Goal: Information Seeking & Learning: Learn about a topic

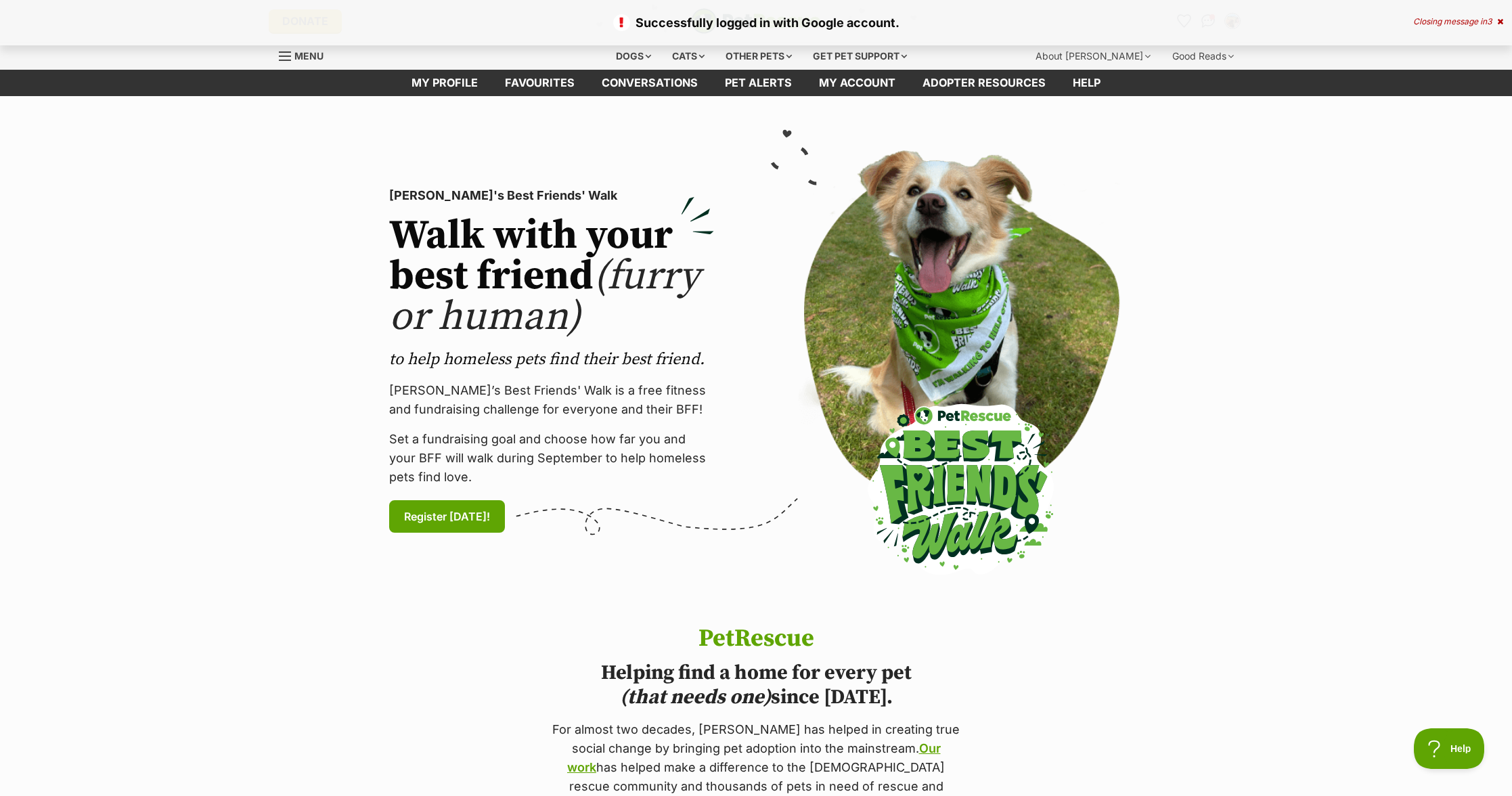
click at [1500, 19] on icon at bounding box center [1500, 21] width 6 height 8
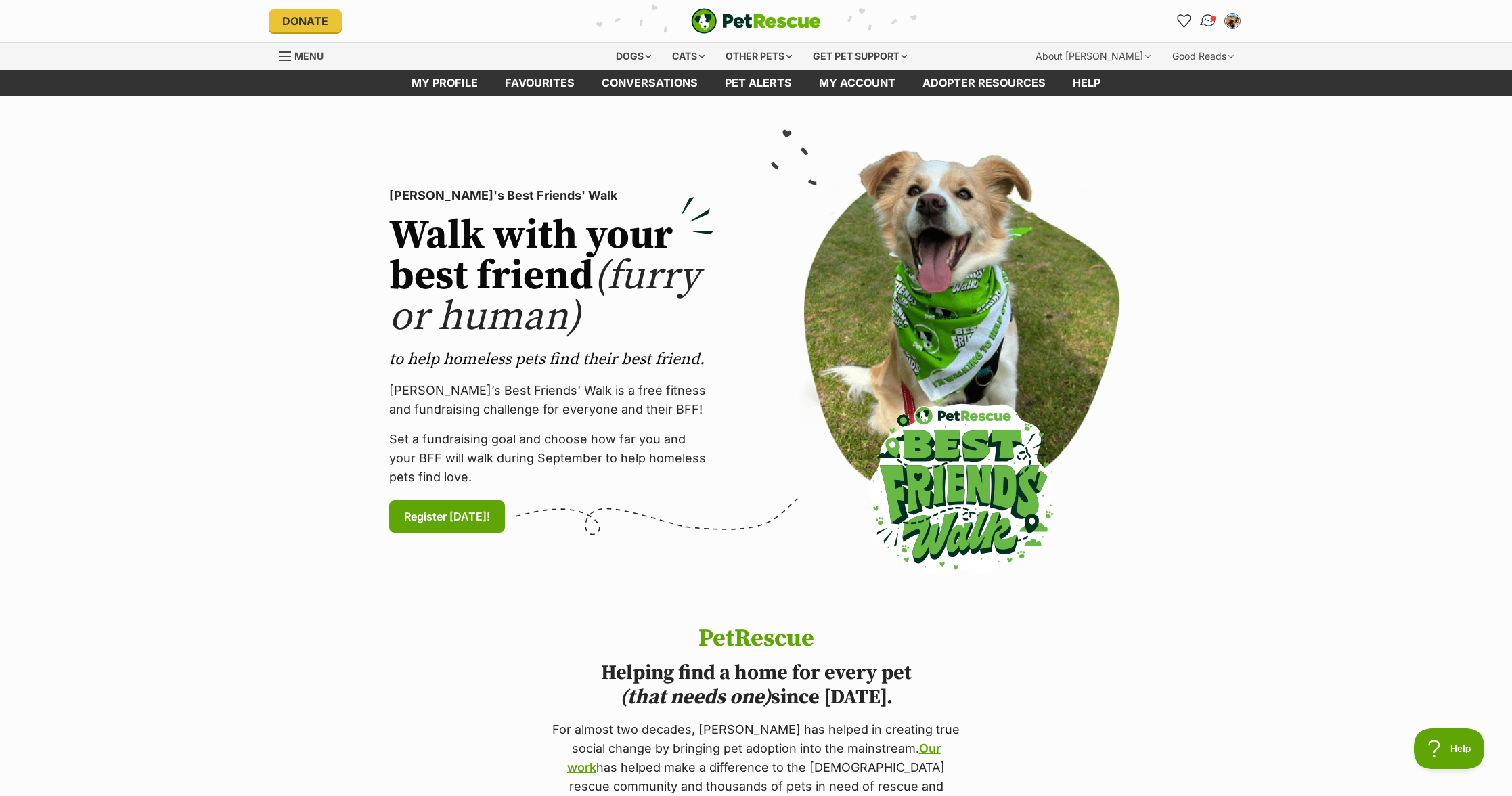
click at [1208, 19] on img "Conversations" at bounding box center [1208, 21] width 18 height 18
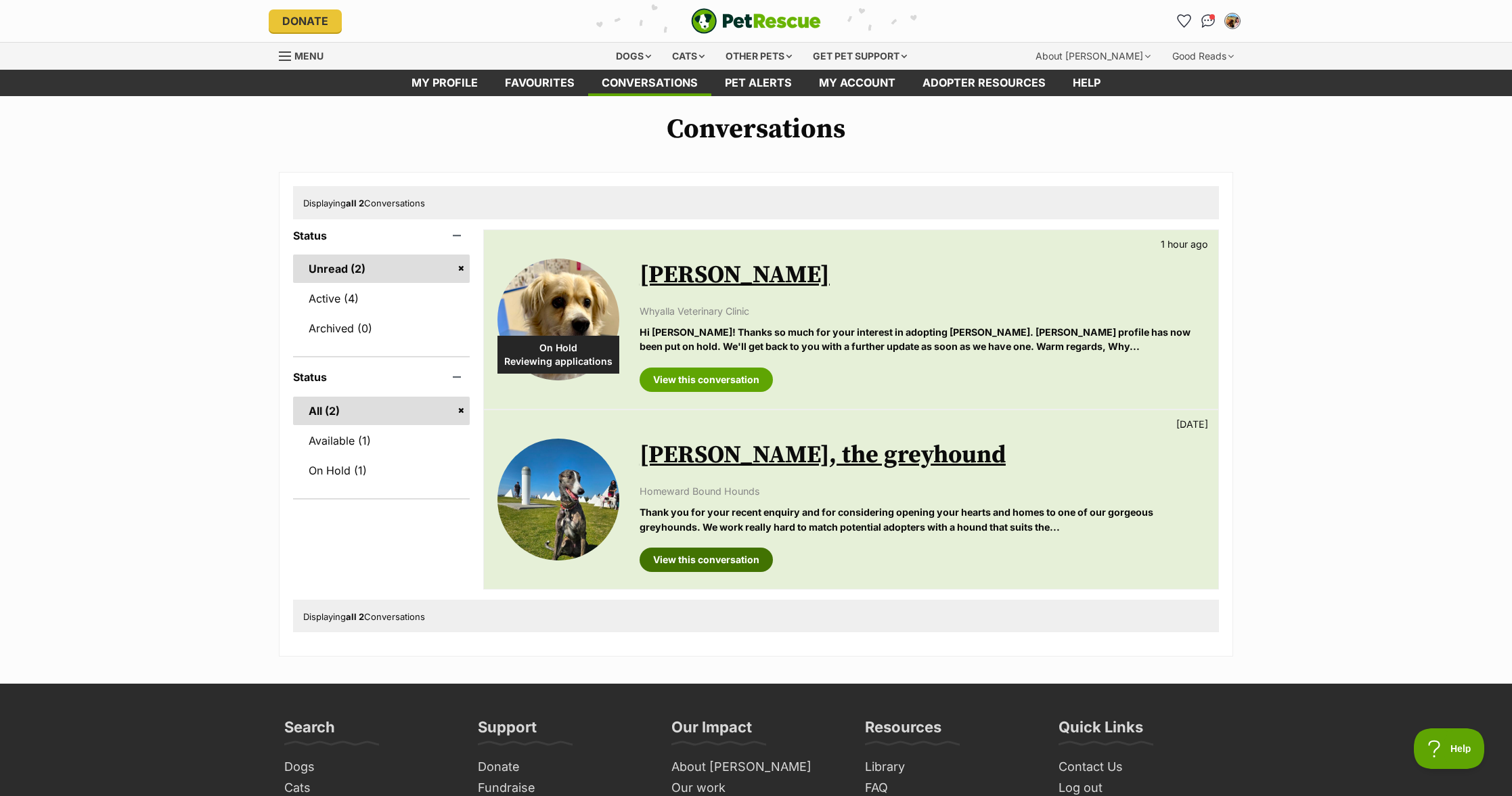
click at [726, 567] on link "View this conversation" at bounding box center [706, 560] width 133 height 24
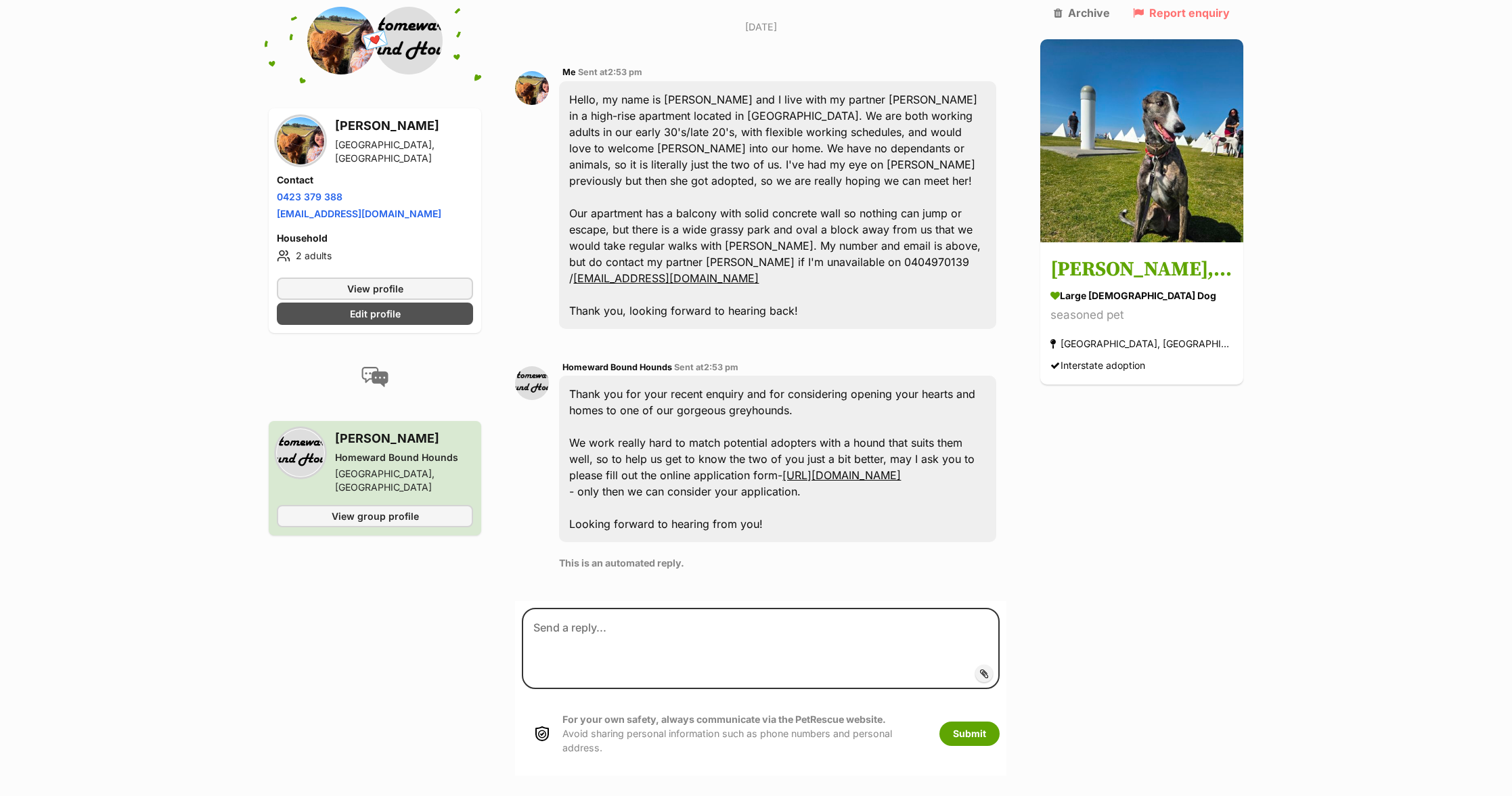
scroll to position [365, 0]
click at [688, 374] on div "Thank you for your recent enquiry and for considering opening your hearts and h…" at bounding box center [778, 457] width 437 height 166
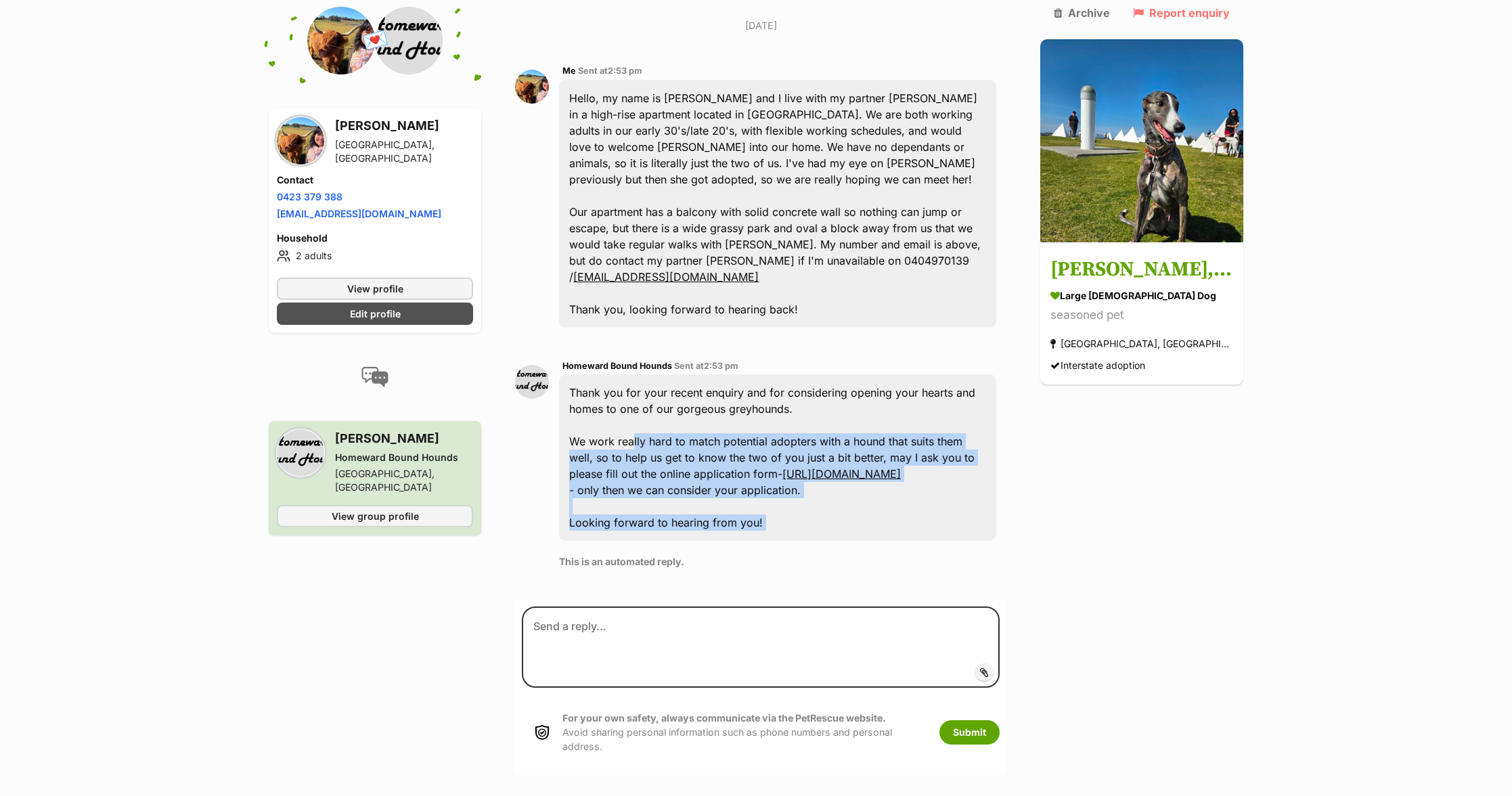
drag, startPoint x: 632, startPoint y: 366, endPoint x: 724, endPoint y: 476, distance: 143.4
click at [724, 476] on div "Homeward Bound Hounds Sent at 2:53 pm Thank you for your recent enquiry and for…" at bounding box center [778, 468] width 437 height 221
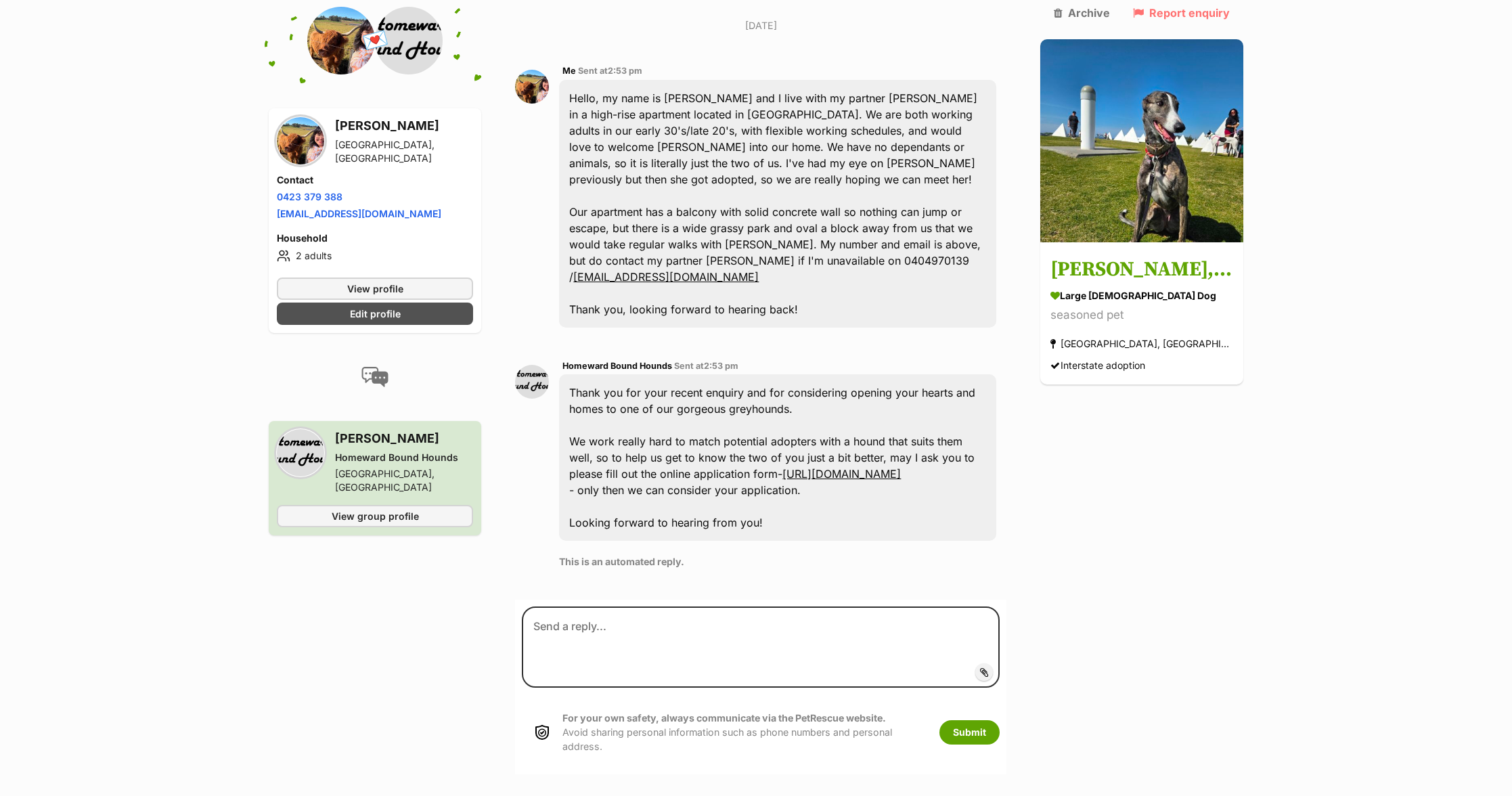
click at [697, 422] on div "Thank you for your recent enquiry and for considering opening your hearts and h…" at bounding box center [778, 457] width 437 height 166
drag, startPoint x: 674, startPoint y: 397, endPoint x: 655, endPoint y: 342, distance: 58.2
click at [655, 374] on div "Thank you for your recent enquiry and for considering opening your hearts and h…" at bounding box center [778, 457] width 437 height 166
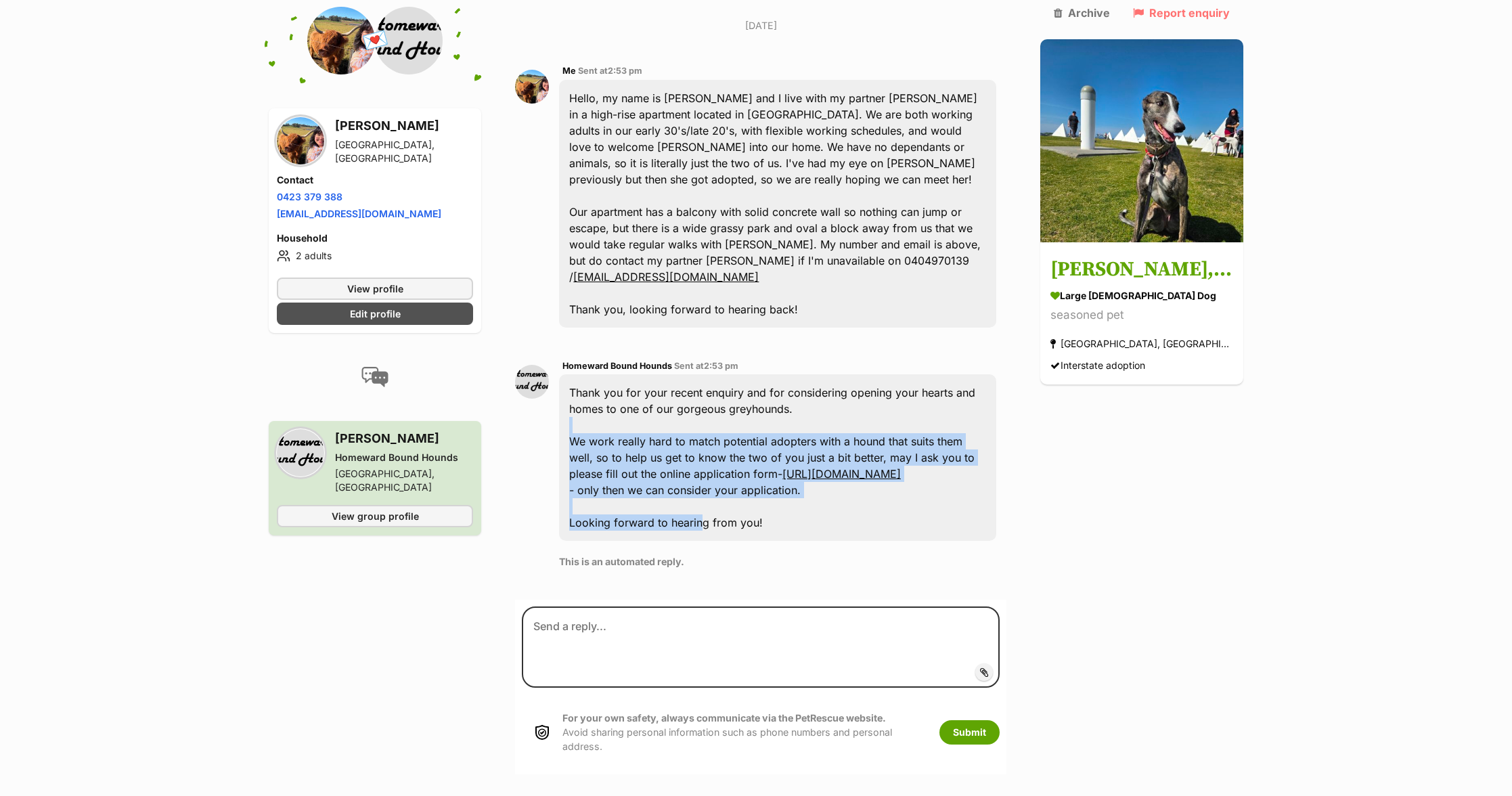
drag, startPoint x: 581, startPoint y: 353, endPoint x: 704, endPoint y: 448, distance: 155.4
click at [704, 448] on div "Thank you for your recent enquiry and for considering opening your hearts and h…" at bounding box center [778, 457] width 437 height 166
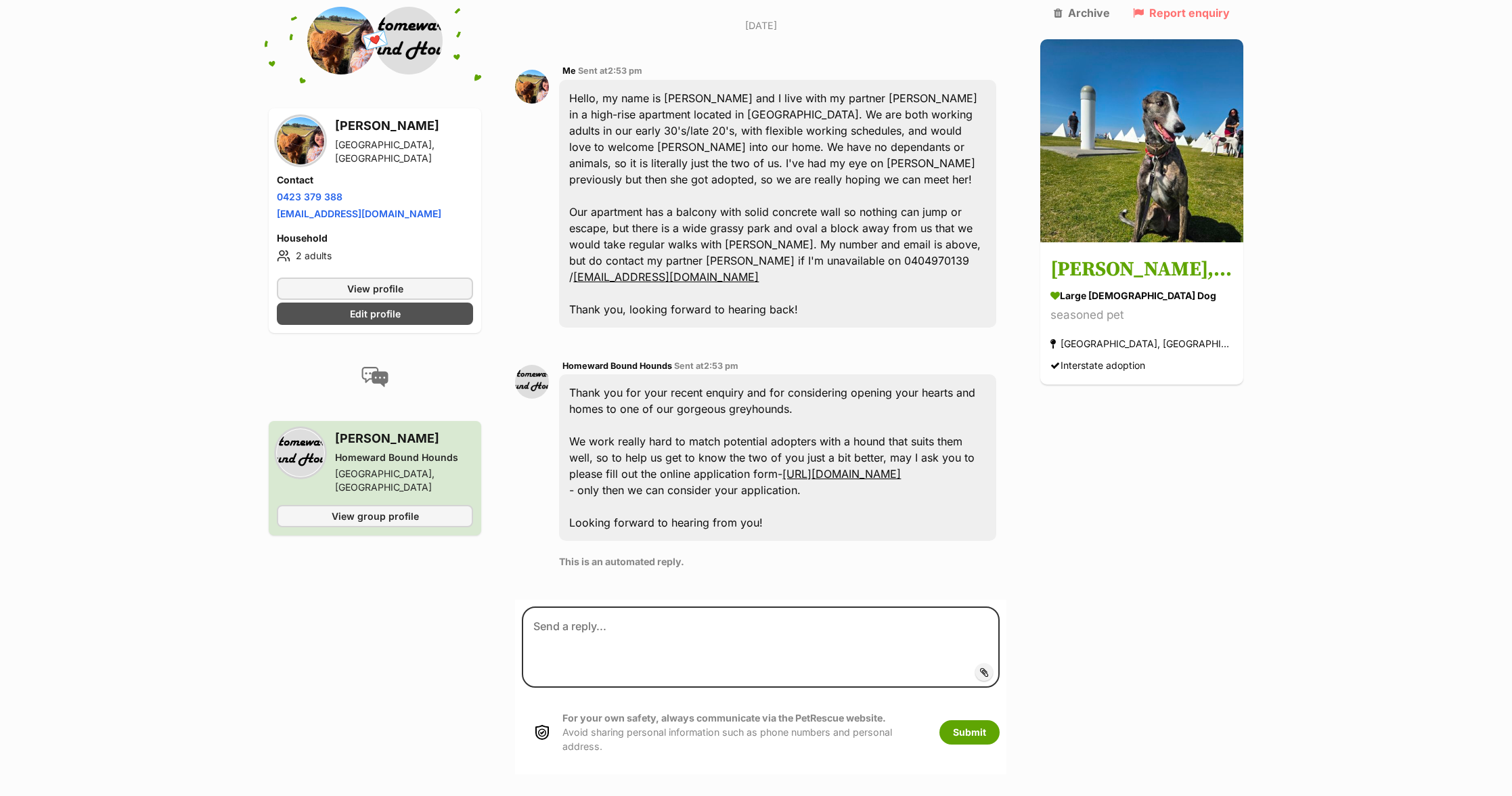
click at [704, 448] on div "Thank you for your recent enquiry and for considering opening your hearts and h…" at bounding box center [778, 457] width 437 height 166
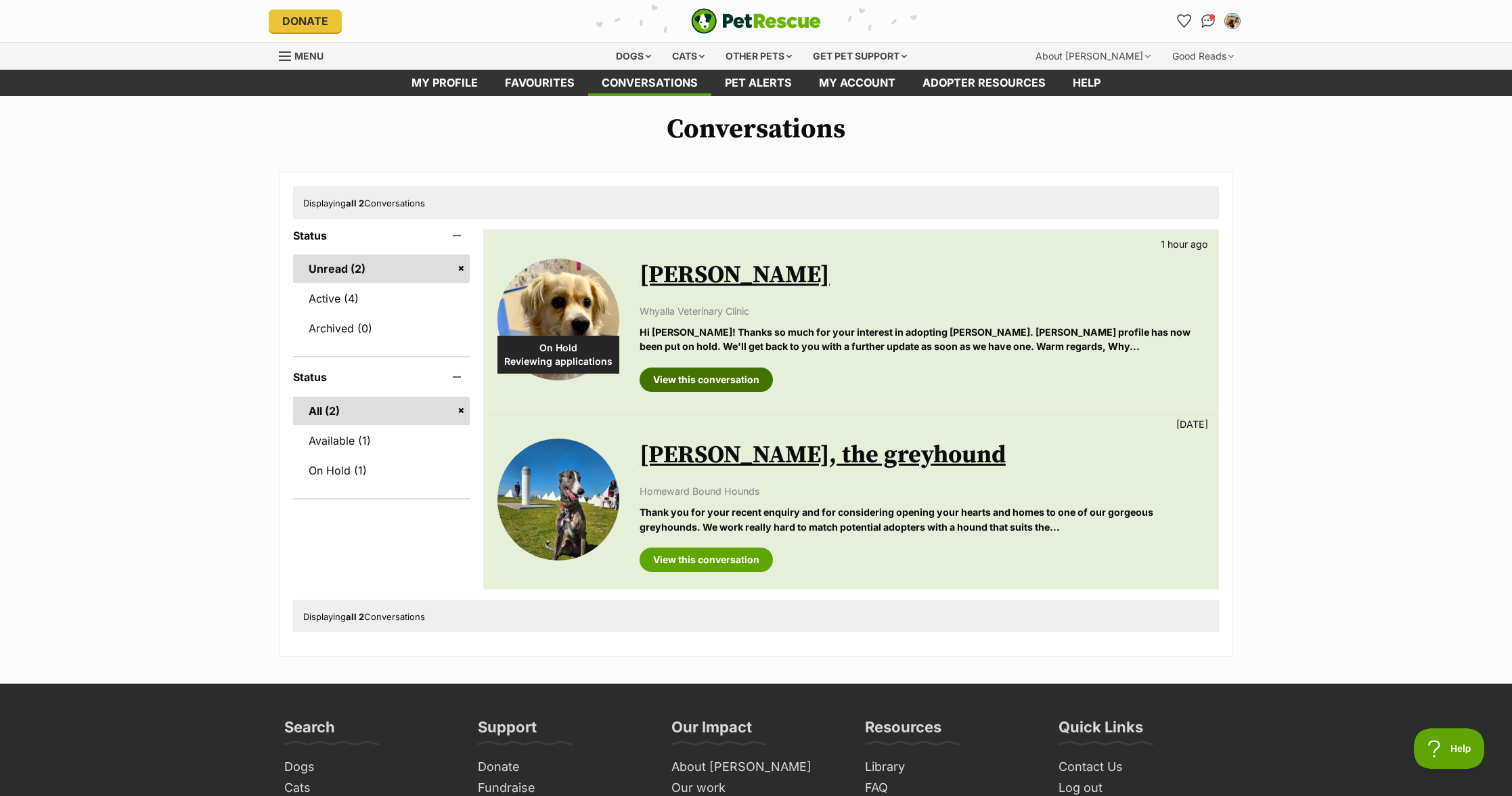
click at [711, 373] on link "View this conversation" at bounding box center [706, 379] width 133 height 24
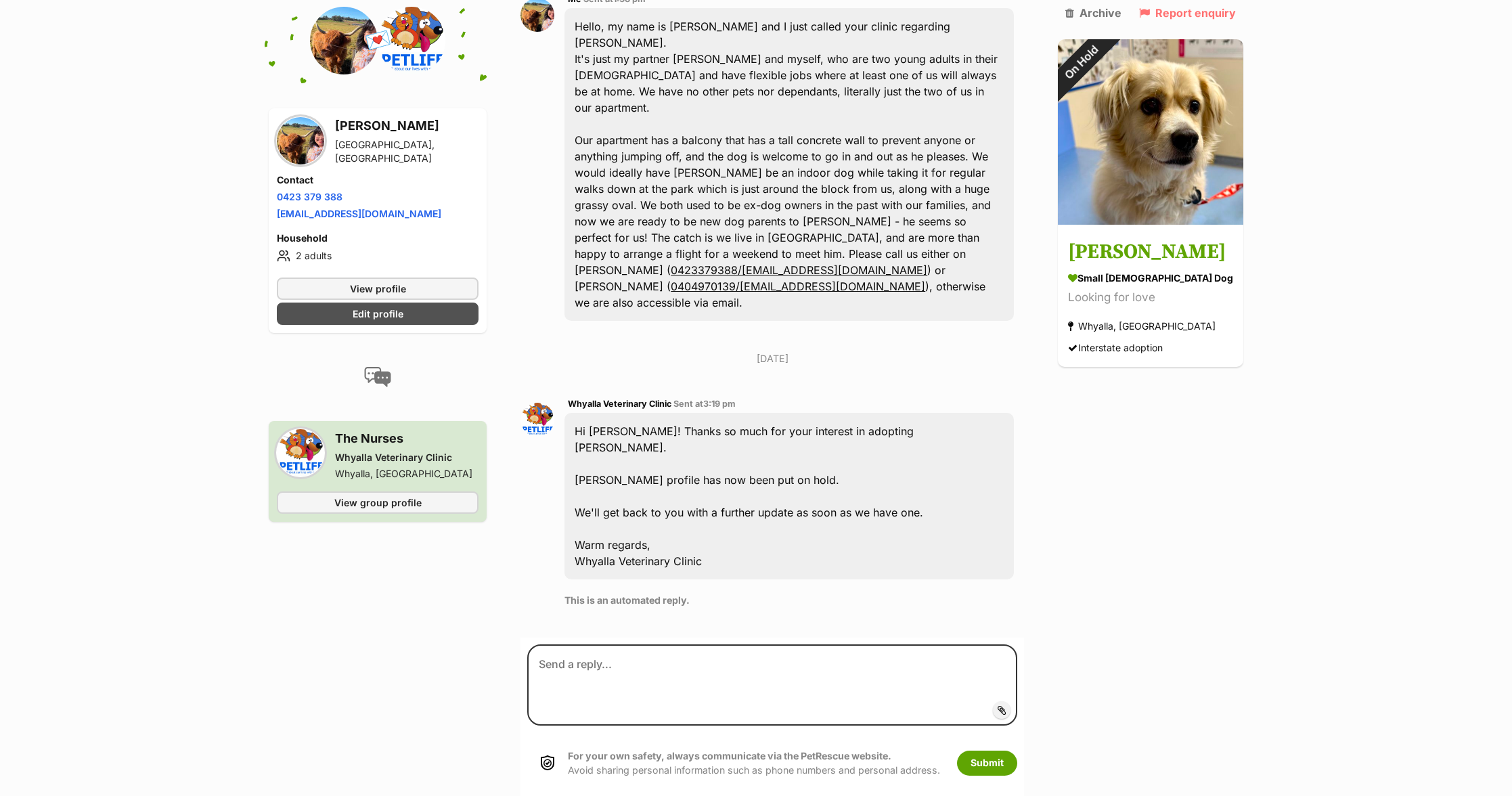
scroll to position [367, 0]
click at [1114, 155] on img at bounding box center [1150, 129] width 185 height 185
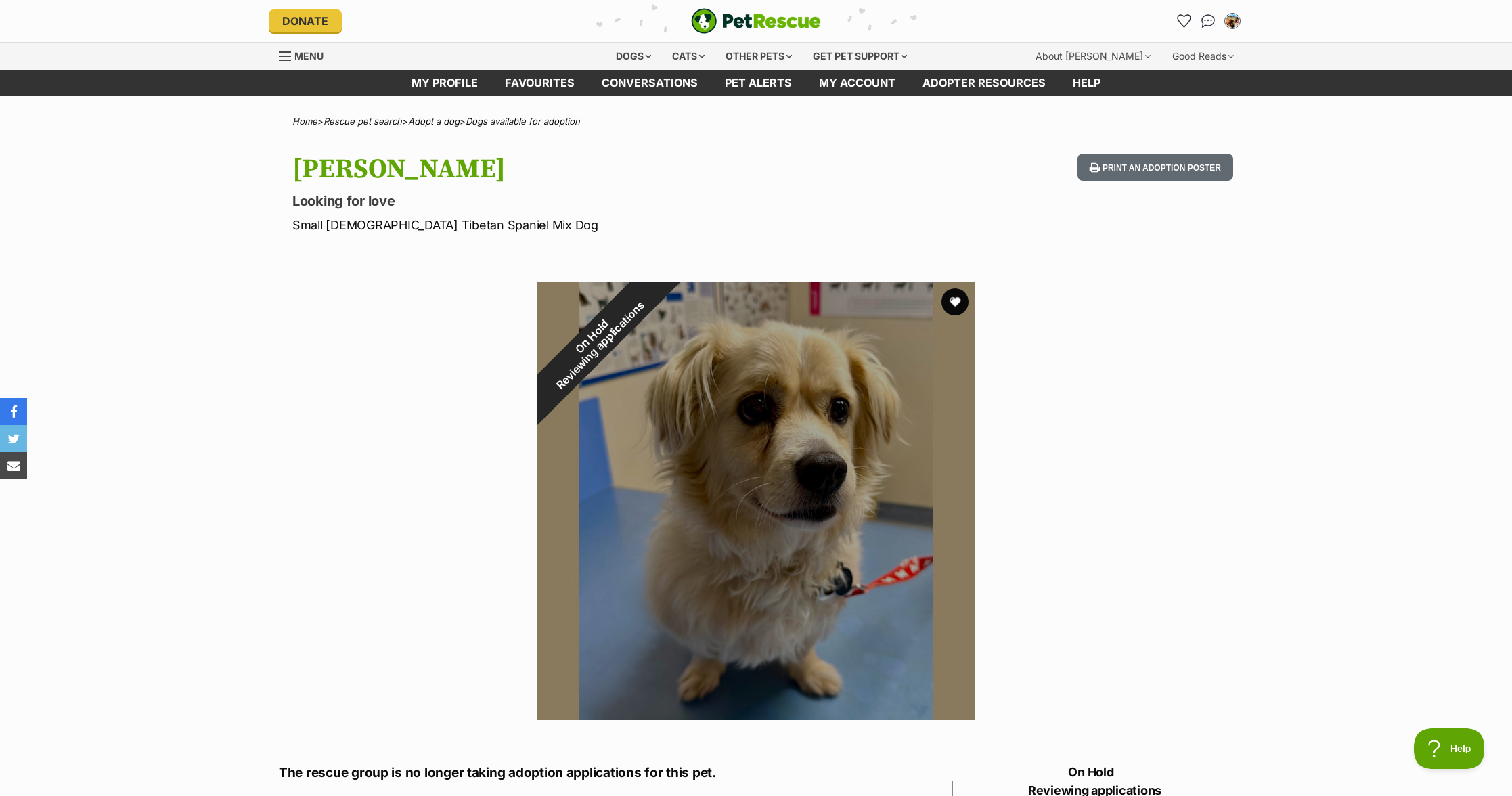
click at [898, 556] on div at bounding box center [756, 501] width 438 height 438
click at [1176, 556] on div "On Hold Reviewing applications 1 of 1 images Next Prev 1" at bounding box center [756, 490] width 1512 height 459
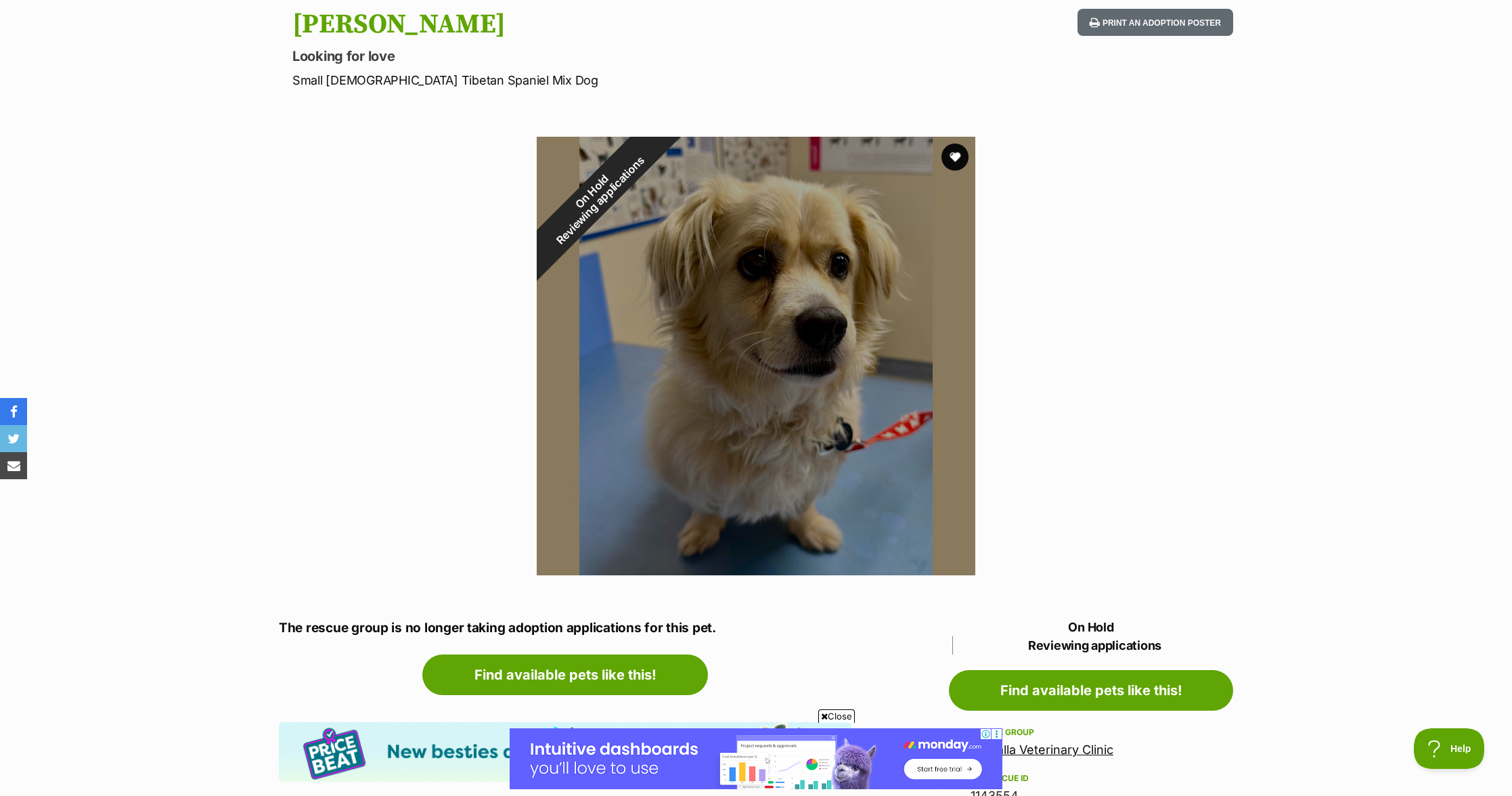
scroll to position [191, 0]
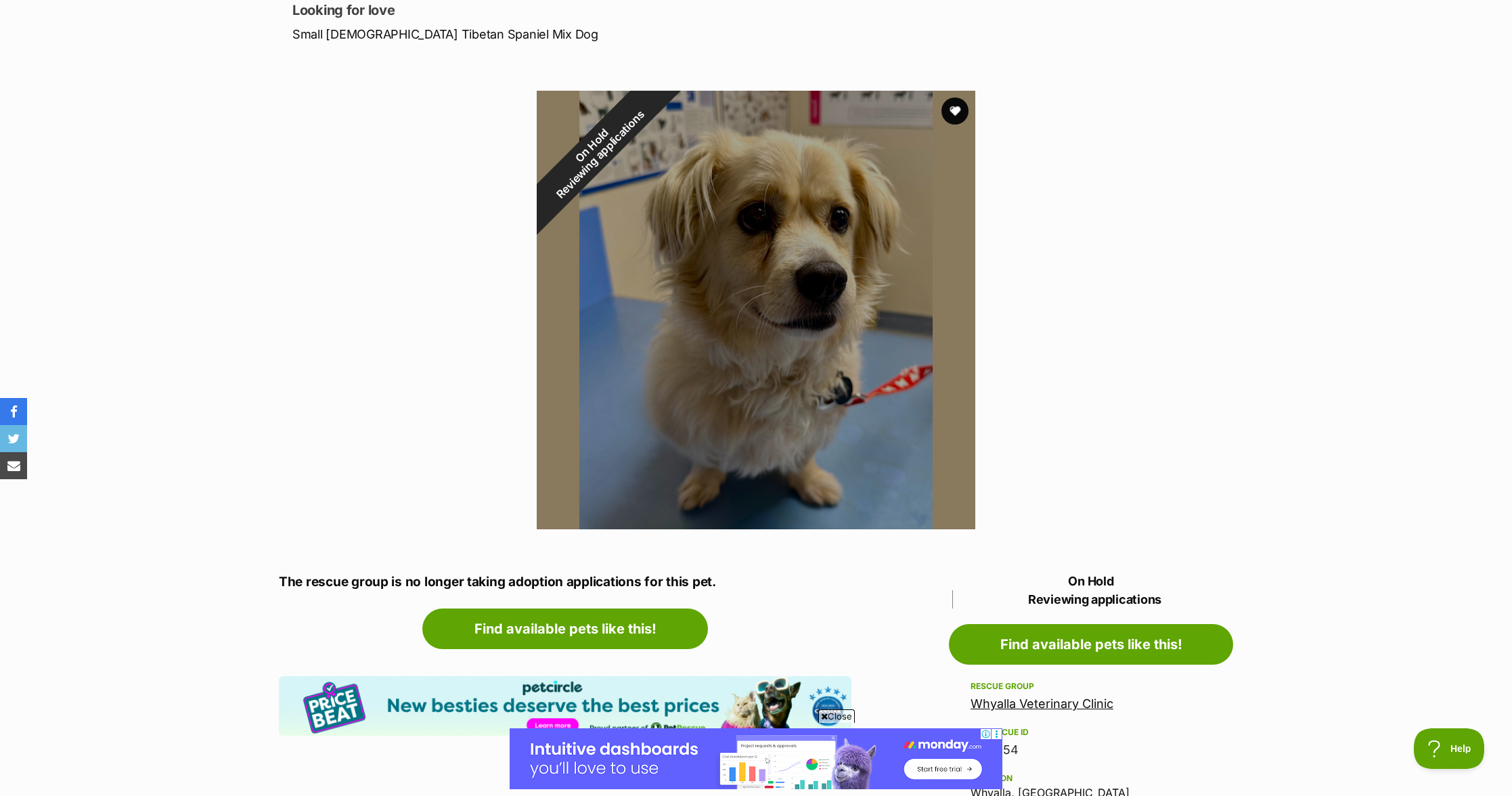
drag, startPoint x: 810, startPoint y: 276, endPoint x: 799, endPoint y: 268, distance: 13.6
click at [815, 291] on div at bounding box center [756, 309] width 438 height 438
click at [1271, 257] on div "On Hold Reviewing applications 1 of 1 images Next Prev 1" at bounding box center [756, 300] width 1512 height 459
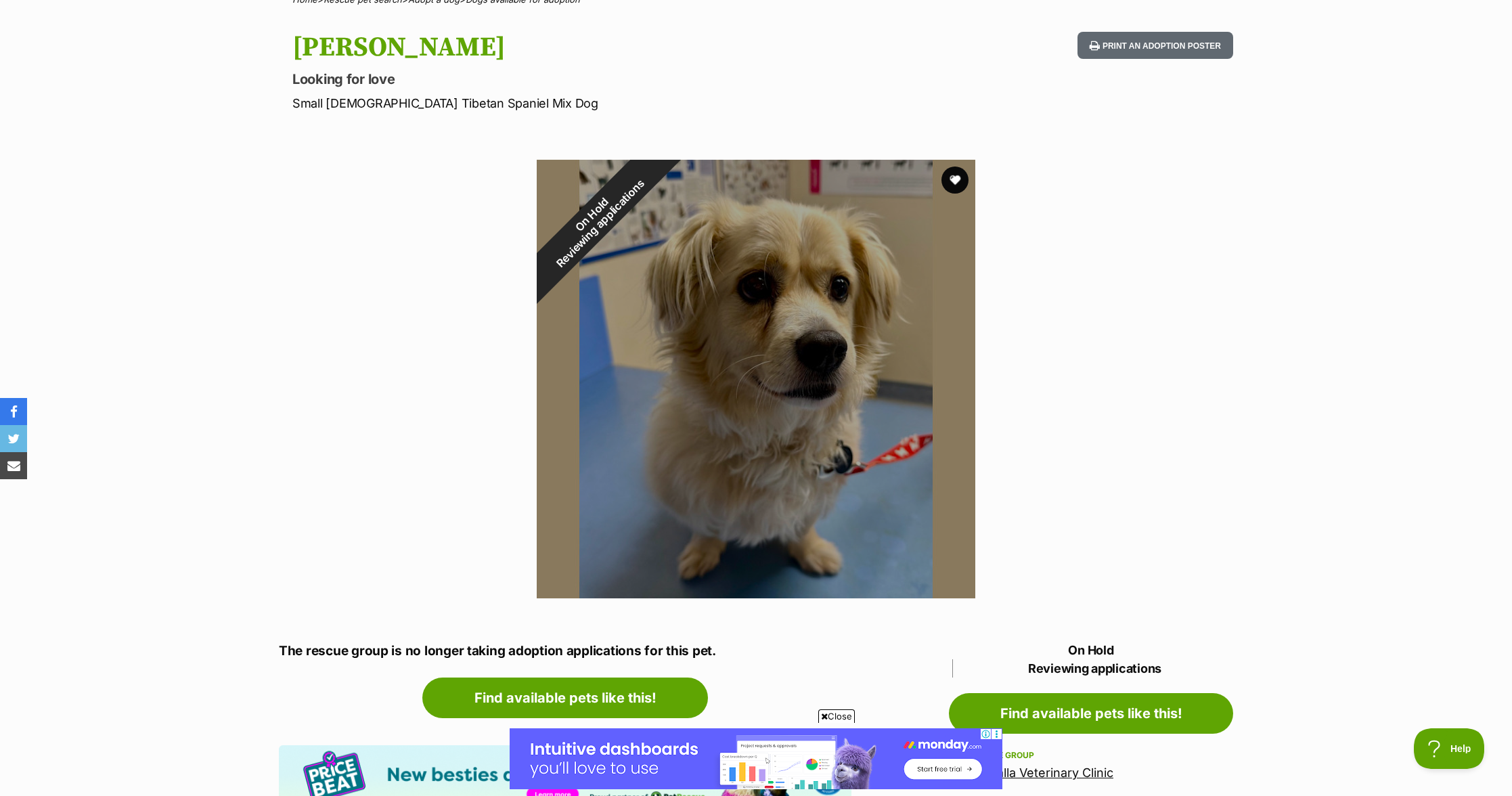
scroll to position [57, 0]
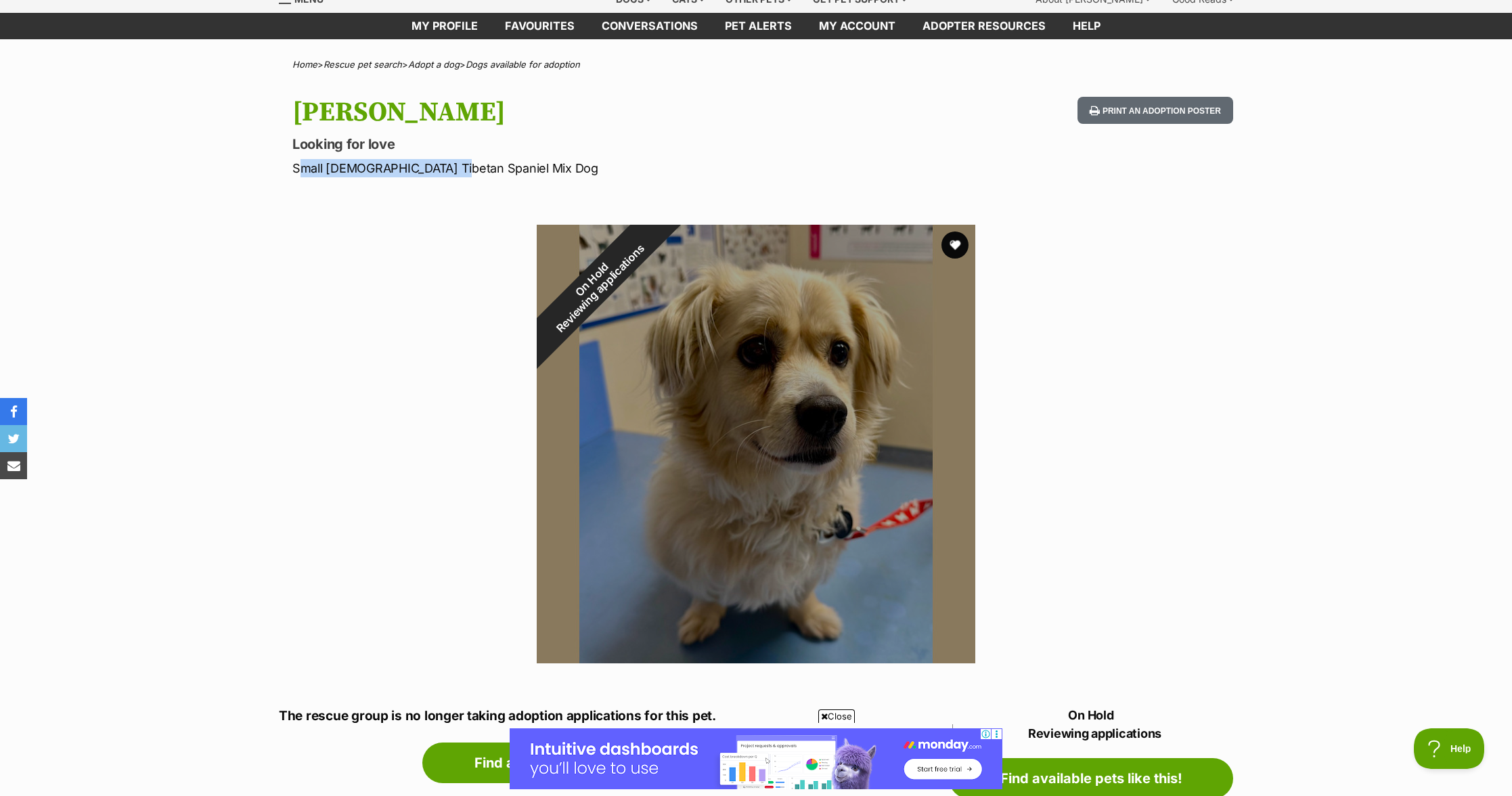
drag, startPoint x: 295, startPoint y: 169, endPoint x: 443, endPoint y: 167, distance: 148.0
click at [443, 167] on p "Small Male Tibetan Spaniel Mix Dog" at bounding box center [578, 168] width 573 height 18
copy p "Small Male Tibetan Spaniel"
drag, startPoint x: 453, startPoint y: 174, endPoint x: 473, endPoint y: 176, distance: 20.1
click at [473, 176] on p "Small Male Tibetan Spaniel Mix Dog" at bounding box center [578, 168] width 573 height 18
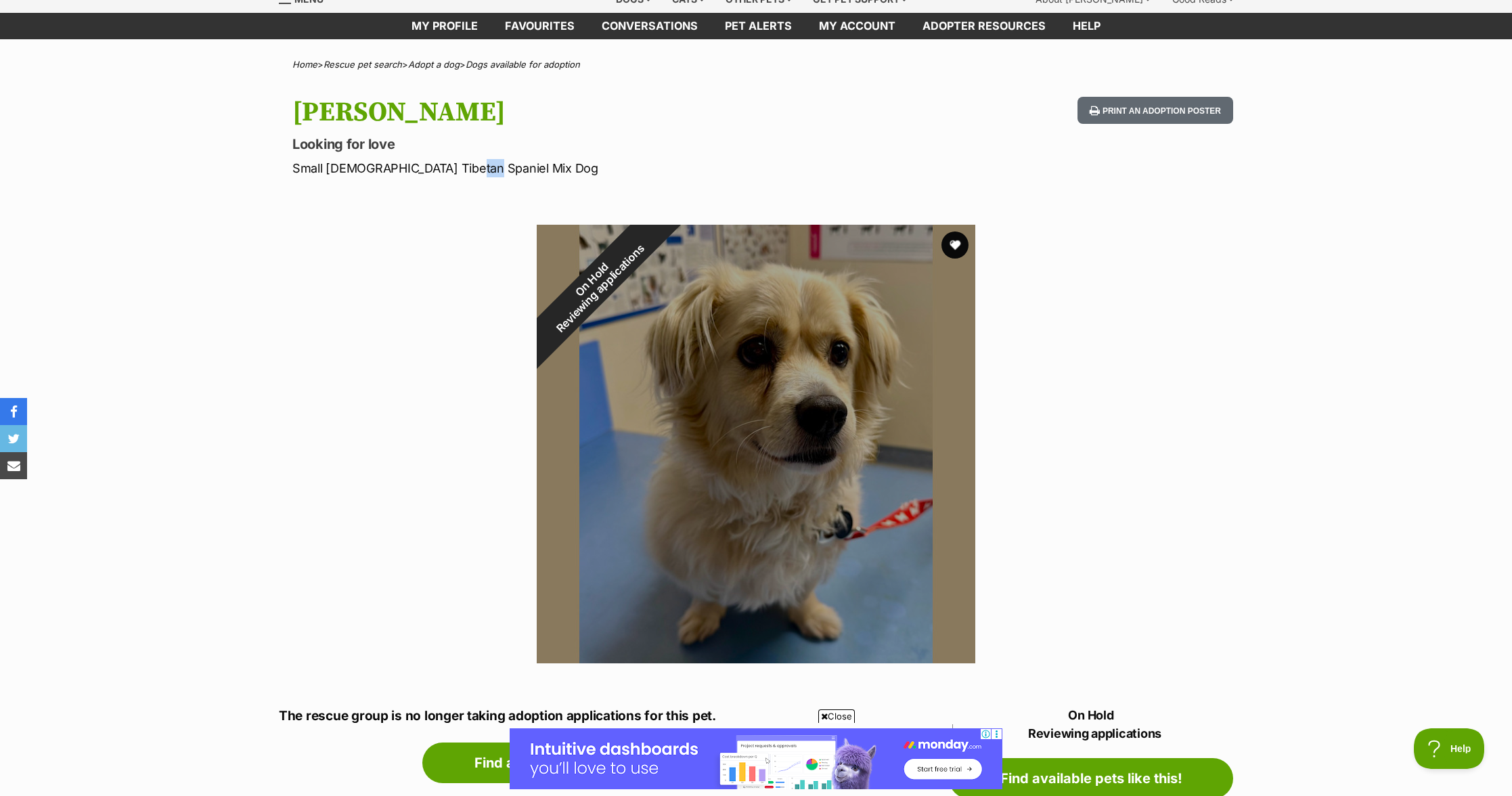
click at [473, 176] on p "Small Male Tibetan Spaniel Mix Dog" at bounding box center [578, 168] width 573 height 18
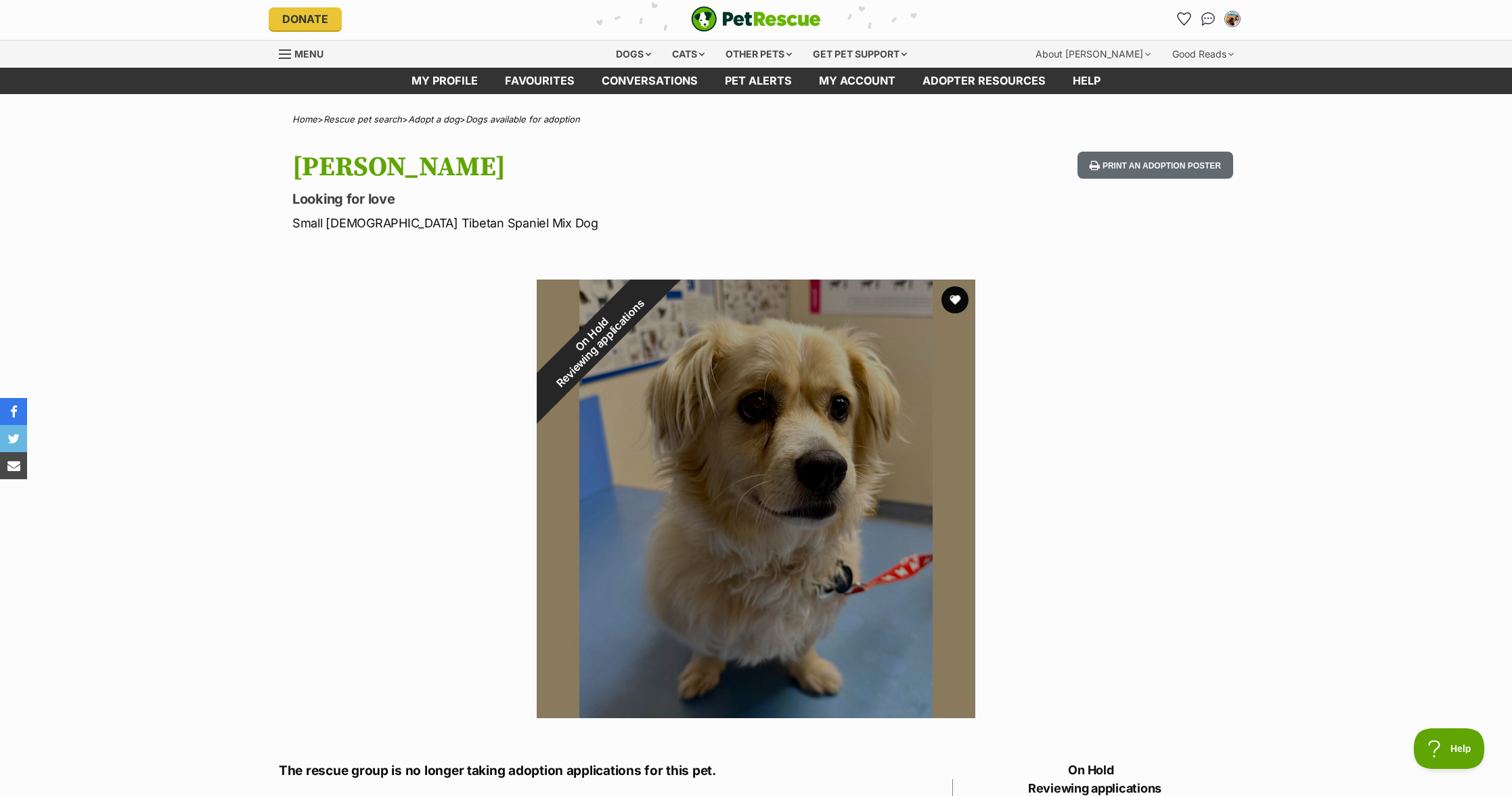
scroll to position [0, 0]
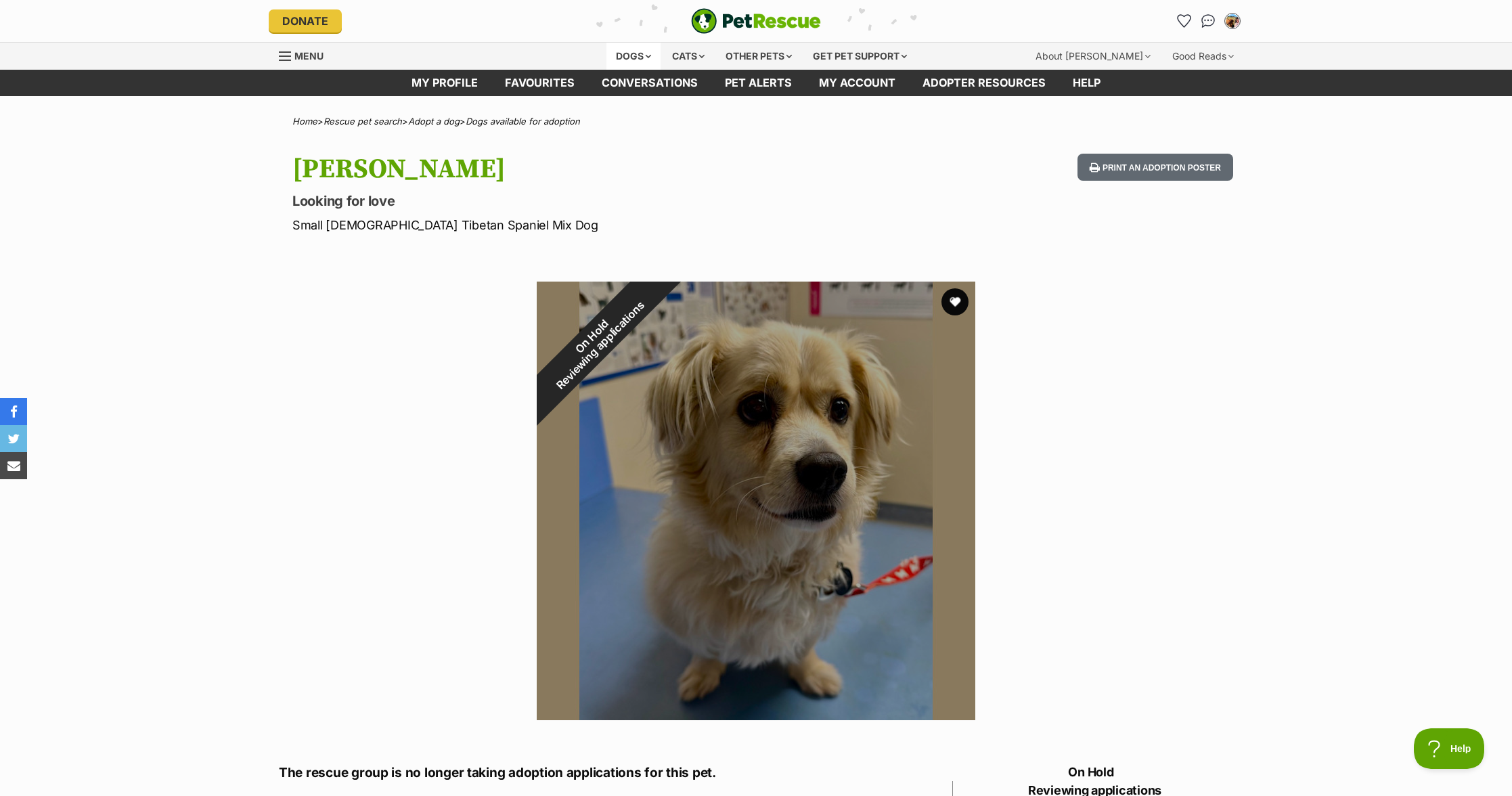
click at [645, 55] on div "Dogs" at bounding box center [634, 55] width 54 height 27
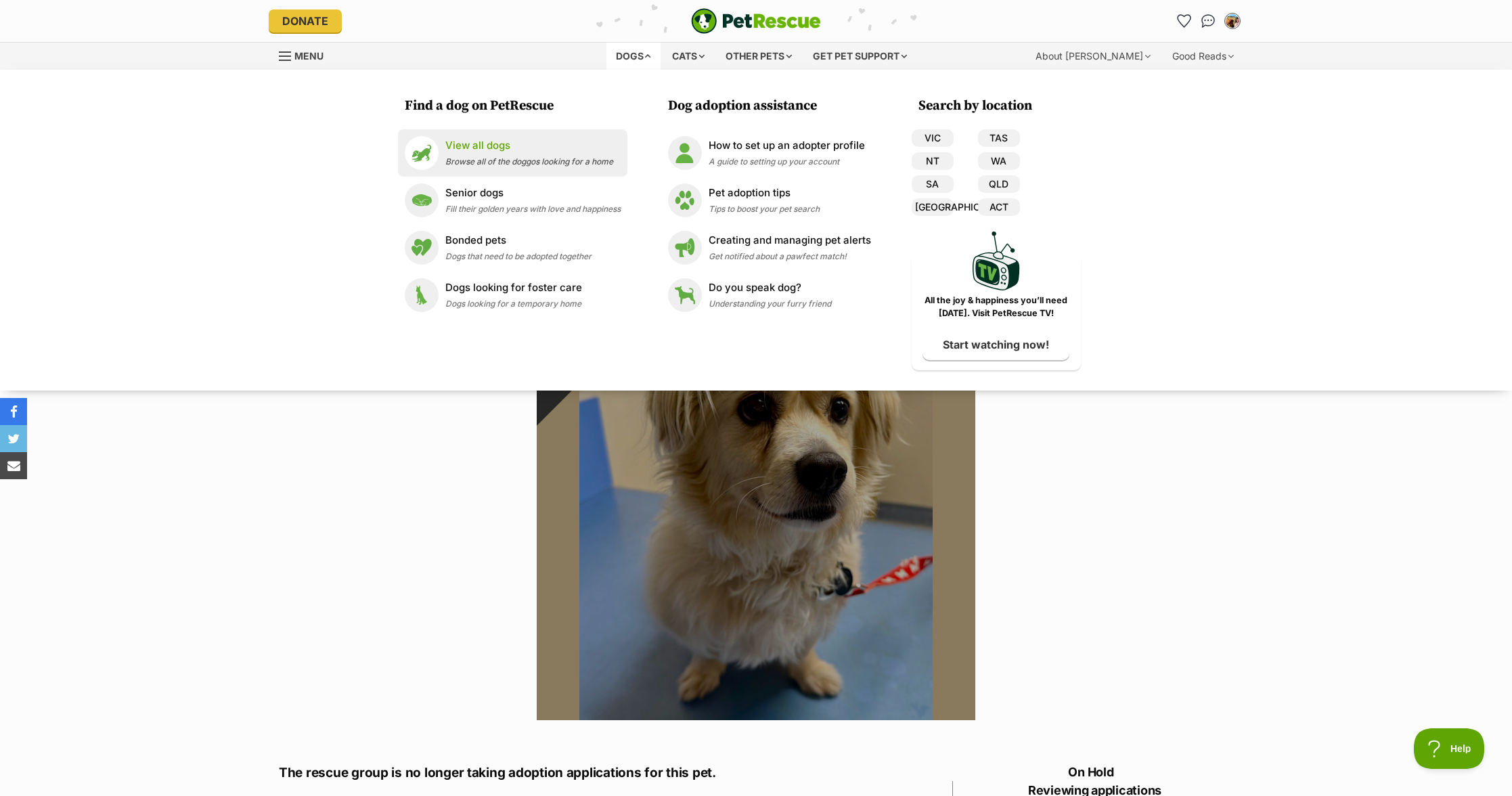
click at [478, 156] on span "Browse all of the doggos looking for a home" at bounding box center [530, 161] width 168 height 10
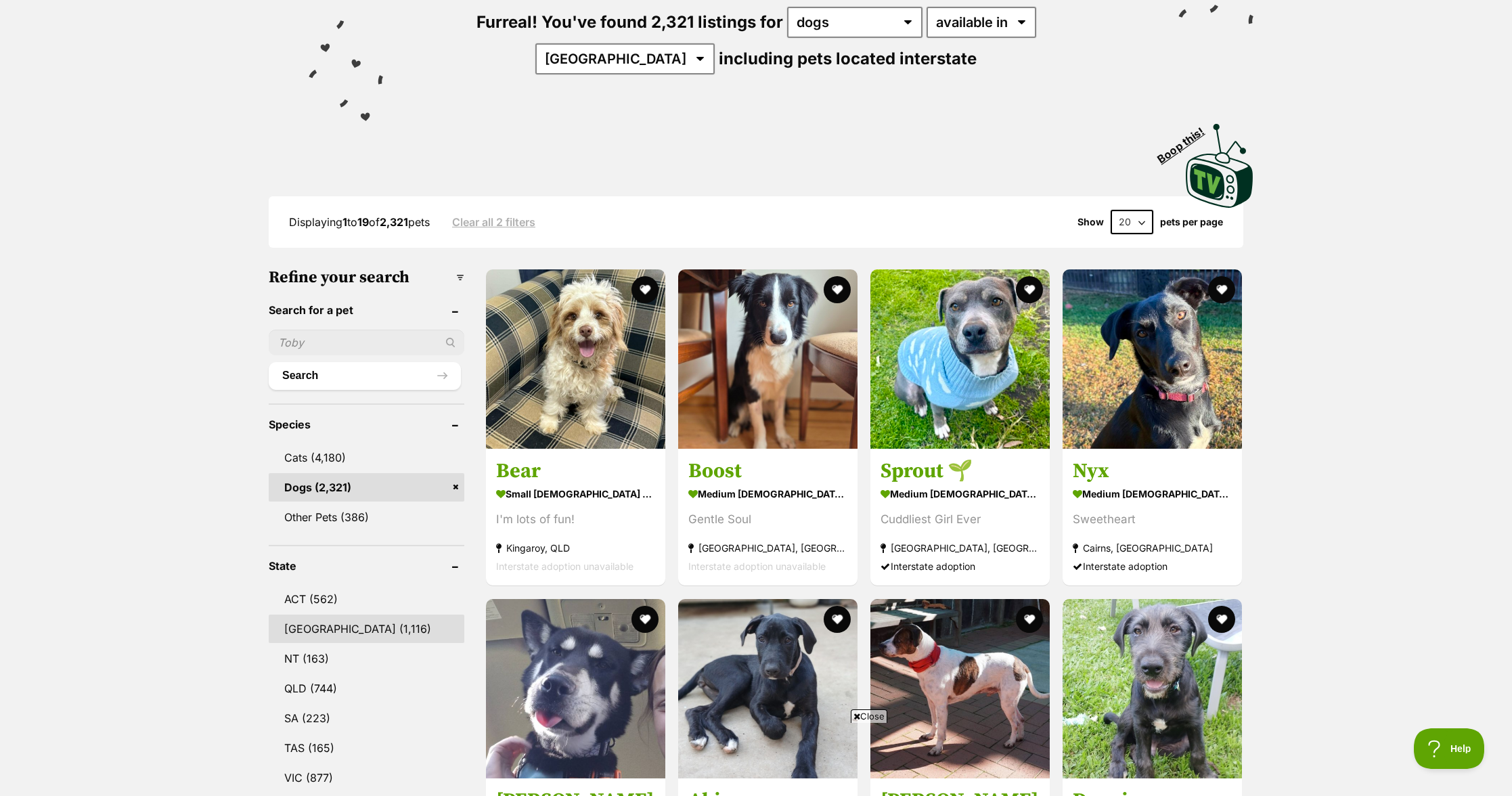
scroll to position [174, 0]
click at [309, 614] on link "[GEOGRAPHIC_DATA] (1,116)" at bounding box center [366, 628] width 195 height 28
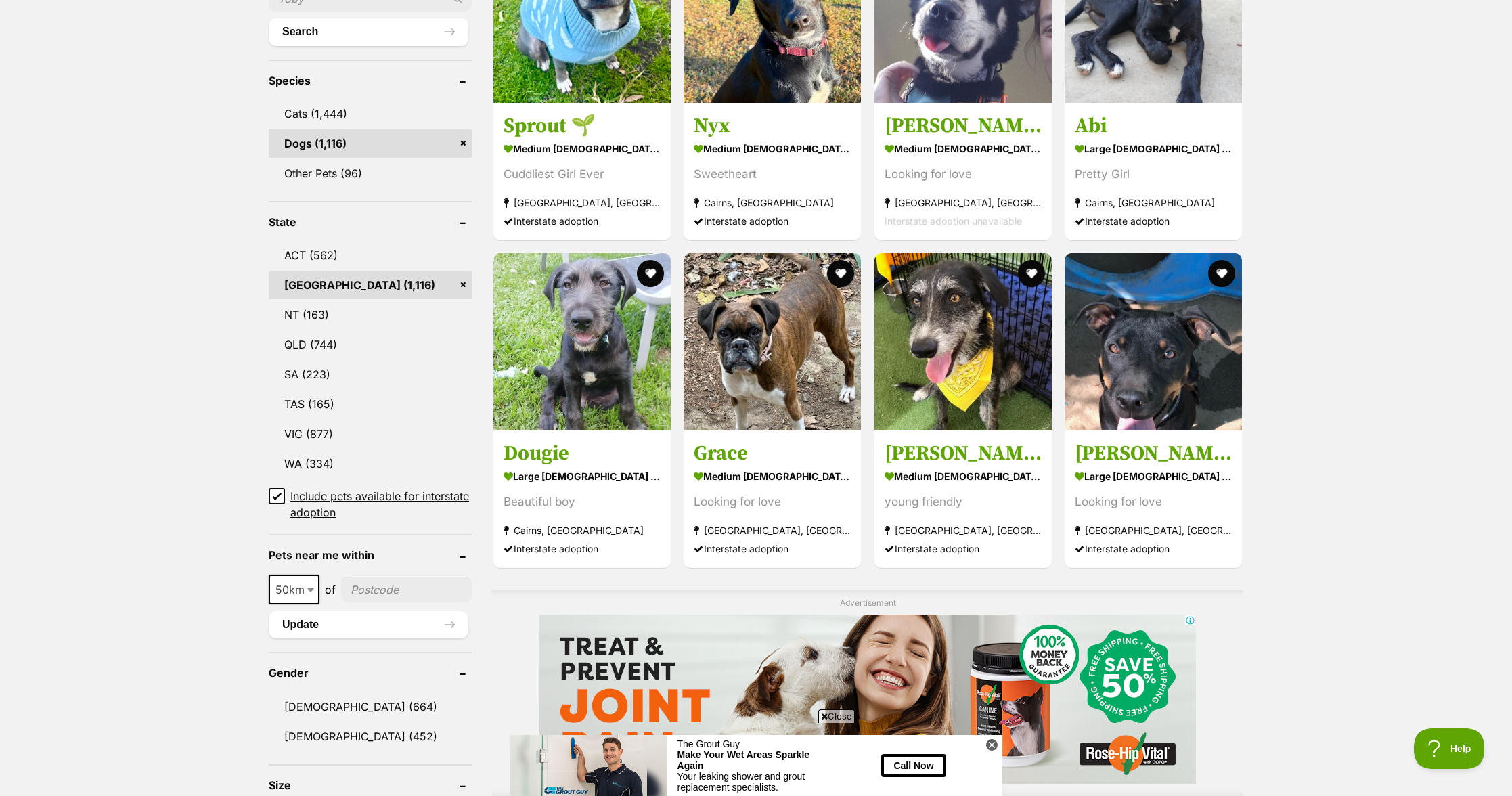
scroll to position [517, 0]
click at [400, 577] on input"] "postcode" at bounding box center [406, 589] width 131 height 26
type input"] "2217"
click at [296, 579] on span "50km" at bounding box center [294, 589] width 48 height 19
select select "25"
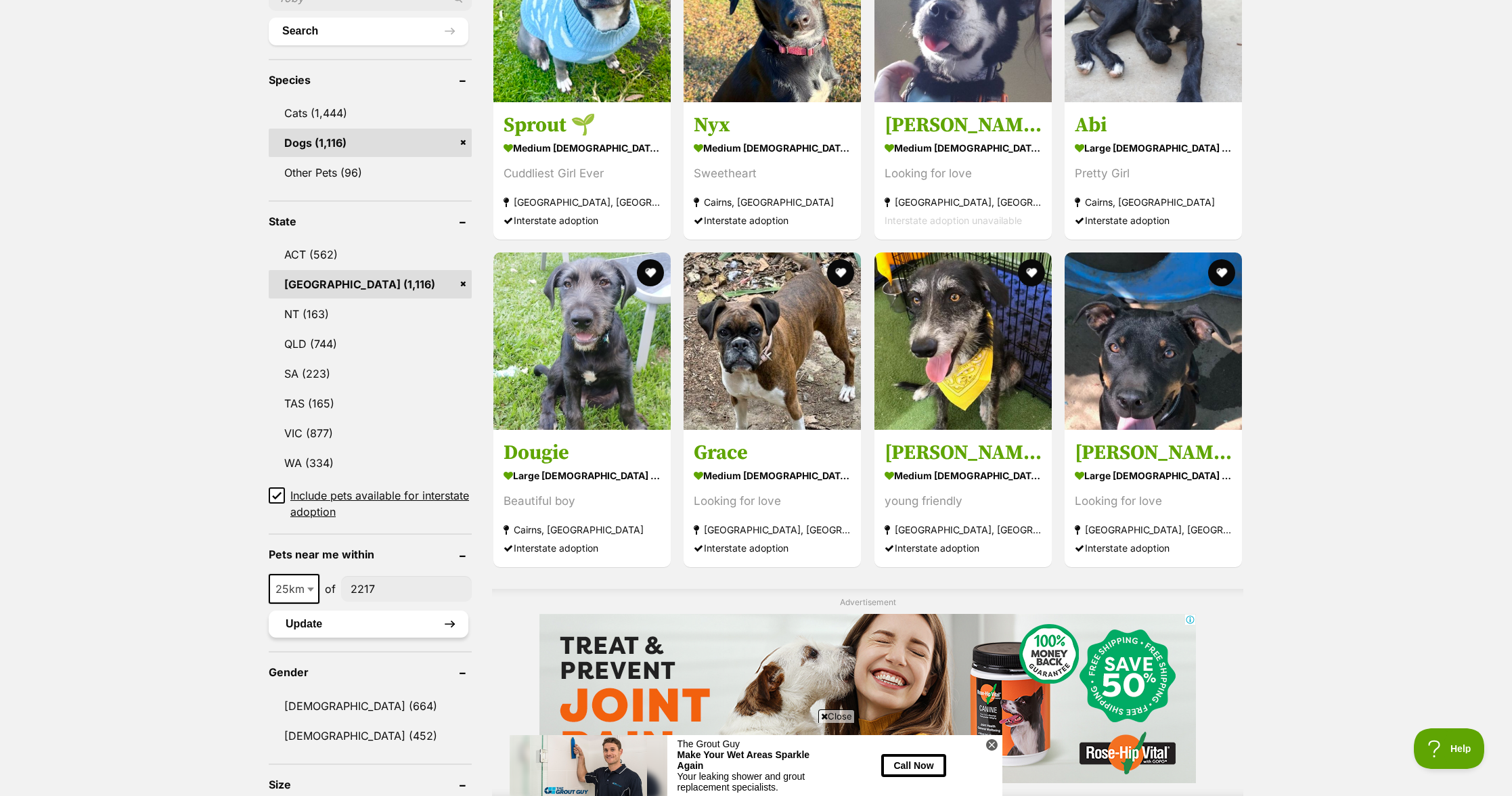
click at [447, 630] on button "Update" at bounding box center [368, 624] width 200 height 27
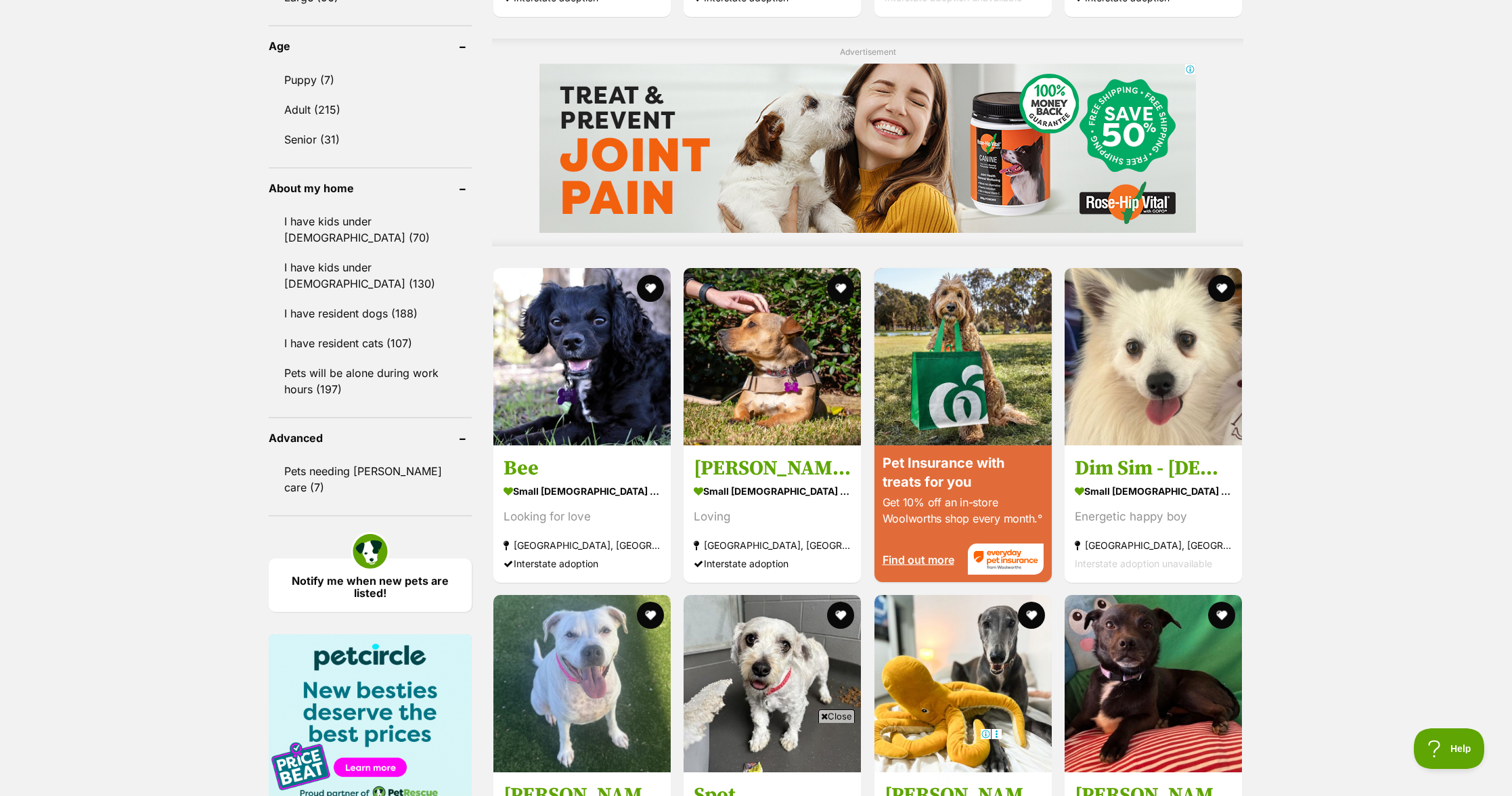
scroll to position [1081, 0]
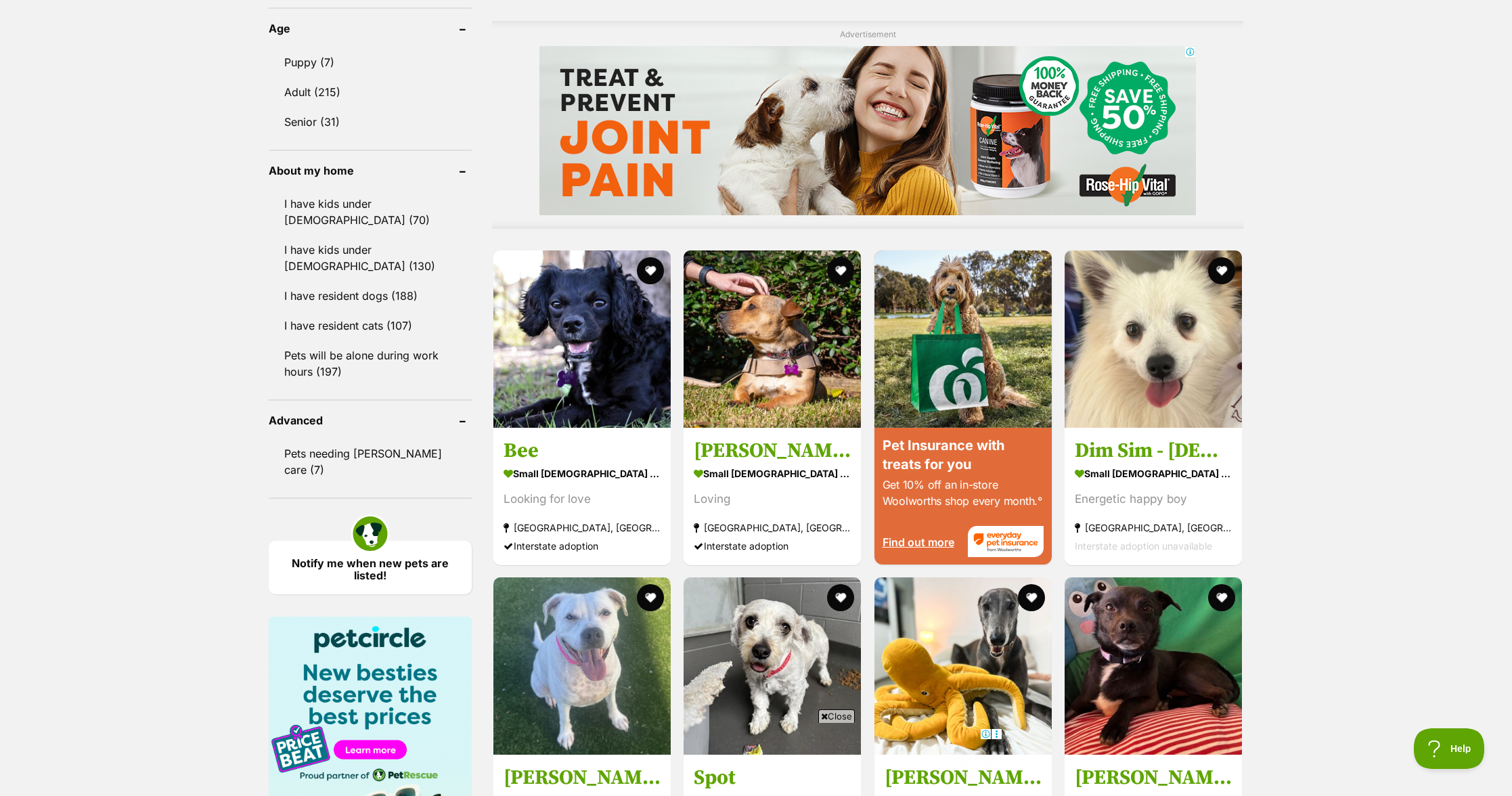
click at [1400, 387] on div "Displaying 1 to 19 of 222 pets Clear all 4 filters Show 20 40 60 pets per page …" at bounding box center [756, 471] width 1512 height 2441
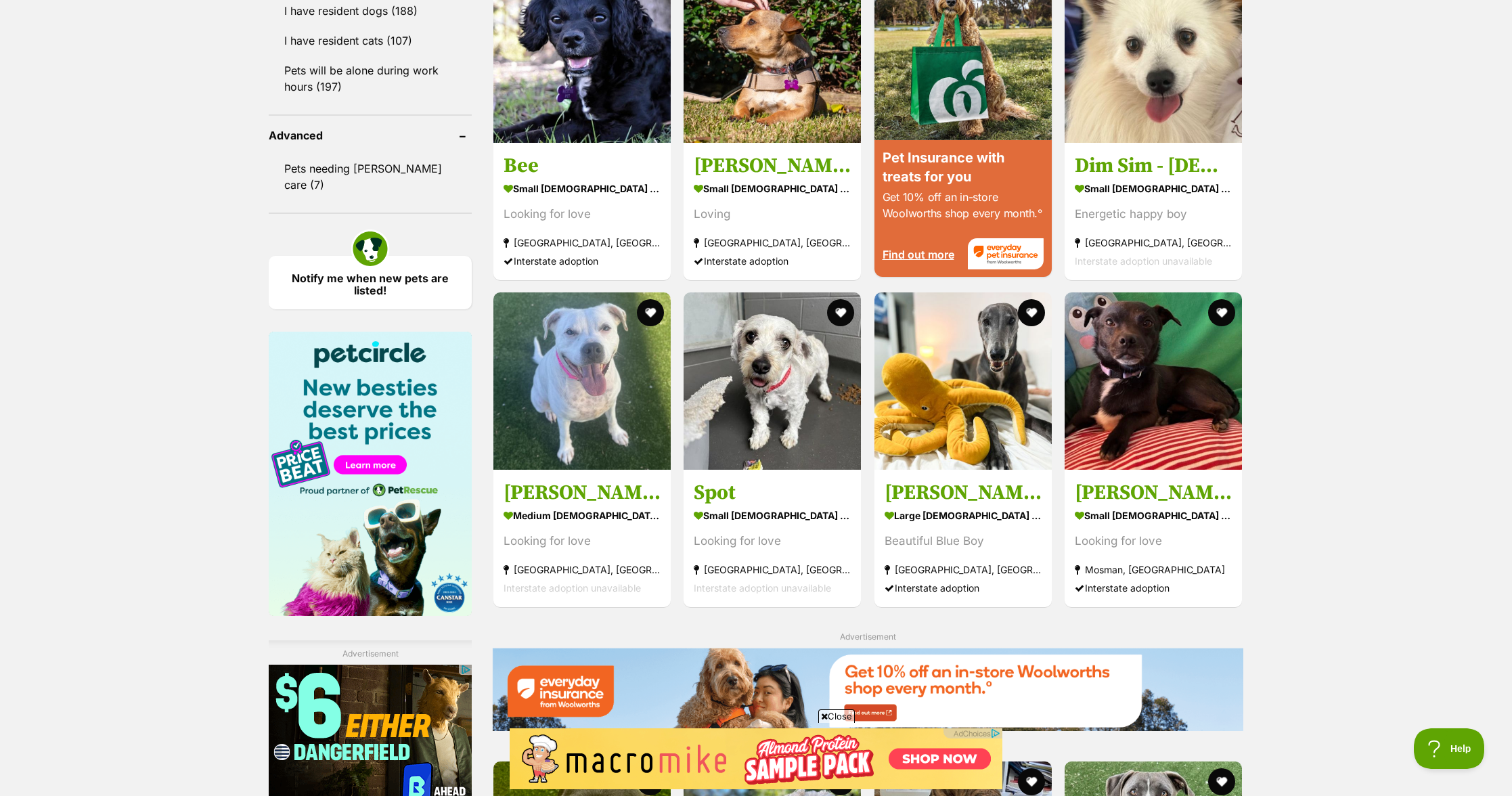
scroll to position [0, 0]
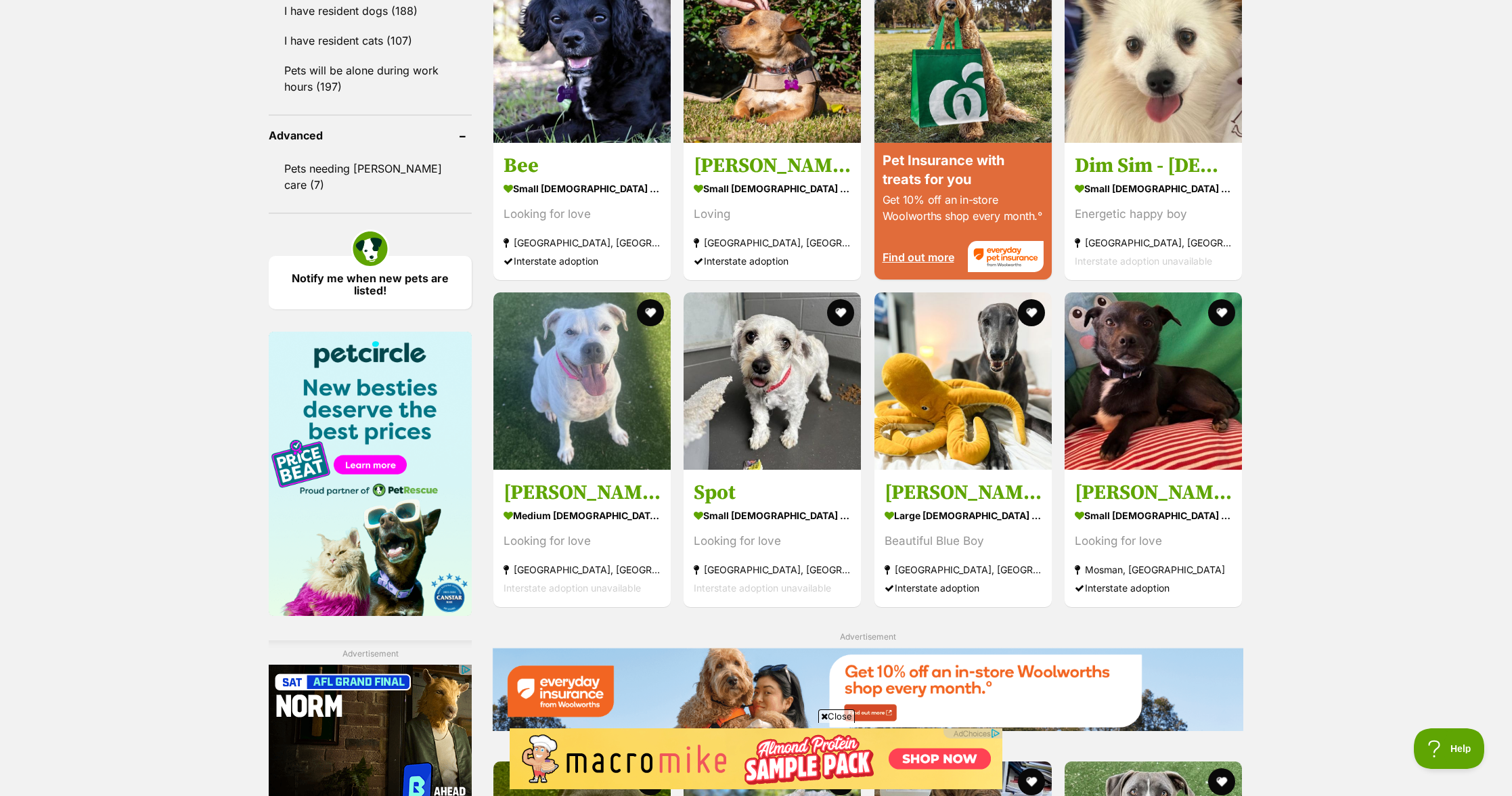
click at [1381, 383] on div "Displaying 1 to 19 of 222 pets Clear all 4 filters Show 20 40 60 pets per page …" at bounding box center [756, 185] width 1512 height 2441
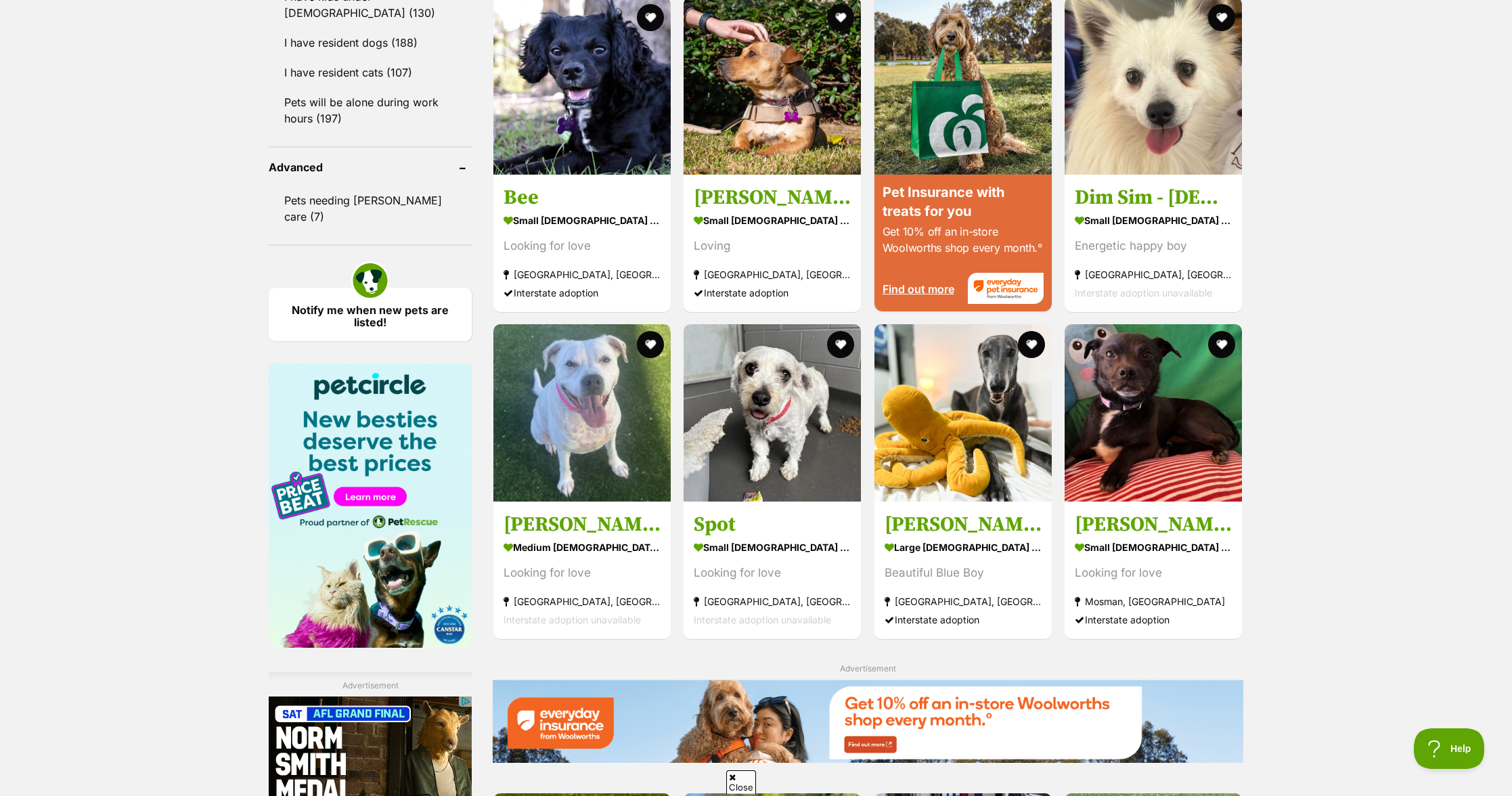
click at [1406, 348] on div "Displaying 1 to 19 of 222 pets Clear all 4 filters Show 20 40 60 pets per page …" at bounding box center [756, 217] width 1512 height 2441
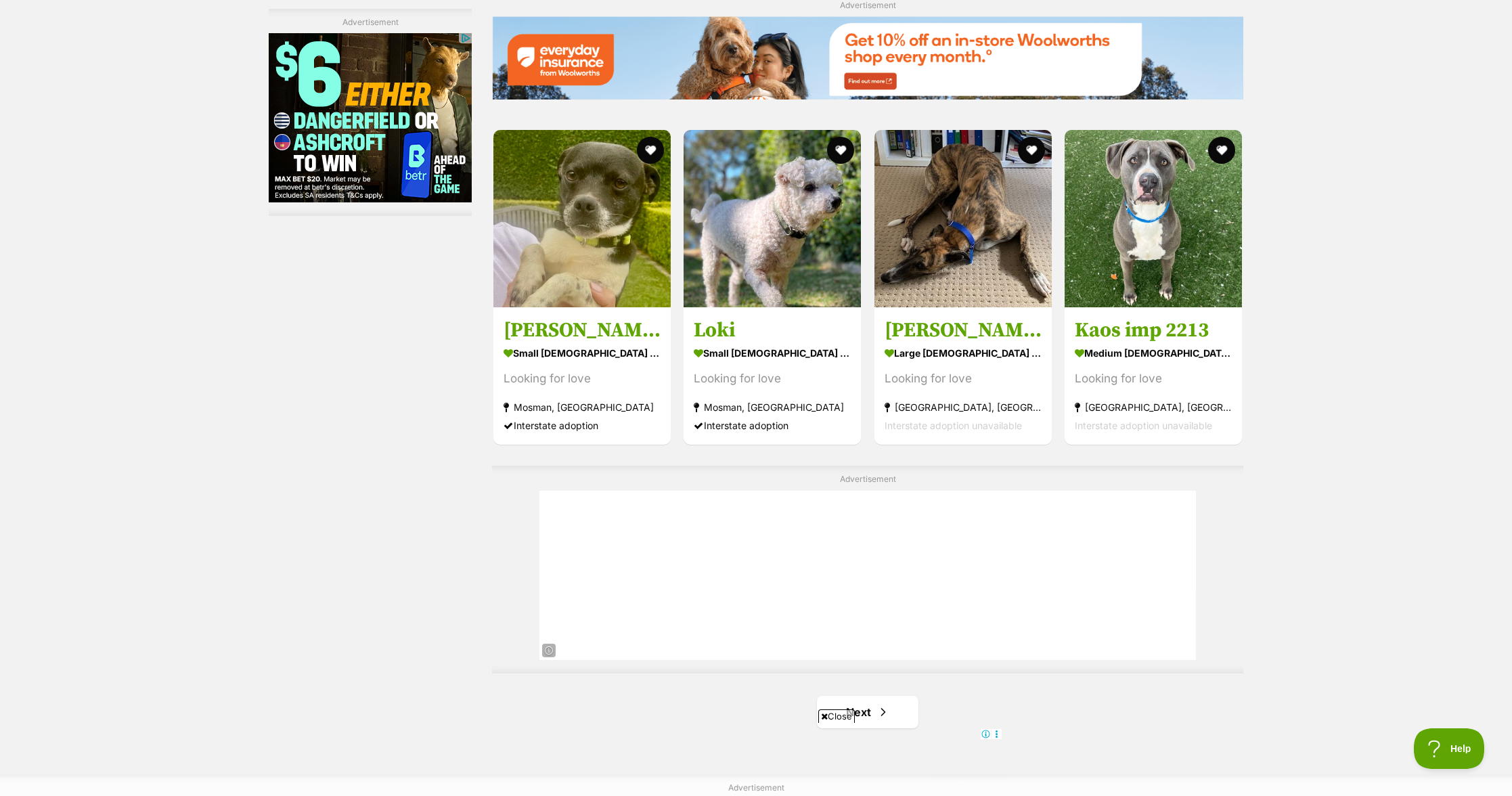
scroll to position [2196, 0]
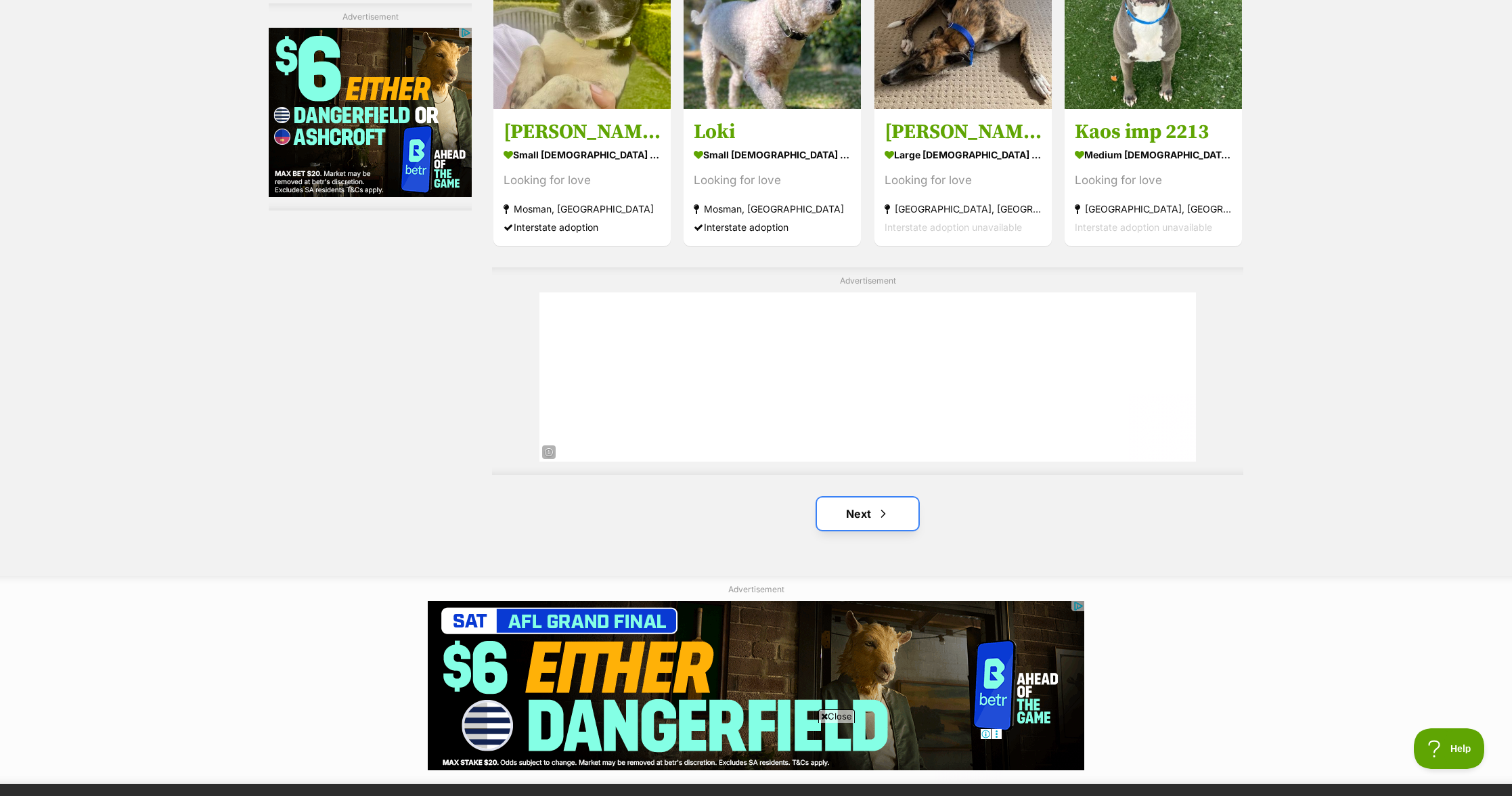
click at [885, 517] on span "Next page" at bounding box center [883, 514] width 14 height 16
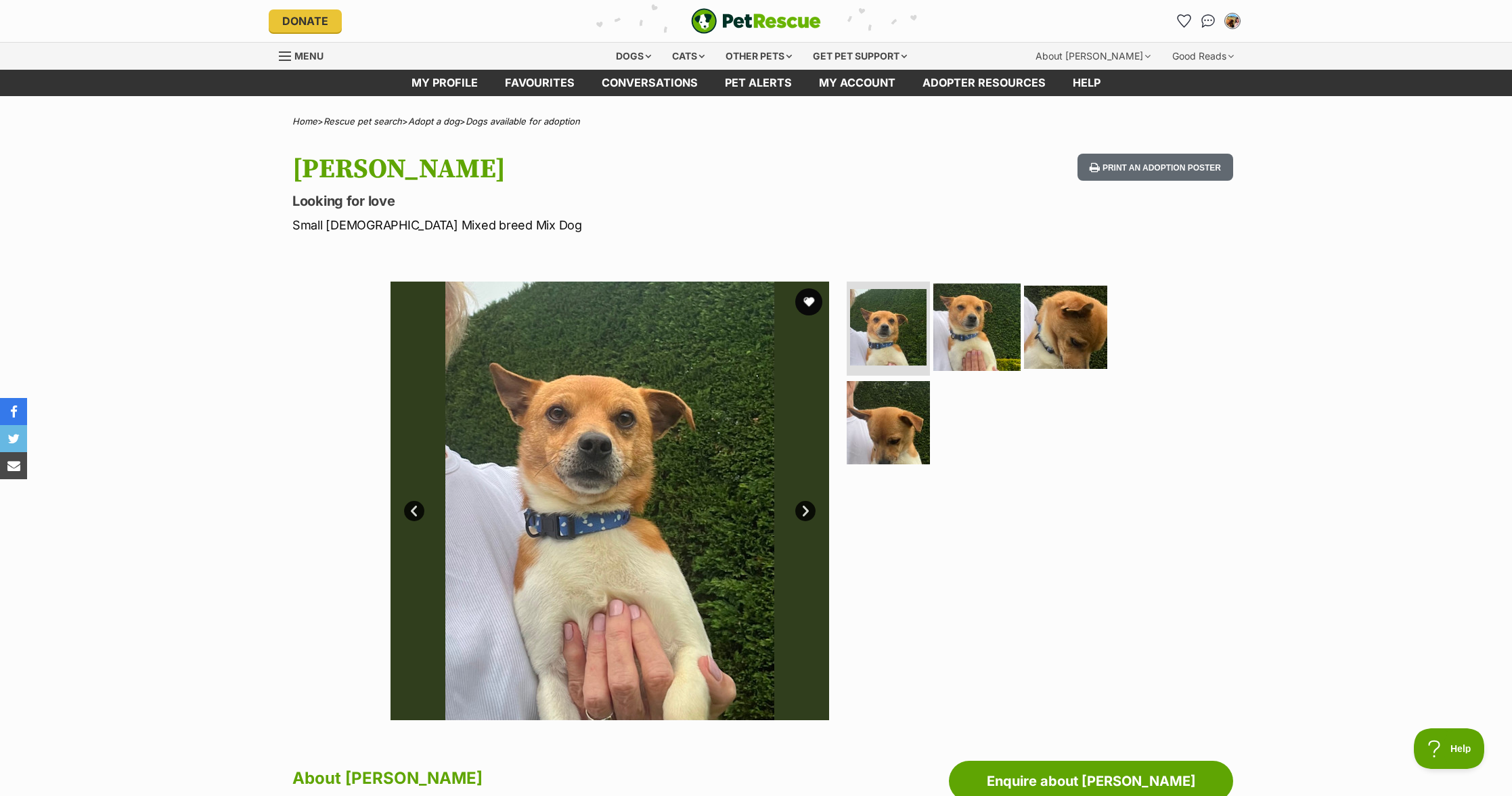
click at [1008, 317] on img at bounding box center [977, 327] width 88 height 88
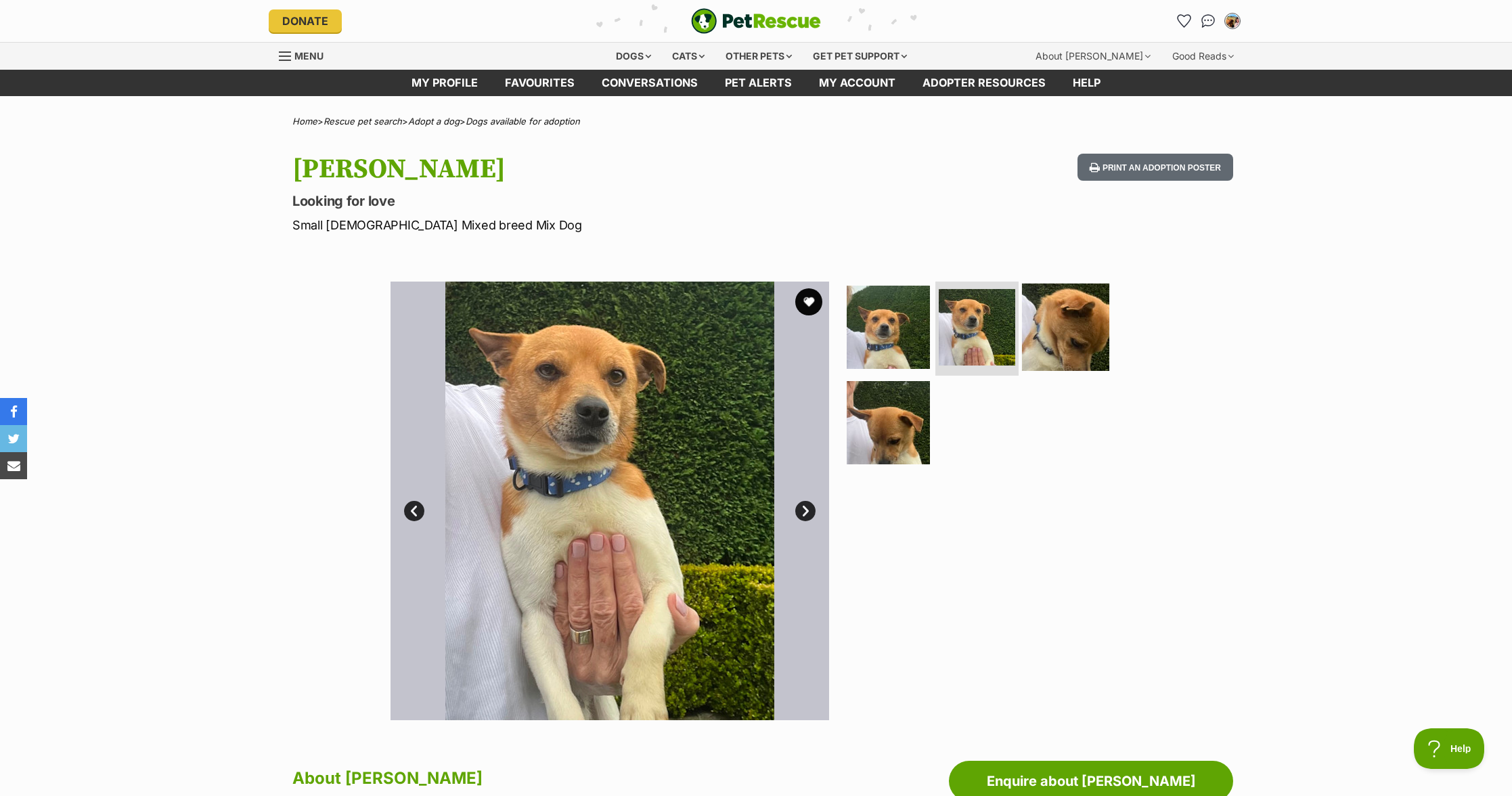
click at [1062, 334] on img at bounding box center [1066, 327] width 88 height 88
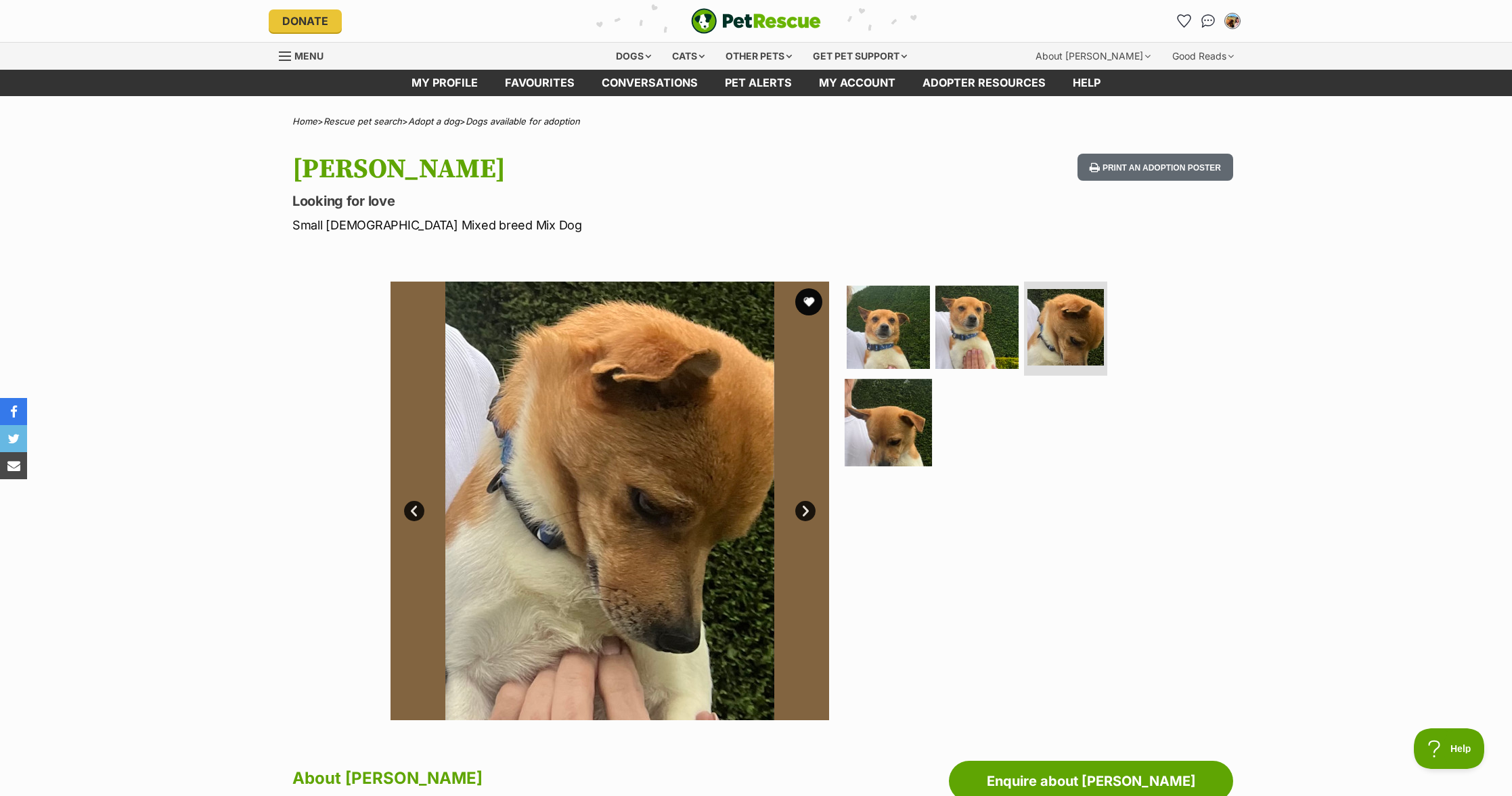
click at [888, 428] on img at bounding box center [888, 423] width 88 height 88
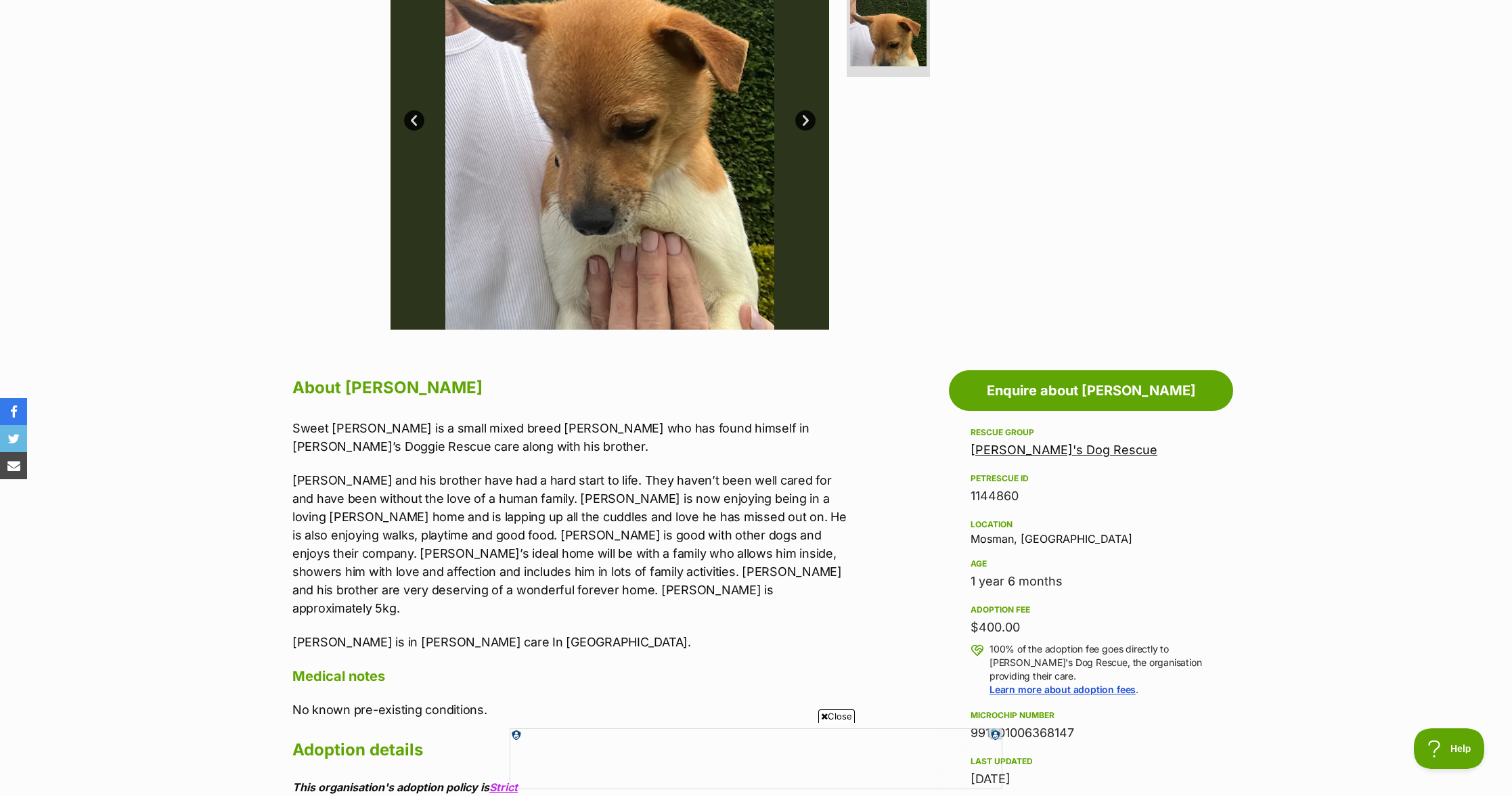
scroll to position [401, 0]
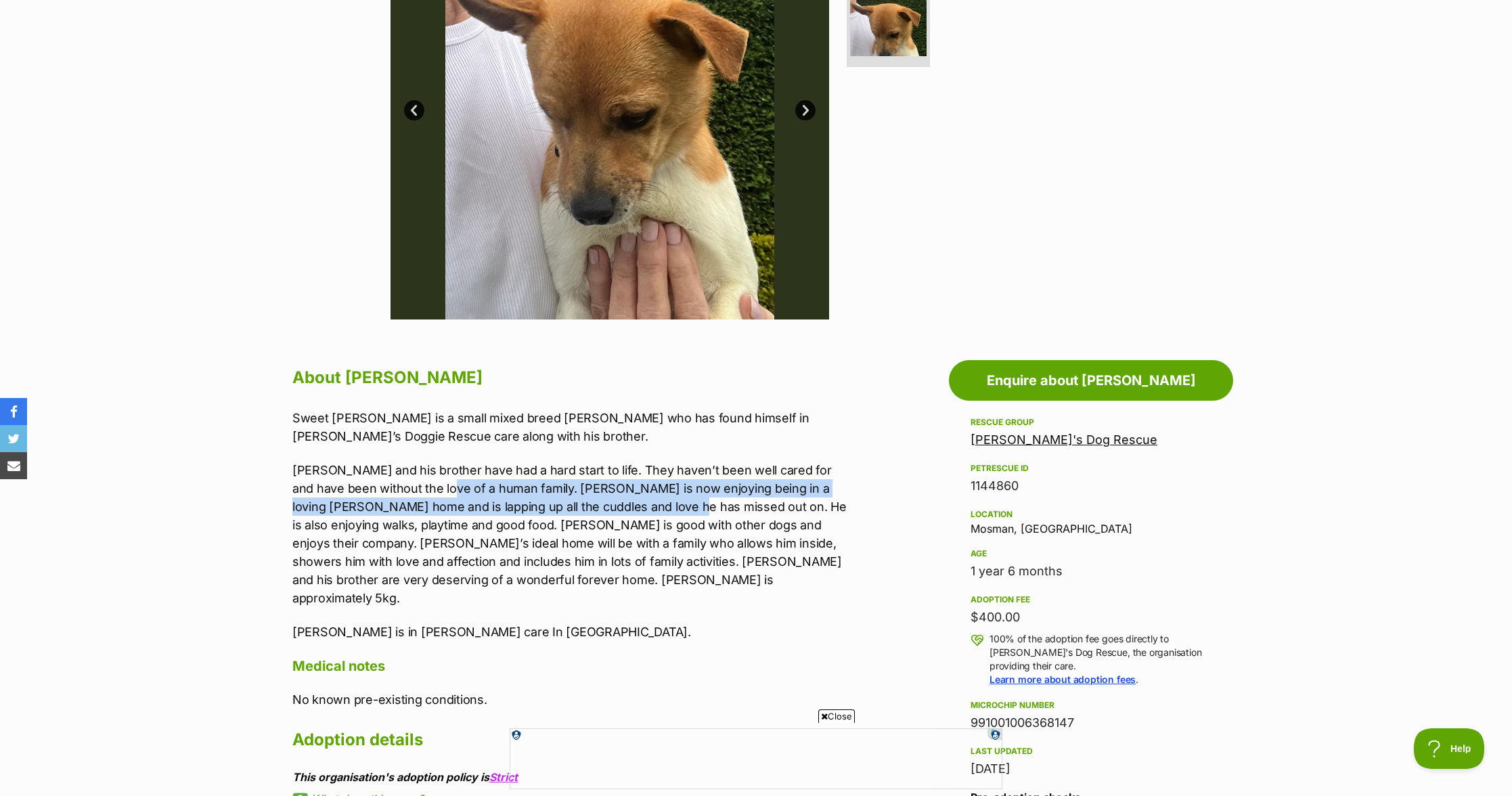
drag, startPoint x: 521, startPoint y: 471, endPoint x: 628, endPoint y: 514, distance: 115.3
click at [628, 513] on p "Pablo and his brother have had a hard start to life. They haven’t been well car…" at bounding box center [572, 534] width 559 height 146
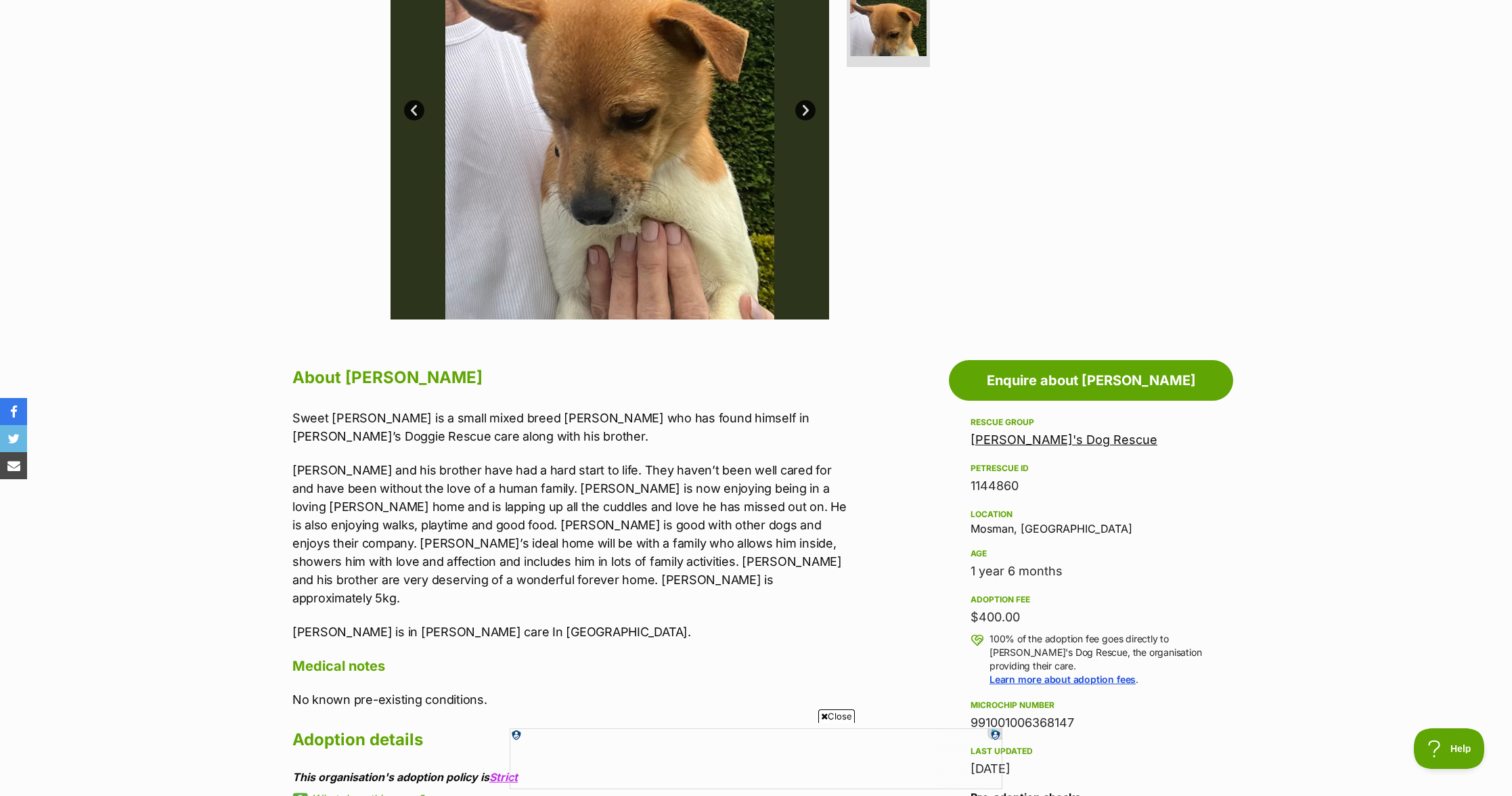
click at [629, 516] on p "Pablo and his brother have had a hard start to life. They haven’t been well car…" at bounding box center [572, 534] width 559 height 146
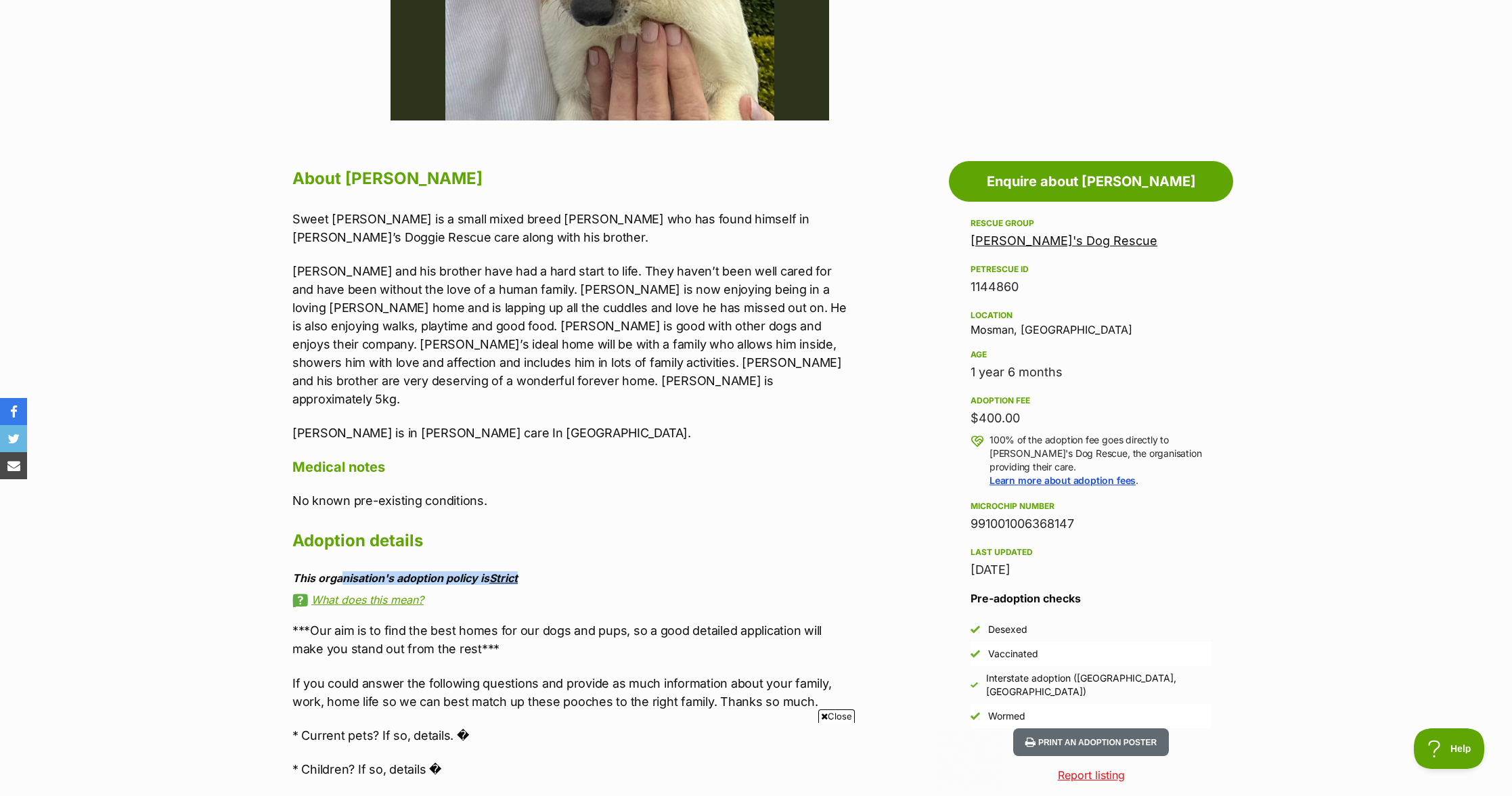
scroll to position [0, 0]
drag, startPoint x: 336, startPoint y: 557, endPoint x: 582, endPoint y: 549, distance: 246.1
click at [540, 572] on div "This organisation's adoption policy is Strict" at bounding box center [572, 578] width 559 height 12
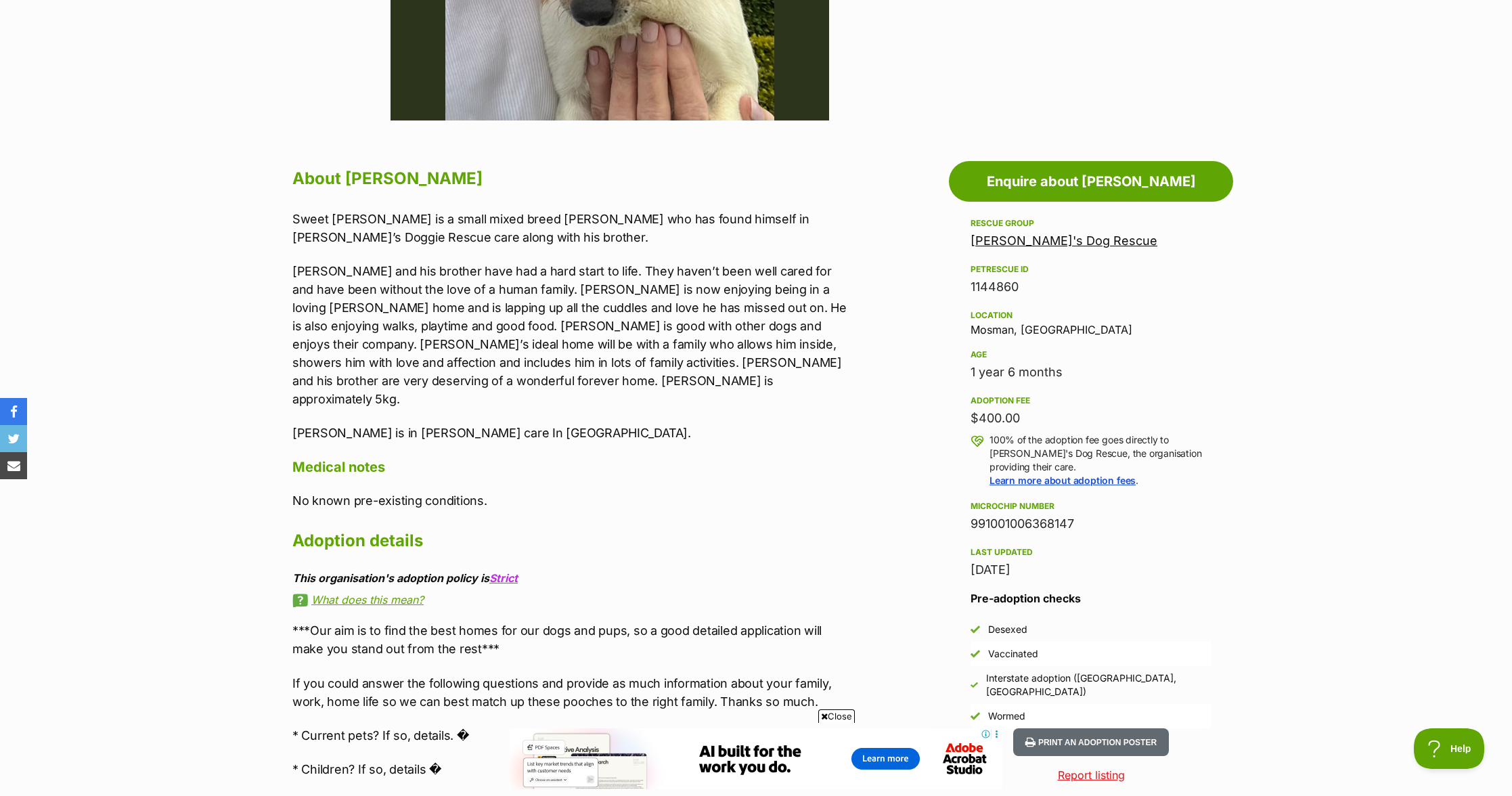
click at [588, 547] on div "About Pablo Sweet little Pablo is a small mixed breed pooch who has found himse…" at bounding box center [572, 683] width 559 height 1037
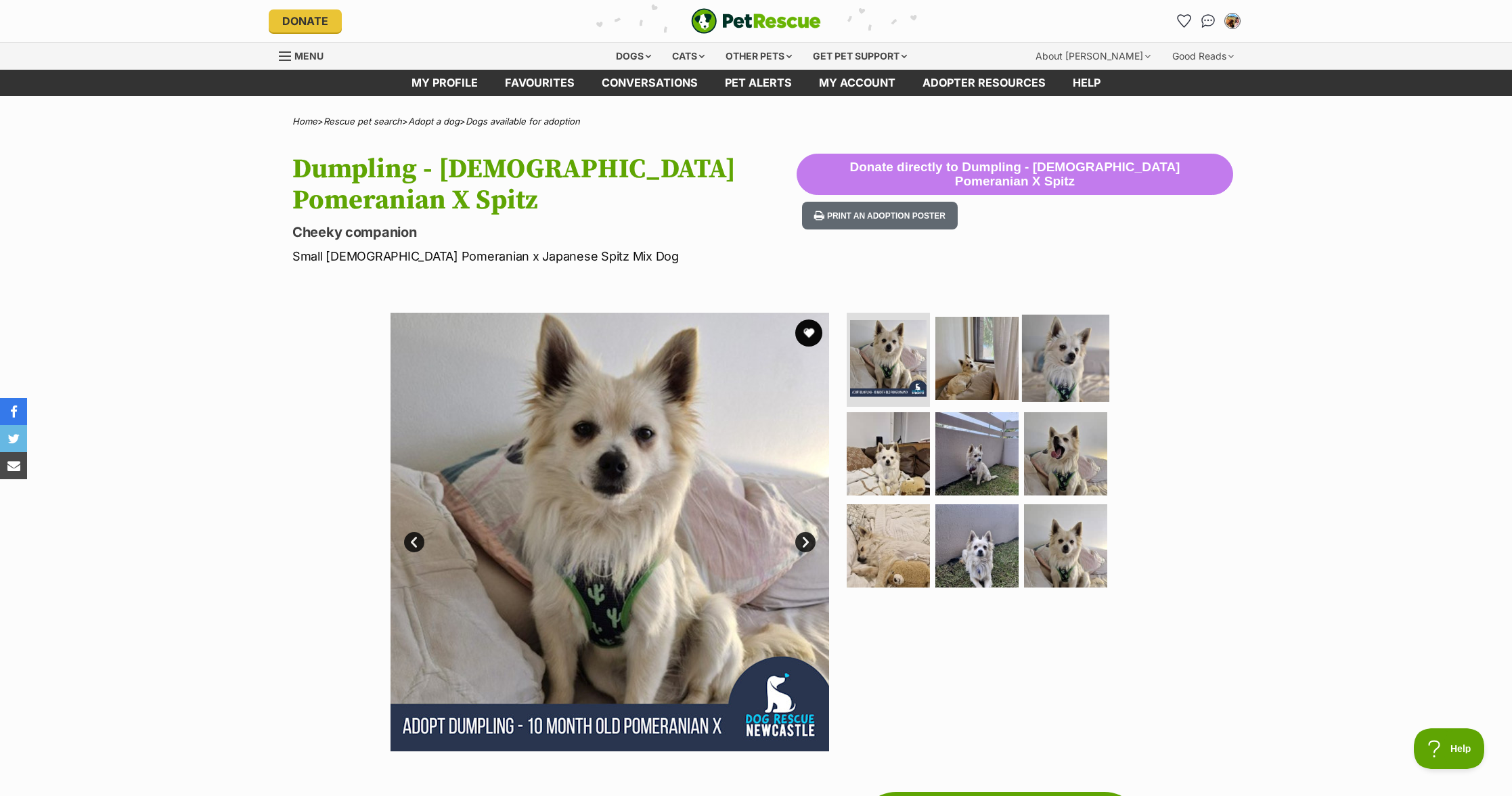
click at [1063, 359] on img at bounding box center [1066, 358] width 88 height 88
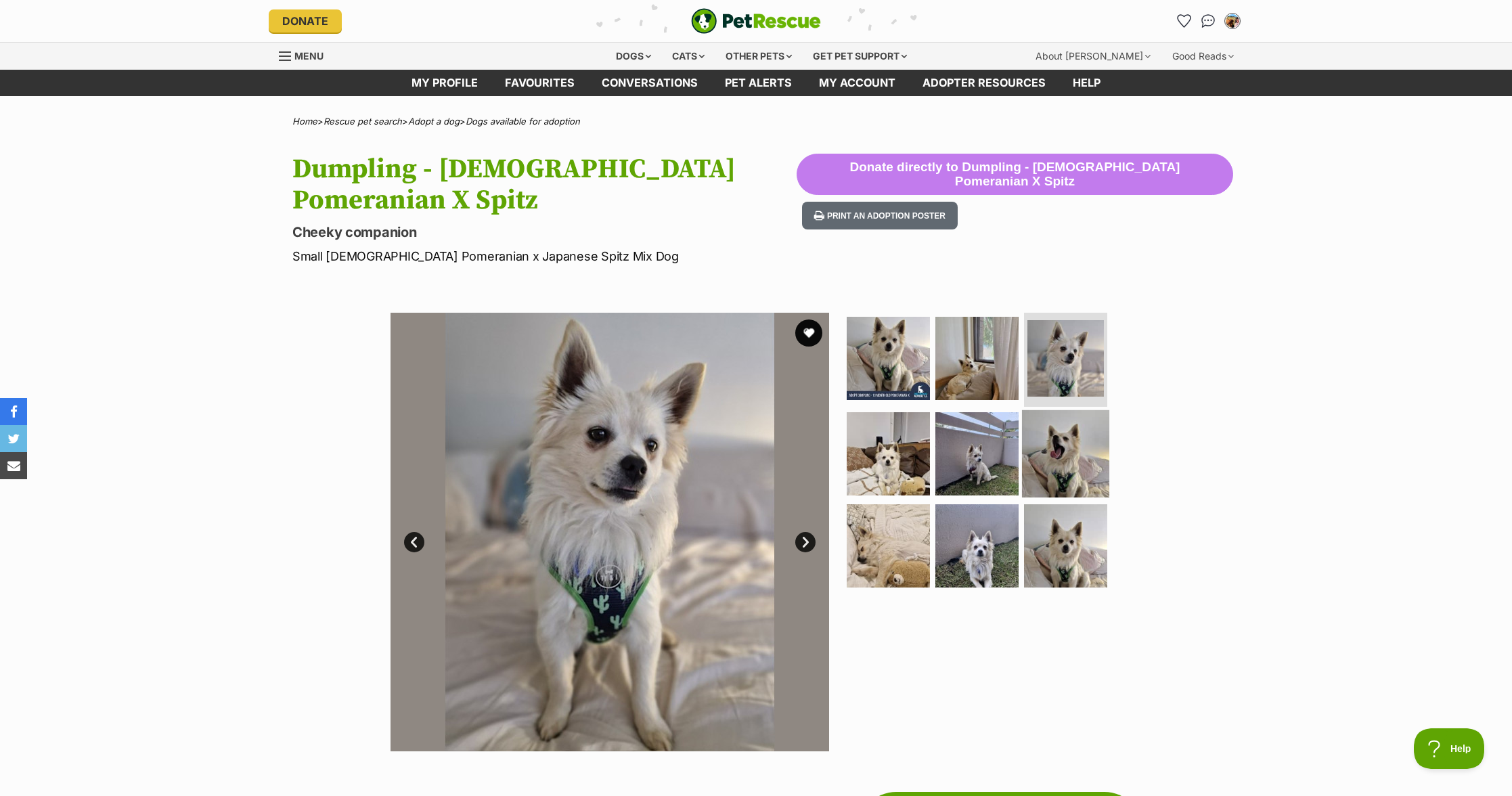
click at [1045, 482] on img at bounding box center [1066, 454] width 88 height 88
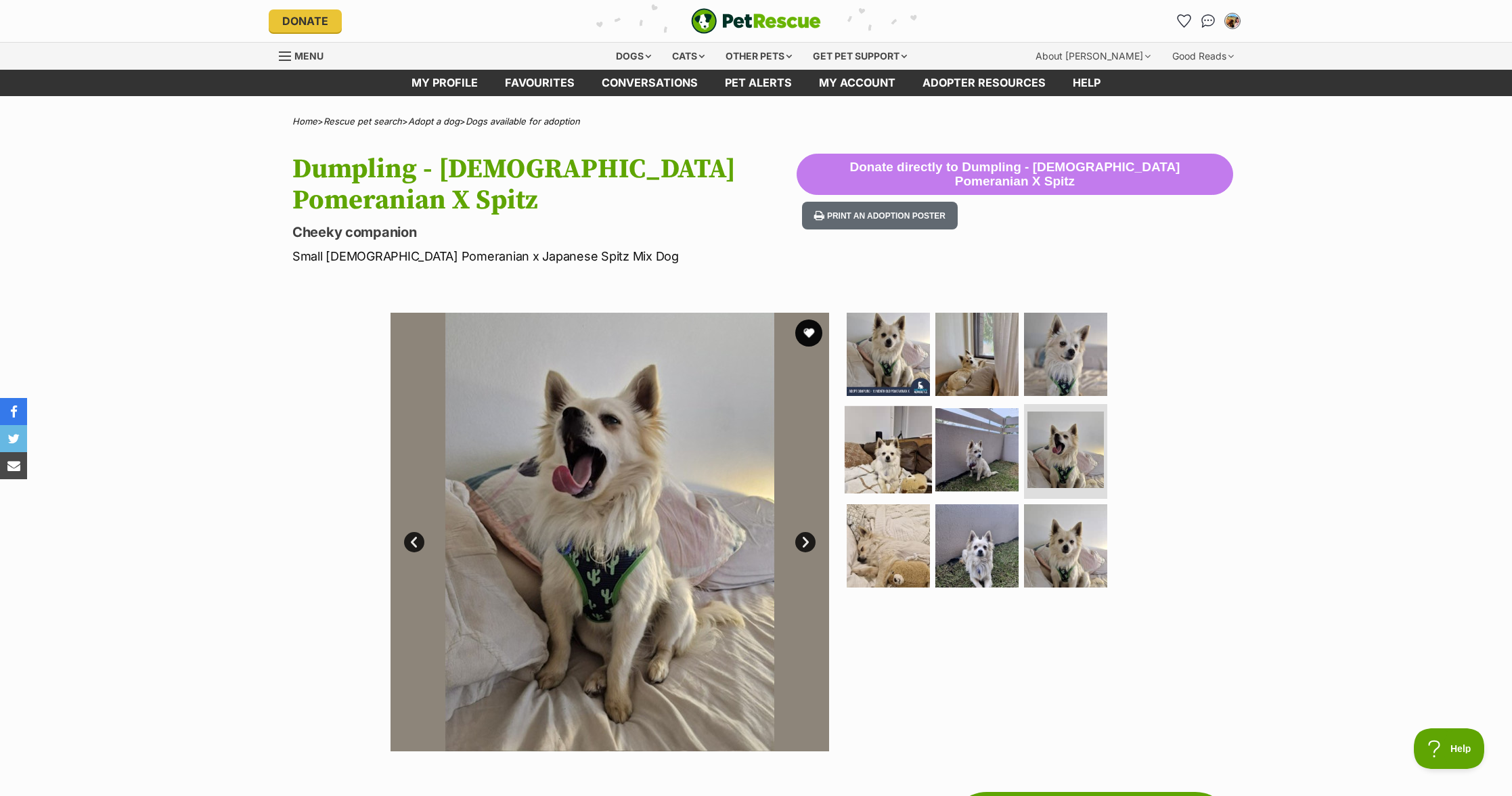
drag, startPoint x: 967, startPoint y: 446, endPoint x: 879, endPoint y: 460, distance: 89.1
click at [967, 445] on img at bounding box center [977, 450] width 83 height 83
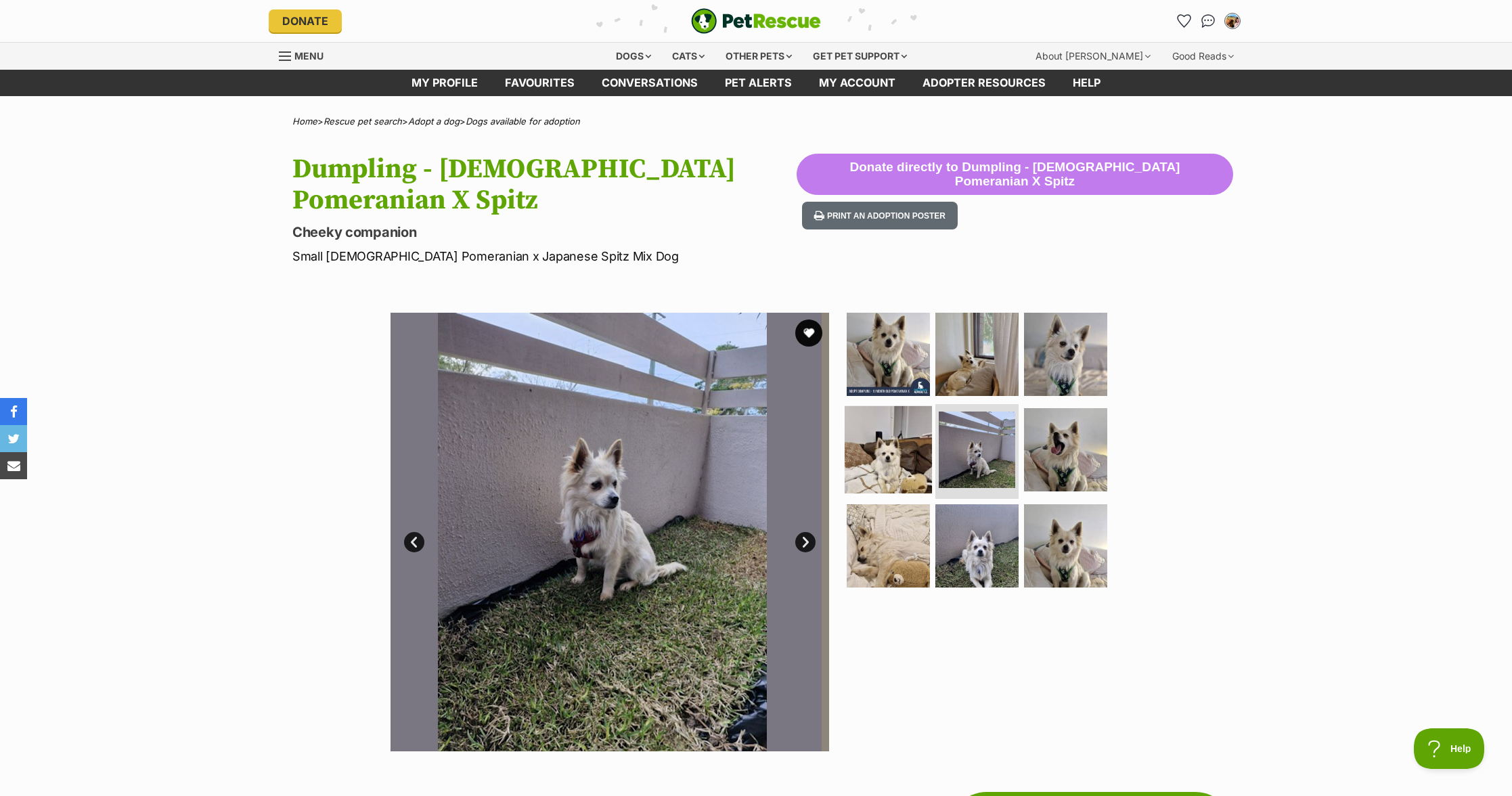
click at [879, 460] on img at bounding box center [888, 450] width 88 height 88
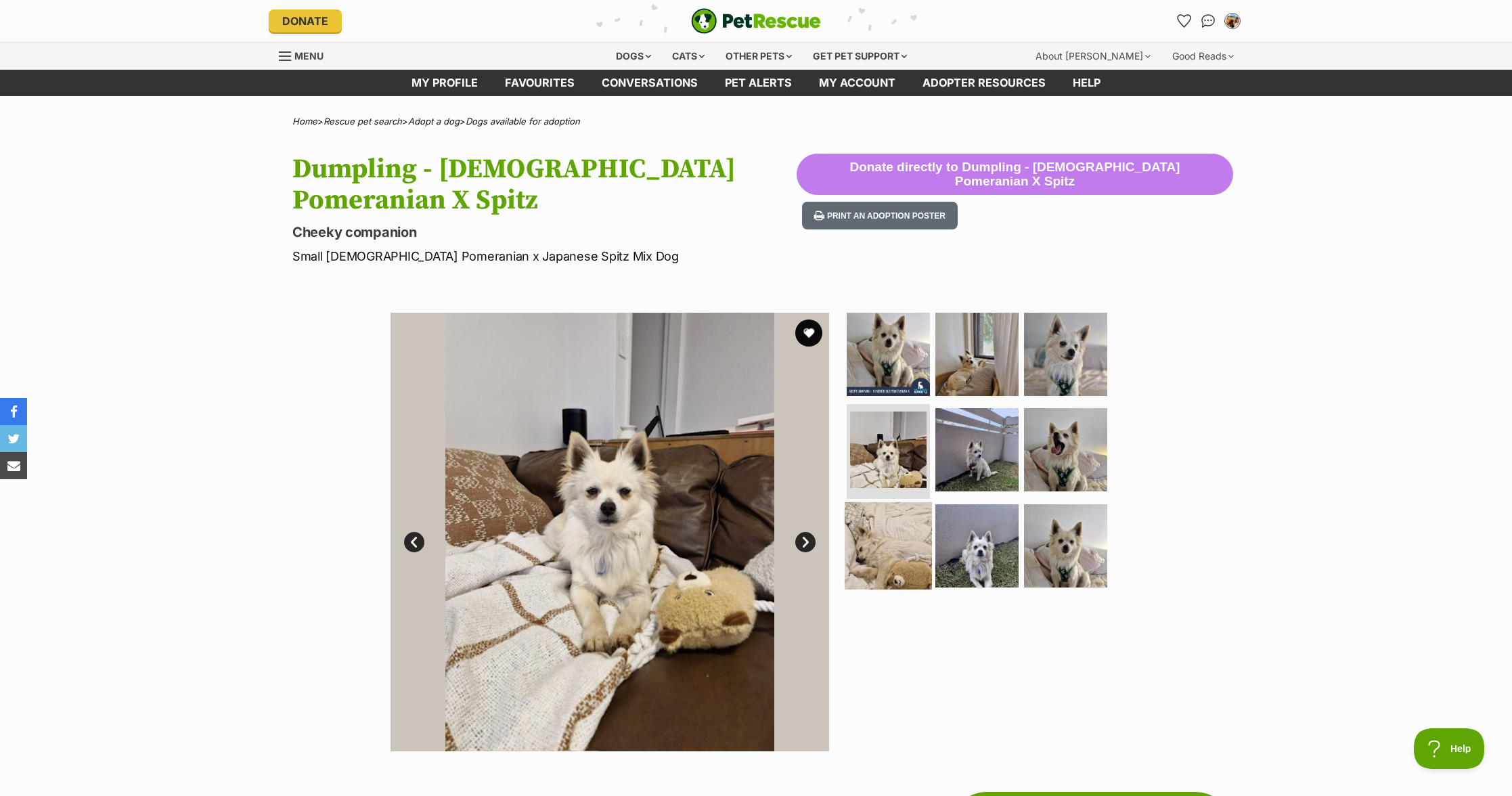
click at [899, 577] on img at bounding box center [888, 546] width 88 height 88
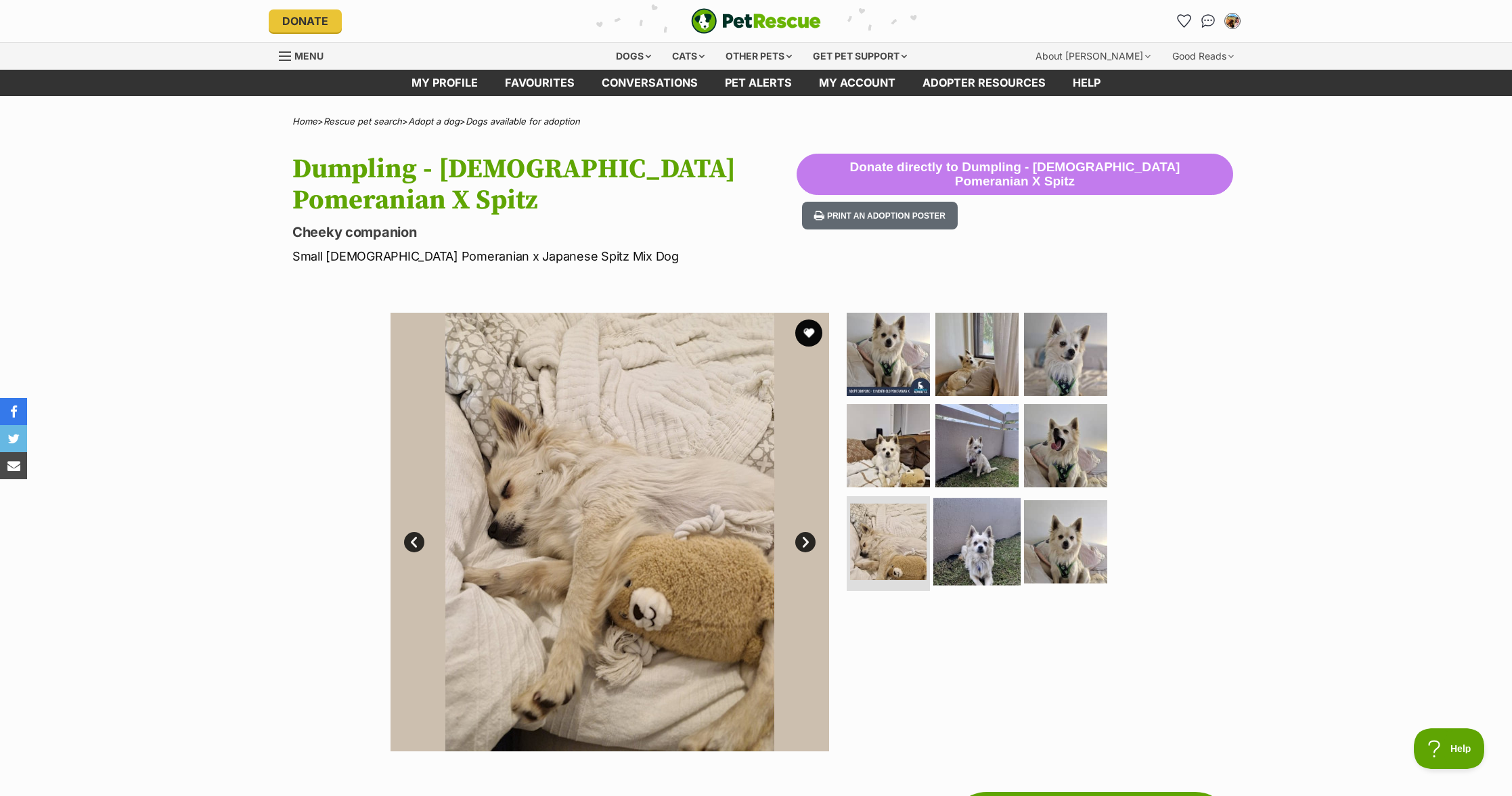
click at [990, 566] on img at bounding box center [977, 542] width 88 height 88
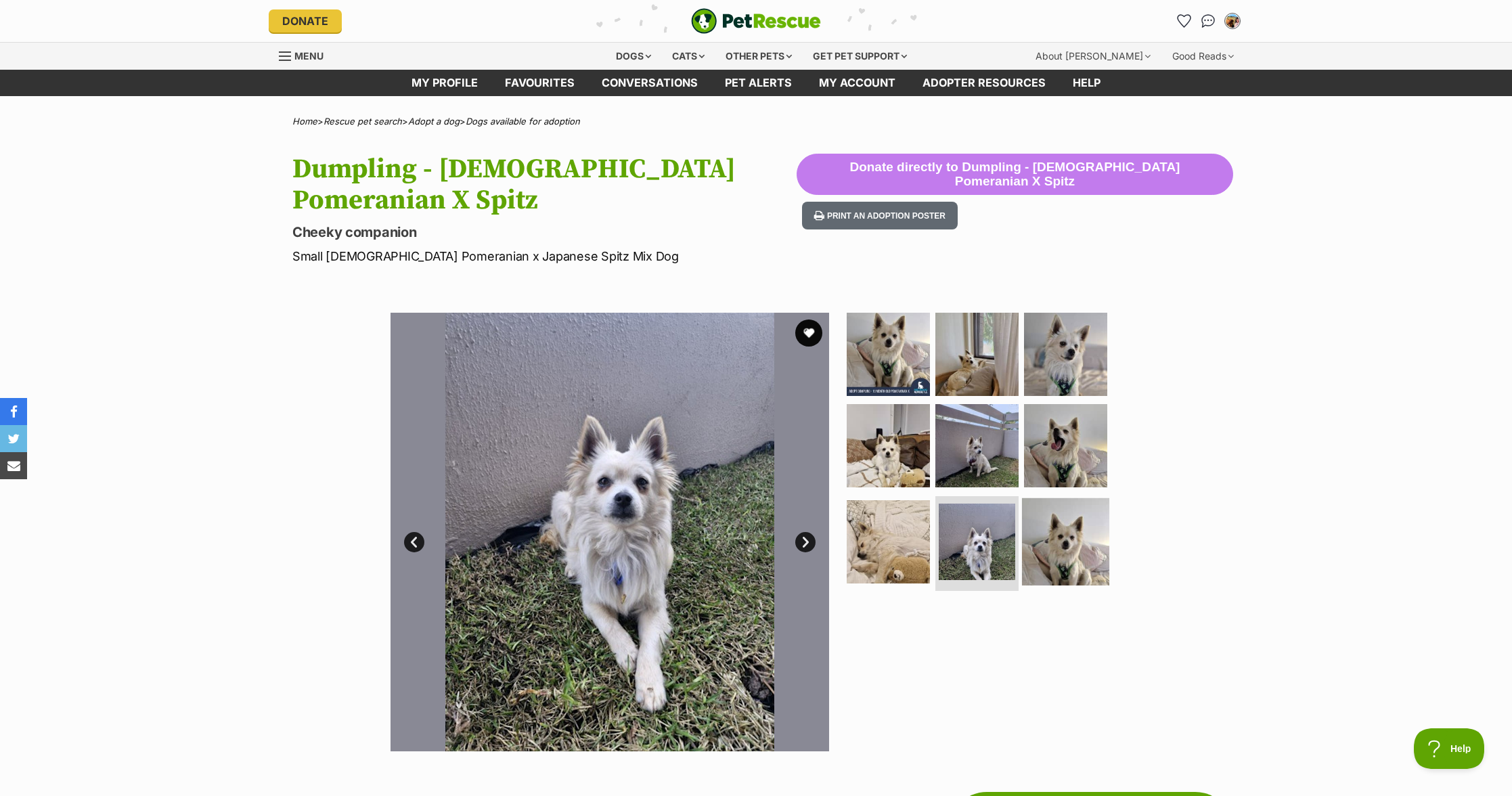
click at [1088, 563] on img at bounding box center [1066, 542] width 88 height 88
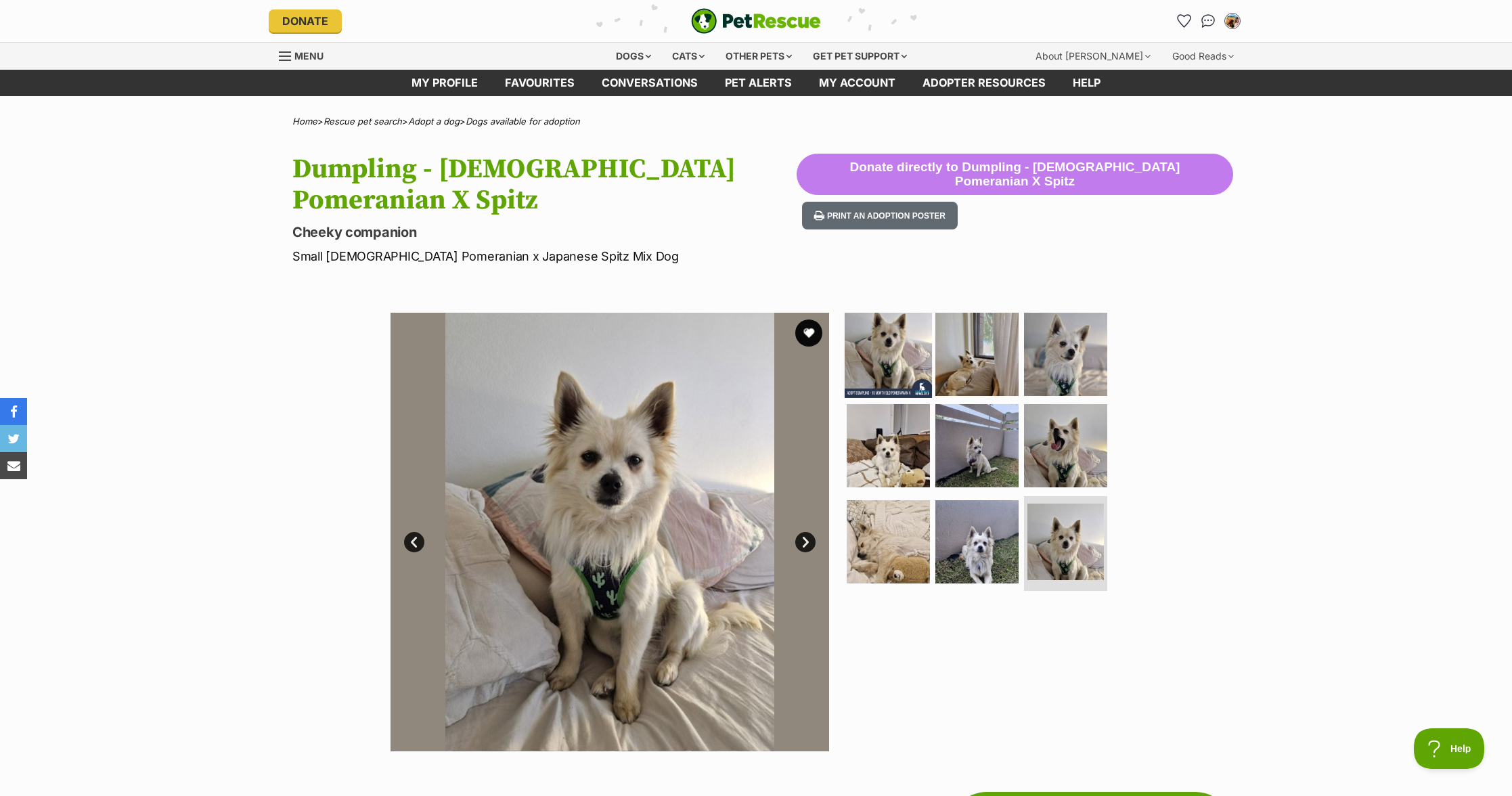
click at [882, 362] on img at bounding box center [888, 354] width 88 height 88
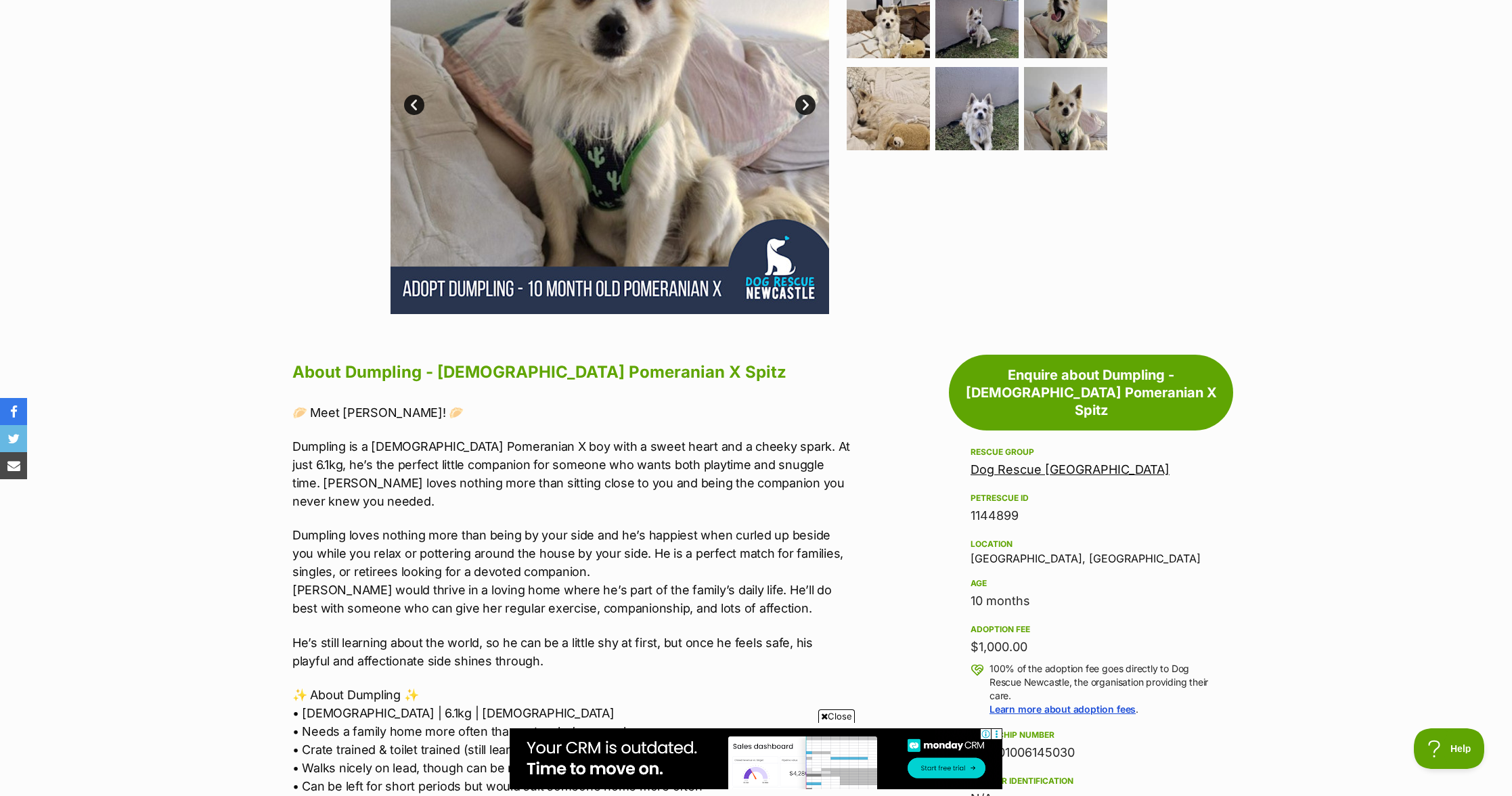
scroll to position [496, 0]
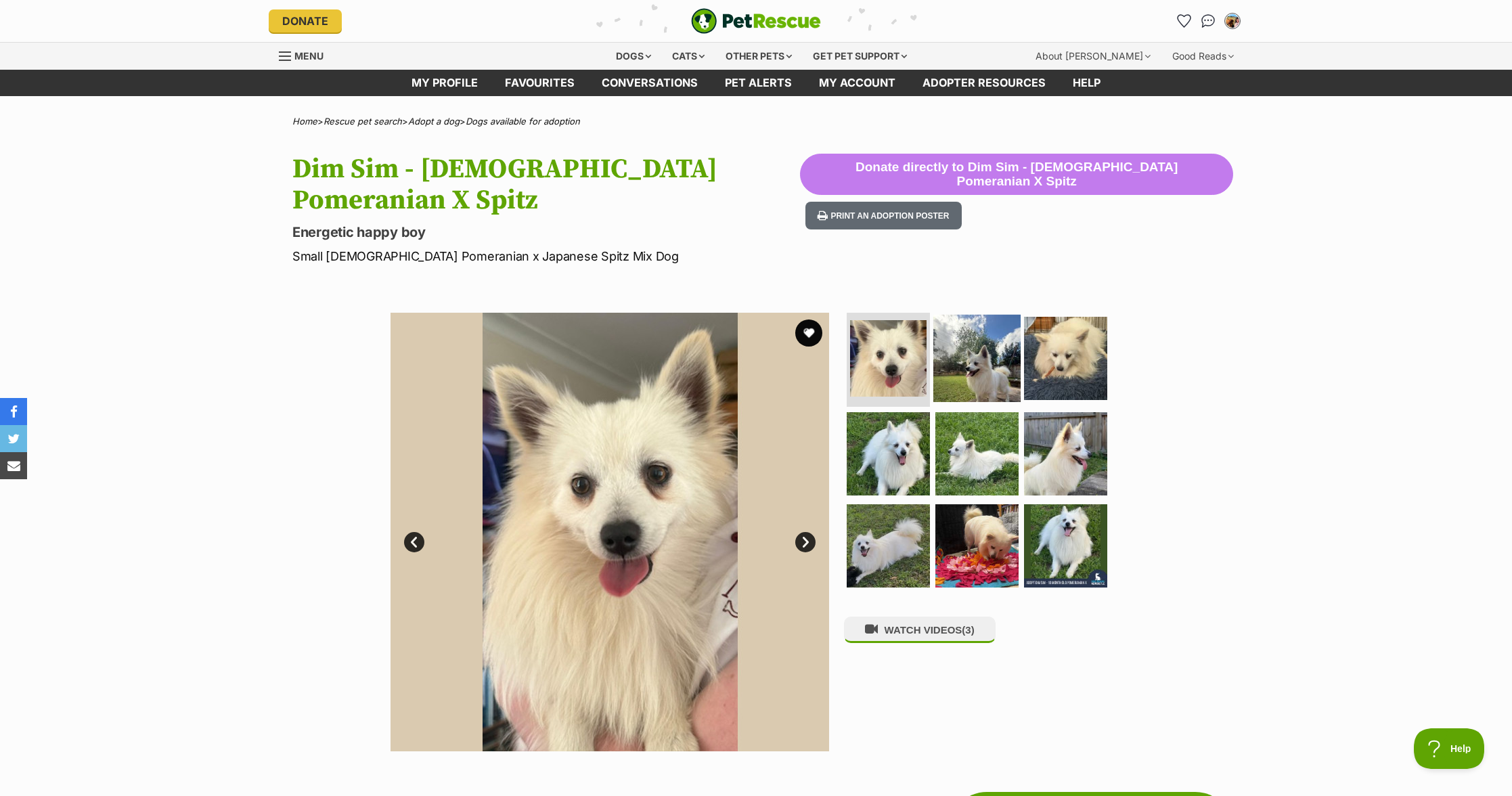
click at [969, 350] on img at bounding box center [977, 358] width 88 height 88
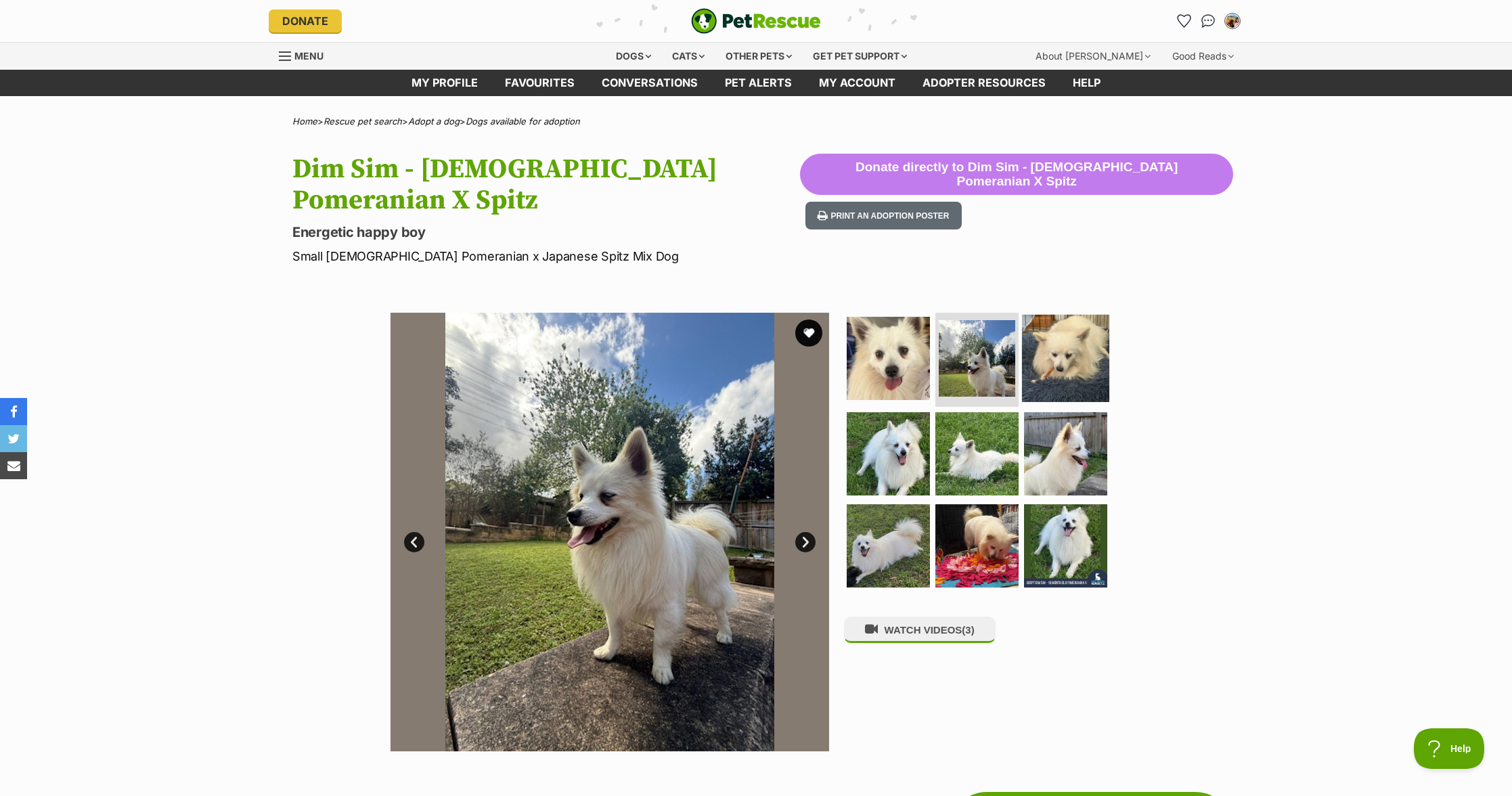
click at [1090, 365] on img at bounding box center [1066, 358] width 88 height 88
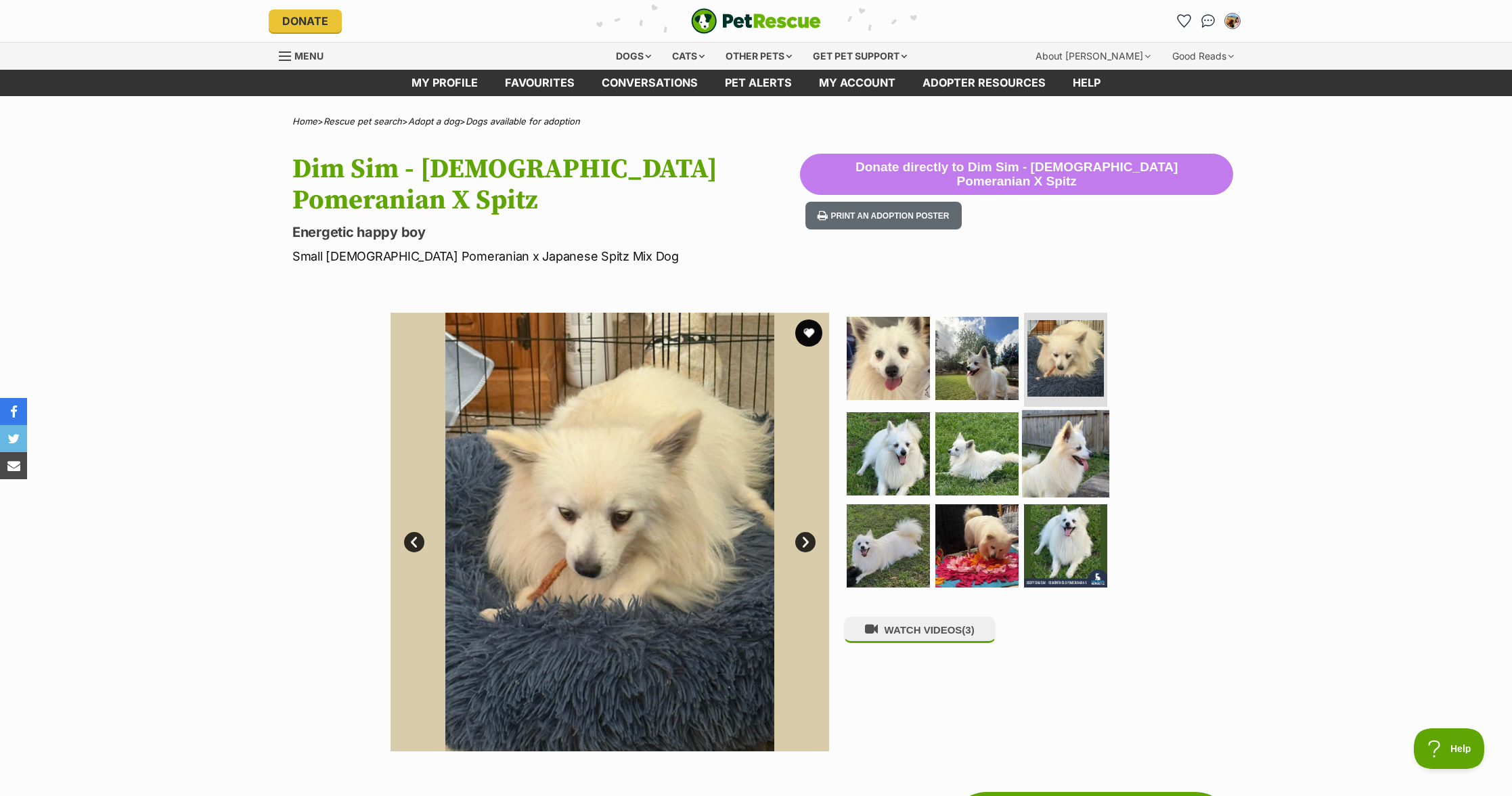
click at [1054, 449] on img at bounding box center [1066, 454] width 88 height 88
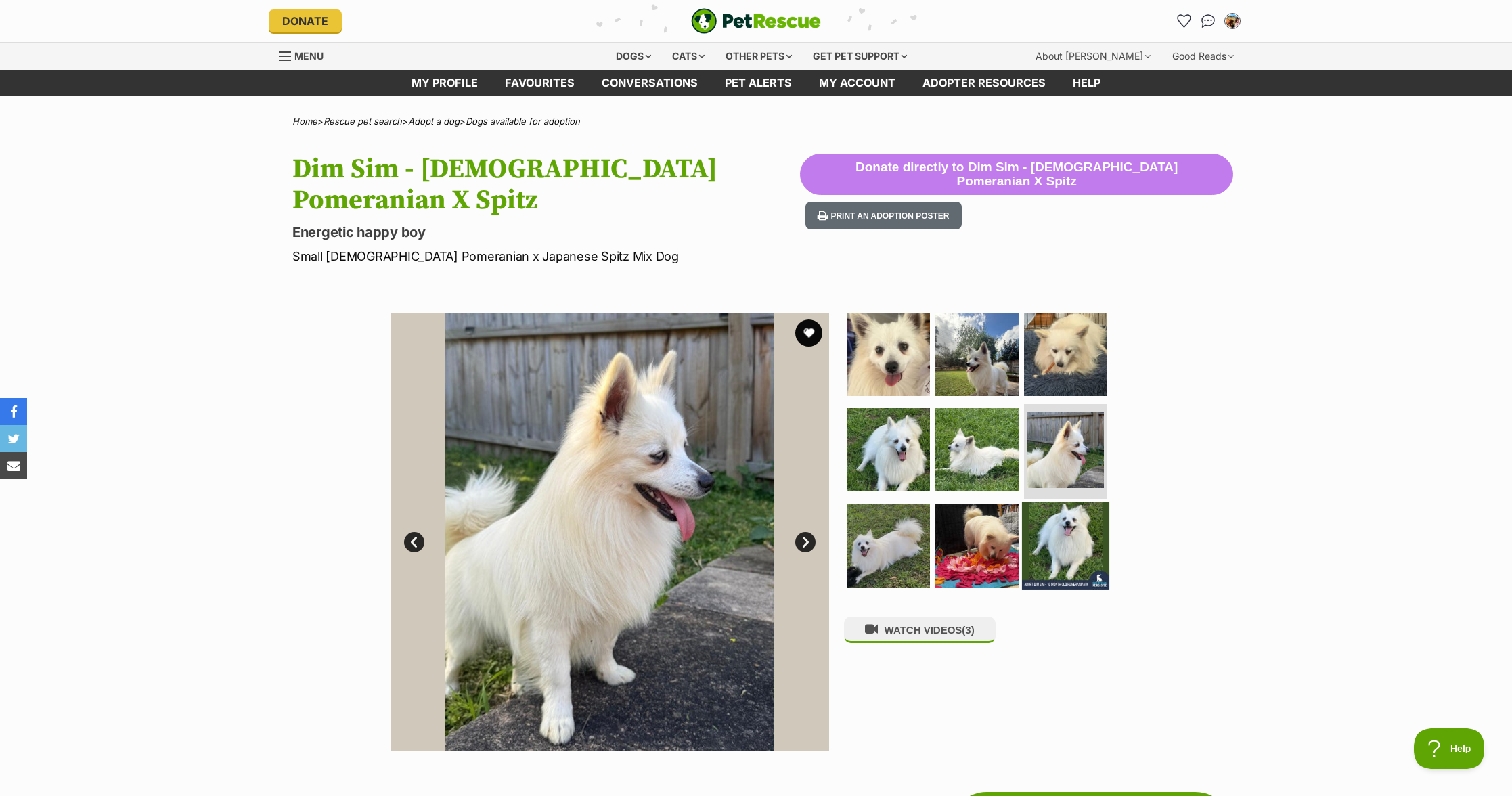
click at [1058, 515] on img at bounding box center [1066, 546] width 88 height 88
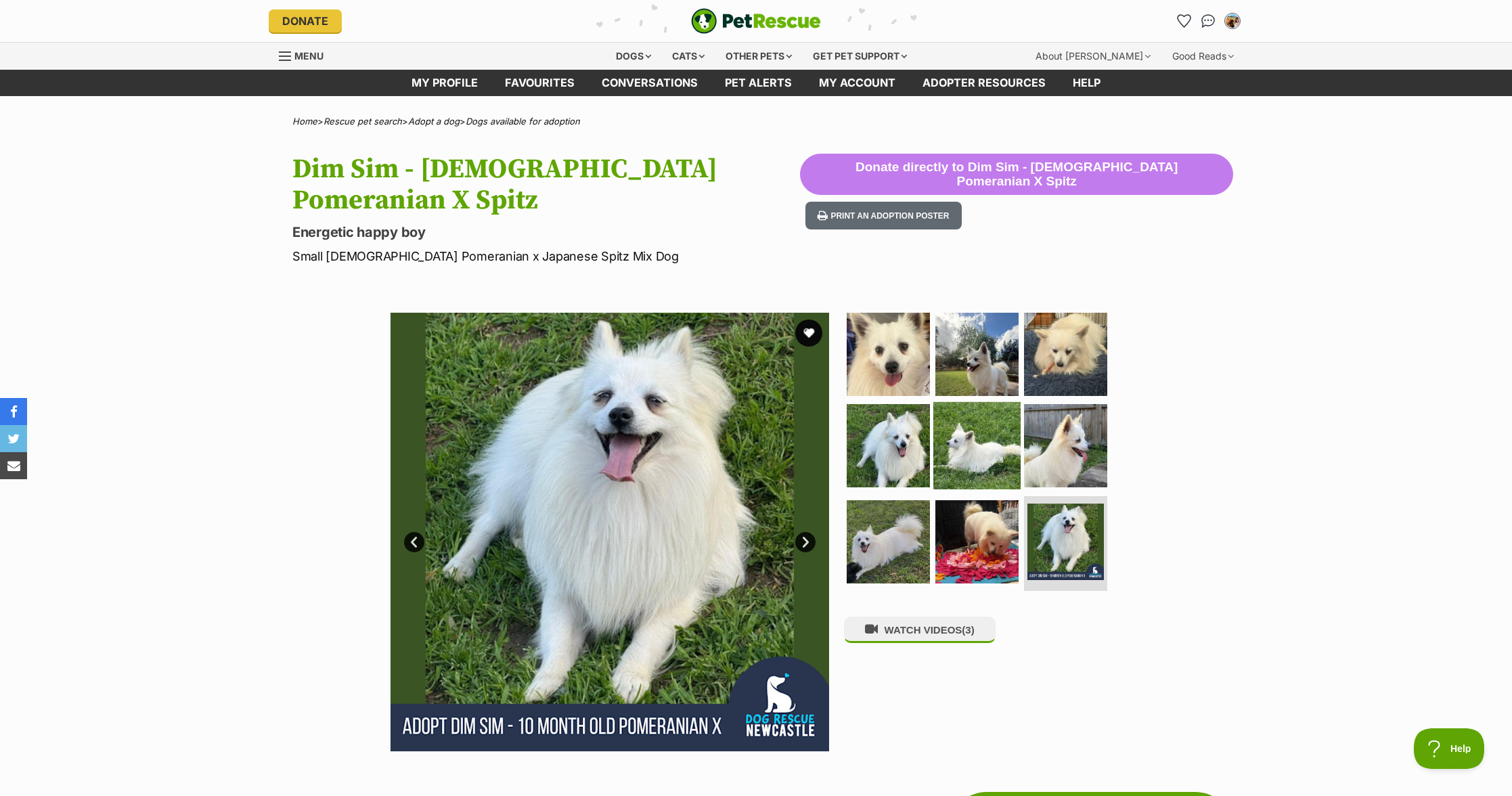
click at [1005, 472] on img at bounding box center [977, 446] width 88 height 88
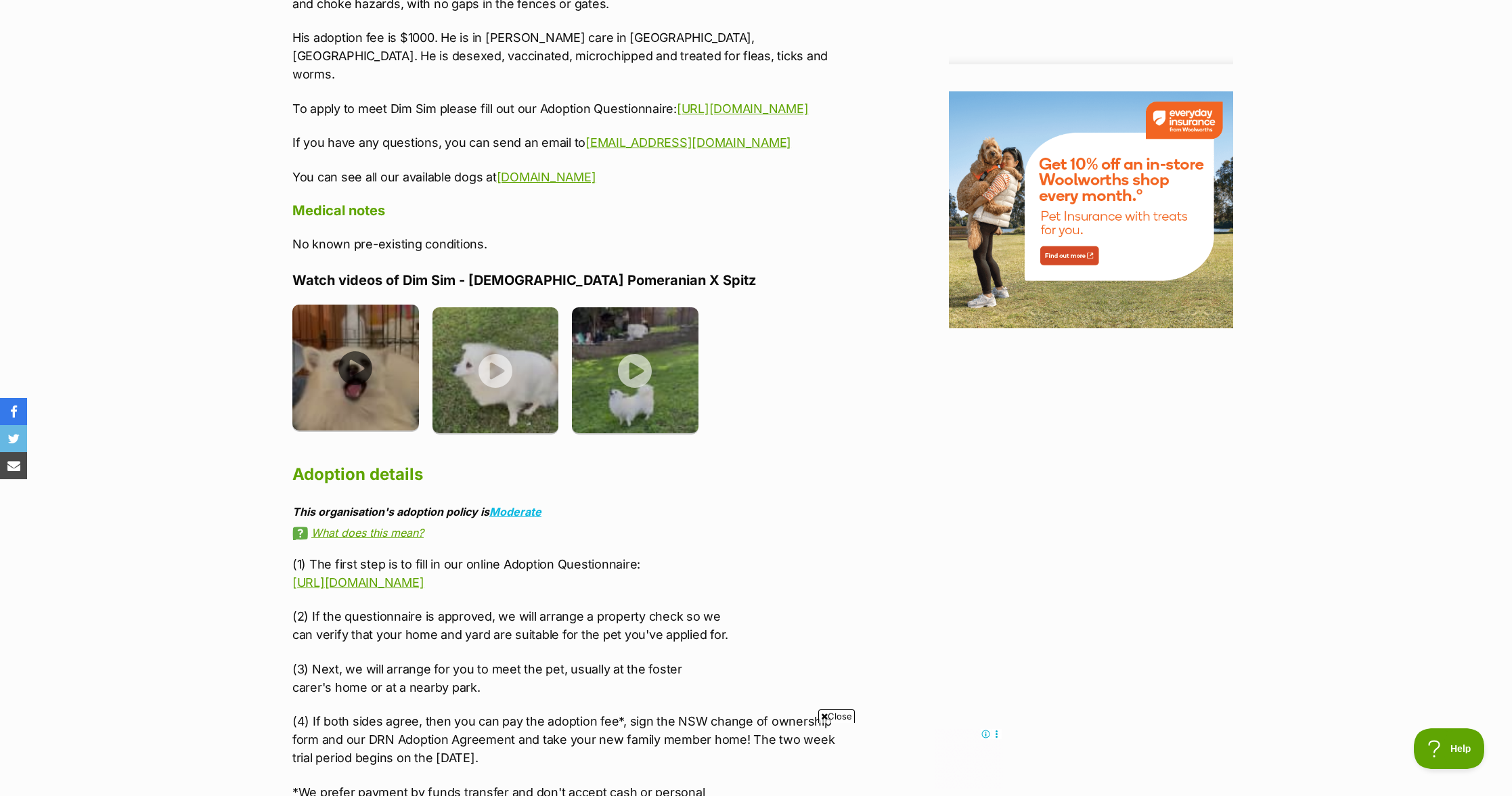
click at [383, 397] on img at bounding box center [356, 368] width 127 height 127
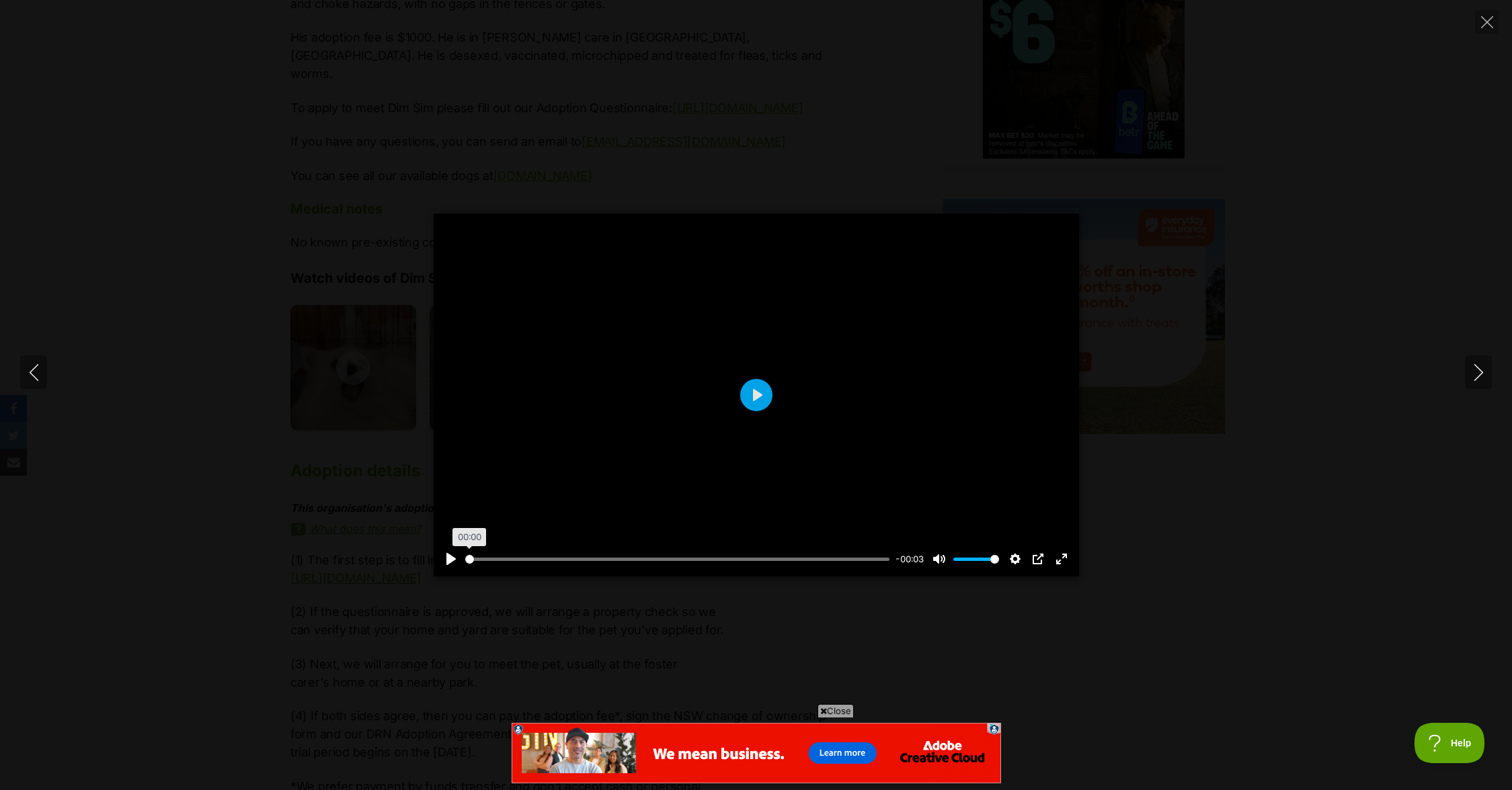
drag, startPoint x: 630, startPoint y: 559, endPoint x: 275, endPoint y: 508, distance: 358.6
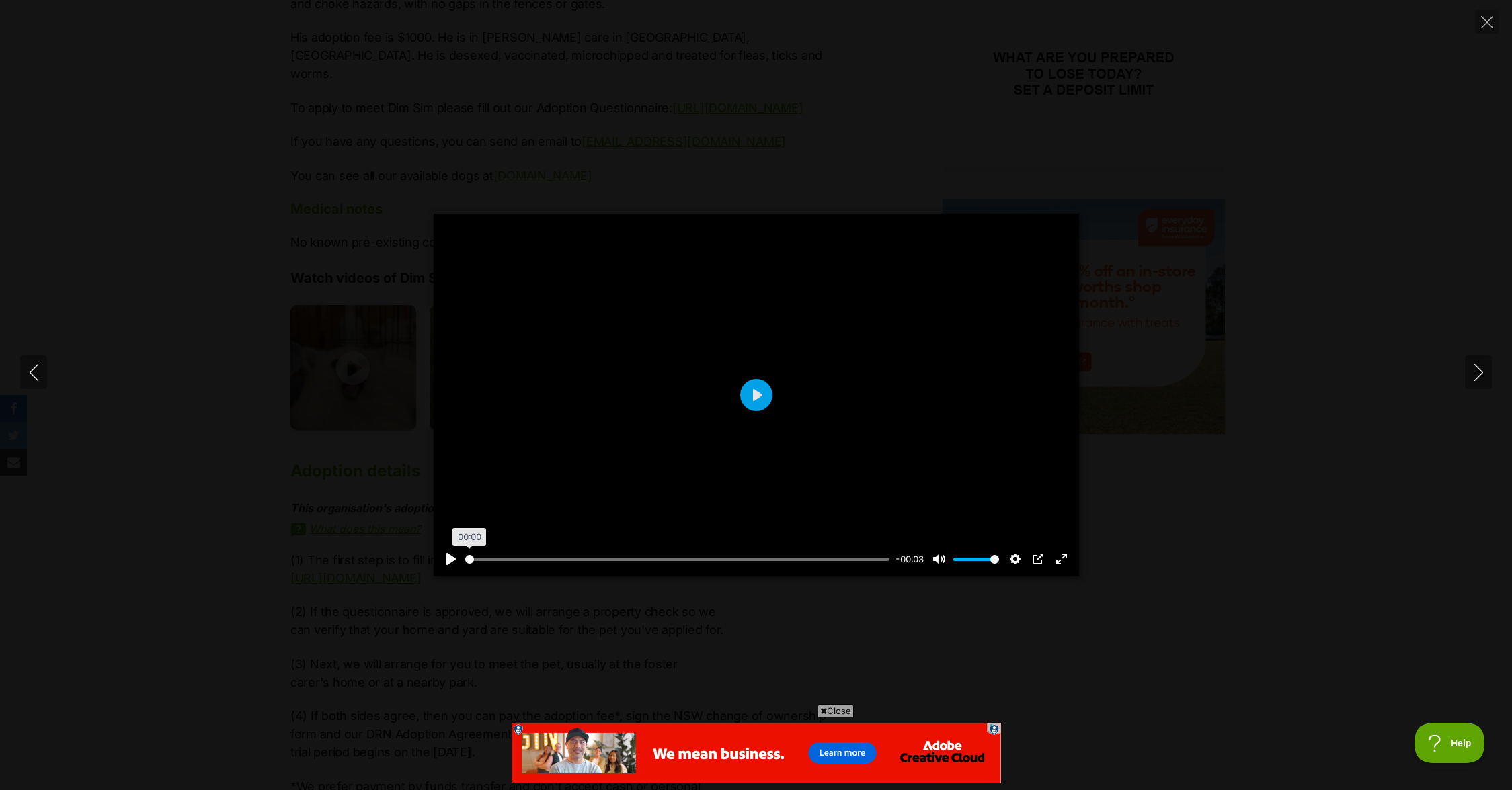
click at [465, 553] on input "Seek" at bounding box center [677, 560] width 425 height 13
click at [777, 389] on div at bounding box center [756, 395] width 646 height 363
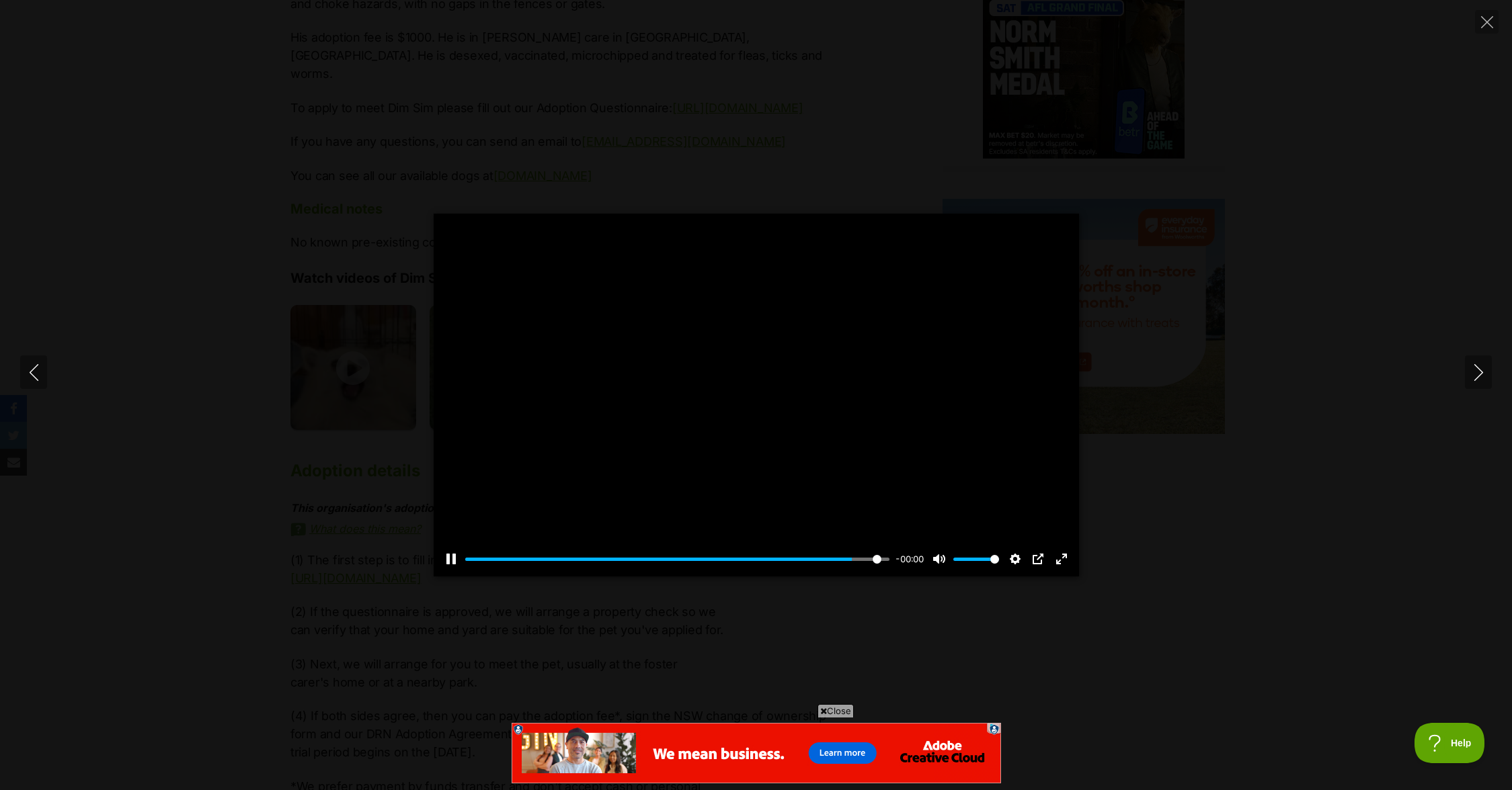
type input "100"
click at [1425, 249] on div "Pause Play % buffered 00:03 00:00 Unmute Mute Disable captions Enable captions …" at bounding box center [756, 395] width 1512 height 363
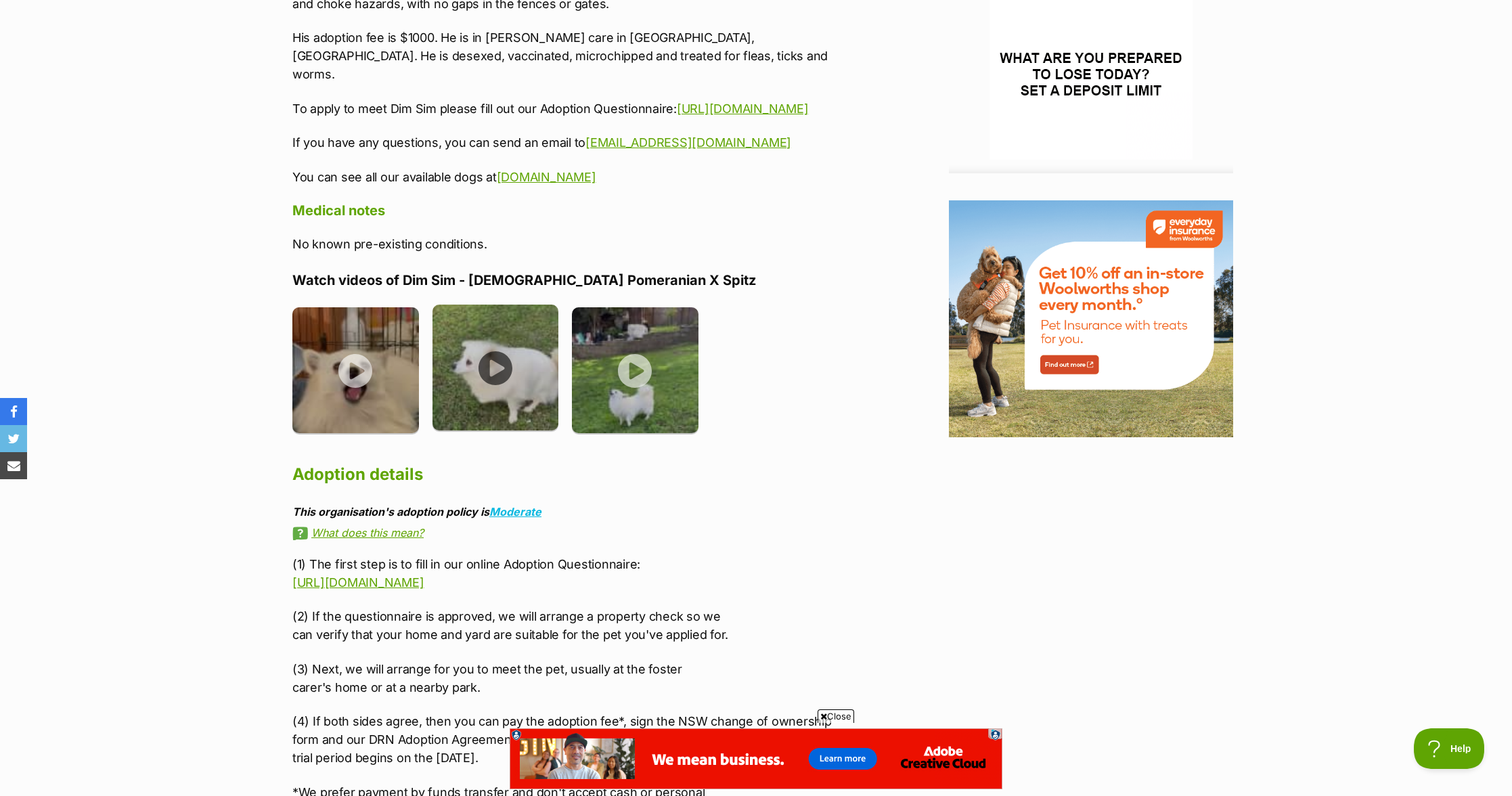
click at [535, 343] on img at bounding box center [496, 368] width 127 height 127
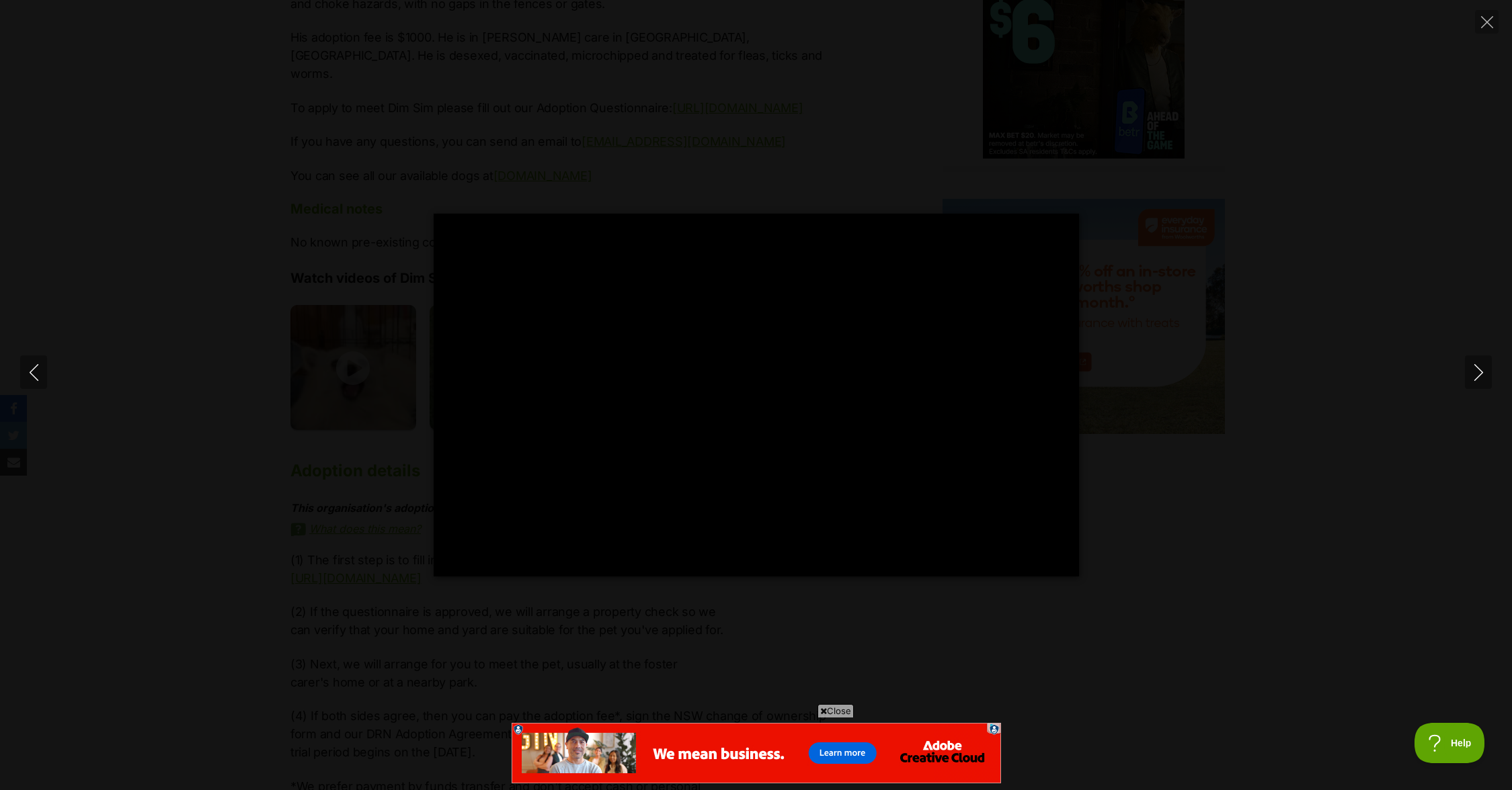
type input "100"
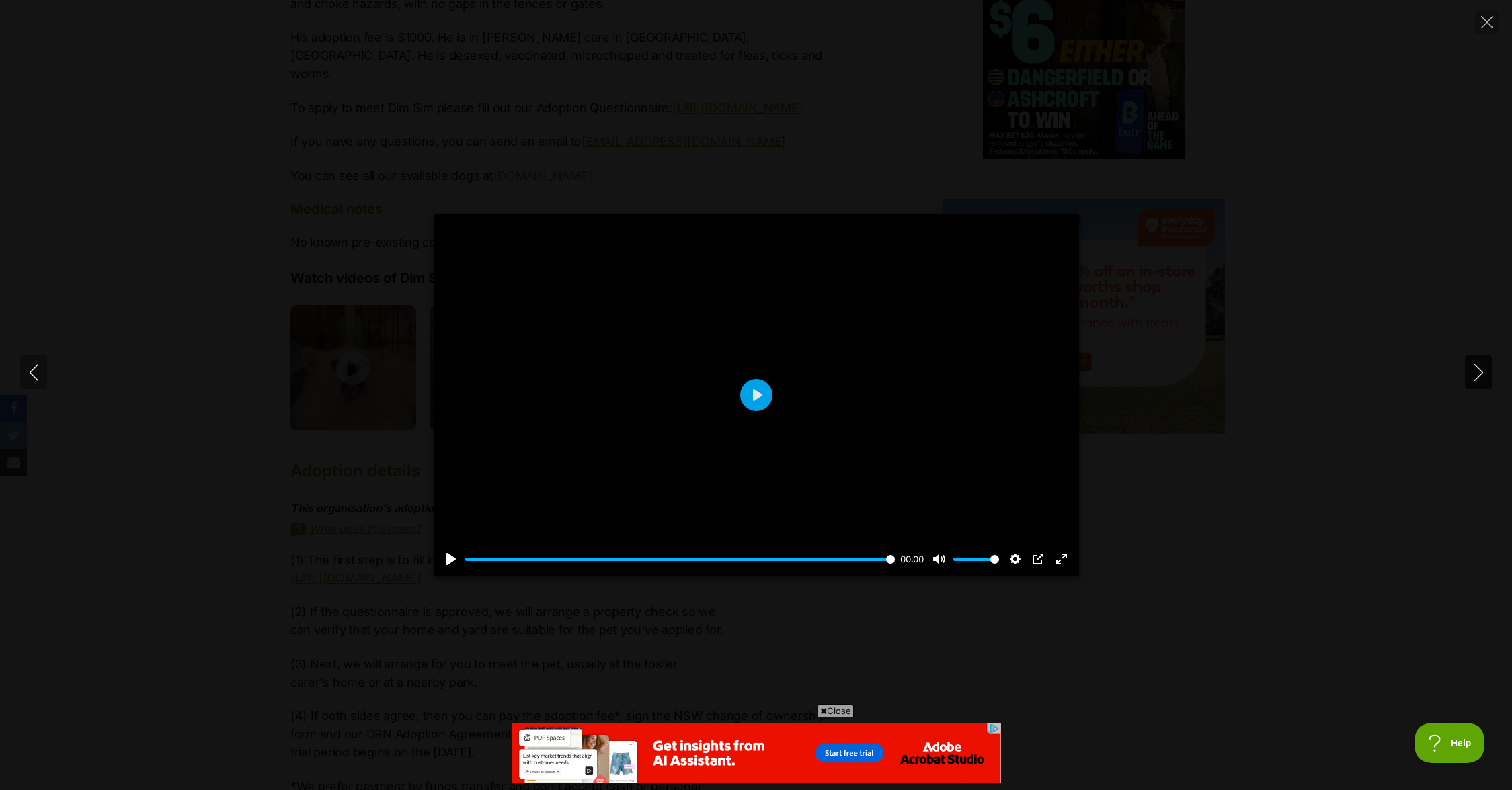
click at [1471, 380] on icon "Next" at bounding box center [1479, 372] width 17 height 17
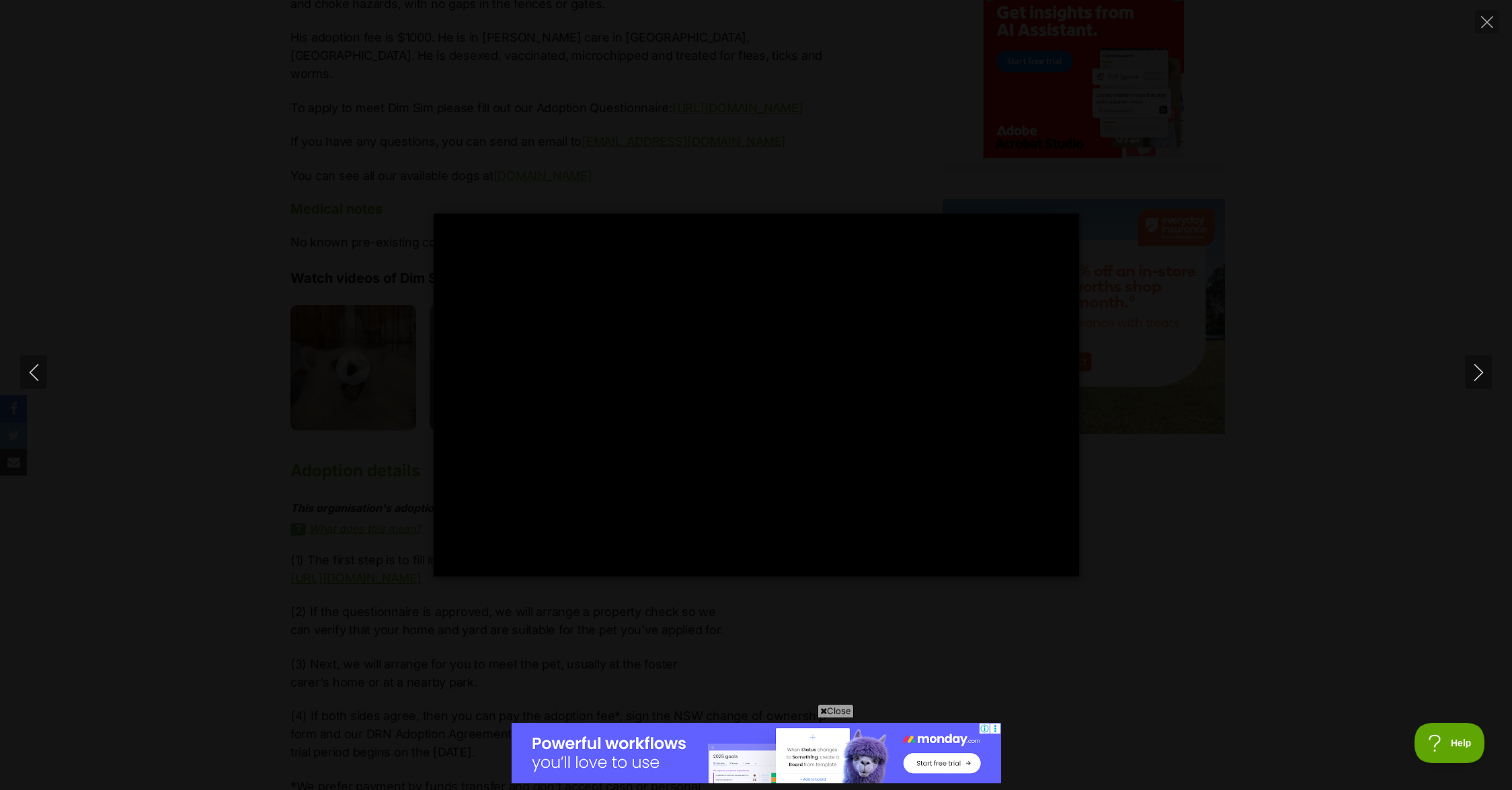
click at [1264, 499] on div "Pause Play % buffered 00:00 -00:00 Unmute Mute Disable captions Enable captions…" at bounding box center [756, 395] width 1512 height 363
type input "99.49"
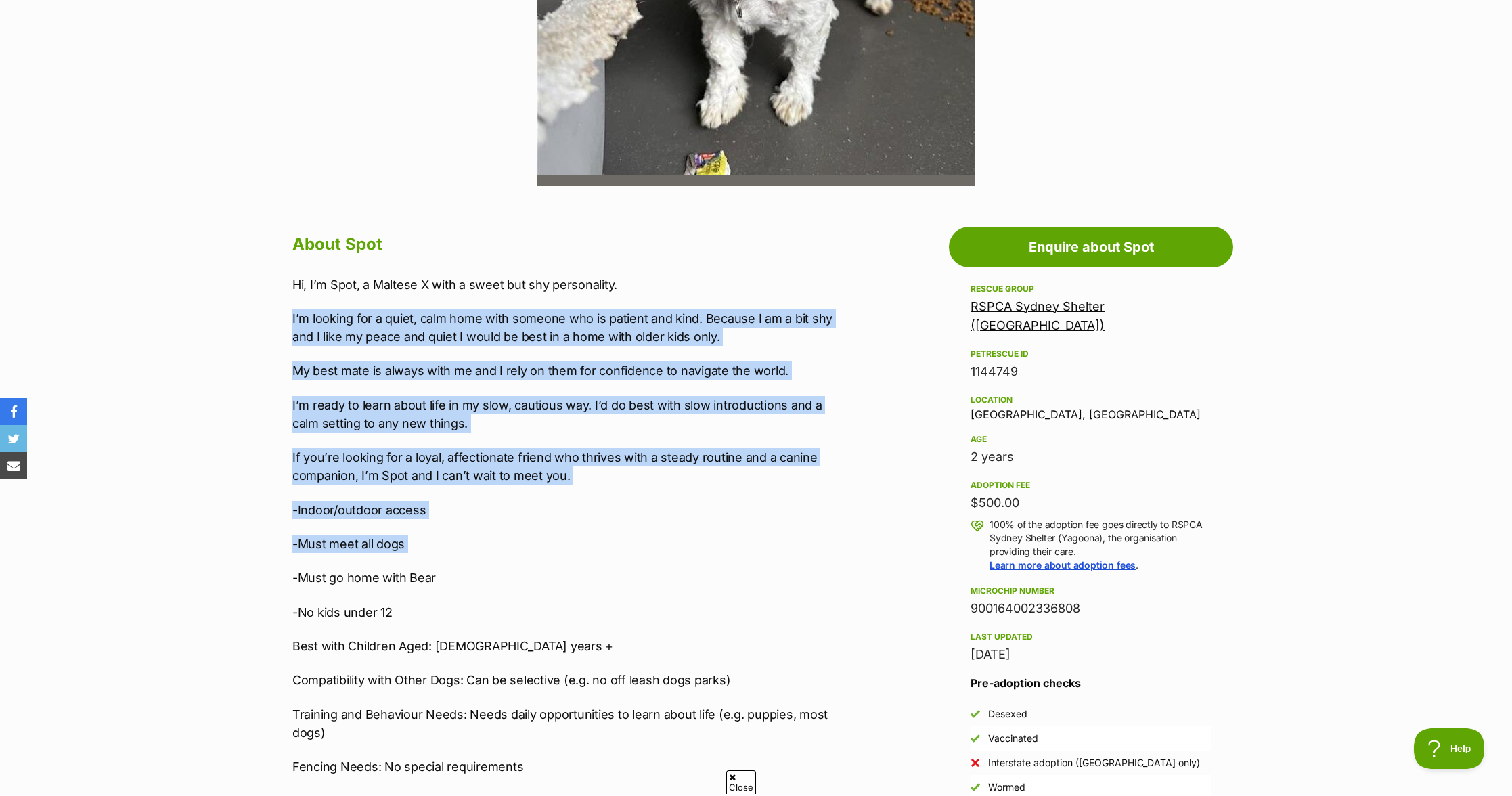
drag, startPoint x: 321, startPoint y: 309, endPoint x: 400, endPoint y: 563, distance: 266.0
click at [400, 563] on div "Hi, I’m Spot, a Maltese X with a sweet but shy personality. I’m looking for a q…" at bounding box center [572, 612] width 559 height 673
drag, startPoint x: 522, startPoint y: 592, endPoint x: 228, endPoint y: 312, distance: 406.0
click at [228, 312] on section "Home > Rescue pet search > Adopt a dog > Dogs available for adoption Spot Looki…" at bounding box center [756, 633] width 1512 height 2103
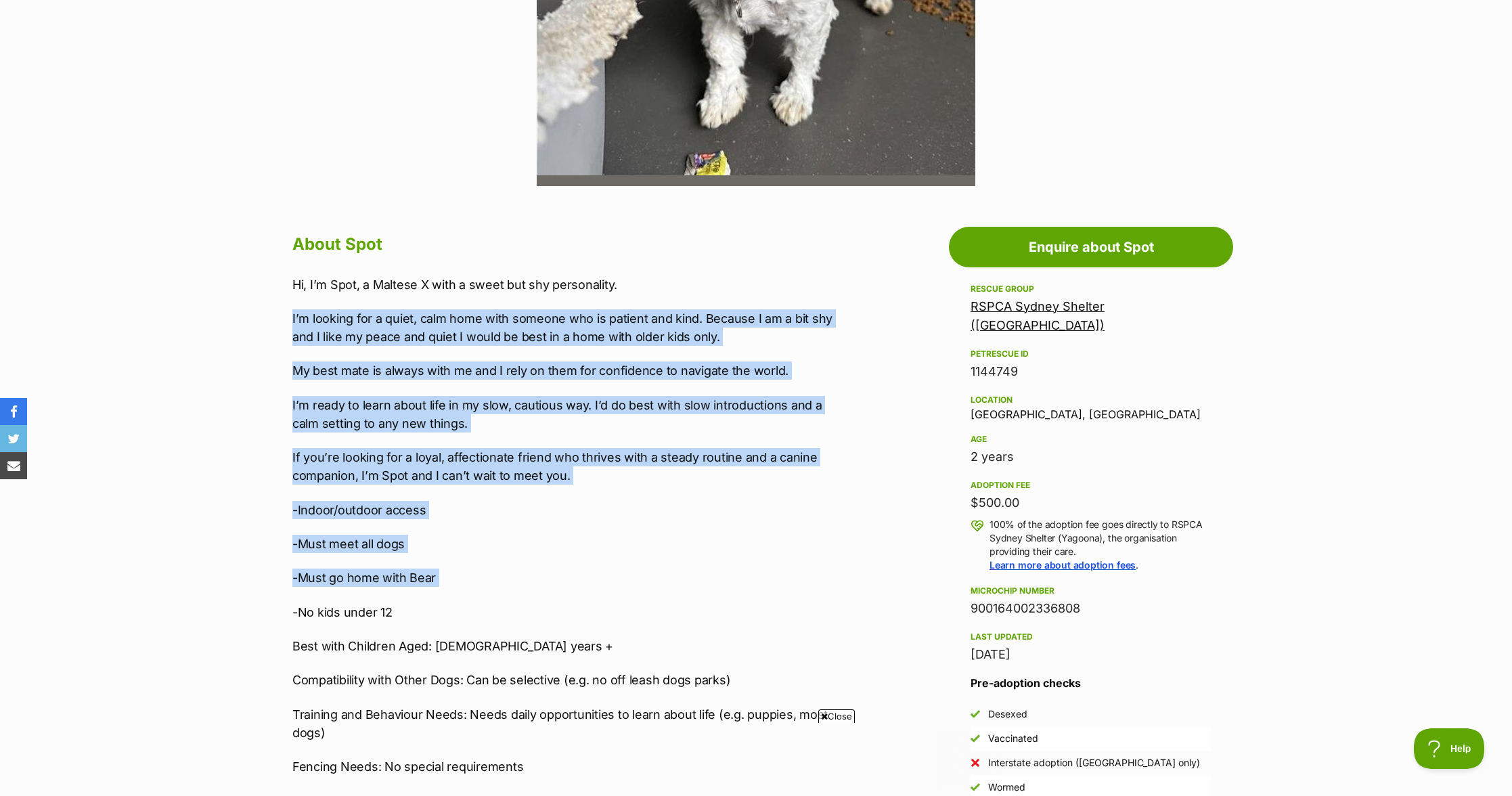
click at [228, 312] on section "Home > Rescue pet search > Adopt a dog > Dogs available for adoption Spot Looki…" at bounding box center [756, 633] width 1512 height 2103
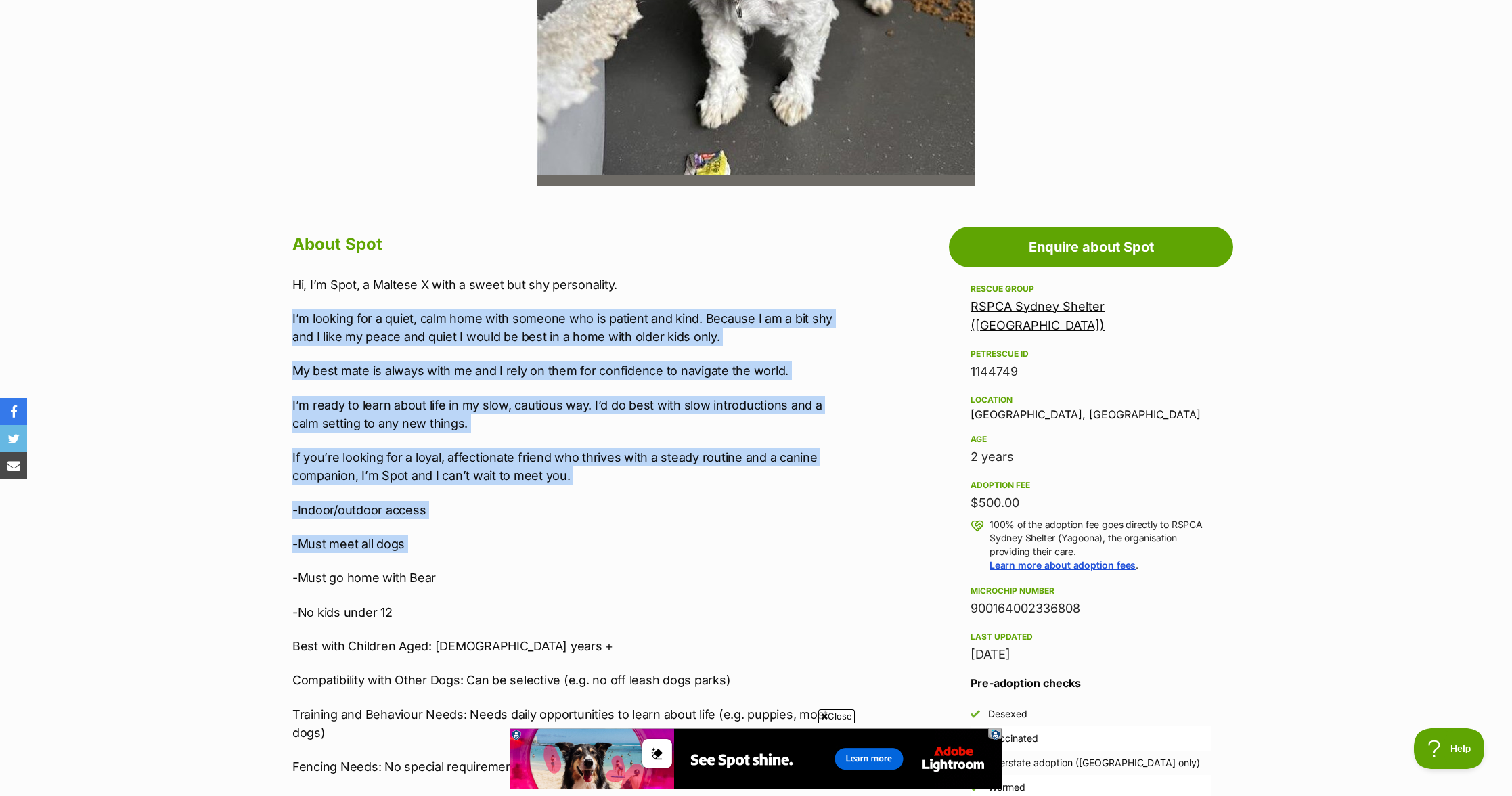
drag, startPoint x: 287, startPoint y: 298, endPoint x: 633, endPoint y: 560, distance: 434.0
click at [633, 560] on div "About Spot Hi, I’m Spot, a Maltese X with a sweet but shy personality. I’m look…" at bounding box center [565, 657] width 573 height 855
click at [633, 560] on div "Hi, I’m Spot, a Maltese X with a sweet but shy personality. I’m looking for a q…" at bounding box center [572, 612] width 559 height 673
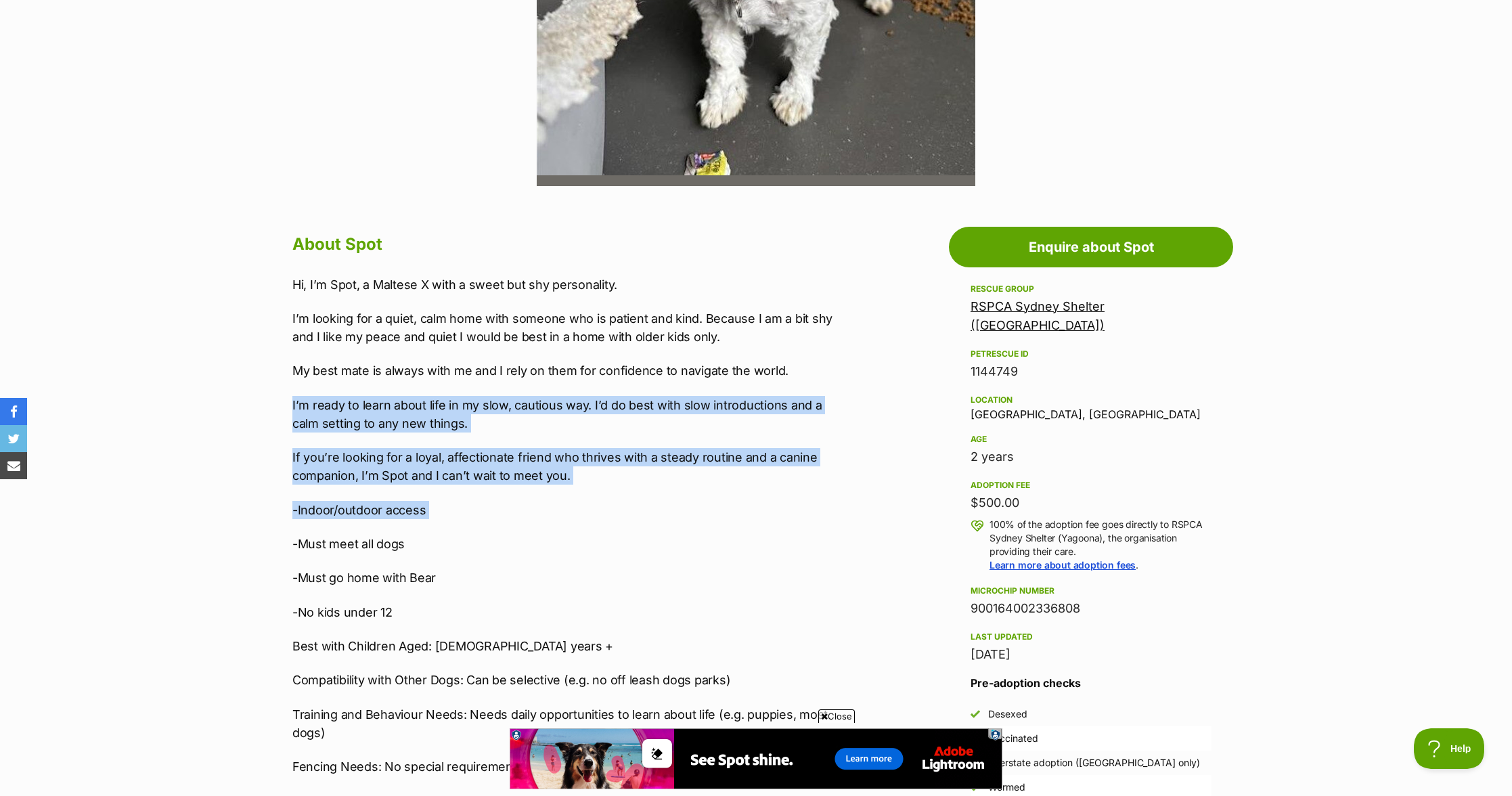
drag, startPoint x: 635, startPoint y: 531, endPoint x: 258, endPoint y: 388, distance: 403.2
click at [257, 388] on section "Home > Rescue pet search > Adopt a dog > Dogs available for adoption Spot Looki…" at bounding box center [756, 633] width 1512 height 2103
drag, startPoint x: 259, startPoint y: 390, endPoint x: 549, endPoint y: 592, distance: 353.4
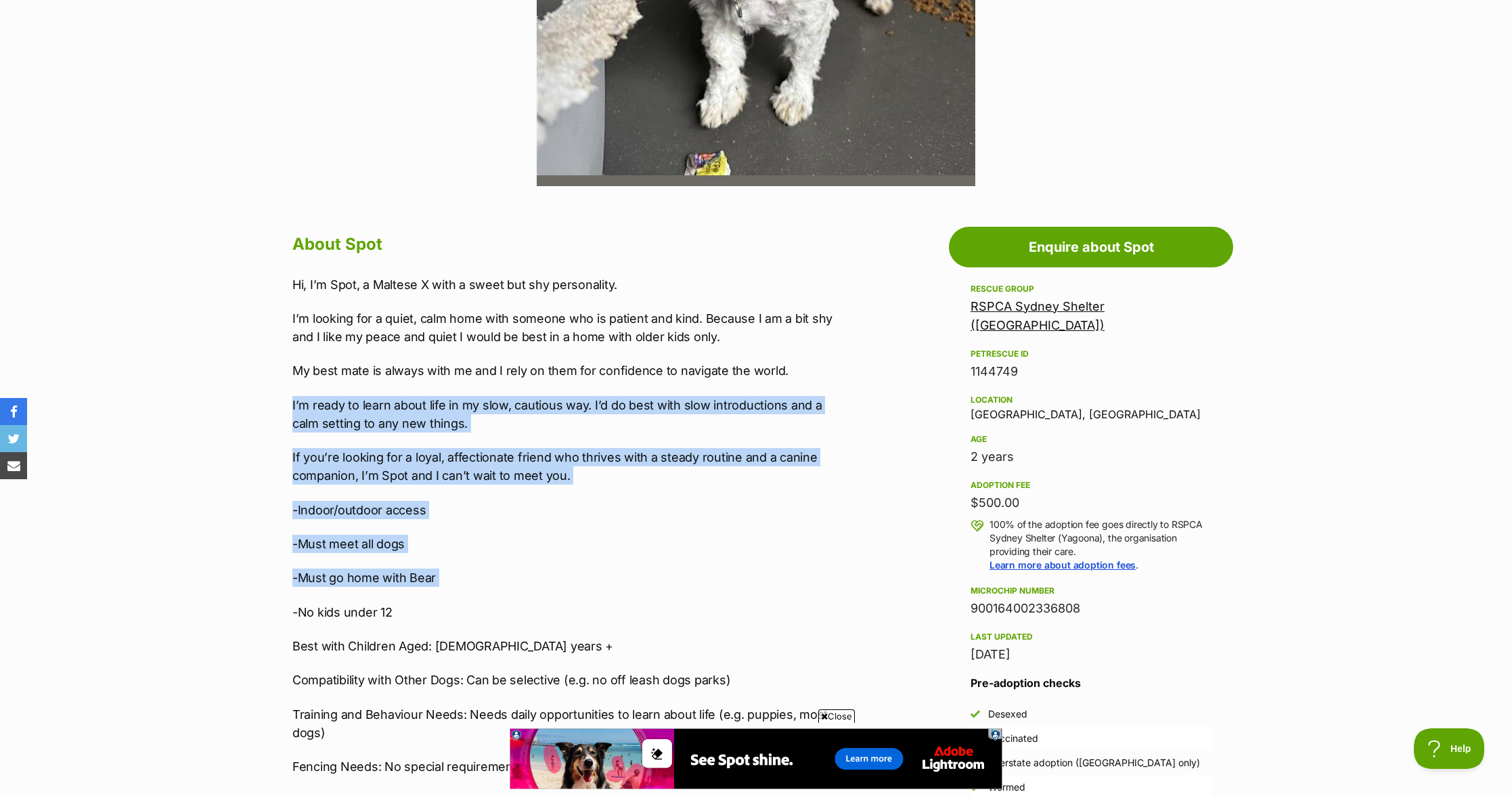
click at [549, 592] on div "Hi, I’m Spot, a Maltese X with a sweet but shy personality. I’m looking for a q…" at bounding box center [572, 612] width 559 height 673
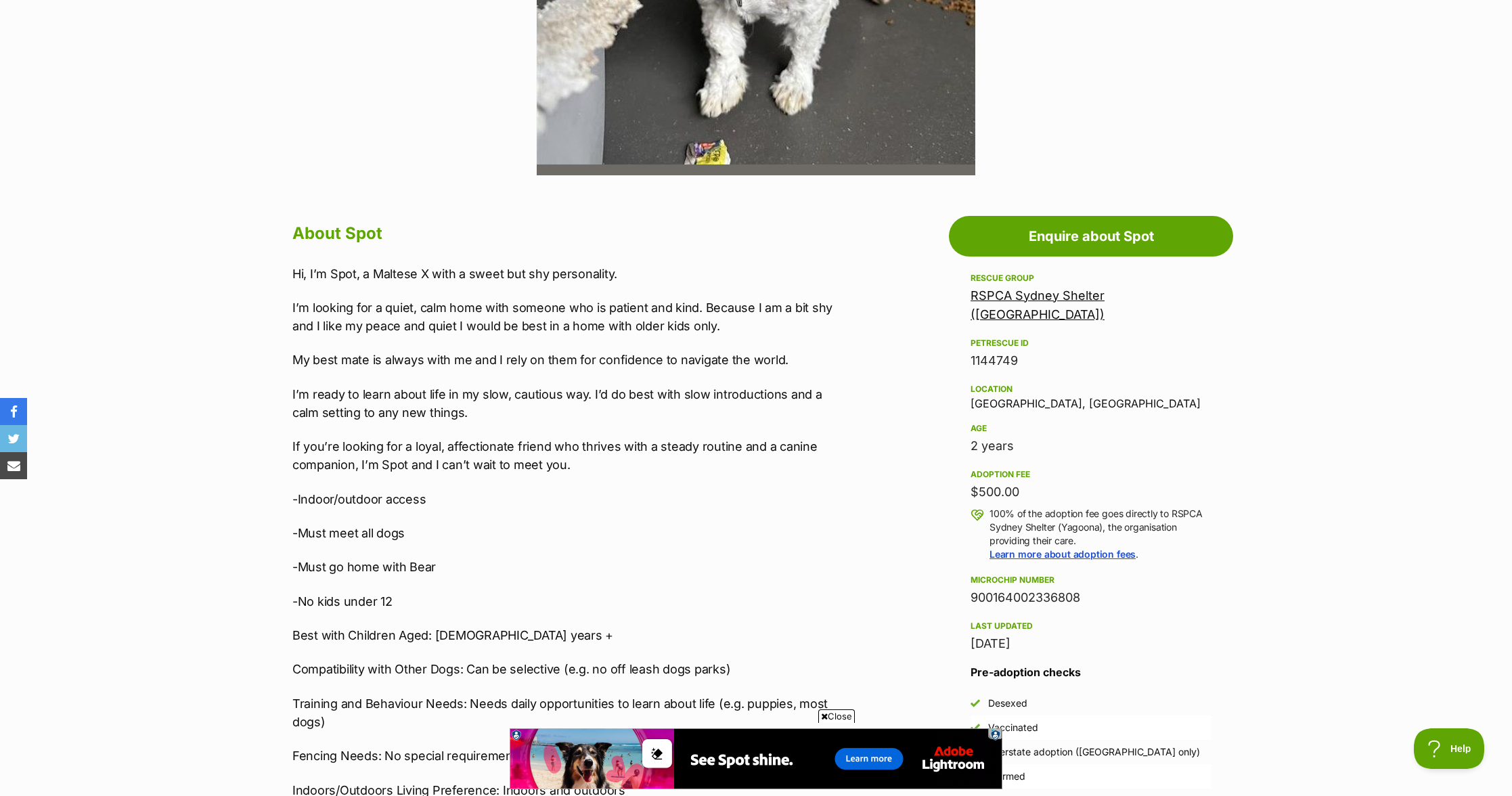
scroll to position [548, 0]
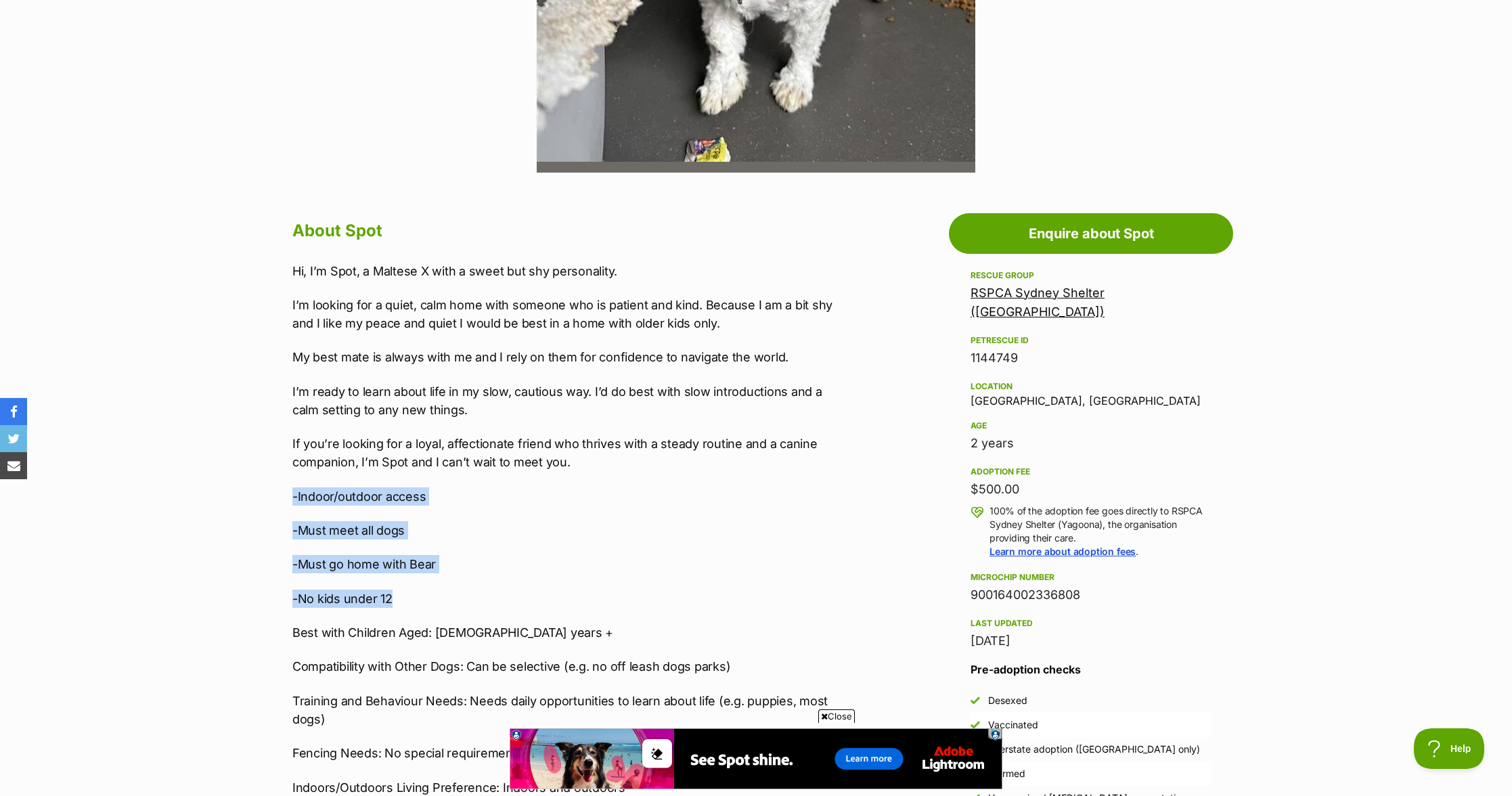
drag, startPoint x: 439, startPoint y: 596, endPoint x: 389, endPoint y: 475, distance: 130.9
click at [389, 475] on div "Hi, I’m Spot, a Maltese X with a sweet but shy personality. I’m looking for a q…" at bounding box center [572, 598] width 559 height 673
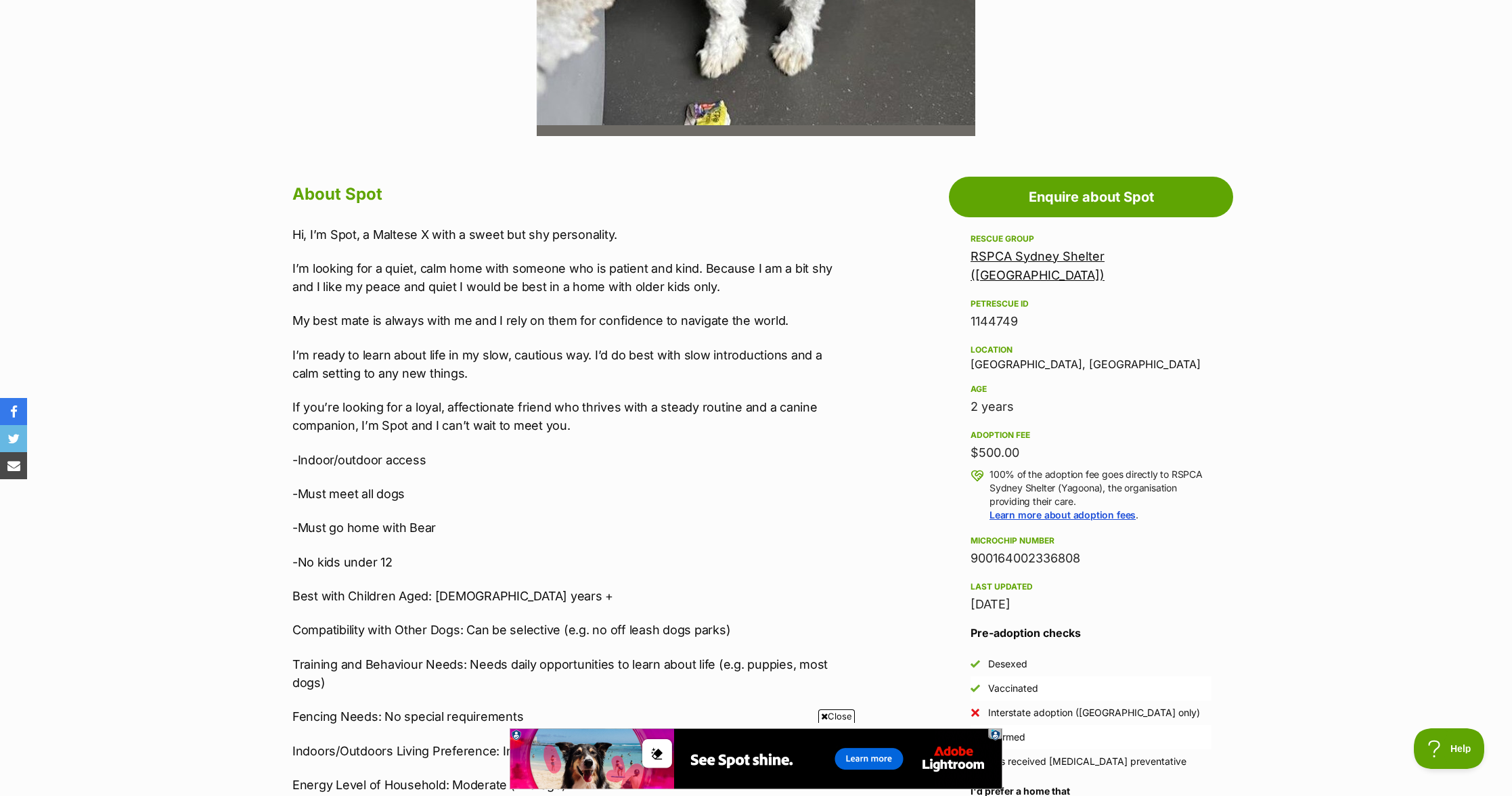
scroll to position [586, 0]
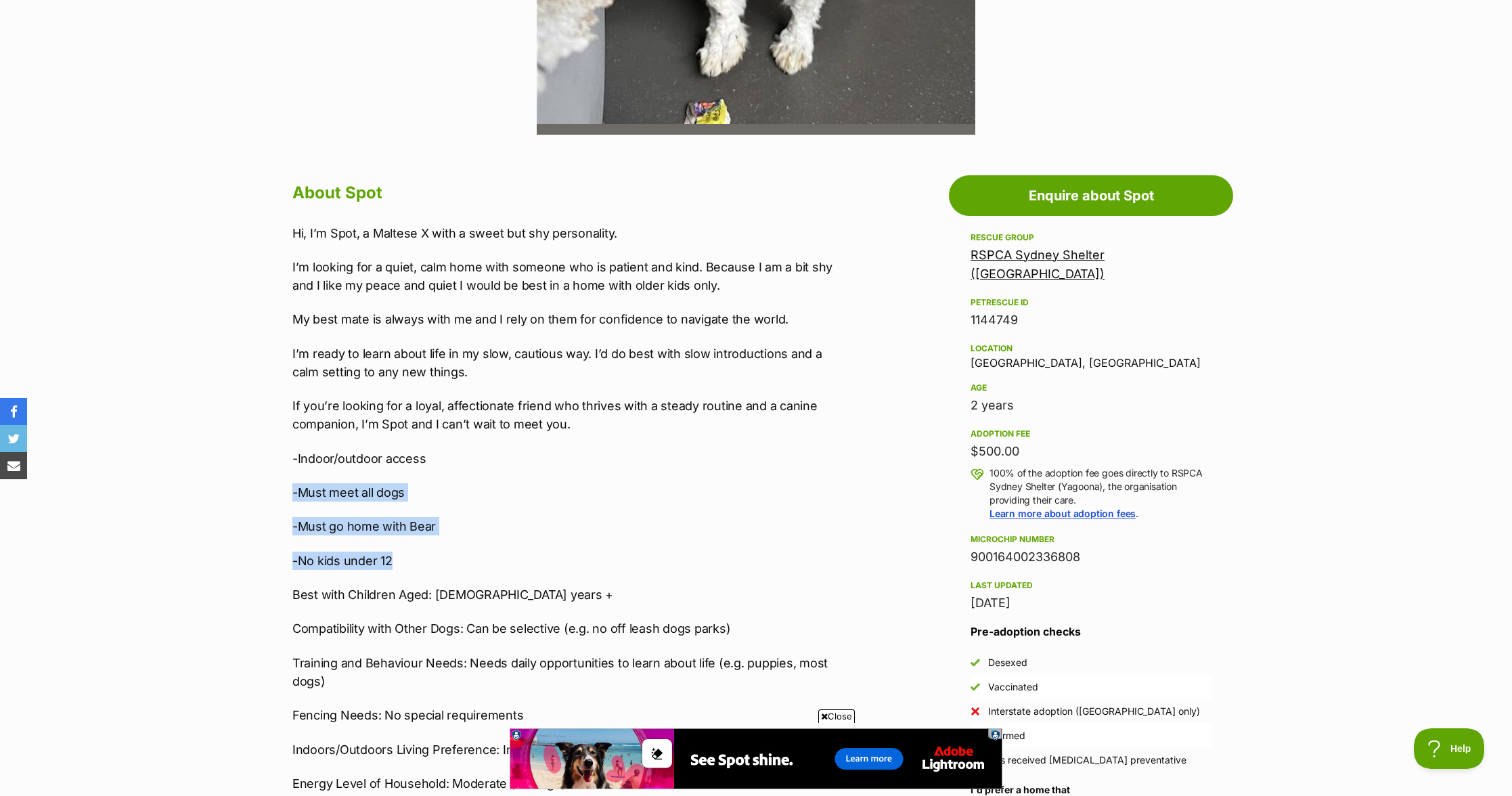
drag, startPoint x: 414, startPoint y: 557, endPoint x: 353, endPoint y: 469, distance: 107.1
click at [352, 469] on div "Hi, I’m Spot, a Maltese X with a sweet but shy personality. I’m looking for a q…" at bounding box center [572, 560] width 559 height 673
click at [353, 469] on div "Hi, I’m Spot, a Maltese X with a sweet but shy personality. I’m looking for a q…" at bounding box center [572, 560] width 559 height 673
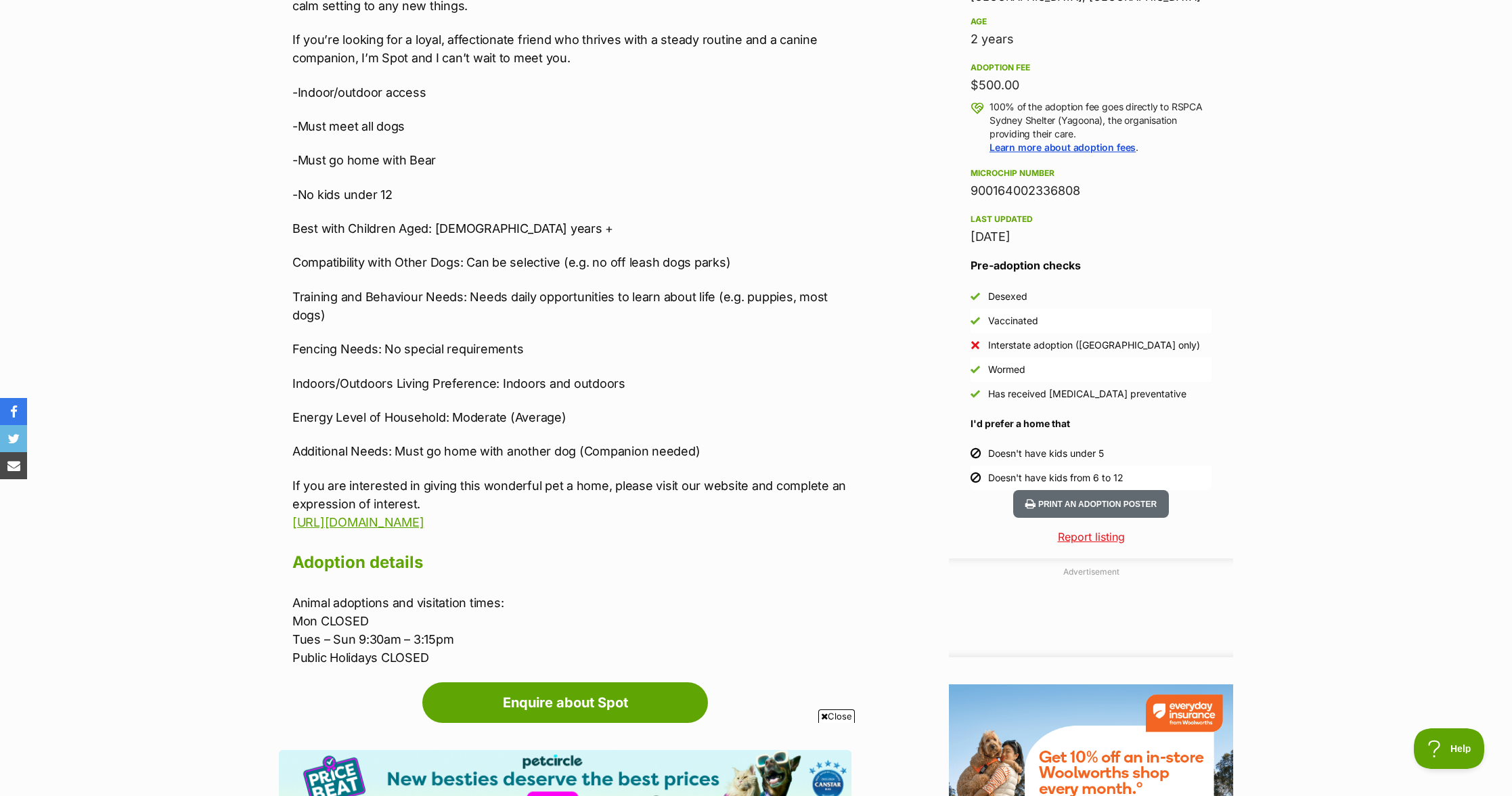
scroll to position [0, 0]
click at [592, 378] on p "Indoors/Outdoors Living Preference: Indoors and outdoors" at bounding box center [572, 383] width 559 height 18
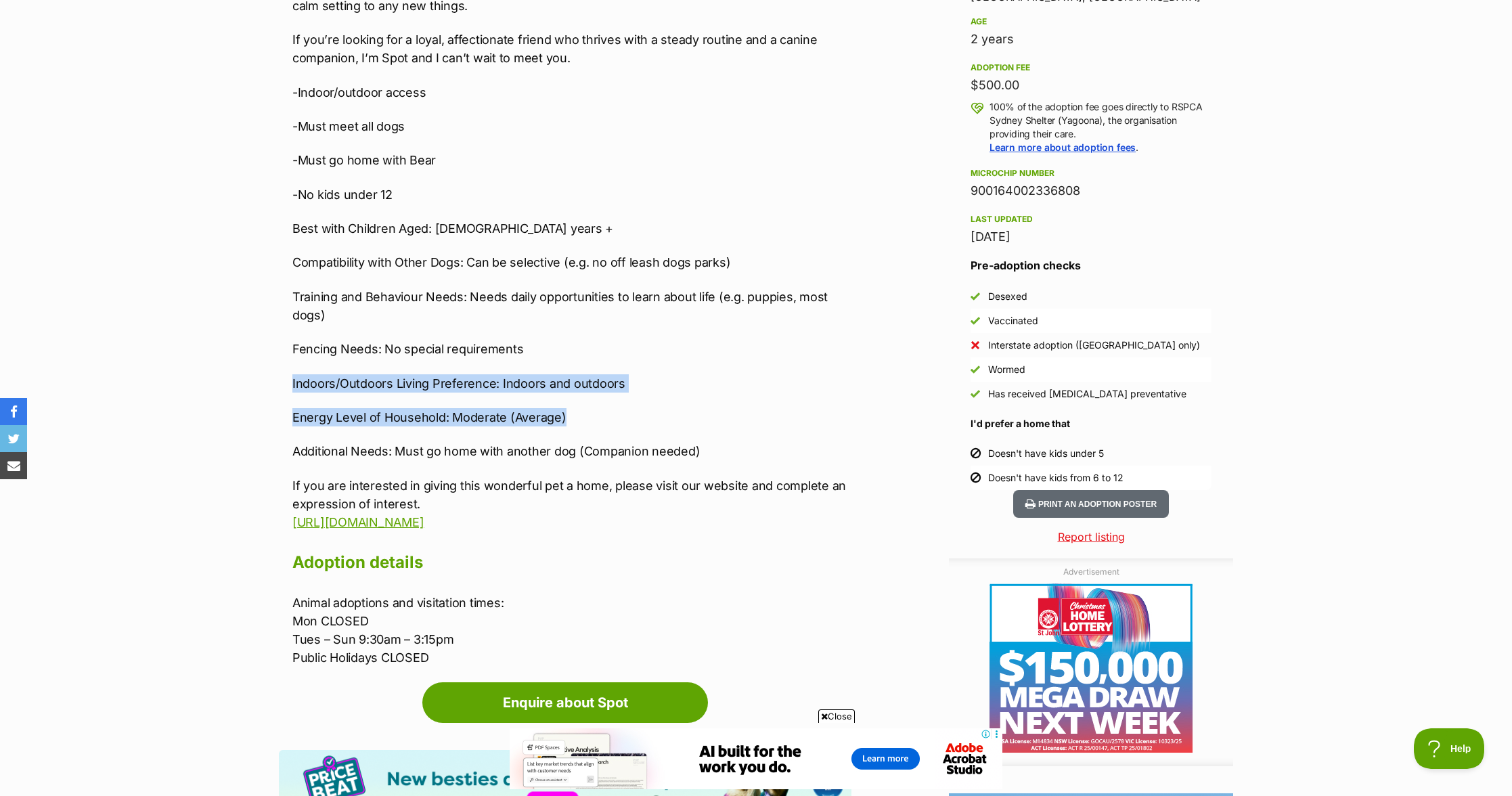
drag, startPoint x: 764, startPoint y: 413, endPoint x: 675, endPoint y: 341, distance: 114.5
click at [675, 341] on div "Hi, I’m Spot, a Maltese X with a sweet but shy personality. I’m looking for a q…" at bounding box center [572, 194] width 559 height 673
click at [673, 341] on p "Fencing Needs: No special requirements" at bounding box center [572, 349] width 559 height 18
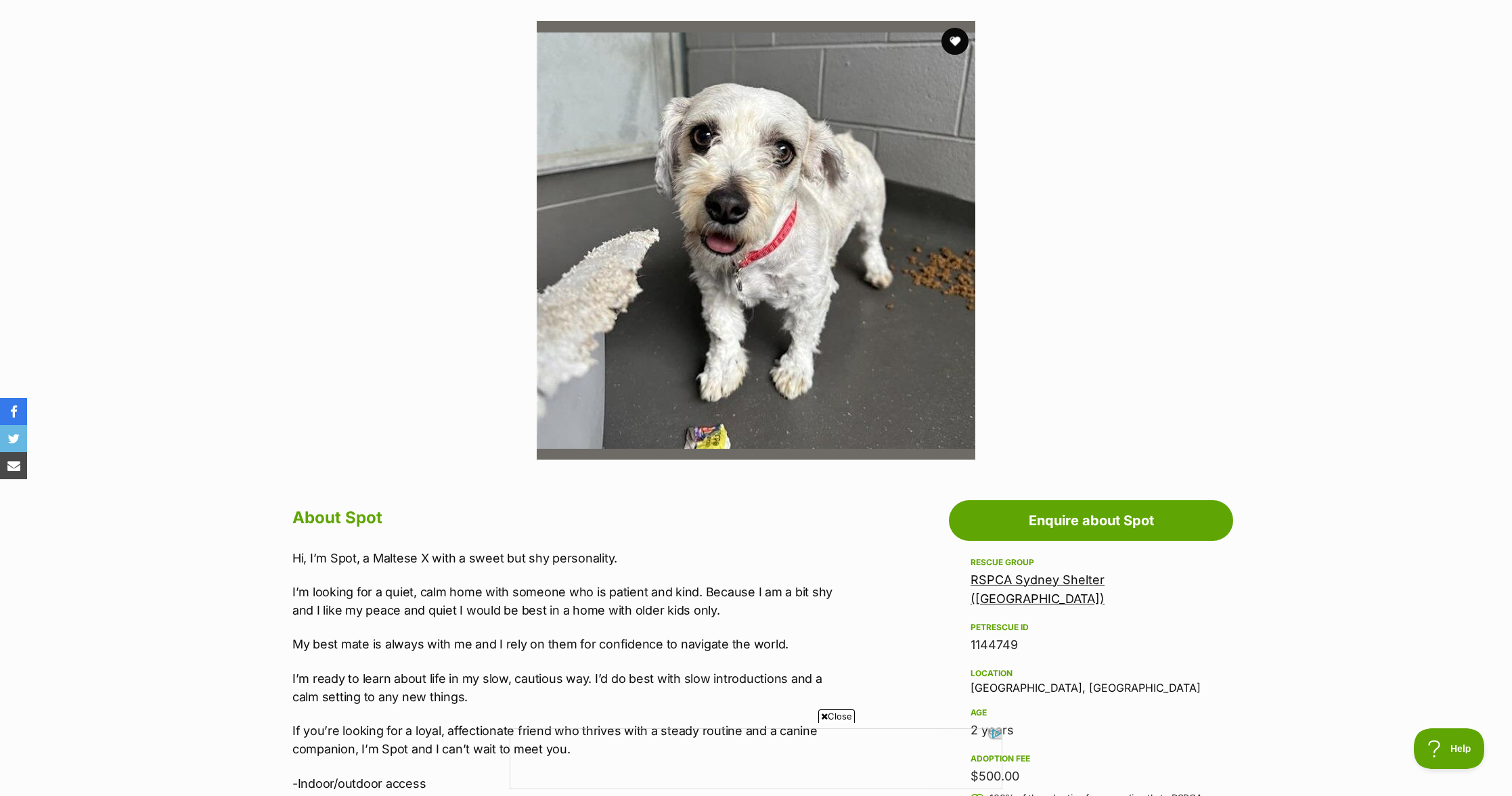
scroll to position [767, 0]
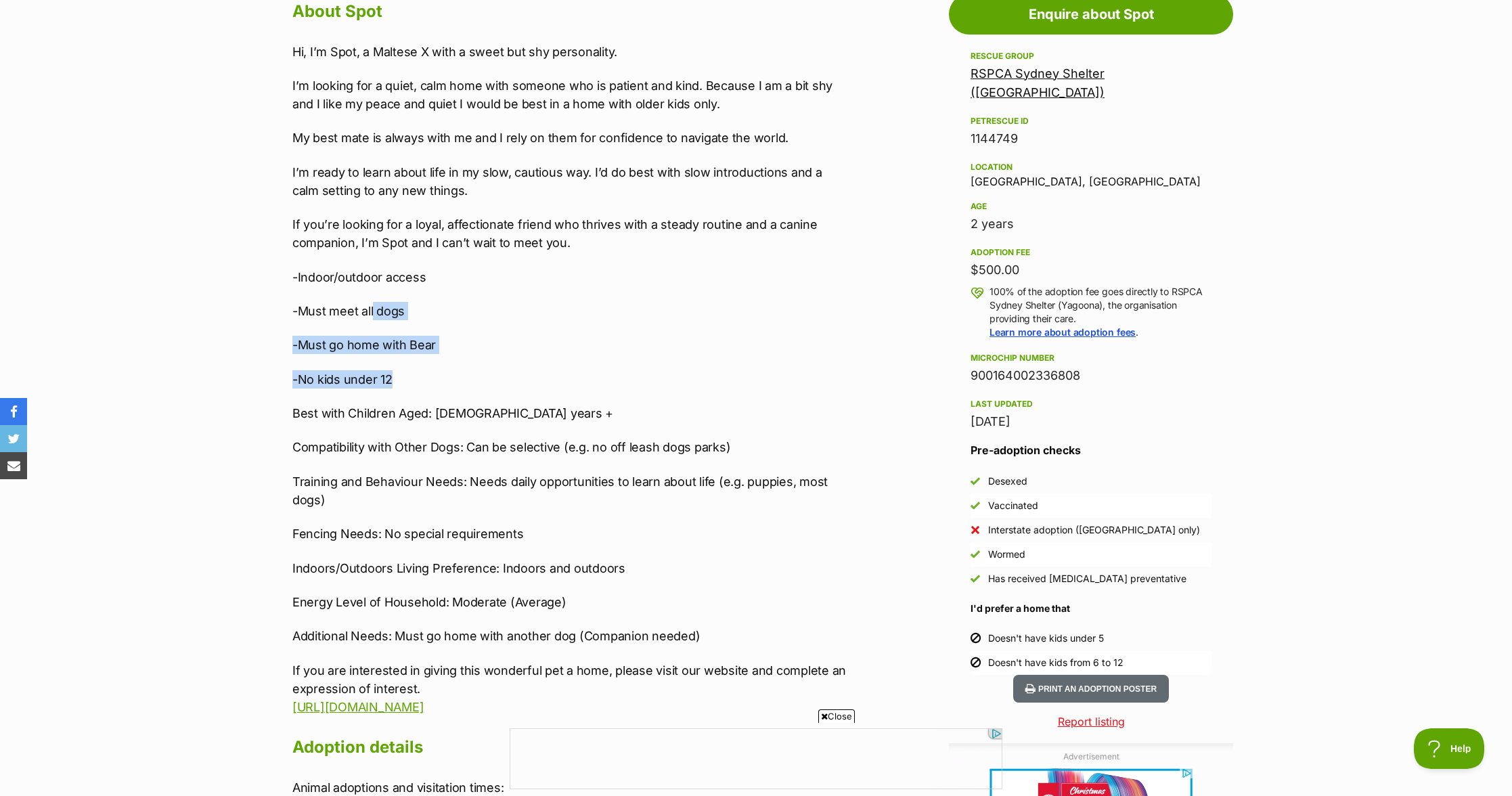
drag, startPoint x: 390, startPoint y: 383, endPoint x: 371, endPoint y: 305, distance: 80.3
click at [371, 305] on div "Hi, I’m Spot, a Maltese X with a sweet but shy personality. I’m looking for a q…" at bounding box center [572, 379] width 559 height 673
click at [371, 305] on p "-Must meet all dogs" at bounding box center [572, 311] width 559 height 18
drag, startPoint x: 268, startPoint y: 344, endPoint x: 542, endPoint y: 371, distance: 275.3
click at [542, 371] on div "Advertisement Adoption information I've been adopted! This pet is no longer ava…" at bounding box center [756, 716] width 995 height 1472
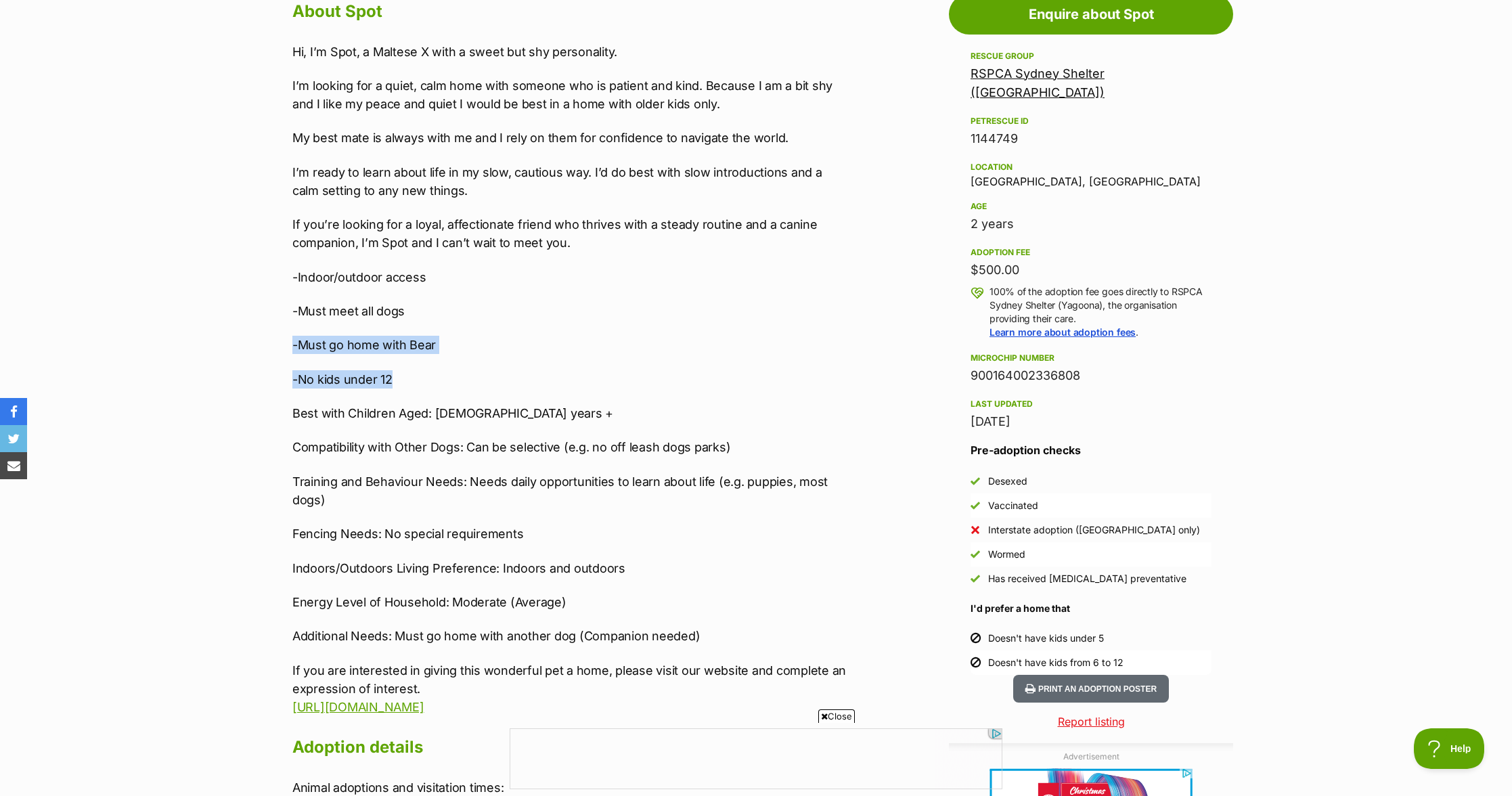
click at [542, 371] on p "-No kids under 12" at bounding box center [572, 379] width 559 height 18
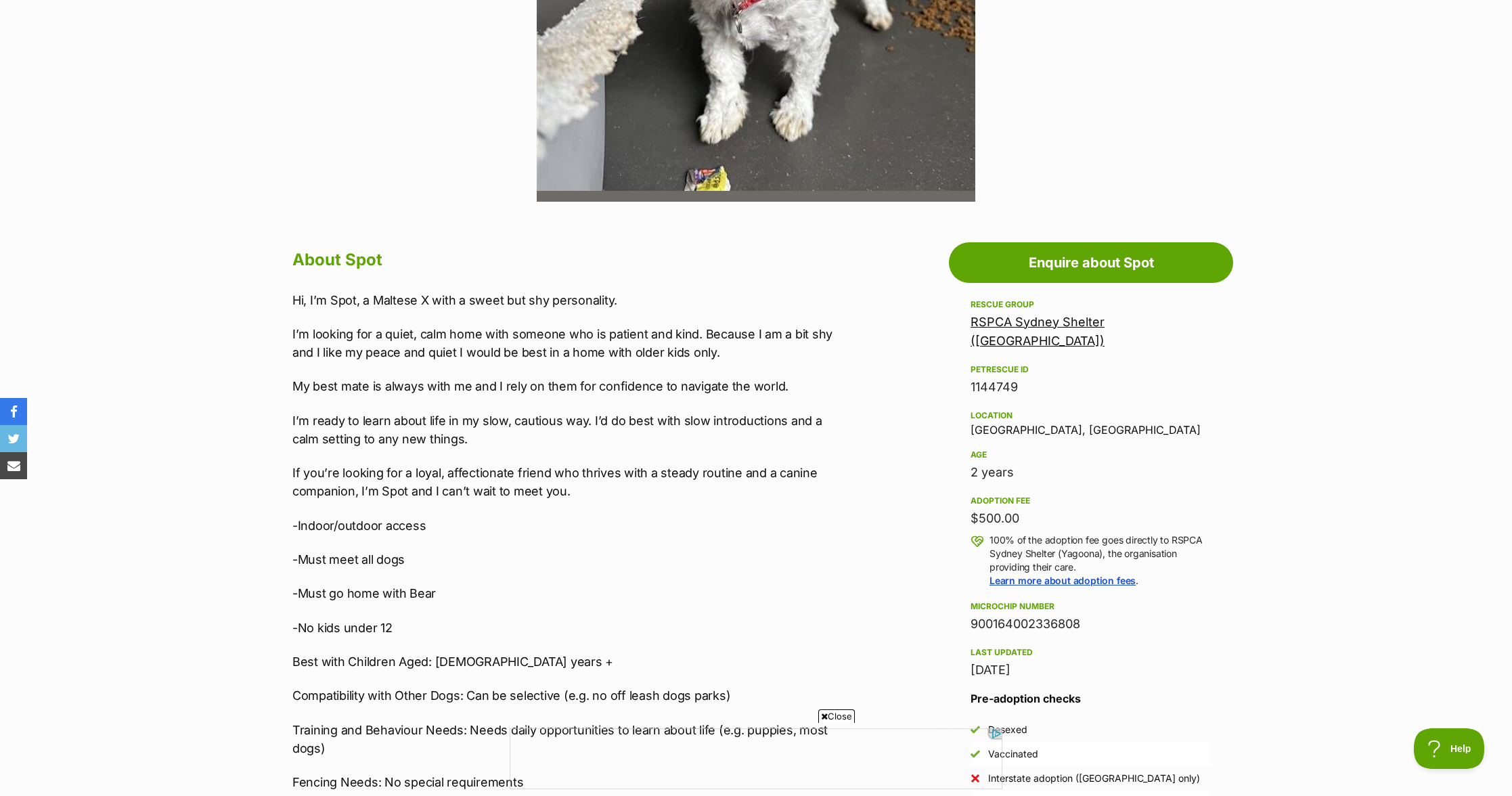
scroll to position [513, 0]
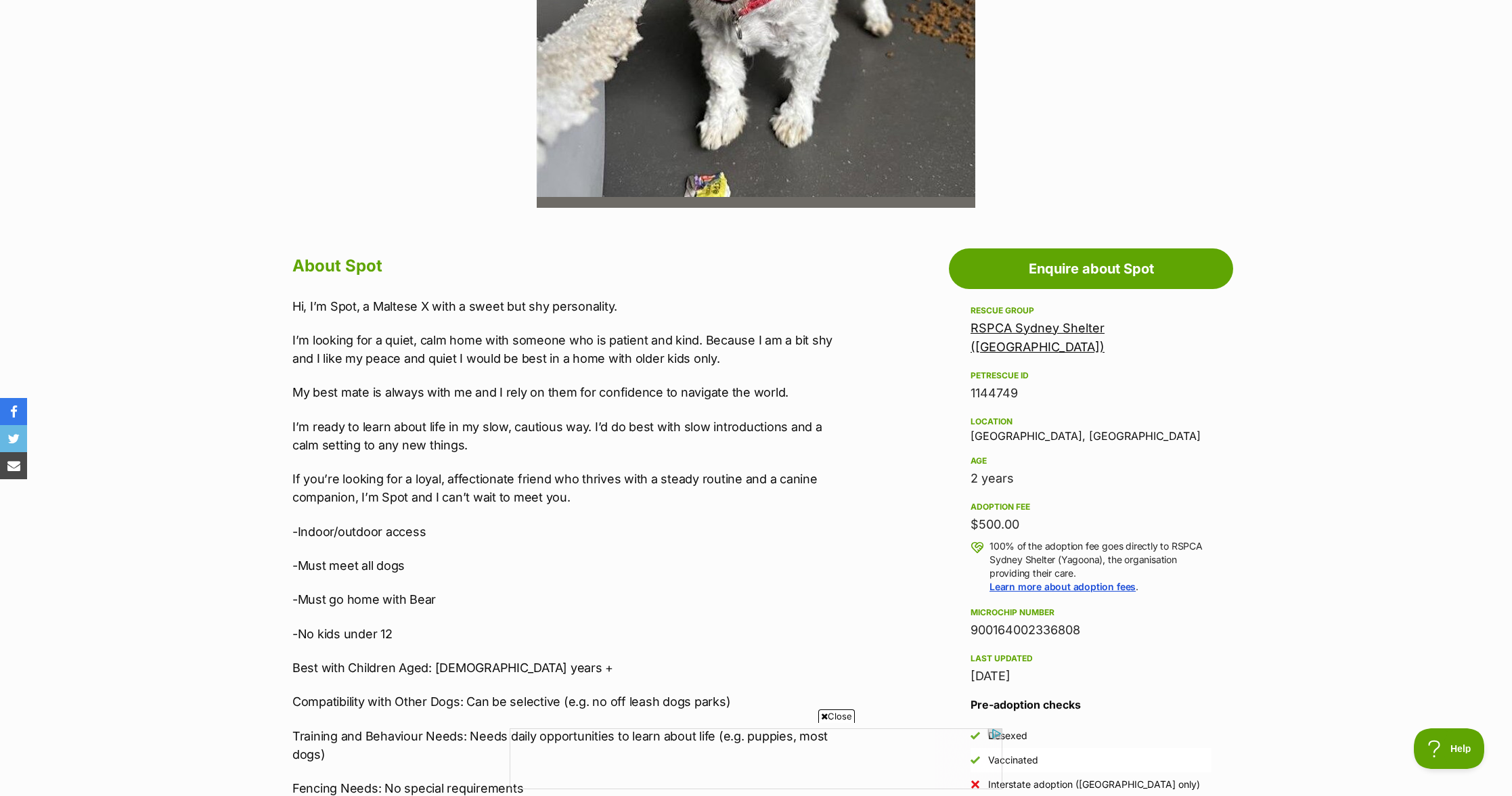
click at [1052, 327] on link "RSPCA Sydney Shelter ([GEOGRAPHIC_DATA])" at bounding box center [1038, 337] width 134 height 33
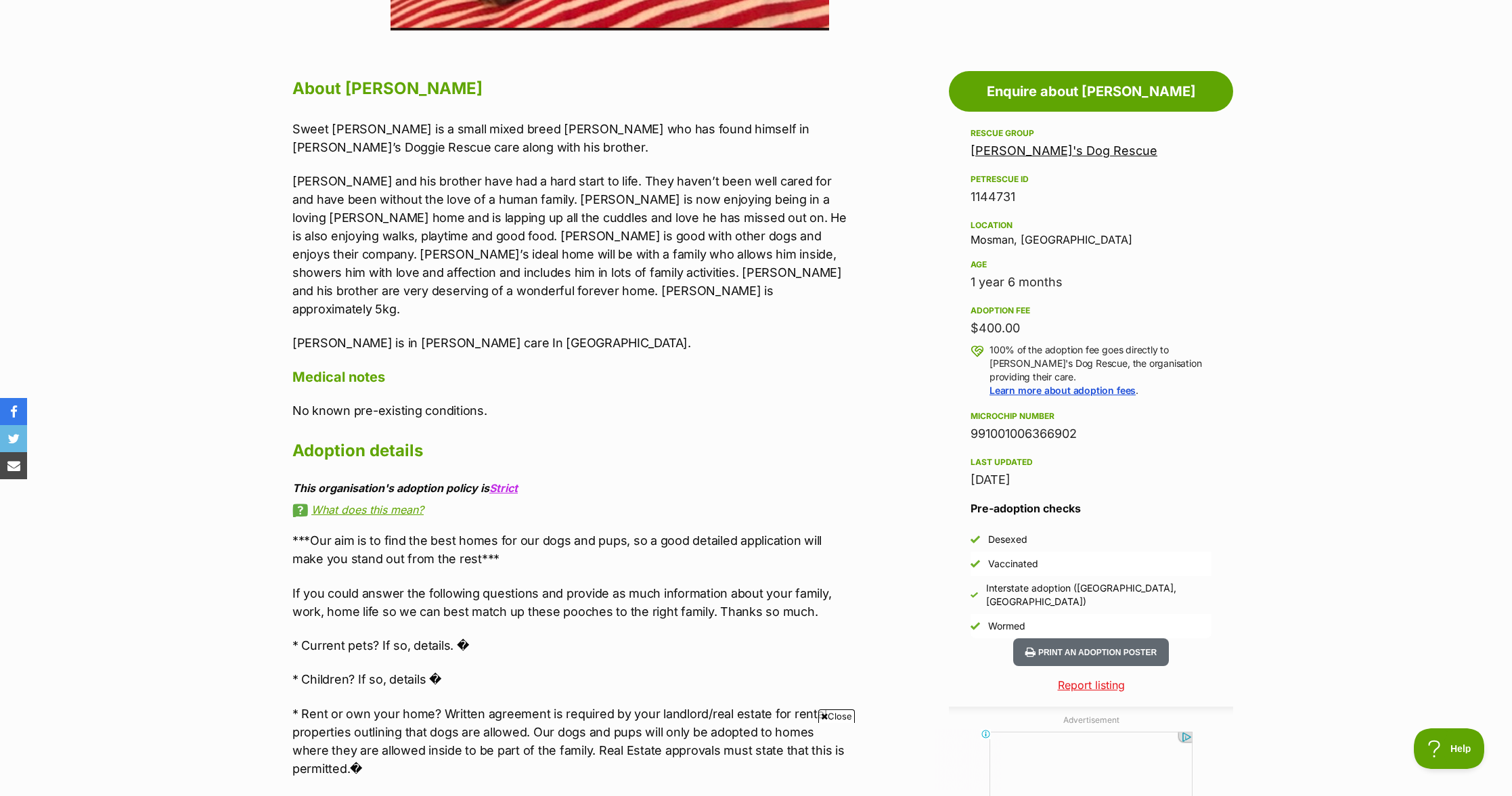
click at [637, 368] on div "About [PERSON_NAME] [PERSON_NAME] is a small mixed breed [PERSON_NAME] who has …" at bounding box center [572, 592] width 559 height 1037
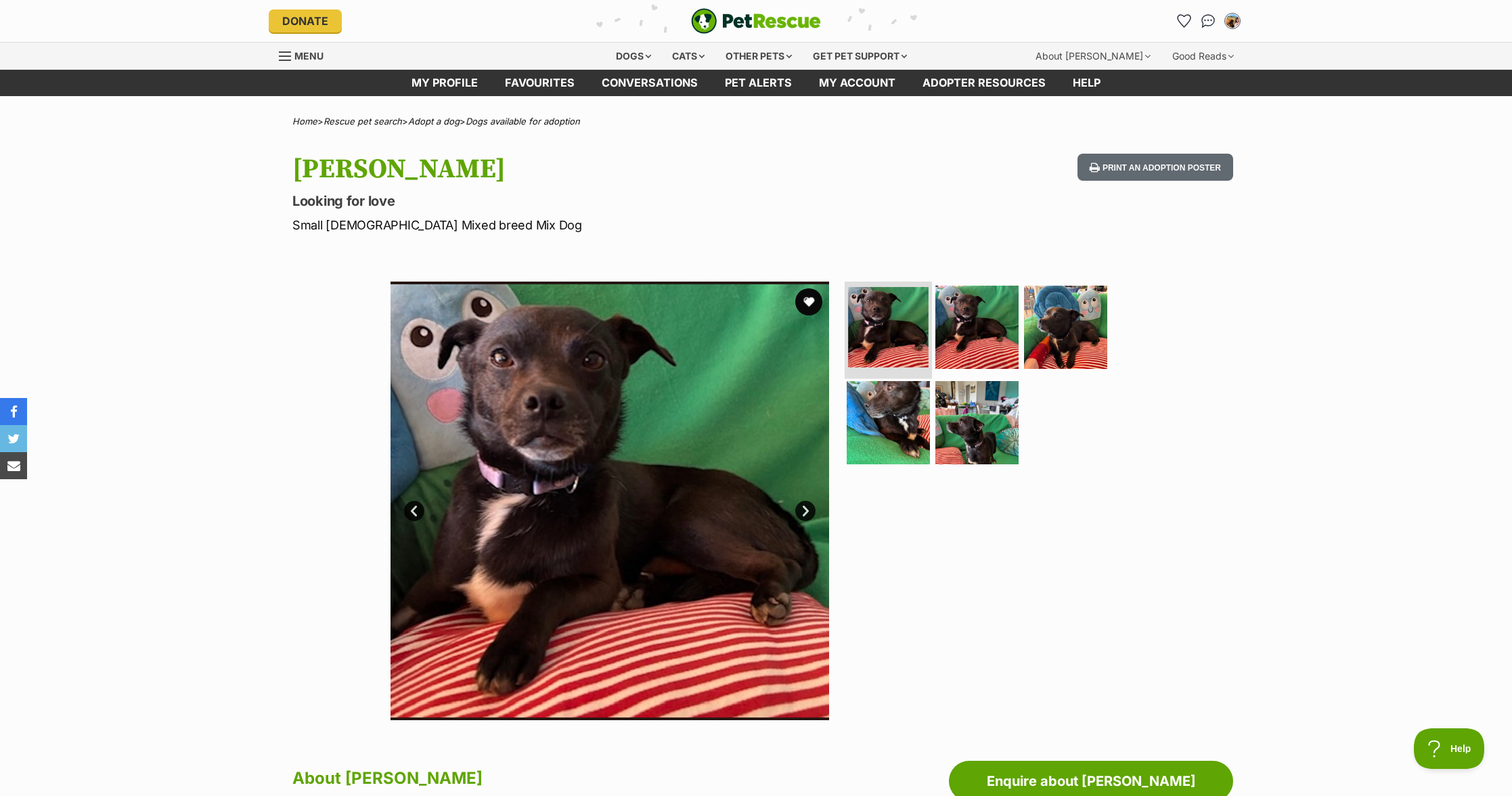
click at [914, 361] on img at bounding box center [888, 327] width 80 height 80
click at [1022, 323] on img at bounding box center [1066, 327] width 88 height 88
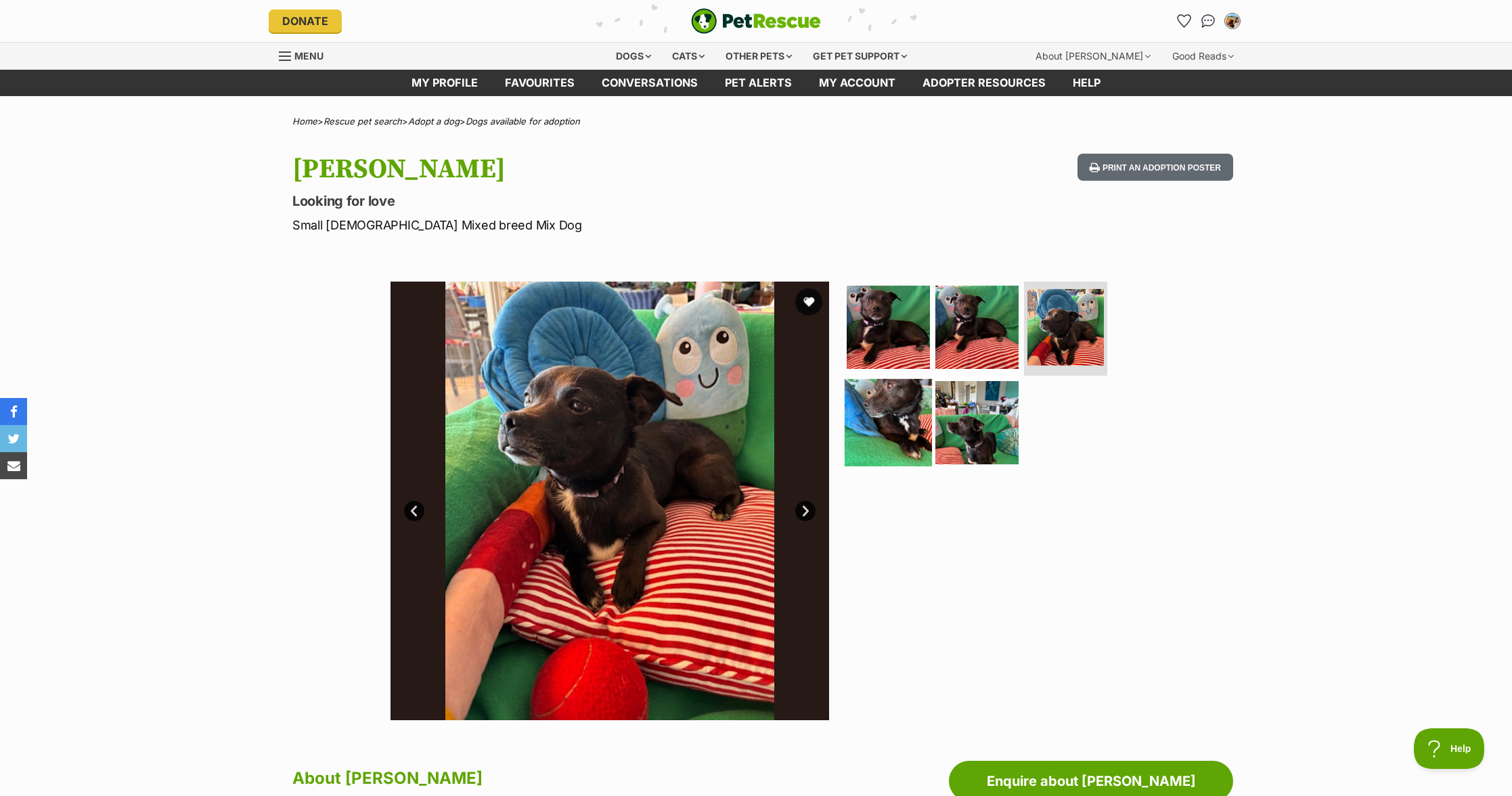
click at [877, 402] on img at bounding box center [888, 423] width 88 height 88
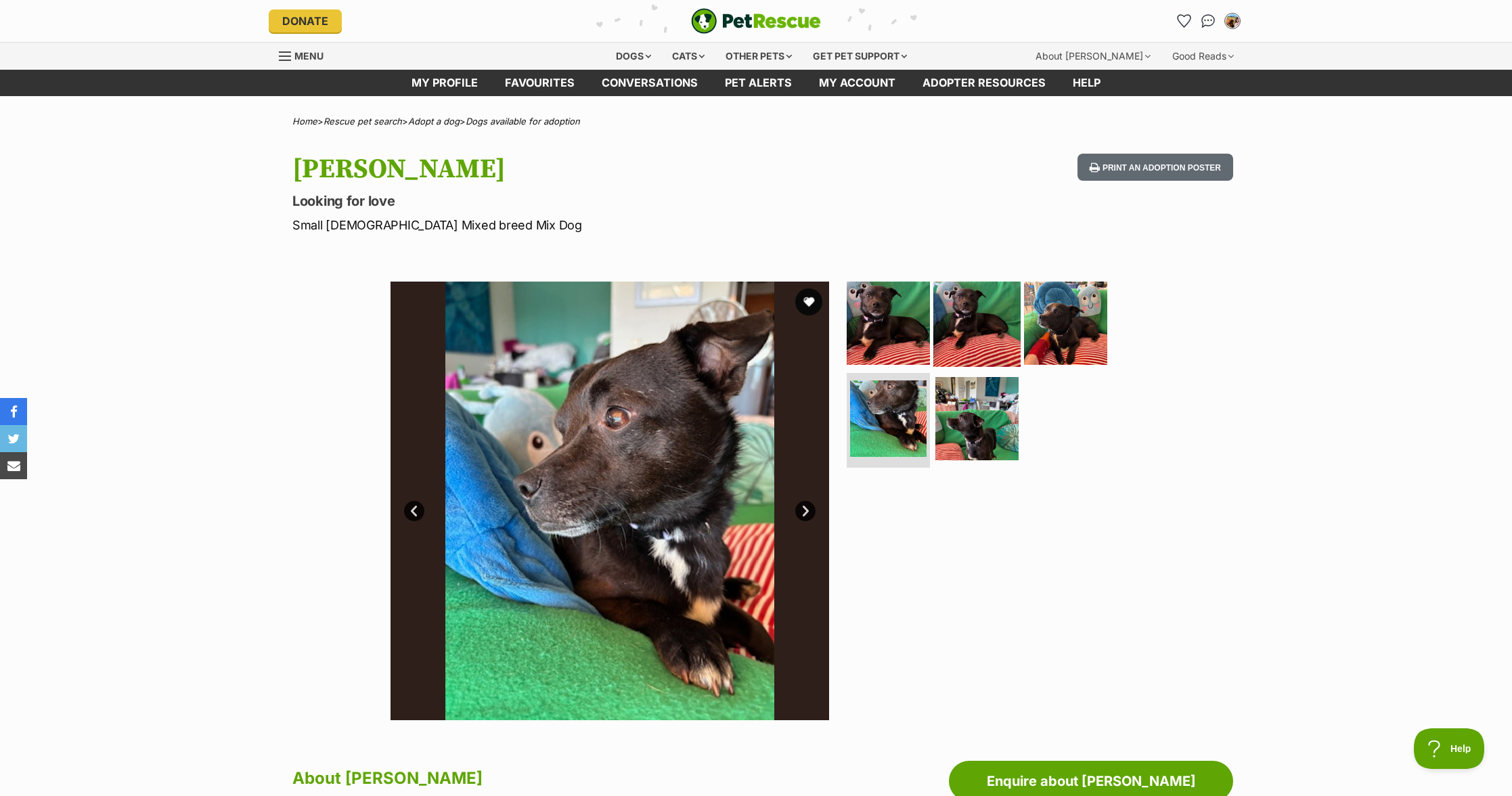
click at [1002, 331] on img at bounding box center [977, 322] width 88 height 88
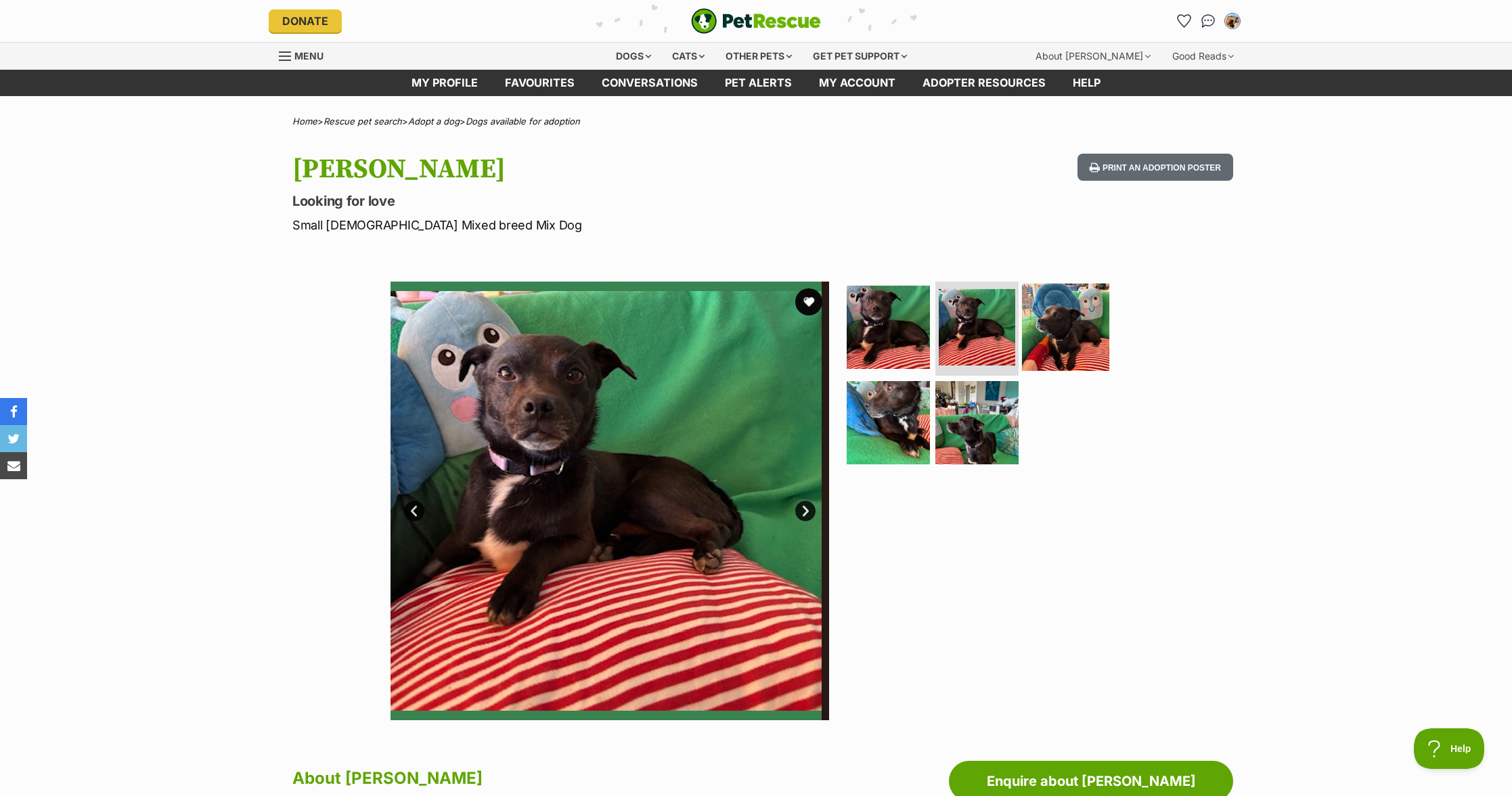
click at [1079, 344] on img at bounding box center [1066, 327] width 88 height 88
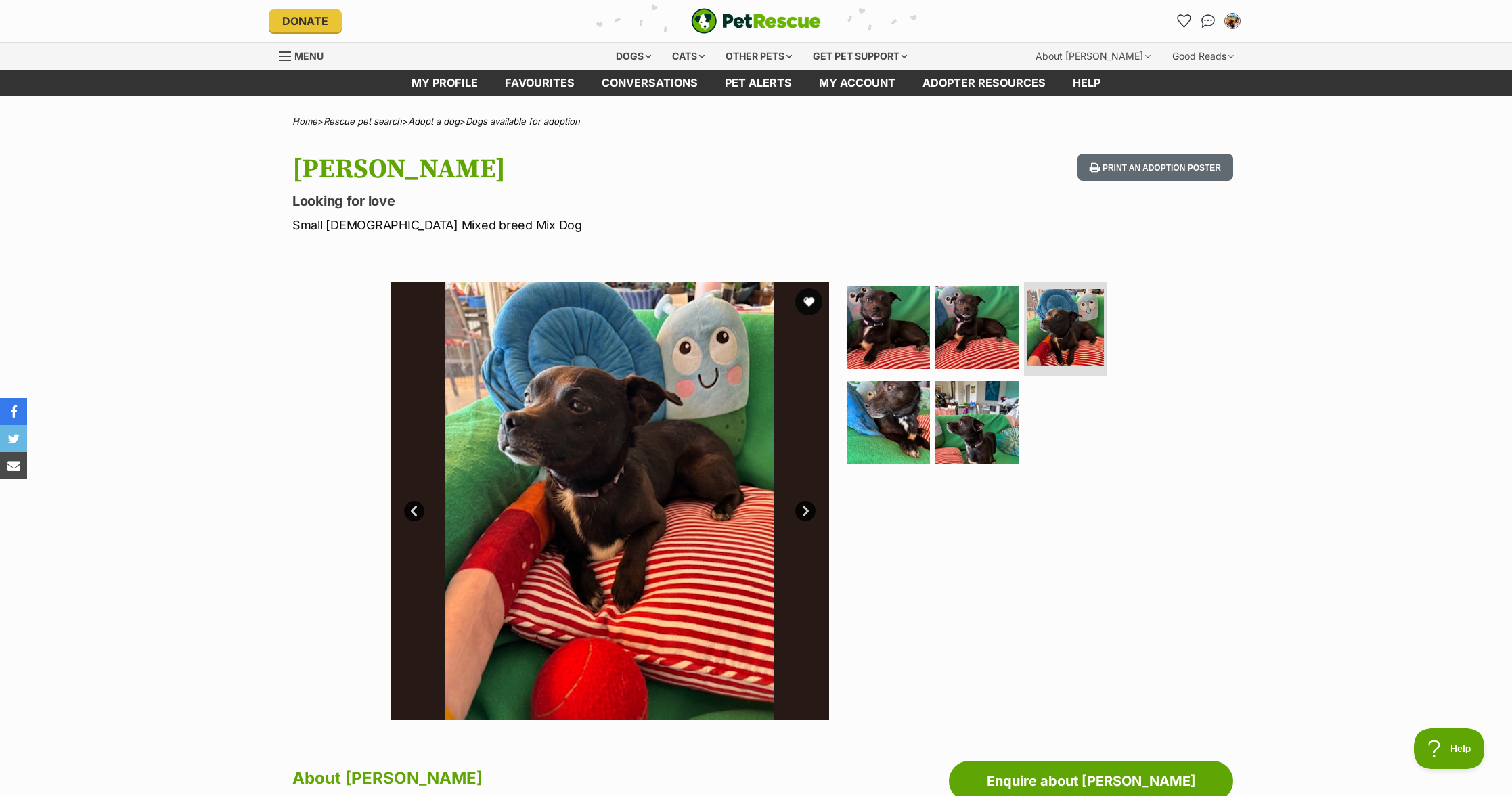
click at [1023, 436] on ul at bounding box center [982, 378] width 277 height 193
click at [934, 436] on img at bounding box center [977, 423] width 88 height 88
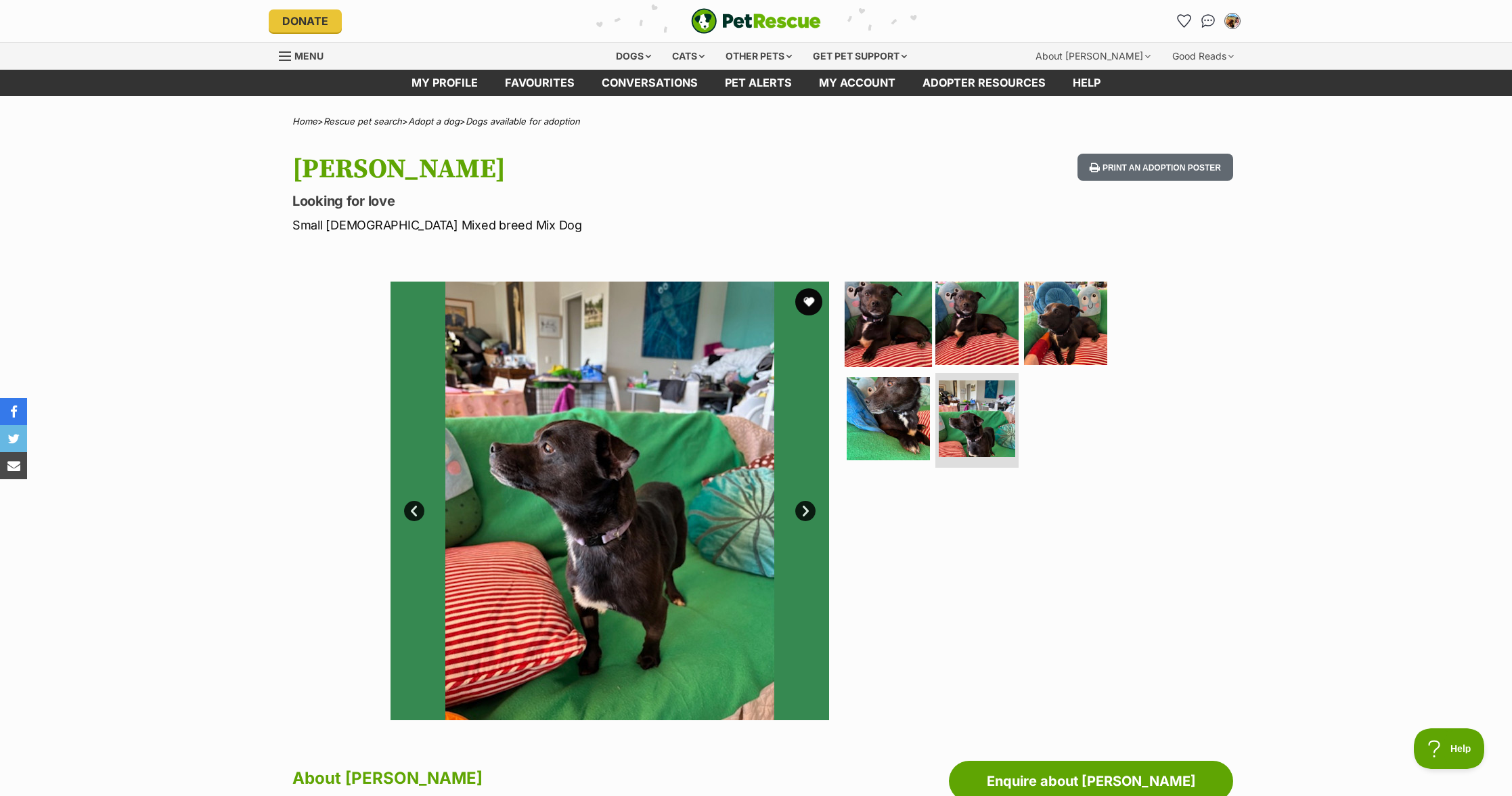
click at [900, 299] on img at bounding box center [888, 322] width 88 height 88
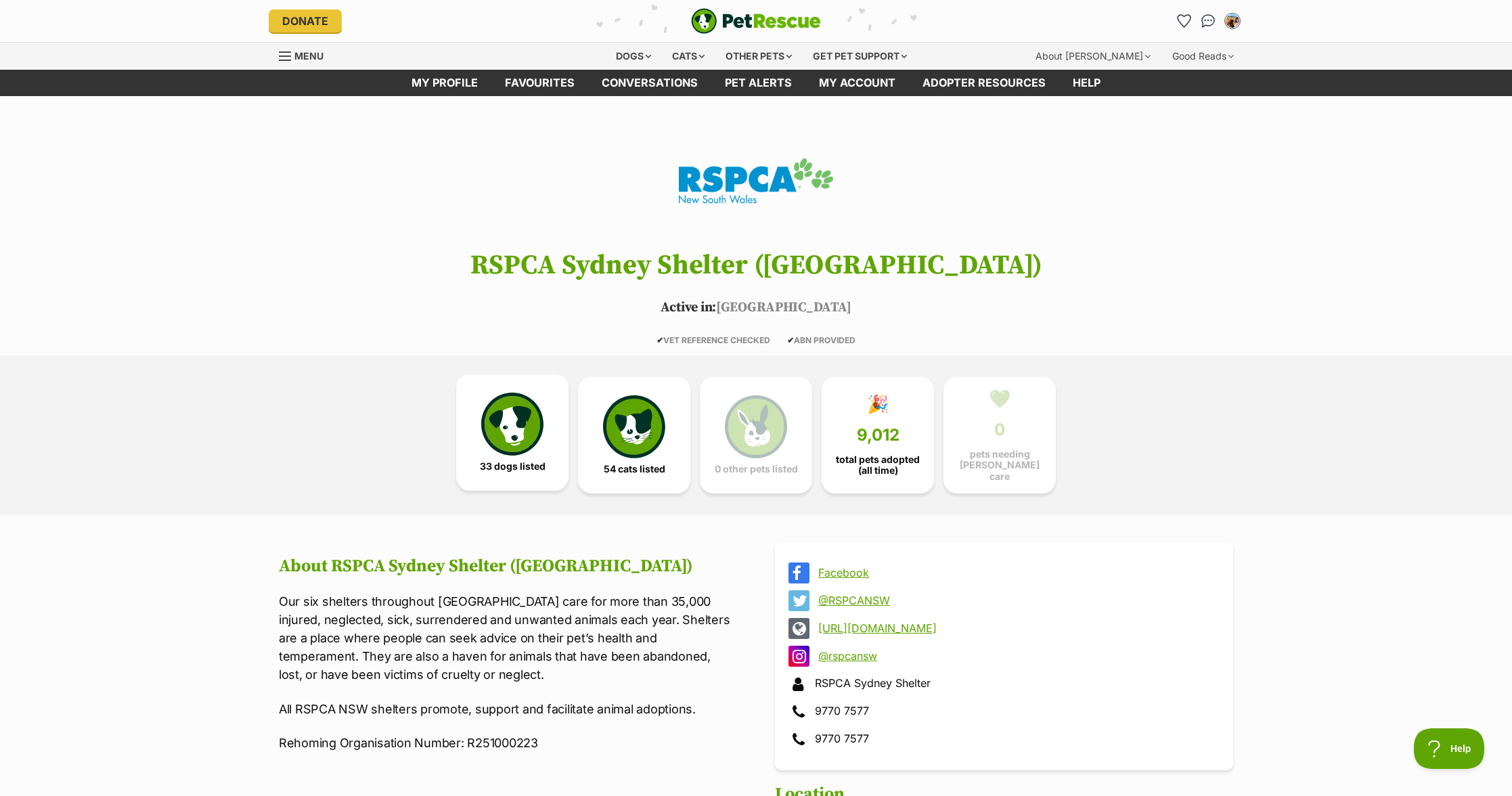
click at [463, 433] on link "33 dogs listed" at bounding box center [512, 433] width 112 height 117
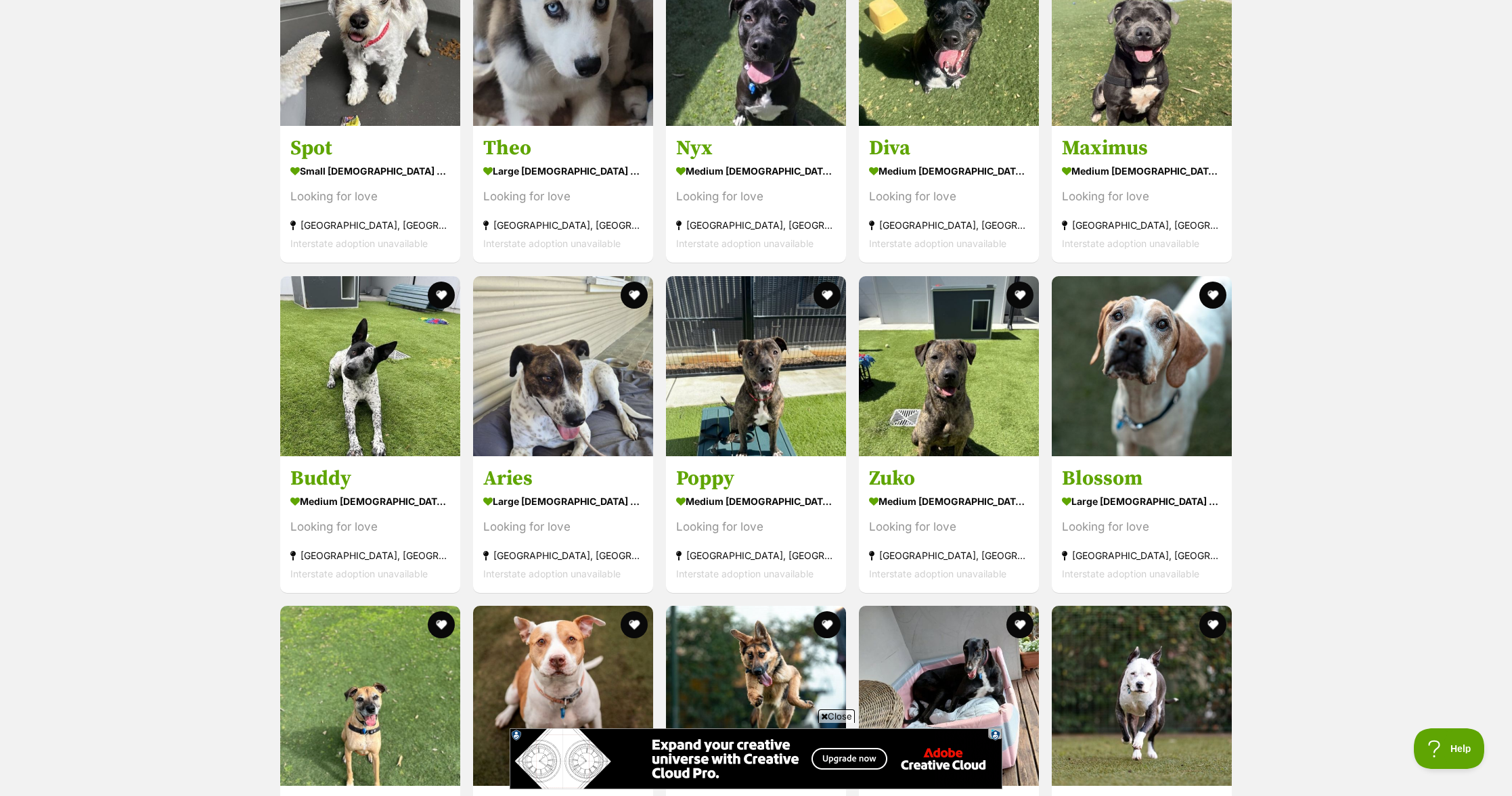
scroll to position [1452, 0]
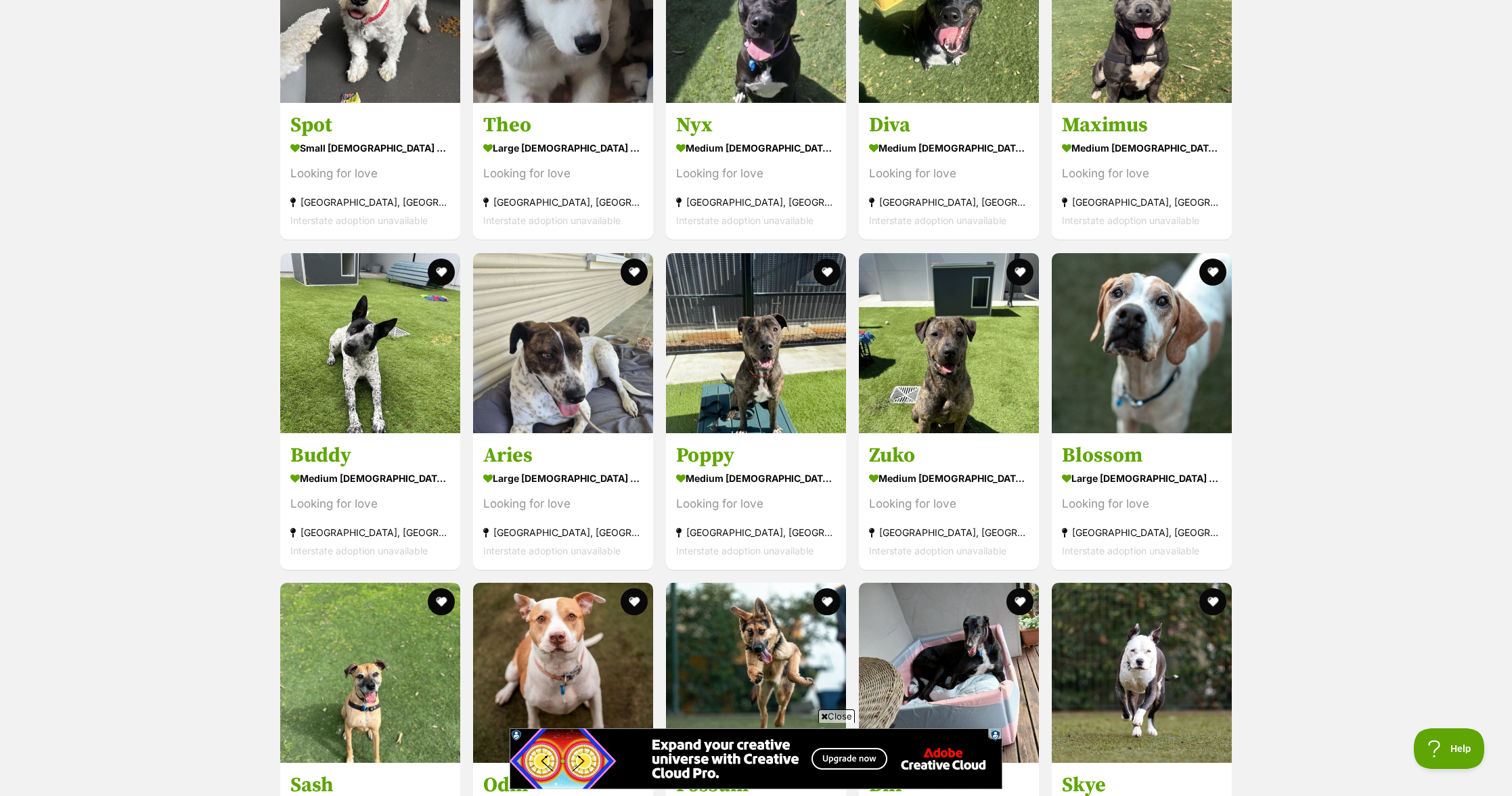
click at [836, 712] on span "Close" at bounding box center [837, 716] width 36 height 14
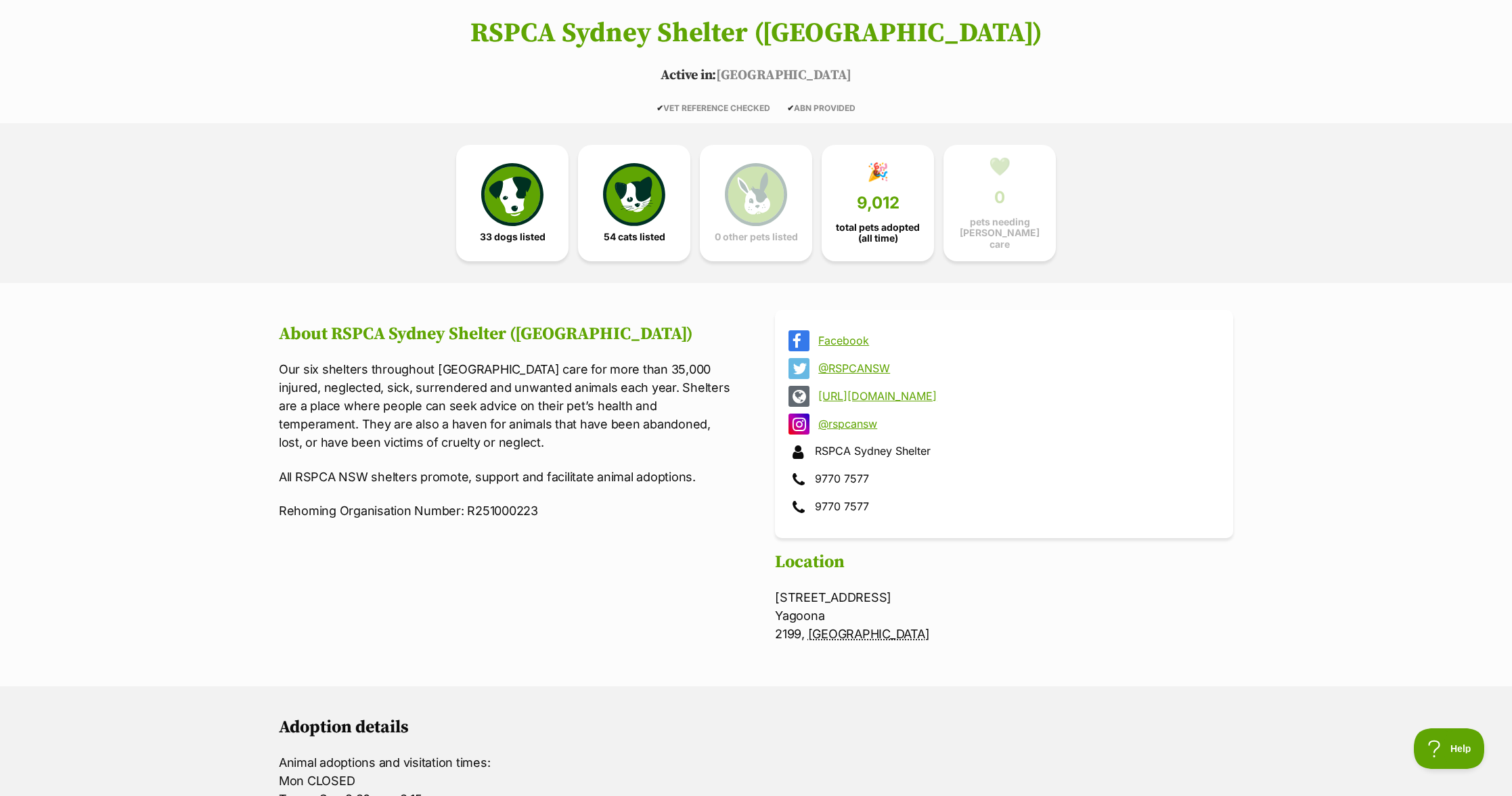
scroll to position [0, 0]
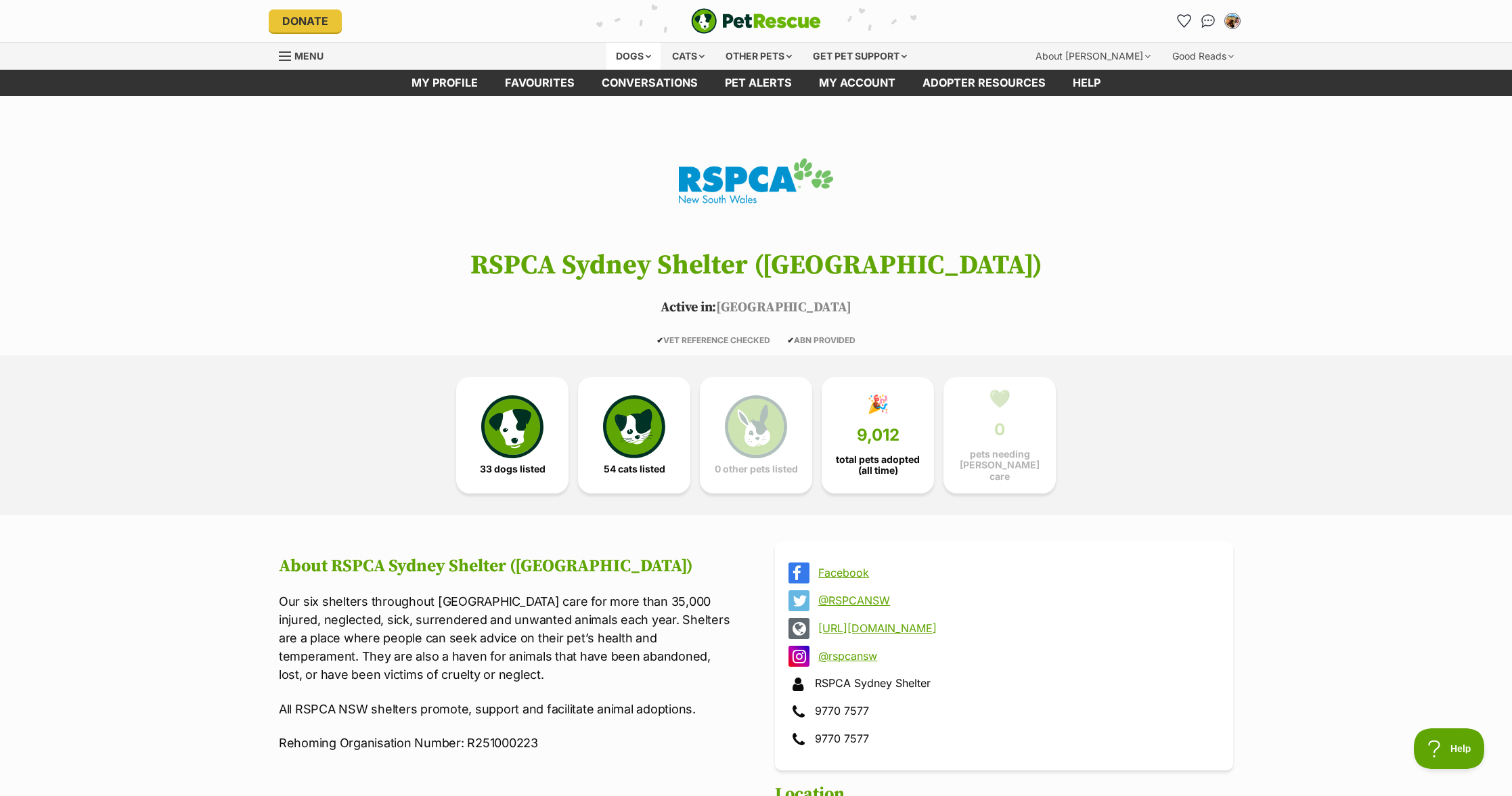
click at [624, 49] on div "Dogs" at bounding box center [634, 55] width 54 height 27
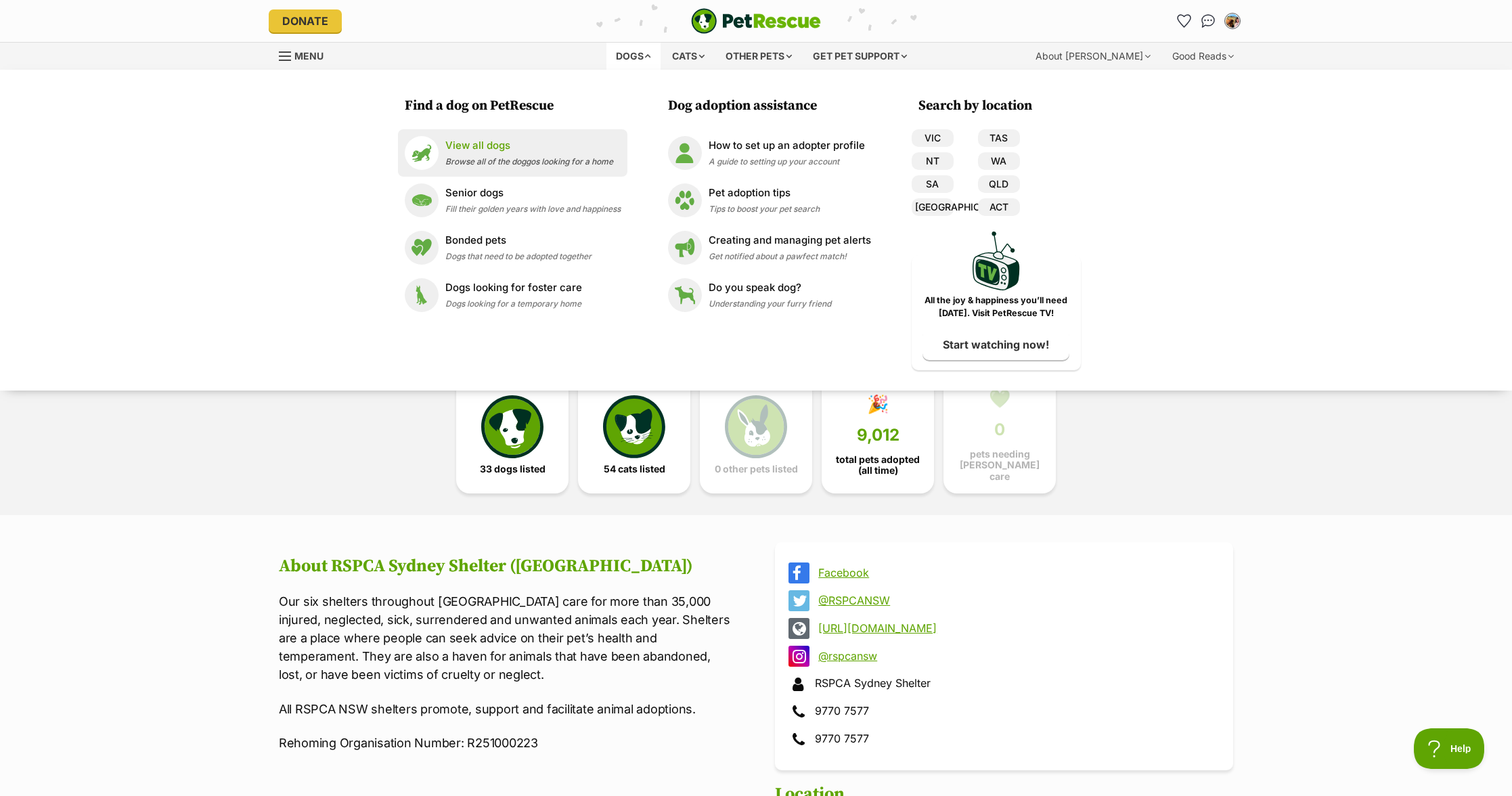
click at [435, 152] on img at bounding box center [422, 153] width 34 height 34
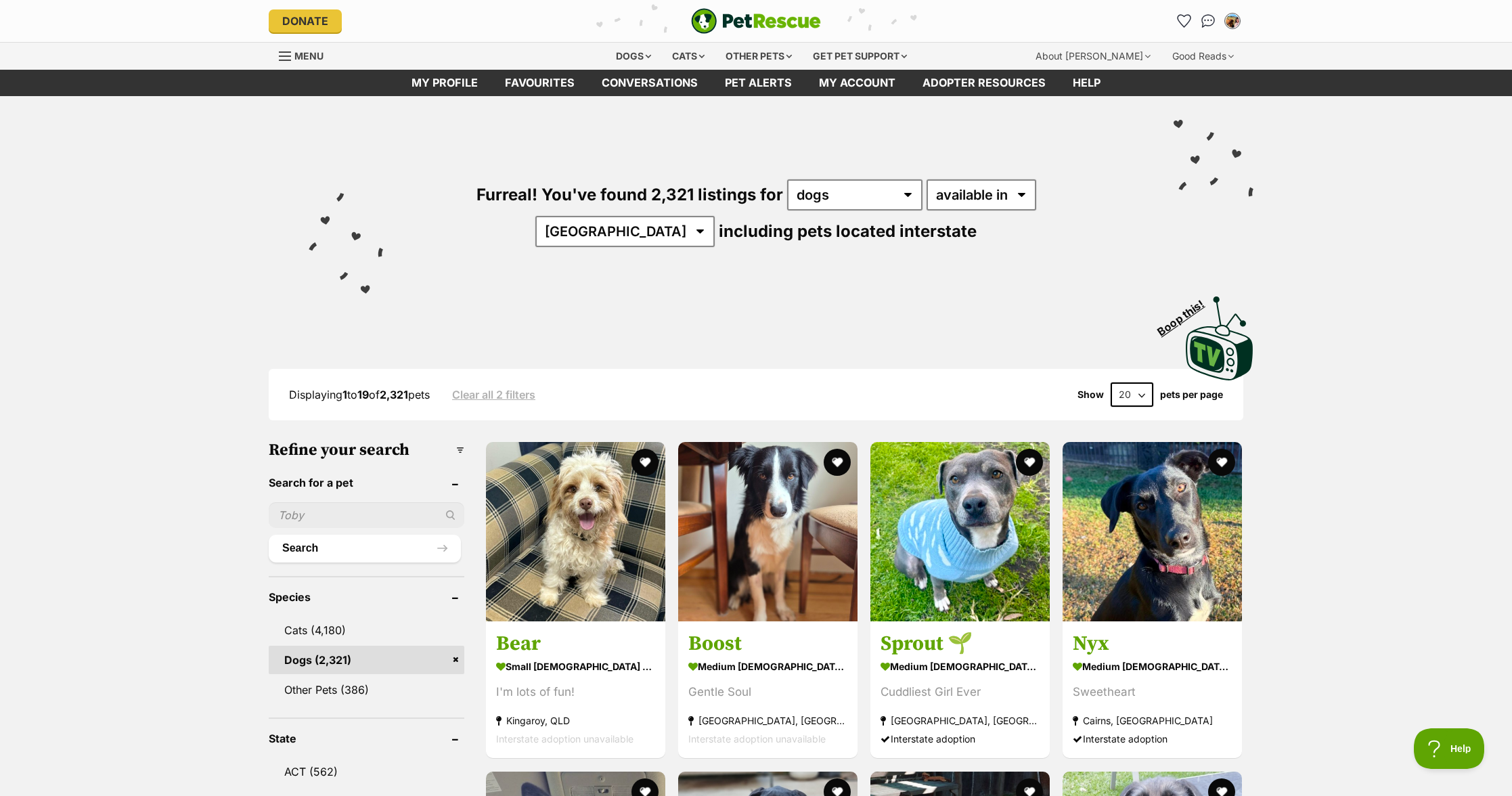
click at [327, 514] on input "text" at bounding box center [366, 515] width 195 height 26
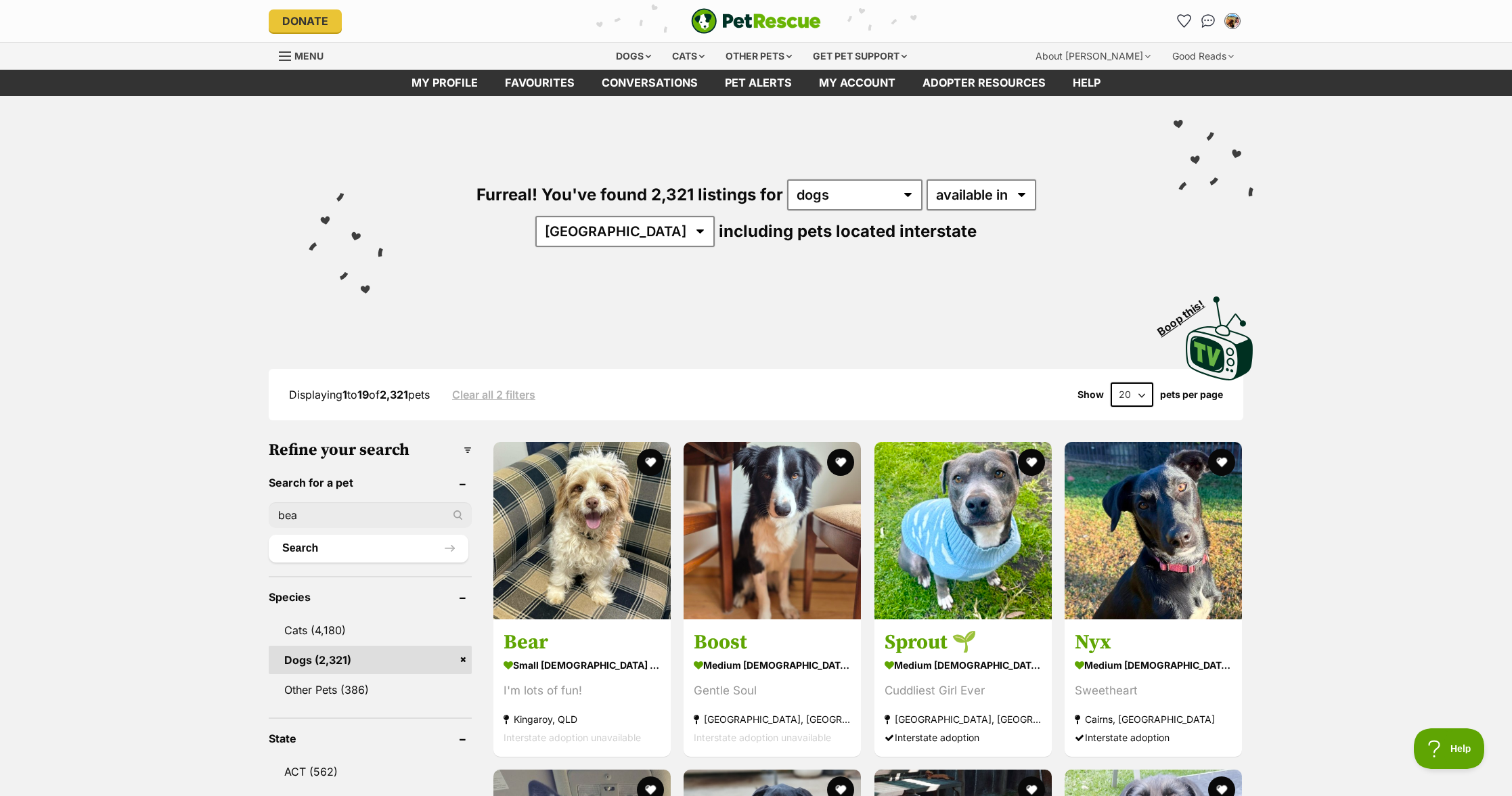
click at [340, 503] on input "bea" at bounding box center [370, 515] width 203 height 26
click at [341, 506] on input "bea" at bounding box center [370, 515] width 203 height 26
click at [357, 517] on input "bea" at bounding box center [370, 515] width 203 height 26
type input "bear"
click at [268, 535] on button "Search" at bounding box center [368, 548] width 200 height 27
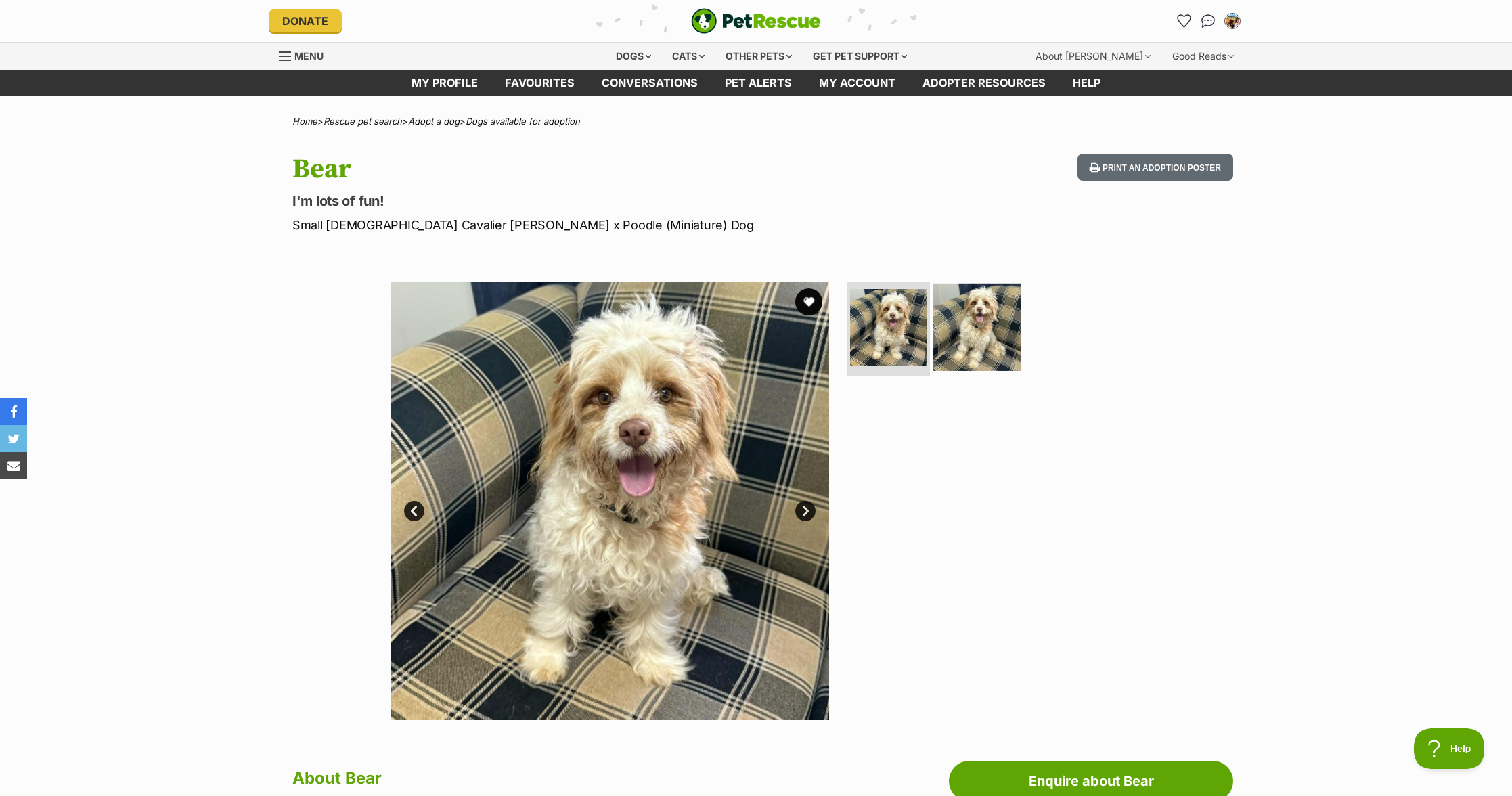
click at [974, 343] on img at bounding box center [977, 327] width 88 height 88
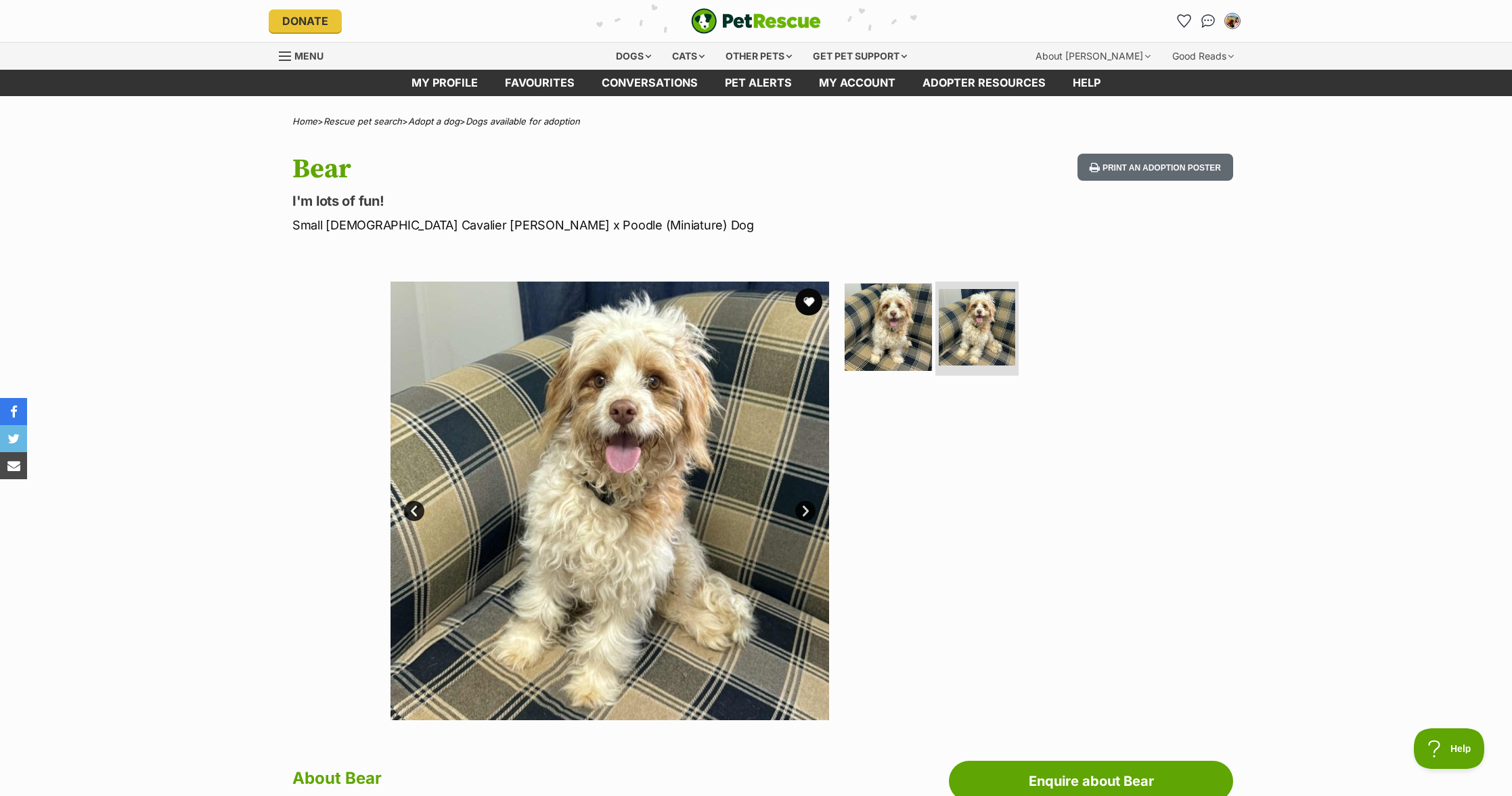
click at [883, 345] on img at bounding box center [888, 327] width 88 height 88
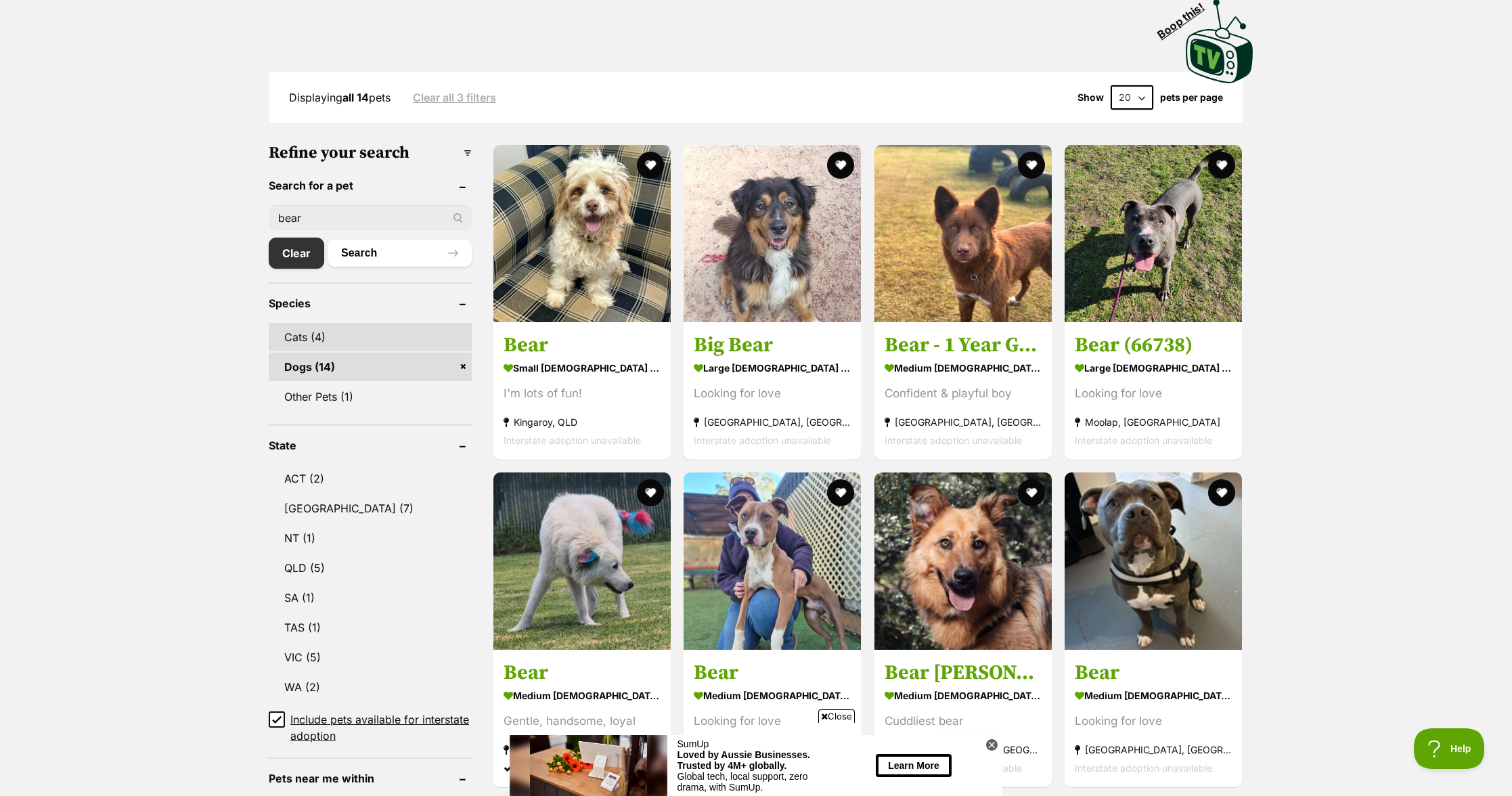
scroll to position [294, 0]
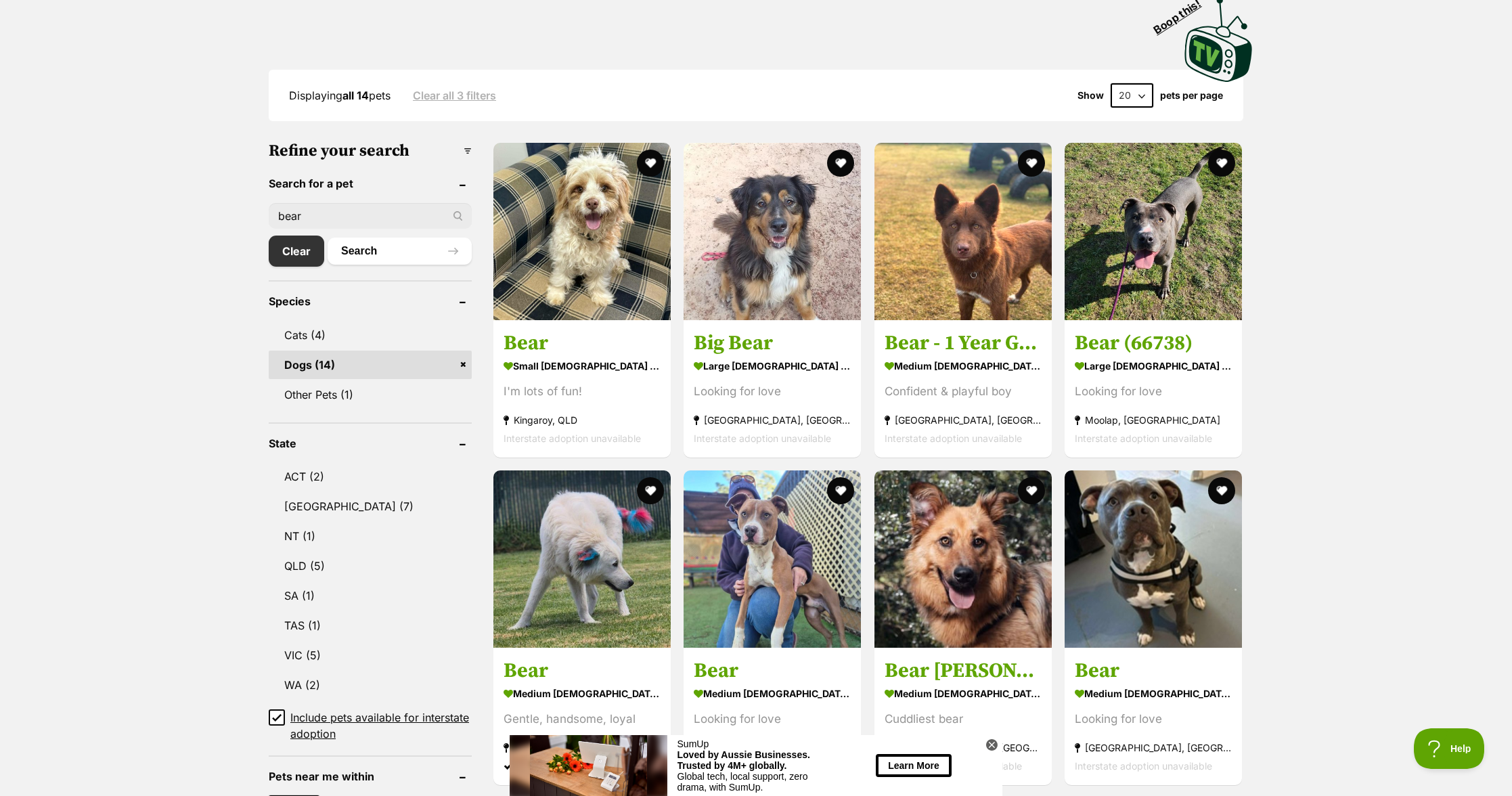
scroll to position [296, 0]
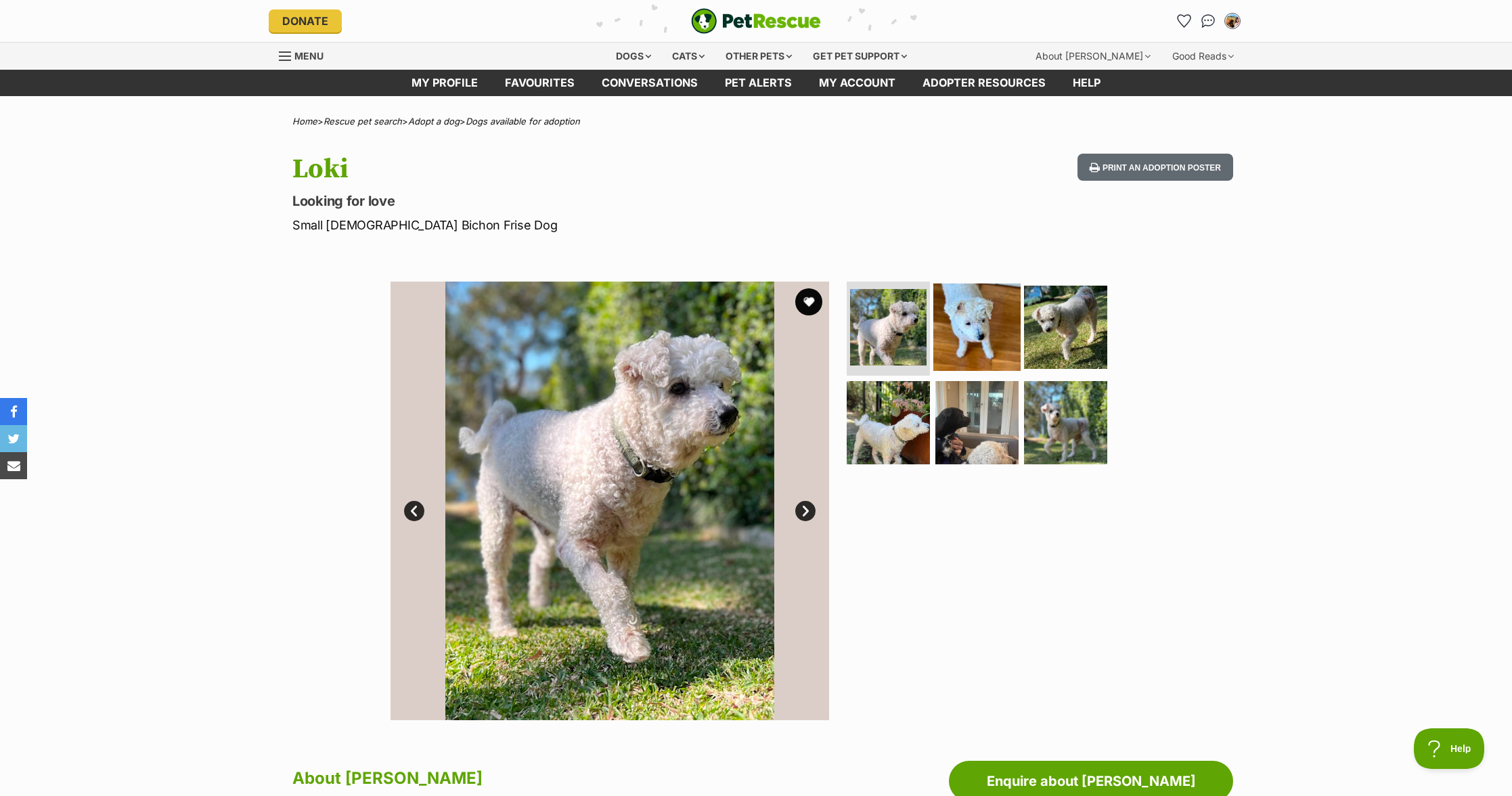
click at [961, 320] on img at bounding box center [977, 327] width 88 height 88
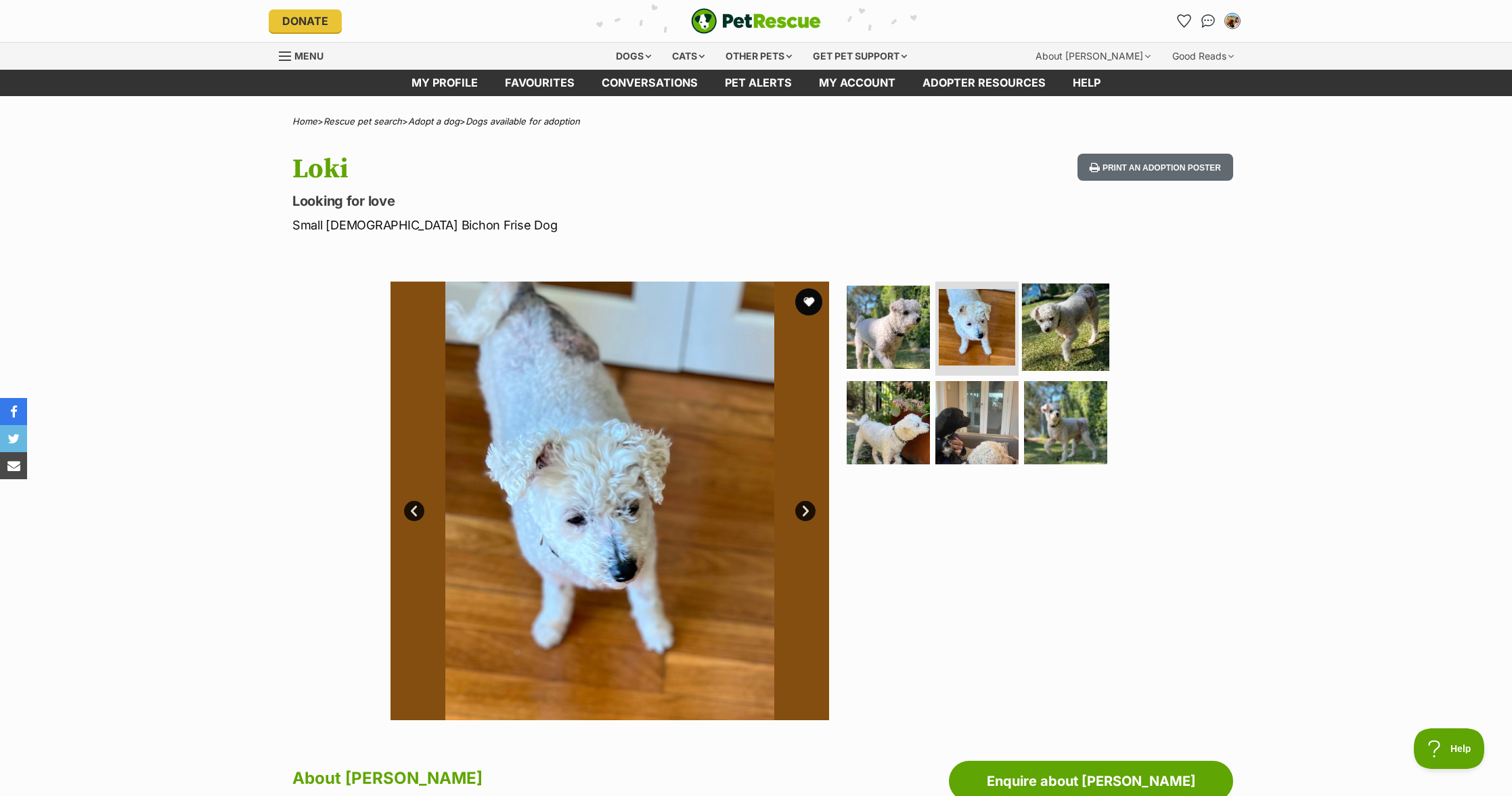
click at [1059, 342] on img at bounding box center [1066, 327] width 88 height 88
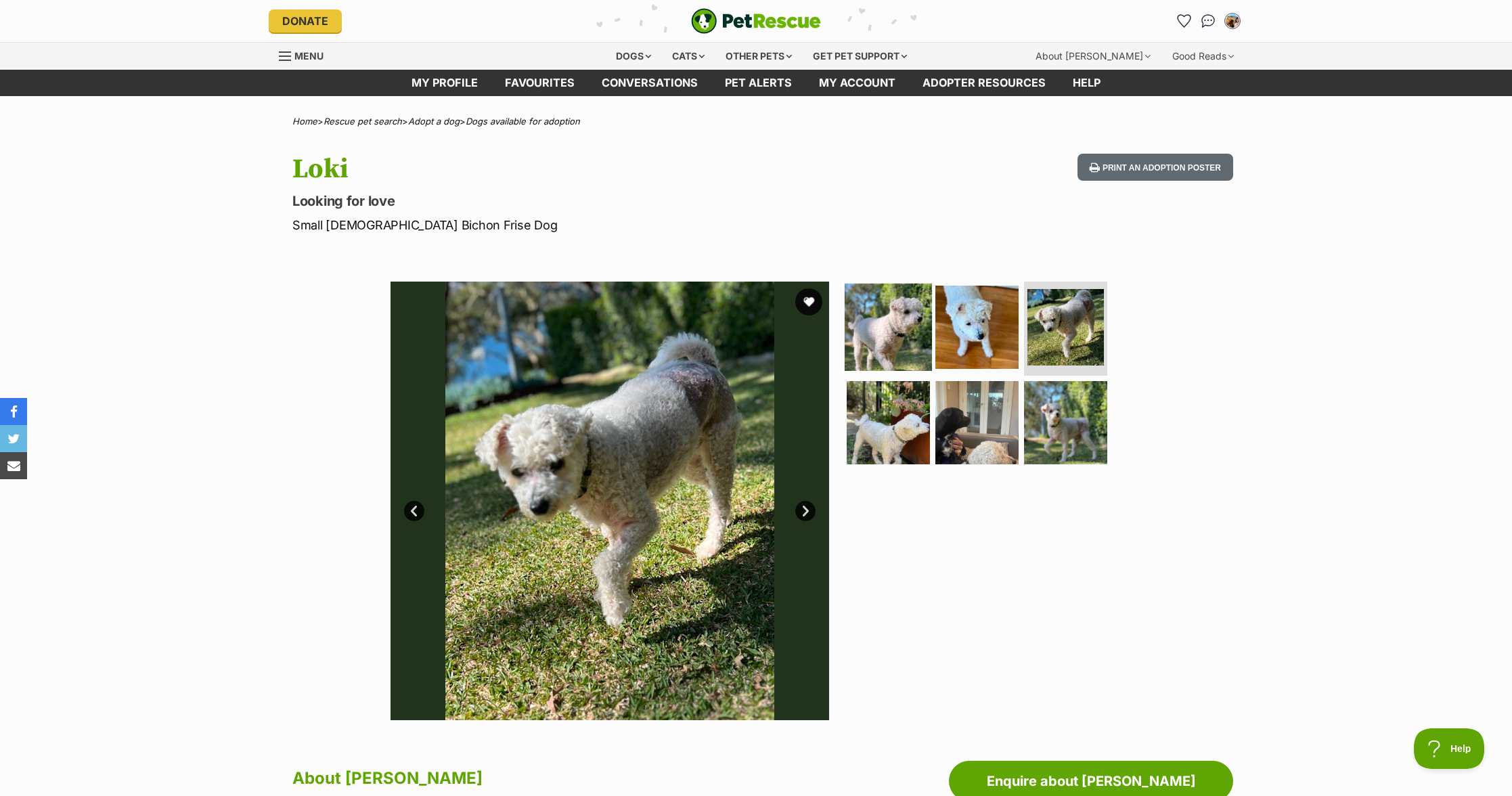
click at [872, 332] on img at bounding box center [888, 327] width 88 height 88
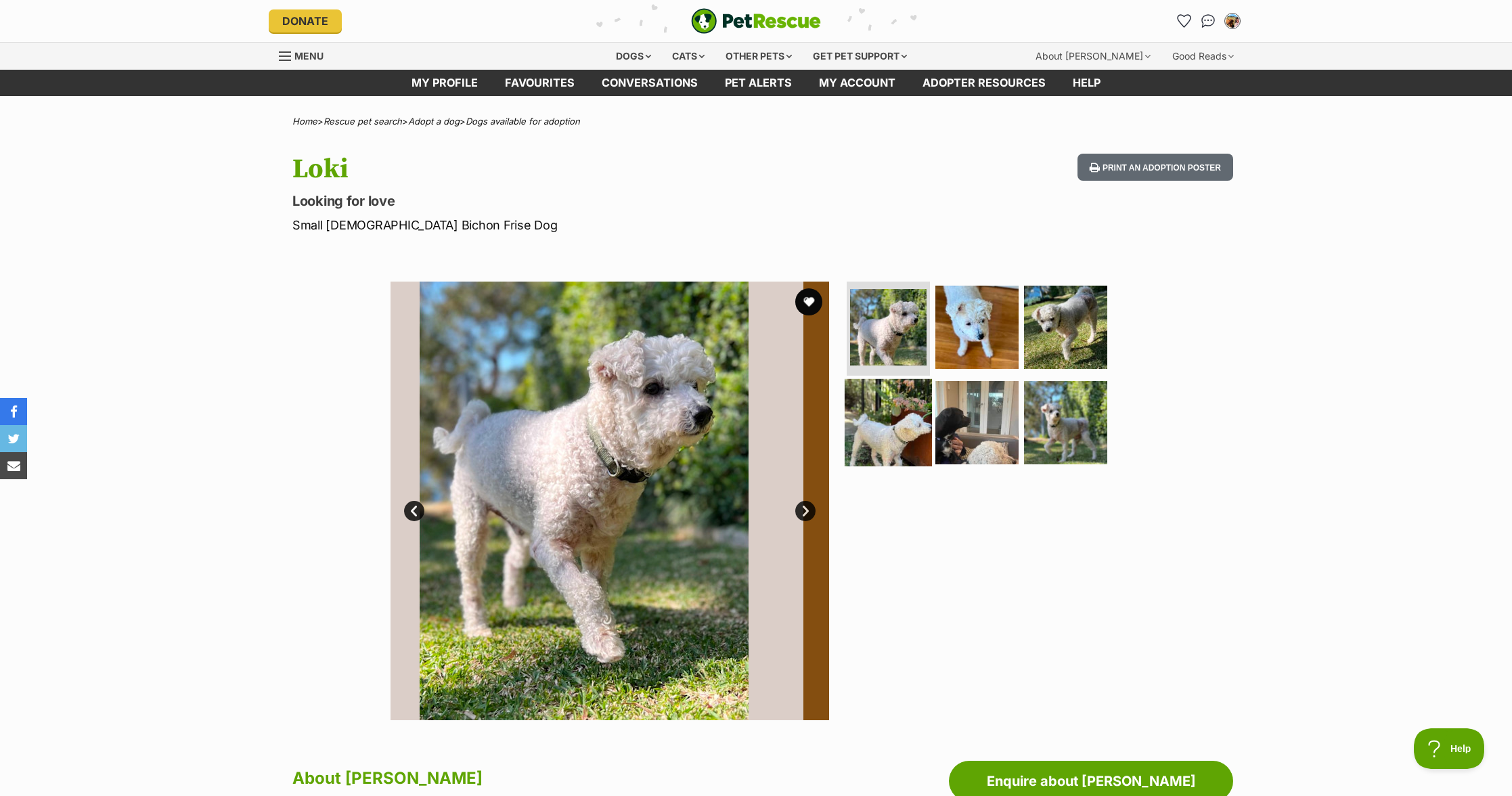
click at [915, 451] on img at bounding box center [888, 423] width 88 height 88
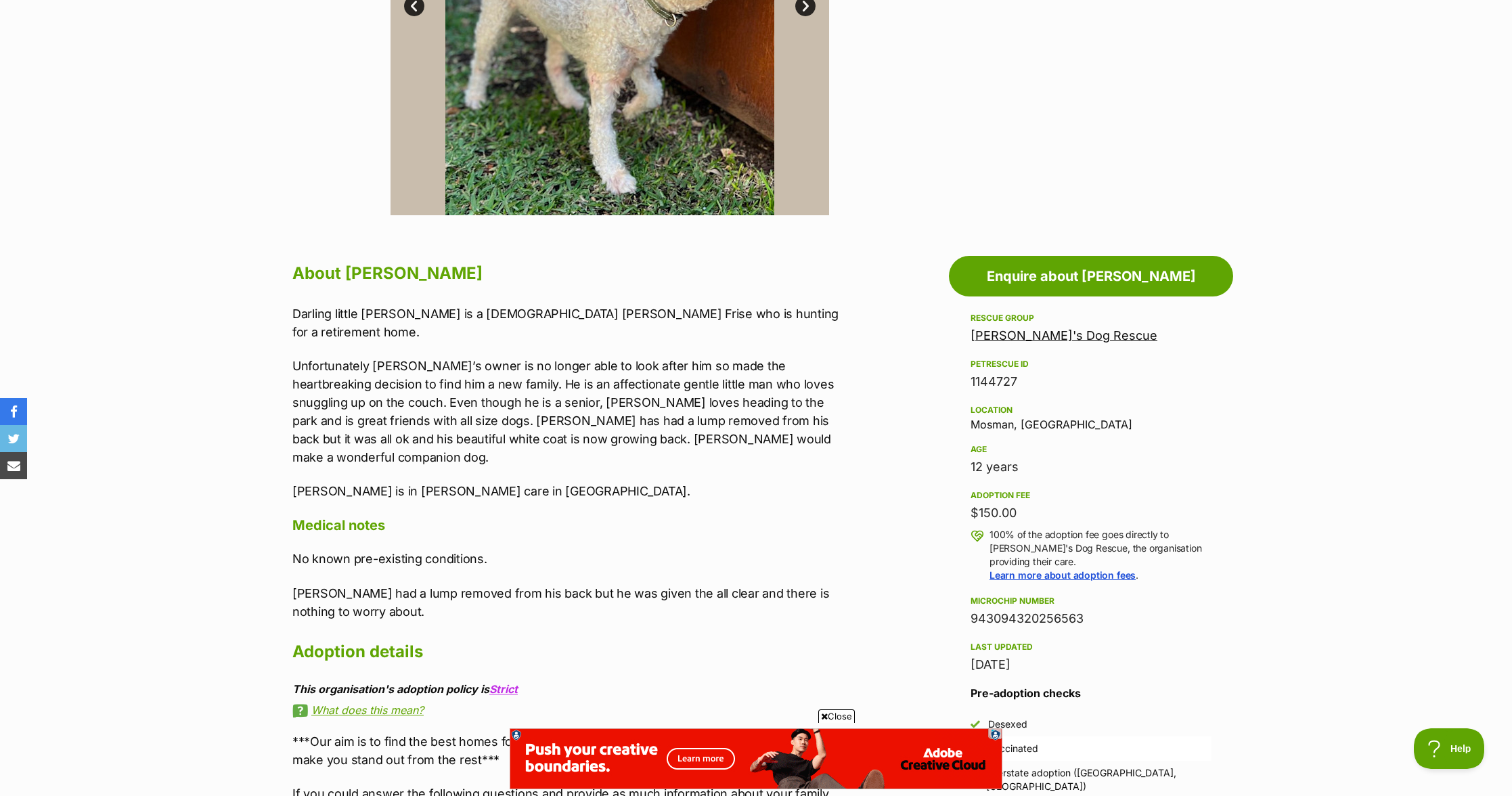
scroll to position [532, 0]
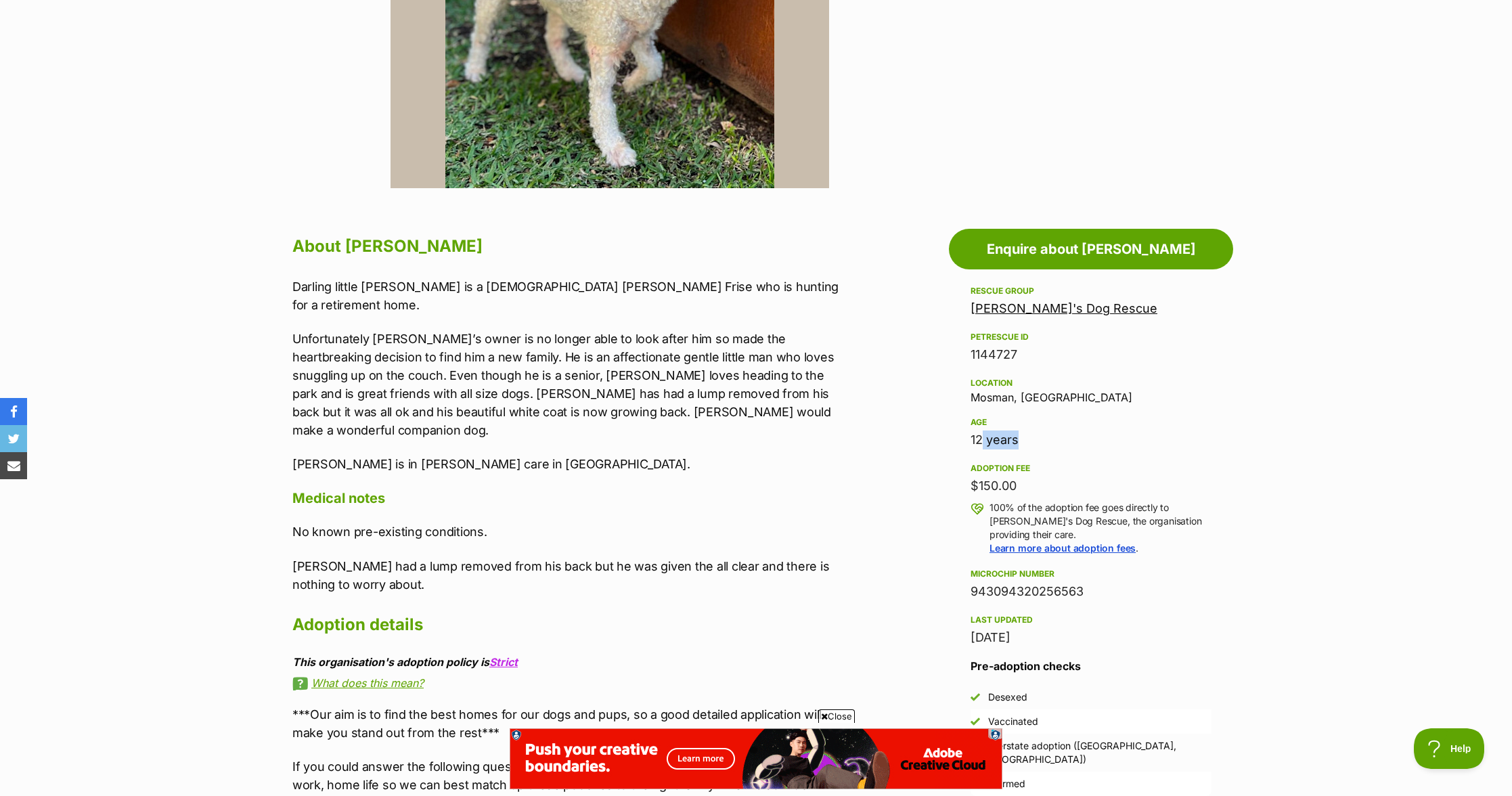
drag, startPoint x: 977, startPoint y: 437, endPoint x: 1013, endPoint y: 439, distance: 36.1
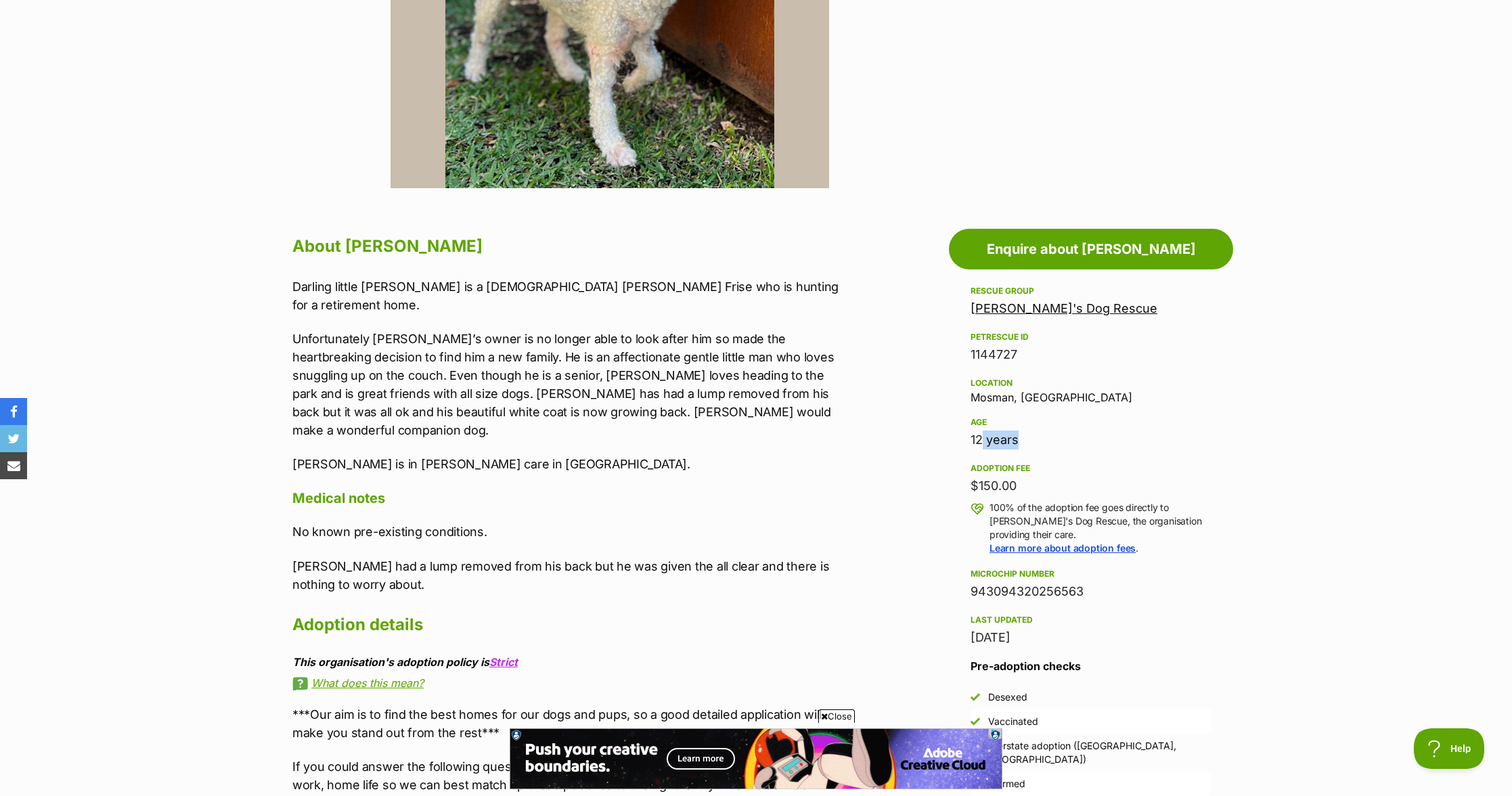
click at [1013, 439] on div "12 years" at bounding box center [1091, 440] width 241 height 19
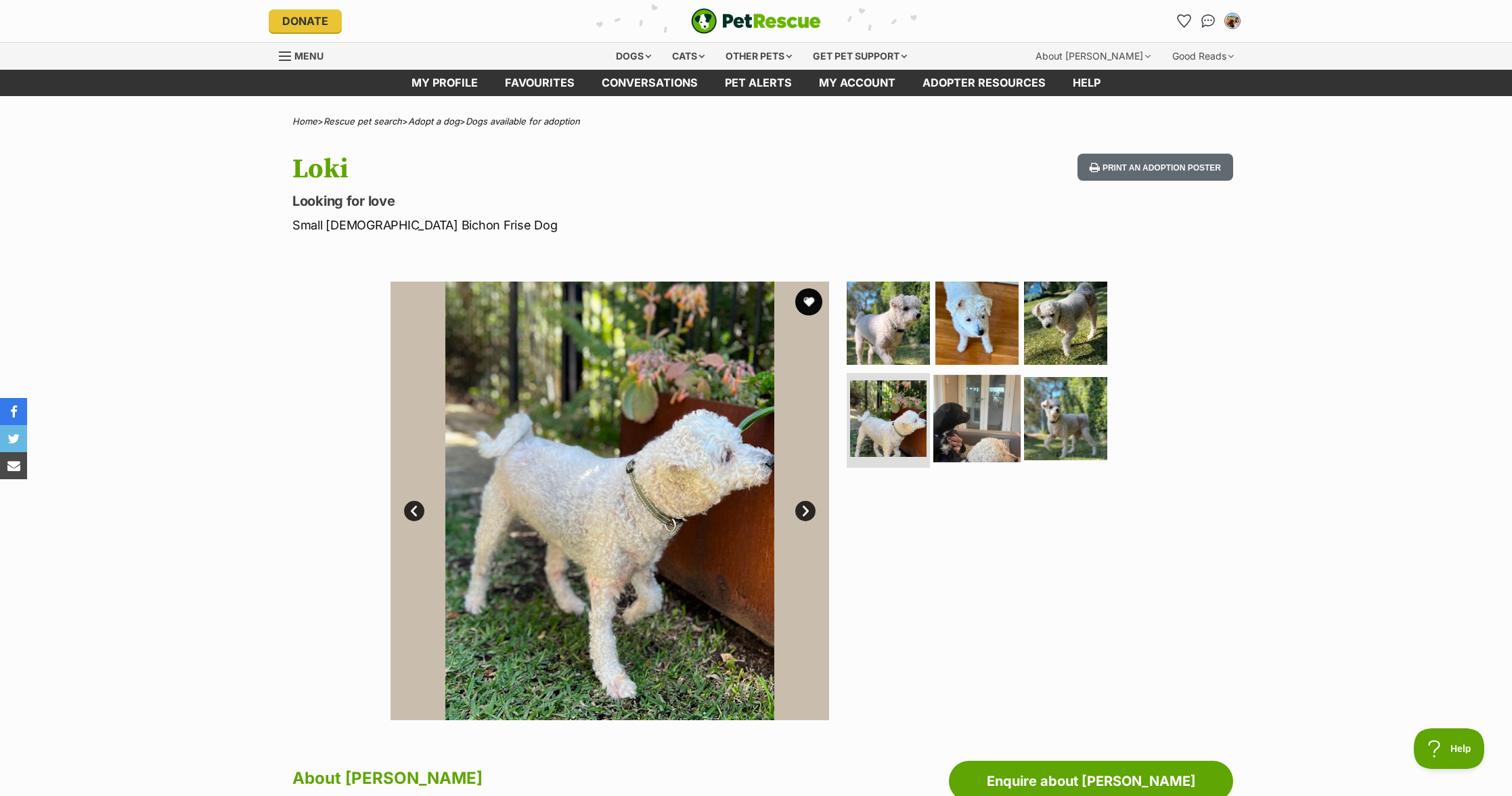
click at [1014, 409] on img at bounding box center [977, 419] width 88 height 88
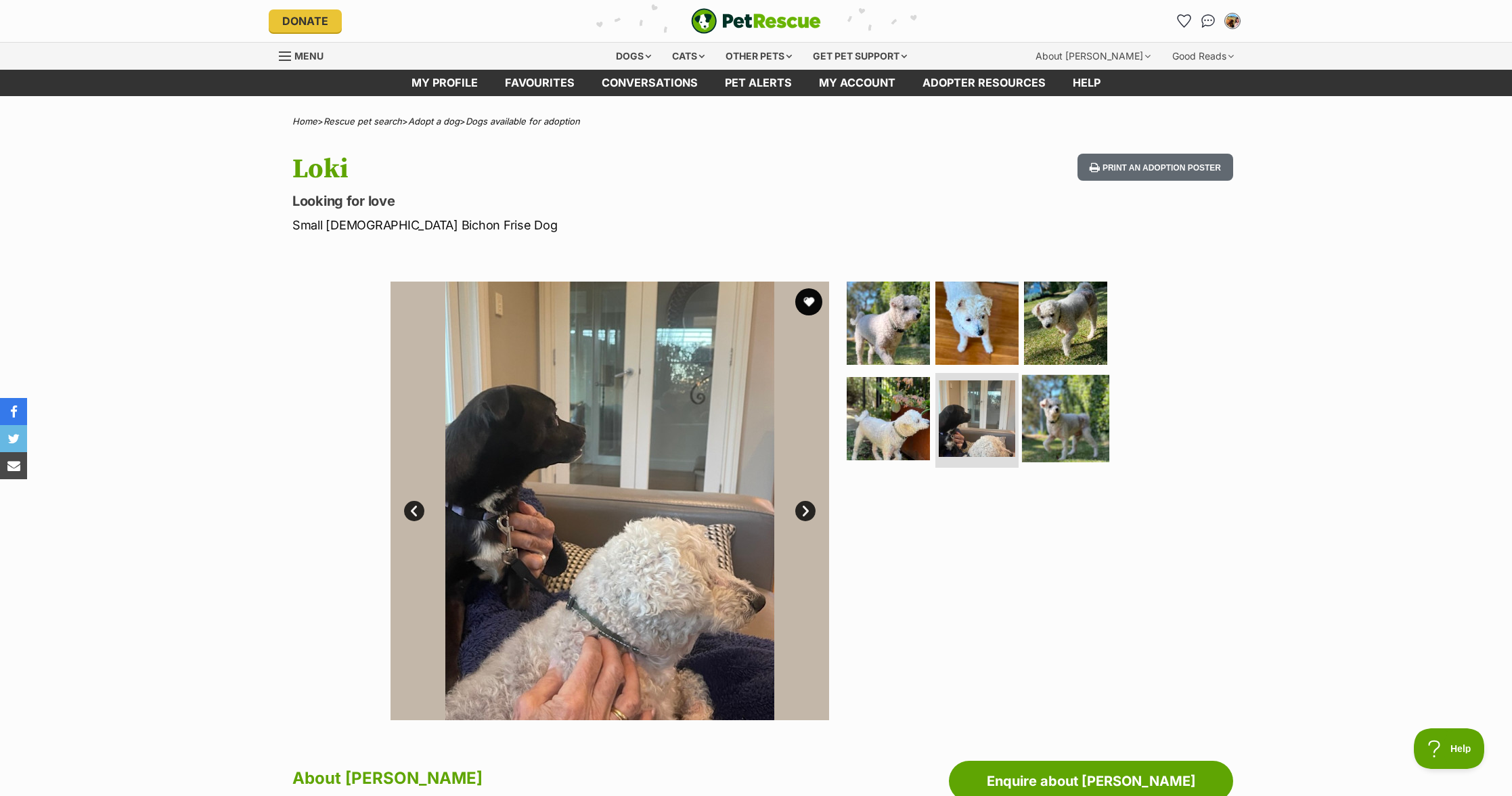
click at [1082, 434] on img at bounding box center [1066, 419] width 88 height 88
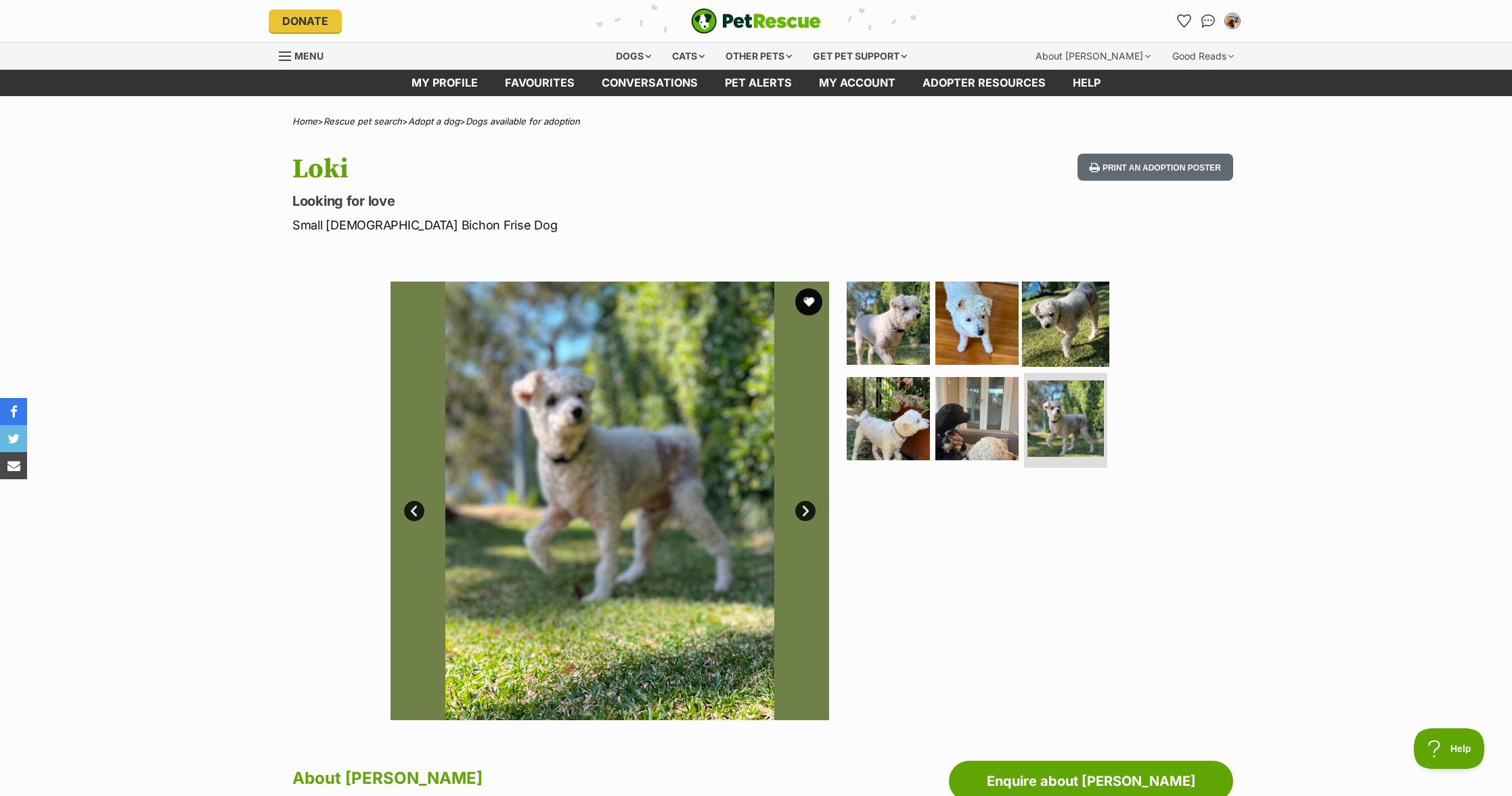
click at [1086, 360] on img at bounding box center [1066, 322] width 88 height 88
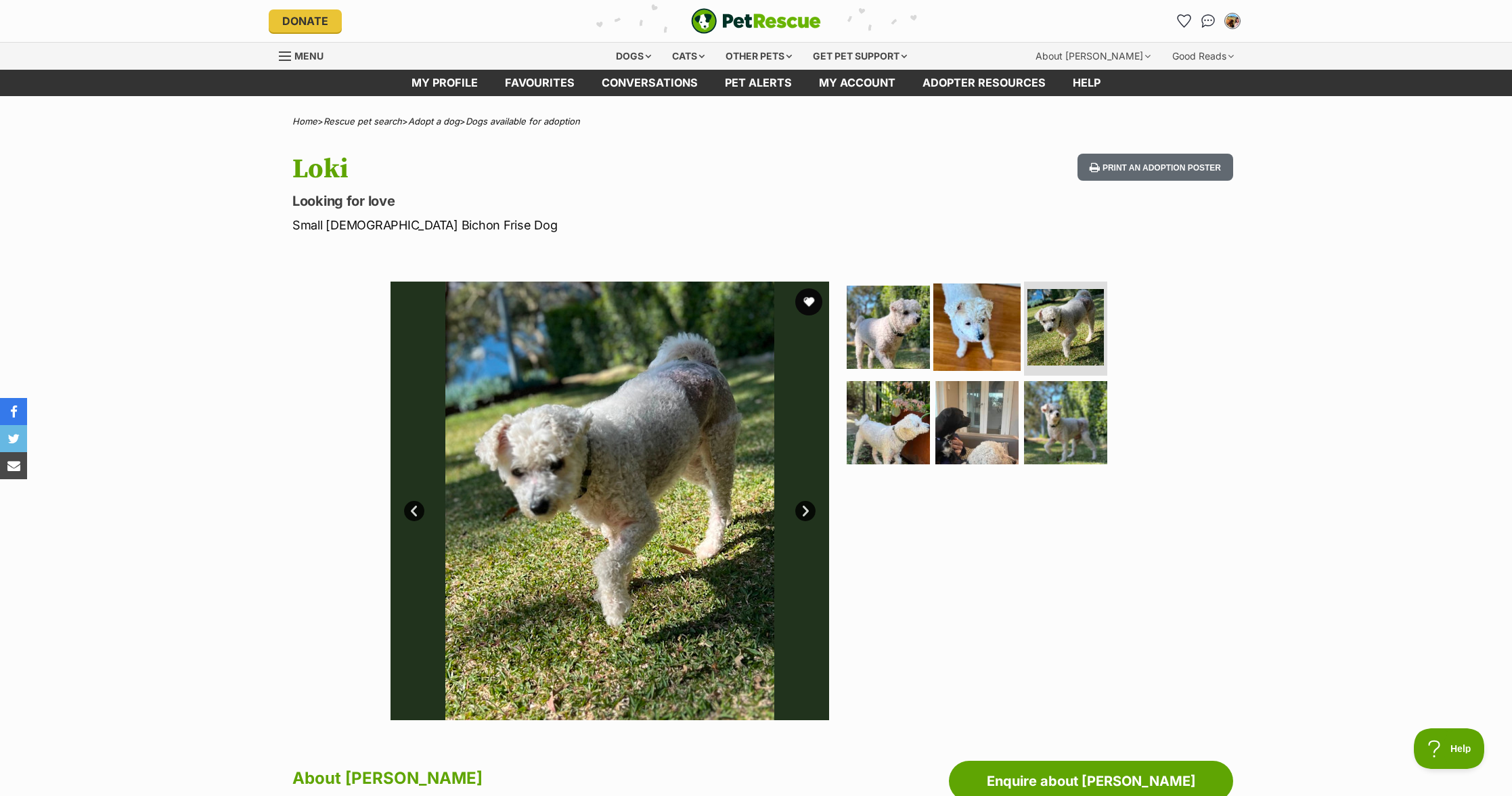
click at [1001, 332] on img at bounding box center [977, 327] width 88 height 88
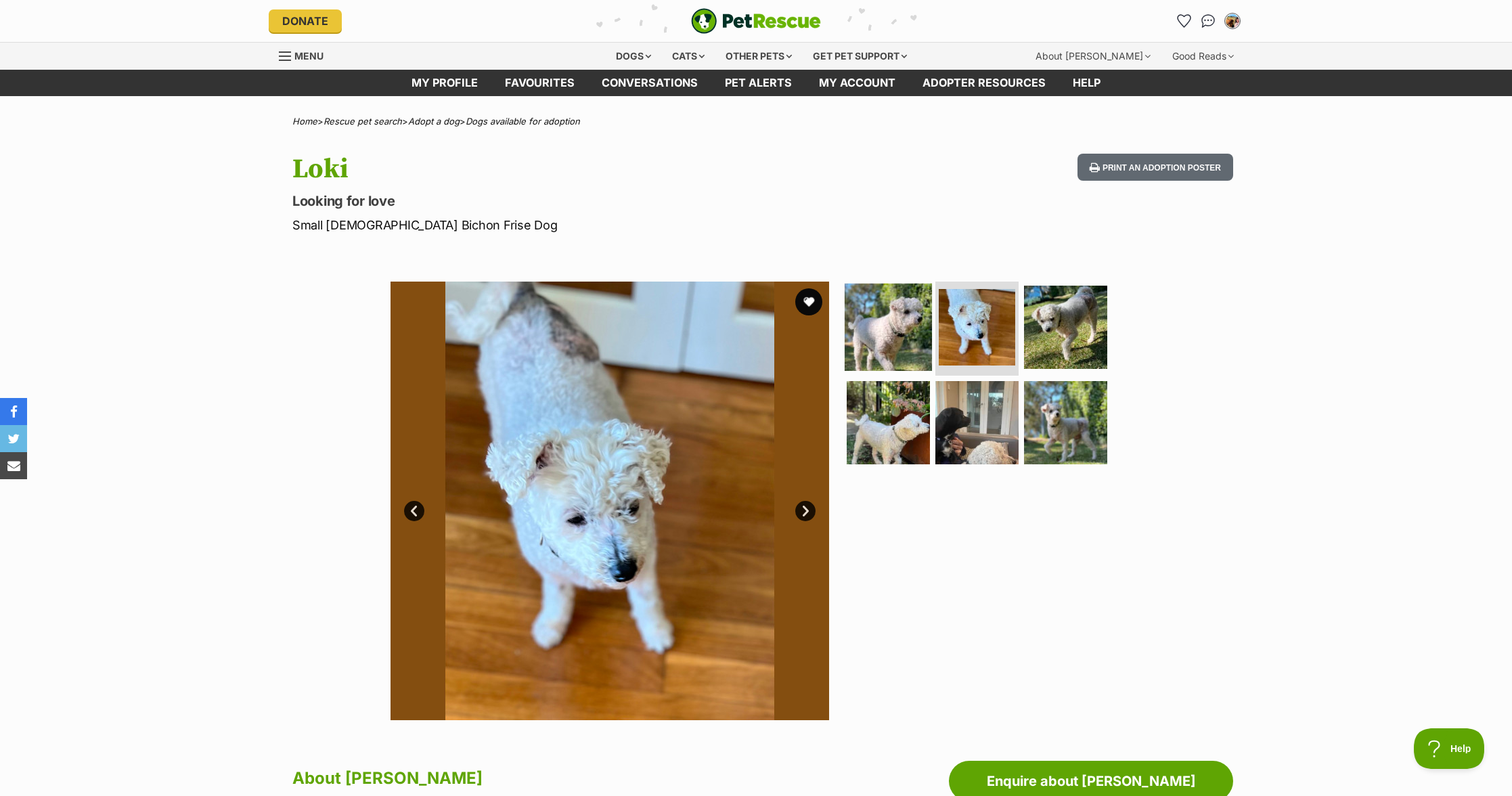
click at [903, 343] on img at bounding box center [888, 327] width 88 height 88
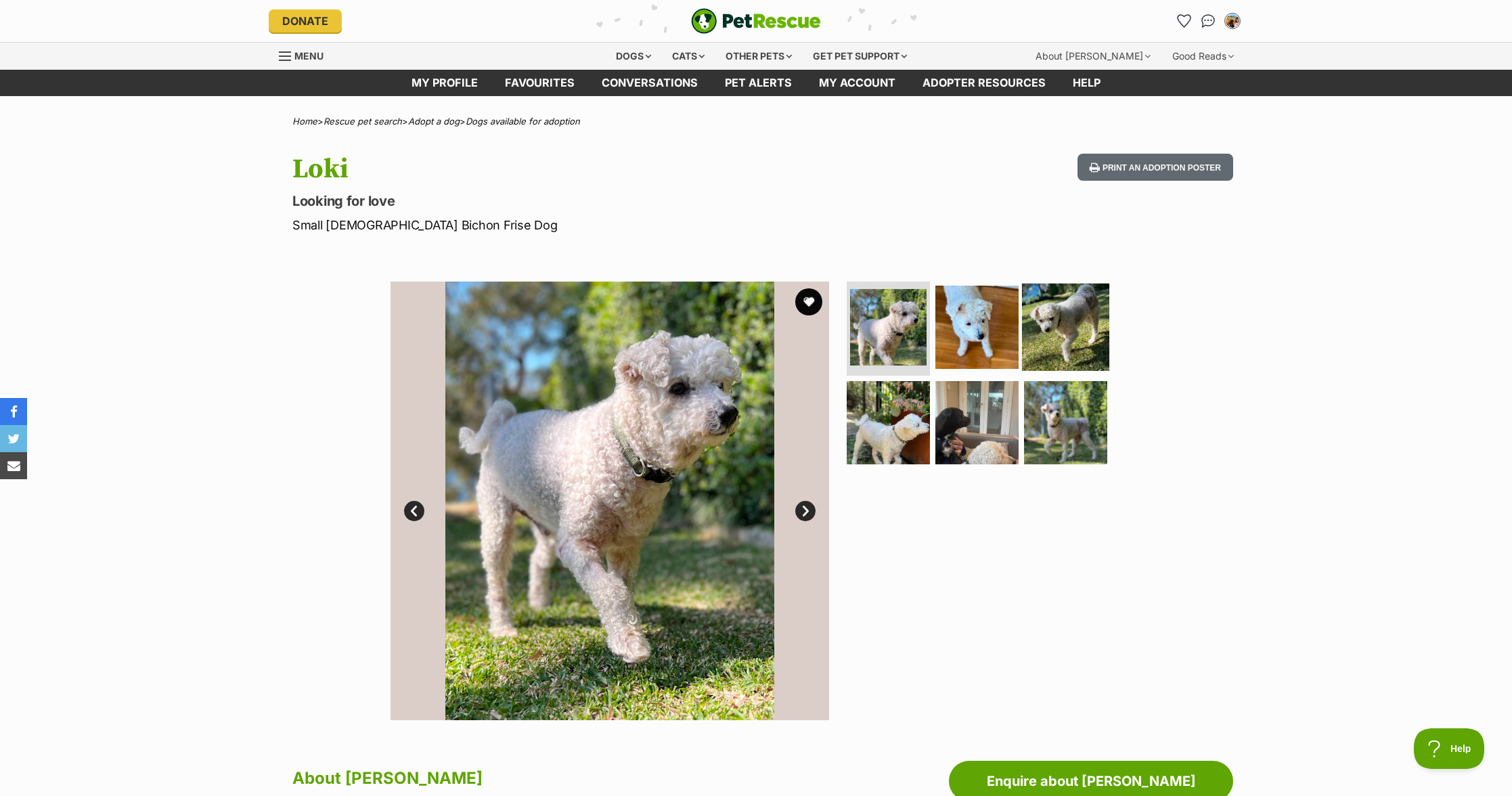
click at [1066, 331] on img at bounding box center [1066, 327] width 88 height 88
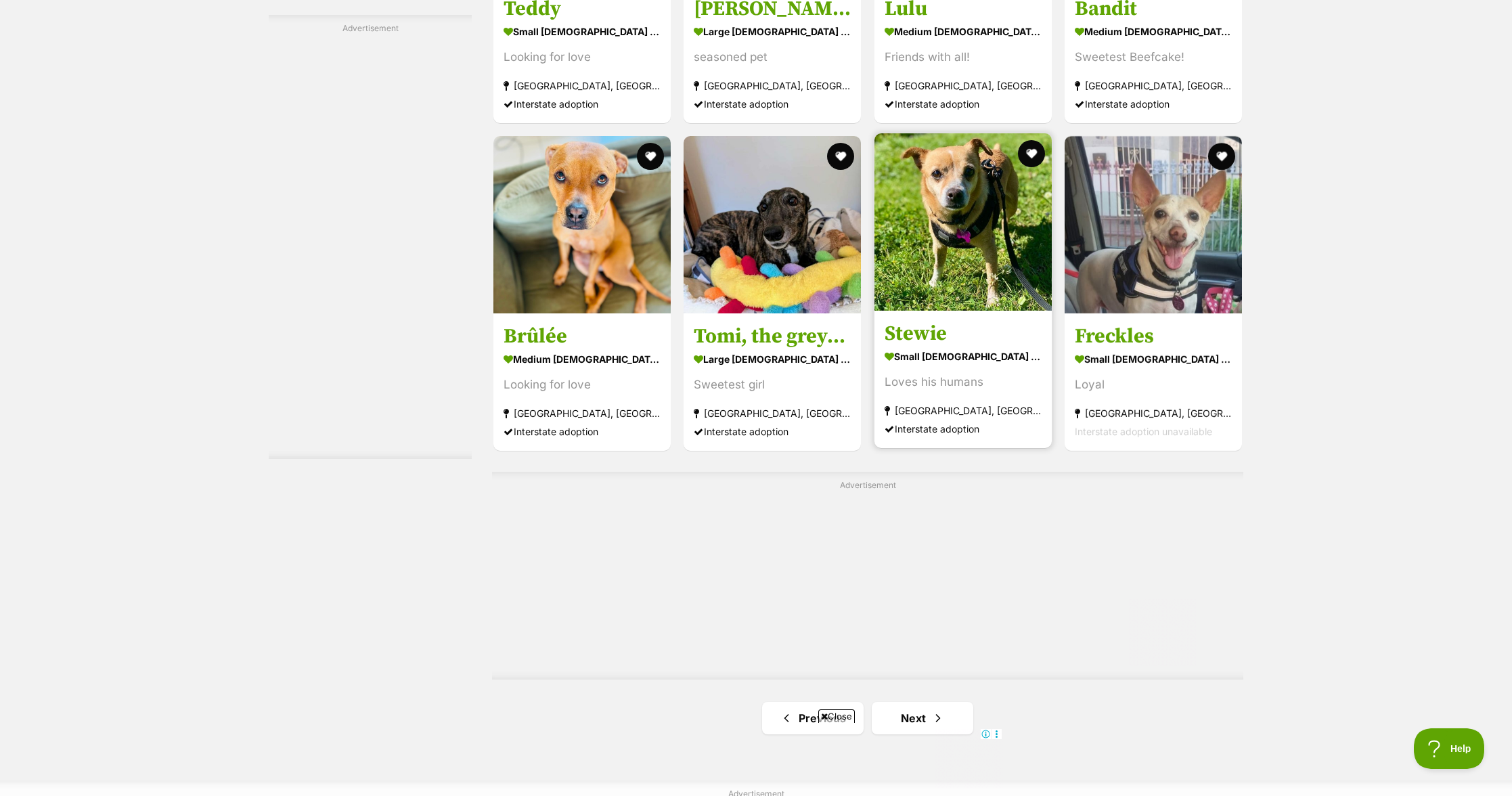
scroll to position [2260, 0]
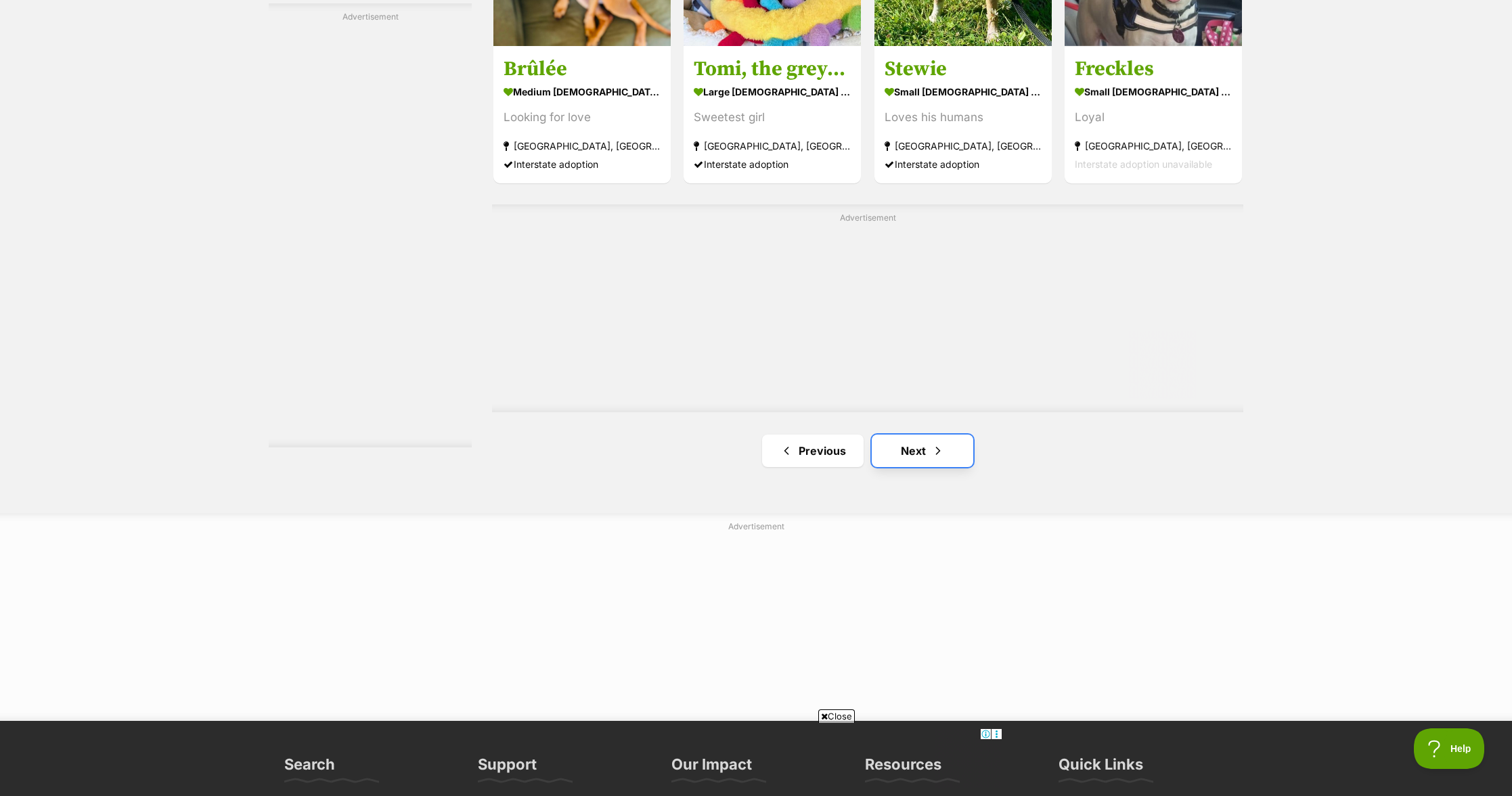
click at [949, 452] on link "Next" at bounding box center [922, 451] width 101 height 33
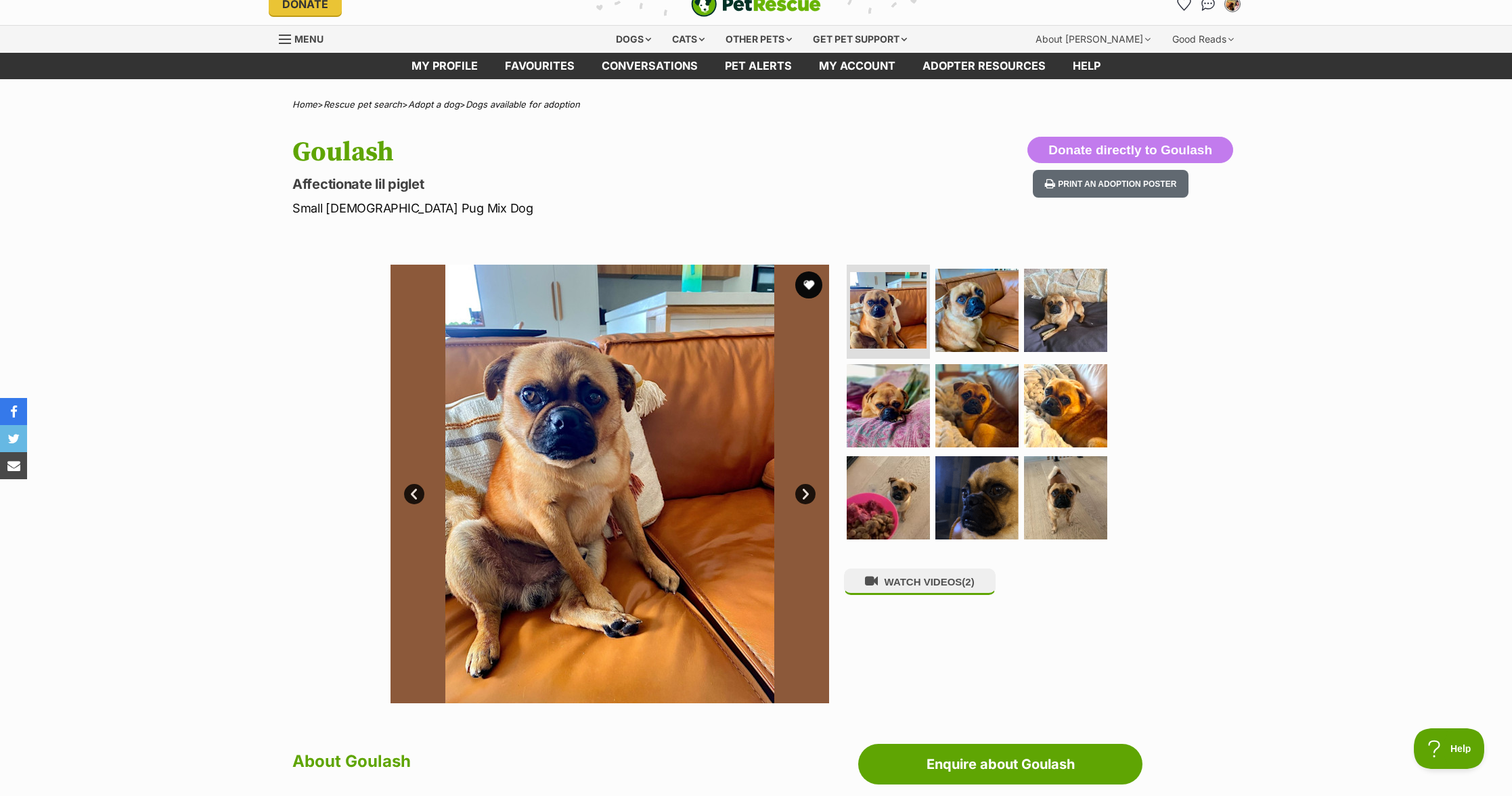
scroll to position [25, 0]
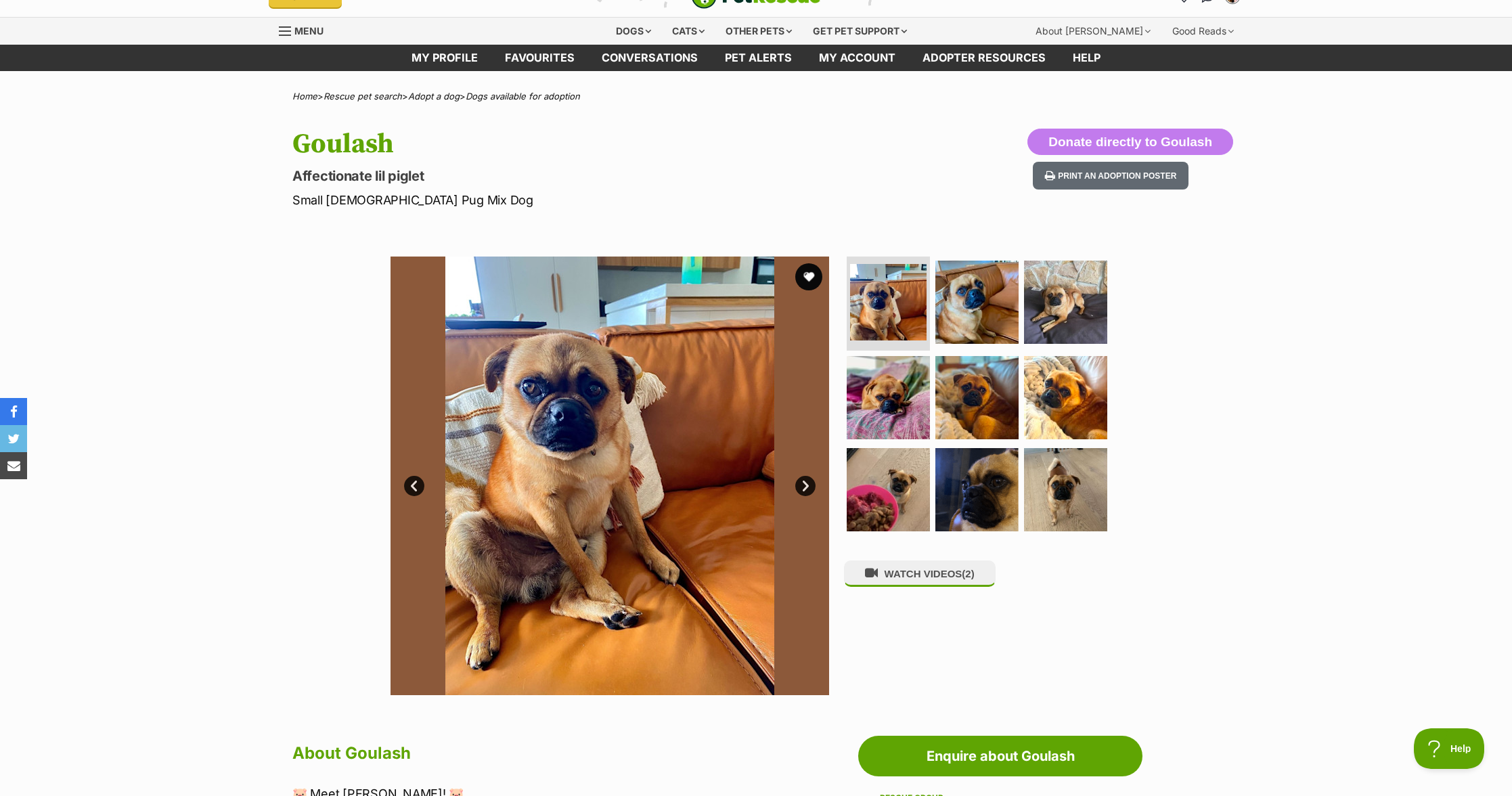
click at [812, 488] on link "Next" at bounding box center [805, 486] width 20 height 20
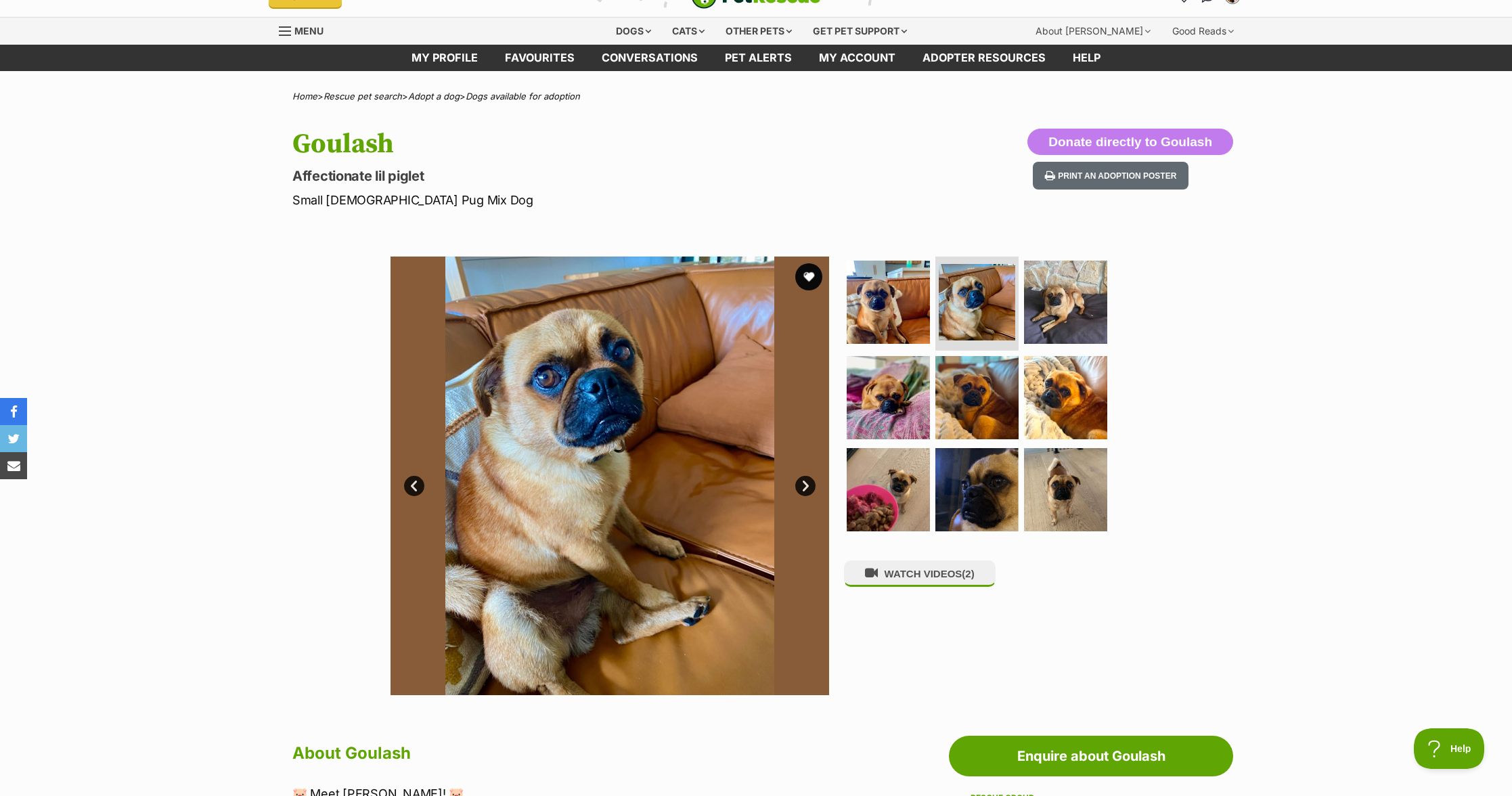
scroll to position [0, 0]
click at [812, 488] on link "Next" at bounding box center [805, 486] width 20 height 20
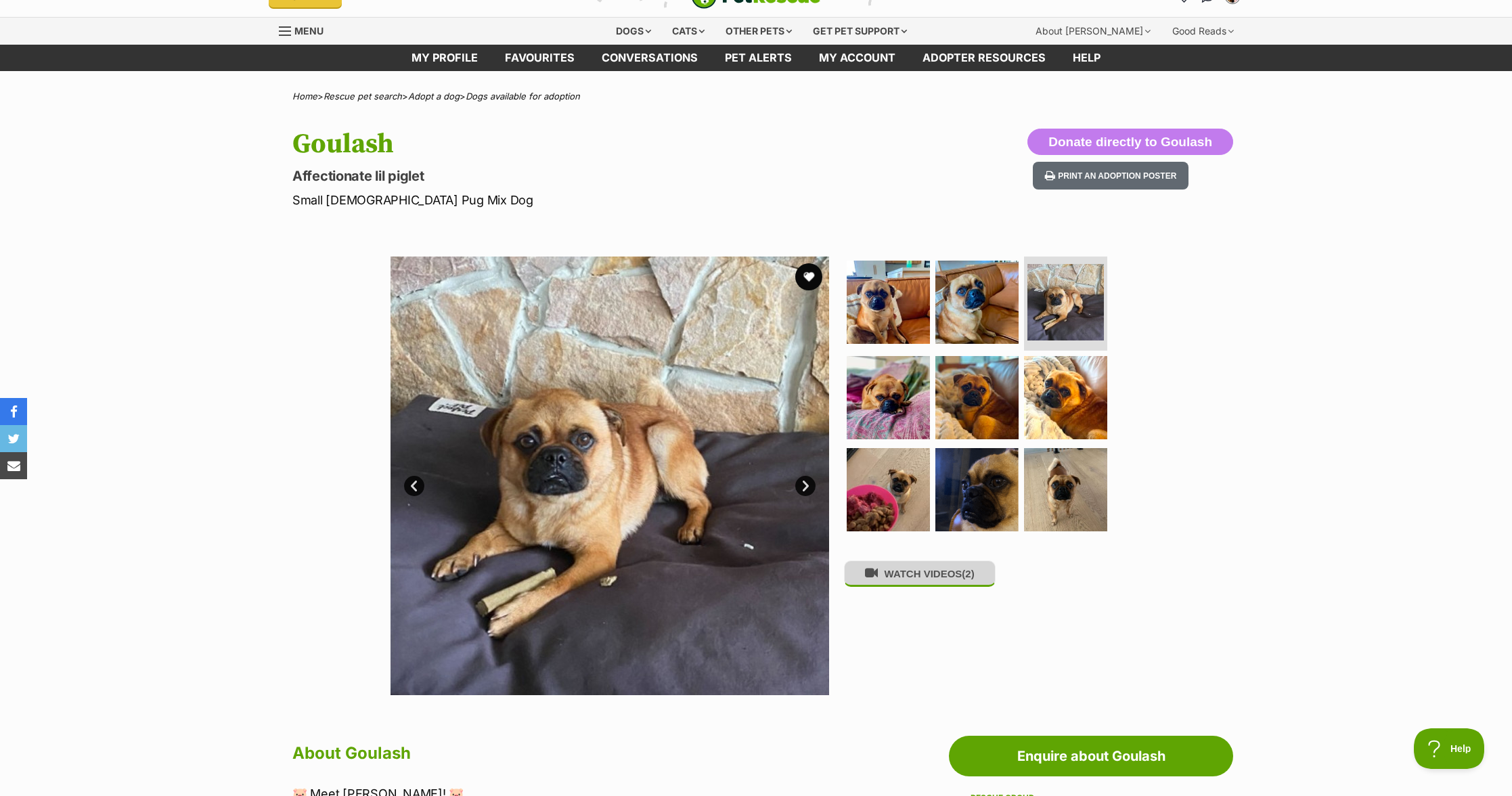
click at [947, 576] on button "WATCH VIDEOS (2)" at bounding box center [920, 573] width 152 height 26
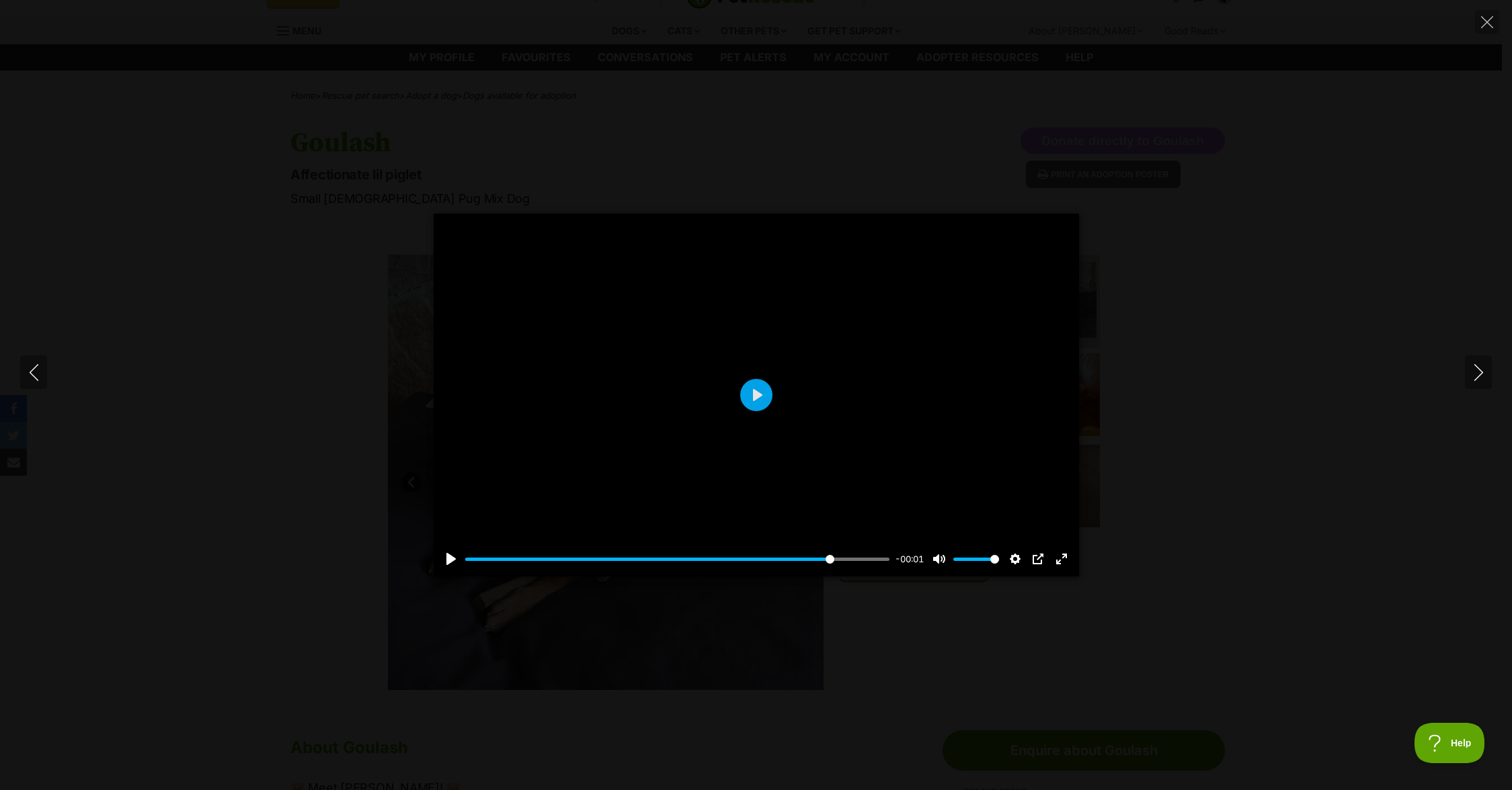
click at [667, 547] on div "Pause Play % buffered 00:07 -00:01 Unmute Mute Disable captions Enable captions…" at bounding box center [756, 550] width 646 height 51
drag, startPoint x: 664, startPoint y: 556, endPoint x: 373, endPoint y: 556, distance: 291.0
click at [465, 556] on input "Seek" at bounding box center [677, 560] width 425 height 13
click at [761, 407] on button "Play" at bounding box center [756, 395] width 33 height 33
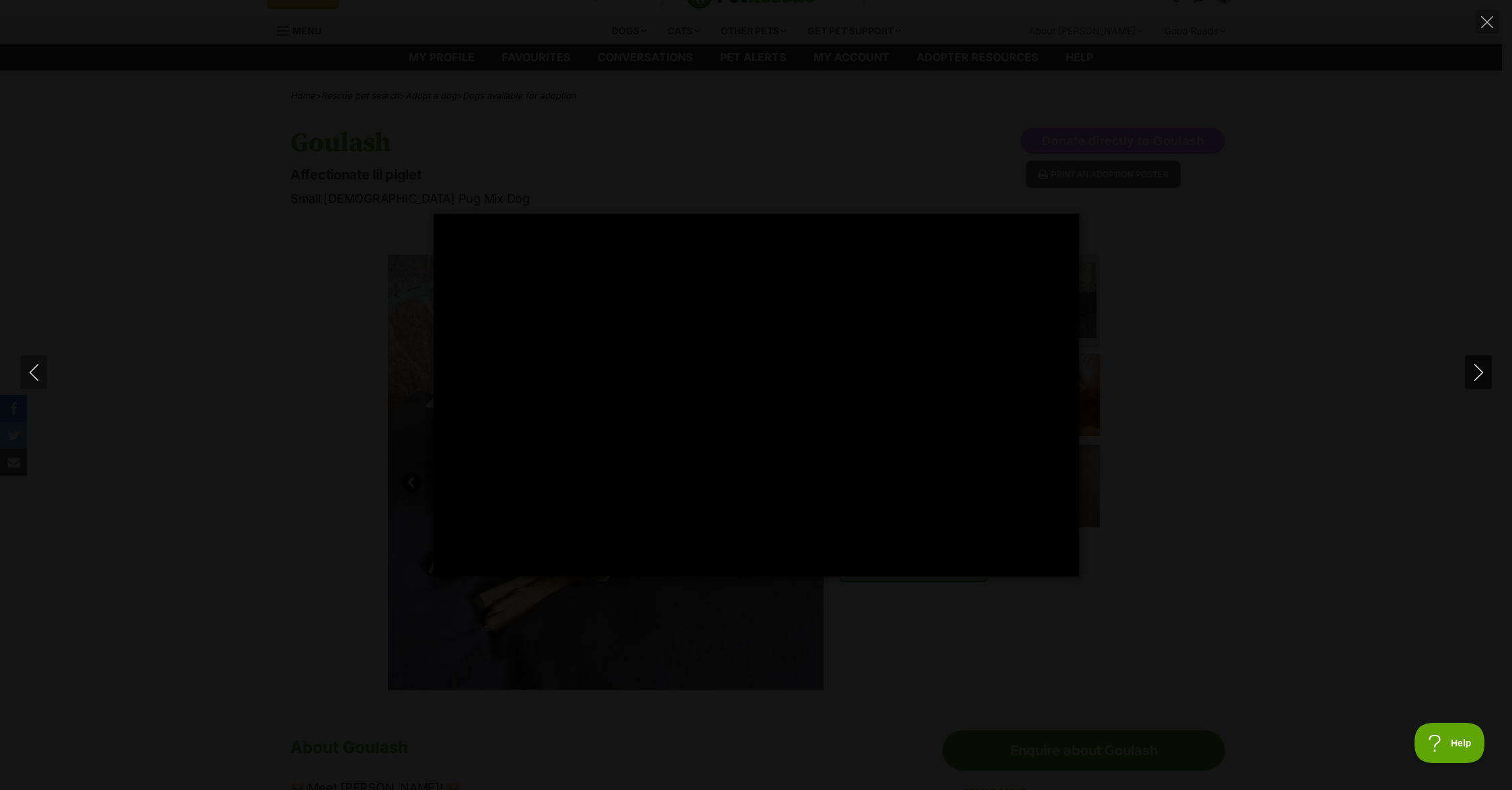
click at [1474, 371] on icon "Next" at bounding box center [1479, 372] width 17 height 17
type input "95.5"
type input "100"
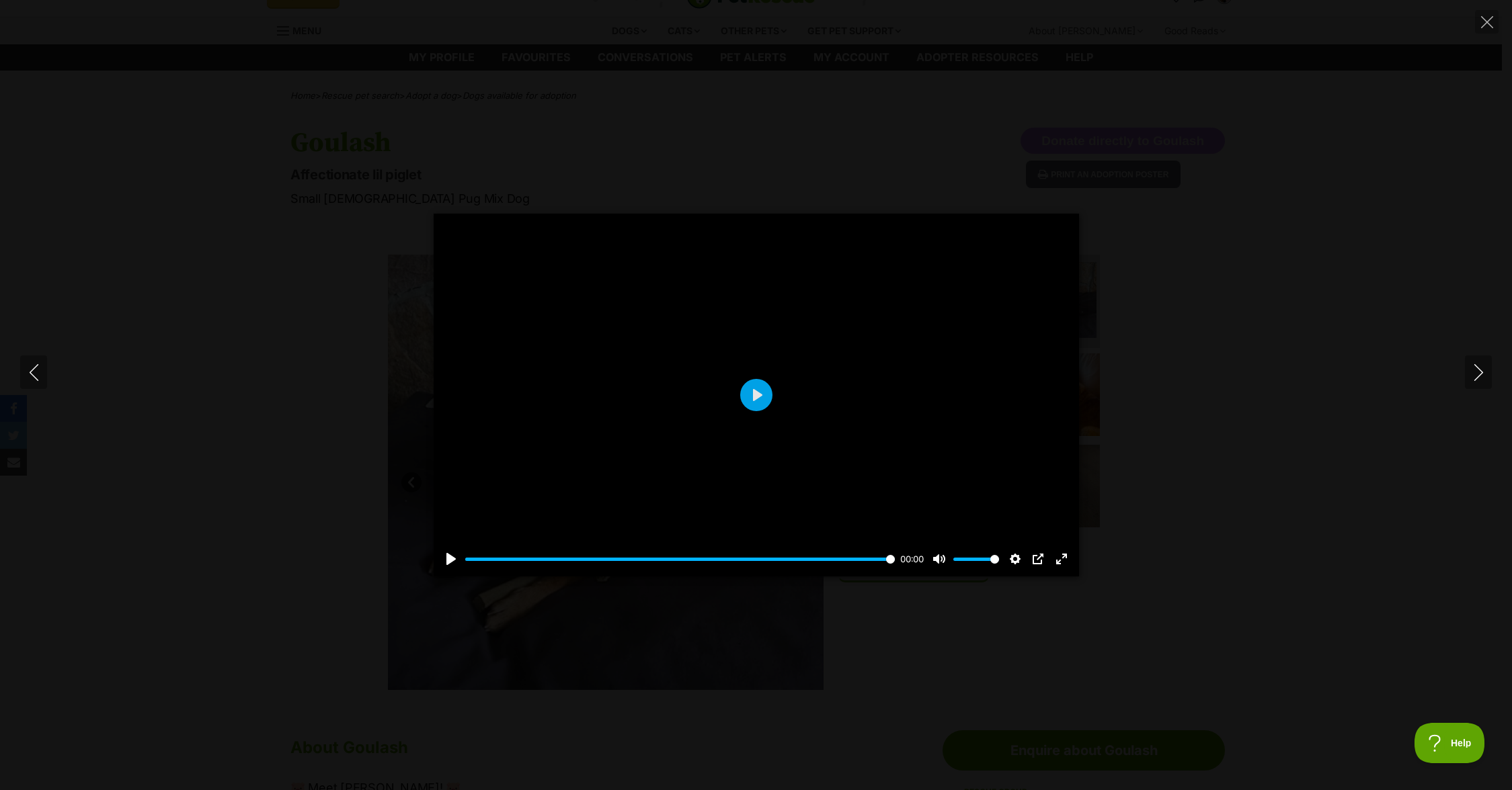
click at [1360, 314] on div "Pause Play % buffered 00:00 00:00 Unmute Mute Disable captions Enable captions …" at bounding box center [756, 395] width 1512 height 363
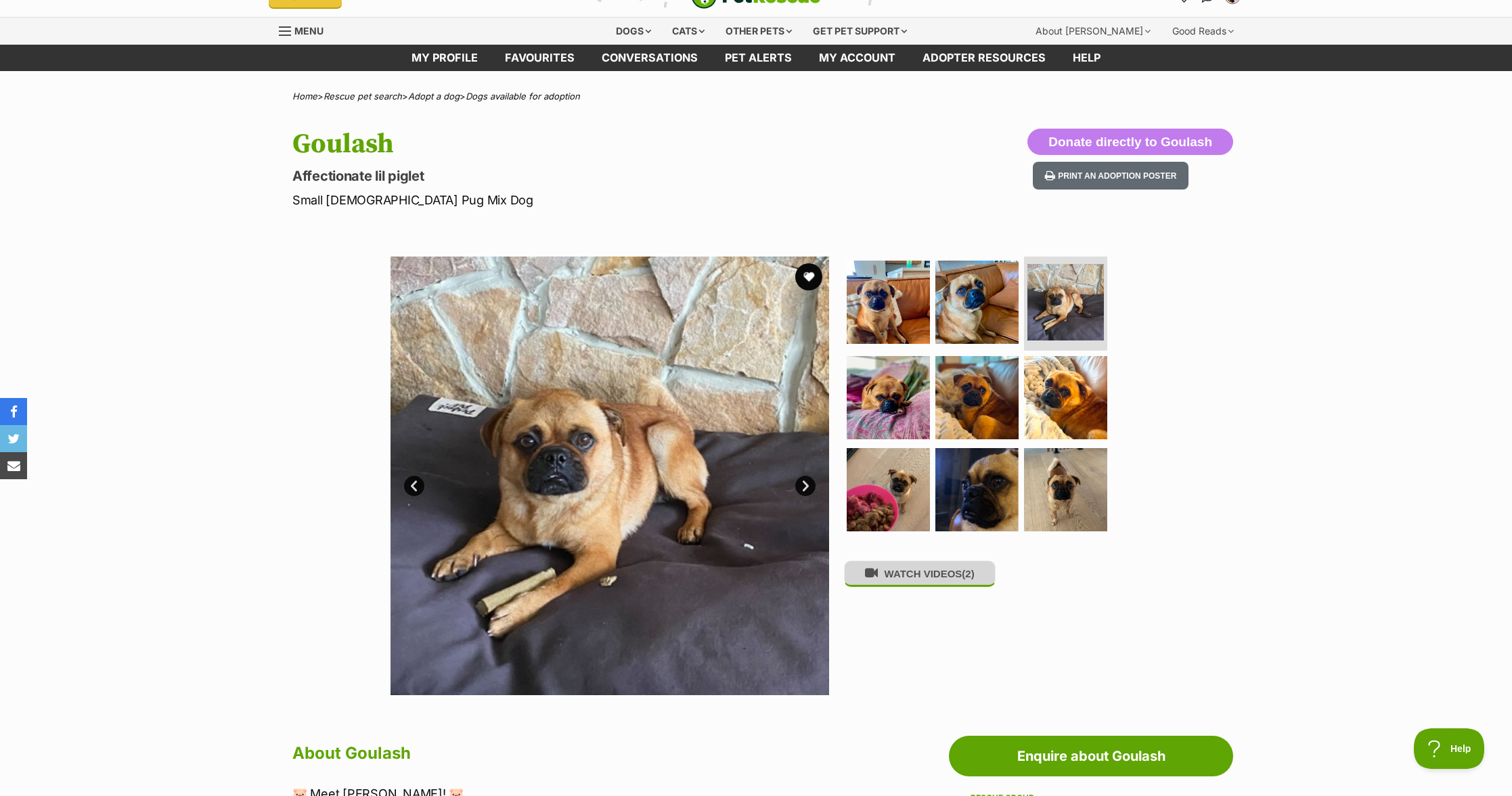
click at [971, 579] on span "(2)" at bounding box center [968, 574] width 12 height 12
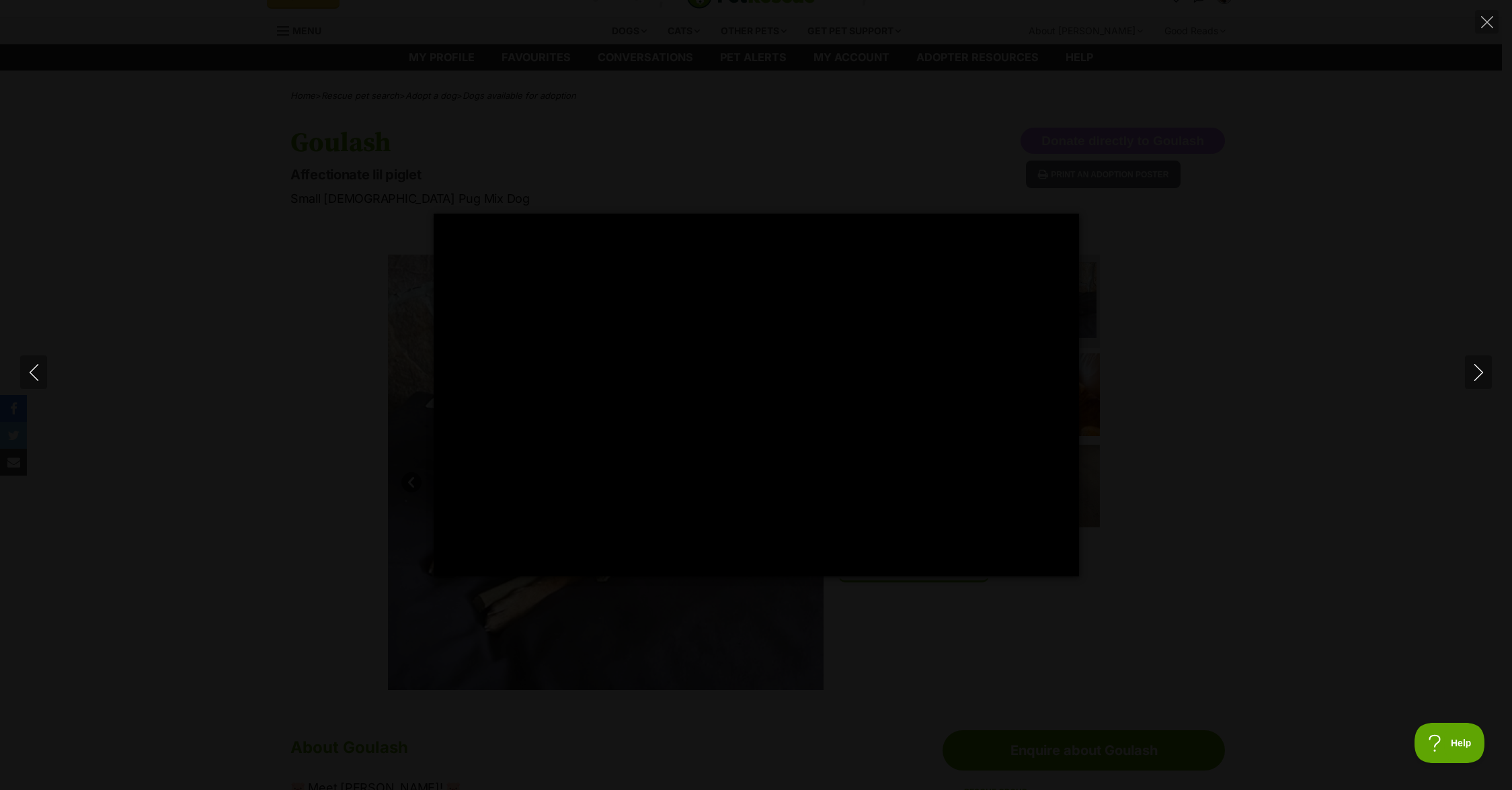
click at [1349, 448] on div "Pause Play % buffered 00:00 00:09 Unmute Mute Disable captions Enable captions …" at bounding box center [756, 395] width 1512 height 363
type input "3.52"
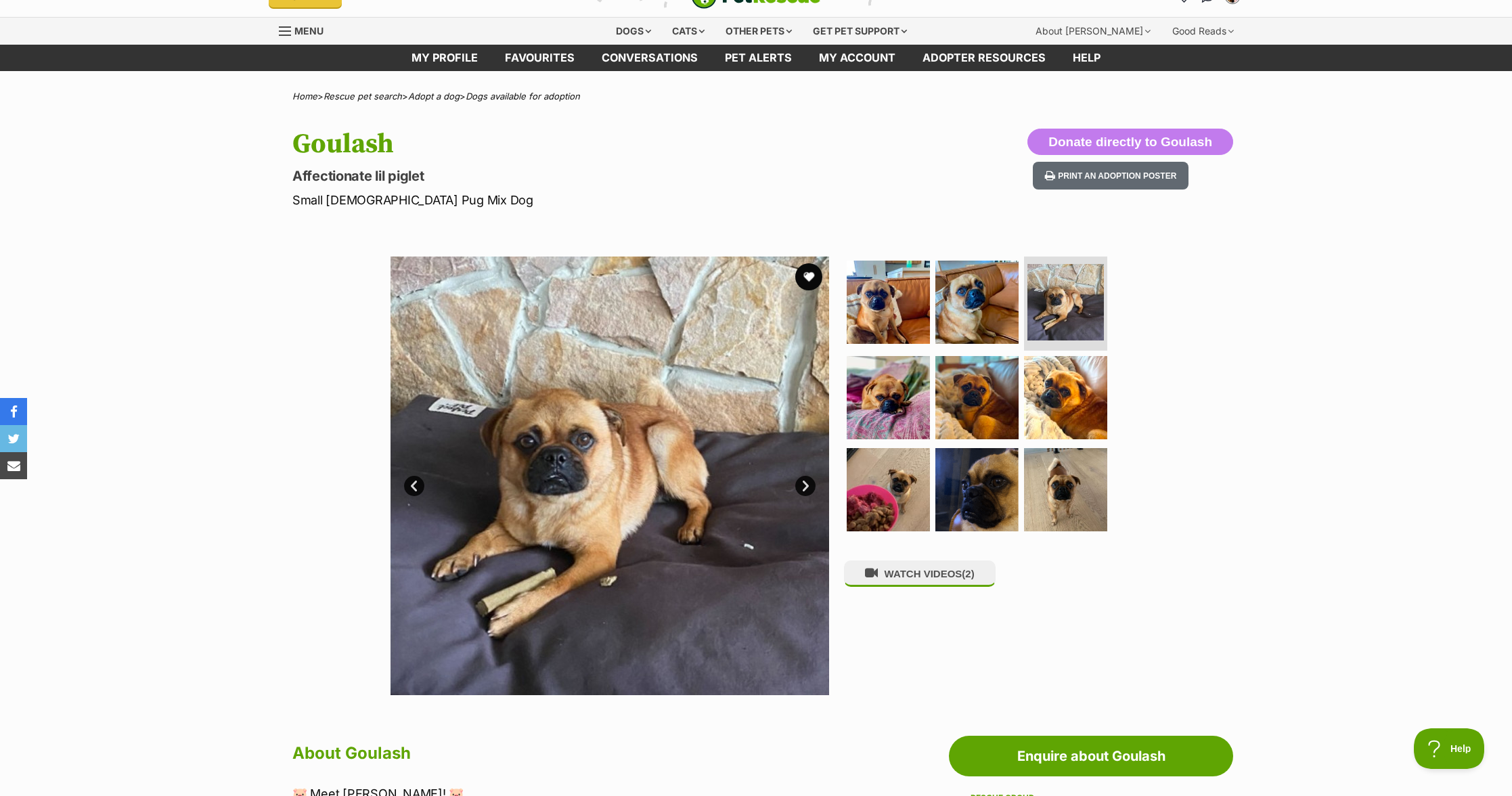
click at [809, 487] on link "Next" at bounding box center [805, 486] width 20 height 20
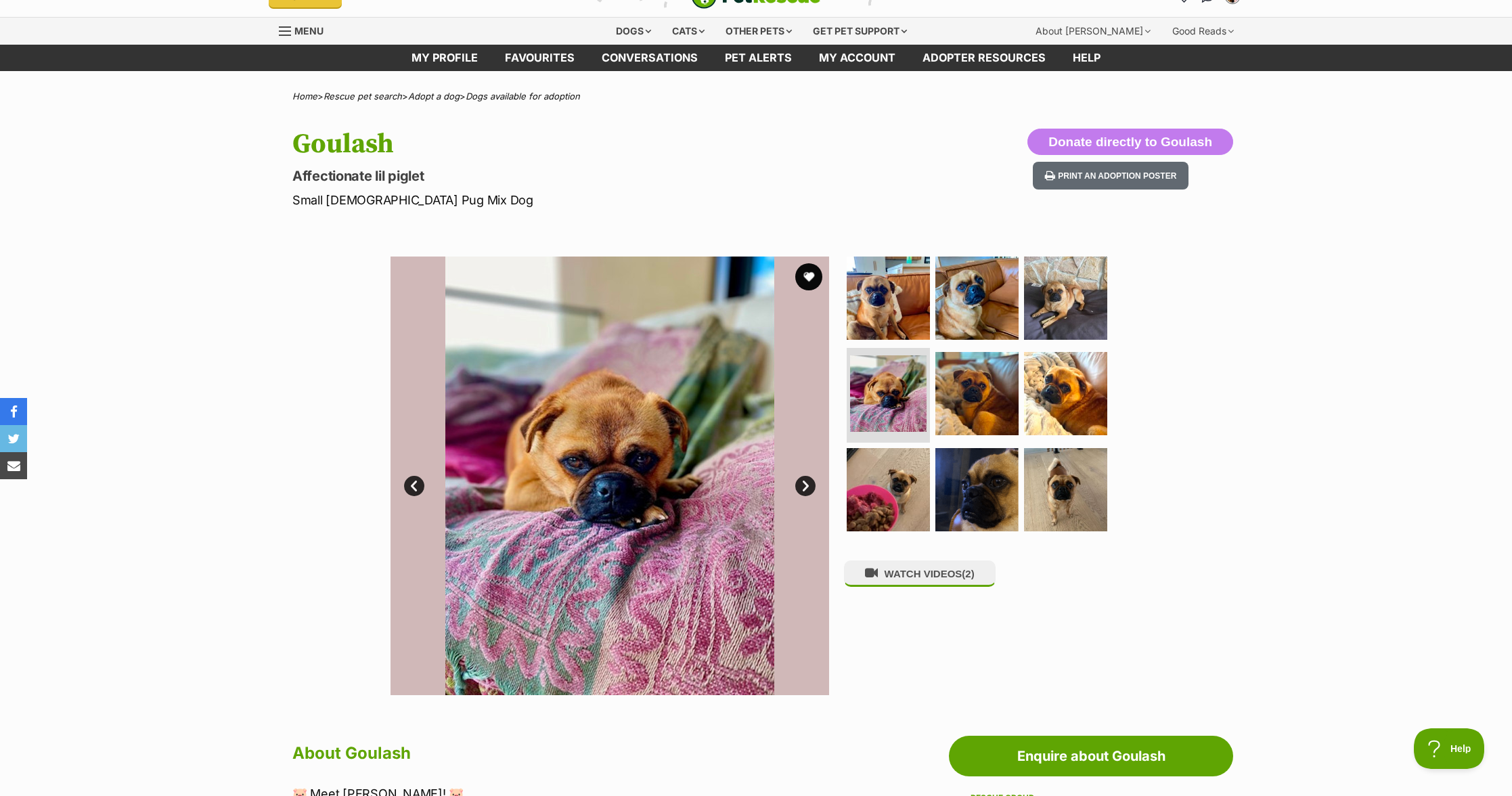
click at [805, 487] on link "Next" at bounding box center [805, 486] width 20 height 20
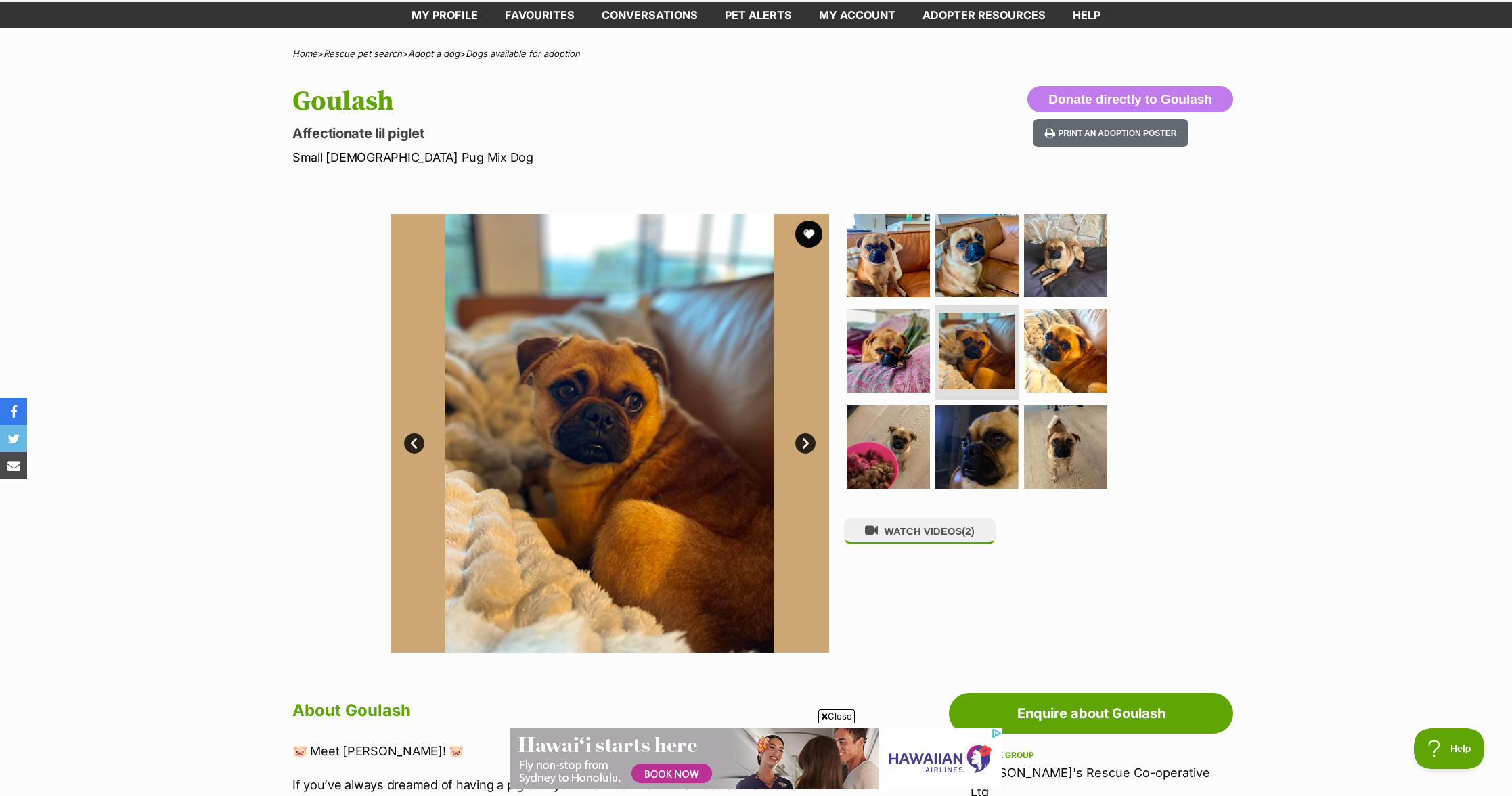
click at [806, 437] on link "Next" at bounding box center [805, 444] width 20 height 20
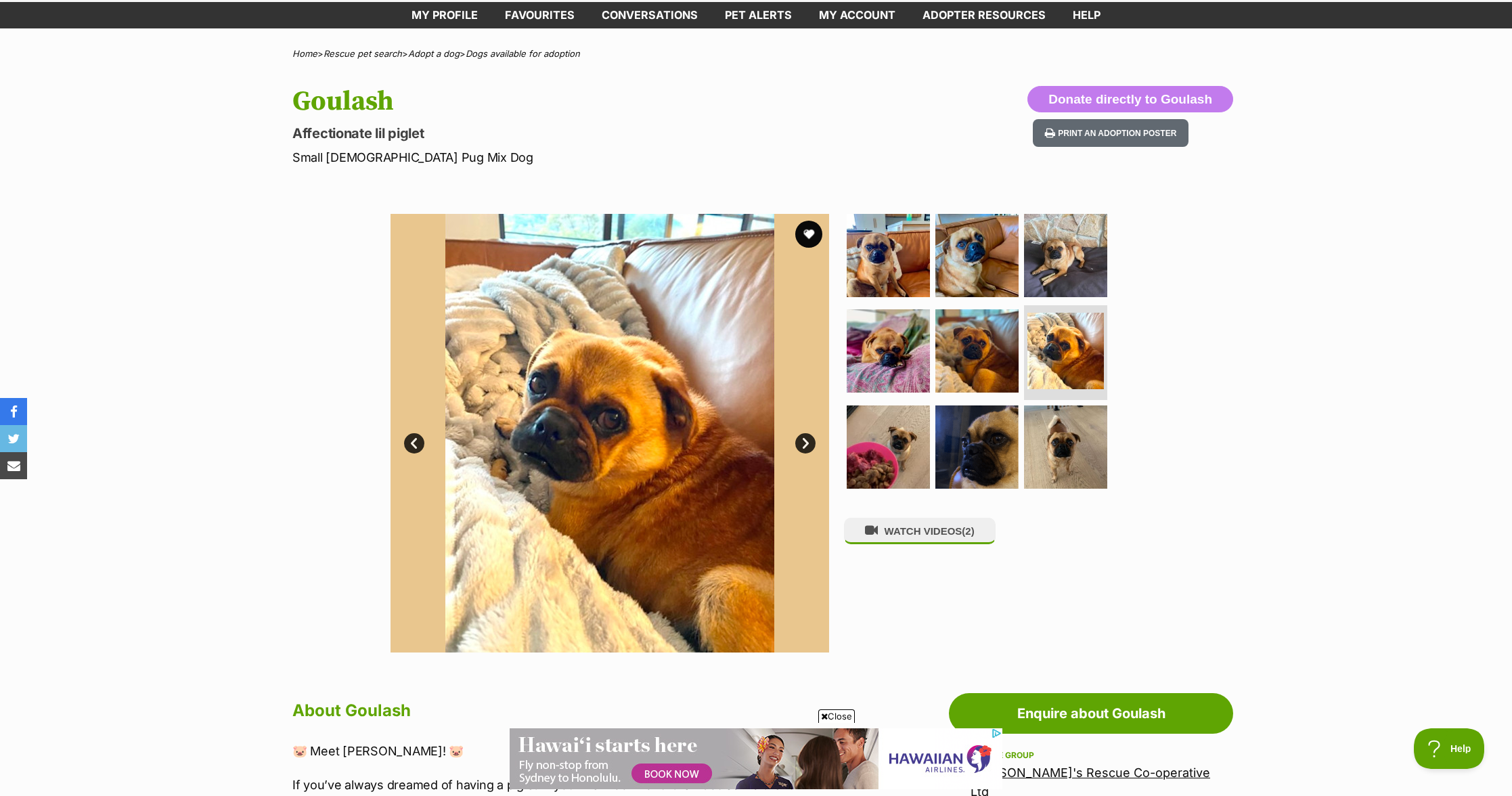
click at [806, 437] on link "Next" at bounding box center [805, 444] width 20 height 20
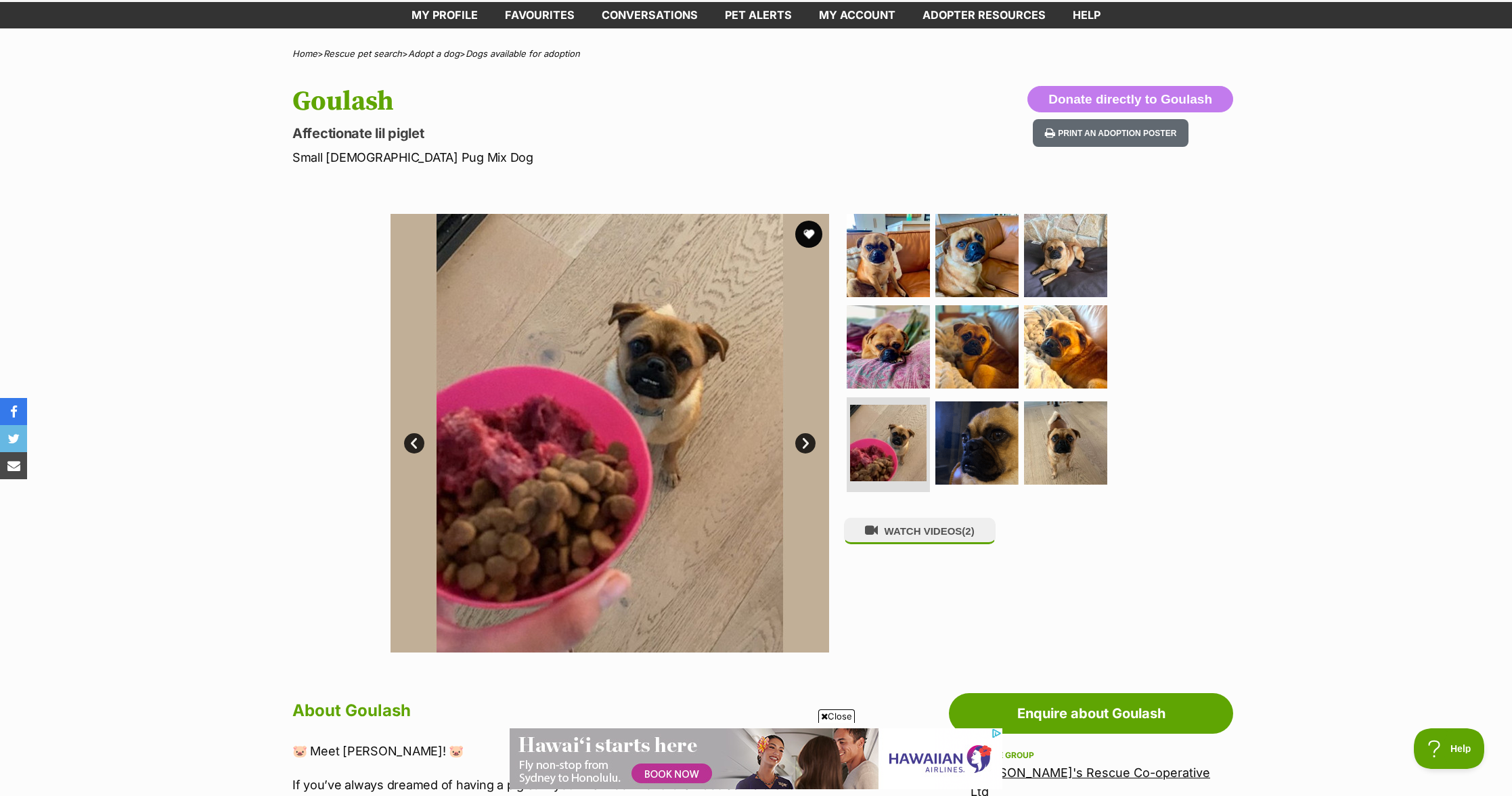
click at [806, 437] on link "Next" at bounding box center [805, 444] width 20 height 20
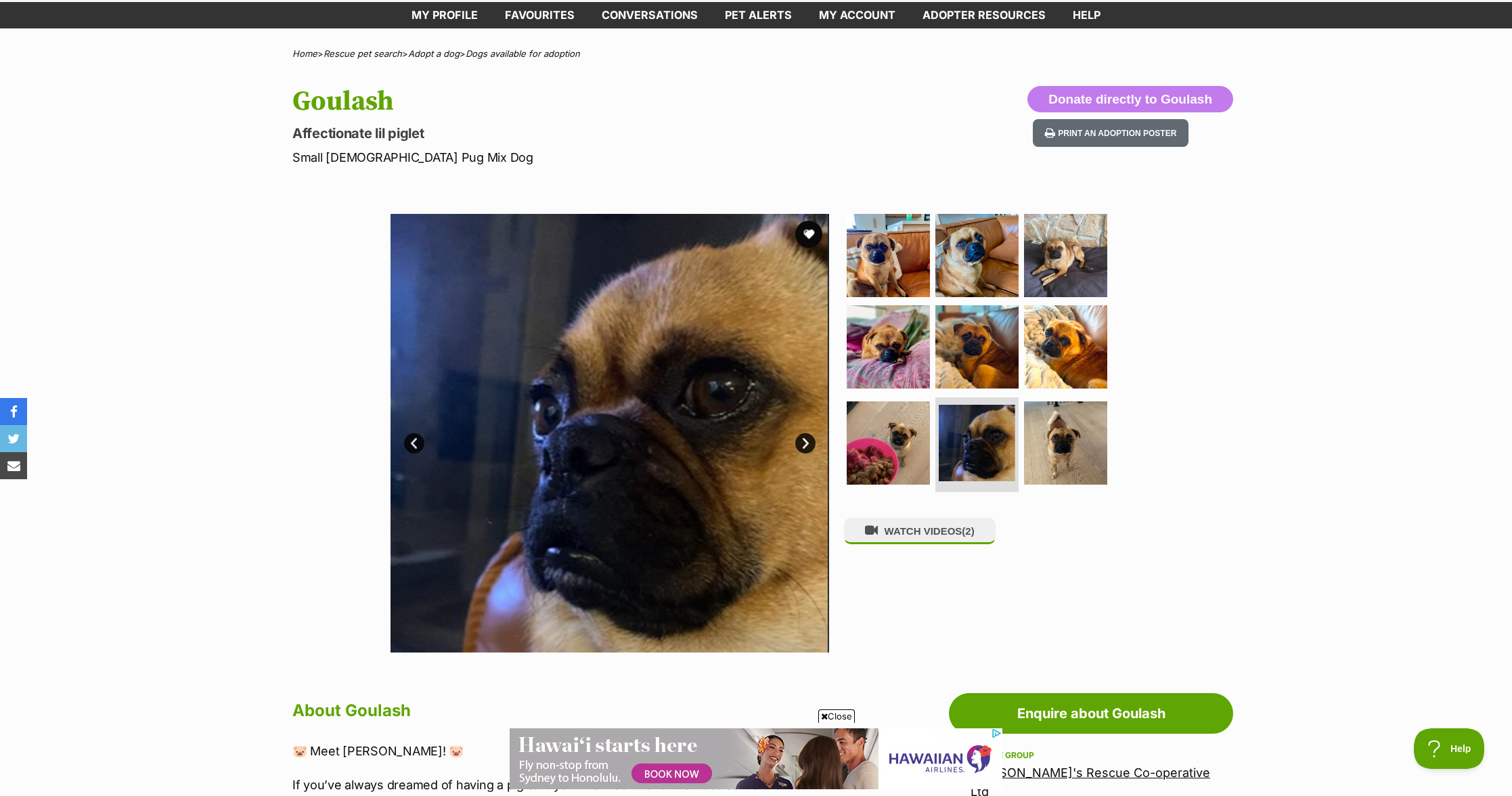
click at [806, 437] on link "Next" at bounding box center [805, 444] width 20 height 20
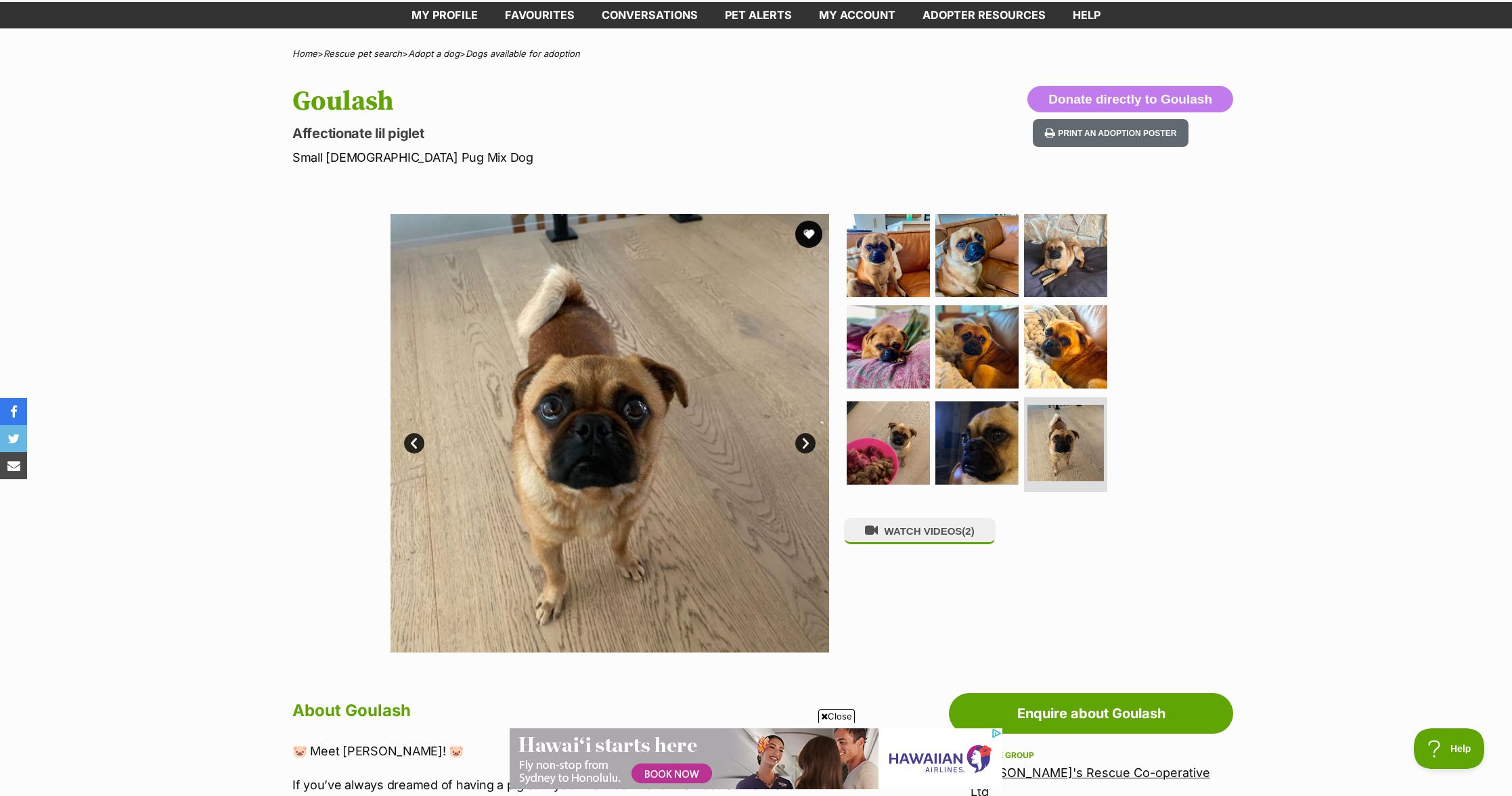
click at [806, 437] on link "Next" at bounding box center [805, 444] width 20 height 20
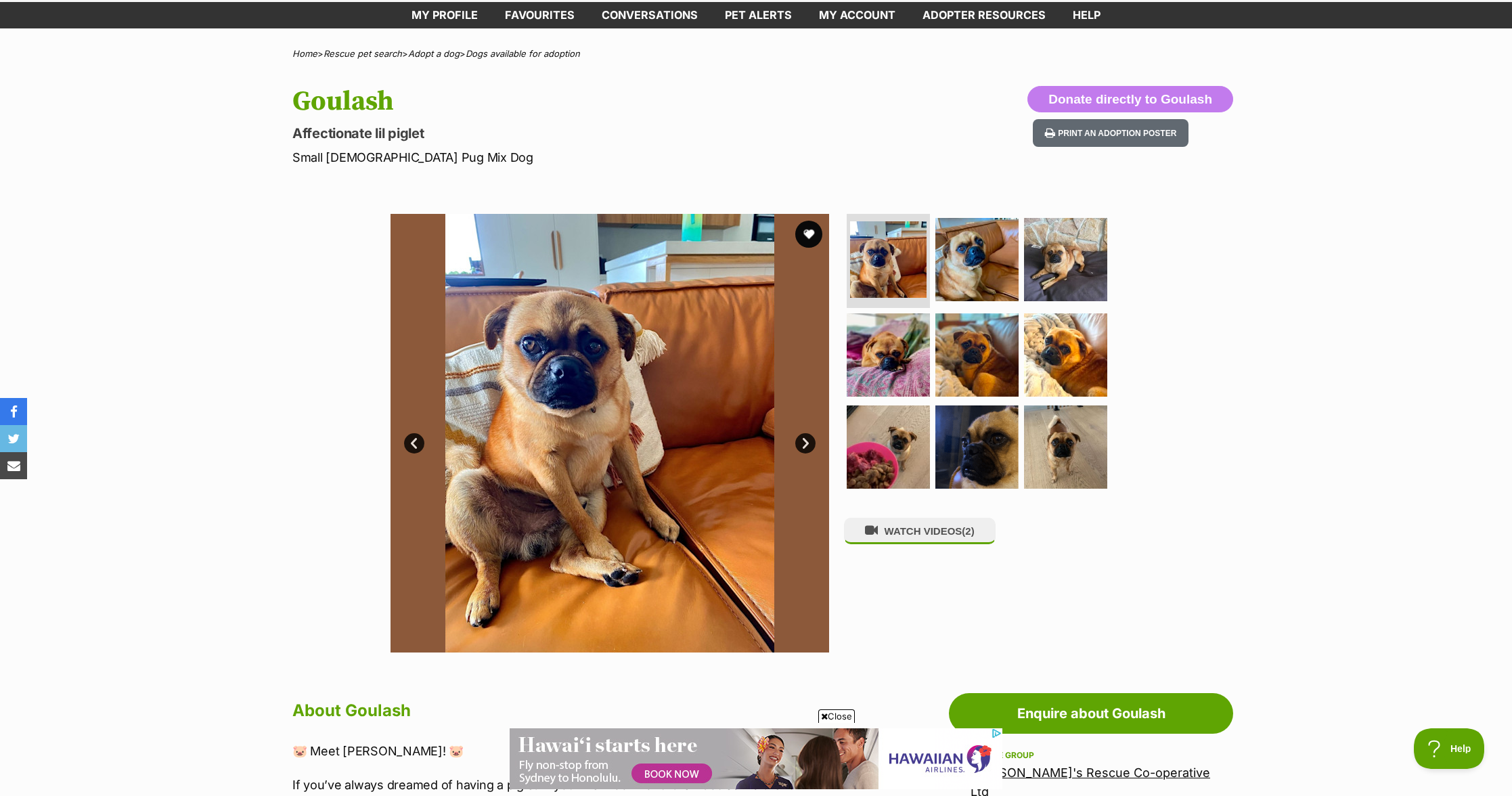
click at [806, 437] on link "Next" at bounding box center [805, 444] width 20 height 20
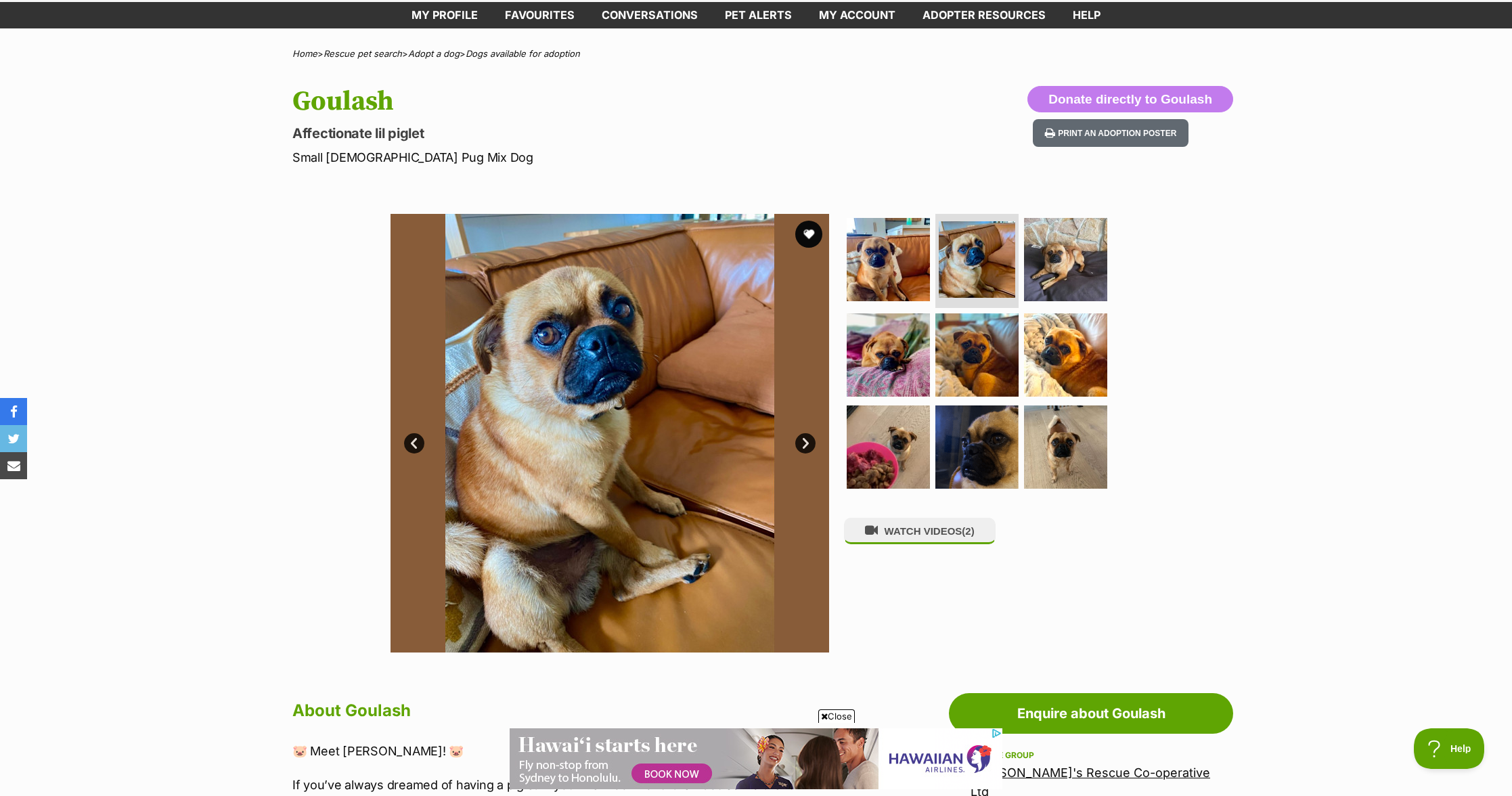
click at [806, 437] on link "Next" at bounding box center [805, 444] width 20 height 20
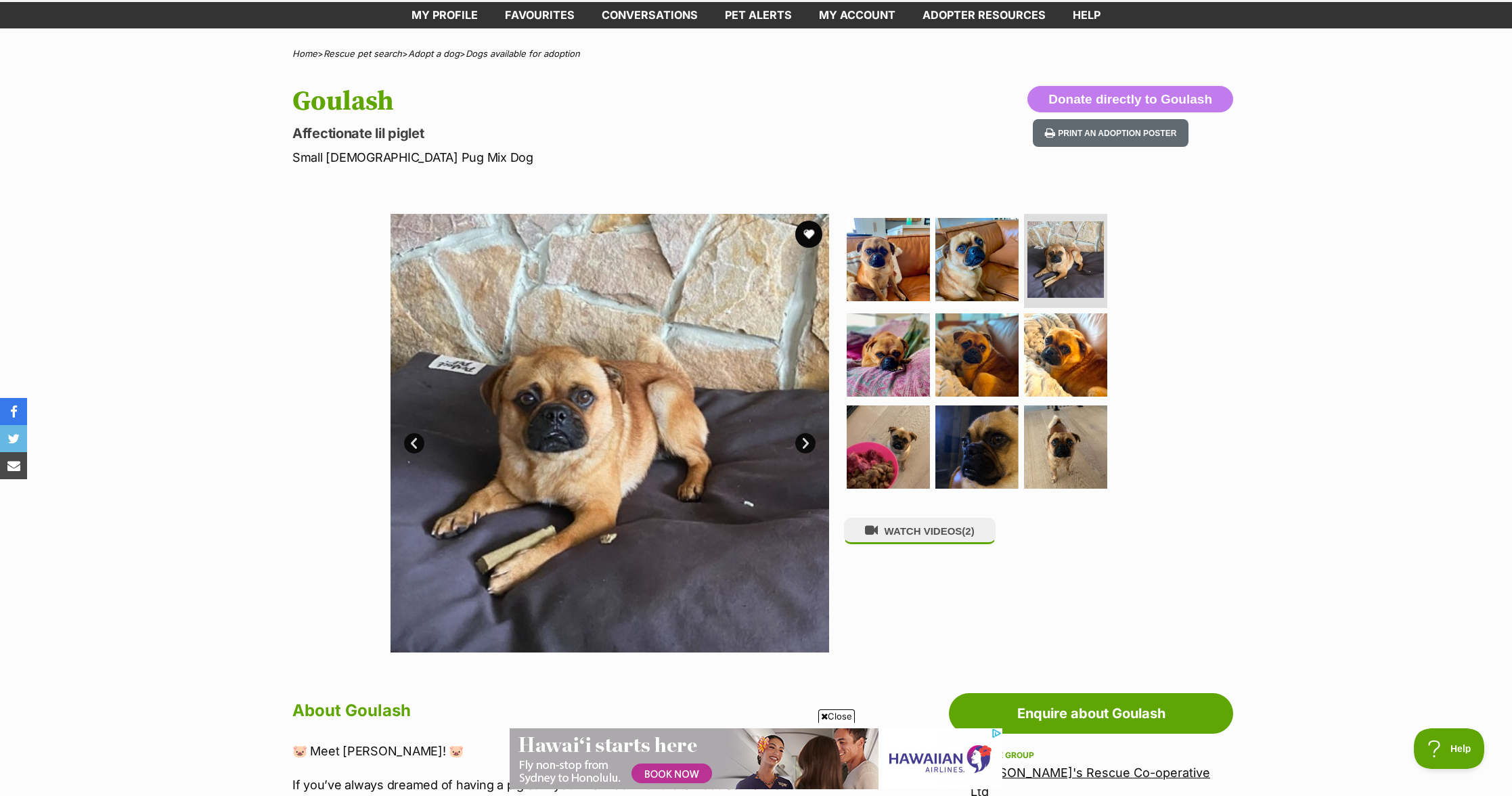
click at [806, 437] on link "Next" at bounding box center [805, 444] width 20 height 20
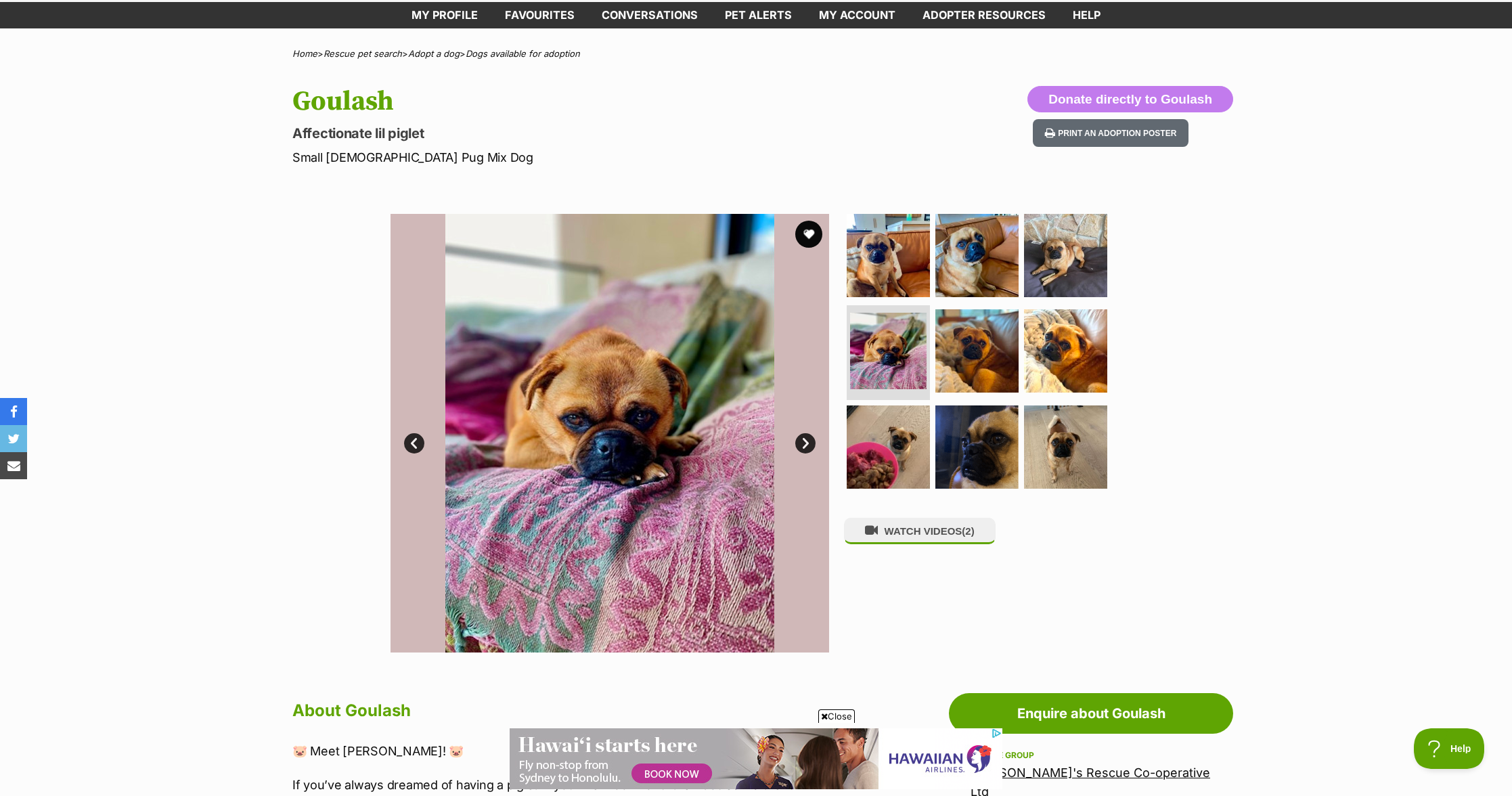
click at [806, 437] on link "Next" at bounding box center [805, 444] width 20 height 20
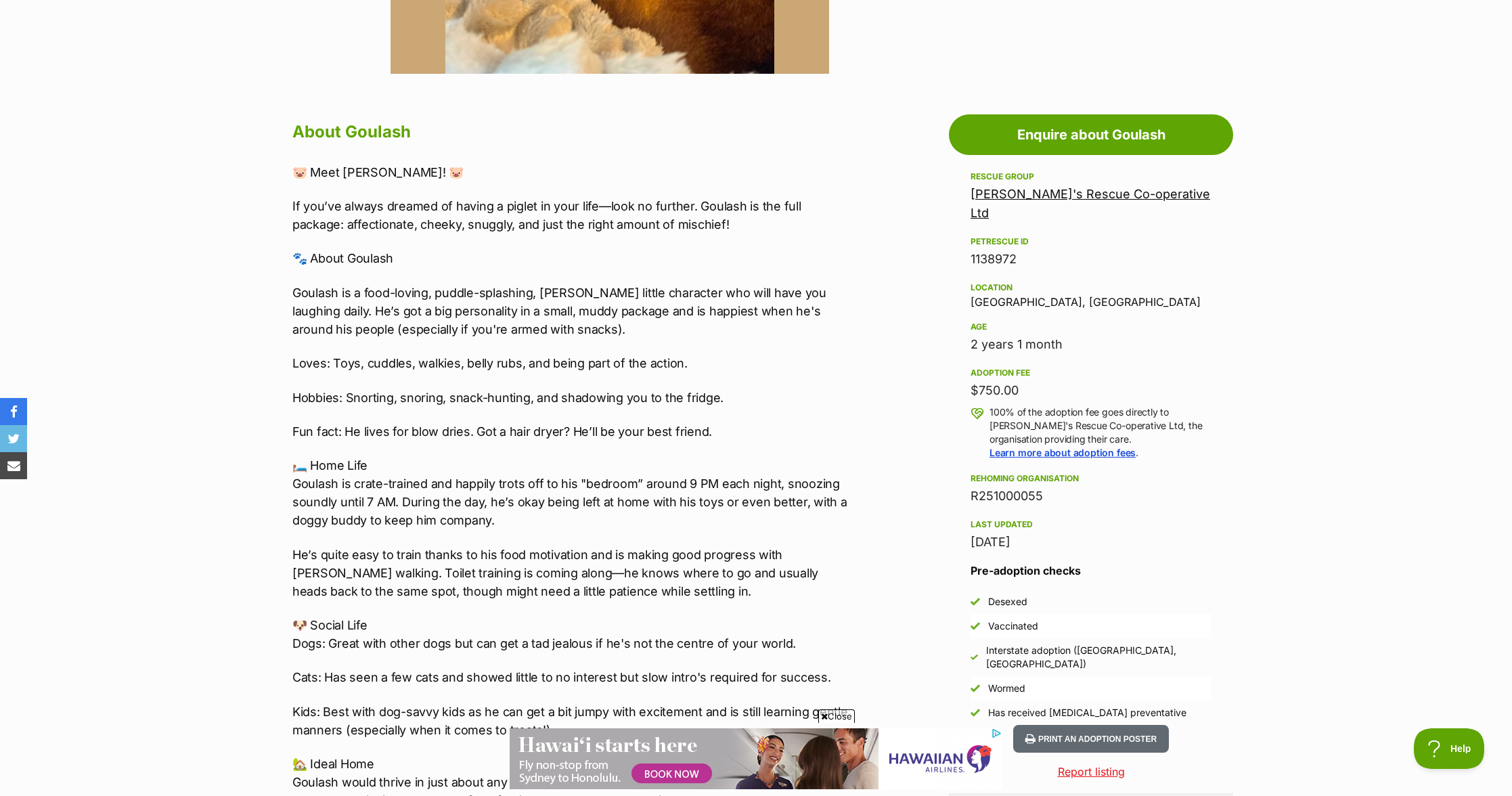
scroll to position [667, 0]
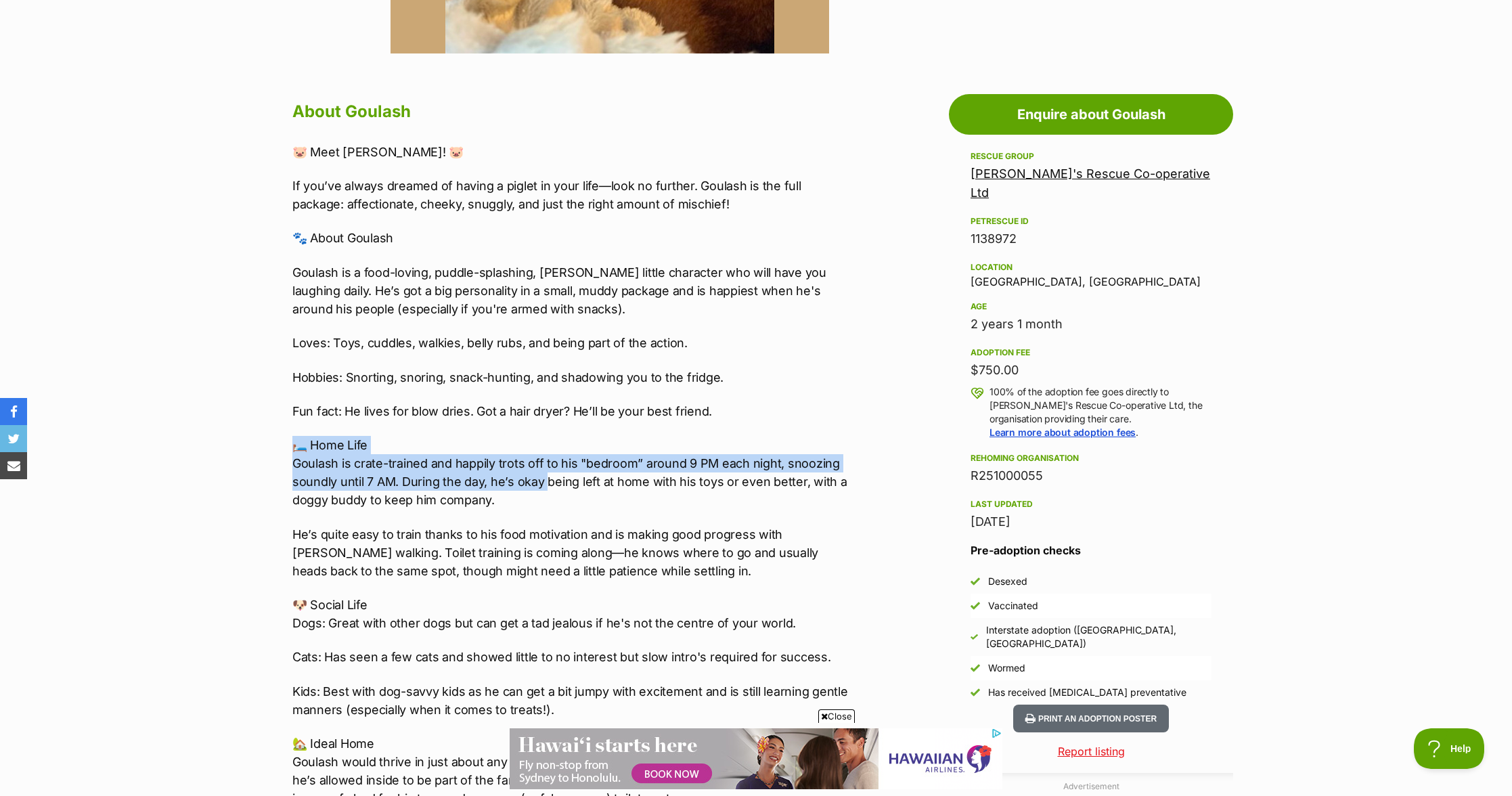
drag, startPoint x: 433, startPoint y: 452, endPoint x: 547, endPoint y: 483, distance: 118.1
click at [547, 483] on p "🛏️ Home Life Goulash is crate-trained and happily trots off to his "bedroom” ar…" at bounding box center [572, 473] width 559 height 73
click at [547, 488] on p "🛏️ Home Life Goulash is crate-trained and happily trots off to his "bedroom” ar…" at bounding box center [572, 473] width 559 height 73
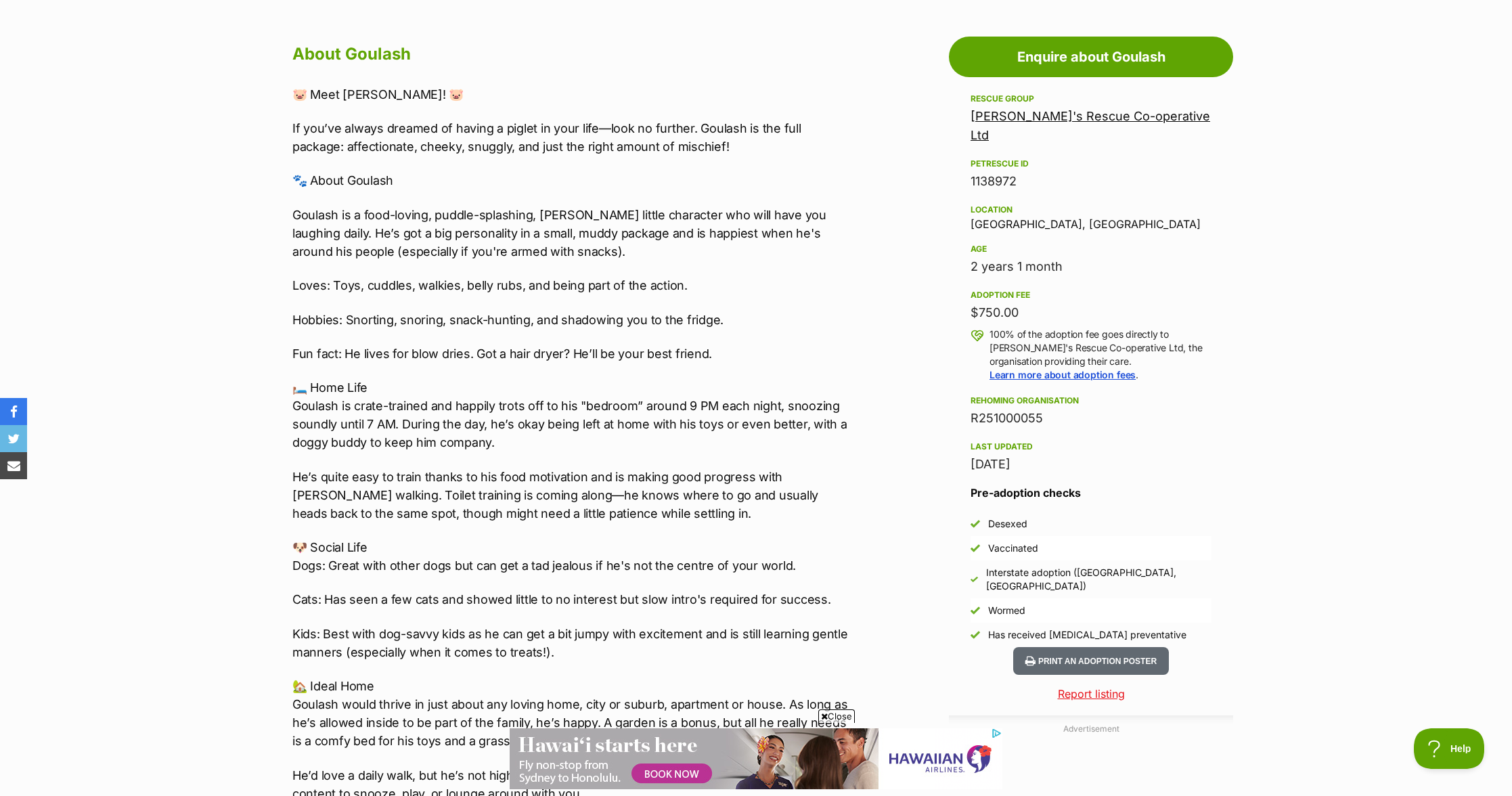
scroll to position [722, 0]
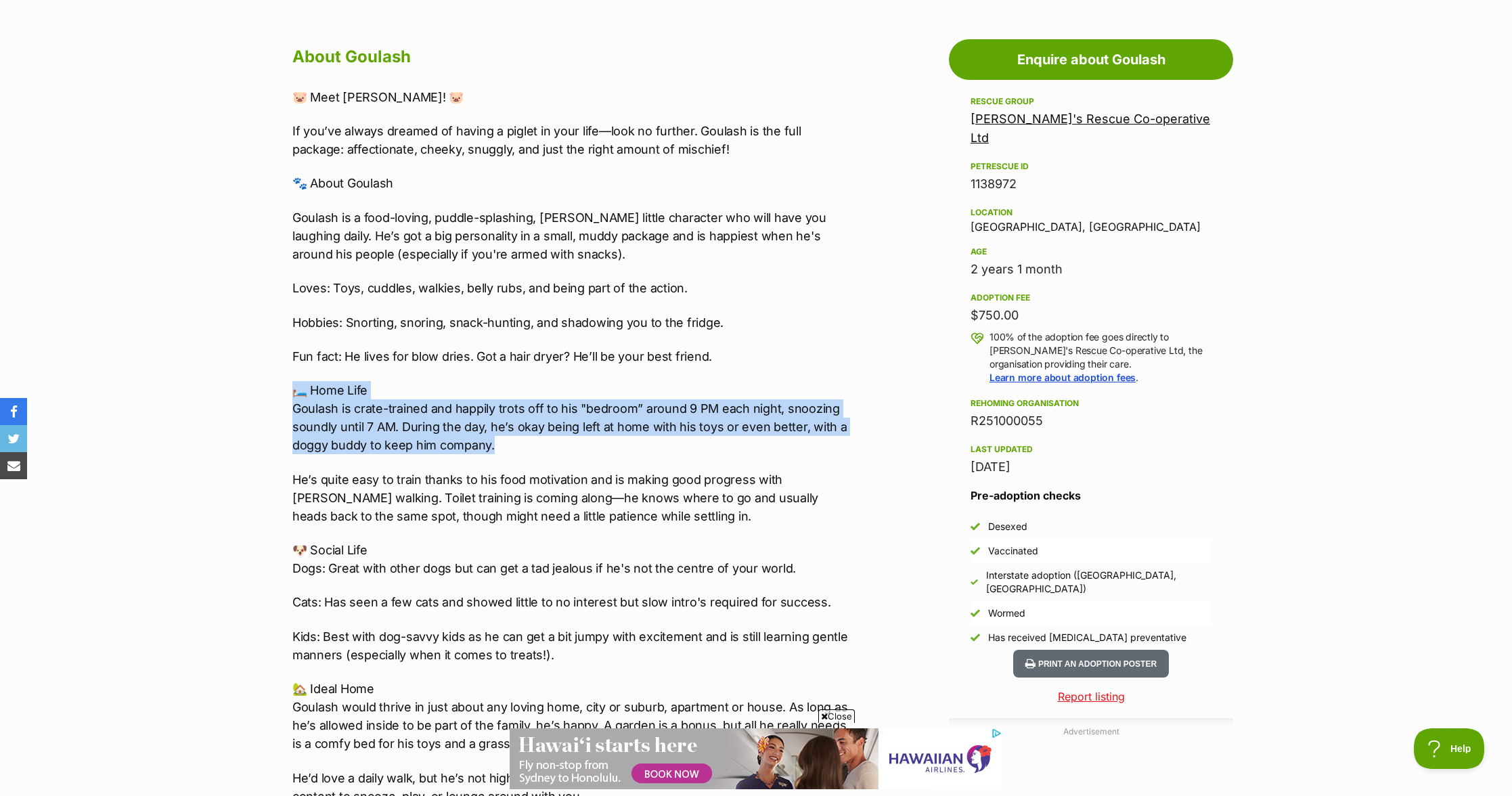
drag, startPoint x: 554, startPoint y: 447, endPoint x: 546, endPoint y: 392, distance: 55.6
click at [546, 392] on p "🛏️ Home Life Goulash is crate-trained and happily trots off to his "bedroom” ar…" at bounding box center [572, 417] width 559 height 73
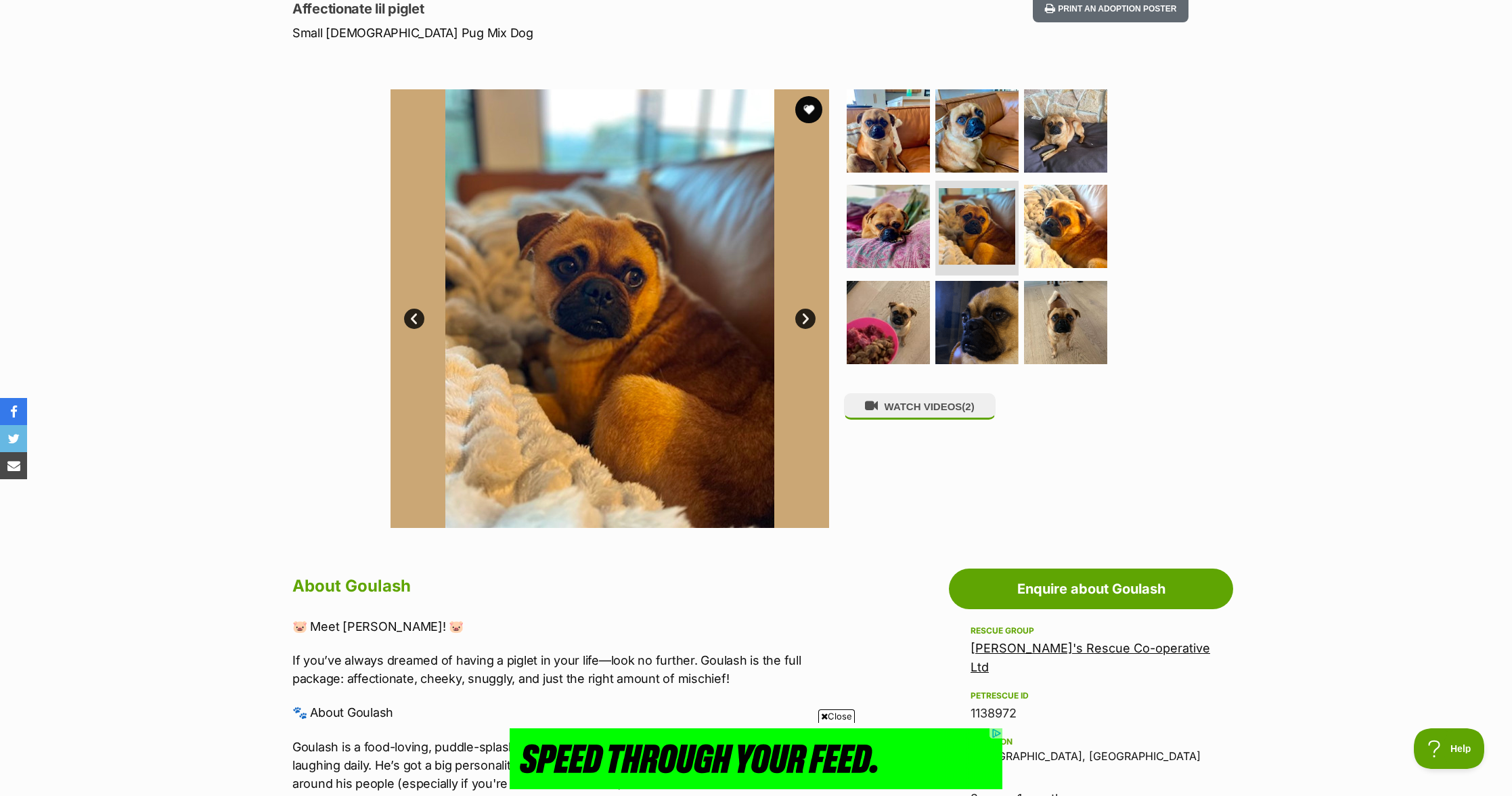
scroll to position [192, 0]
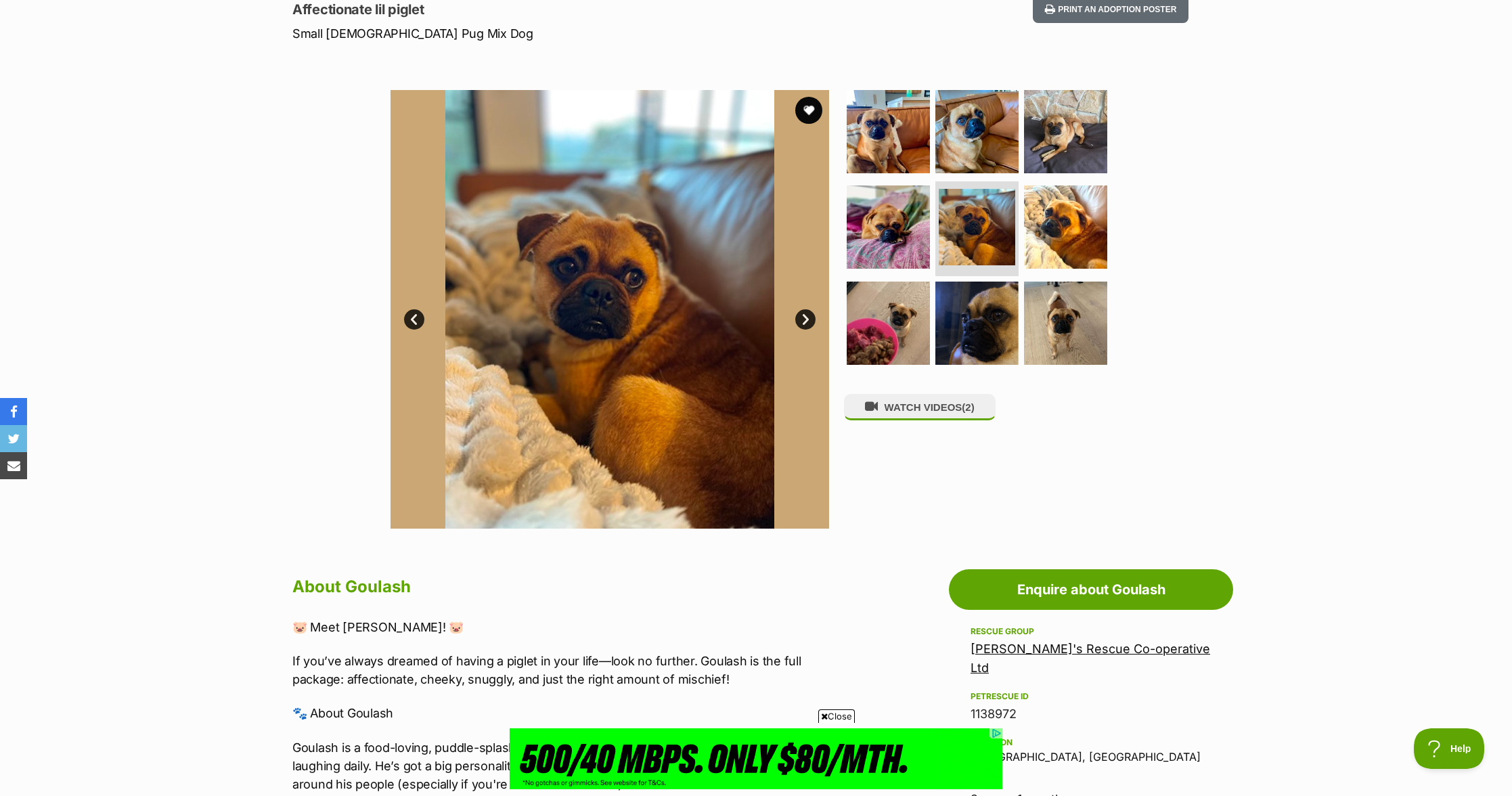
drag, startPoint x: 799, startPoint y: 329, endPoint x: 813, endPoint y: 314, distance: 20.5
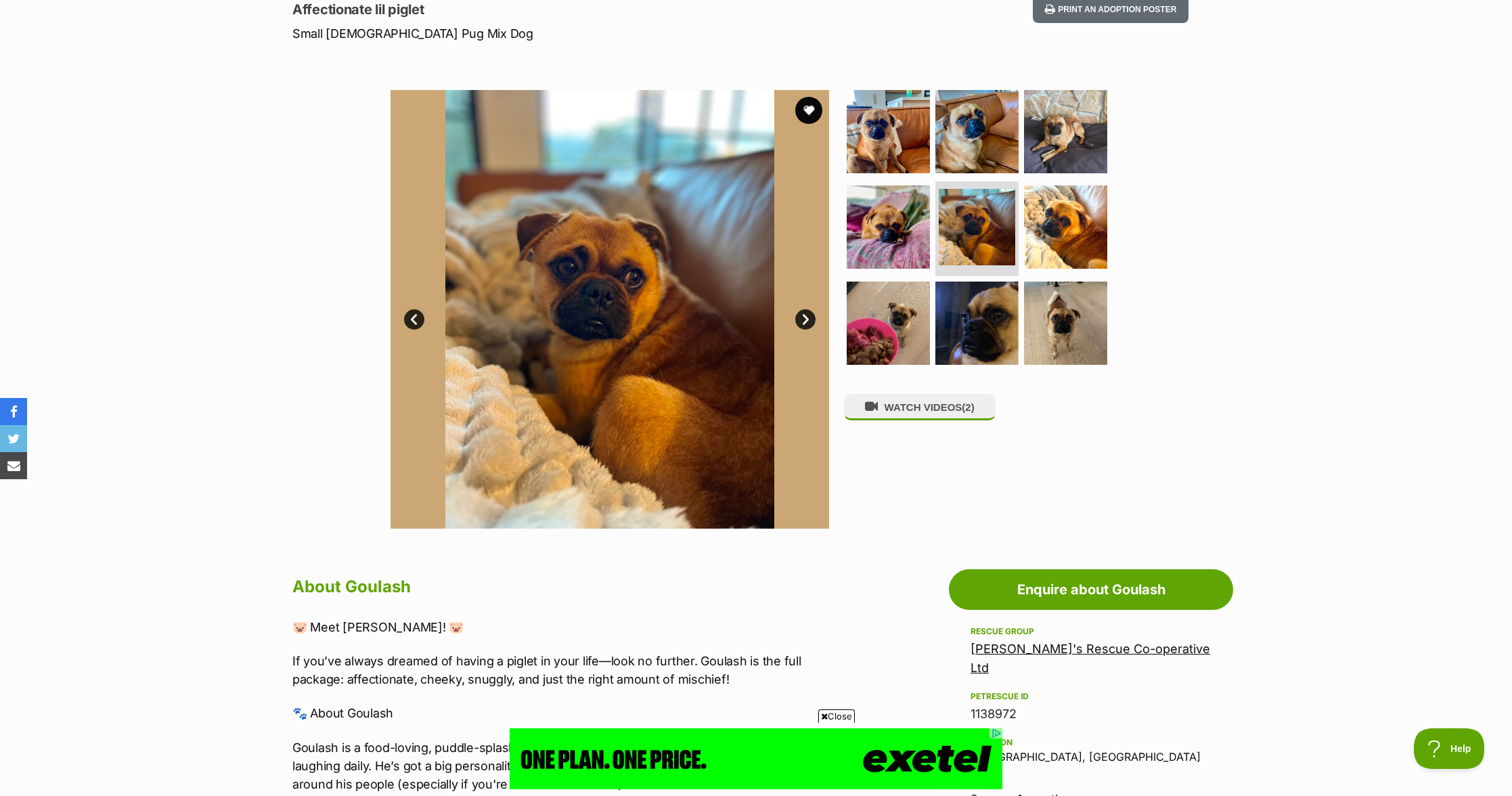
click at [800, 329] on img at bounding box center [609, 309] width 438 height 438
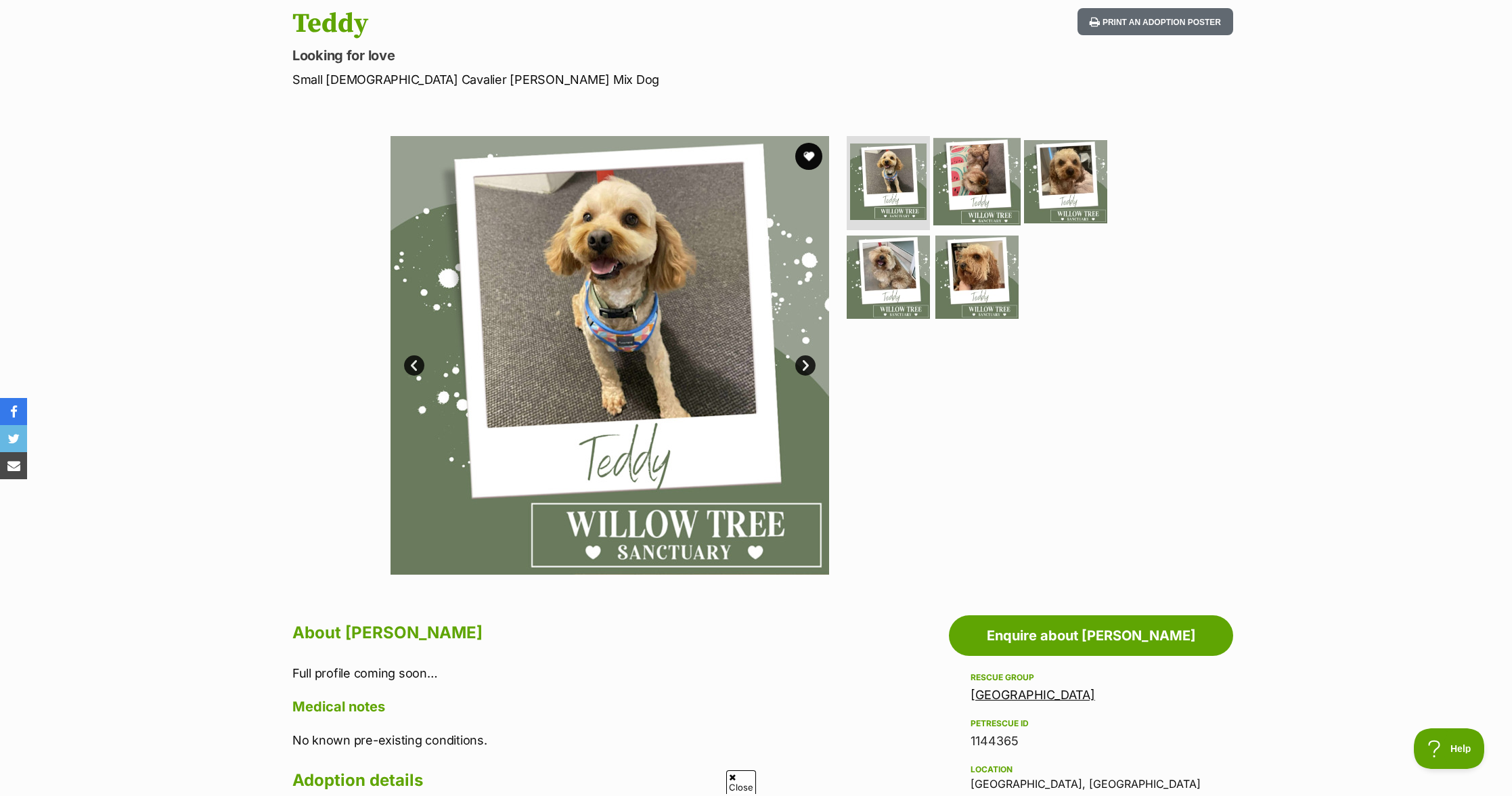
click at [958, 180] on img at bounding box center [977, 181] width 88 height 88
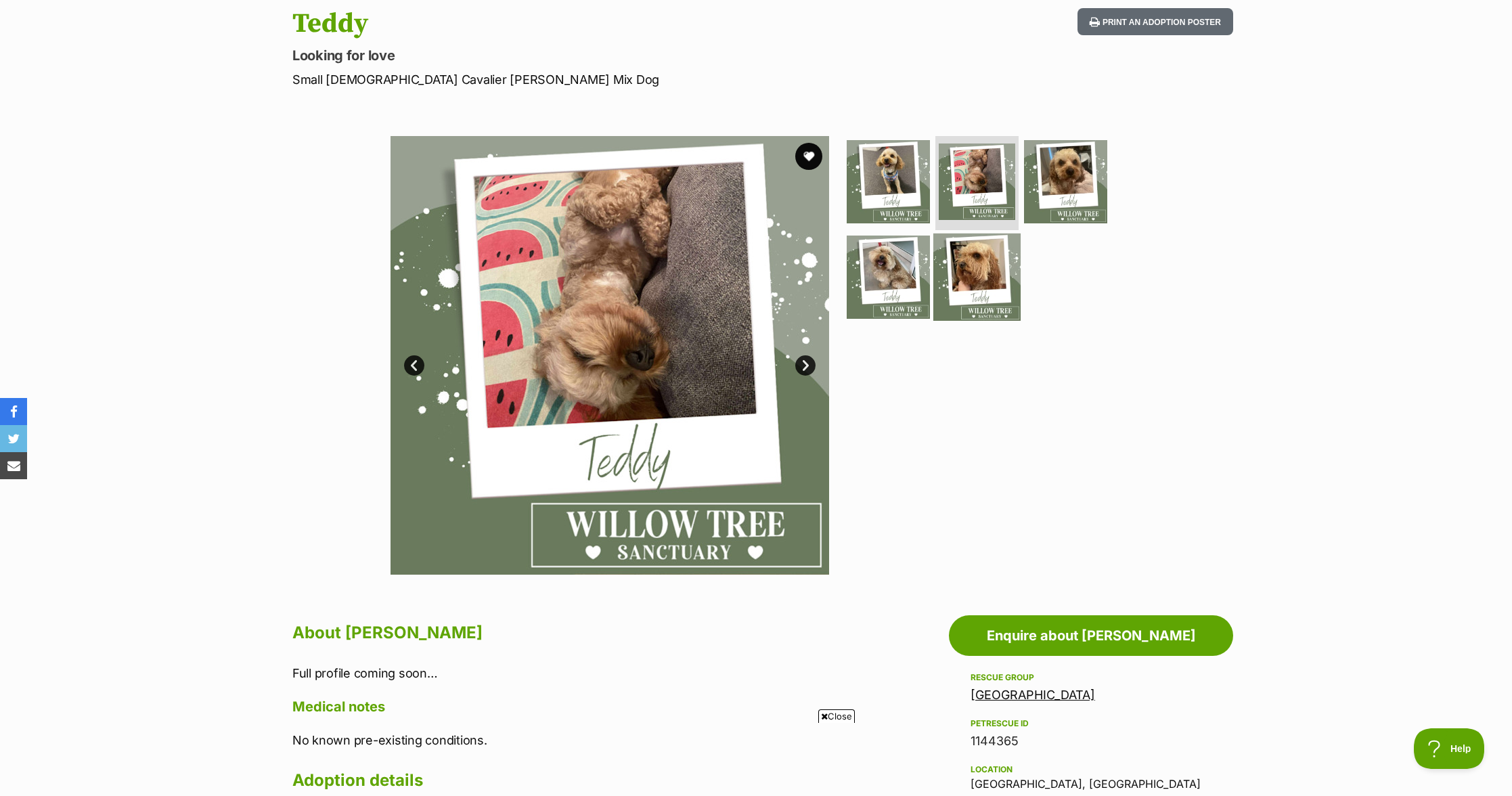
click at [1002, 270] on img at bounding box center [977, 277] width 88 height 88
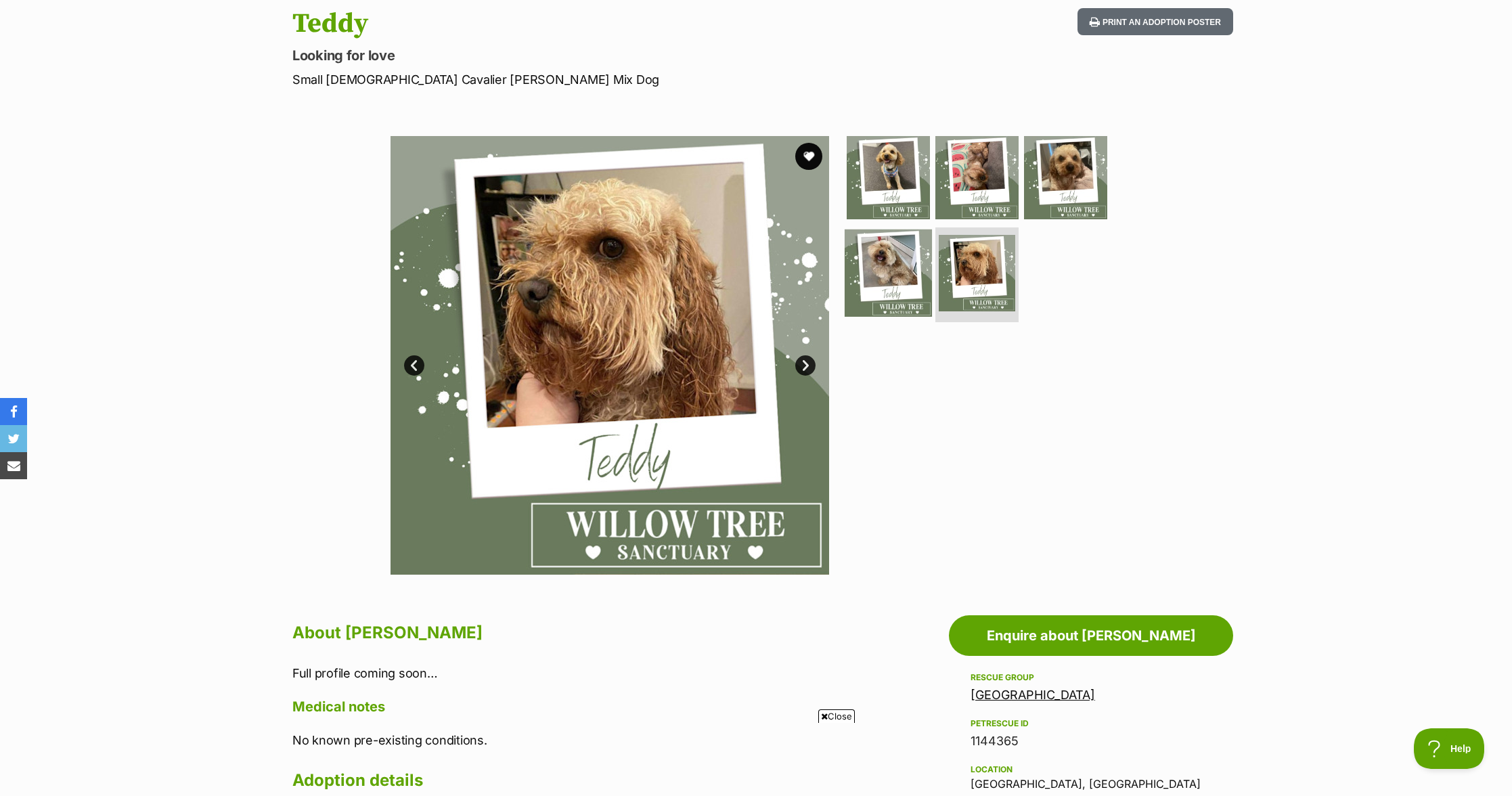
click at [880, 262] on img at bounding box center [888, 274] width 88 height 88
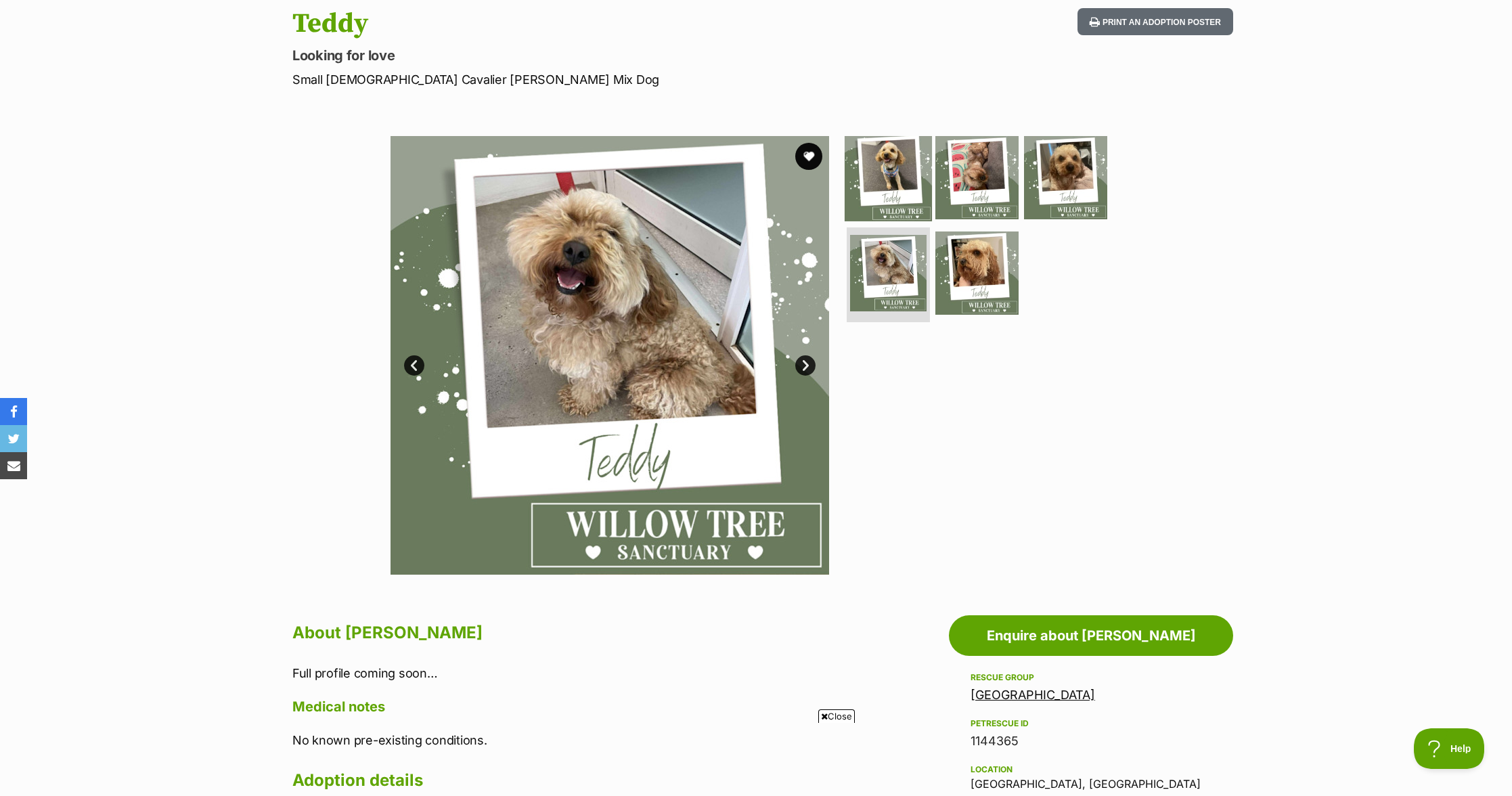
click at [893, 175] on img at bounding box center [888, 177] width 88 height 88
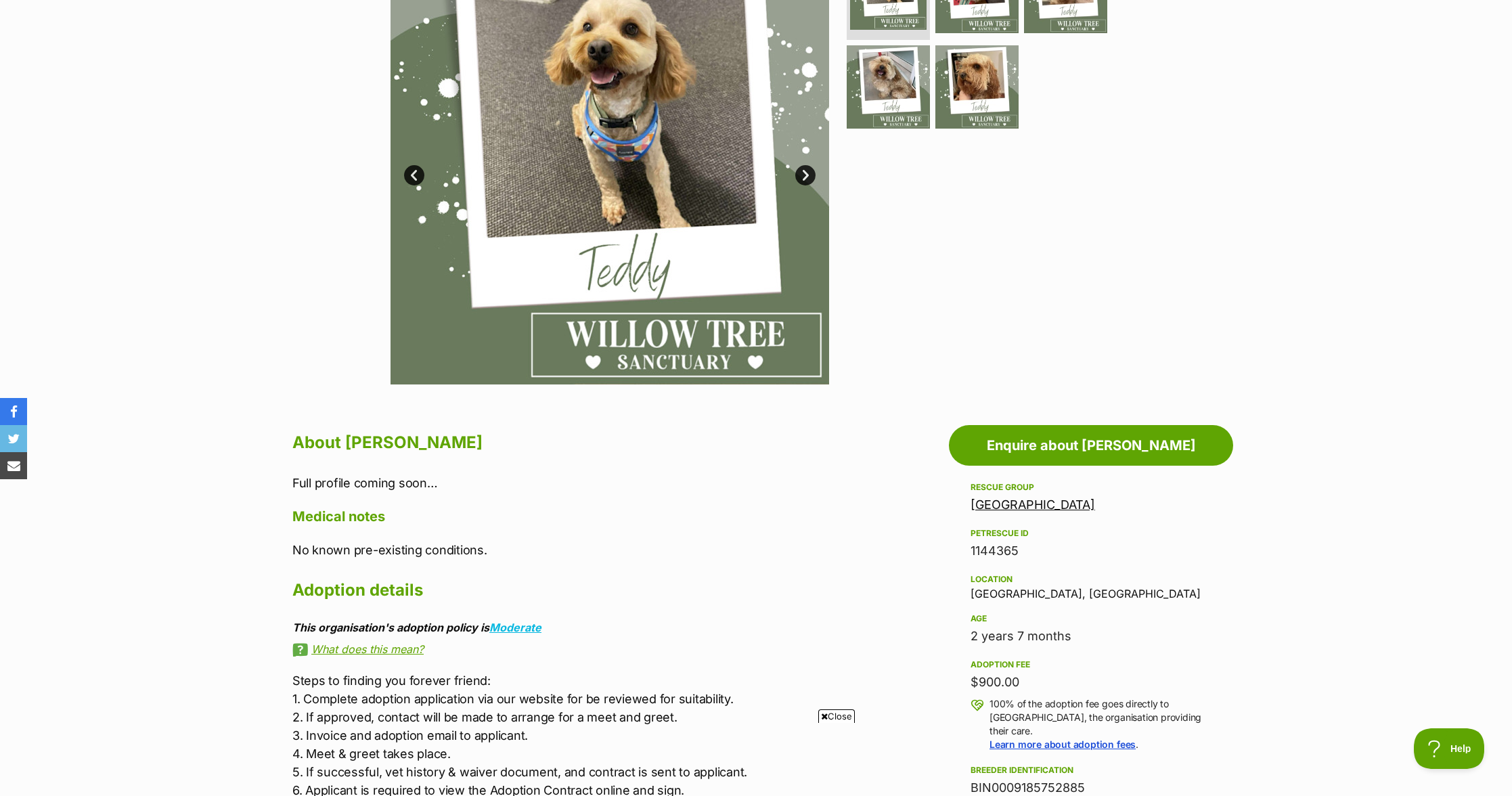
scroll to position [133, 0]
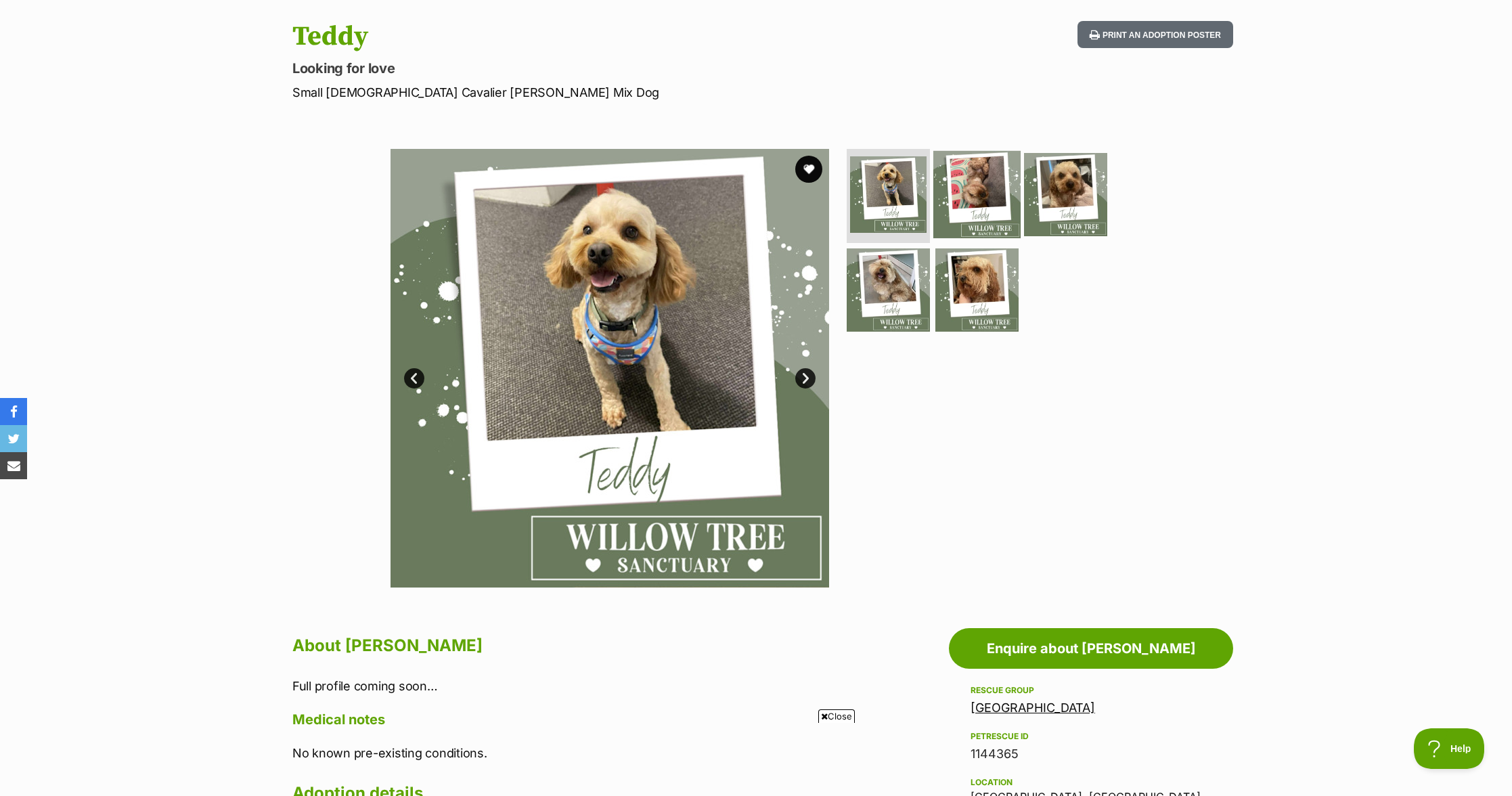
click at [953, 206] on img at bounding box center [977, 194] width 88 height 88
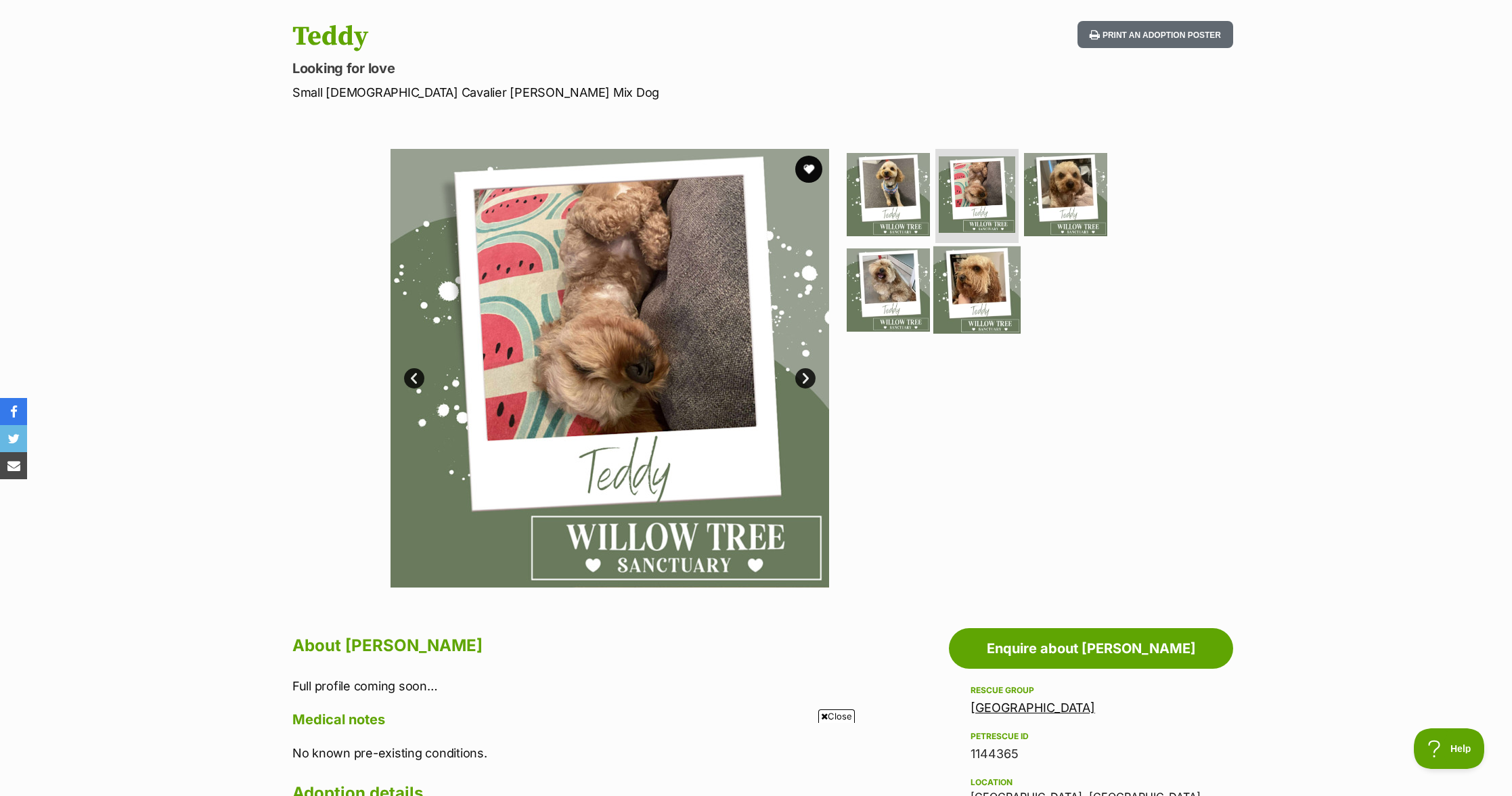
click at [979, 268] on img at bounding box center [977, 290] width 88 height 88
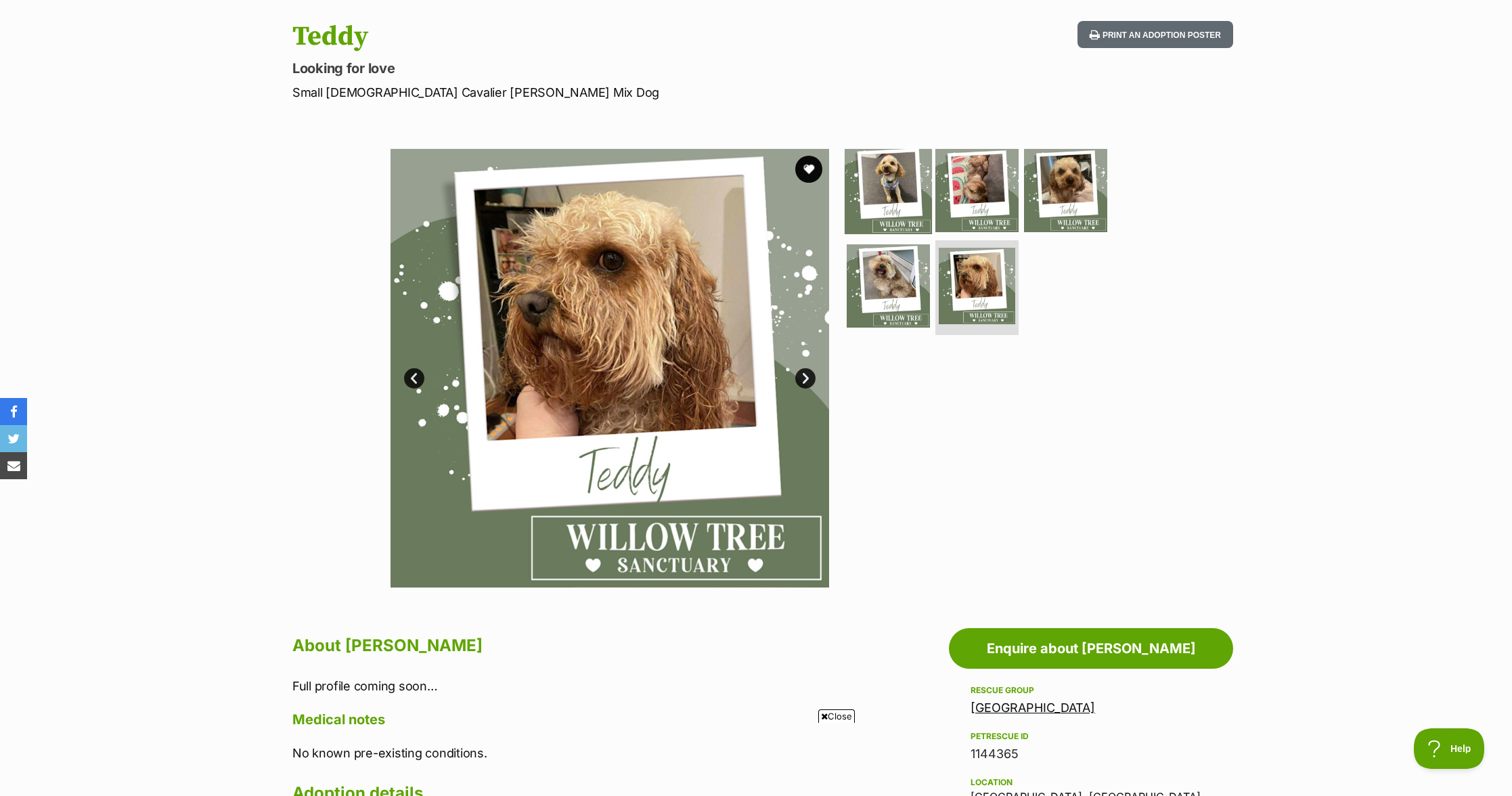
click at [900, 198] on img at bounding box center [888, 190] width 88 height 88
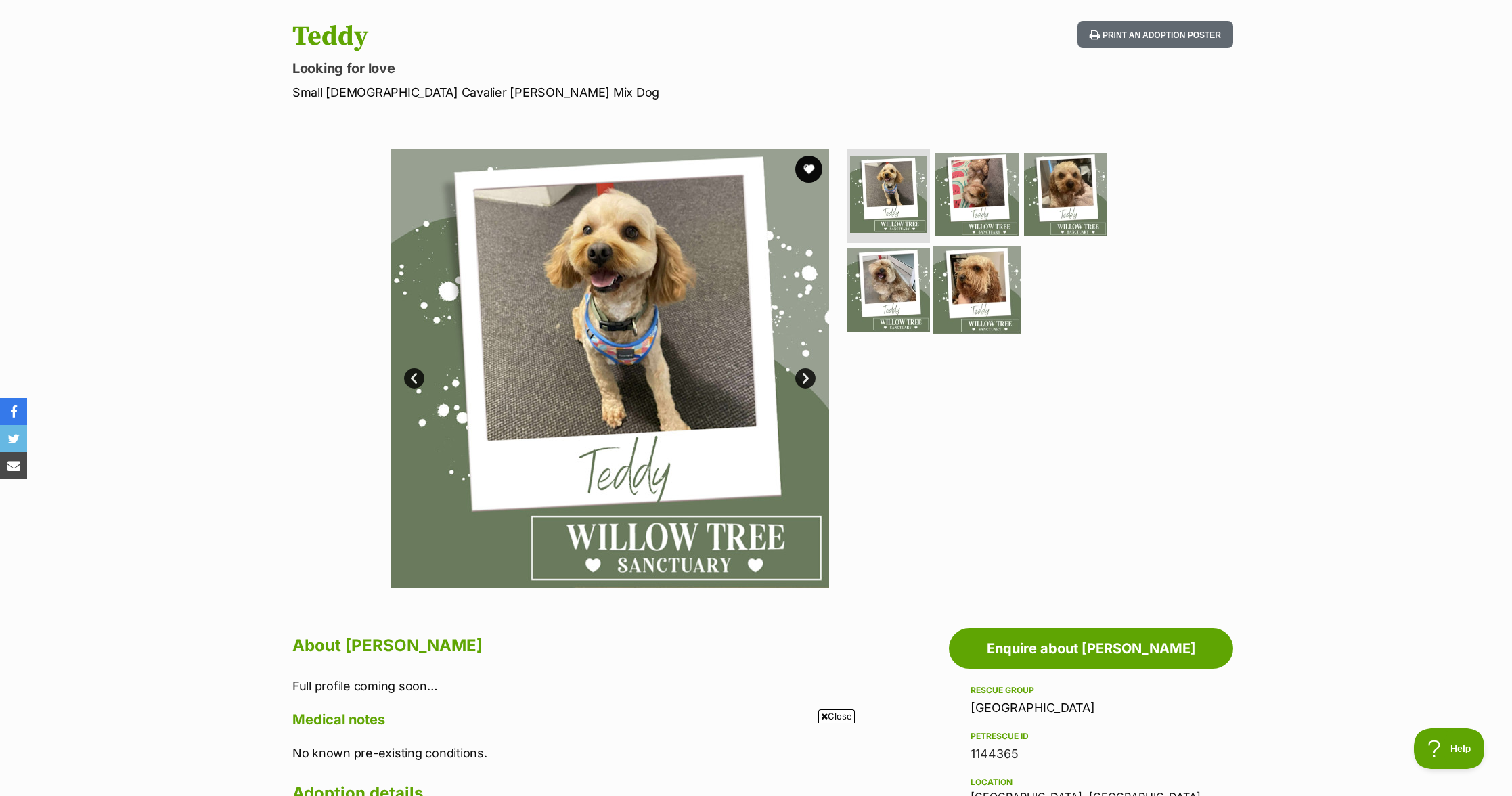
click at [950, 253] on img at bounding box center [977, 290] width 88 height 88
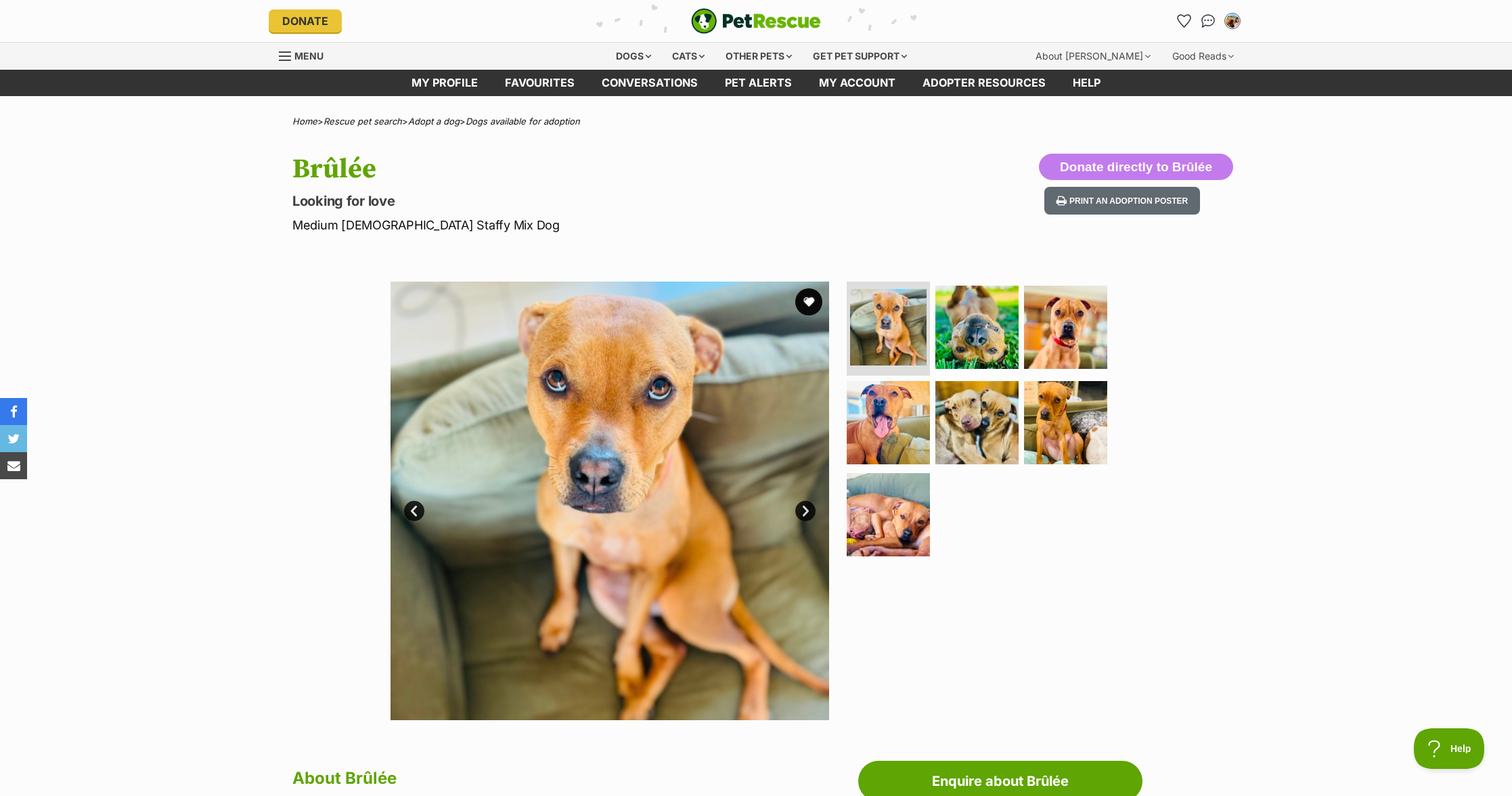
click at [797, 522] on img at bounding box center [609, 501] width 438 height 438
click at [806, 513] on link "Next" at bounding box center [805, 511] width 20 height 20
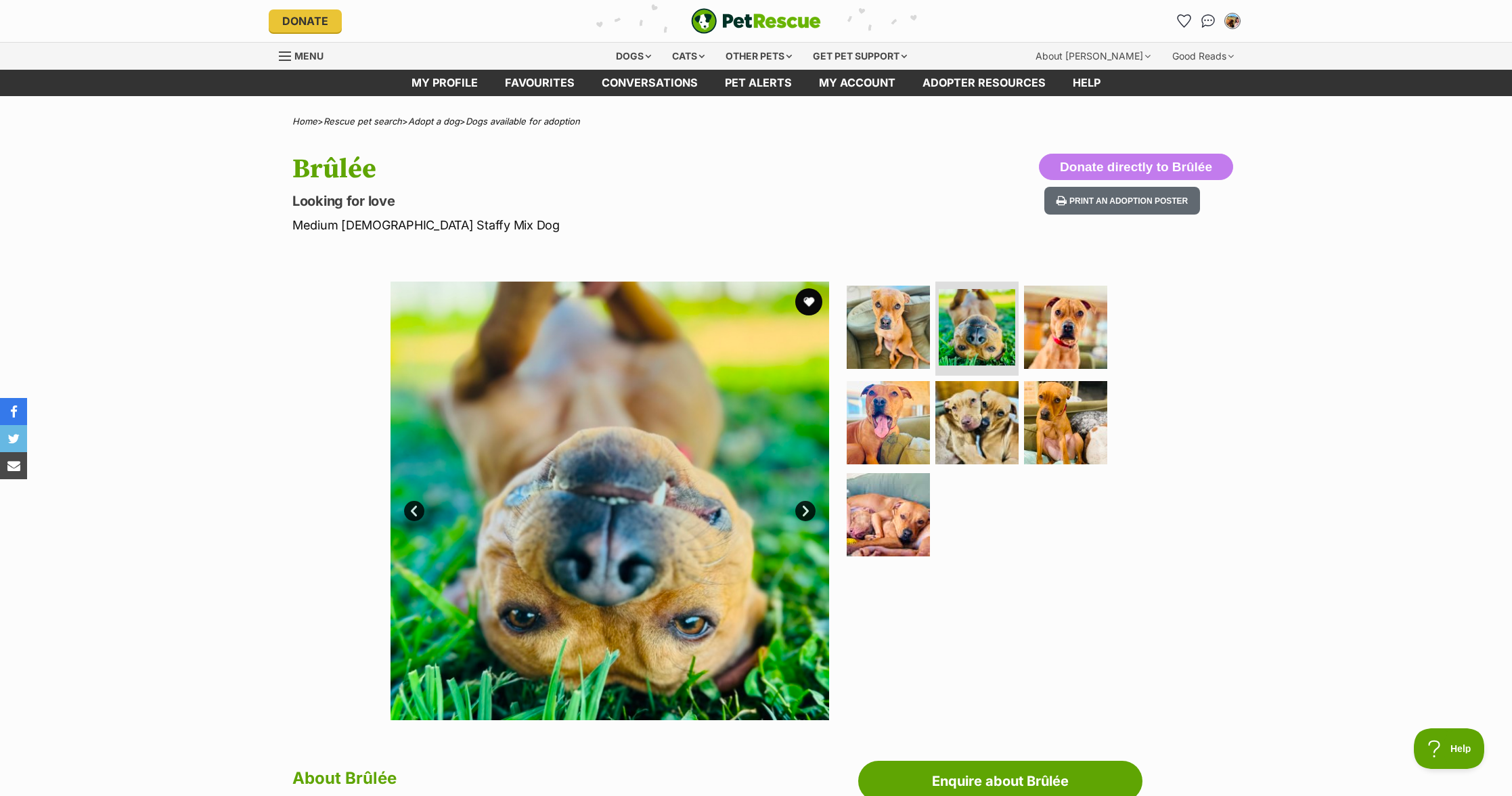
click at [806, 513] on link "Next" at bounding box center [805, 511] width 20 height 20
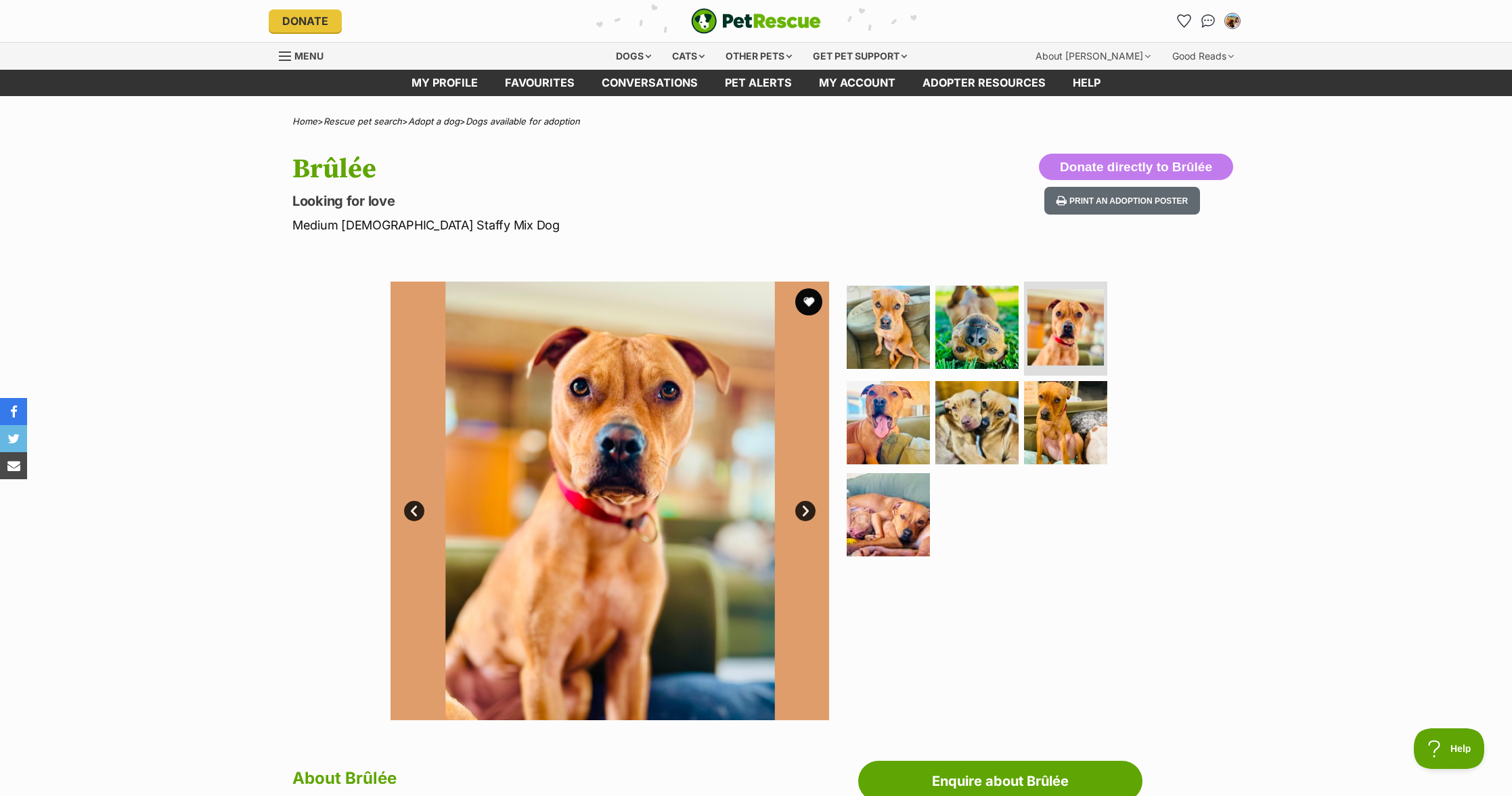
click at [807, 513] on link "Next" at bounding box center [805, 511] width 20 height 20
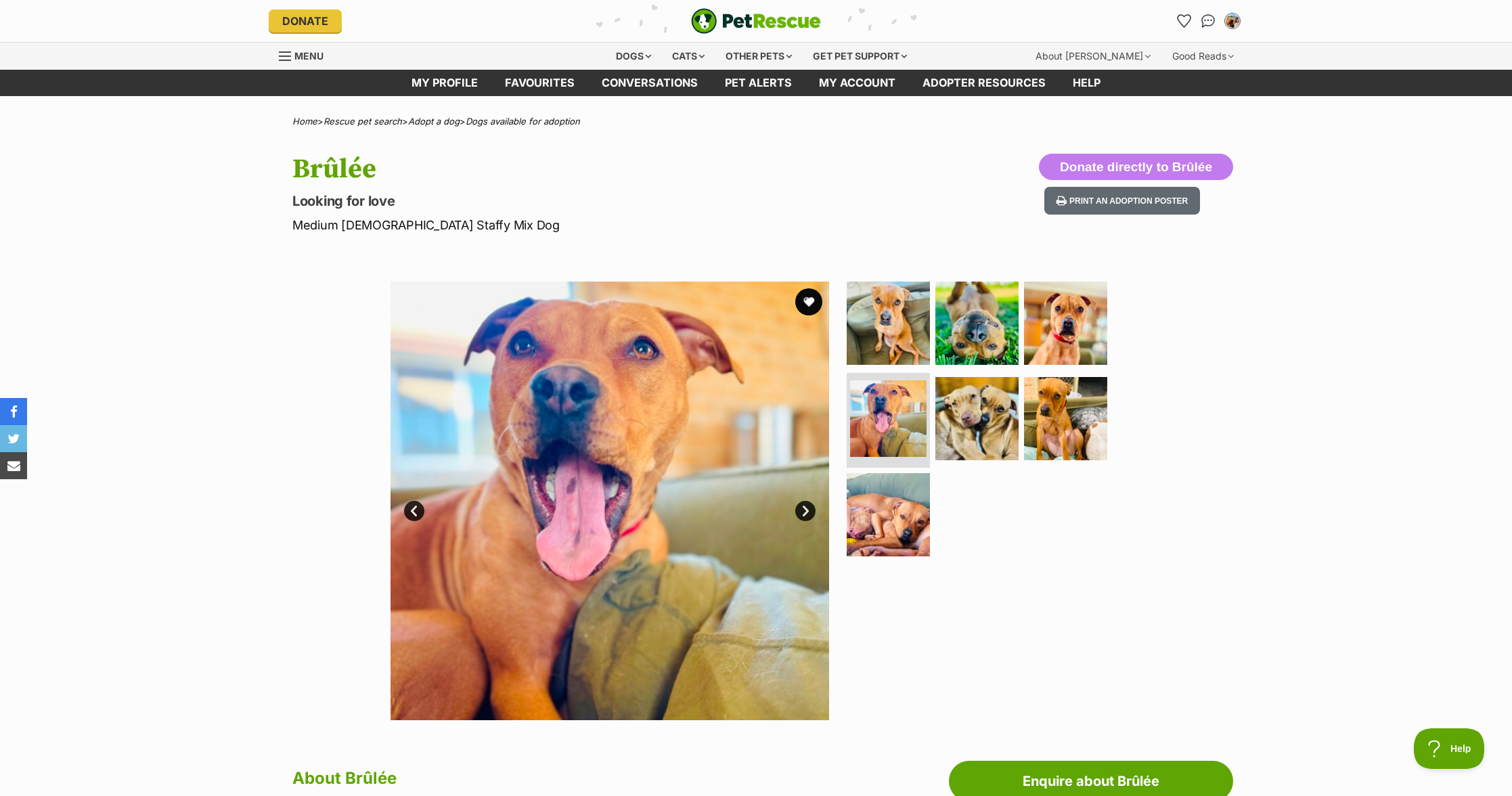
click at [807, 513] on link "Next" at bounding box center [805, 511] width 20 height 20
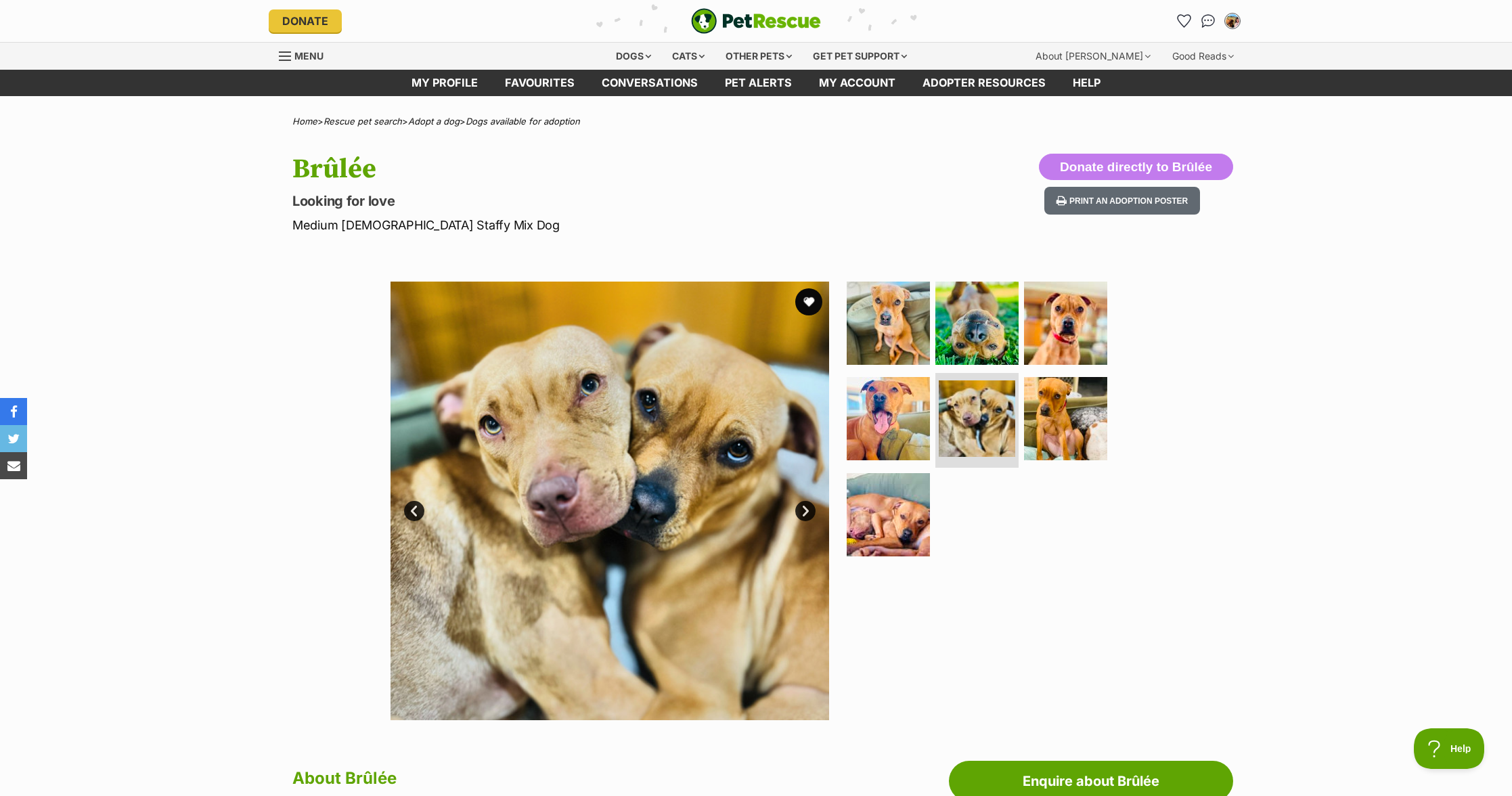
click at [807, 513] on link "Next" at bounding box center [805, 511] width 20 height 20
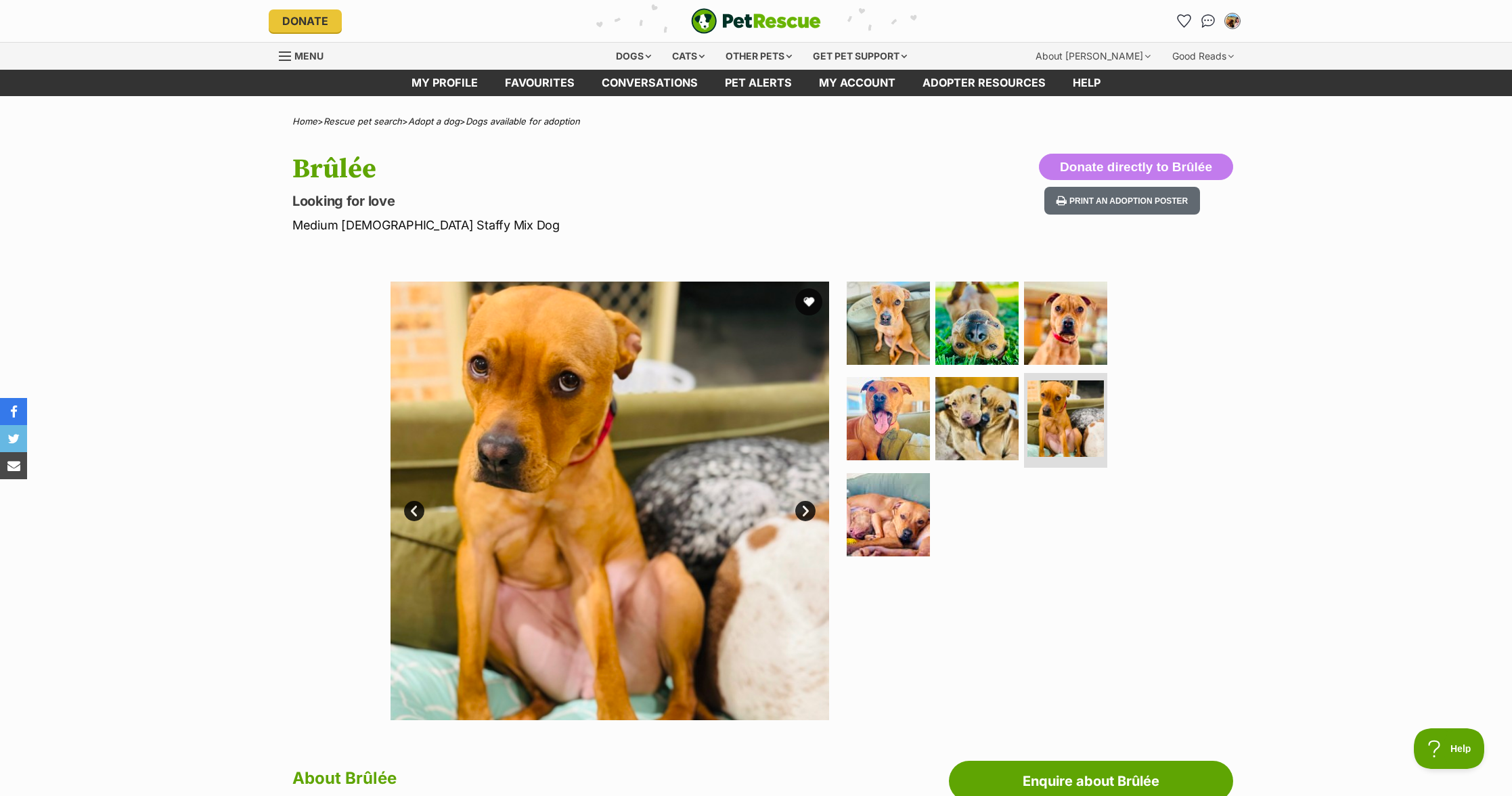
click at [807, 513] on link "Next" at bounding box center [805, 511] width 20 height 20
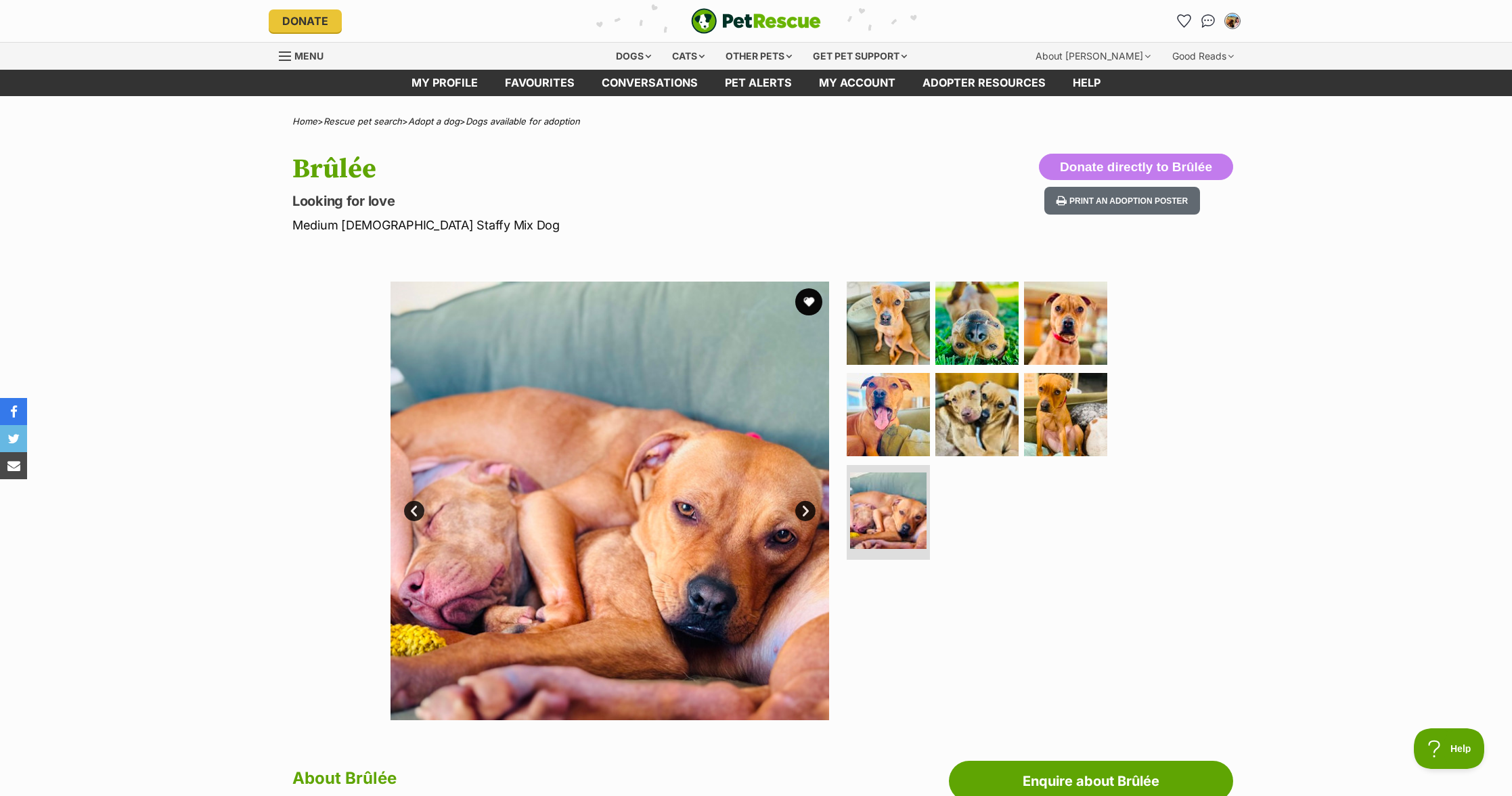
click at [807, 513] on link "Next" at bounding box center [805, 511] width 20 height 20
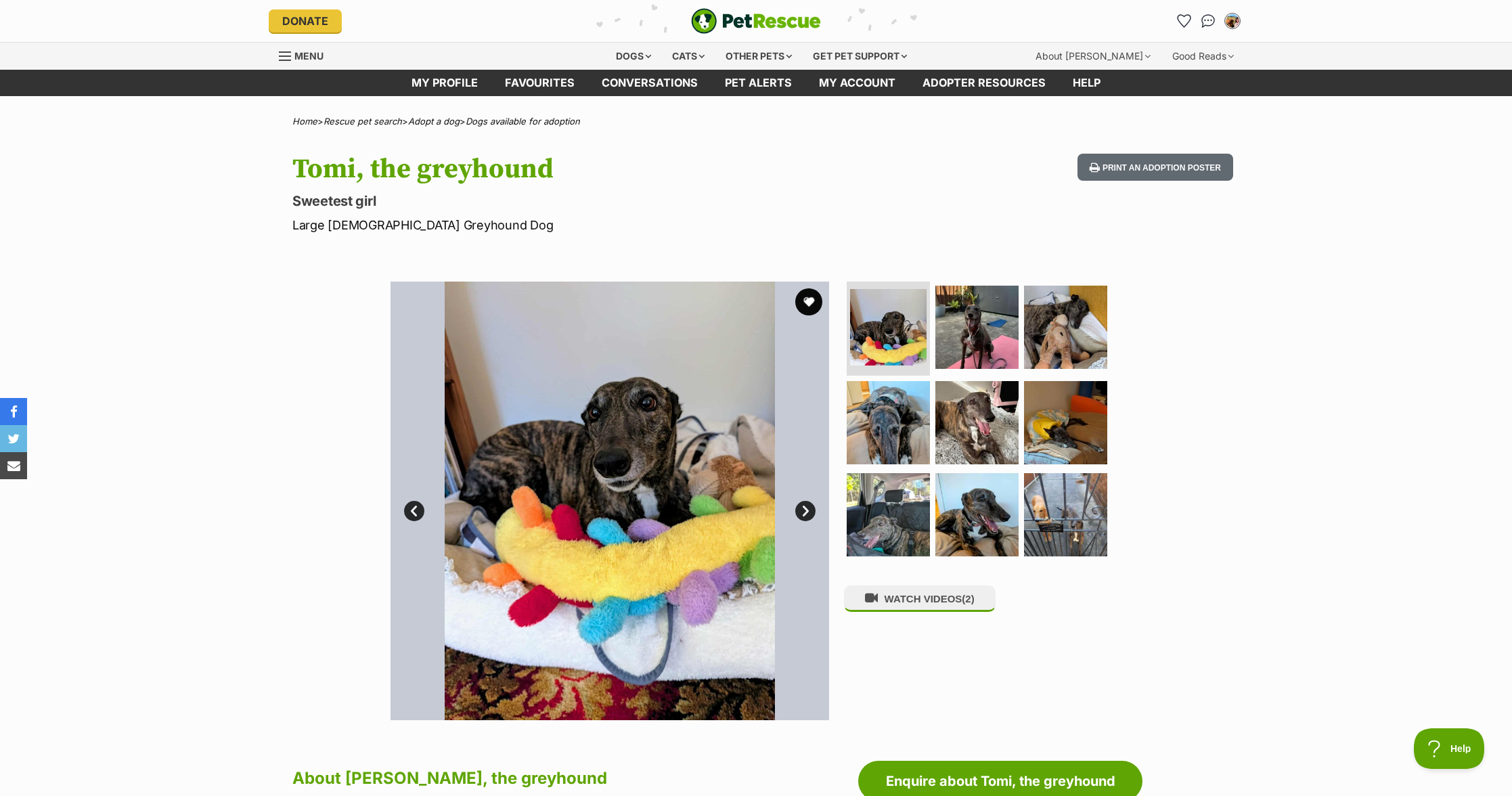
click at [801, 514] on link "Next" at bounding box center [805, 511] width 20 height 20
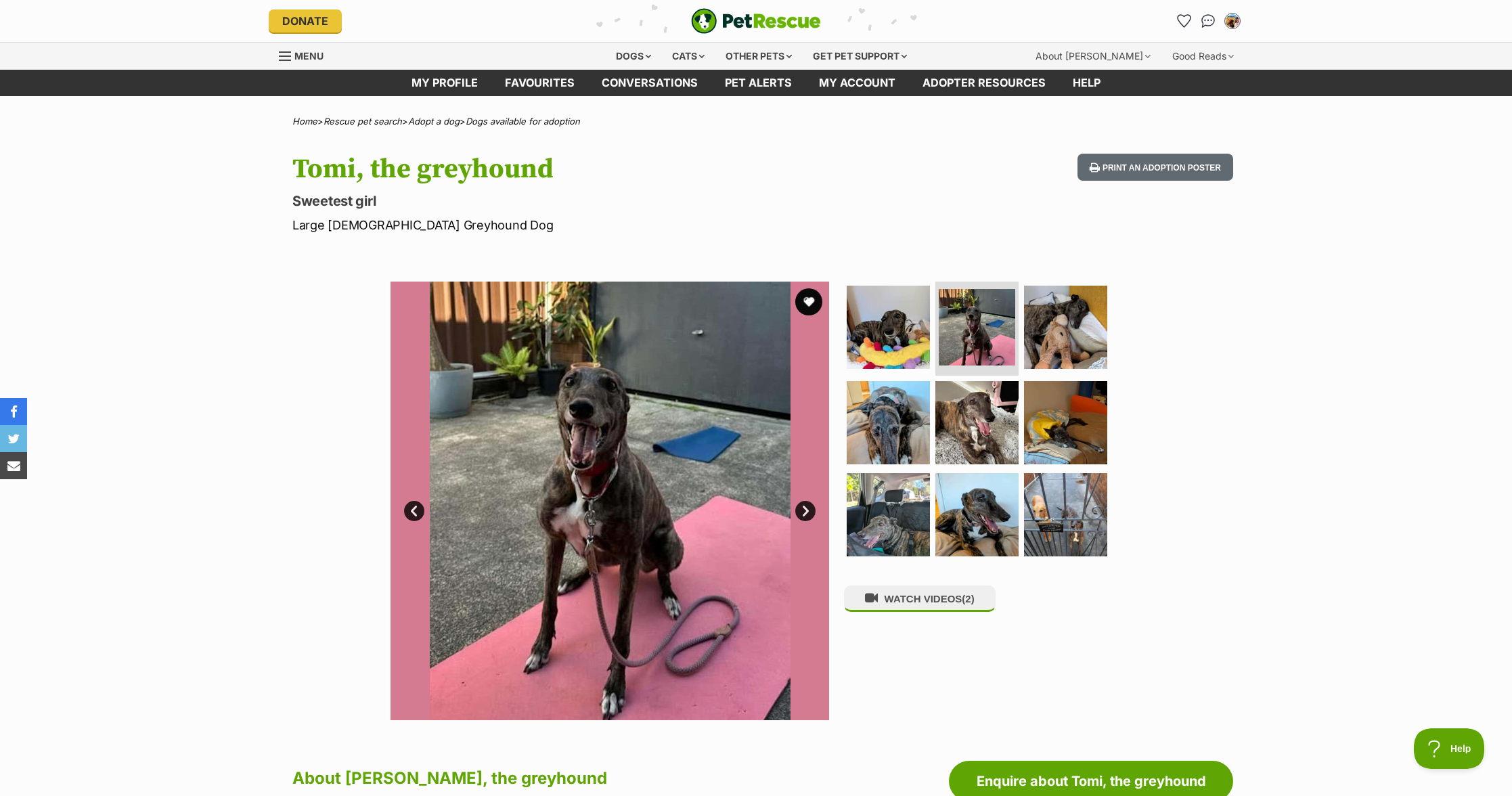
click at [801, 514] on link "Next" at bounding box center [805, 511] width 20 height 20
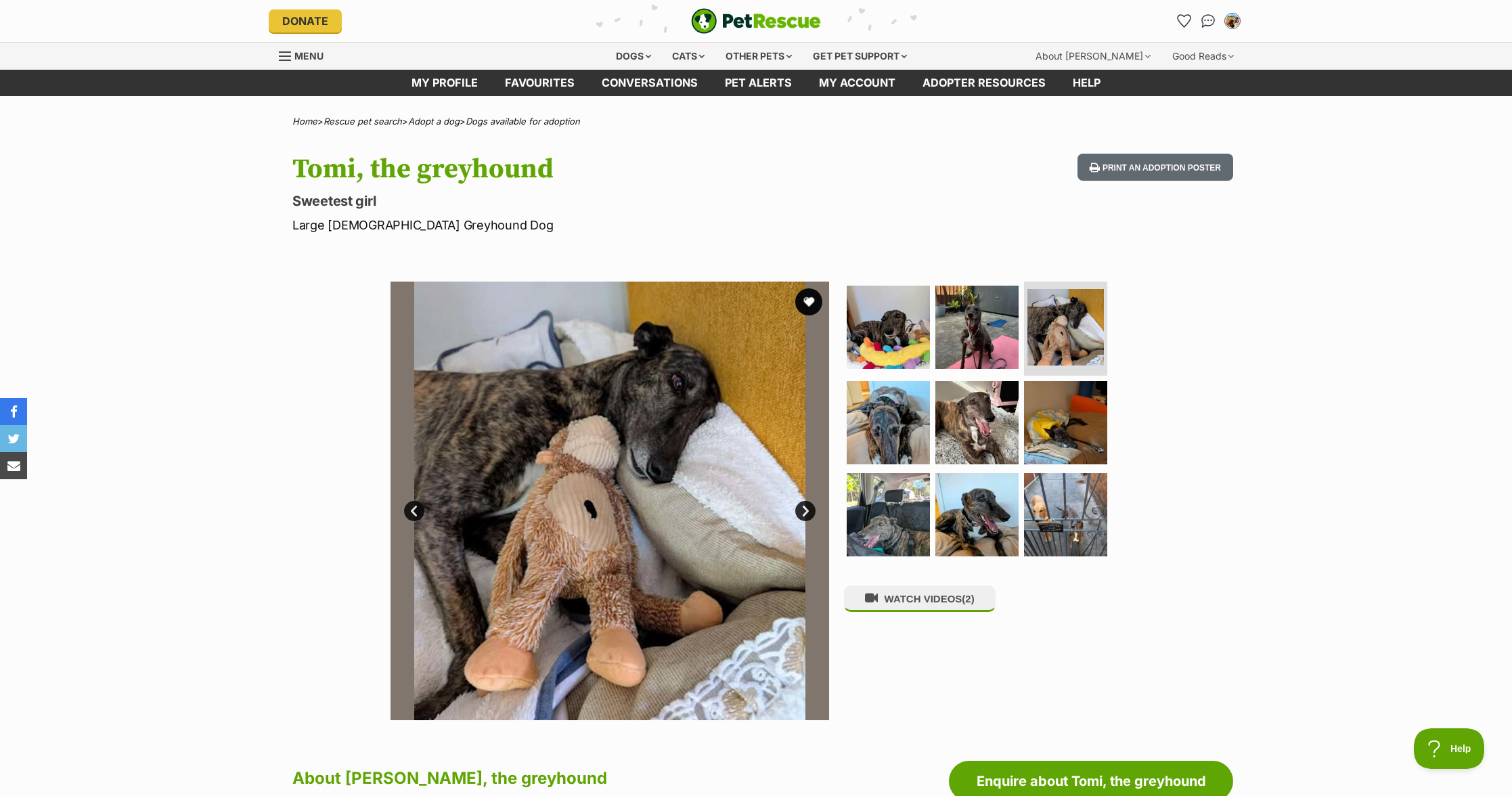
click at [801, 514] on link "Next" at bounding box center [805, 511] width 20 height 20
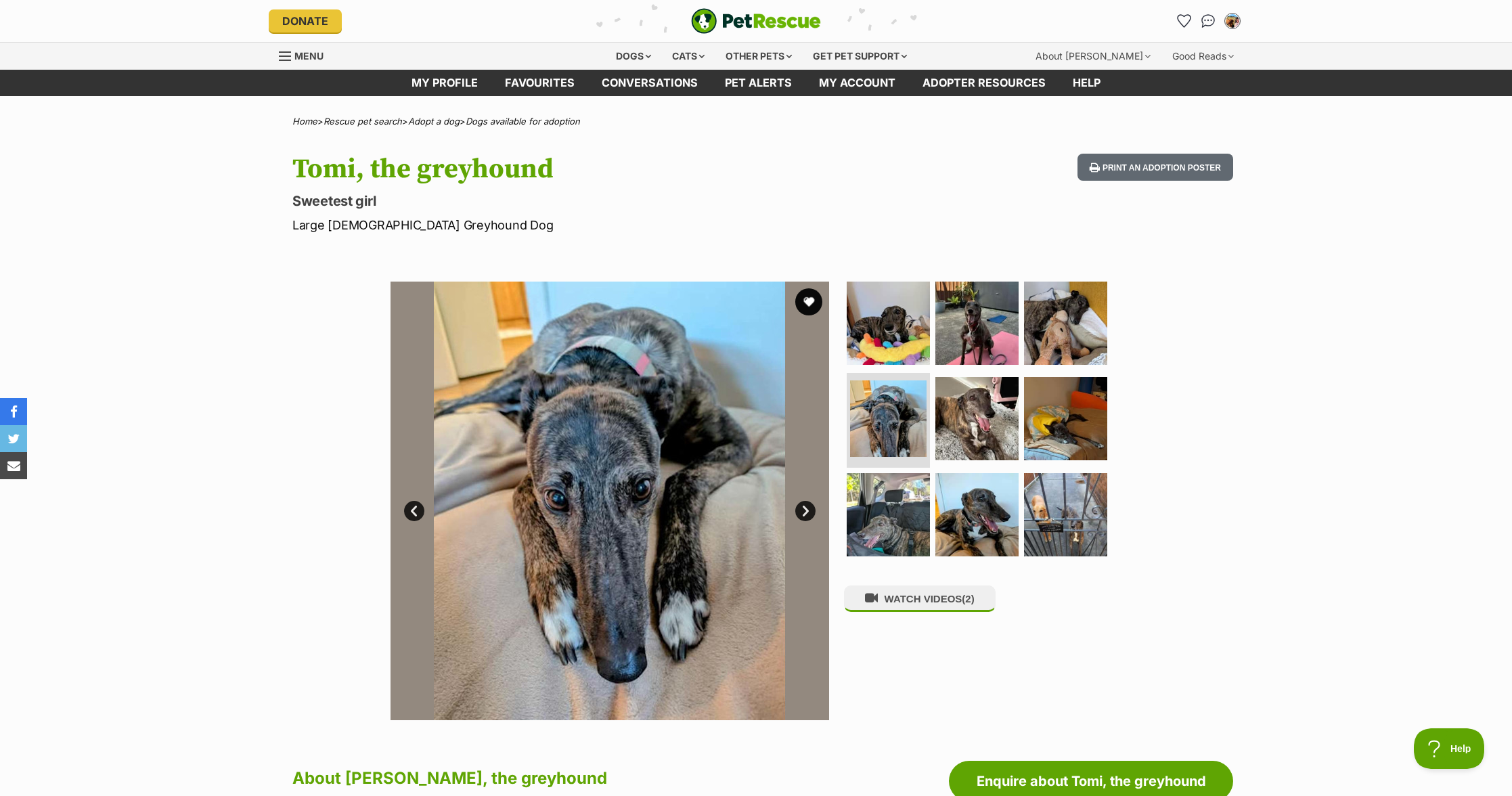
click at [801, 514] on link "Next" at bounding box center [805, 511] width 20 height 20
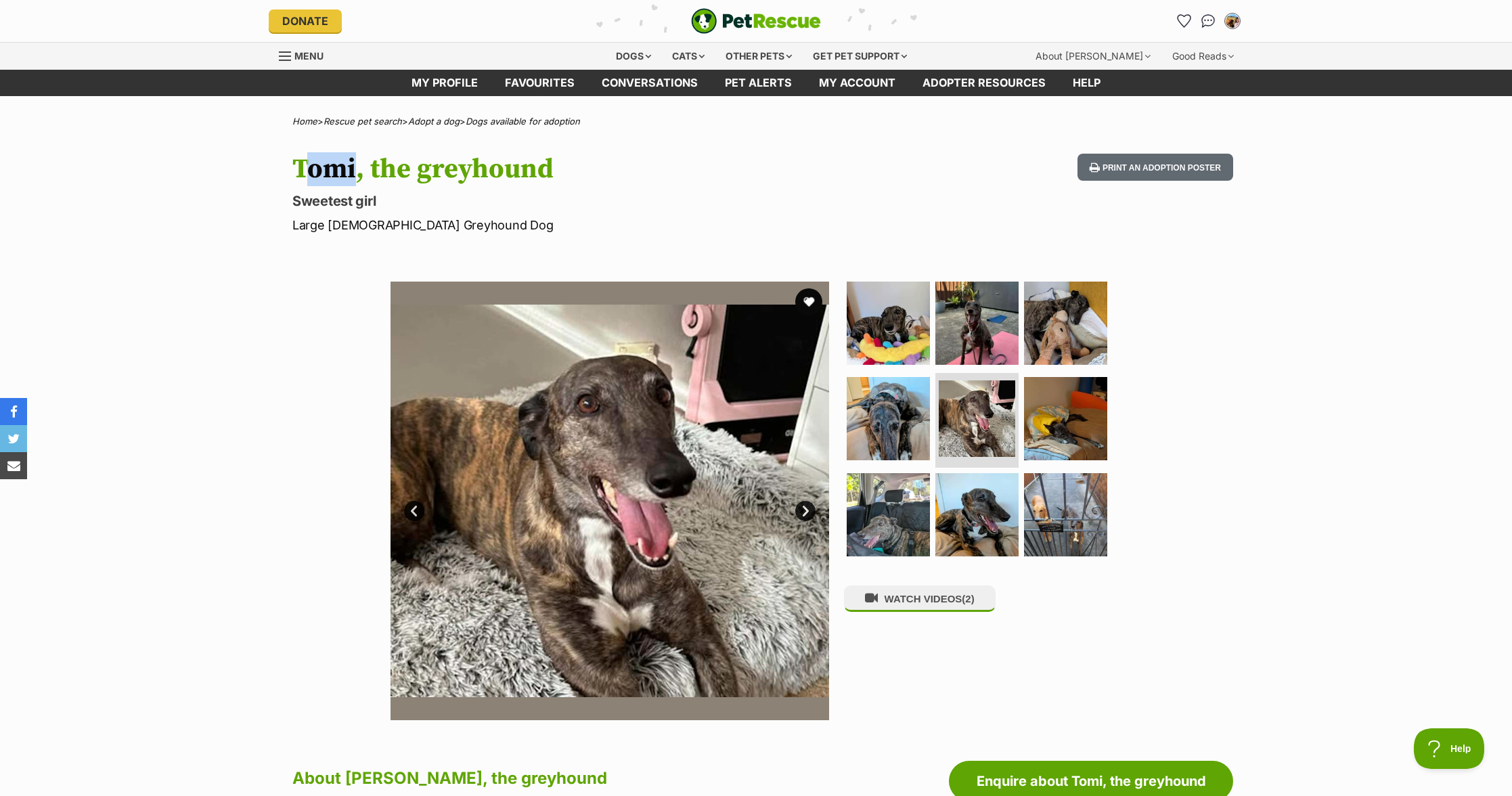
drag, startPoint x: 345, startPoint y: 164, endPoint x: 287, endPoint y: 160, distance: 58.1
click at [287, 160] on div "Tomi, the greyhound Sweetest girl Large [DEMOGRAPHIC_DATA] Greyhound Dog Print …" at bounding box center [756, 194] width 995 height 80
click at [296, 163] on h1 "Tomi, the greyhound" at bounding box center [578, 169] width 573 height 31
click at [799, 505] on link "Next" at bounding box center [805, 511] width 20 height 20
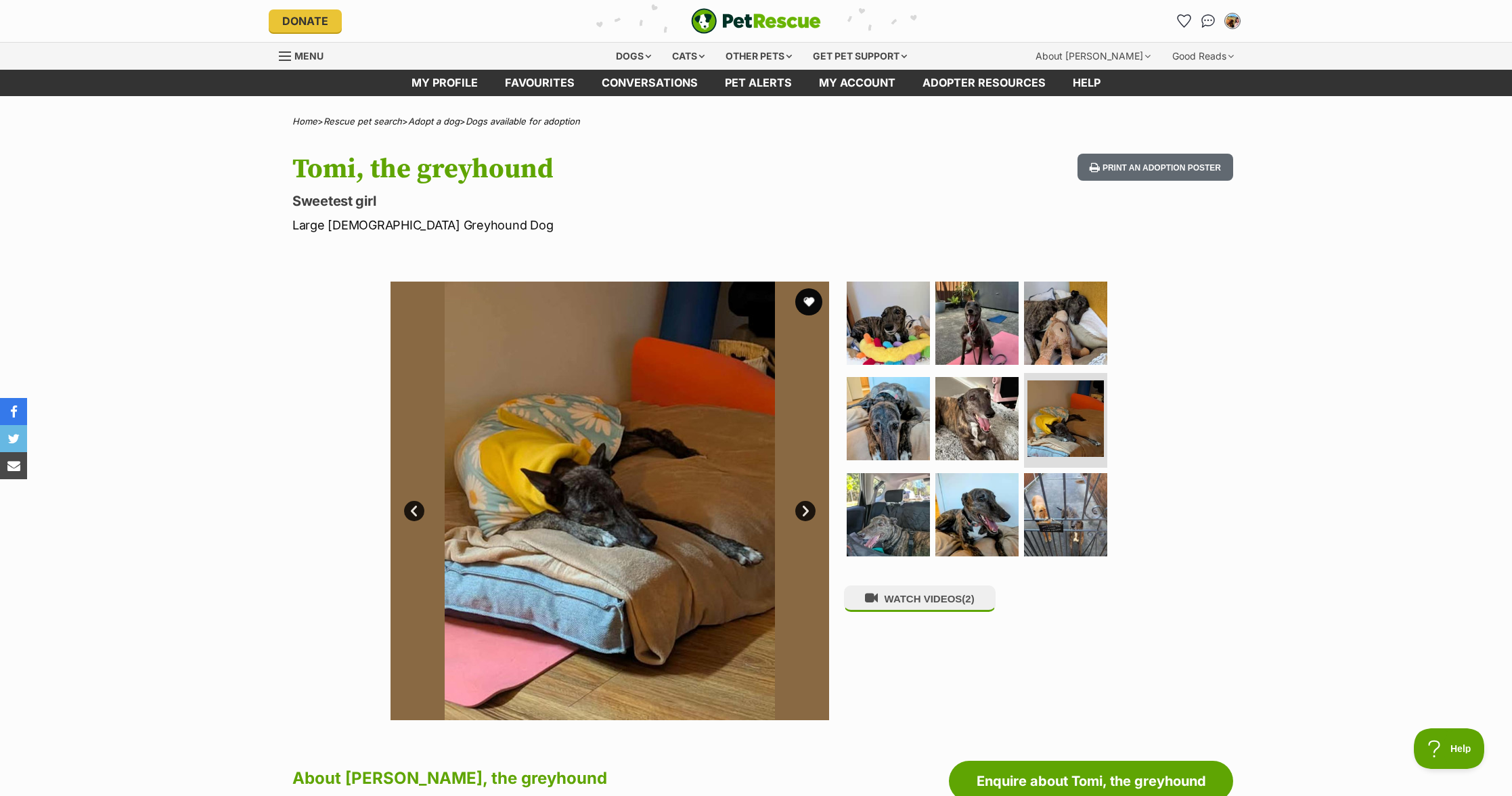
click at [799, 505] on link "Next" at bounding box center [805, 511] width 20 height 20
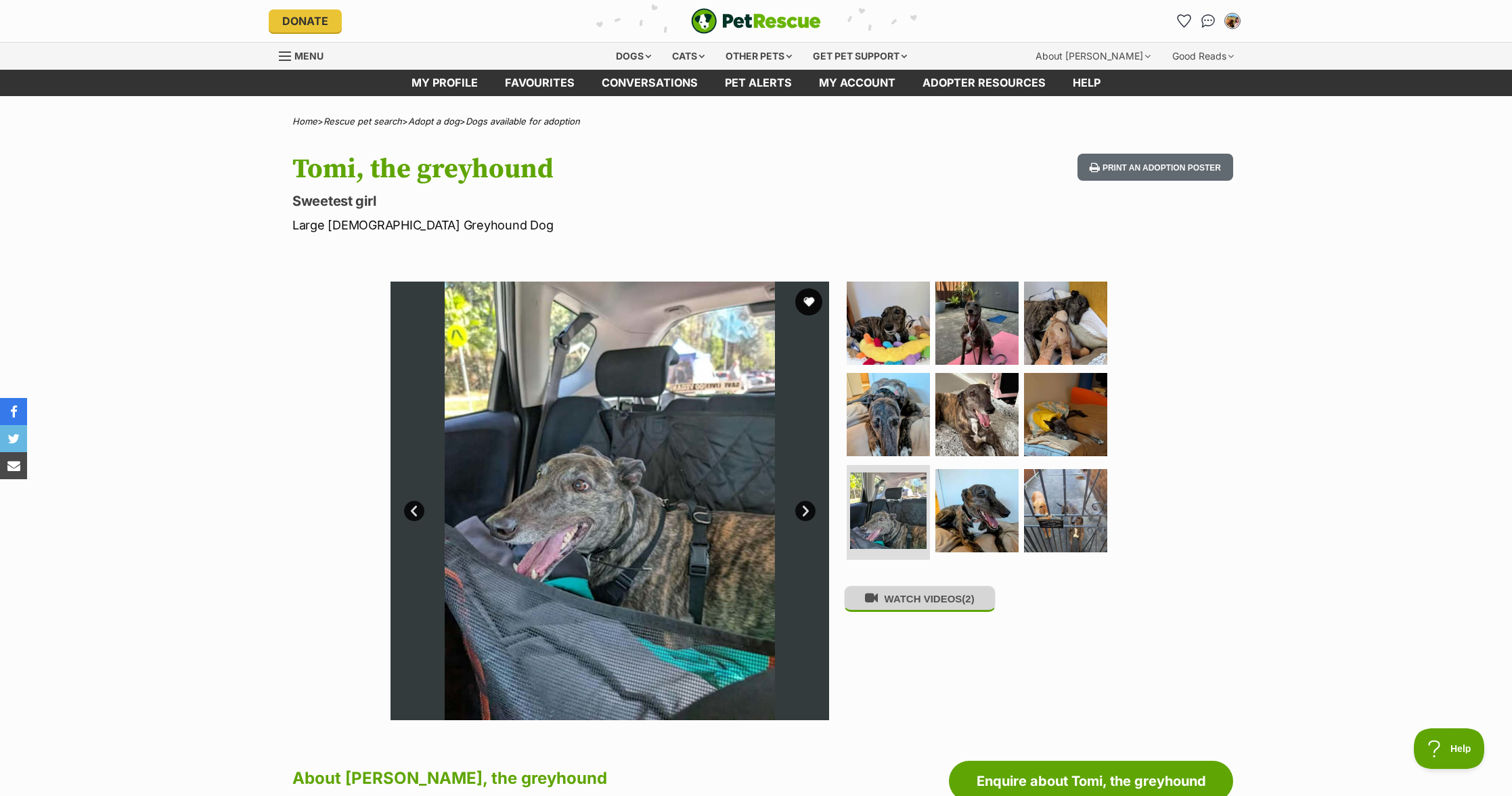
click at [918, 612] on button "WATCH VIDEOS (2)" at bounding box center [920, 599] width 152 height 26
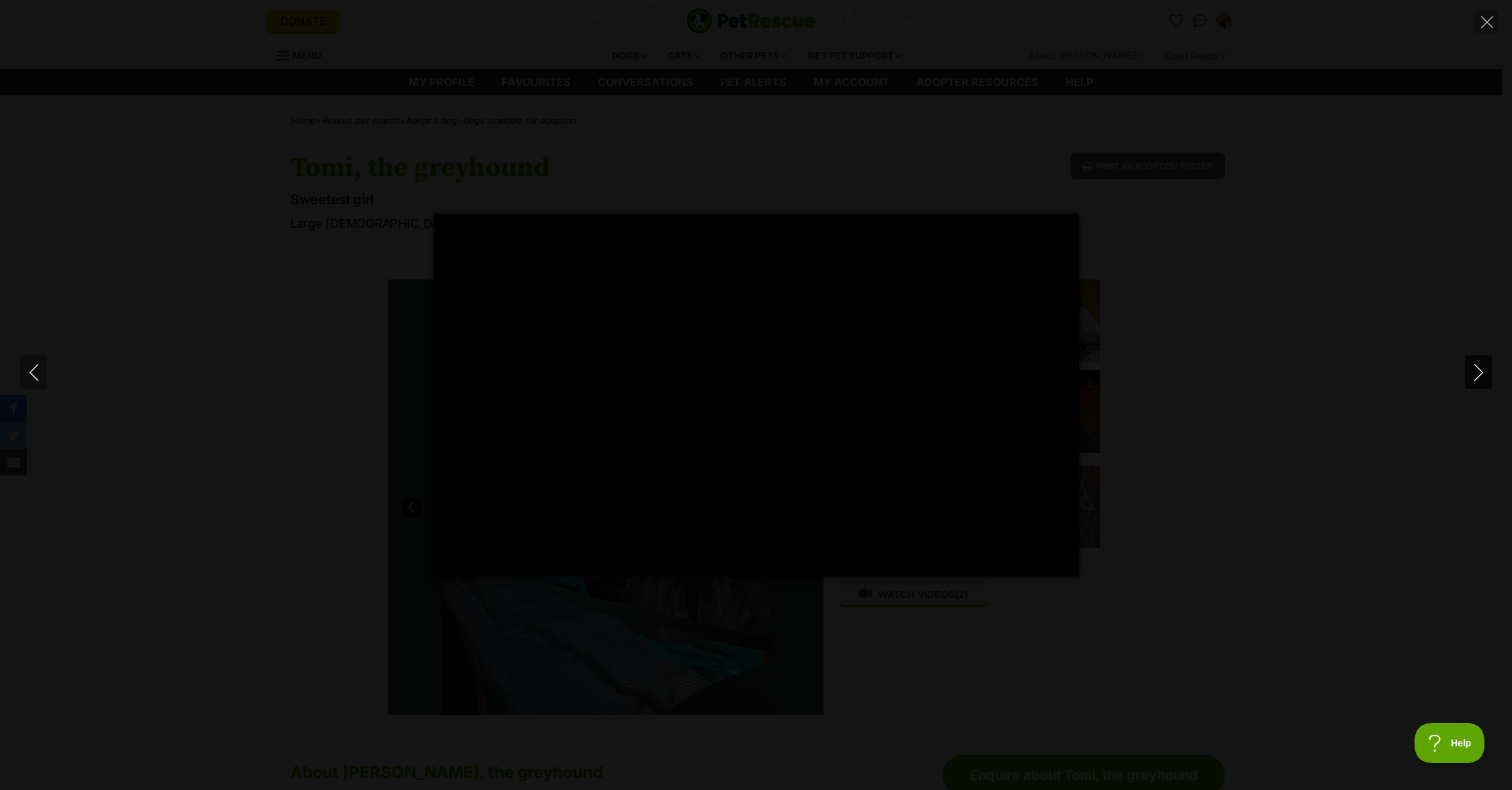
click at [1477, 372] on icon "Next" at bounding box center [1479, 372] width 17 height 17
type input "82.89"
drag, startPoint x: 509, startPoint y: 559, endPoint x: 438, endPoint y: 555, distance: 71.1
click at [465, 555] on input "Seek" at bounding box center [677, 560] width 425 height 13
click at [529, 558] on input "Seek" at bounding box center [677, 560] width 425 height 13
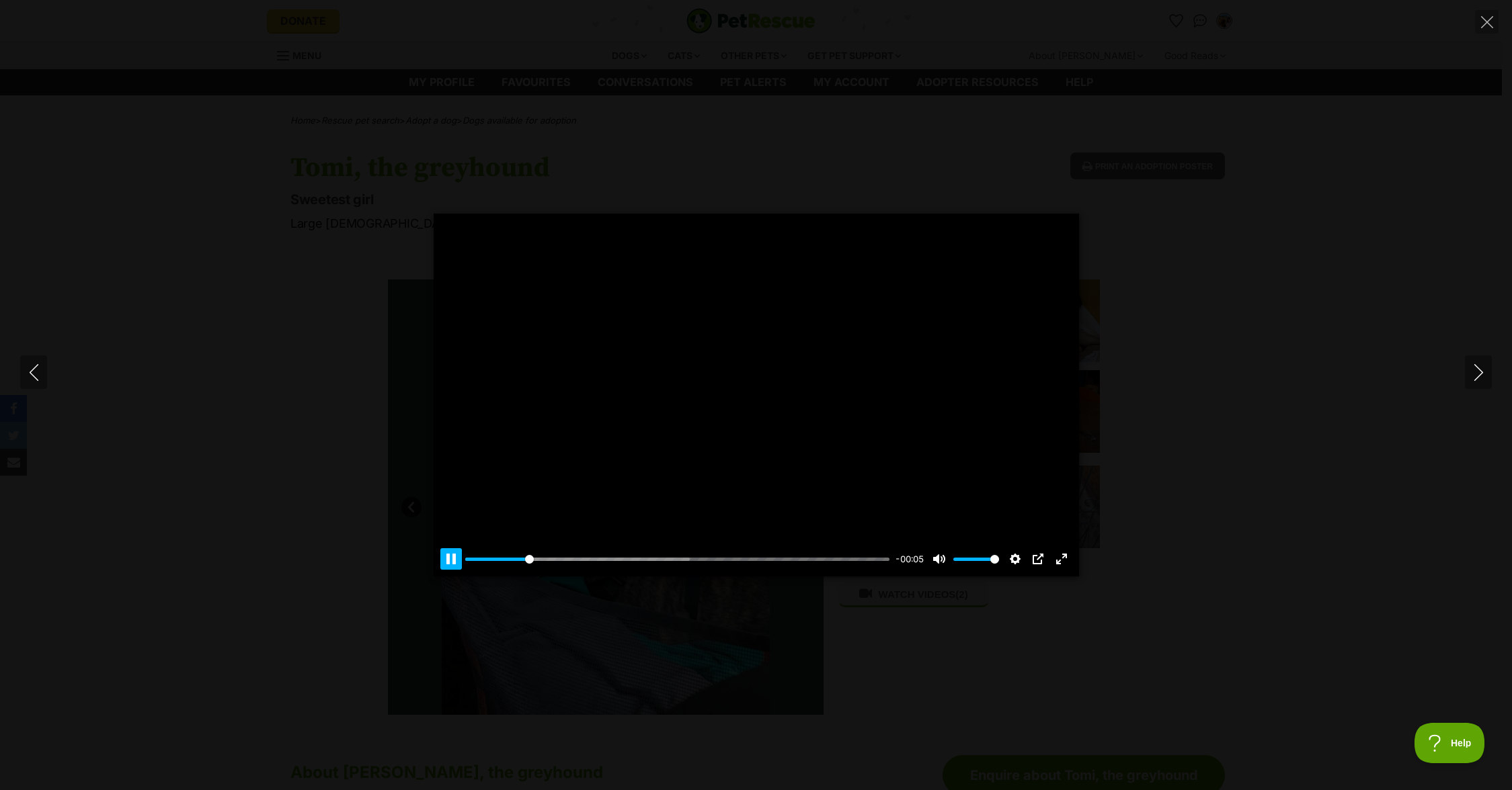
click at [459, 557] on button "Pause Play" at bounding box center [451, 559] width 22 height 22
click at [455, 558] on button "Pause Play" at bounding box center [451, 559] width 22 height 22
click at [631, 549] on div "Pause Play % buffered 00:02 -00:05 Unmute Mute Disable captions Enable captions…" at bounding box center [756, 550] width 646 height 51
click at [630, 557] on input "Seek" at bounding box center [677, 560] width 425 height 13
drag, startPoint x: 625, startPoint y: 560, endPoint x: 386, endPoint y: 549, distance: 239.3
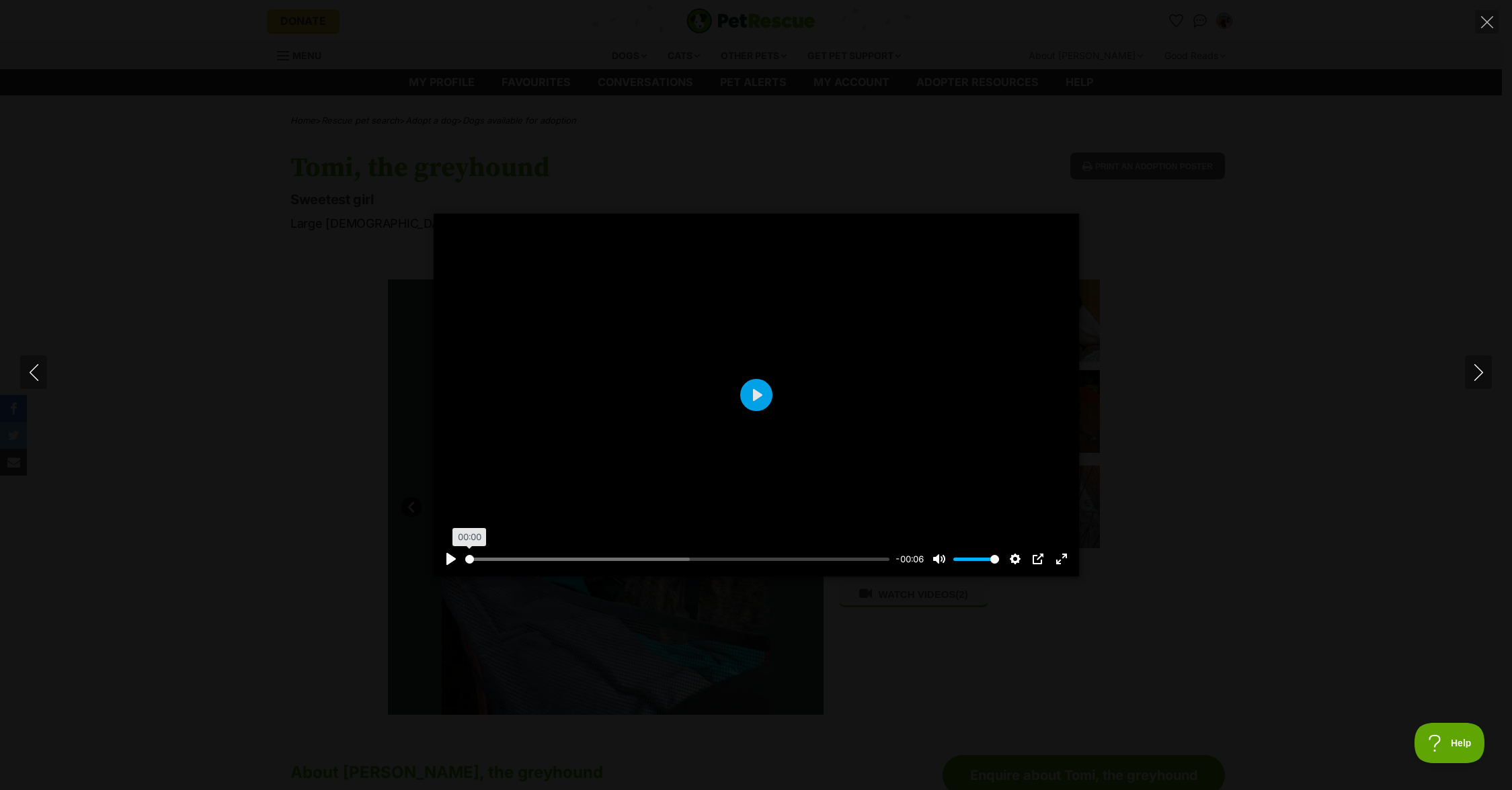
click at [465, 553] on input "Seek" at bounding box center [677, 560] width 425 height 13
click at [529, 558] on input "Seek" at bounding box center [677, 560] width 425 height 13
click at [525, 558] on input "Seek" at bounding box center [677, 560] width 425 height 13
click at [747, 405] on div at bounding box center [756, 395] width 646 height 363
click at [454, 563] on button "Pause Play" at bounding box center [451, 559] width 22 height 22
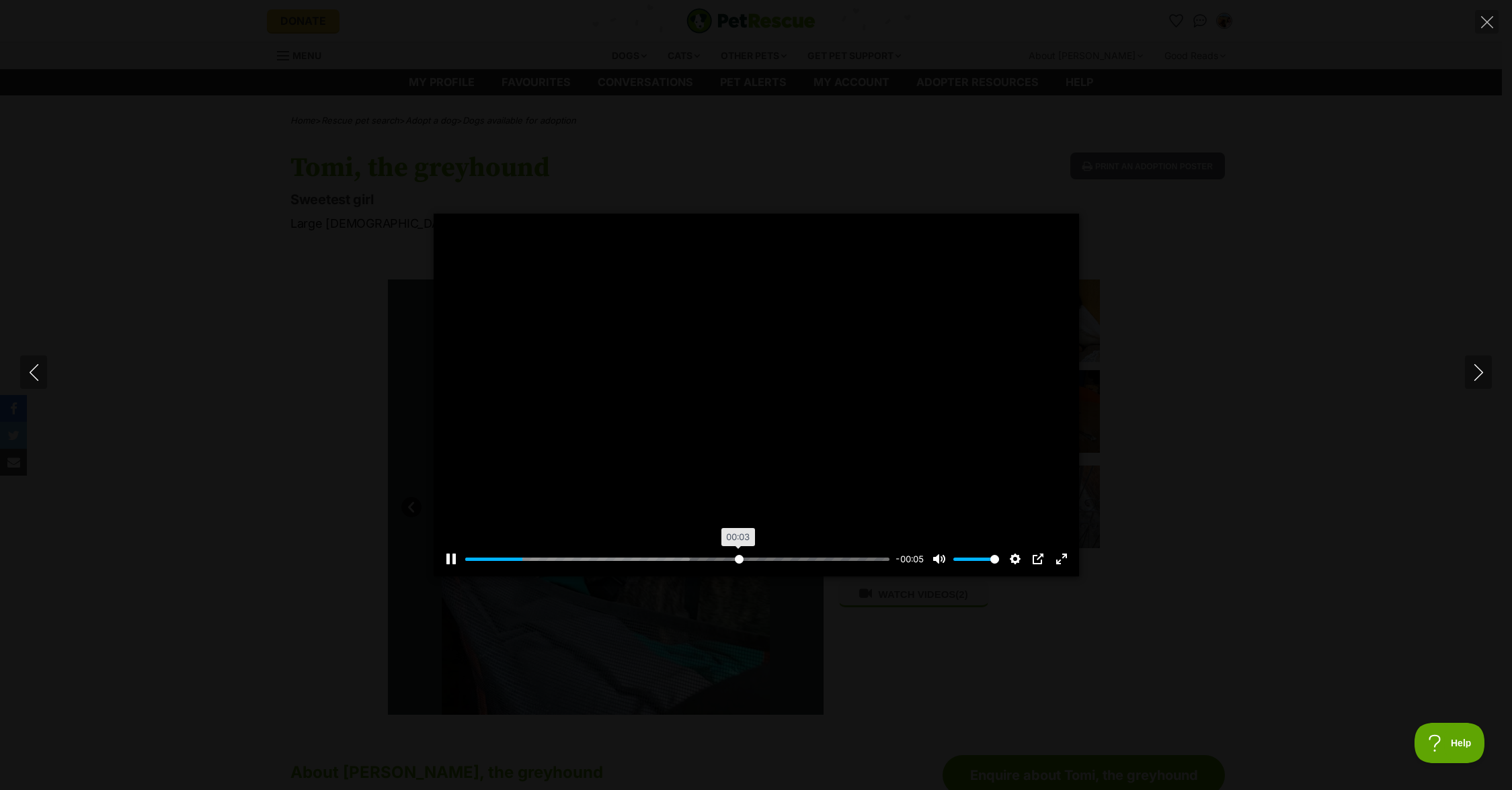
click at [738, 563] on input "Seek" at bounding box center [677, 560] width 425 height 13
type input "47.71"
click at [667, 561] on input "Seek" at bounding box center [677, 560] width 425 height 13
click at [1462, 91] on div "Pause Play % buffered 00:03 -00:03 Unmute Mute Disable captions Enable captions…" at bounding box center [756, 395] width 1512 height 790
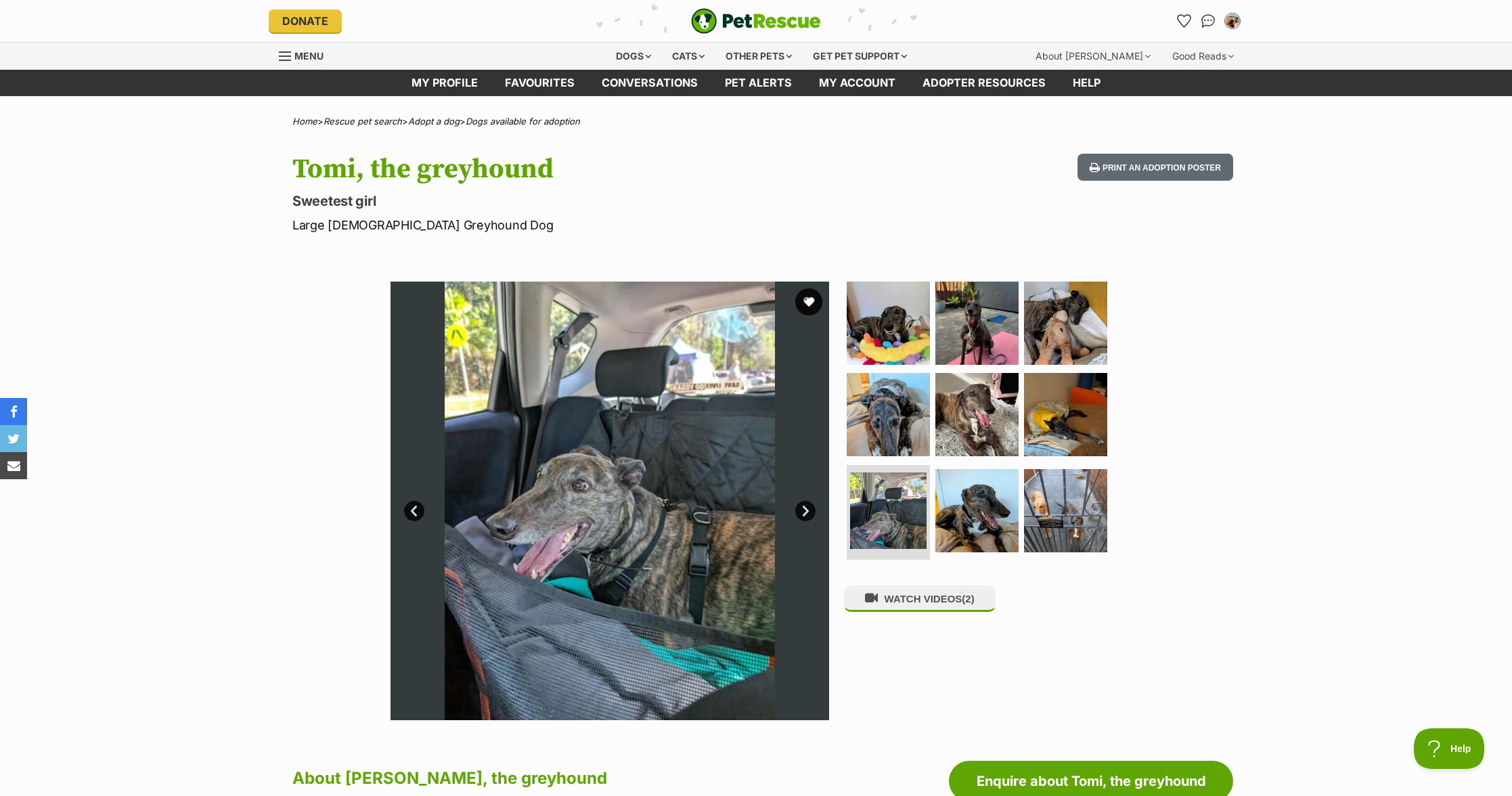
scroll to position [3, 0]
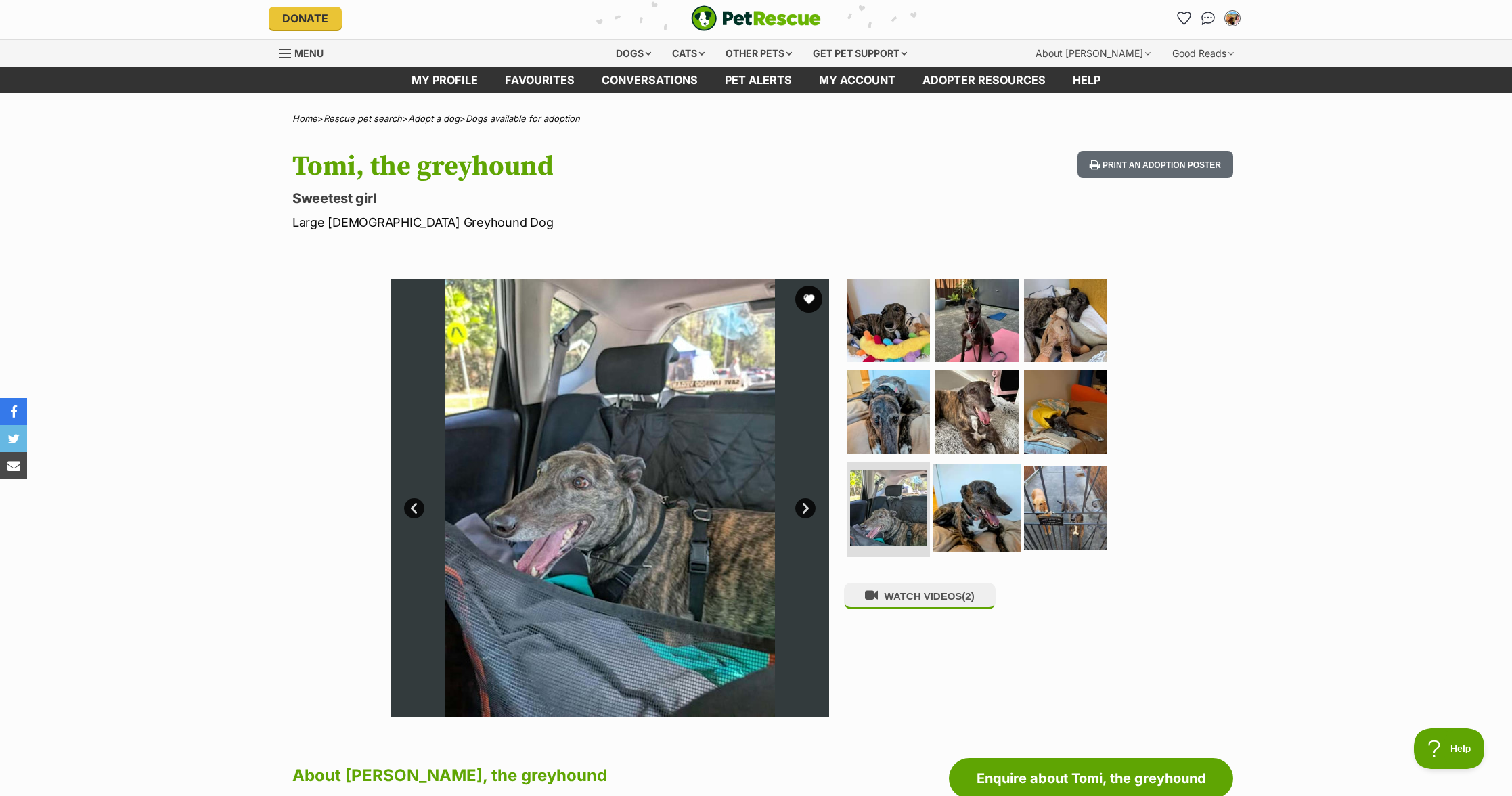
click at [960, 510] on img at bounding box center [977, 509] width 88 height 88
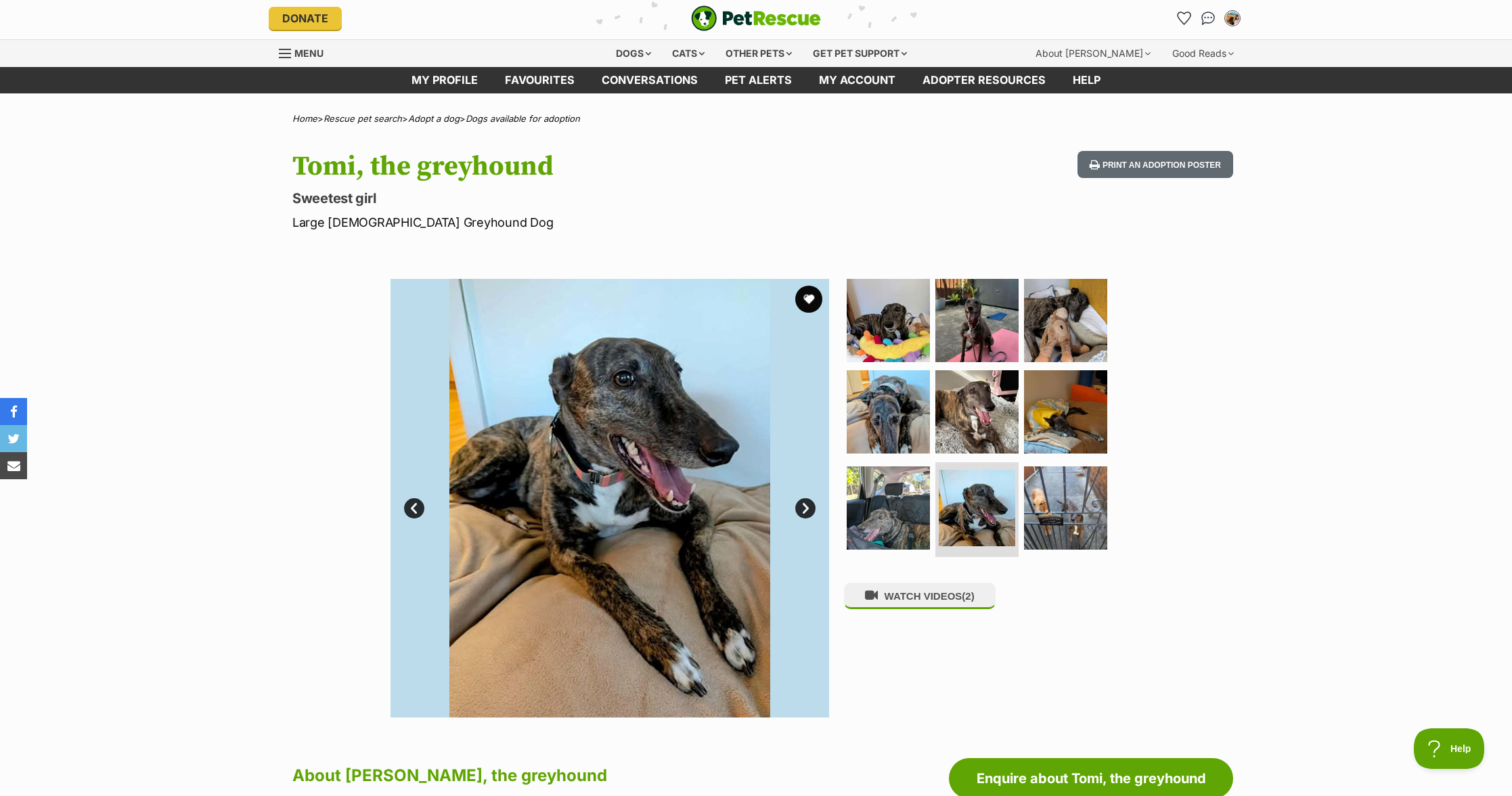
click at [807, 513] on link "Next" at bounding box center [805, 509] width 20 height 20
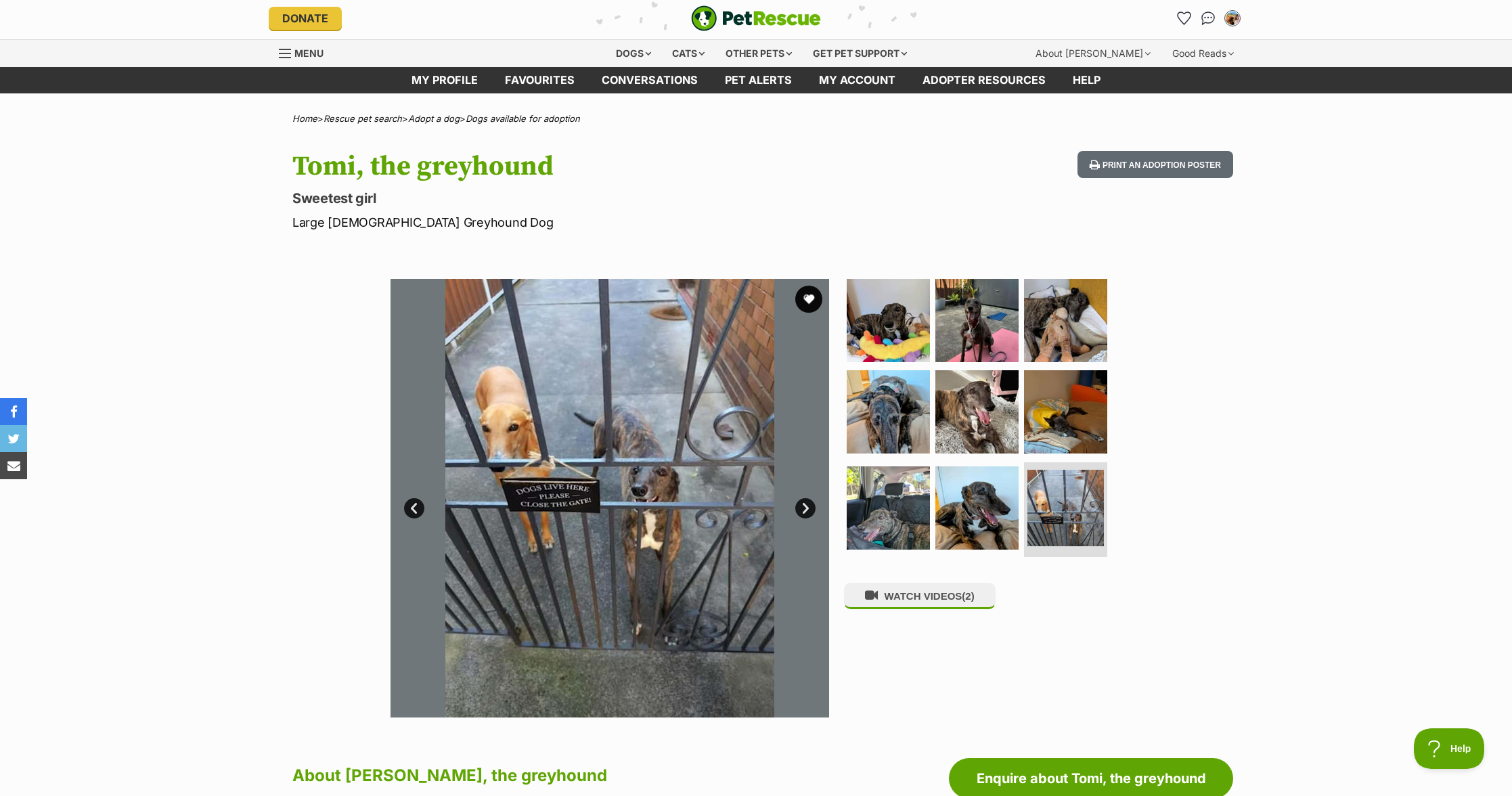
click at [807, 513] on link "Next" at bounding box center [805, 509] width 20 height 20
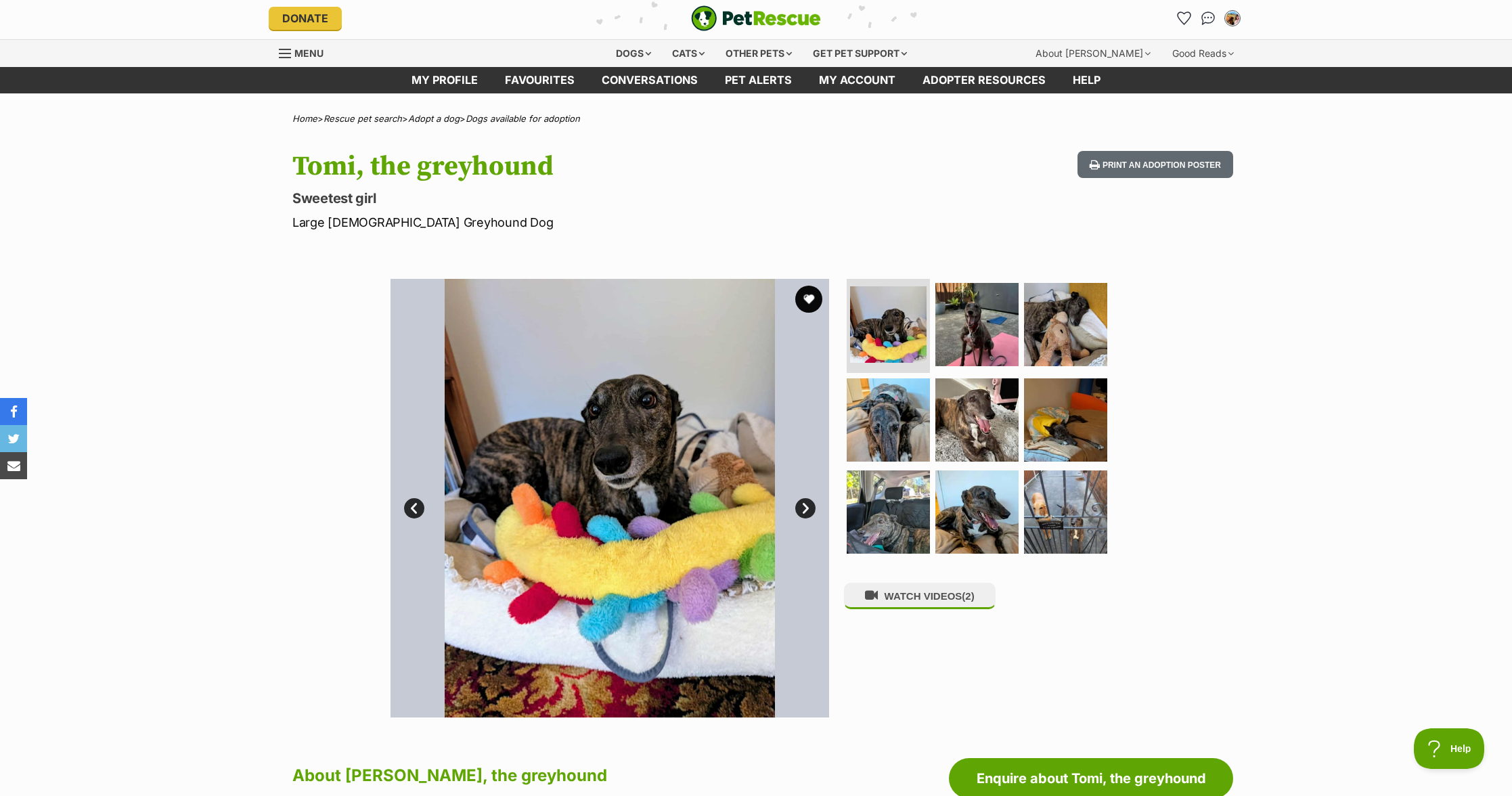
click at [608, 471] on img at bounding box center [609, 498] width 438 height 438
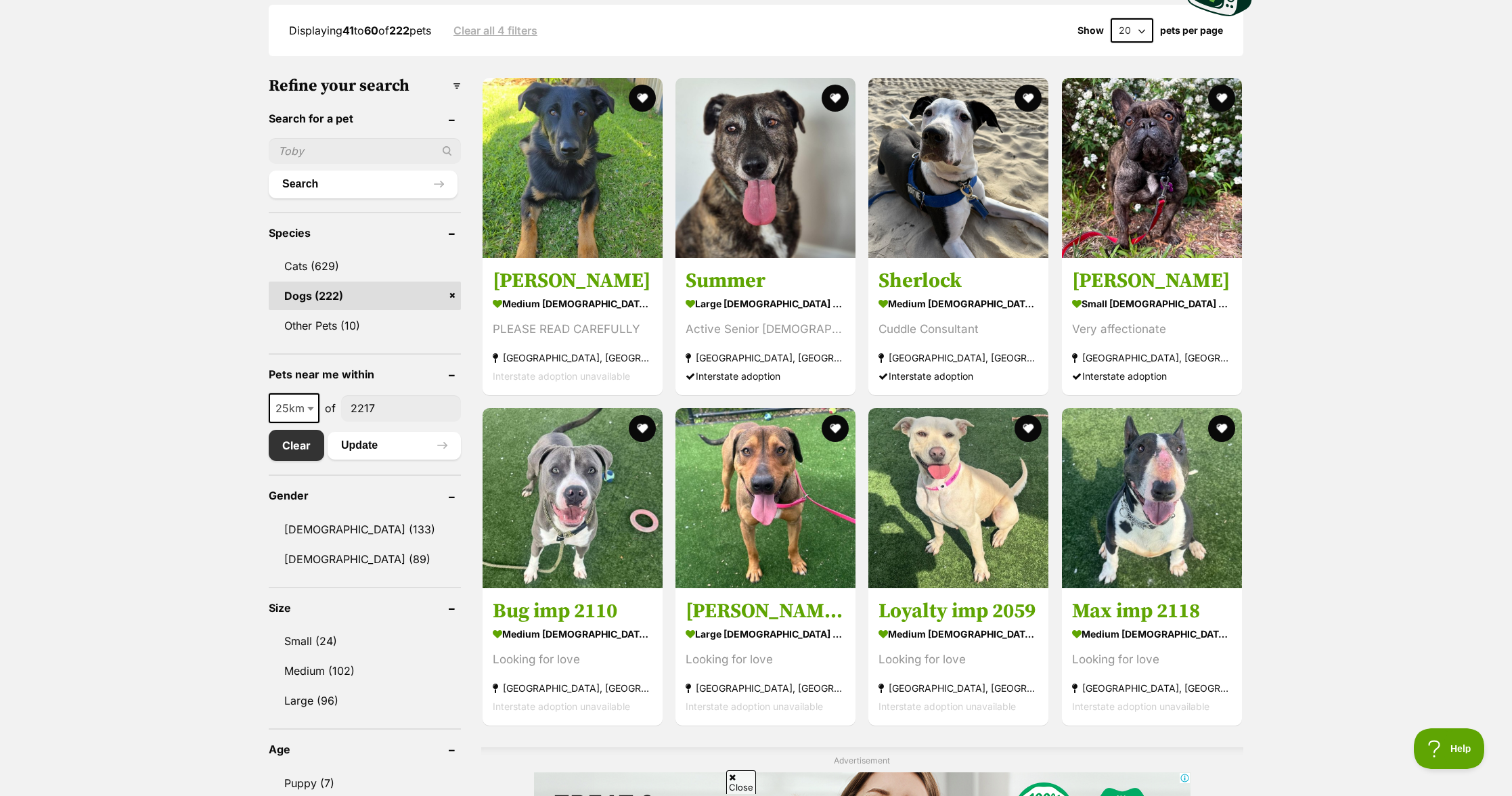
click at [287, 405] on span "25km" at bounding box center [294, 409] width 48 height 19
click at [362, 413] on input"] "2217" at bounding box center [401, 408] width 120 height 26
click at [302, 409] on span "25km" at bounding box center [294, 409] width 48 height 19
select select "50"
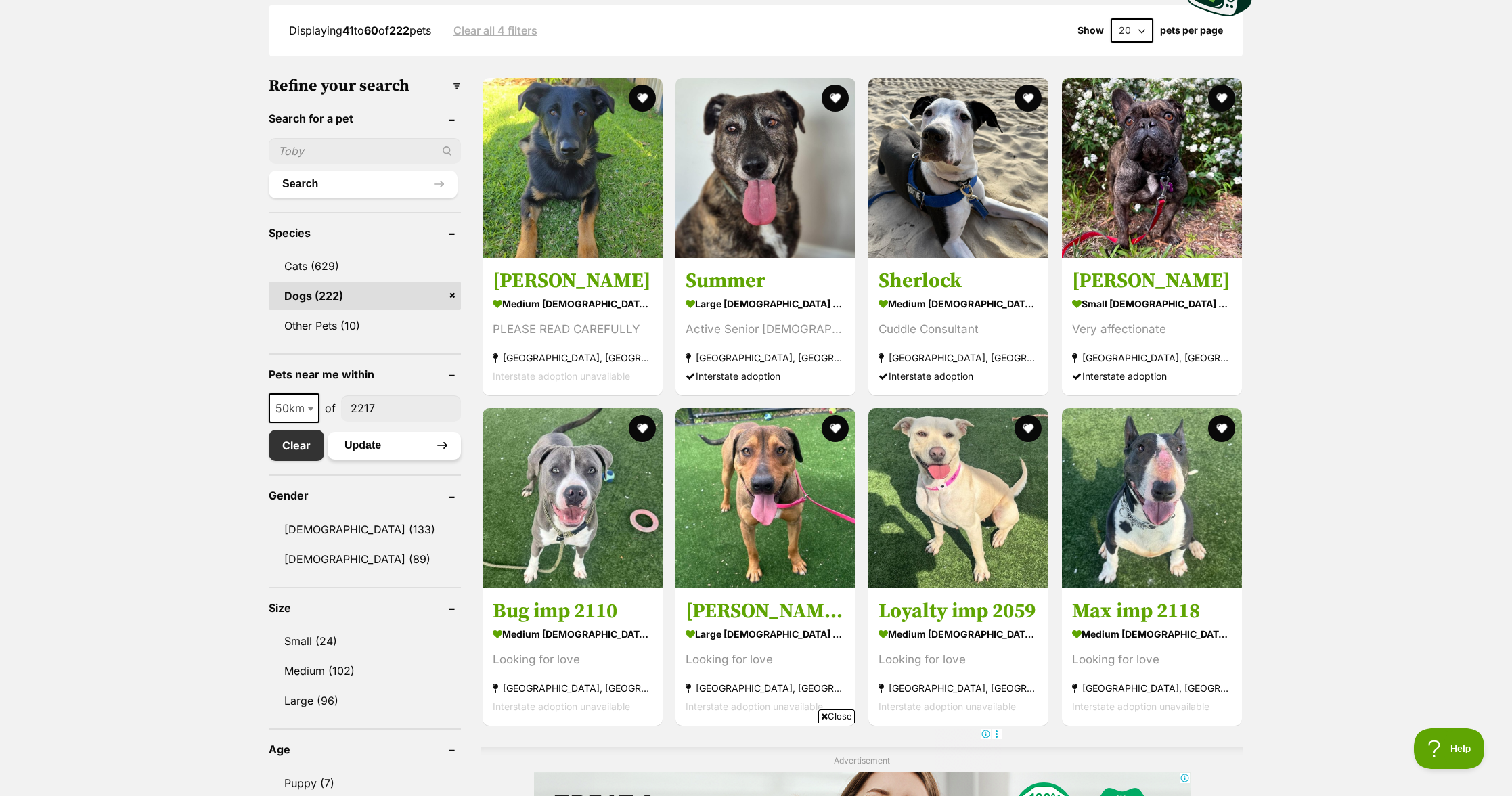
click at [379, 447] on button "Update" at bounding box center [394, 445] width 133 height 27
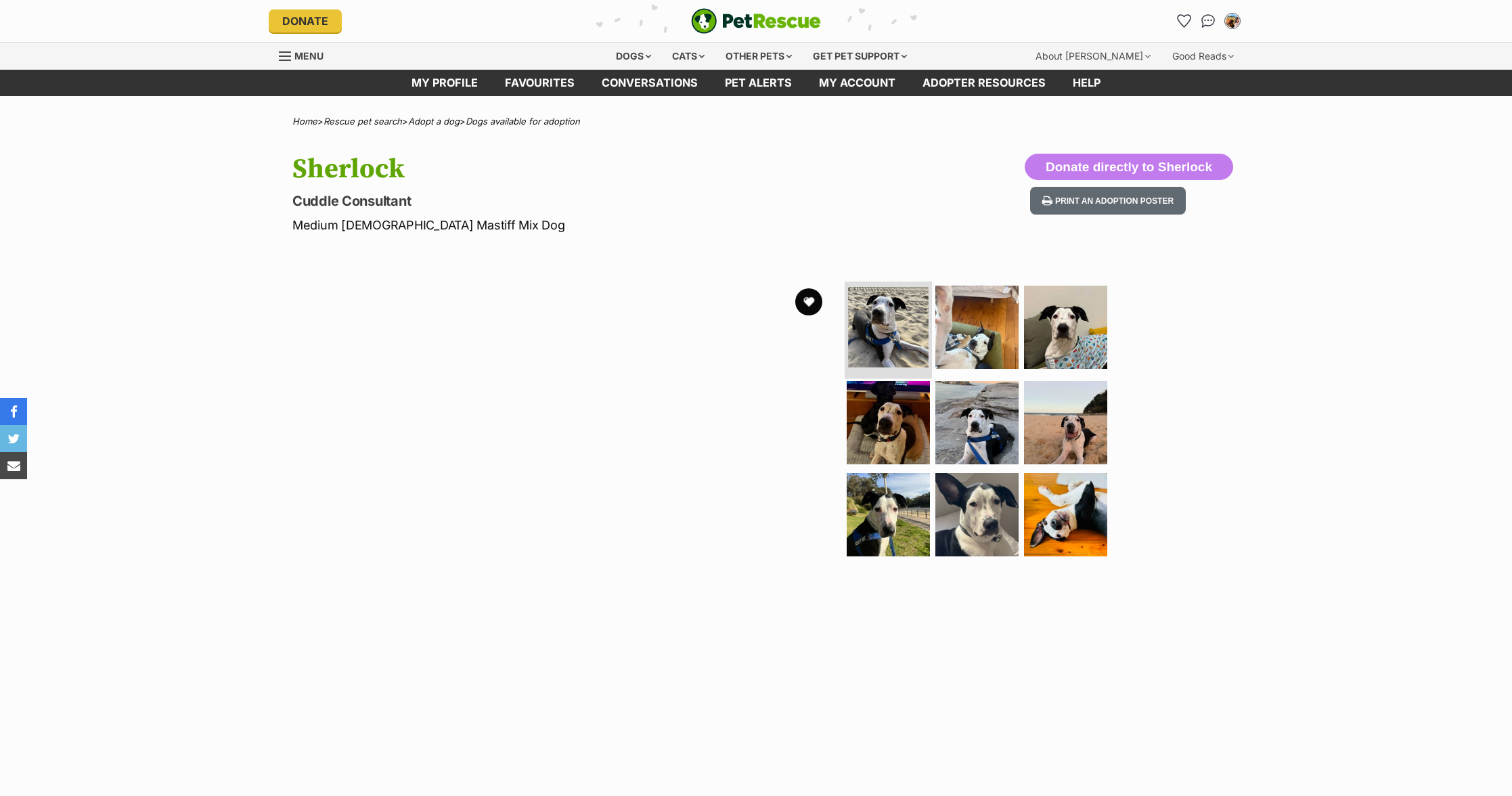
click at [902, 339] on img at bounding box center [888, 327] width 80 height 80
click at [993, 352] on img at bounding box center [977, 327] width 88 height 88
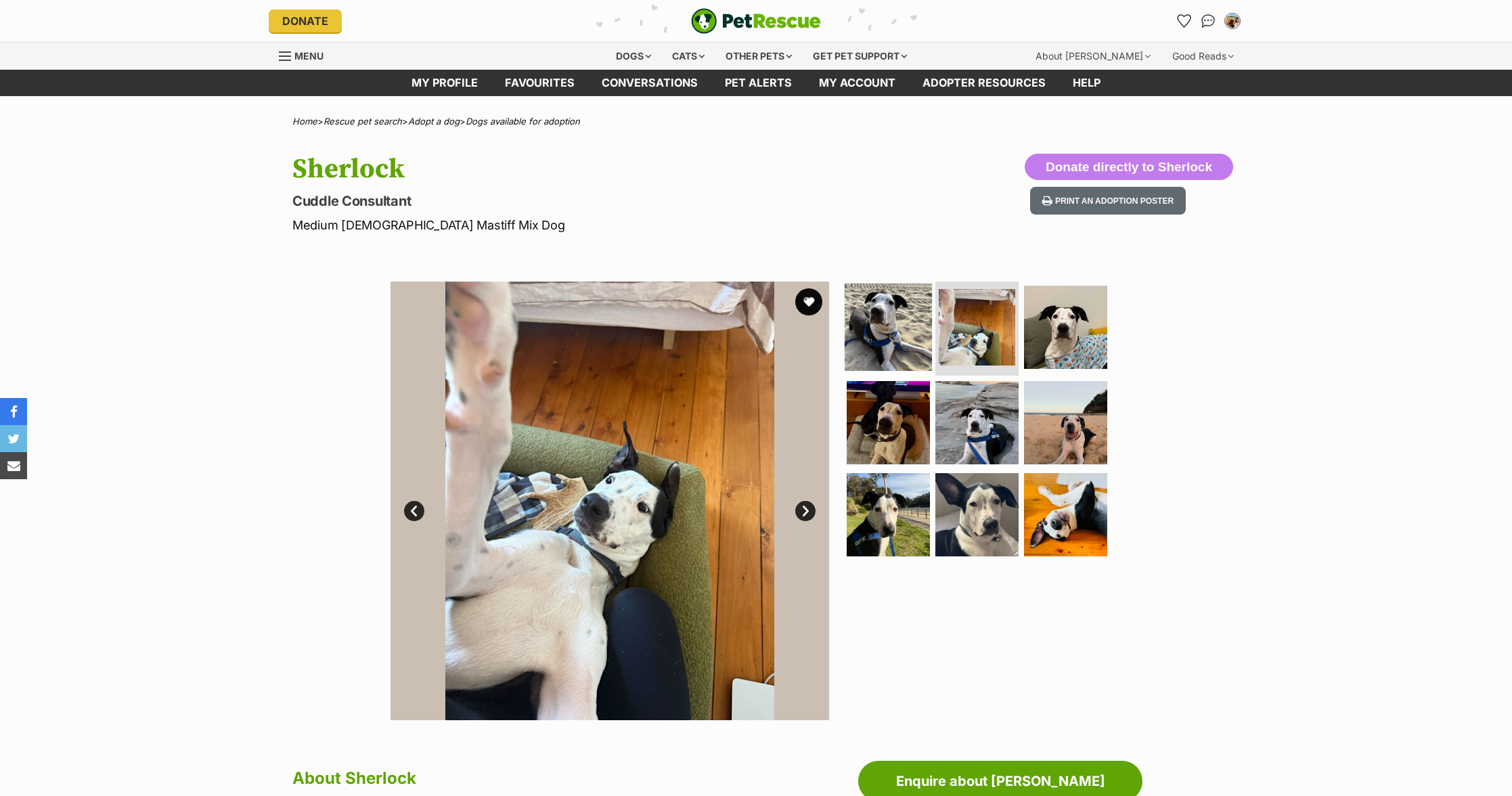
click at [901, 338] on img at bounding box center [888, 327] width 88 height 88
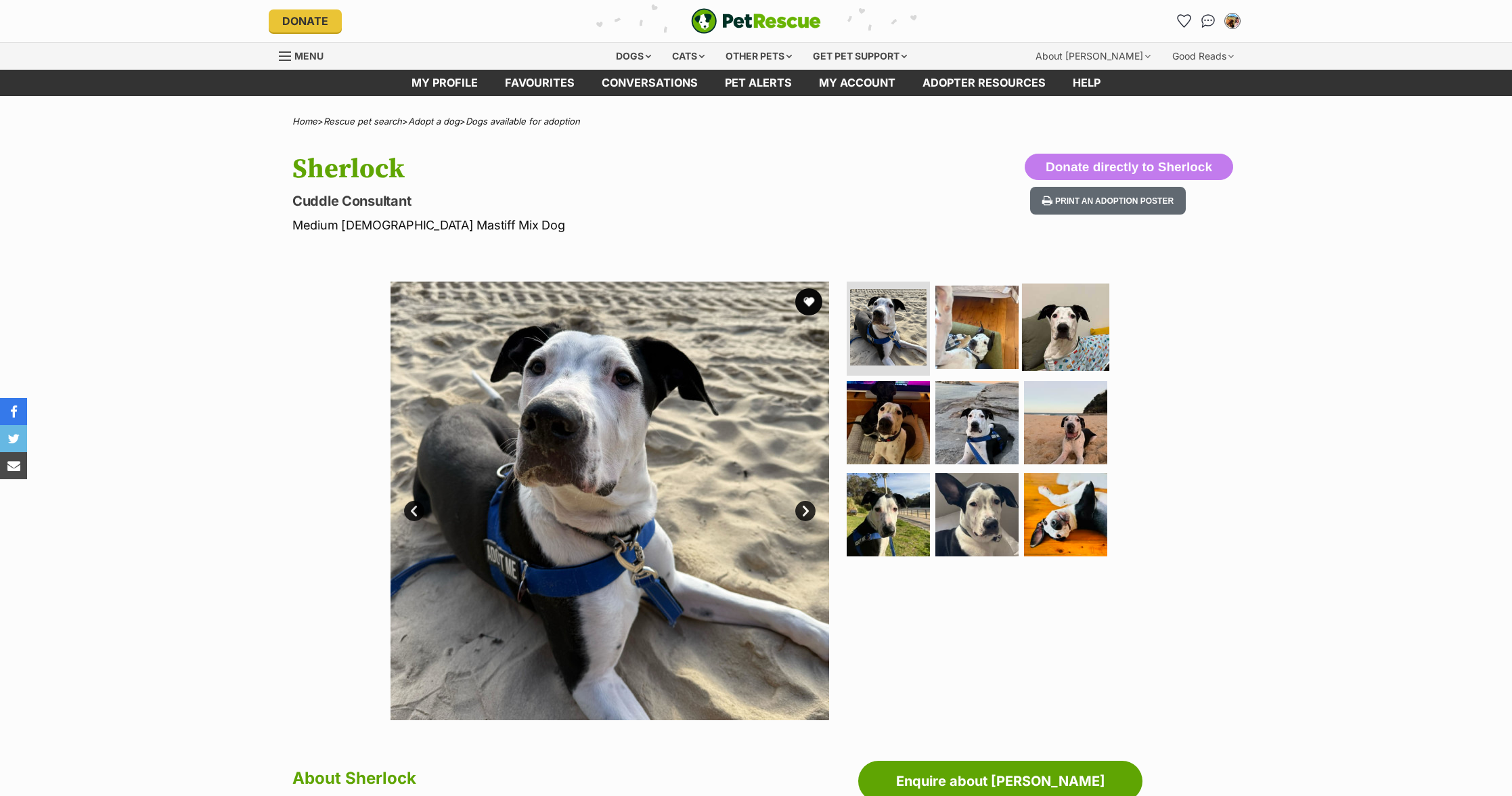
click at [1048, 341] on img at bounding box center [1066, 327] width 88 height 88
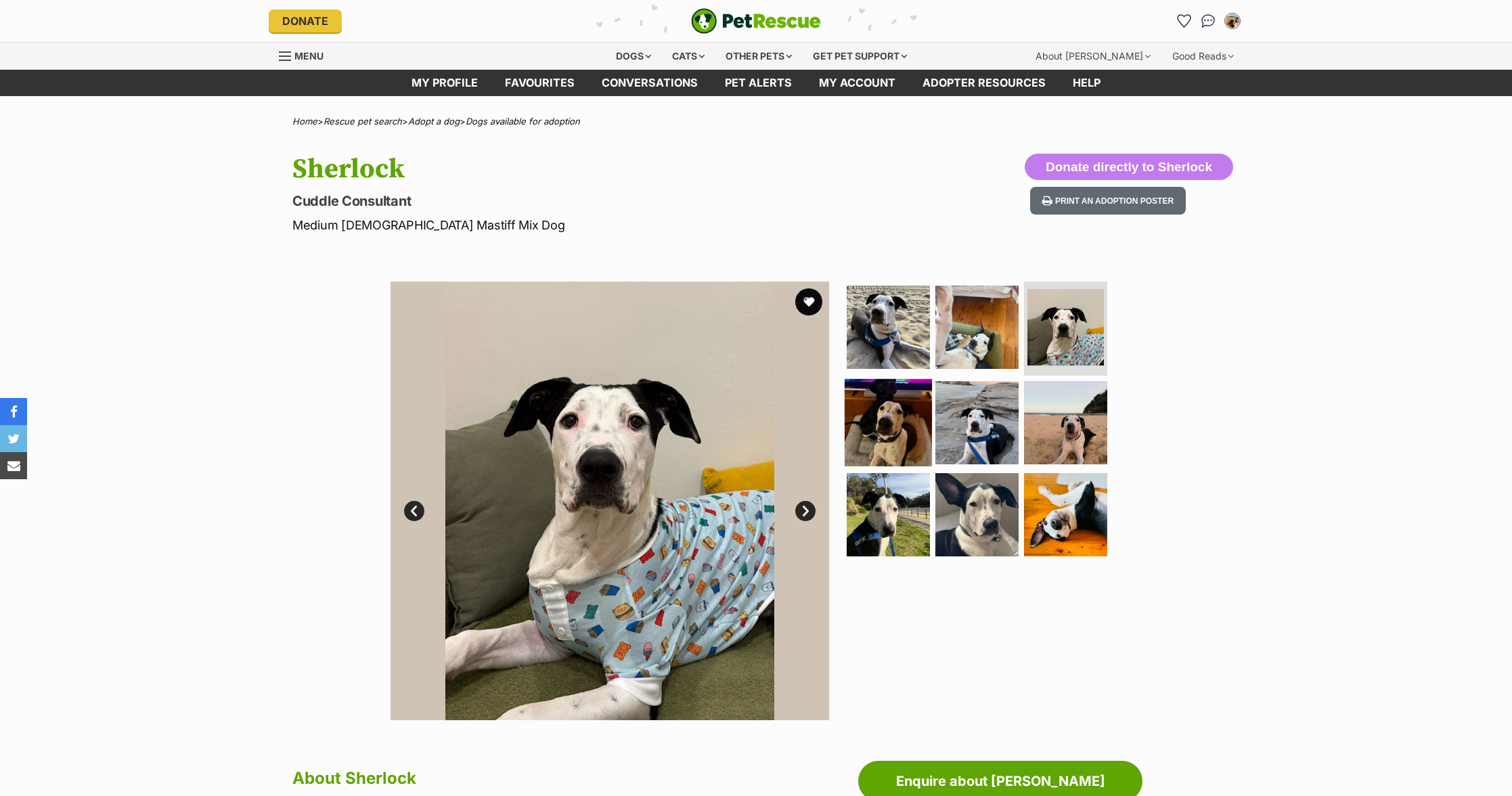
click at [861, 430] on img at bounding box center [888, 423] width 88 height 88
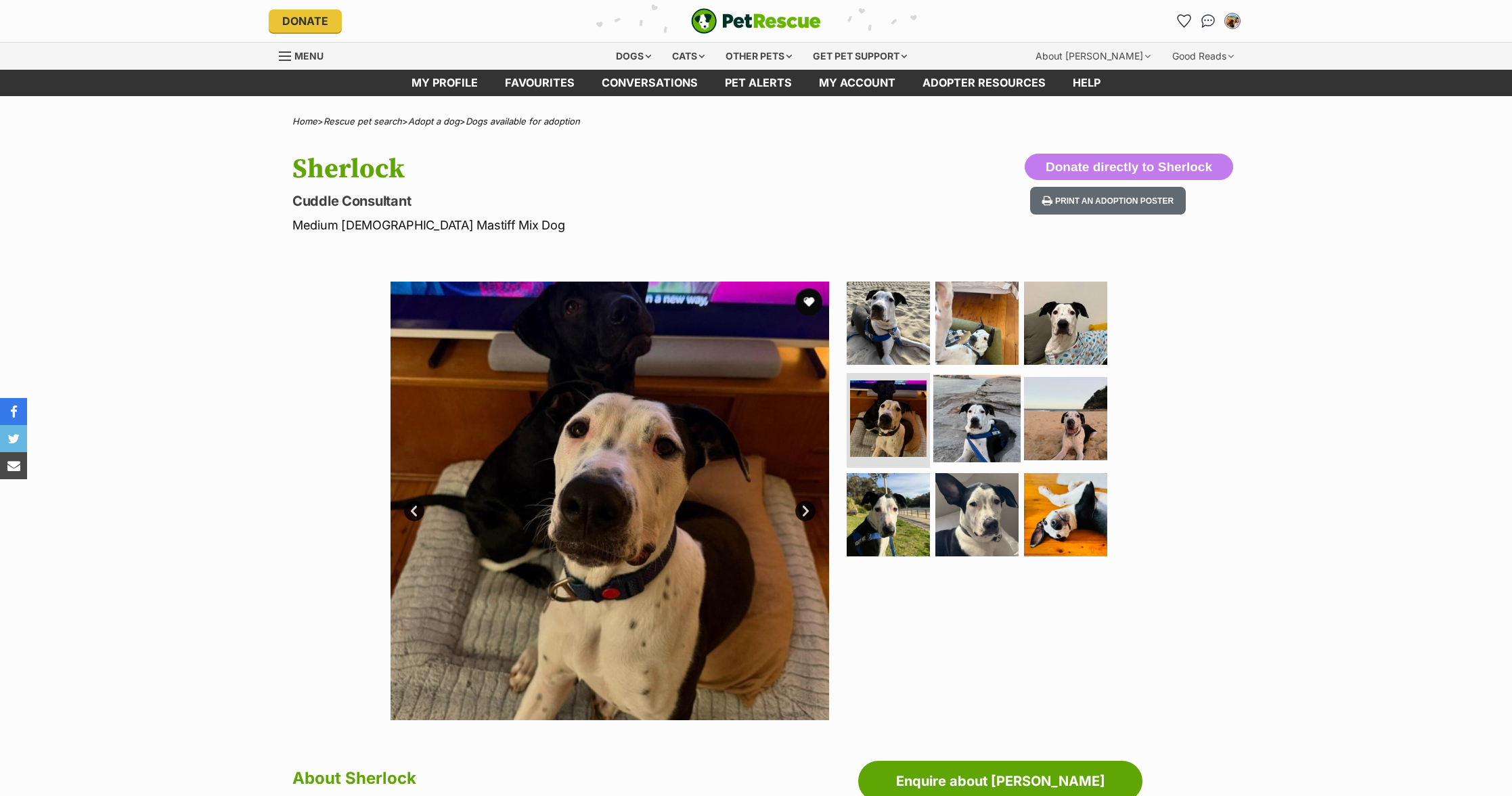
click at [974, 442] on img at bounding box center [977, 419] width 88 height 88
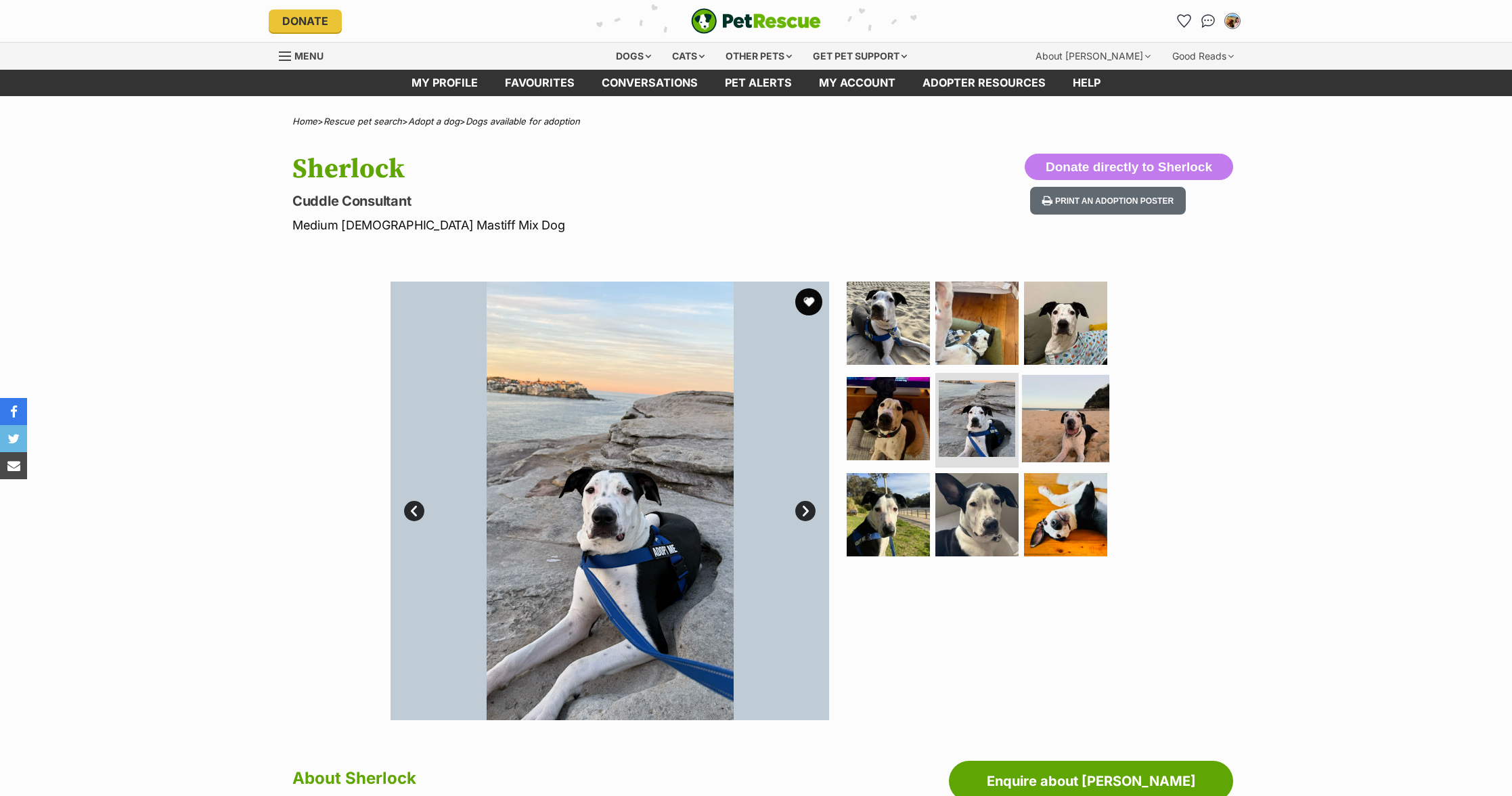
click at [1060, 431] on img at bounding box center [1066, 419] width 88 height 88
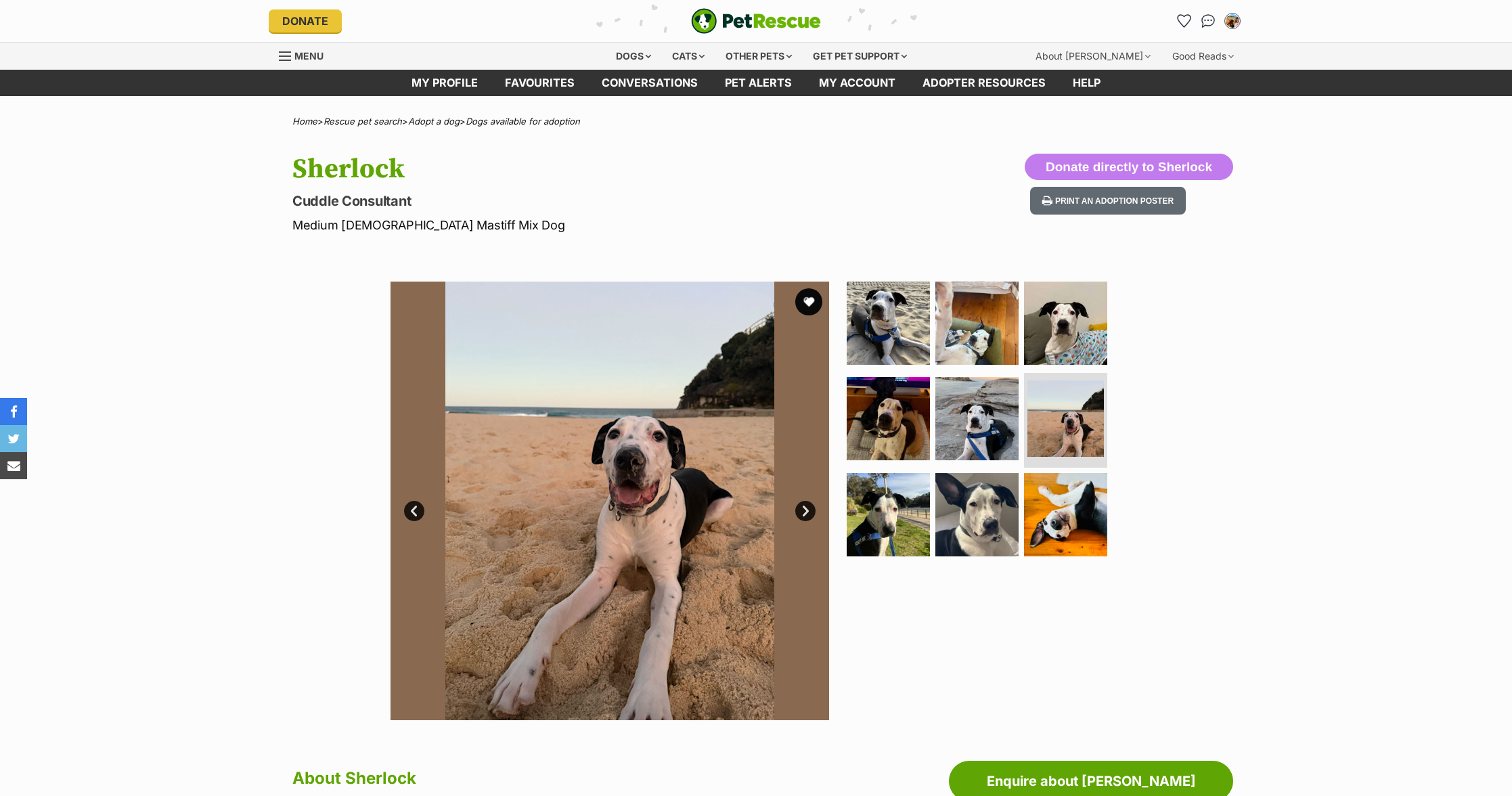
click at [930, 526] on ul at bounding box center [982, 423] width 277 height 284
click at [982, 488] on img at bounding box center [977, 515] width 88 height 88
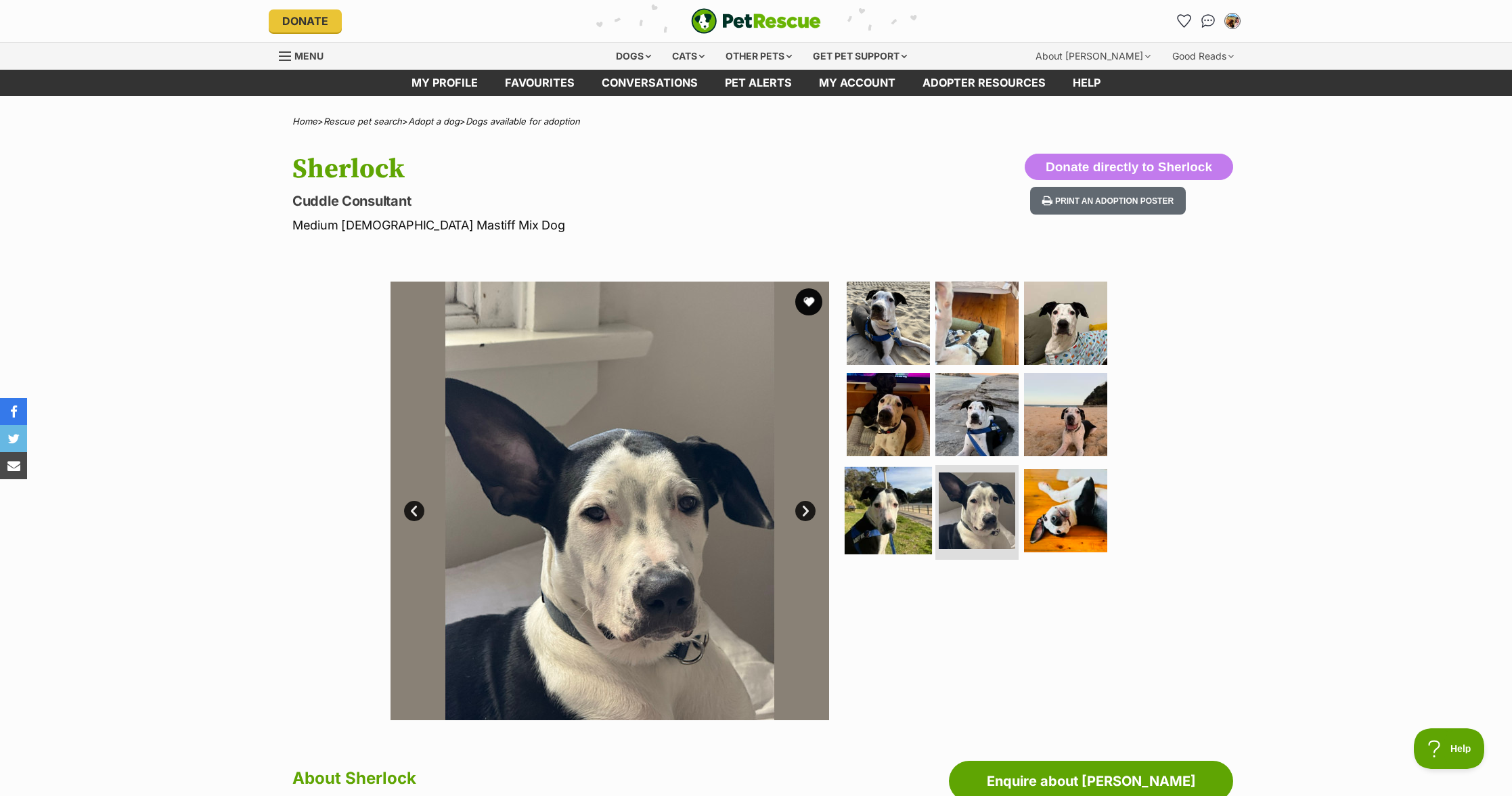
click at [888, 503] on img at bounding box center [888, 511] width 88 height 88
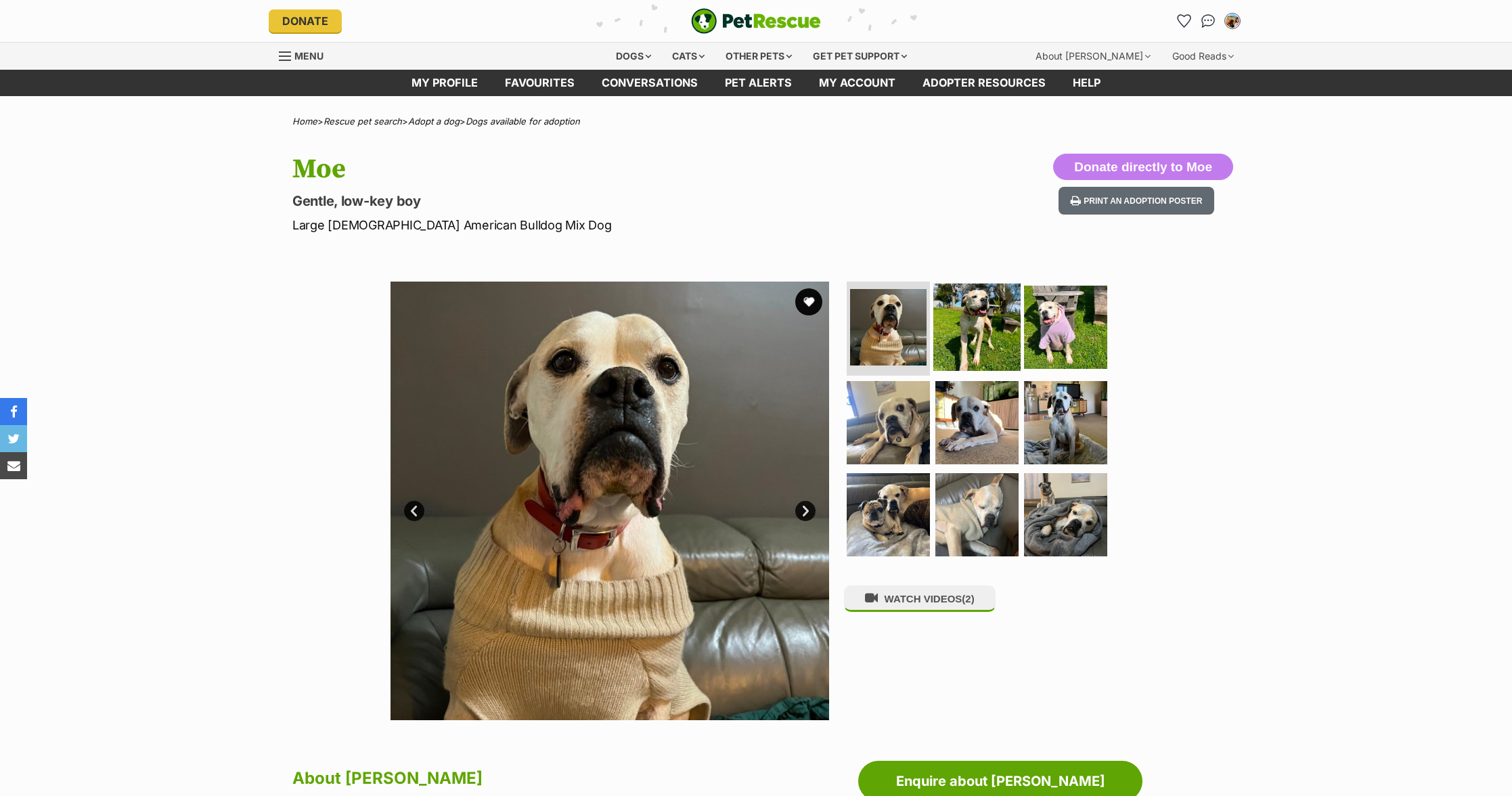
click at [969, 341] on img at bounding box center [977, 327] width 88 height 88
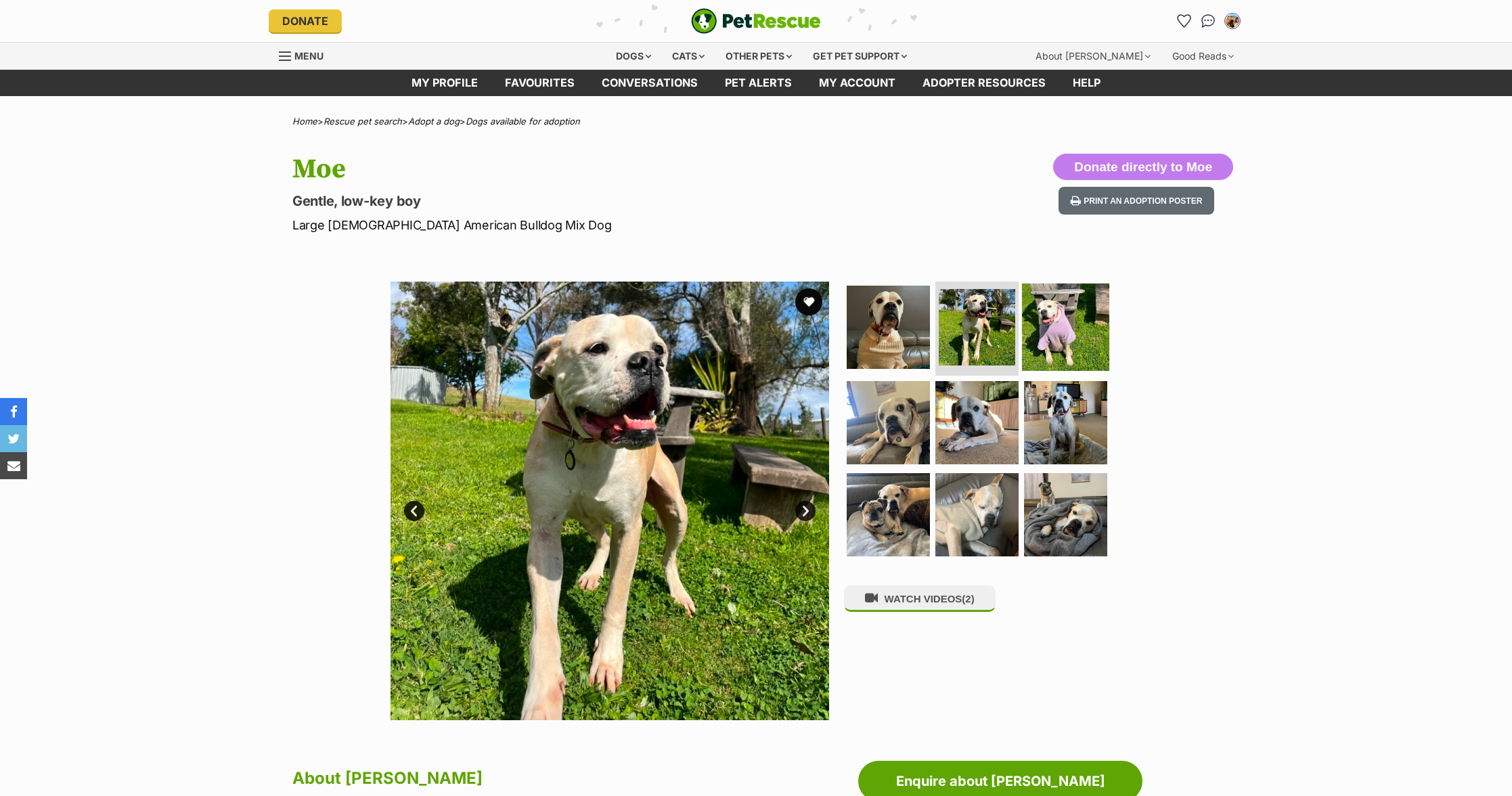
click at [1093, 347] on img at bounding box center [1066, 327] width 88 height 88
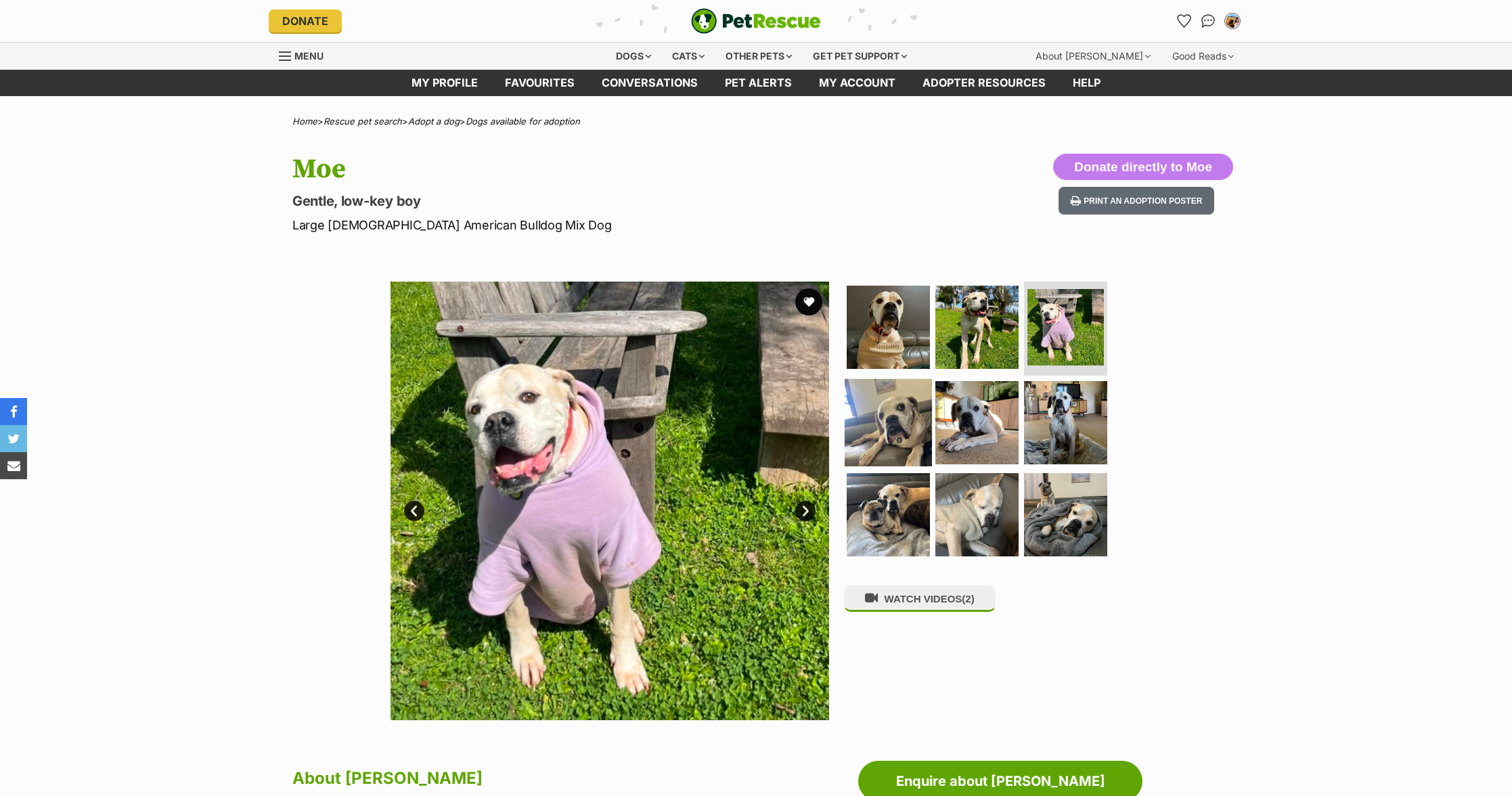
click at [911, 394] on img at bounding box center [888, 423] width 88 height 88
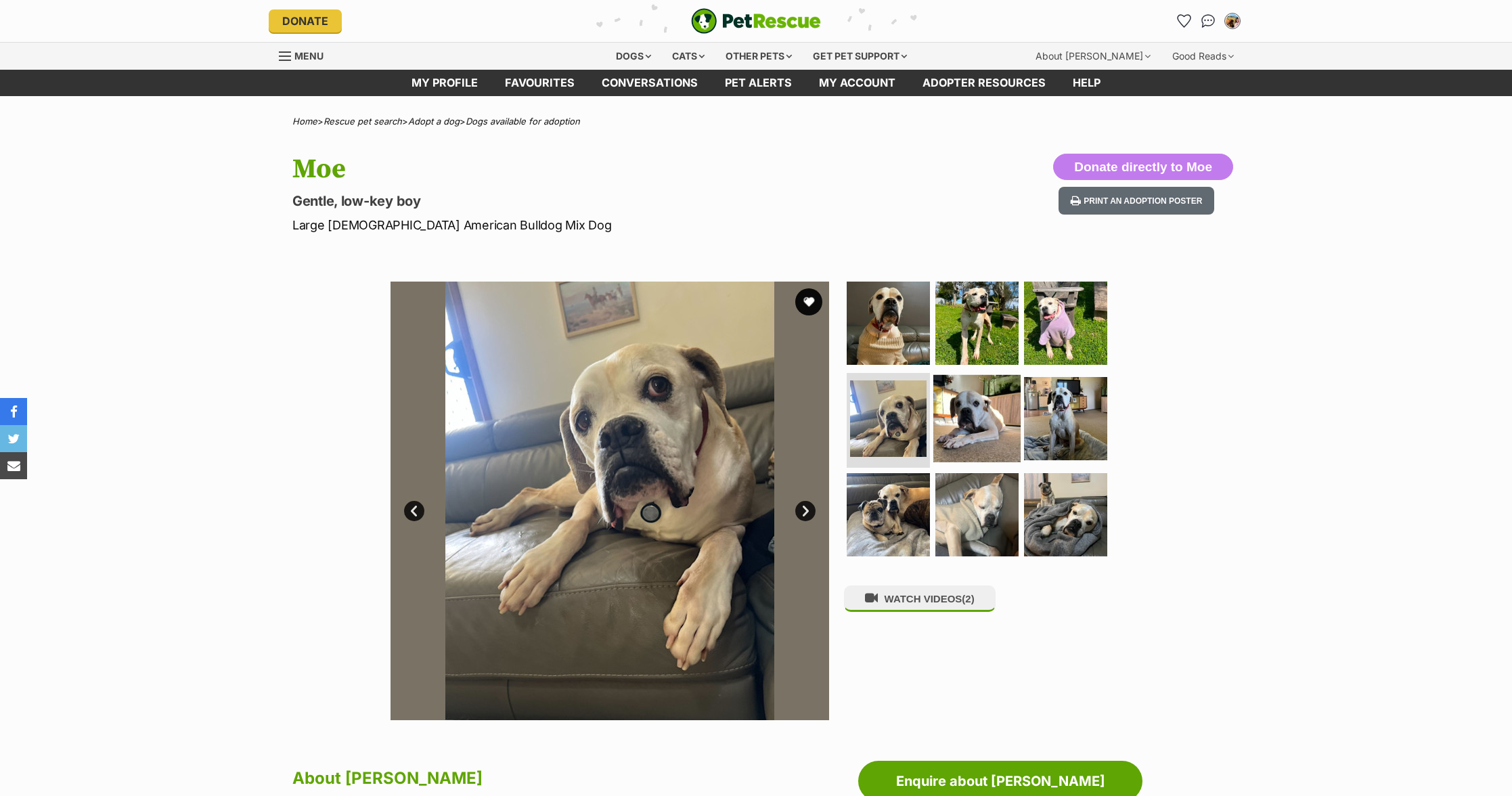
click at [977, 427] on img at bounding box center [977, 419] width 88 height 88
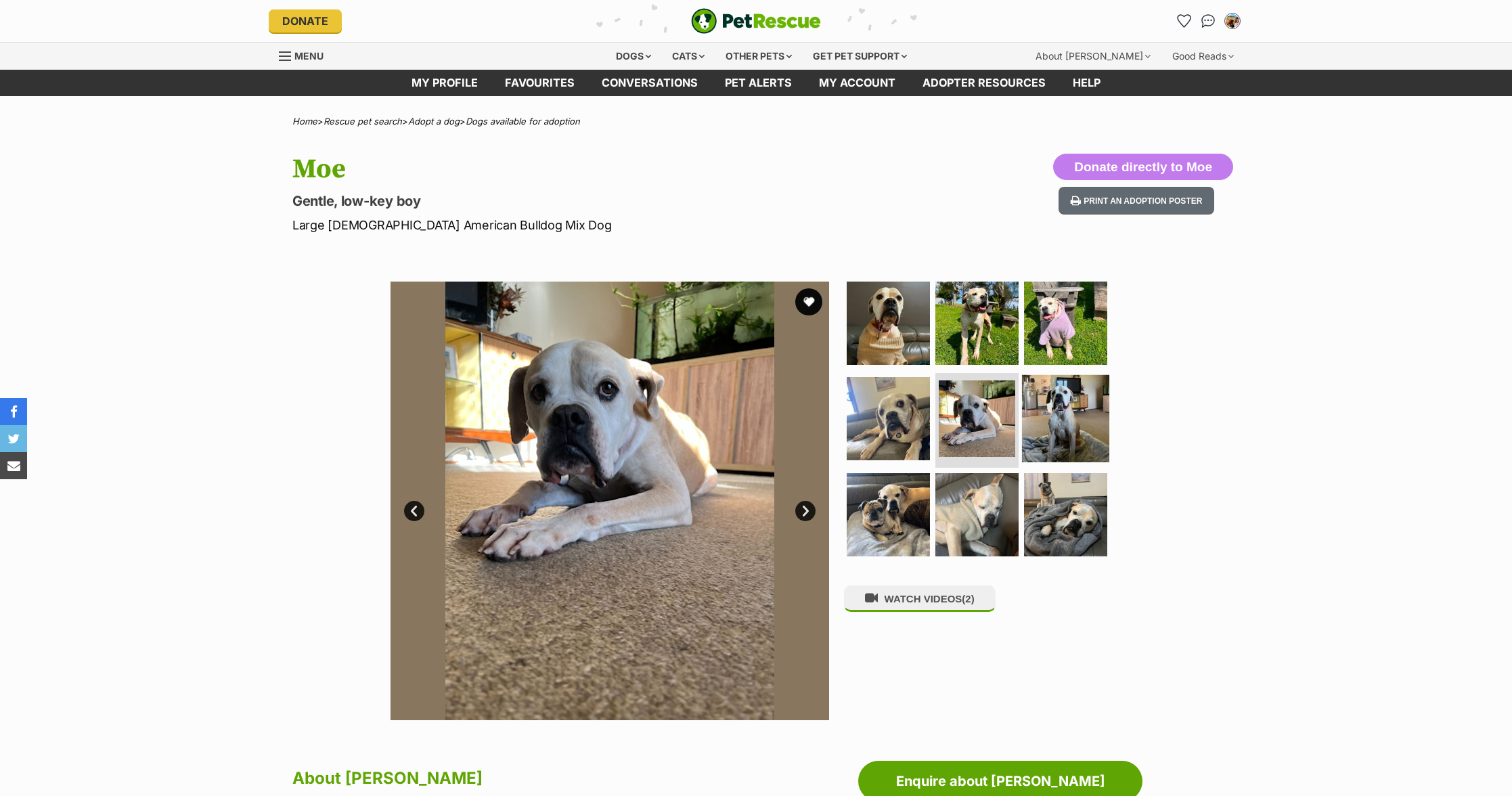
click at [1049, 435] on img at bounding box center [1066, 419] width 88 height 88
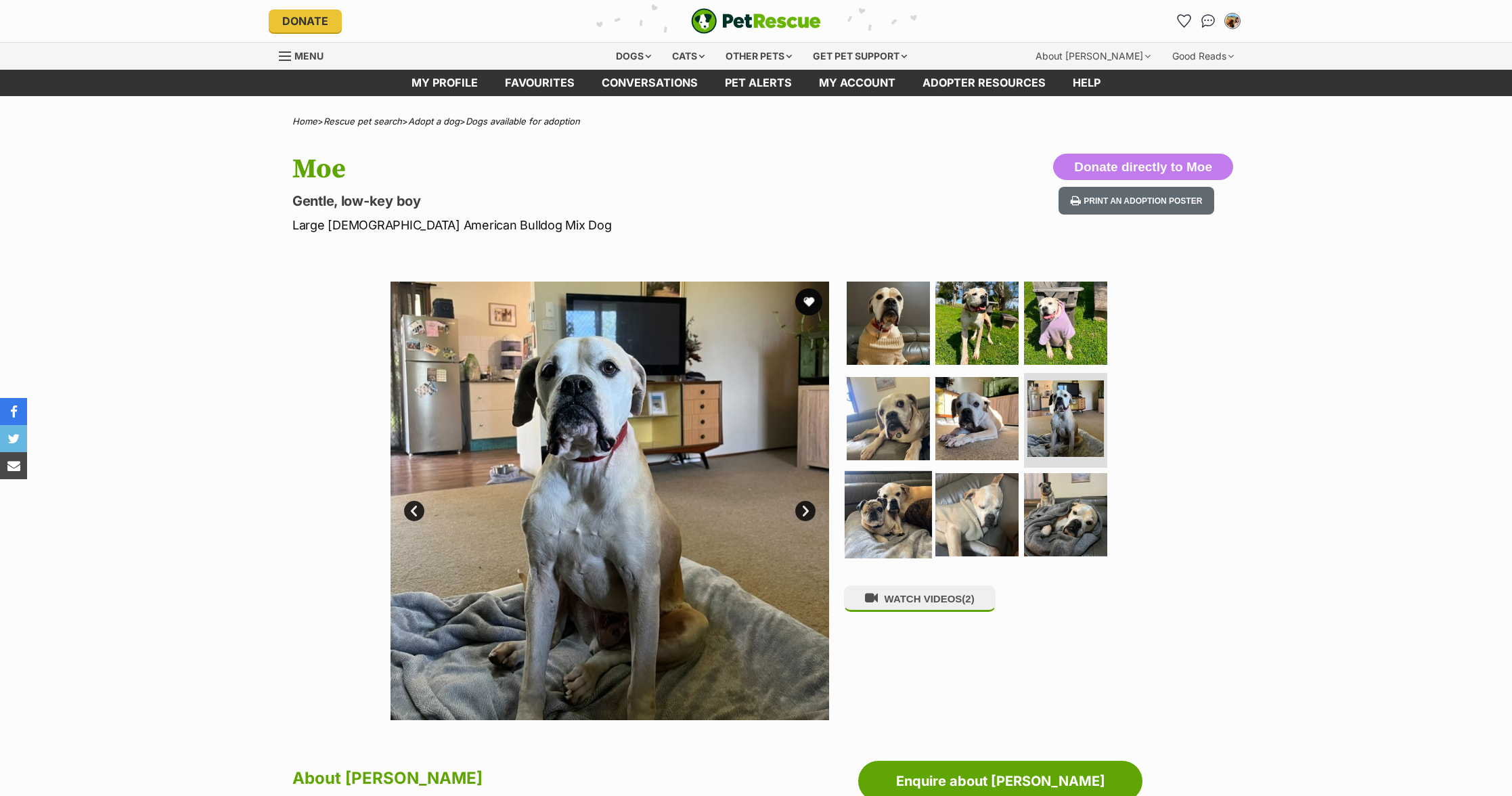
click at [888, 506] on img at bounding box center [888, 515] width 88 height 88
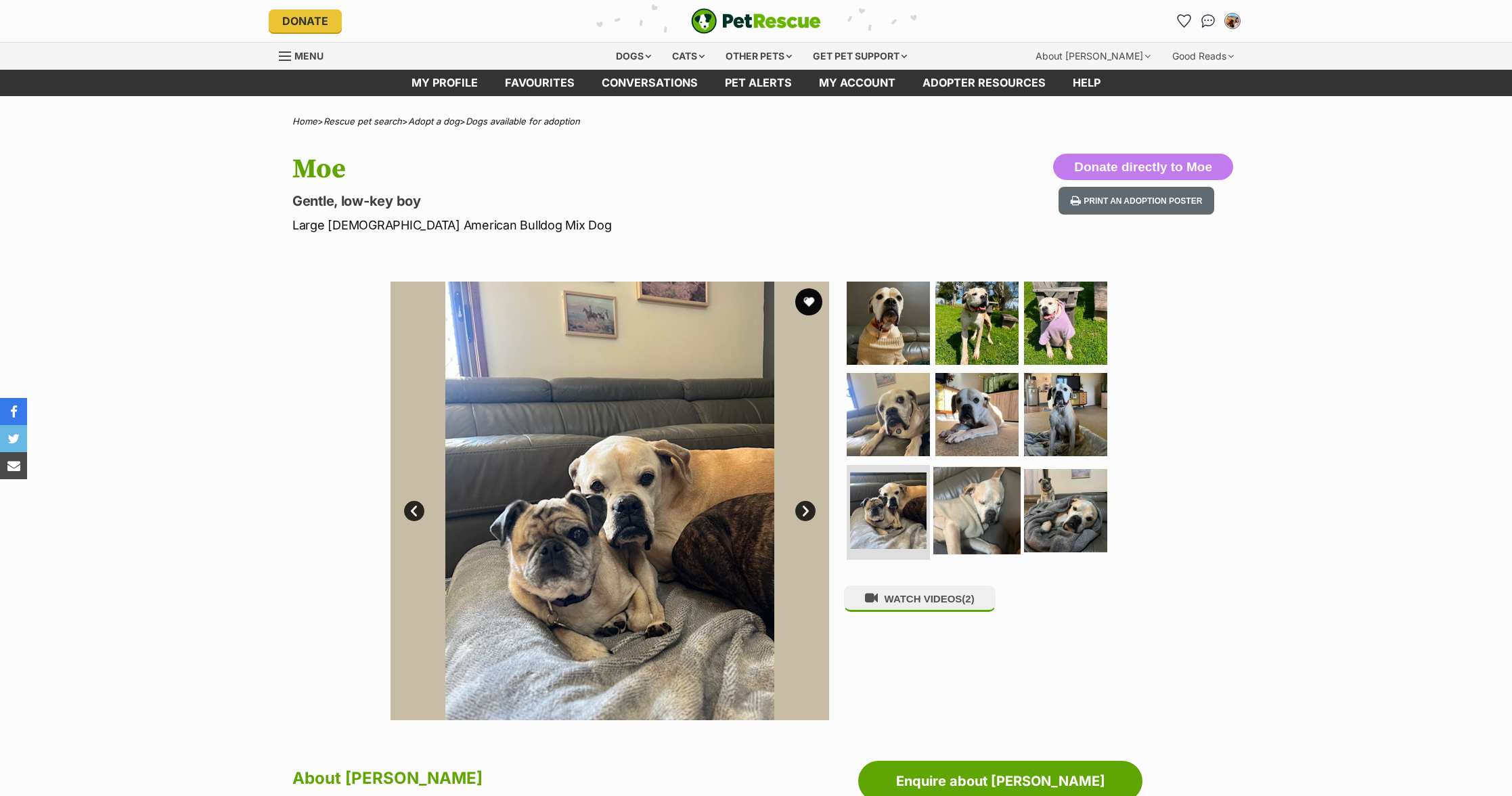
click at [964, 513] on img at bounding box center [977, 511] width 88 height 88
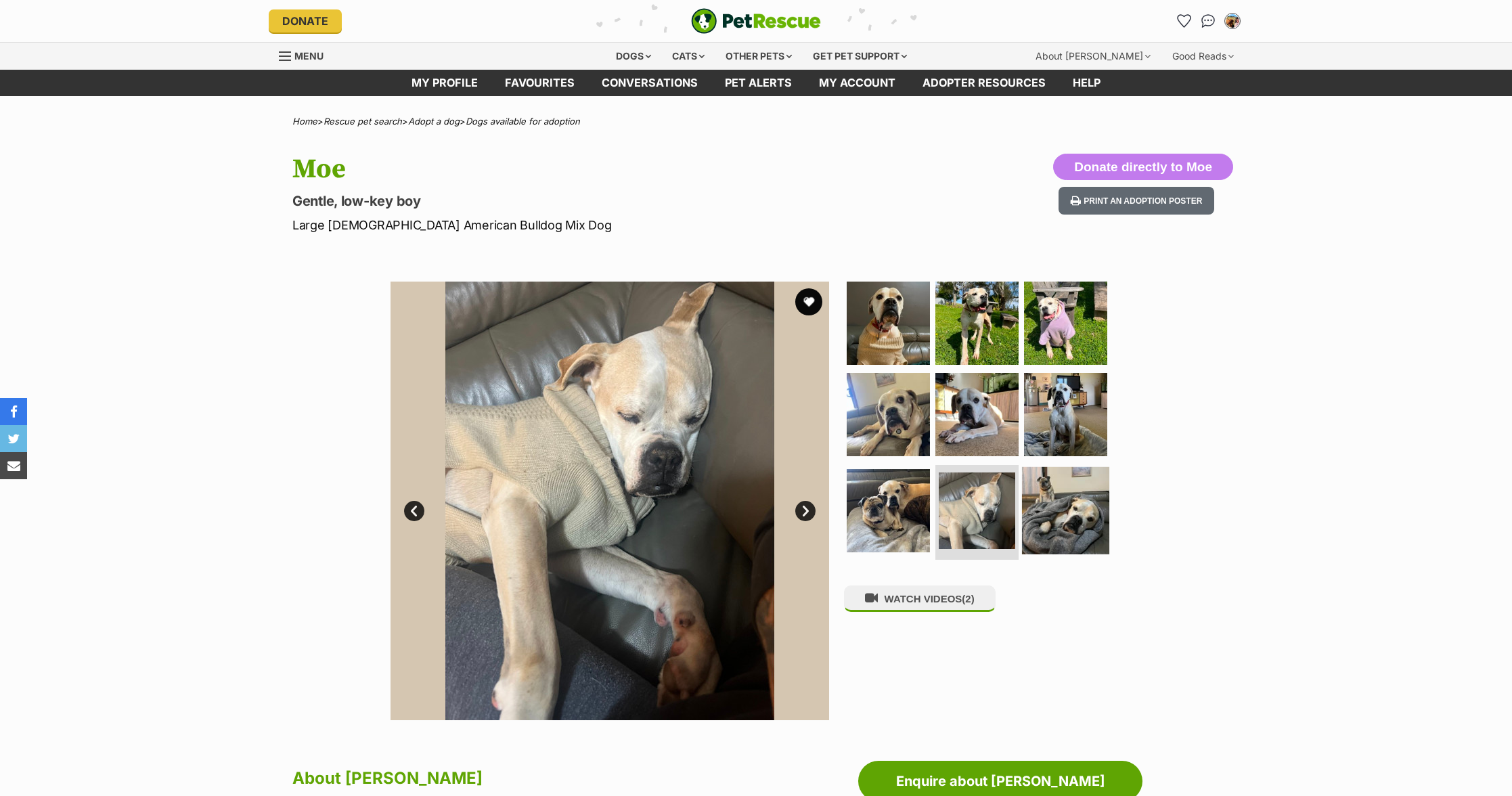
click at [1079, 513] on img at bounding box center [1066, 511] width 88 height 88
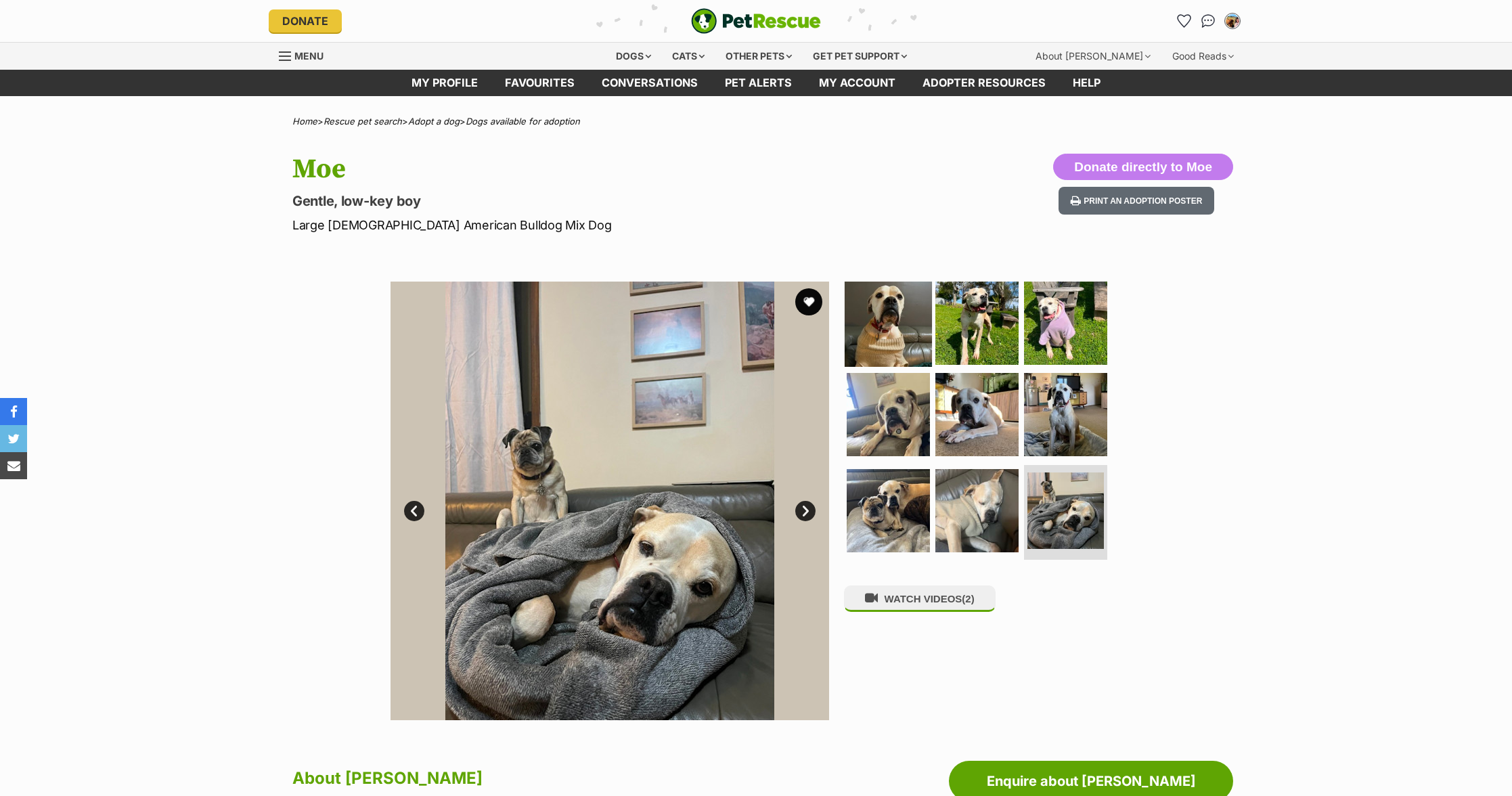
click at [923, 341] on img at bounding box center [888, 322] width 88 height 88
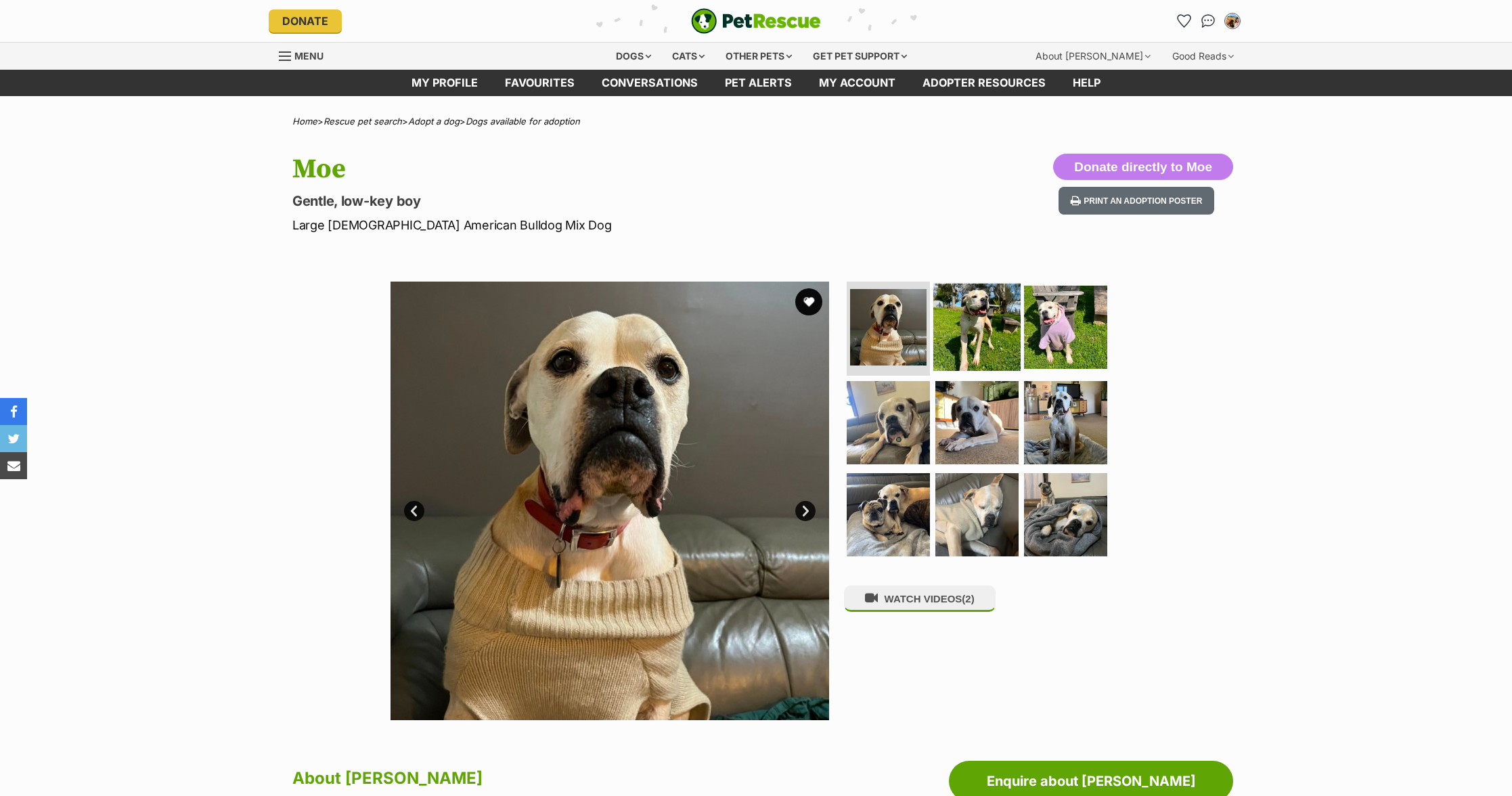
click at [973, 344] on img at bounding box center [977, 327] width 88 height 88
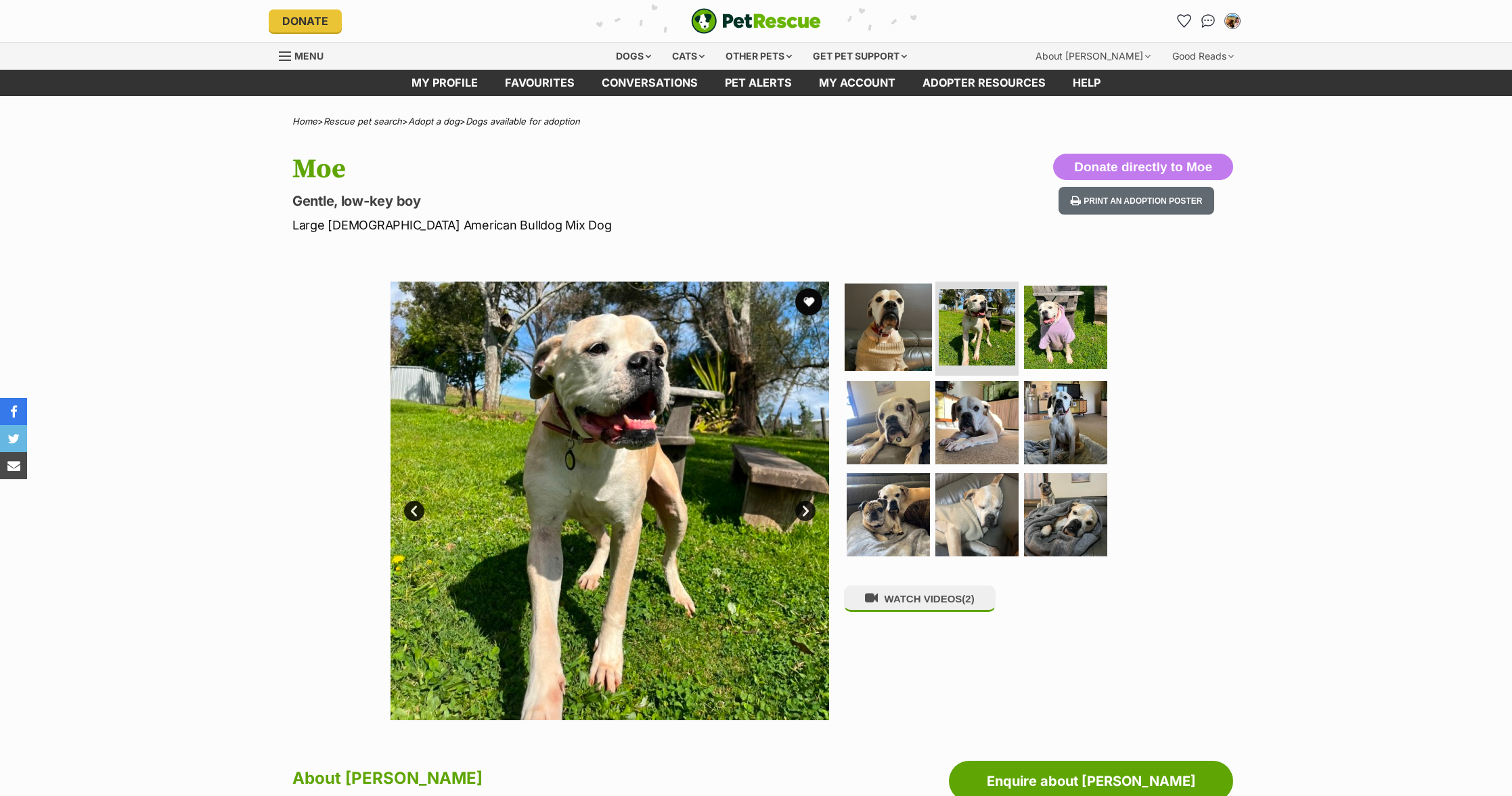
click at [870, 358] on img at bounding box center [888, 327] width 88 height 88
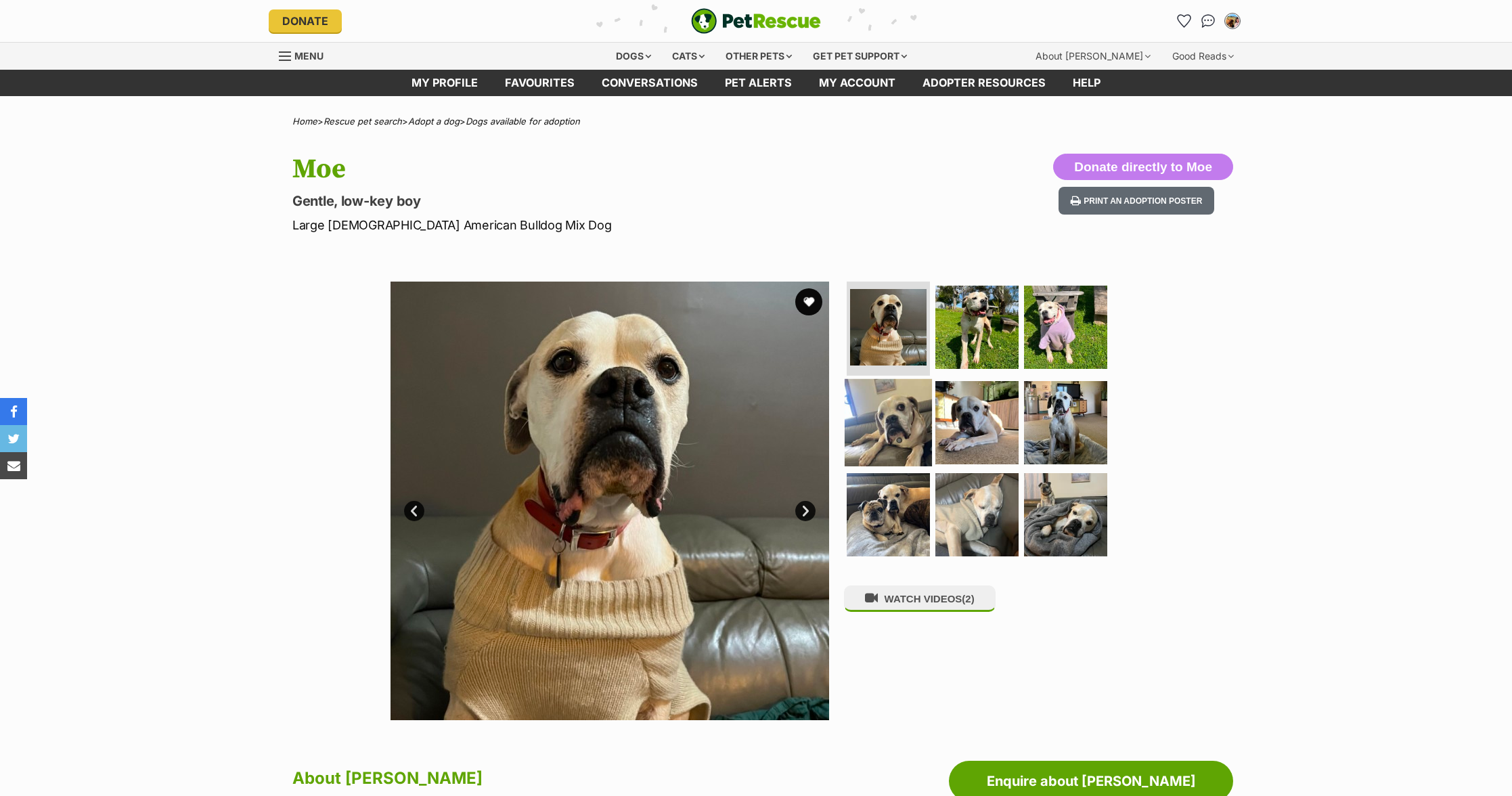
click at [910, 399] on img at bounding box center [888, 423] width 88 height 88
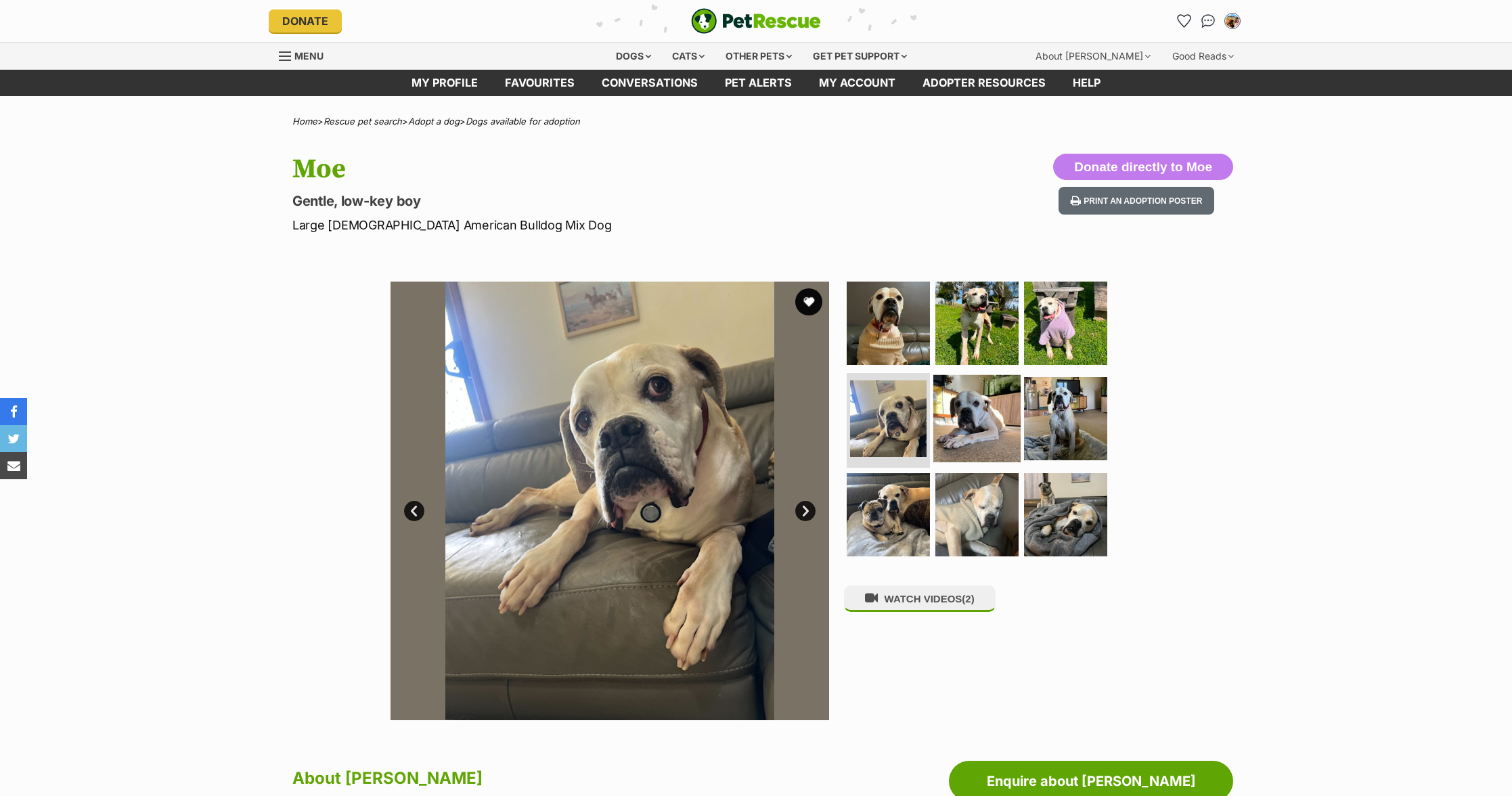
click at [975, 437] on img at bounding box center [977, 419] width 88 height 88
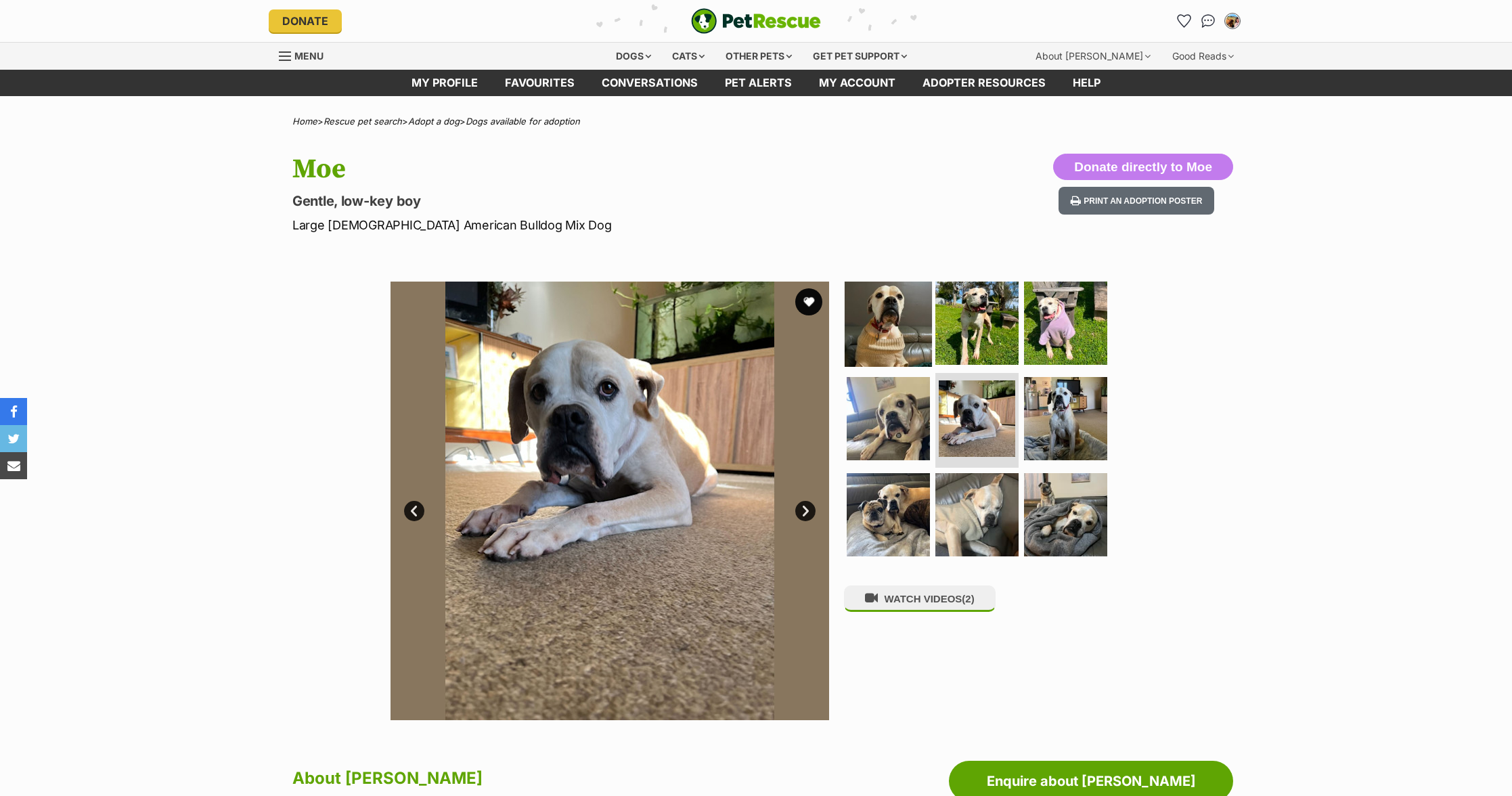
click at [877, 347] on img at bounding box center [888, 322] width 88 height 88
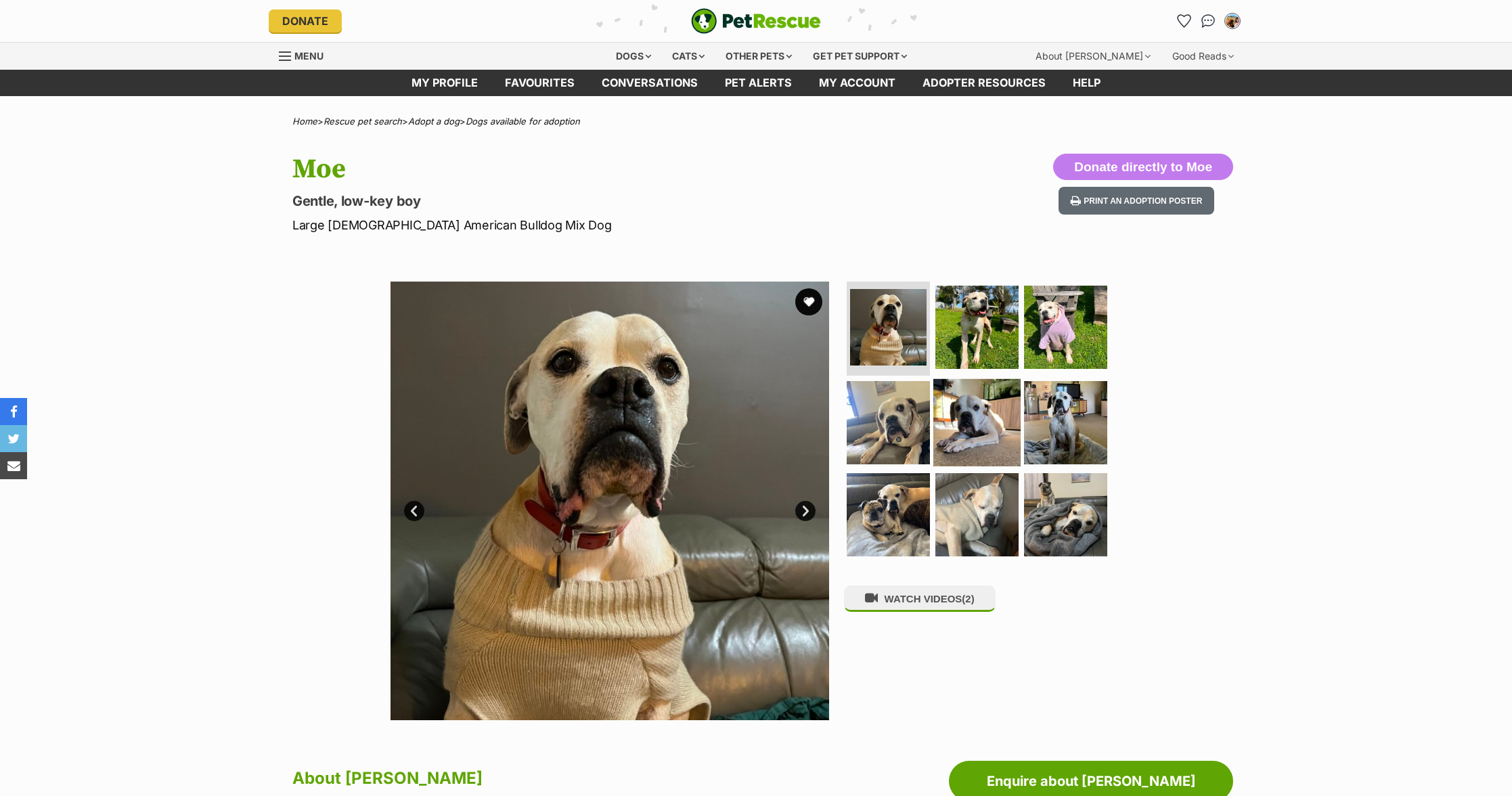
click at [974, 429] on img at bounding box center [977, 423] width 88 height 88
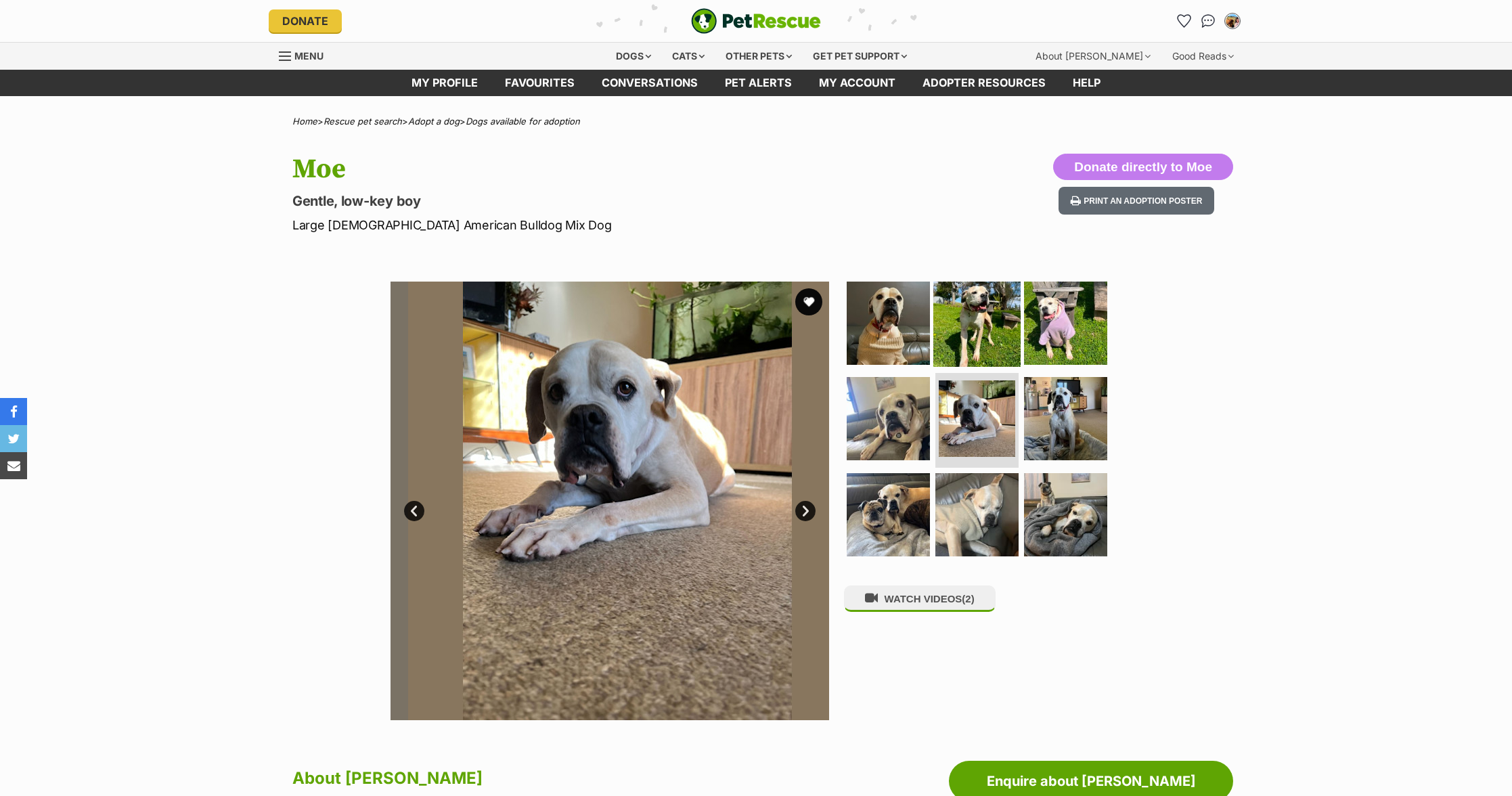
click at [983, 296] on img at bounding box center [977, 322] width 88 height 88
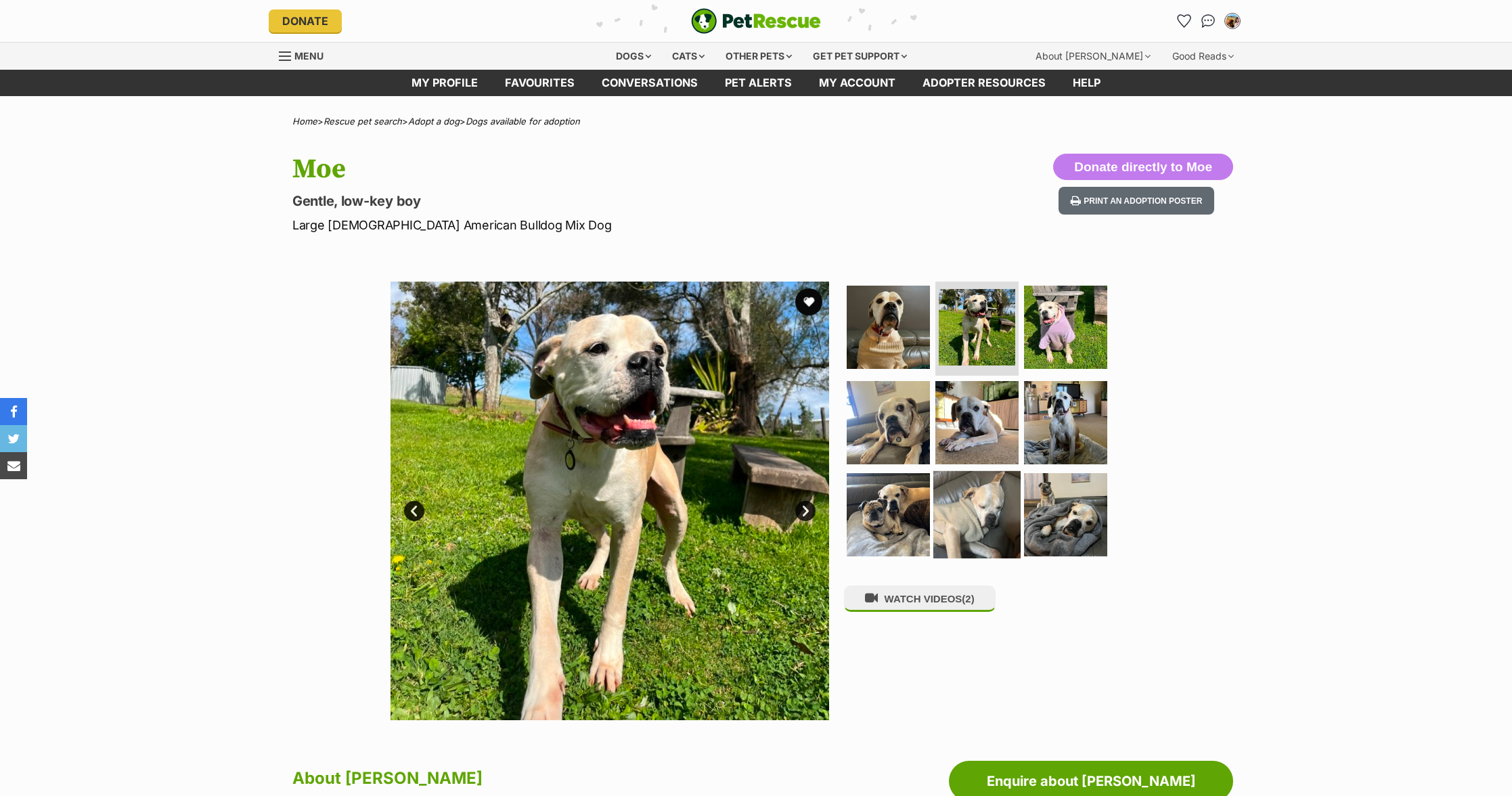
click at [983, 521] on img at bounding box center [977, 515] width 88 height 88
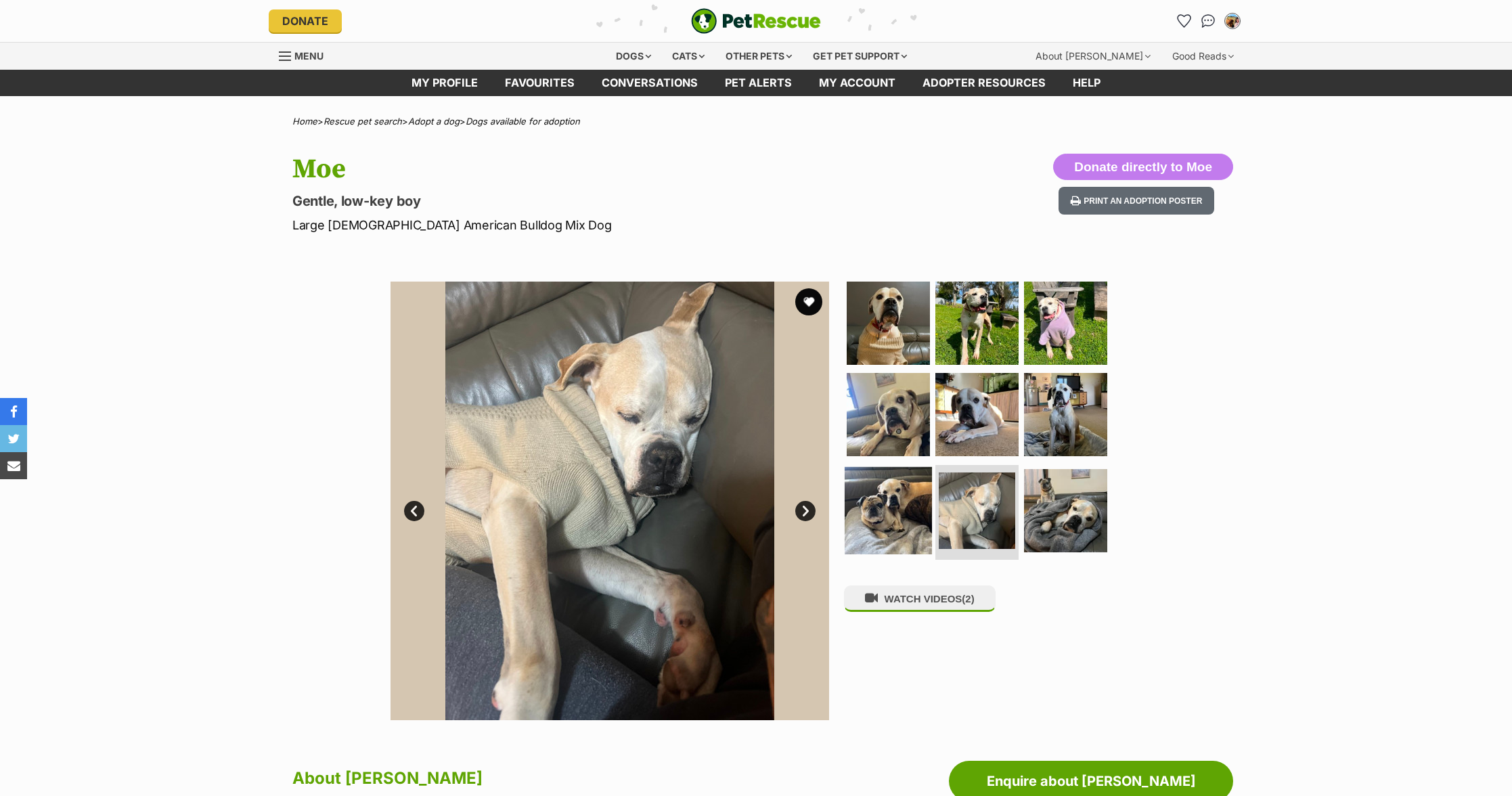
click at [904, 506] on img at bounding box center [888, 511] width 88 height 88
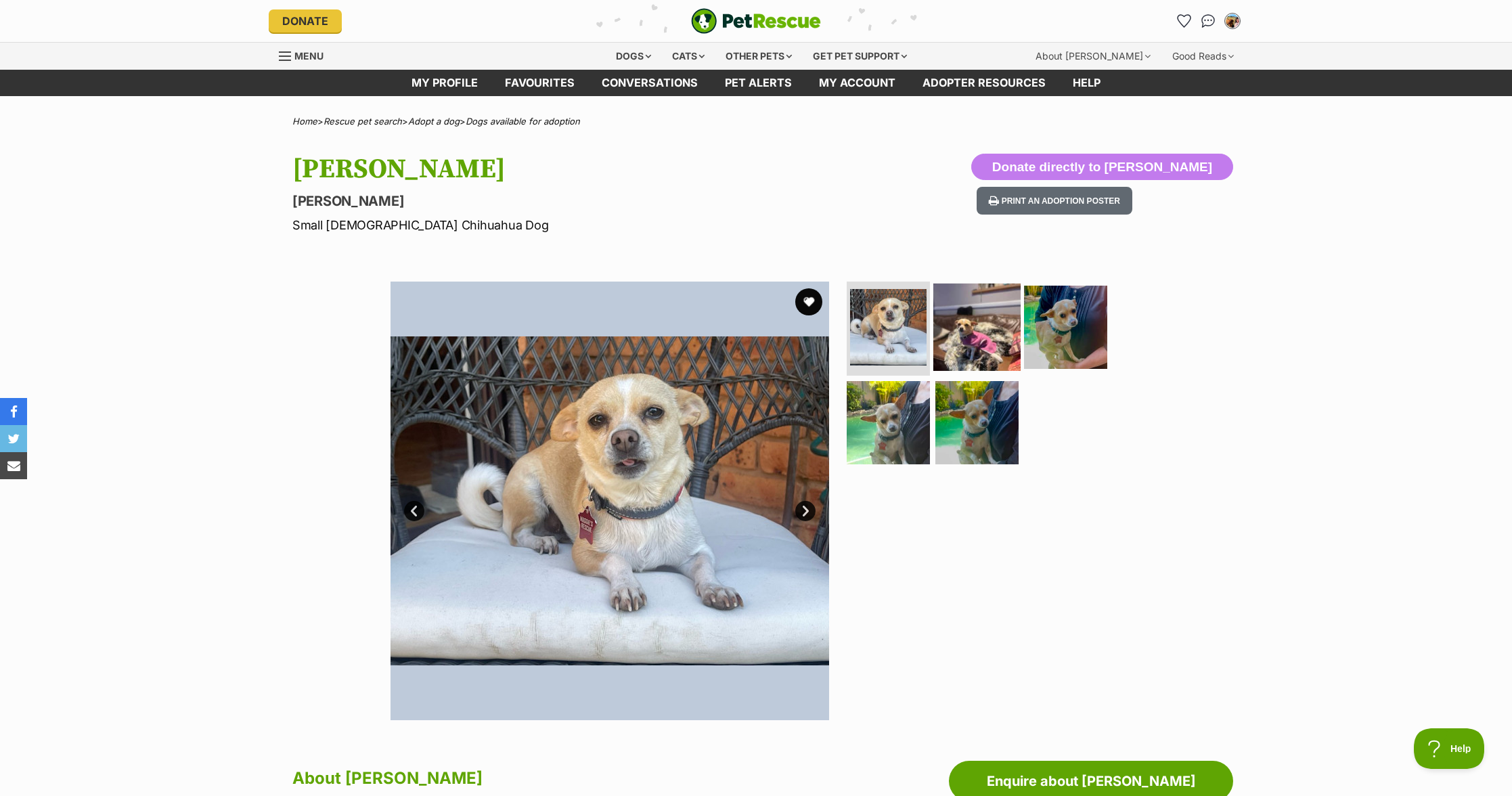
click at [949, 329] on img at bounding box center [977, 327] width 88 height 88
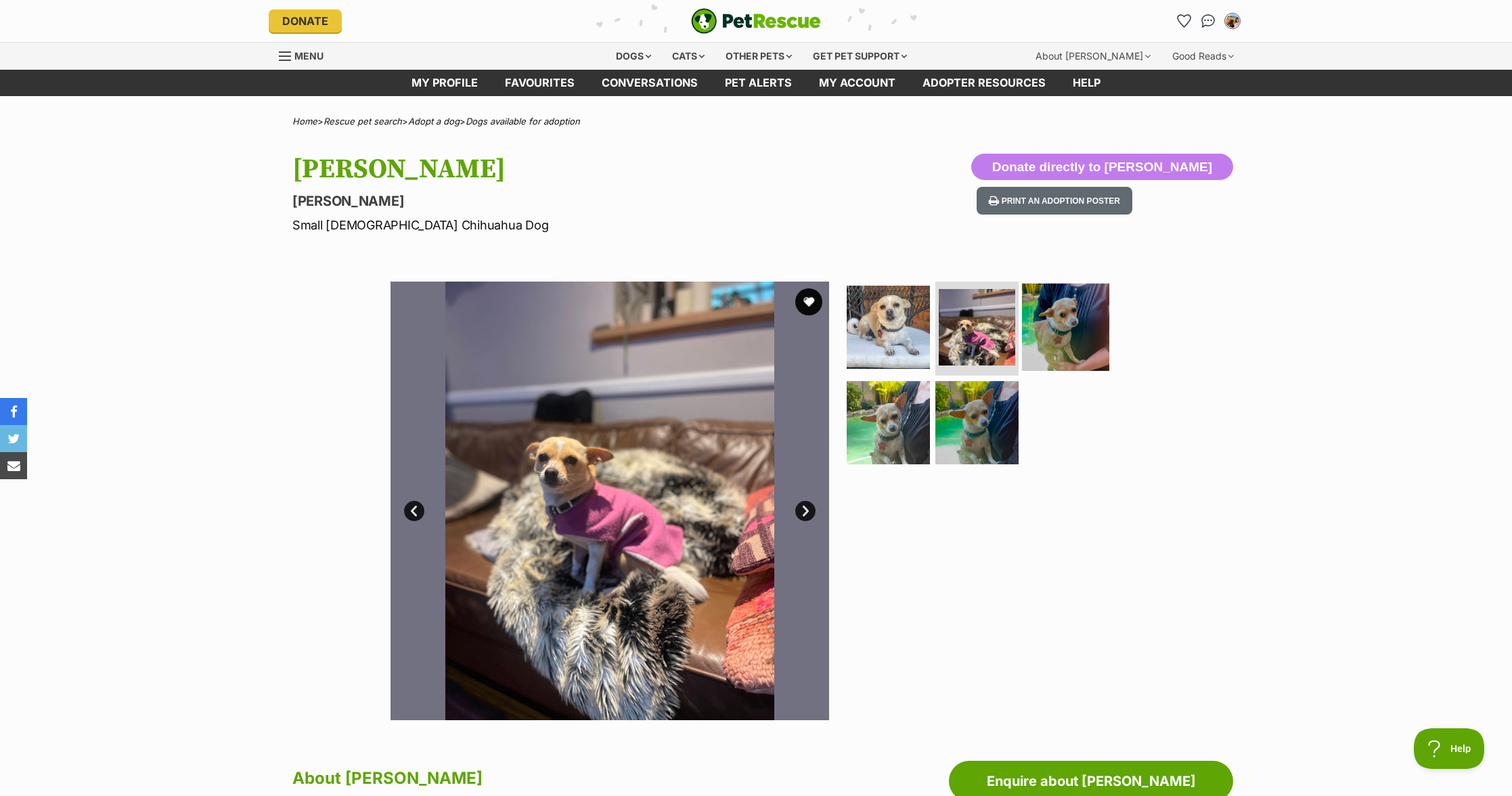
click at [1047, 339] on img at bounding box center [1066, 327] width 88 height 88
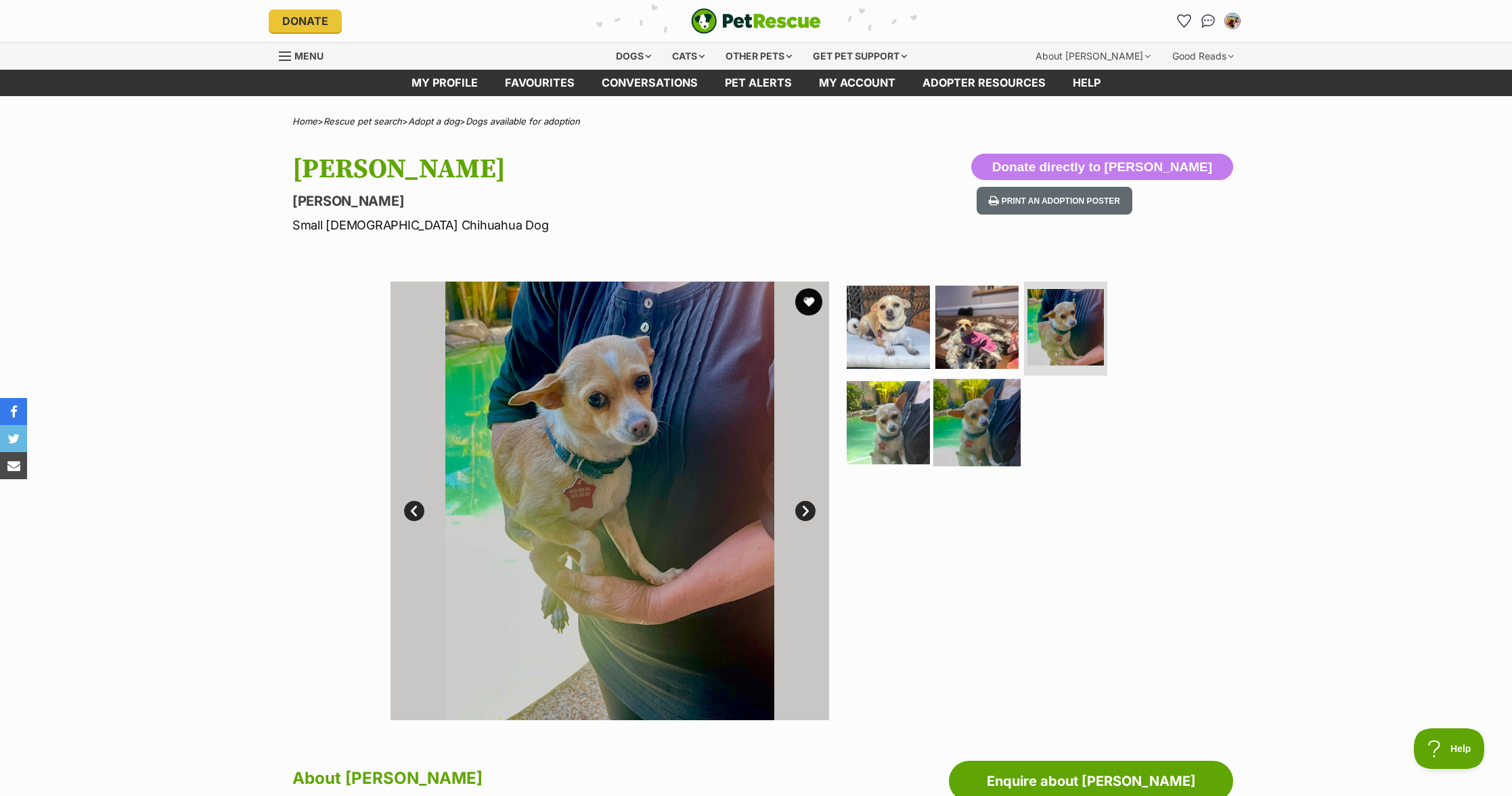
click at [1009, 430] on img at bounding box center [977, 423] width 88 height 88
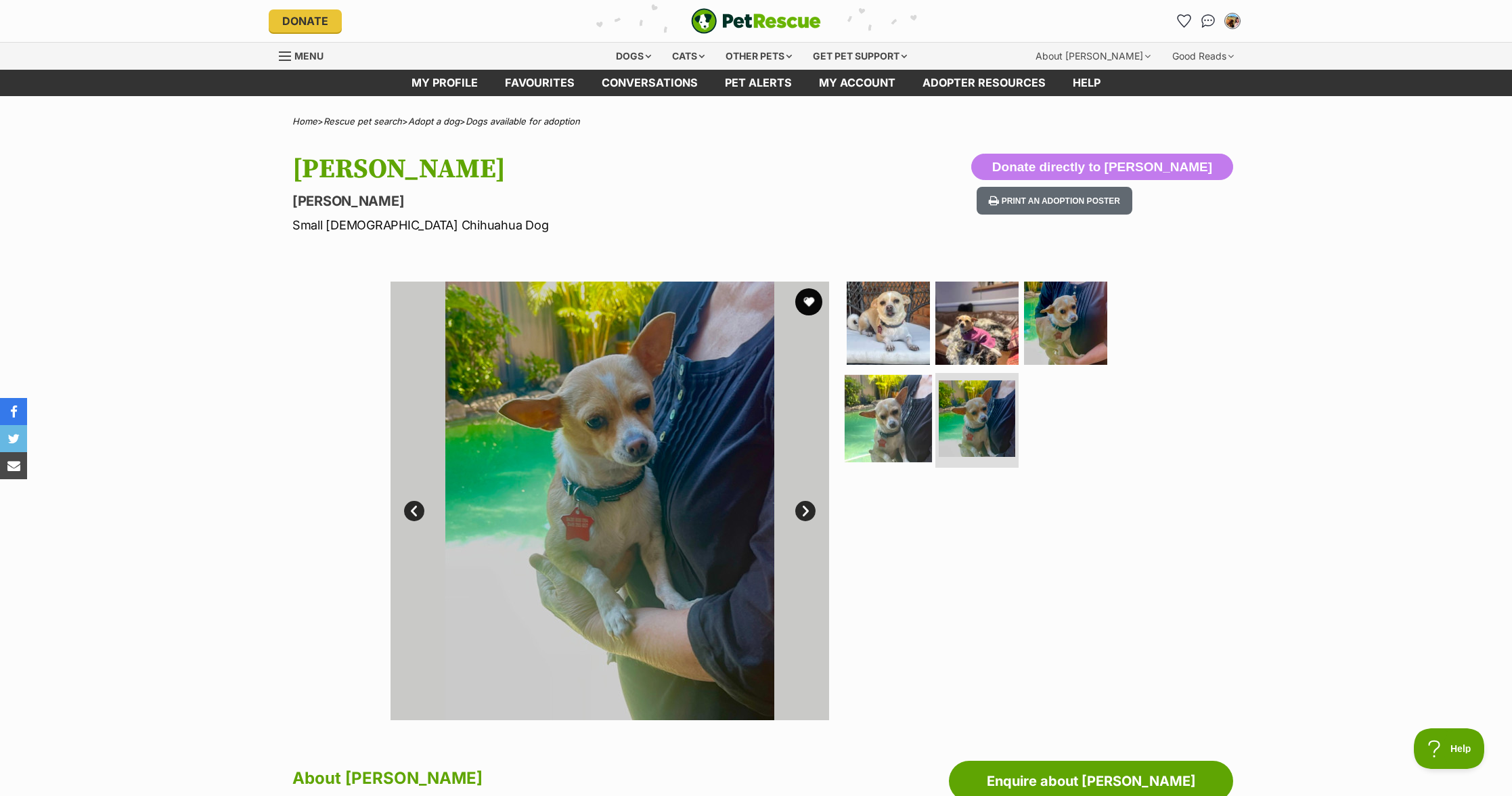
click at [893, 433] on img at bounding box center [888, 419] width 88 height 88
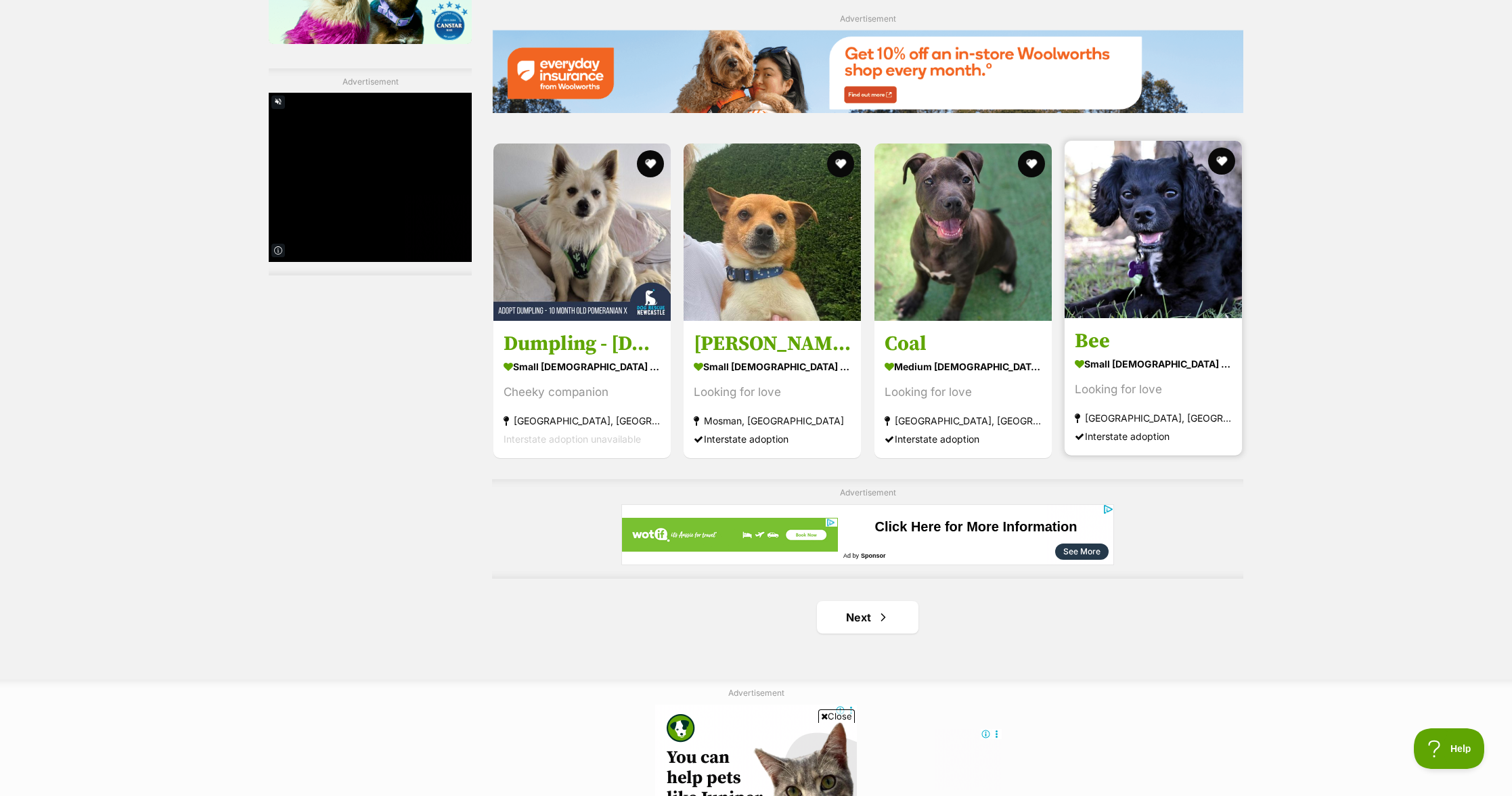
scroll to position [1987, 0]
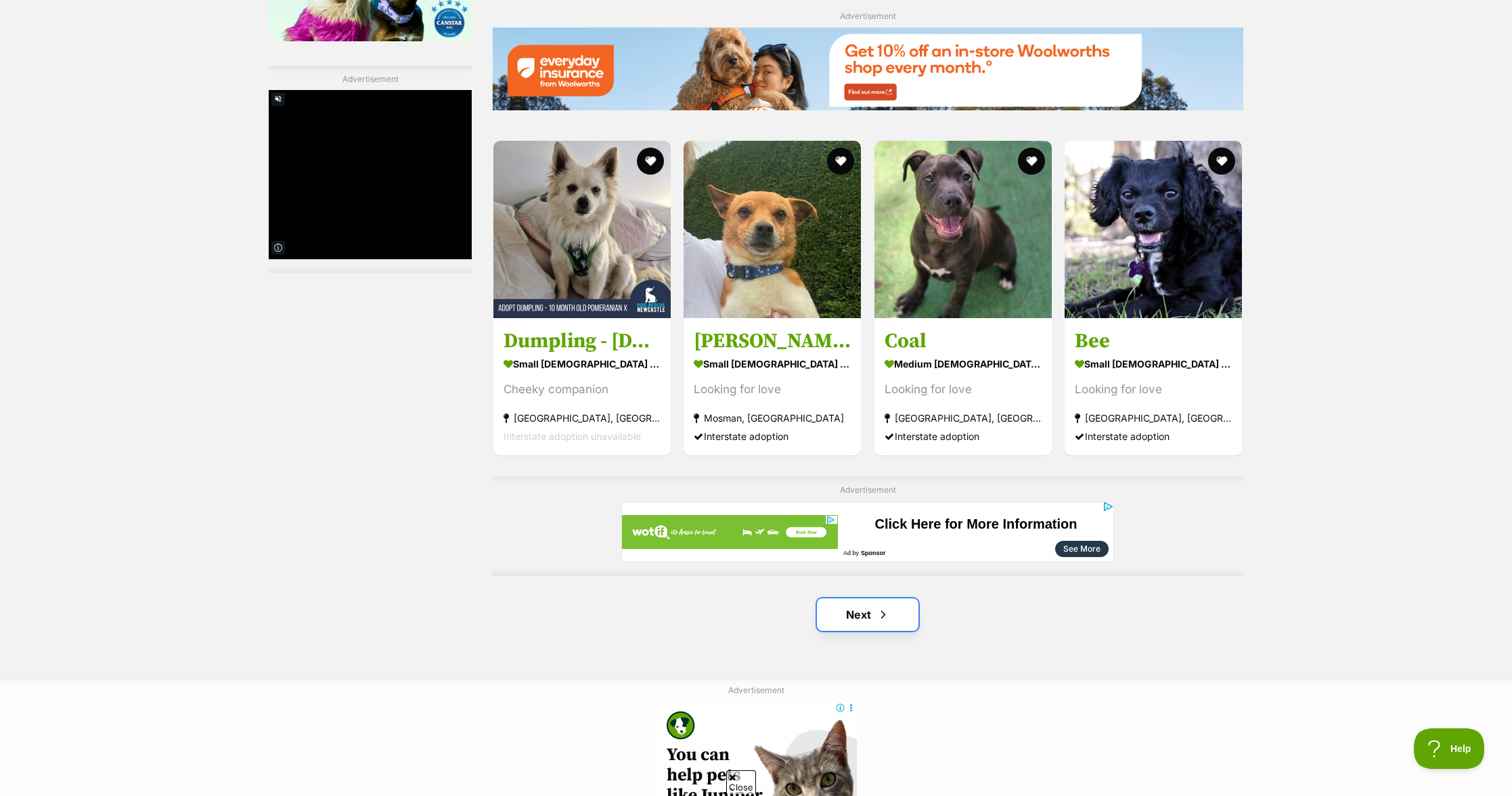
click at [875, 620] on link "Next" at bounding box center [867, 614] width 101 height 33
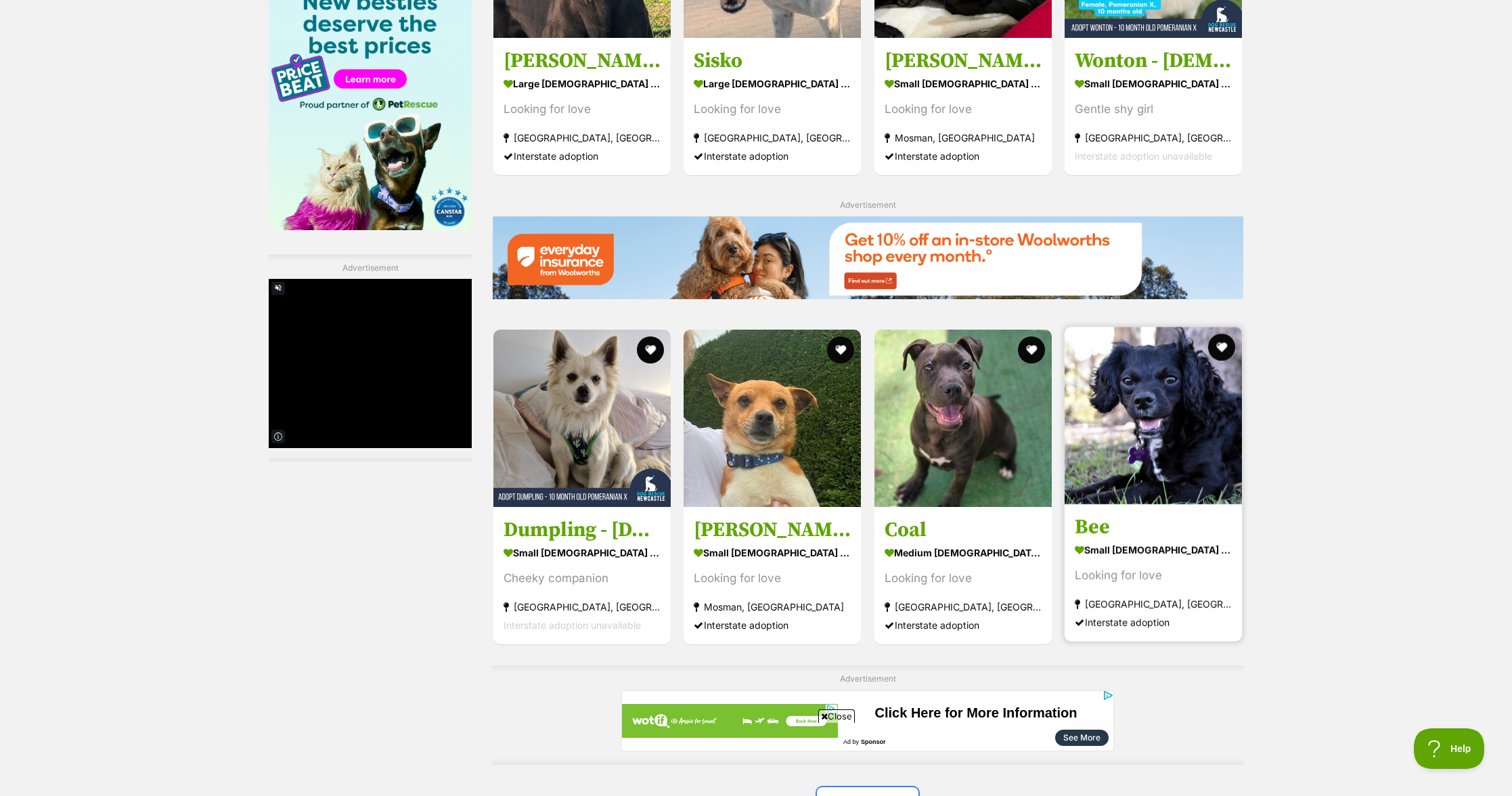
scroll to position [0, 0]
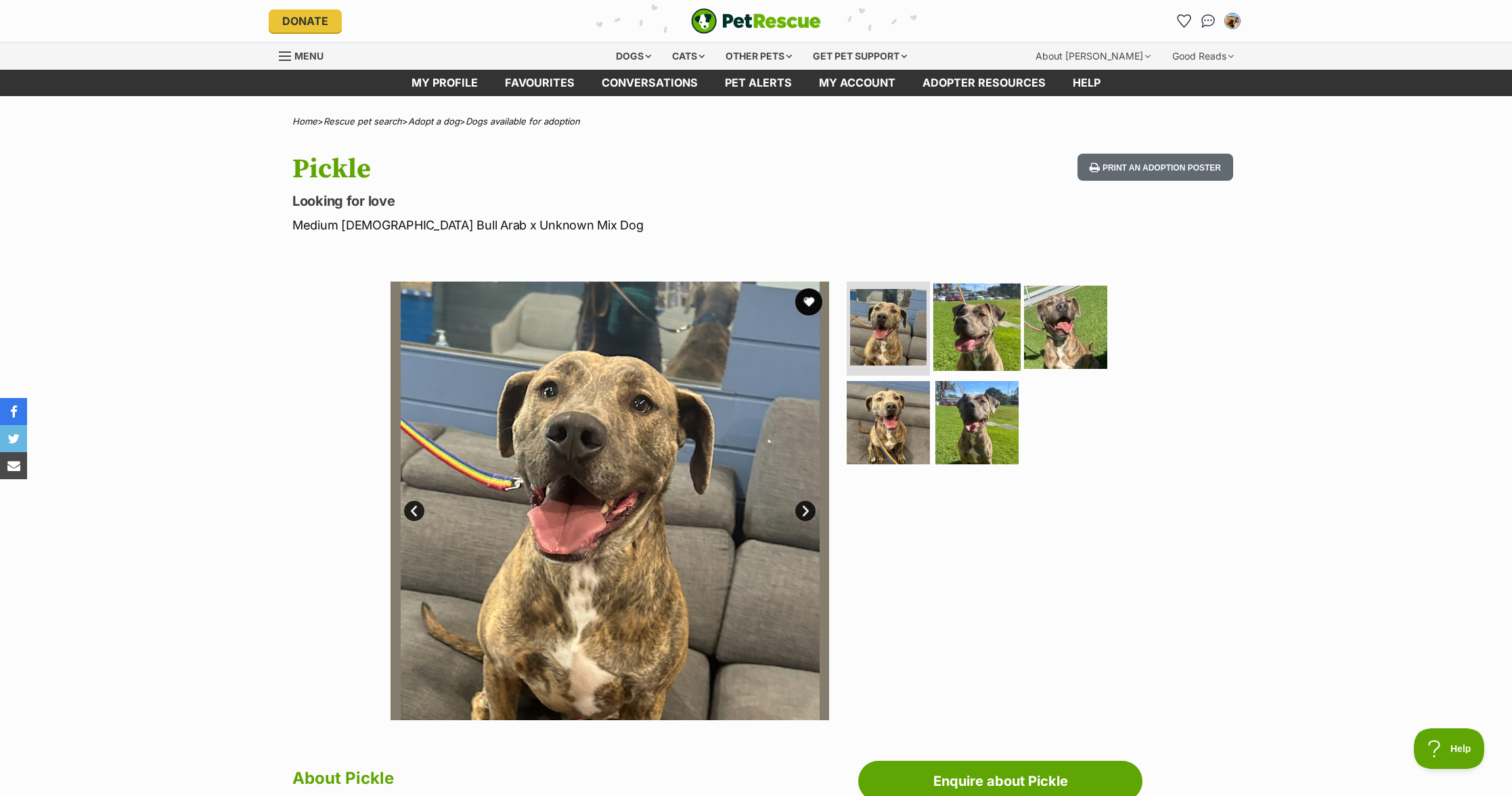
click at [970, 334] on img at bounding box center [977, 327] width 88 height 88
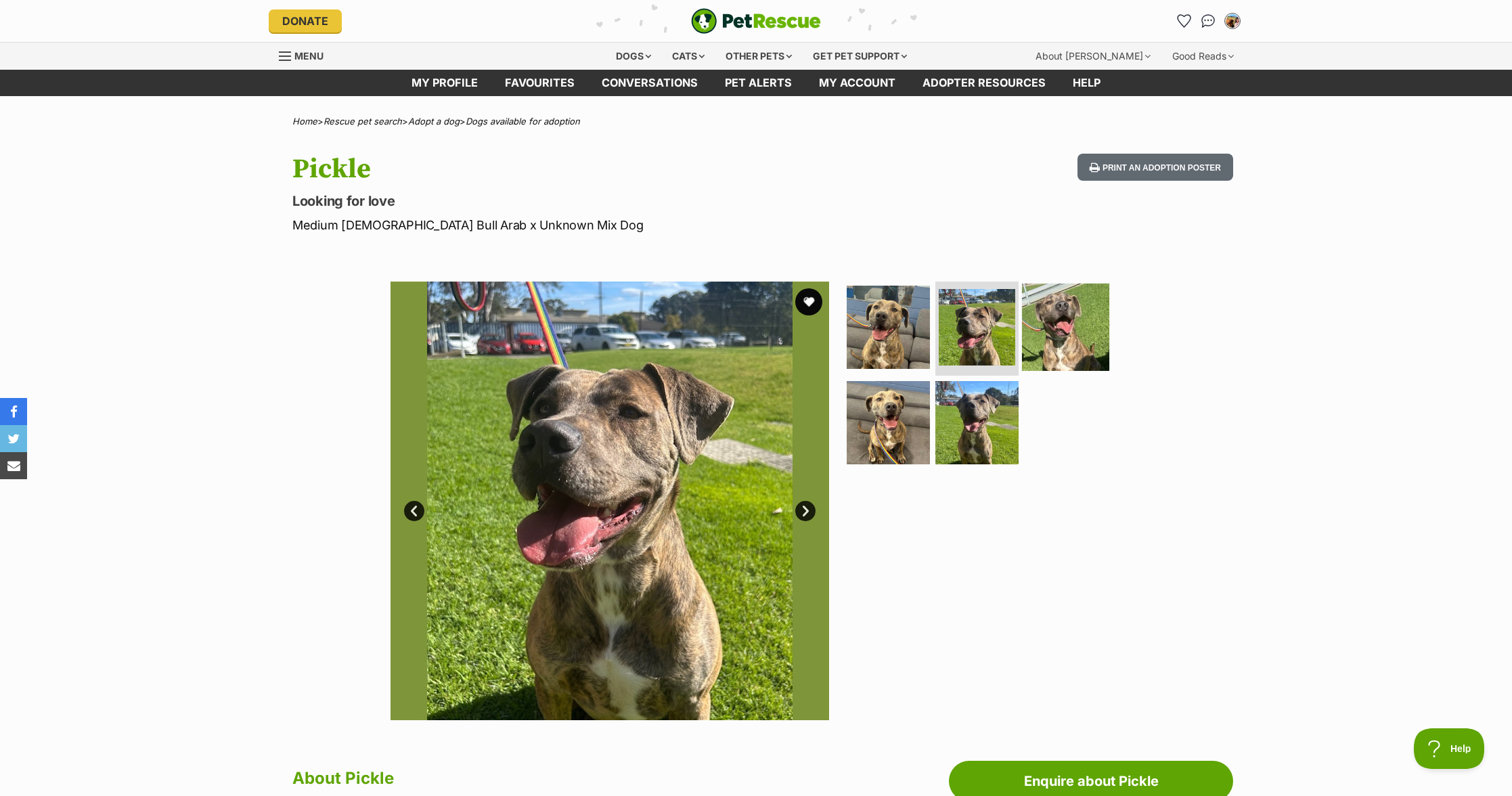
click at [1077, 349] on img at bounding box center [1066, 327] width 88 height 88
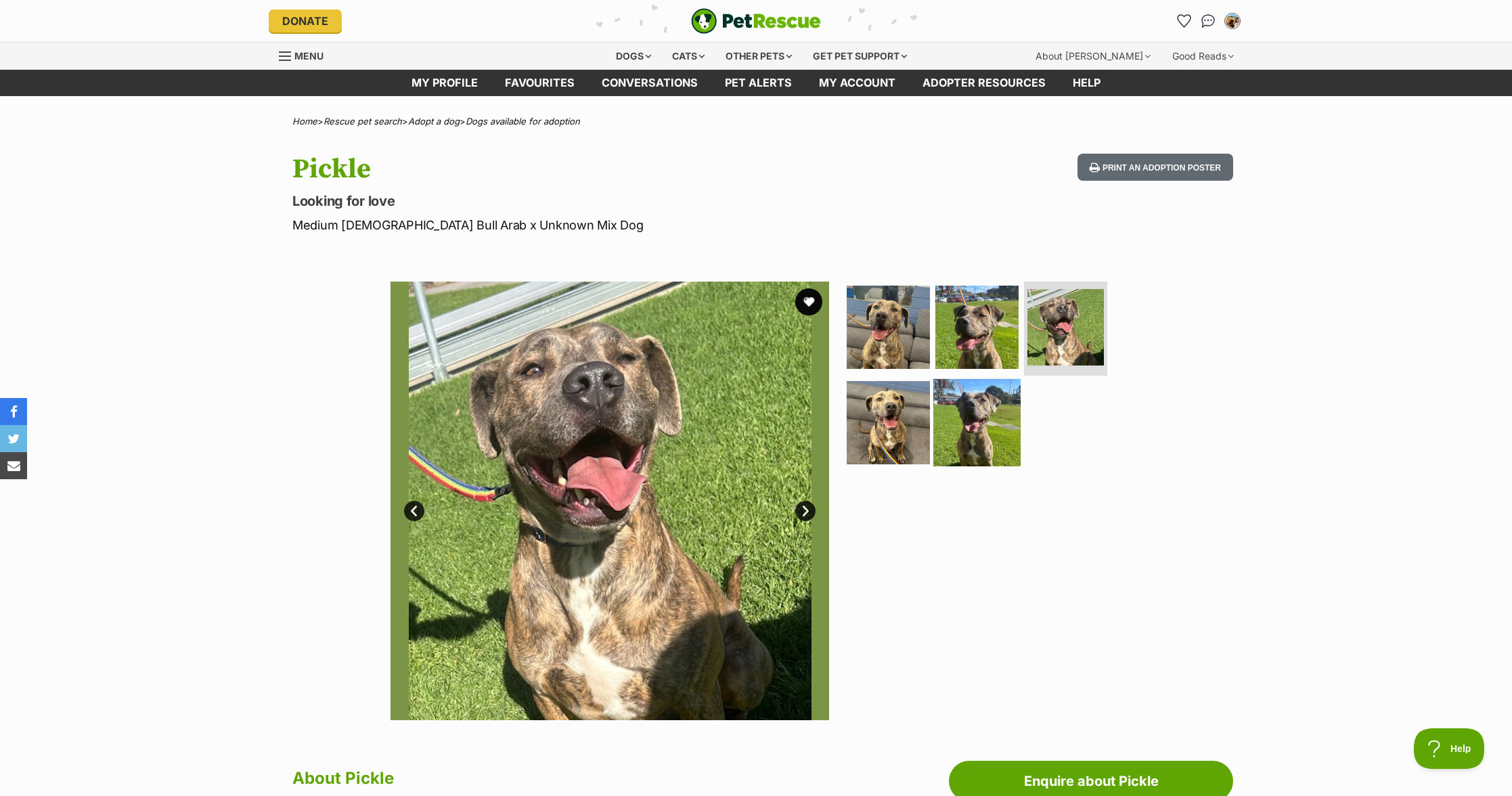
click at [981, 415] on img at bounding box center [977, 423] width 88 height 88
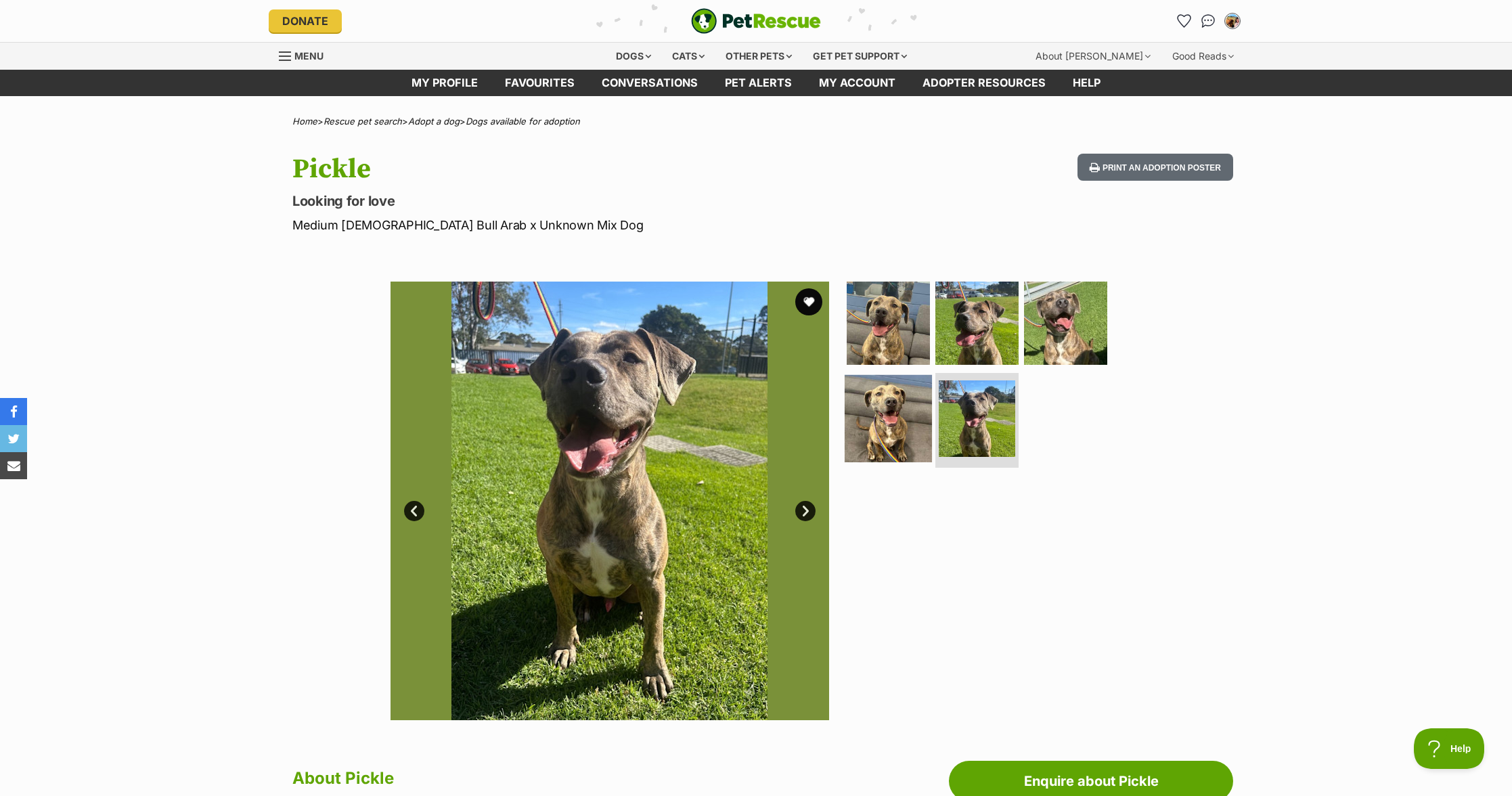
click at [879, 398] on img at bounding box center [888, 419] width 88 height 88
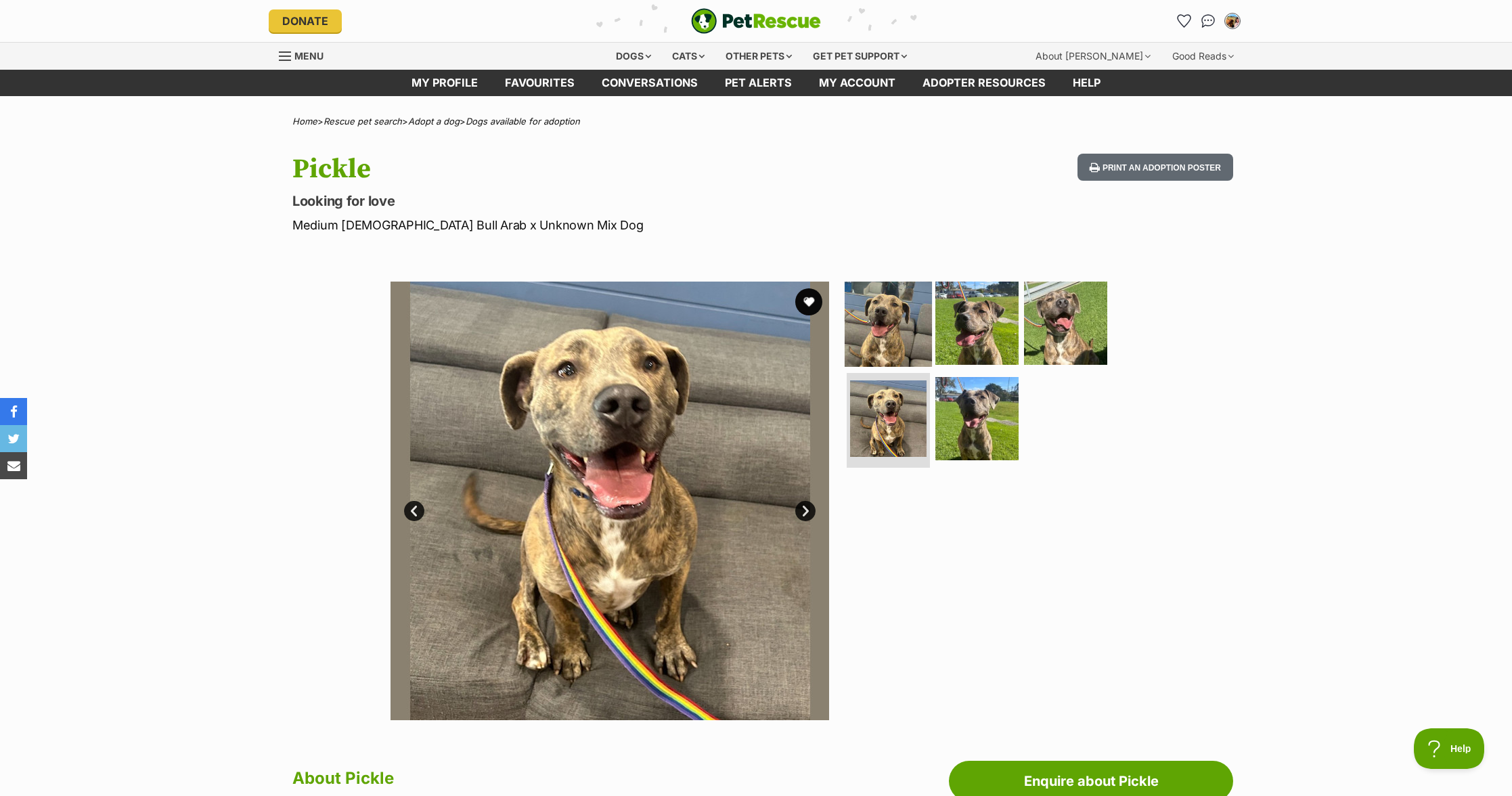
click at [894, 305] on img at bounding box center [888, 322] width 88 height 88
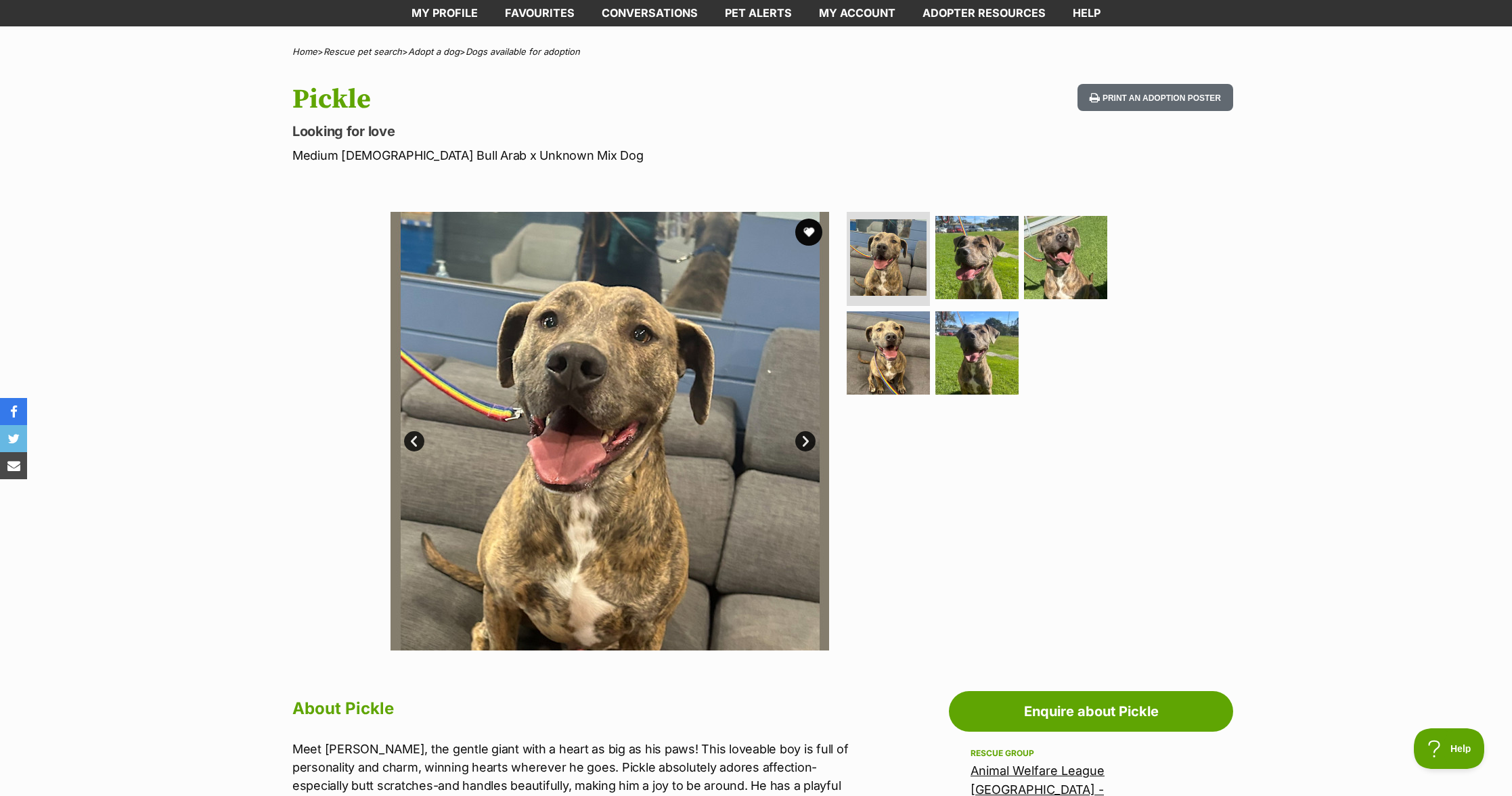
scroll to position [77, 0]
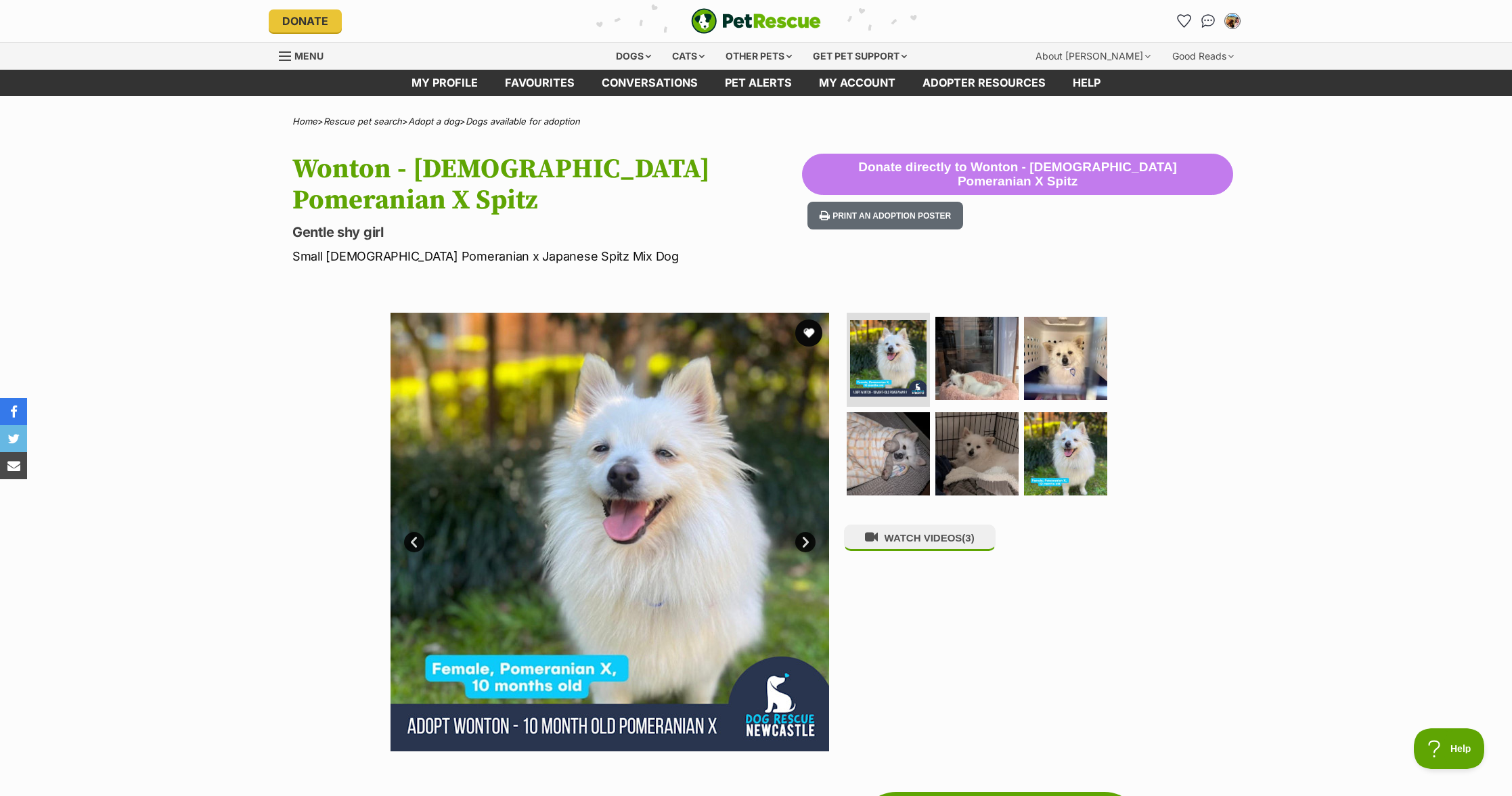
click at [844, 418] on ul at bounding box center [982, 409] width 277 height 193
click at [900, 428] on img at bounding box center [888, 454] width 88 height 88
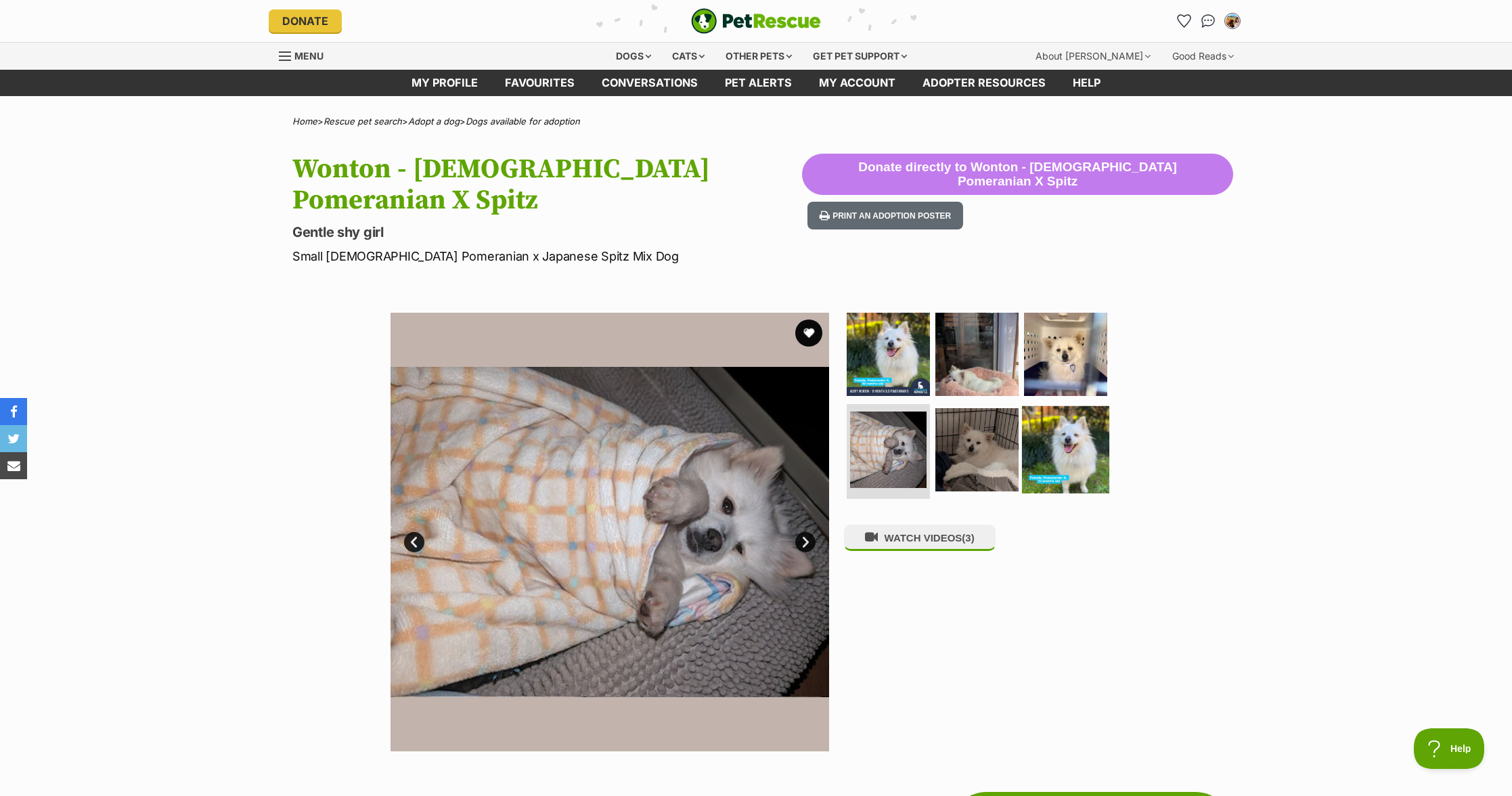
click at [1022, 428] on img at bounding box center [1066, 450] width 88 height 88
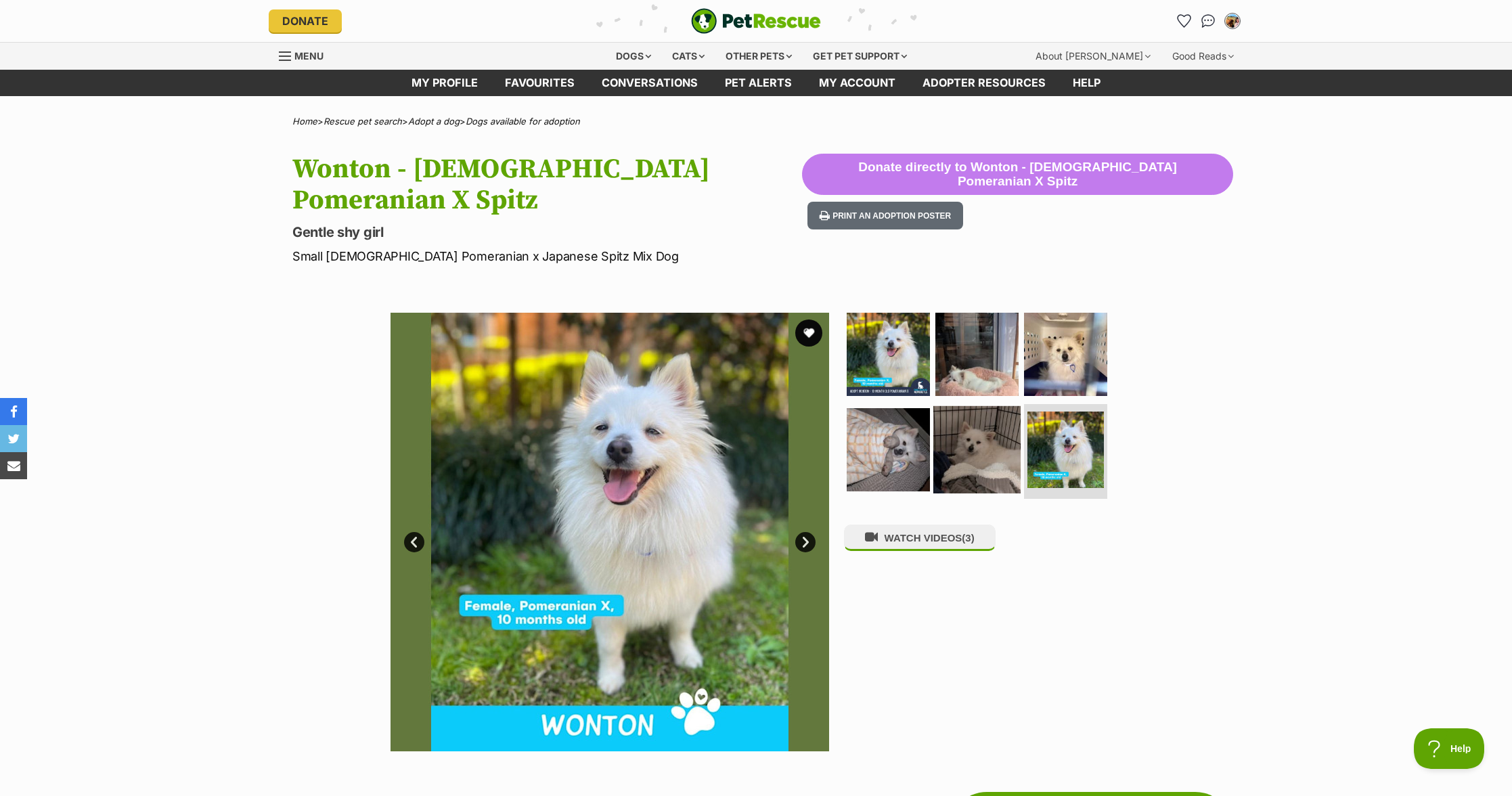
click at [990, 442] on img at bounding box center [977, 450] width 88 height 88
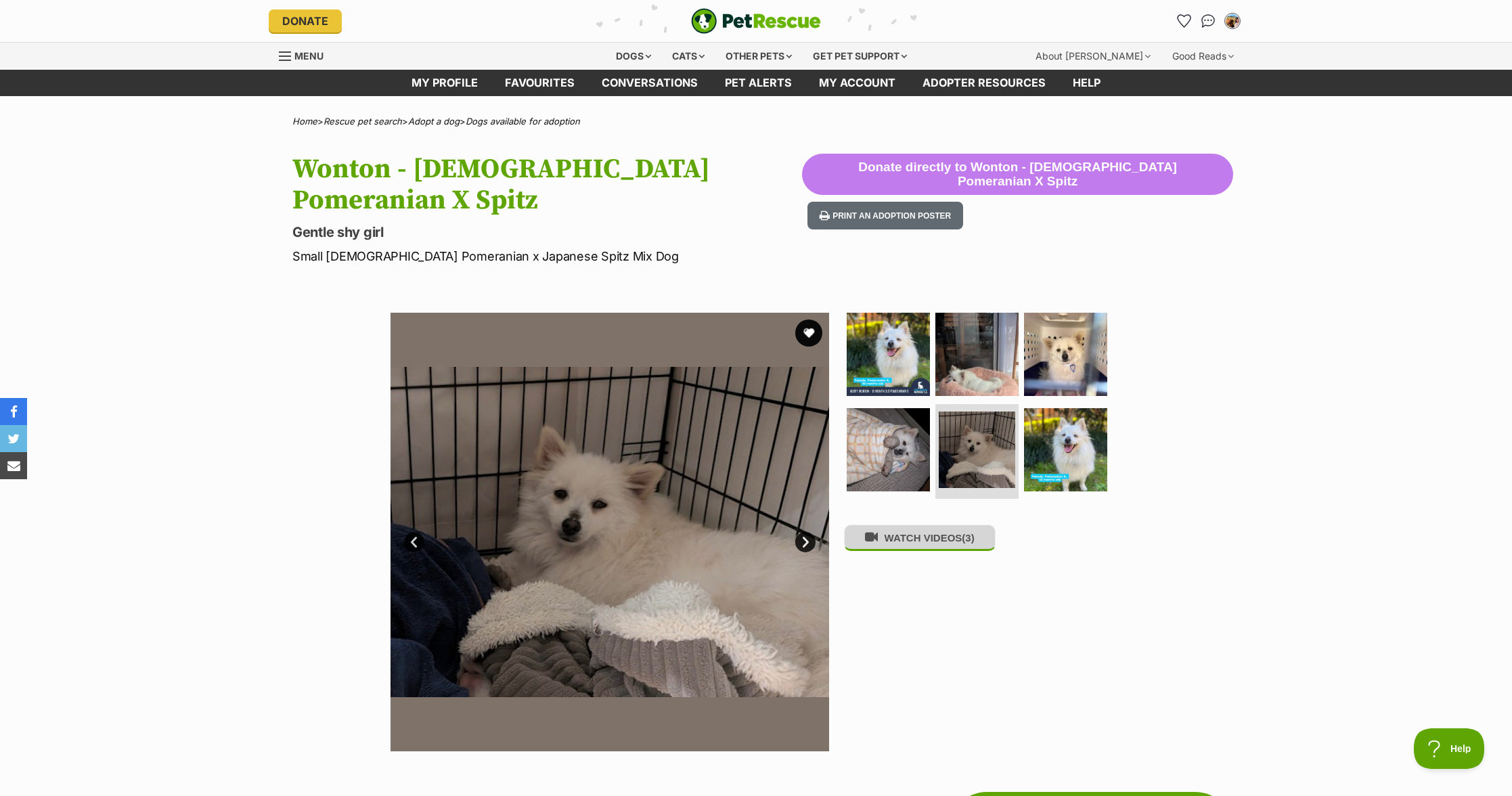
click at [948, 525] on button "WATCH VIDEOS (3)" at bounding box center [920, 538] width 152 height 26
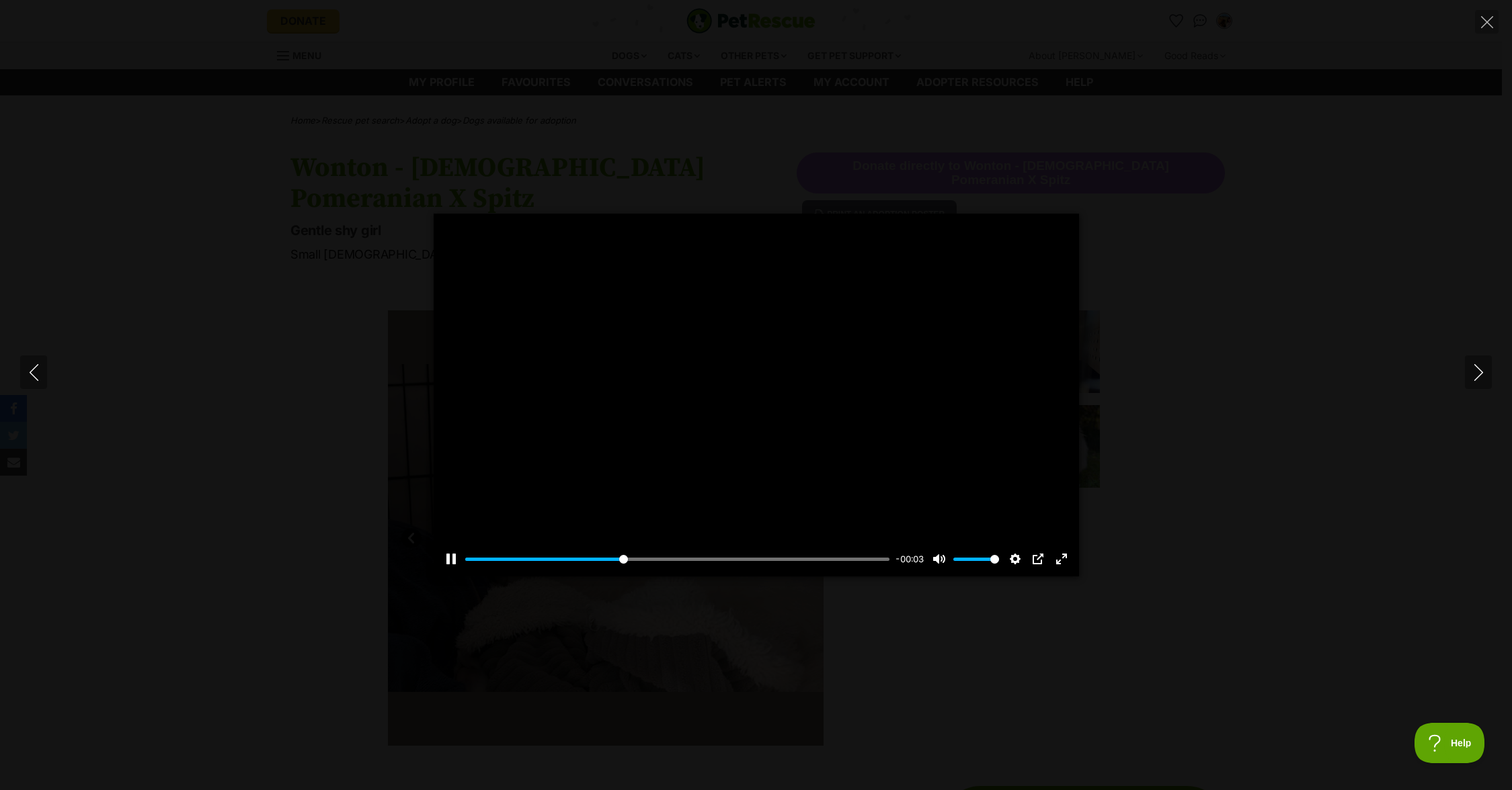
click at [705, 548] on div "Pause Play % buffered 00:00 -00:03 Unmute Mute Disable captions Enable captions…" at bounding box center [756, 550] width 646 height 51
type input "100"
click at [1479, 376] on icon "Next" at bounding box center [1478, 372] width 9 height 17
click at [1467, 369] on button "Next" at bounding box center [1478, 372] width 27 height 33
type input "79.87"
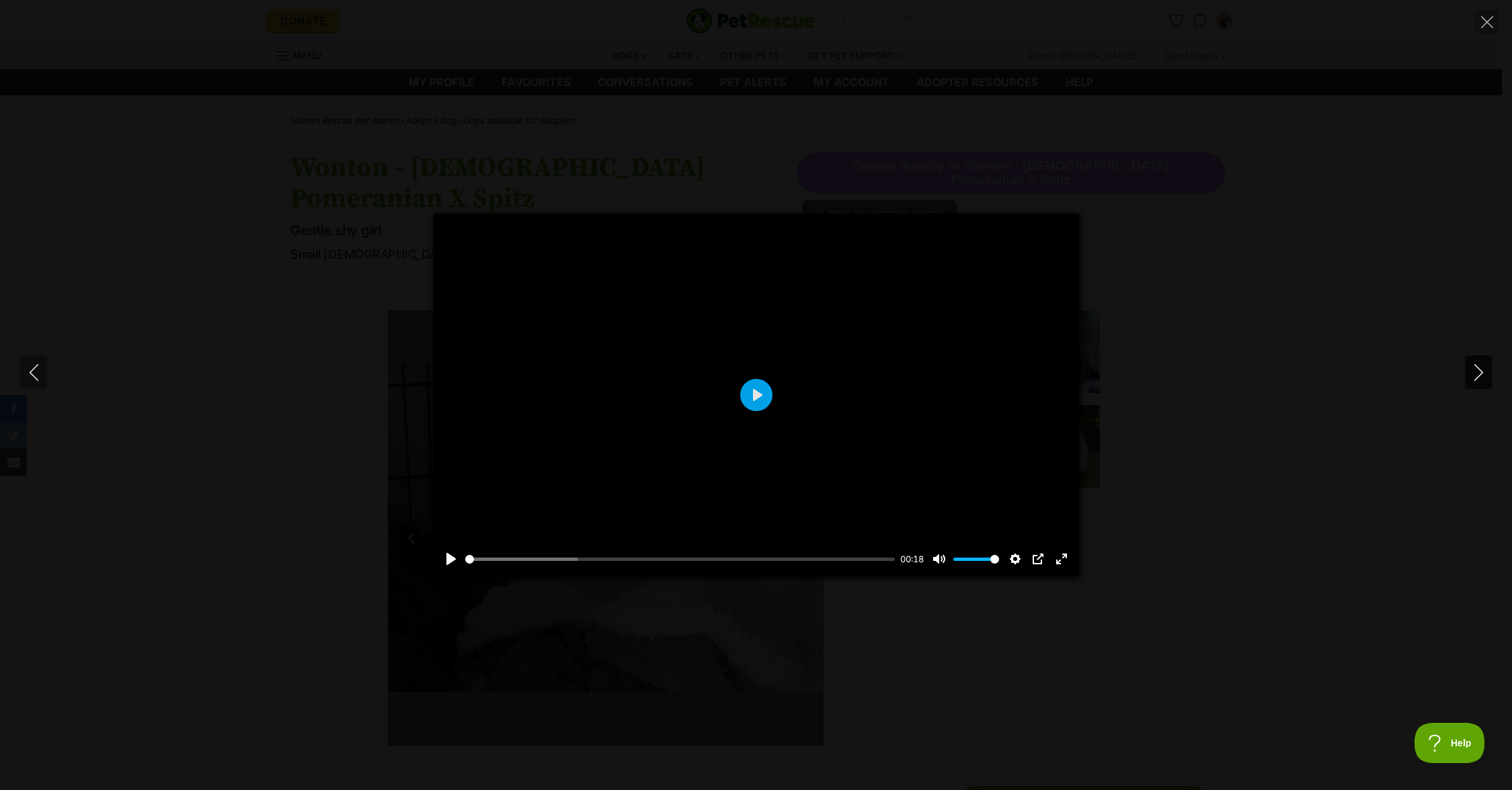
click at [1467, 369] on button "Next" at bounding box center [1478, 372] width 27 height 33
type input "0"
type input "1.19"
type input "3.68"
type input "2.64"
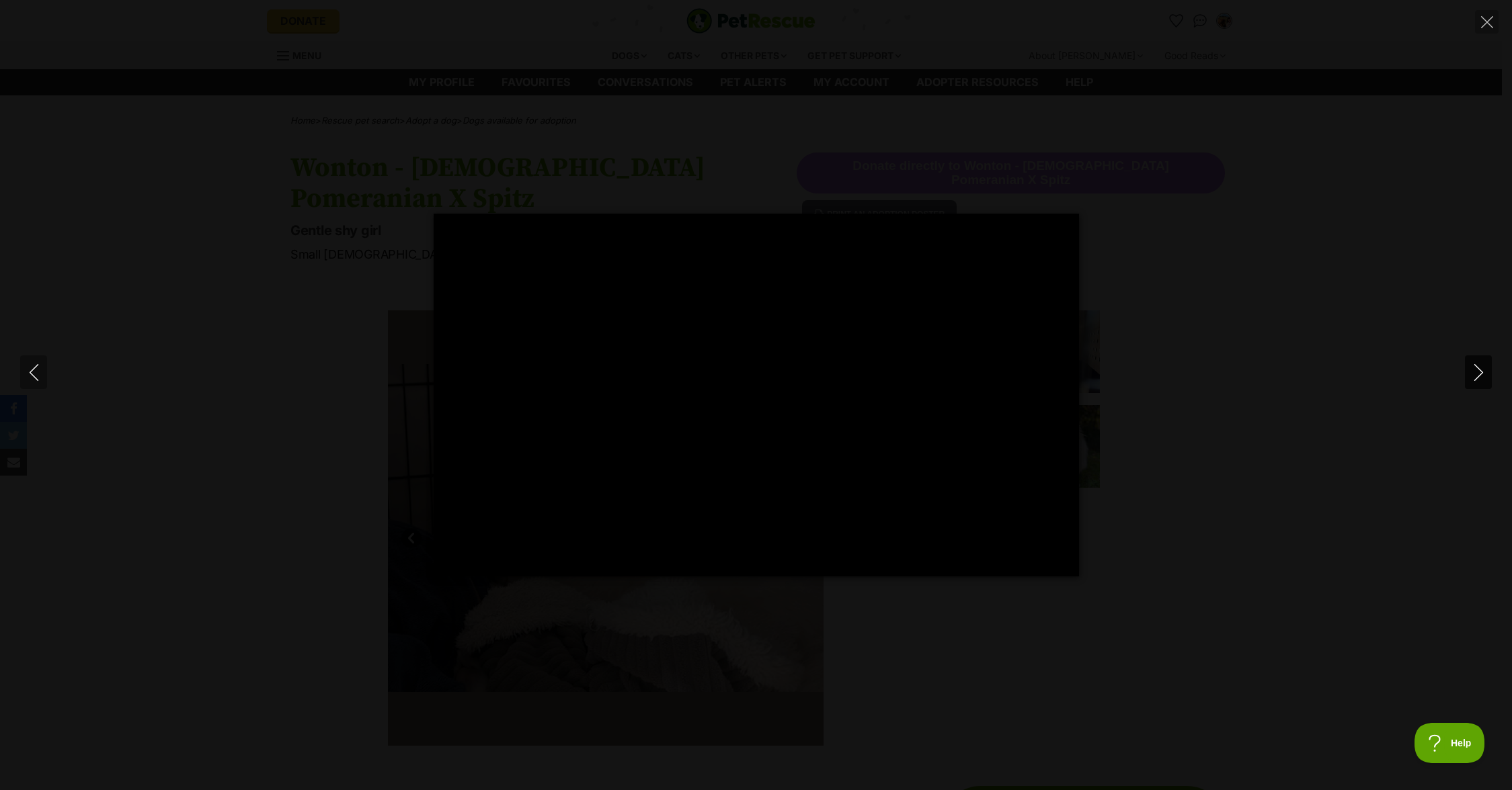
click at [1467, 369] on button "Next" at bounding box center [1478, 372] width 27 height 33
type input "8.81"
type input "5.57"
click at [1467, 369] on button "Next" at bounding box center [1478, 372] width 27 height 33
type input "81.78"
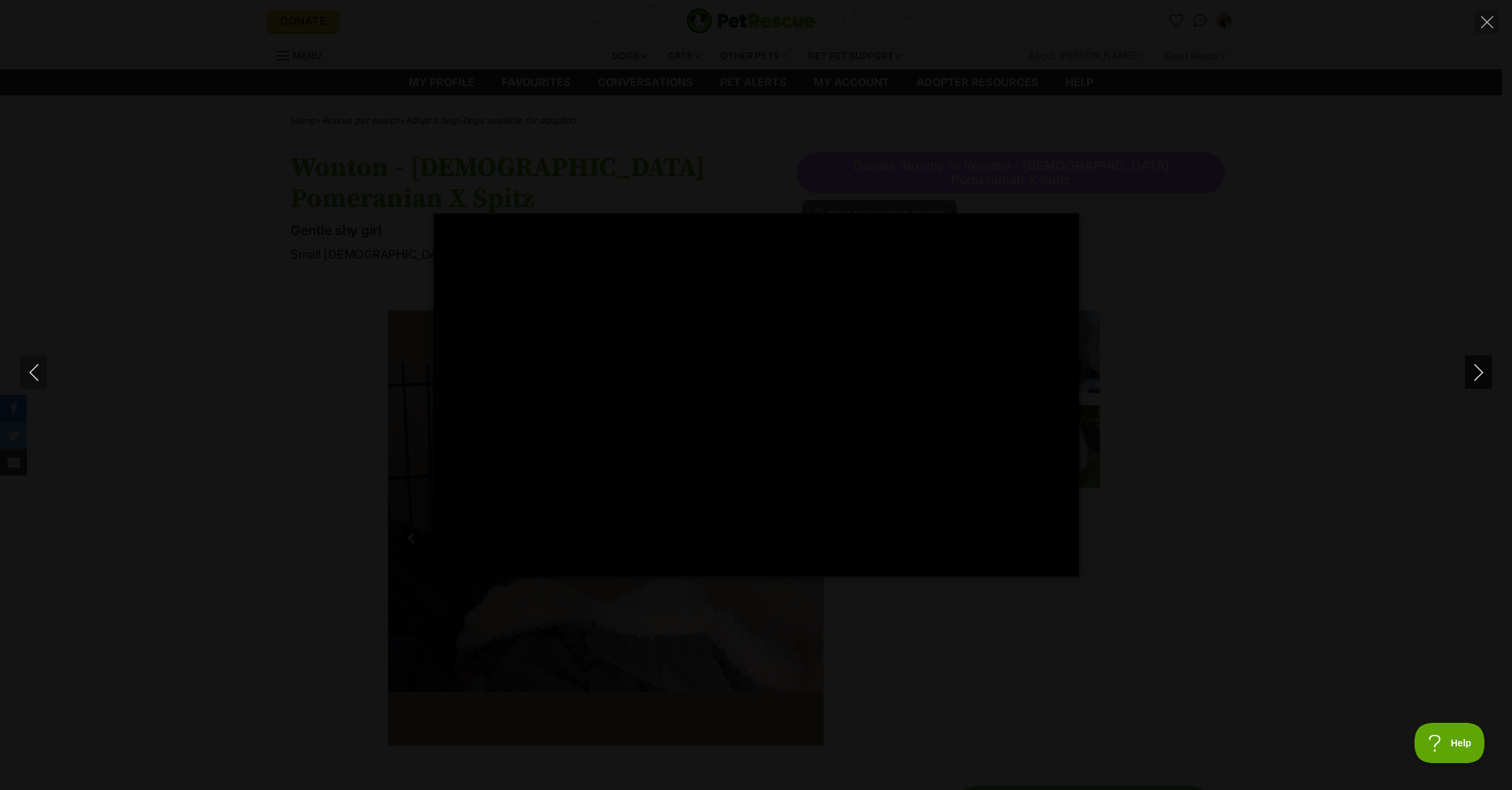
type input "36.84"
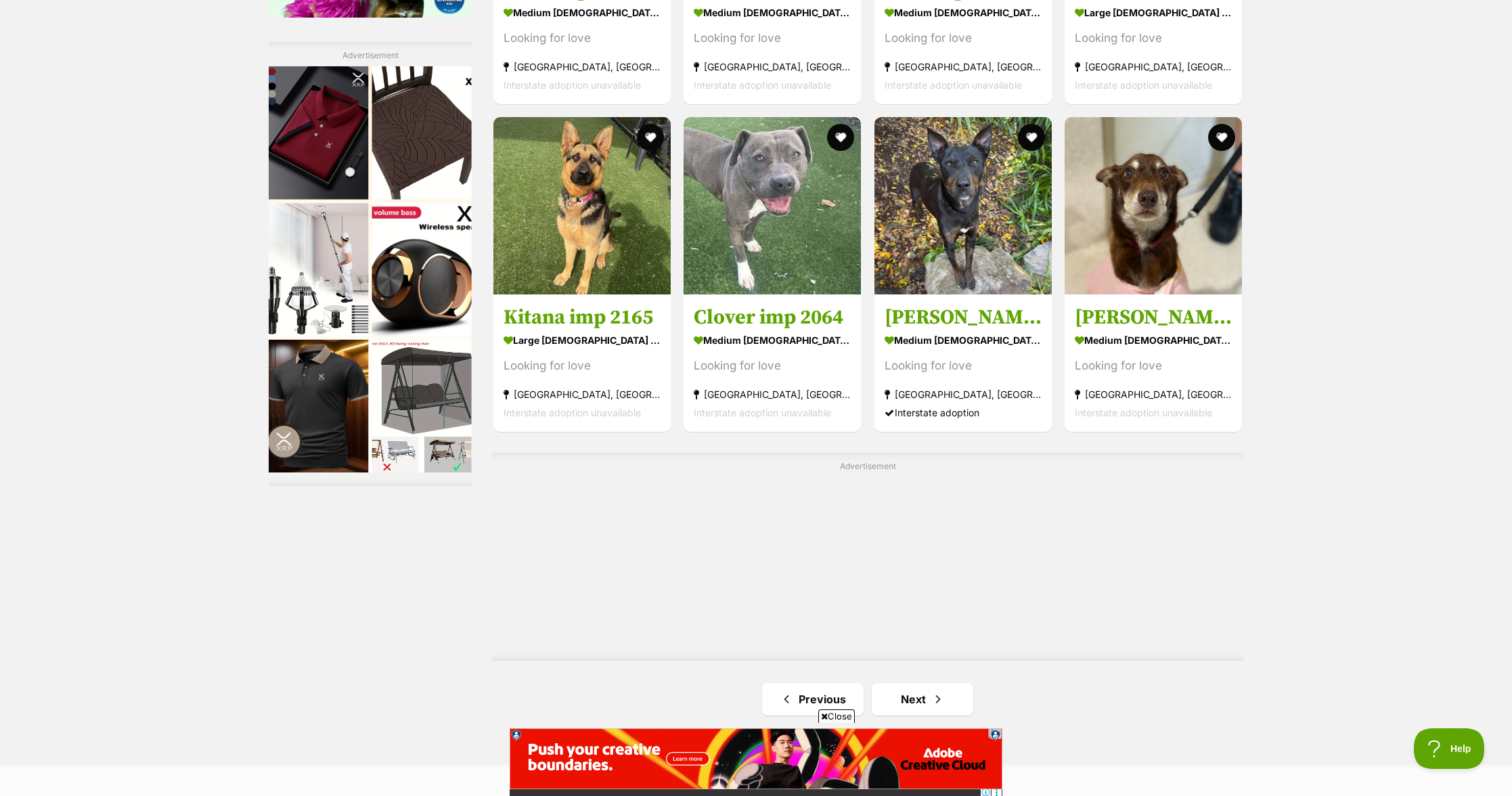
scroll to position [2284, 0]
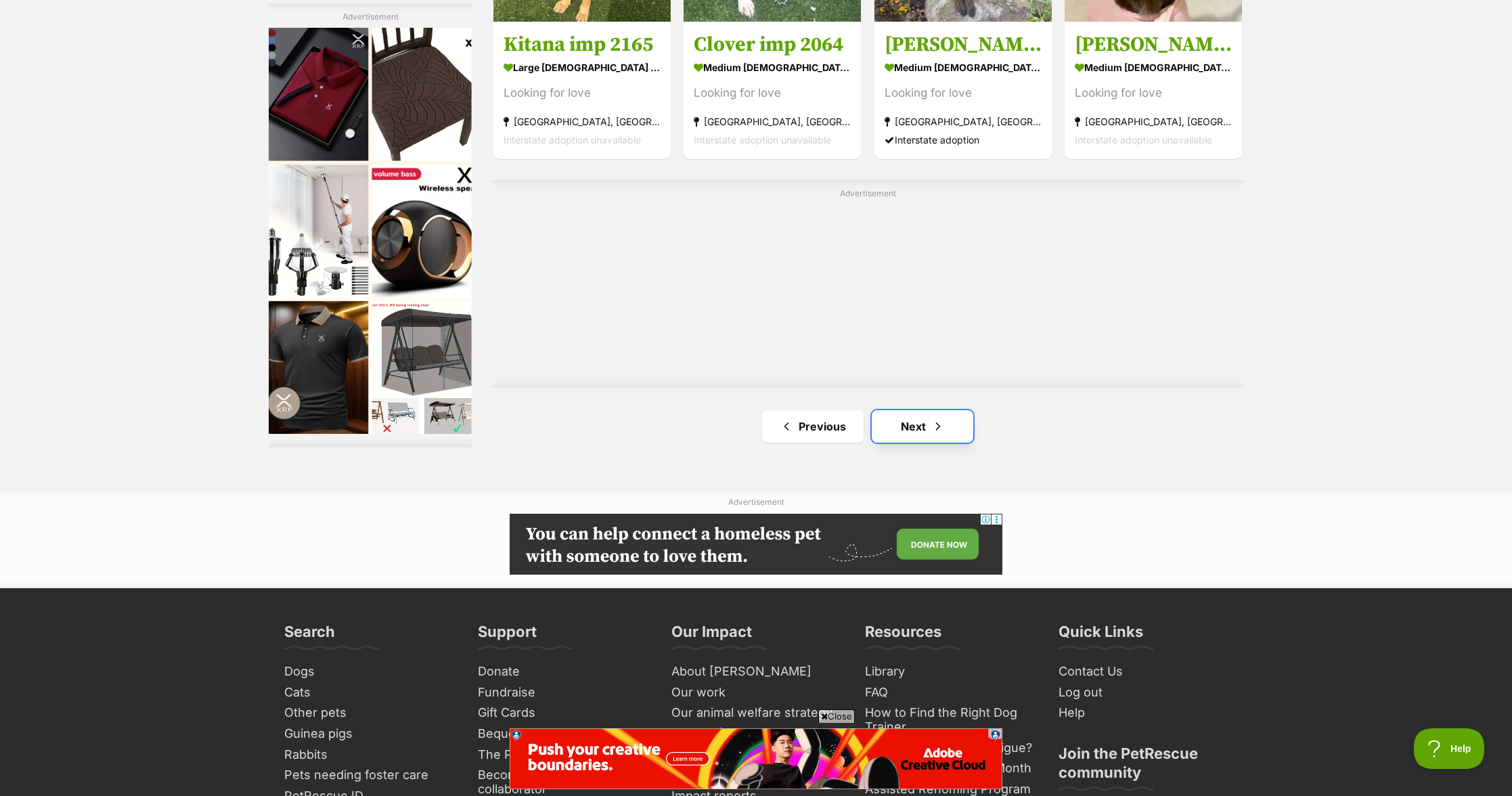
click at [923, 423] on link "Next" at bounding box center [922, 426] width 101 height 33
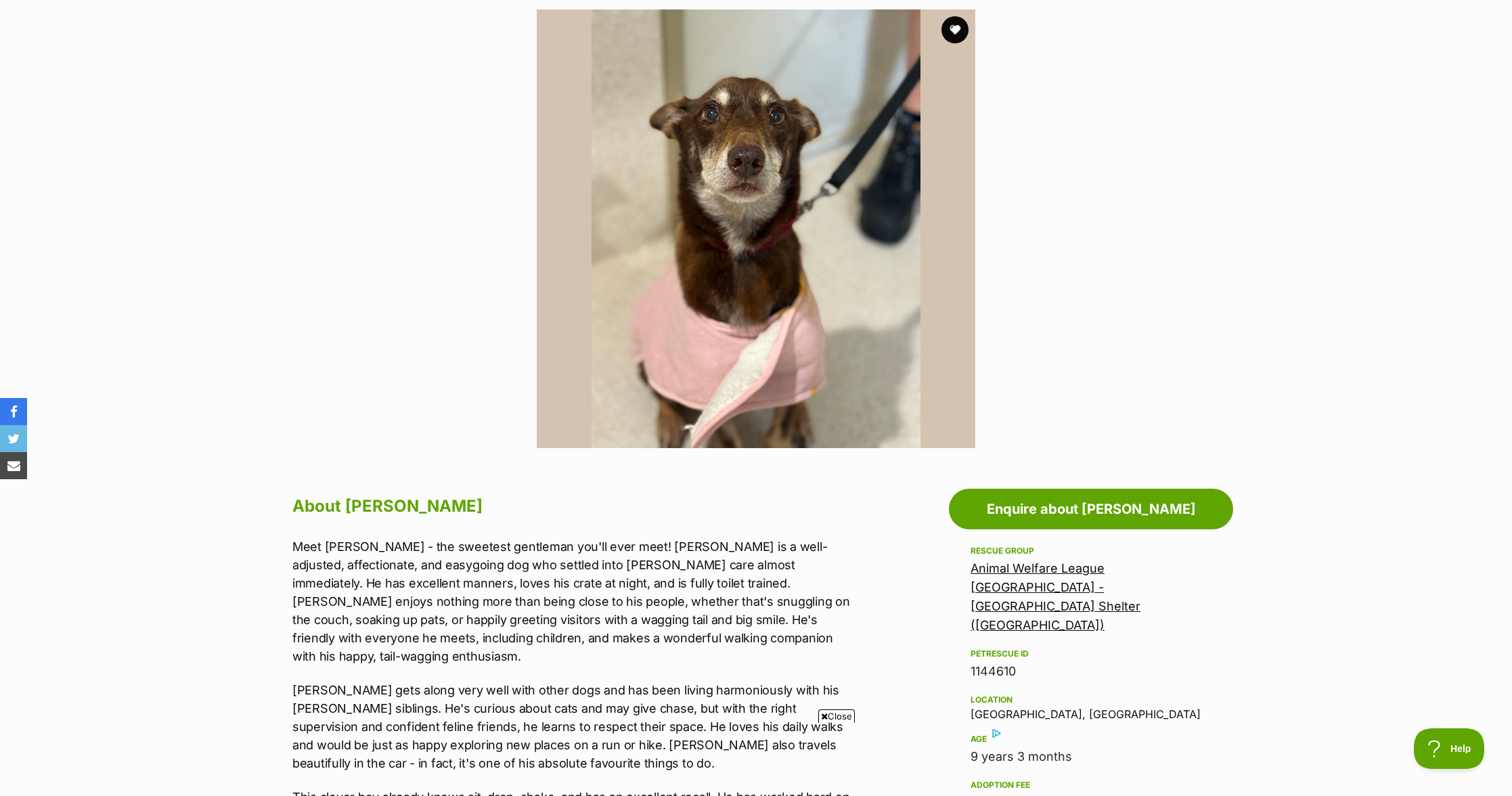
scroll to position [270, 0]
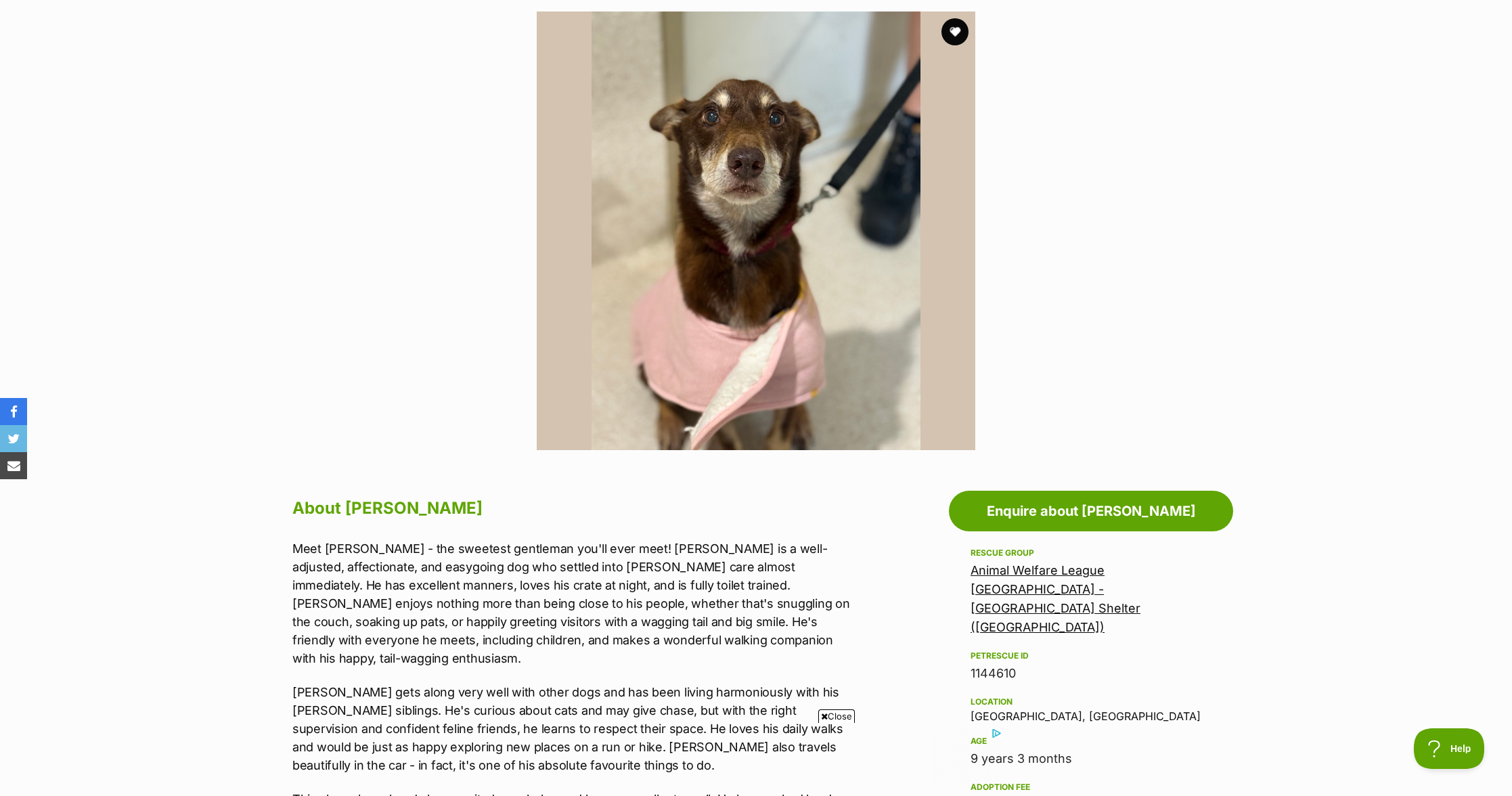
click at [1161, 297] on div "Available 1 of 1 images Next Prev 1" at bounding box center [756, 220] width 1512 height 459
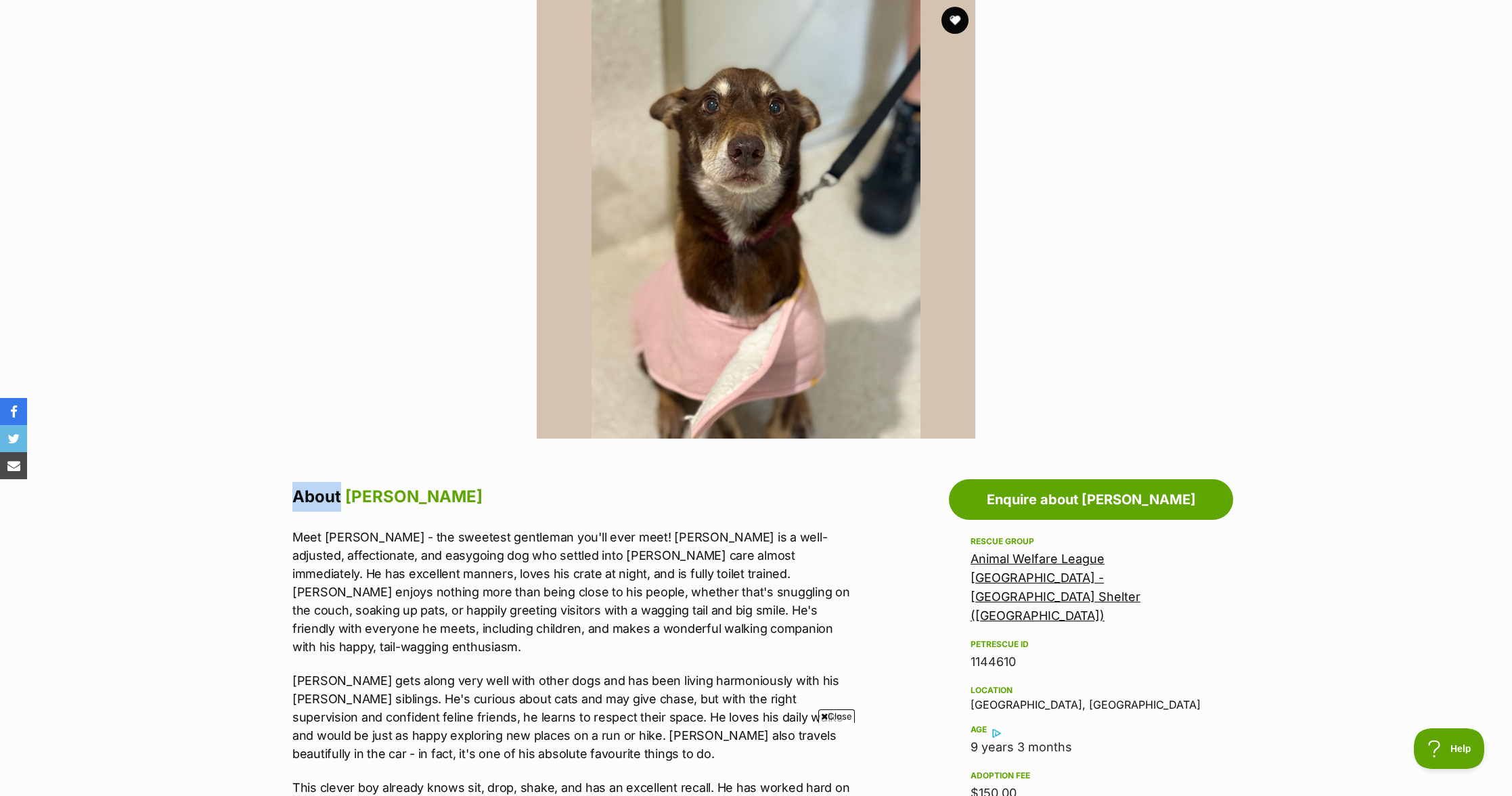
scroll to position [690, 0]
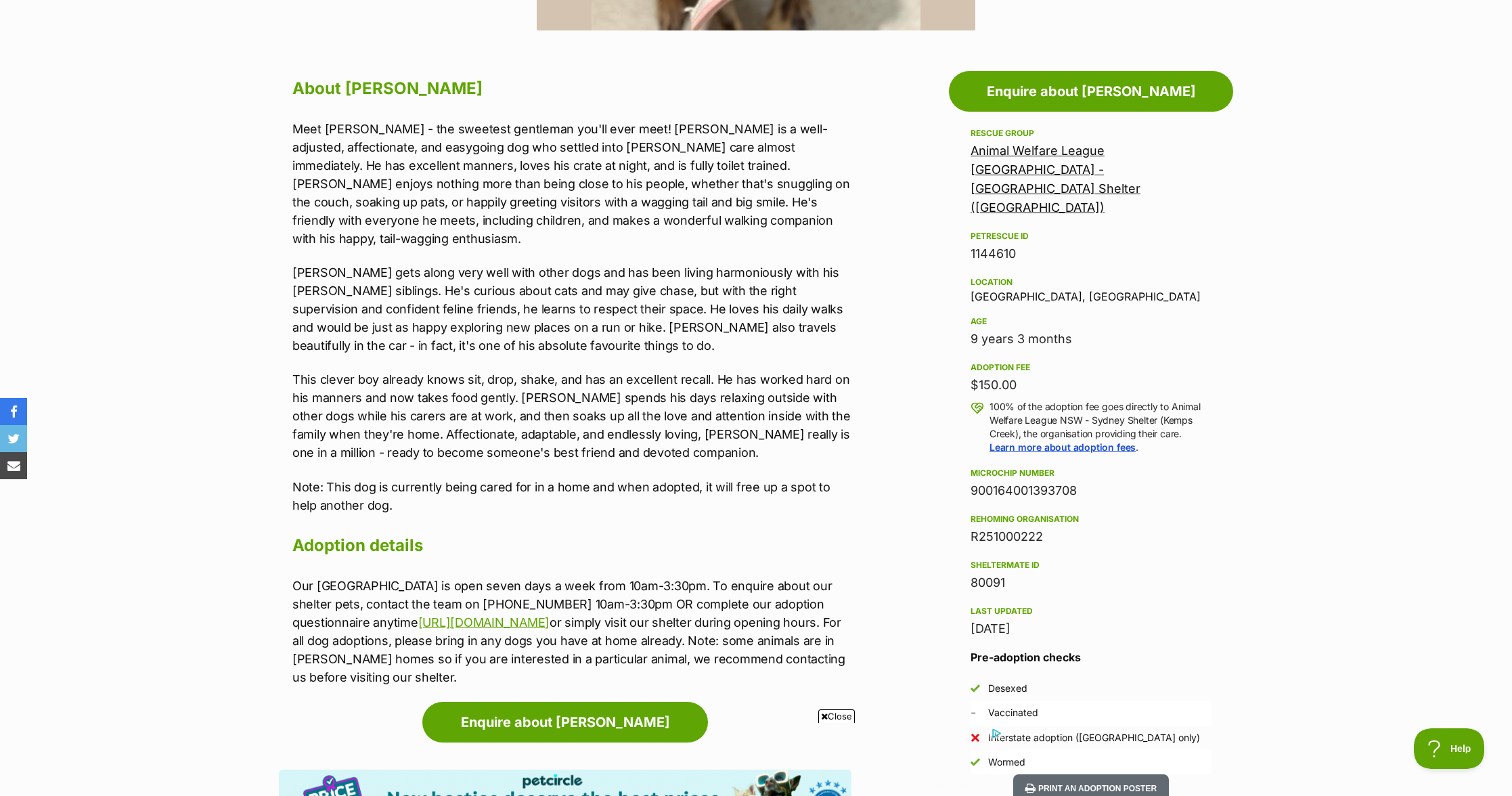
click at [468, 325] on p "Bishop gets along very well with other dogs and has been living harmoniously wi…" at bounding box center [572, 309] width 559 height 91
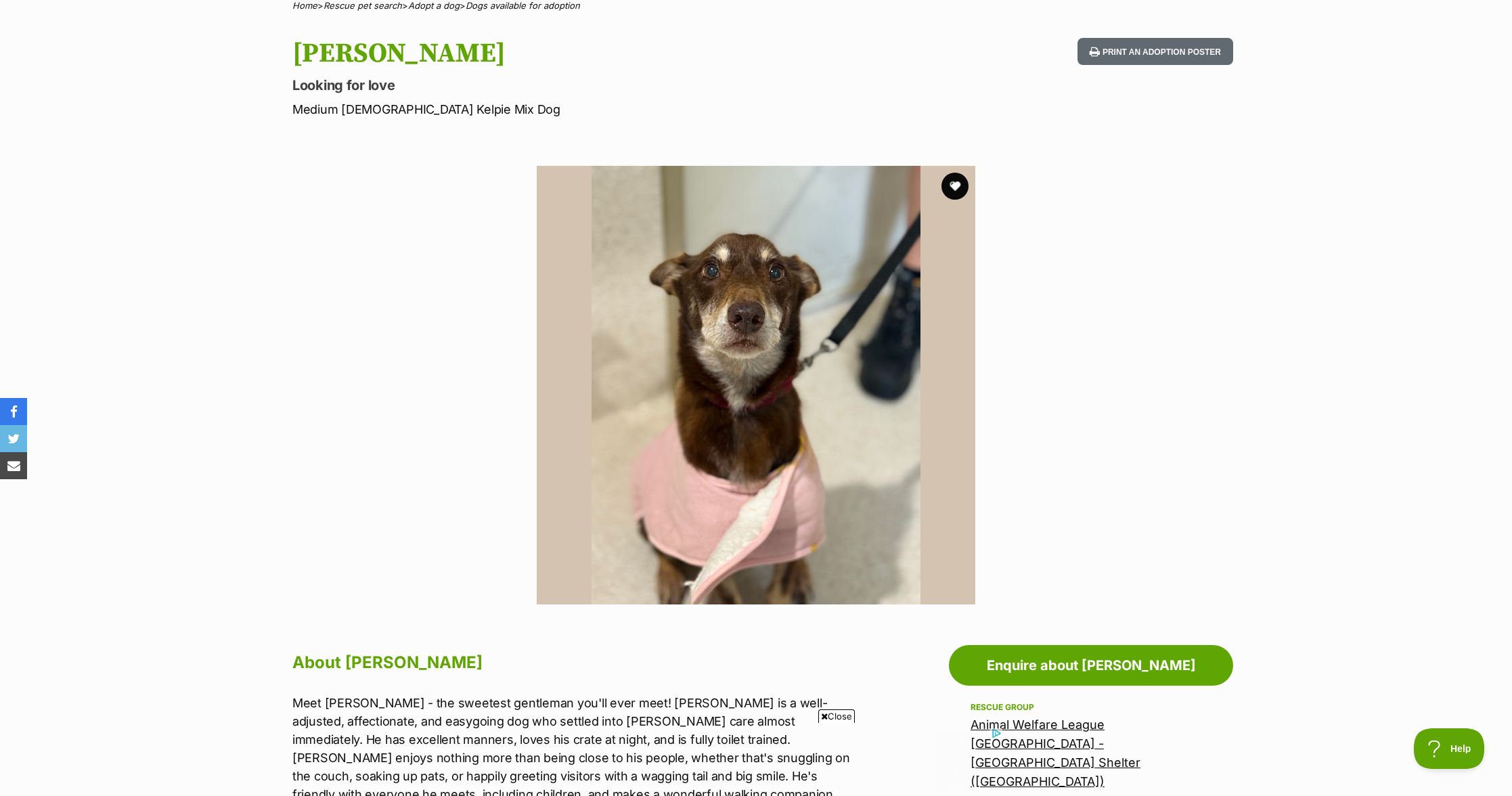
scroll to position [0, 0]
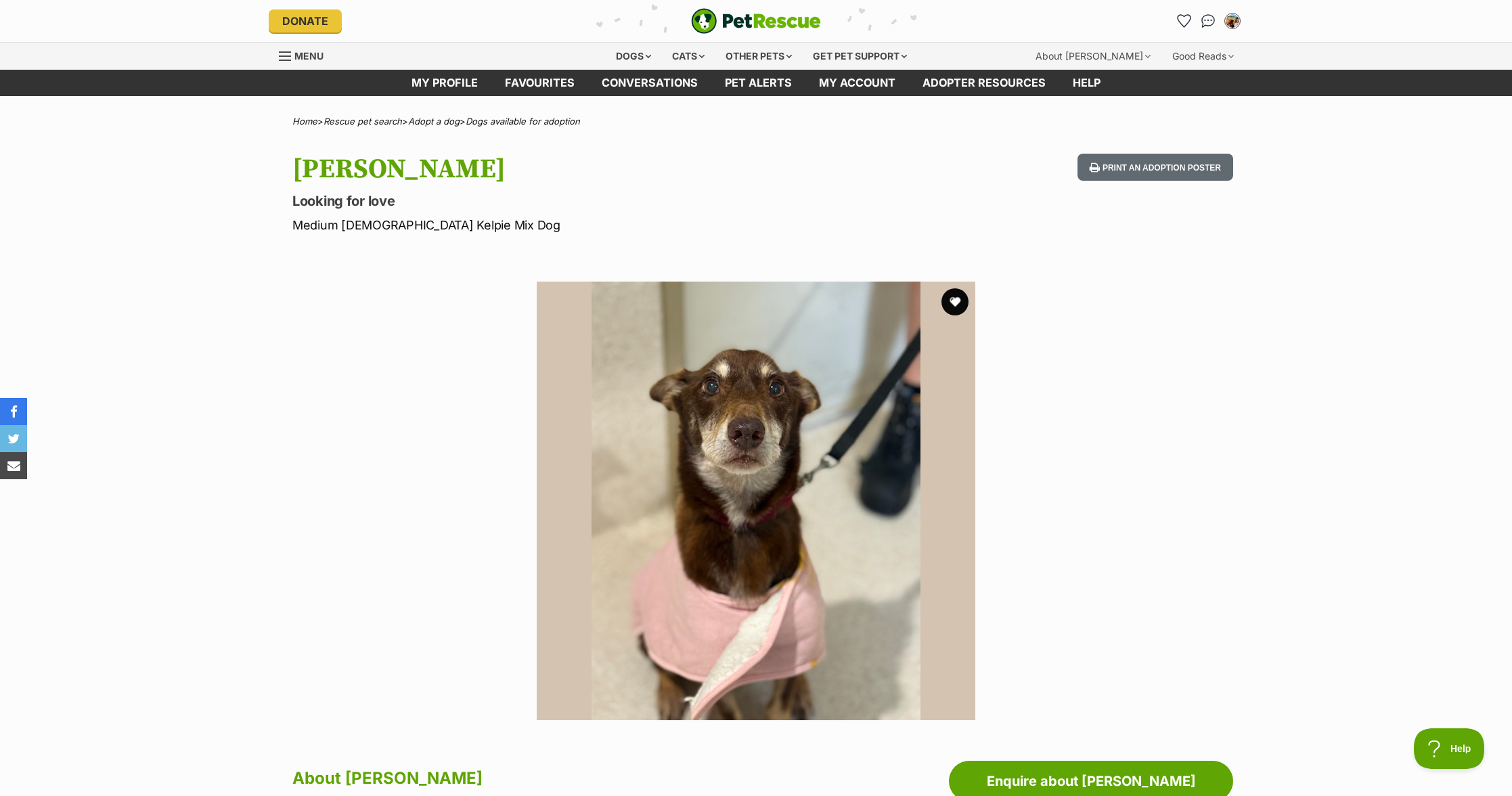
click at [683, 411] on img at bounding box center [756, 501] width 438 height 438
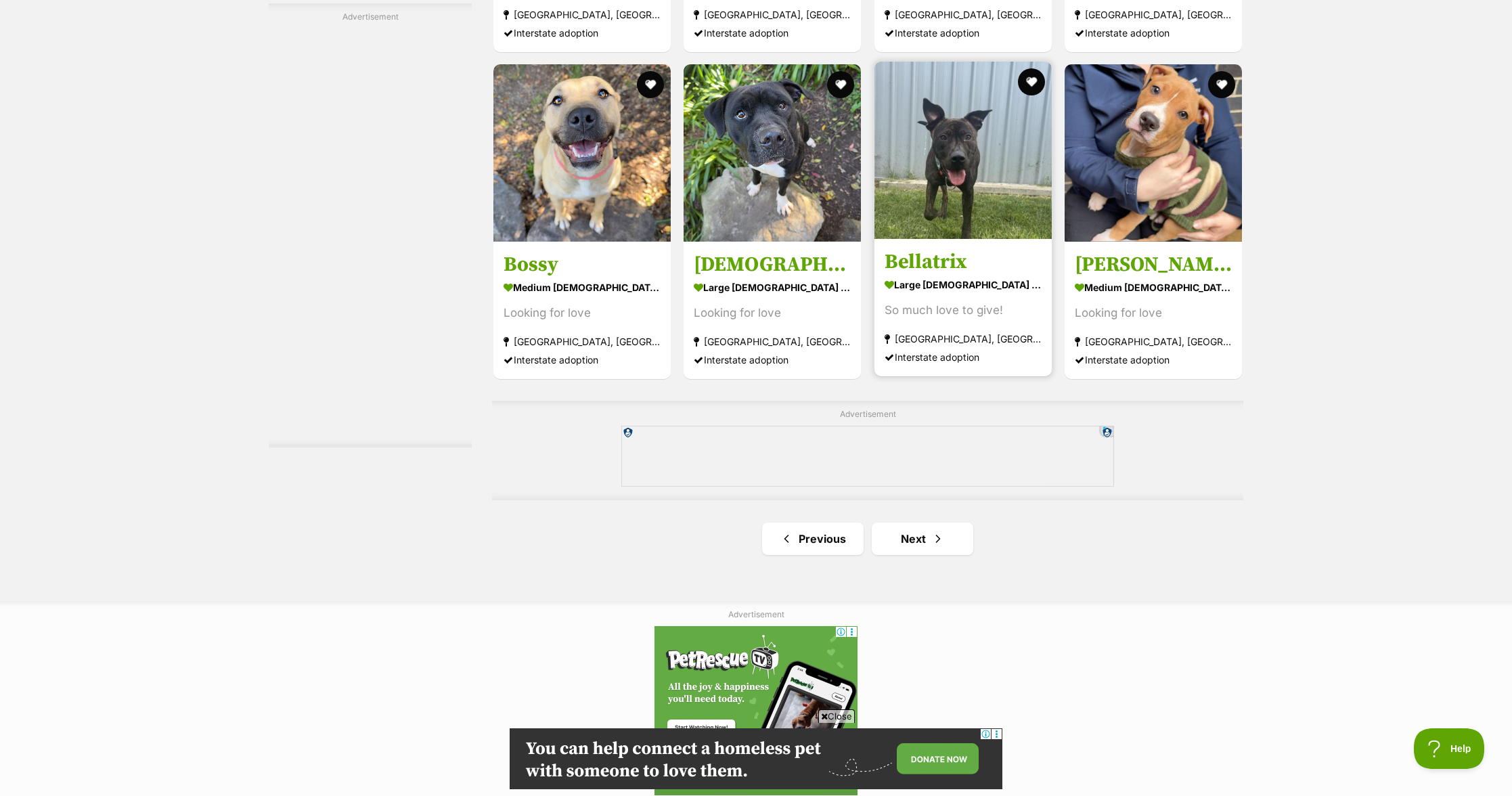
scroll to position [2302, 0]
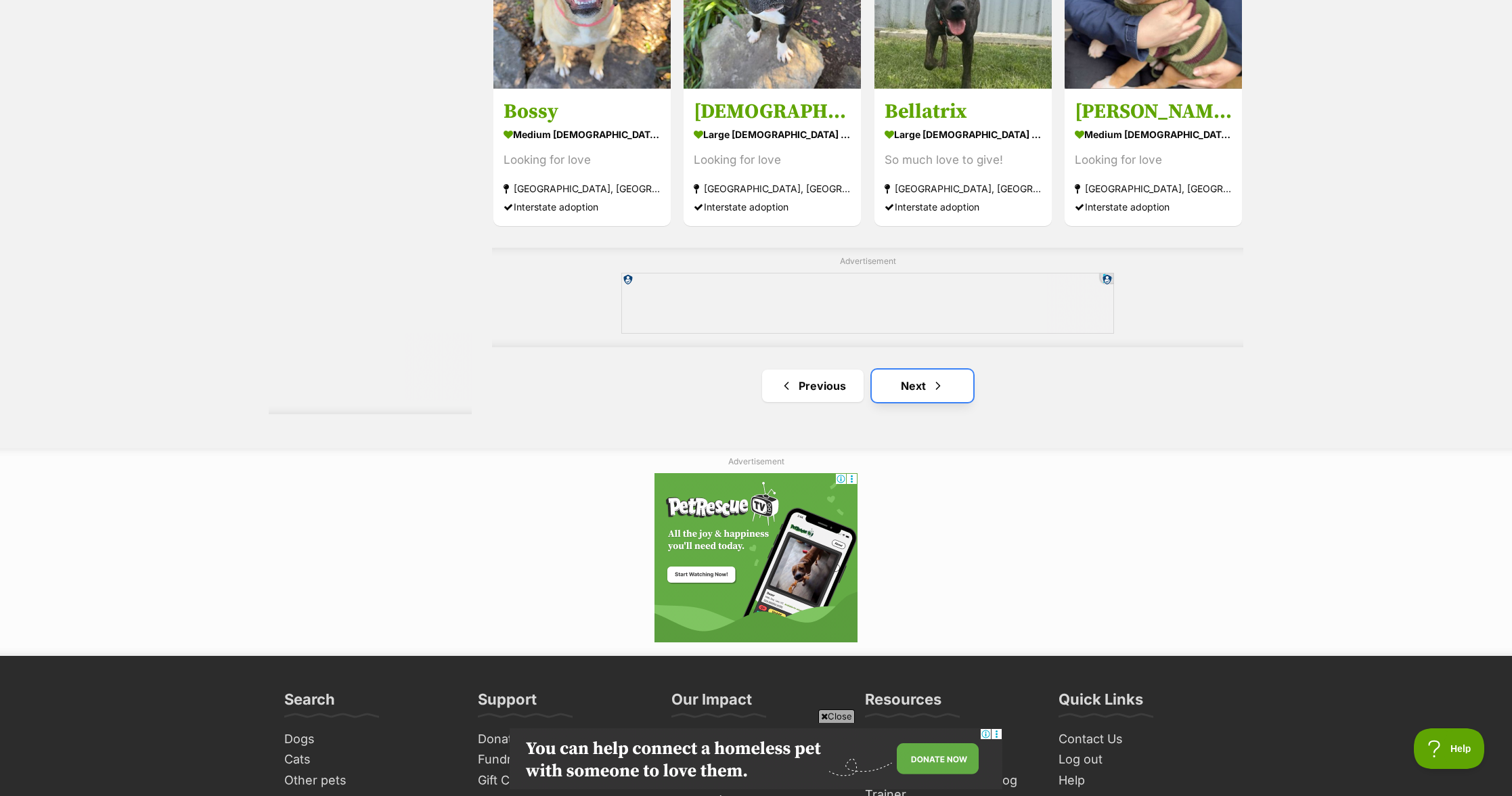
click at [925, 387] on link "Next" at bounding box center [922, 386] width 101 height 33
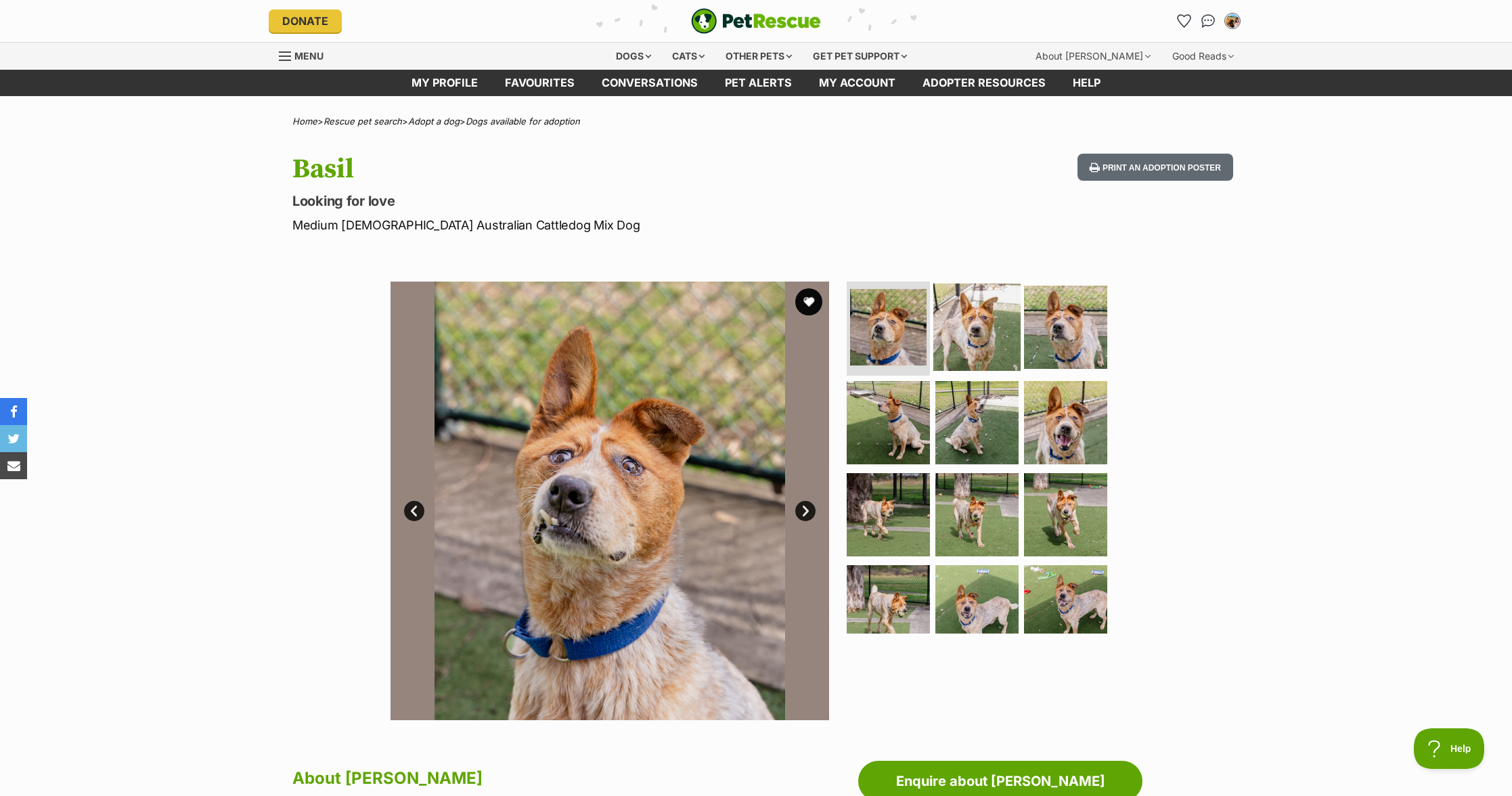
click at [992, 332] on img at bounding box center [977, 327] width 88 height 88
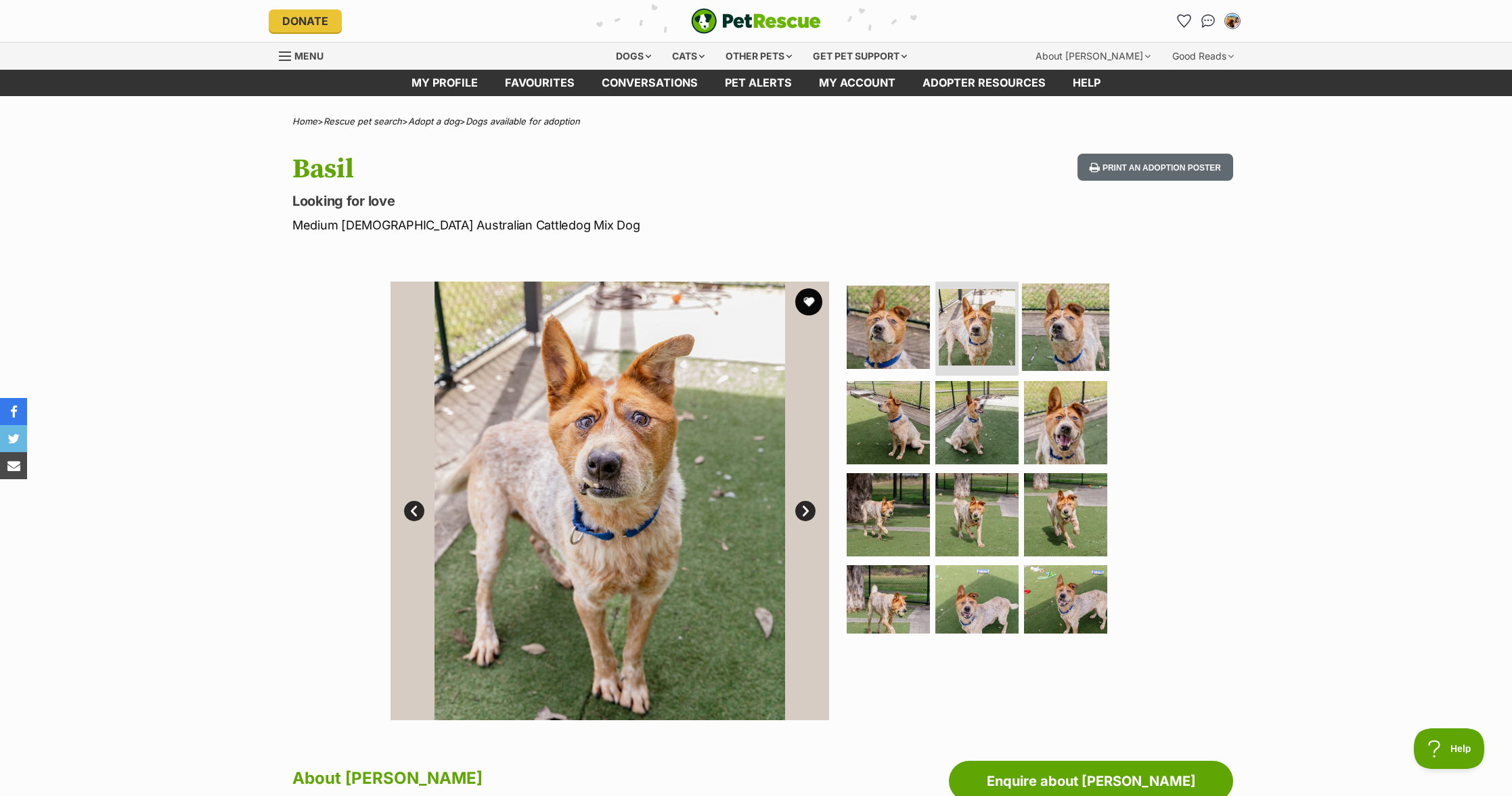
click at [1079, 331] on img at bounding box center [1066, 327] width 88 height 88
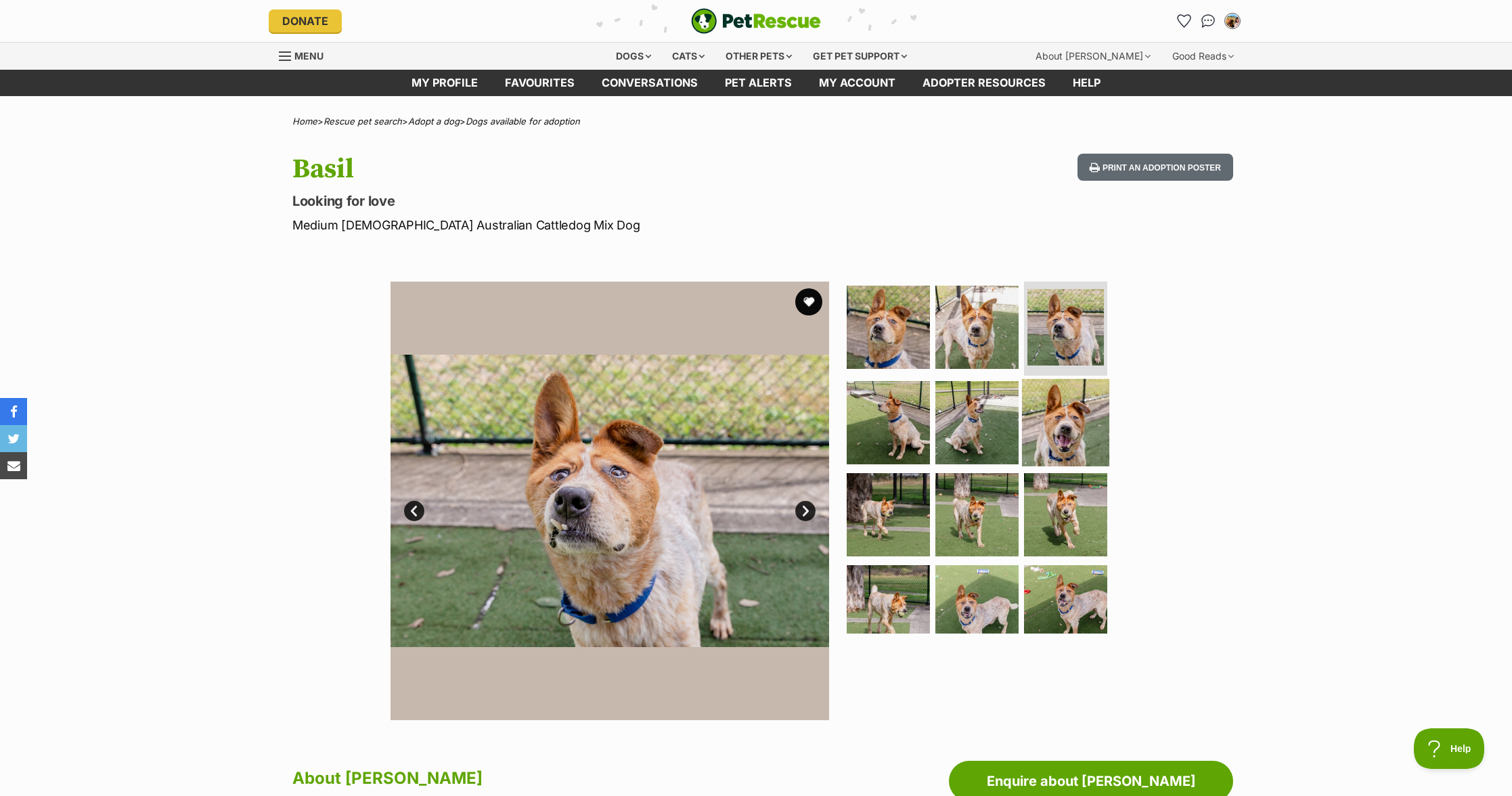
click at [1063, 428] on img at bounding box center [1066, 423] width 88 height 88
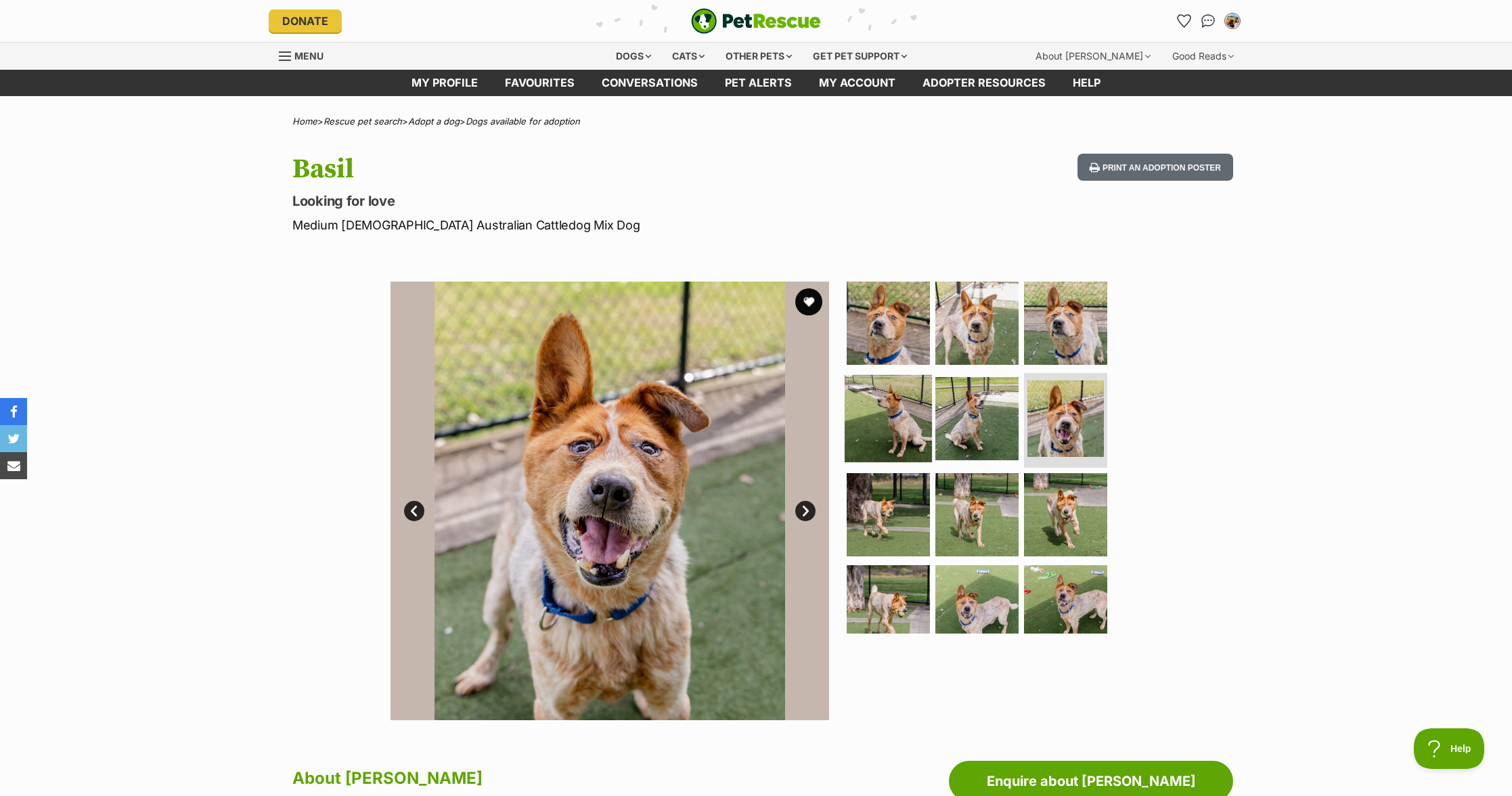
click at [917, 437] on img at bounding box center [888, 419] width 88 height 88
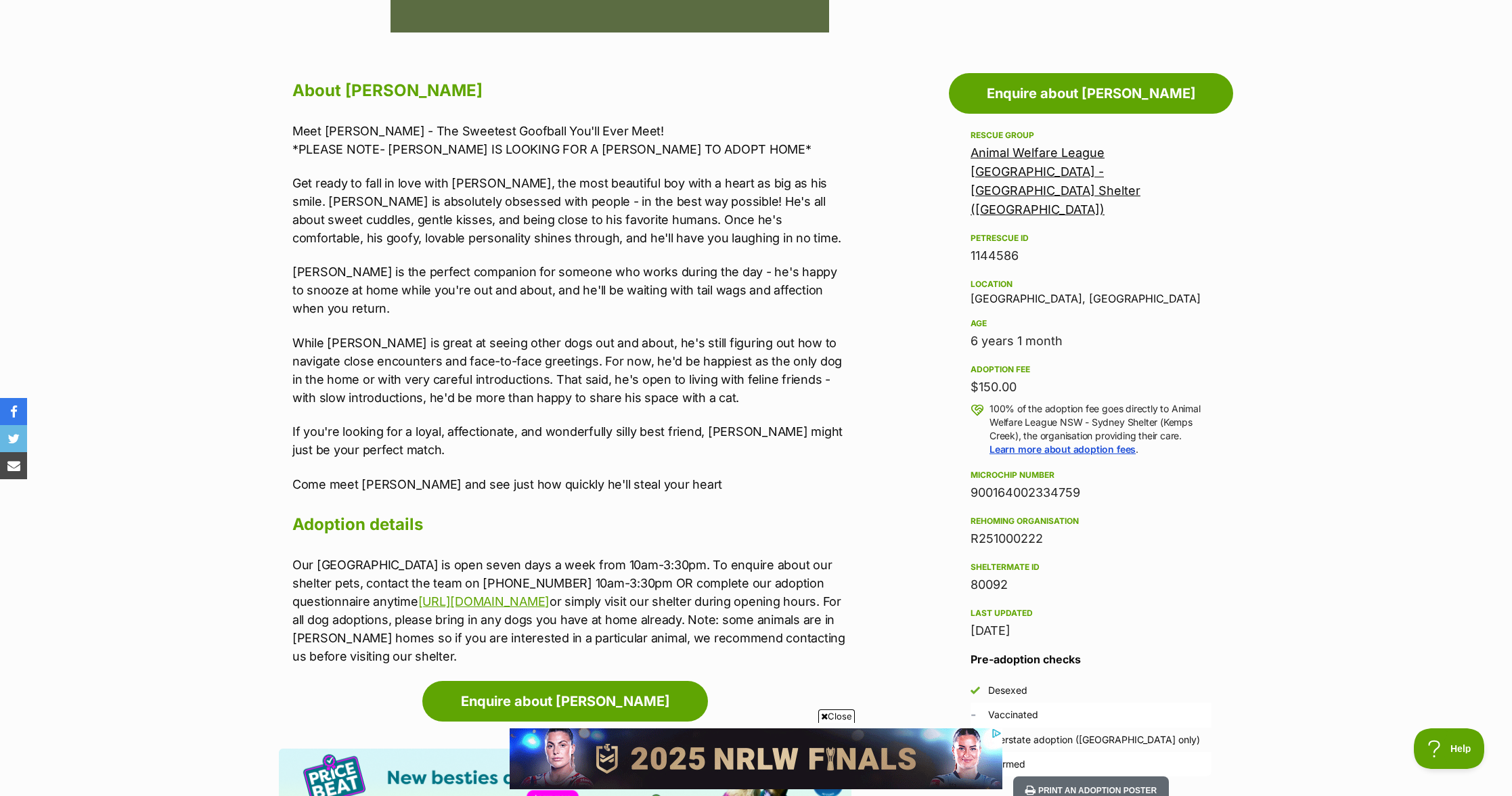
scroll to position [692, 0]
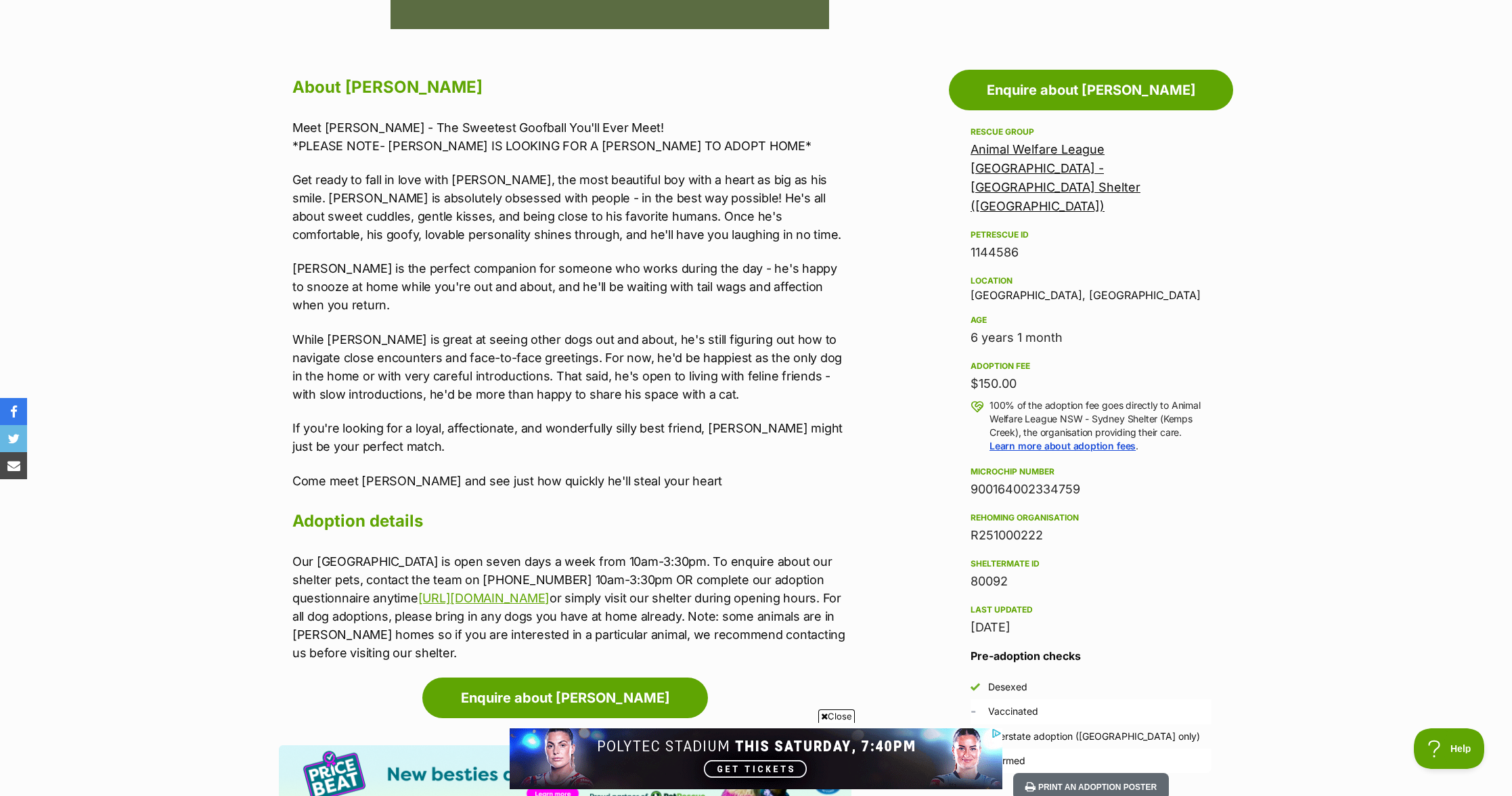
click at [699, 376] on p "While Basil is great at seeing other dogs out and about, he's still figuring ou…" at bounding box center [572, 367] width 559 height 73
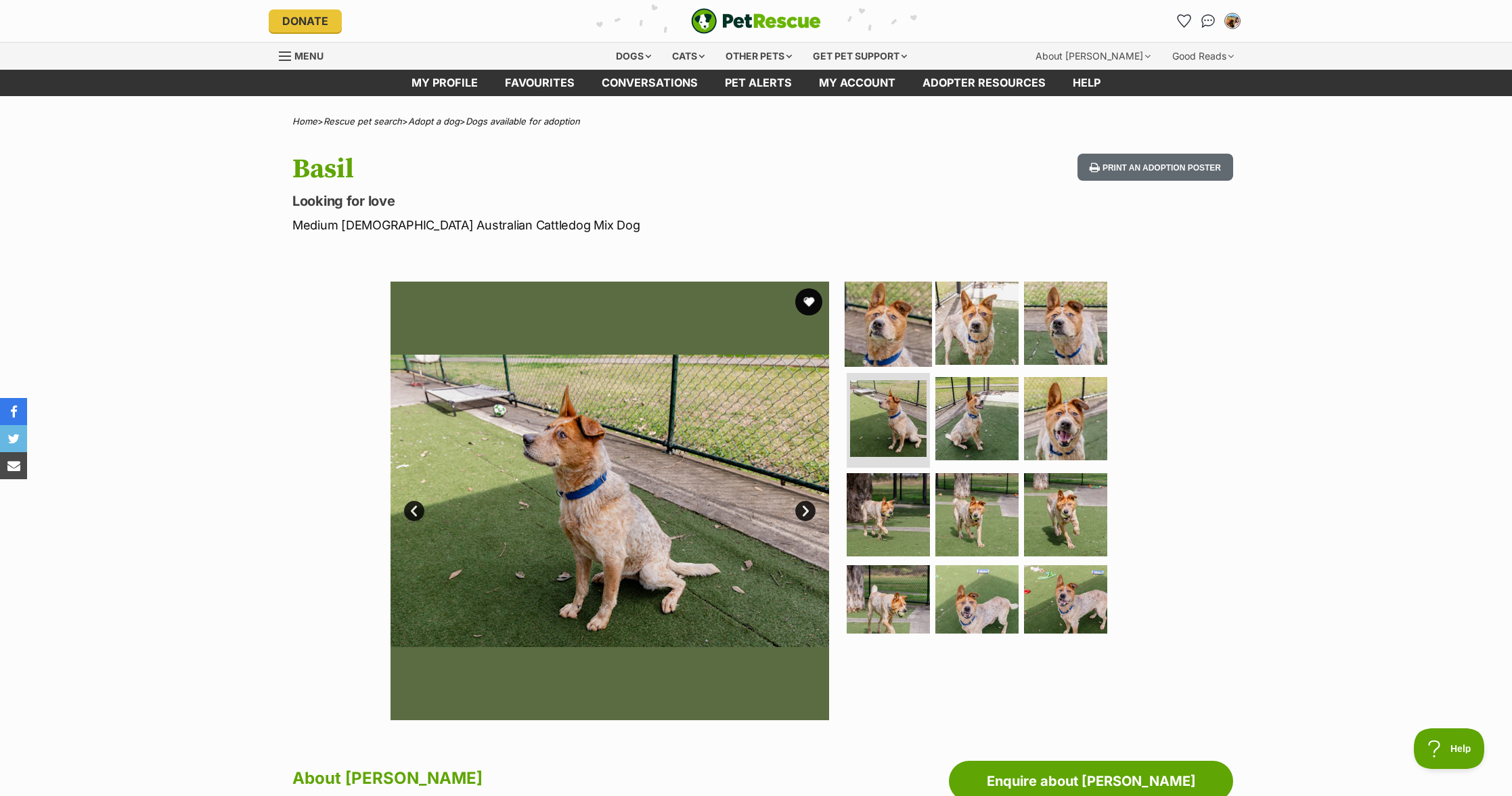
scroll to position [0, 0]
click at [869, 324] on img at bounding box center [888, 322] width 88 height 88
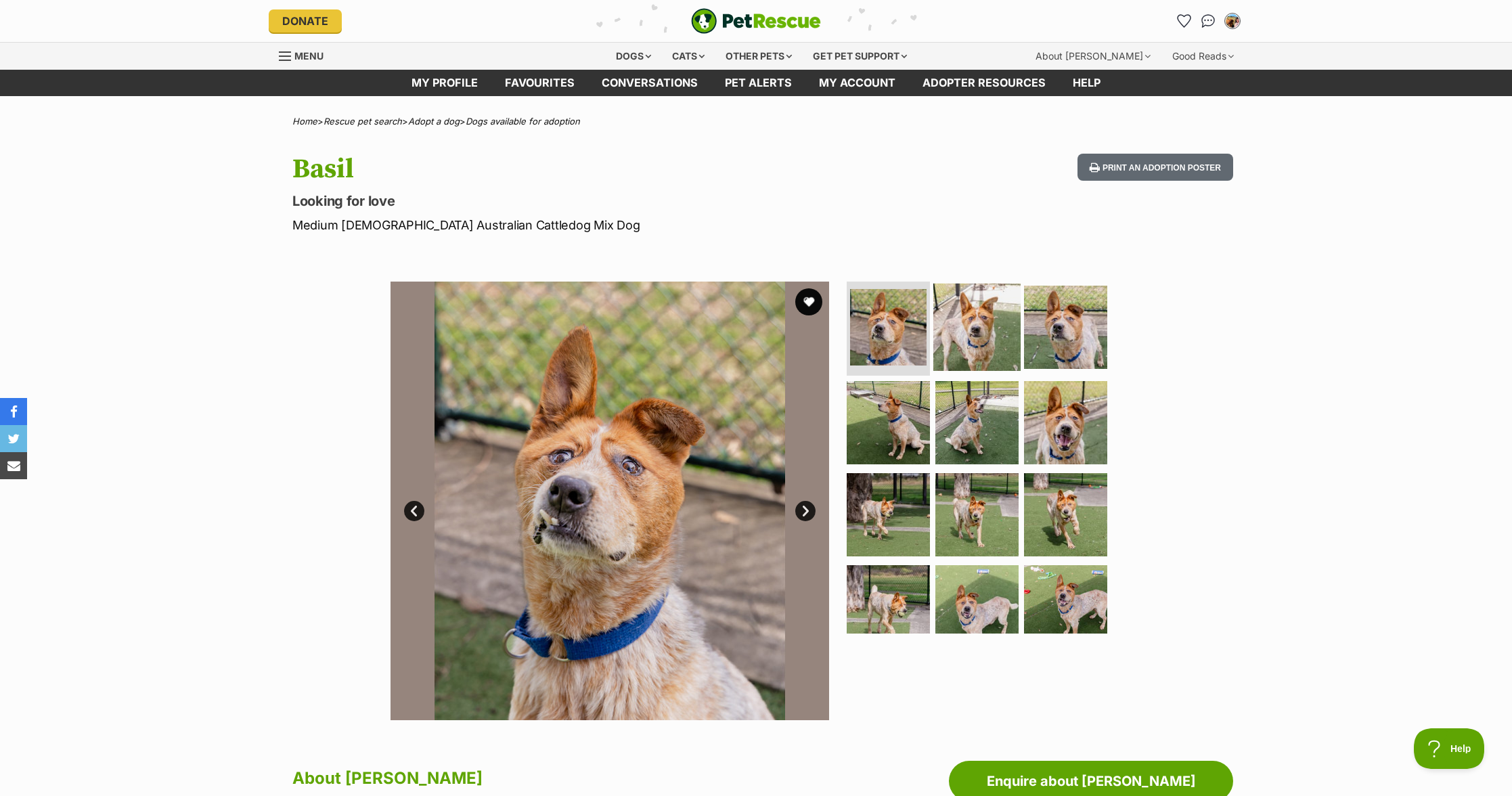
click at [977, 334] on img at bounding box center [977, 327] width 88 height 88
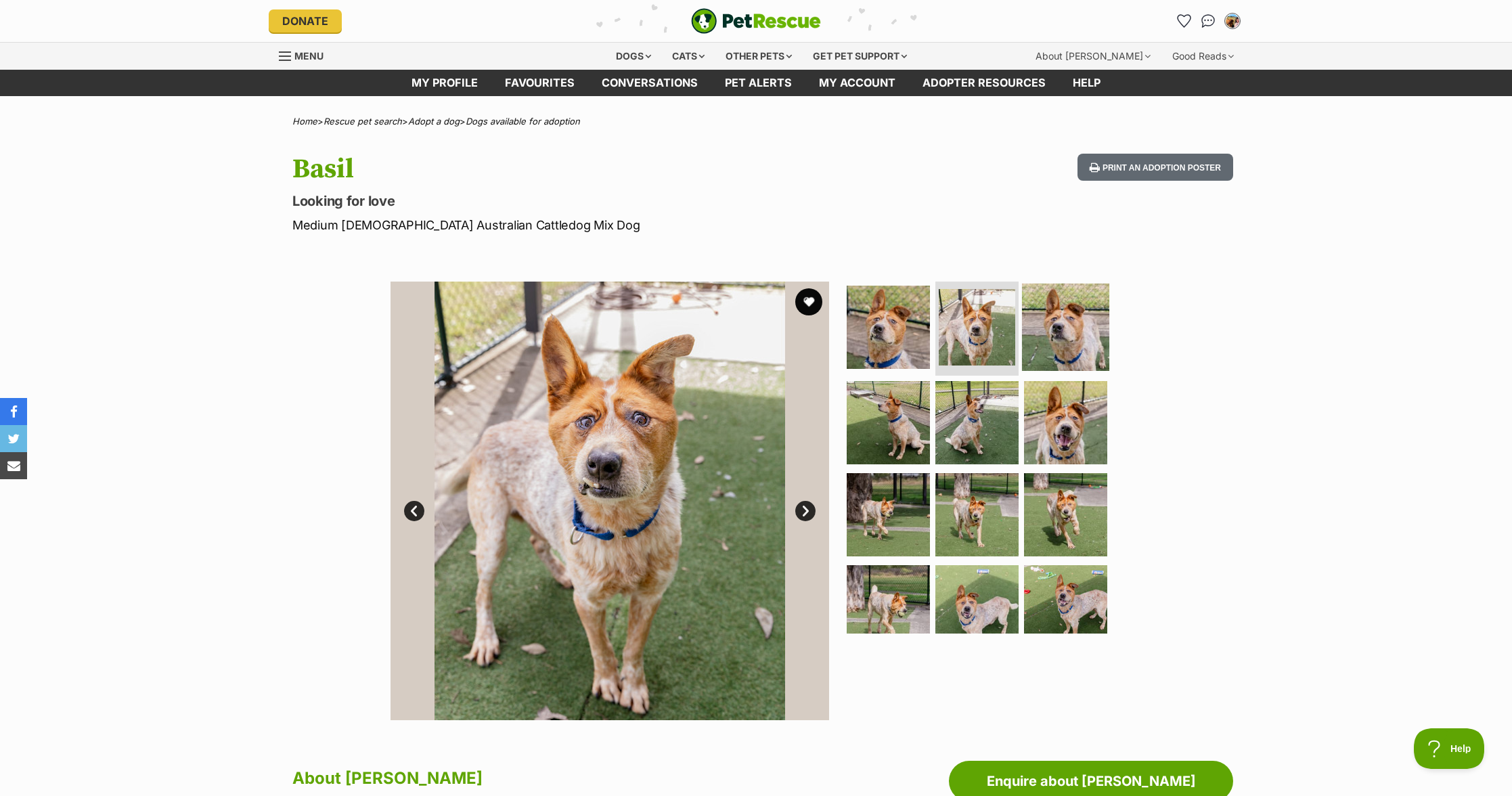
click at [1053, 331] on img at bounding box center [1066, 327] width 88 height 88
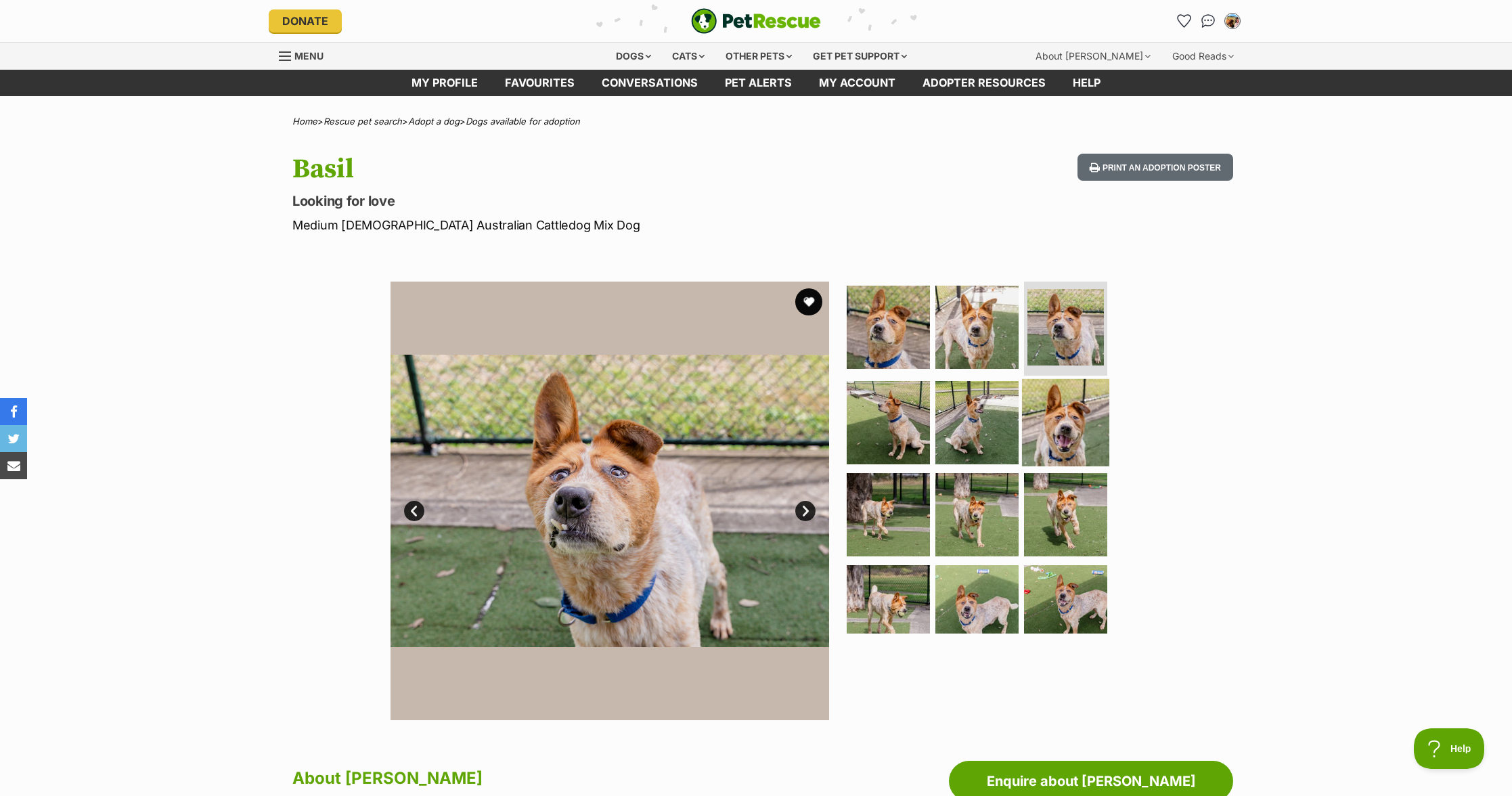
click at [1069, 425] on img at bounding box center [1066, 423] width 88 height 88
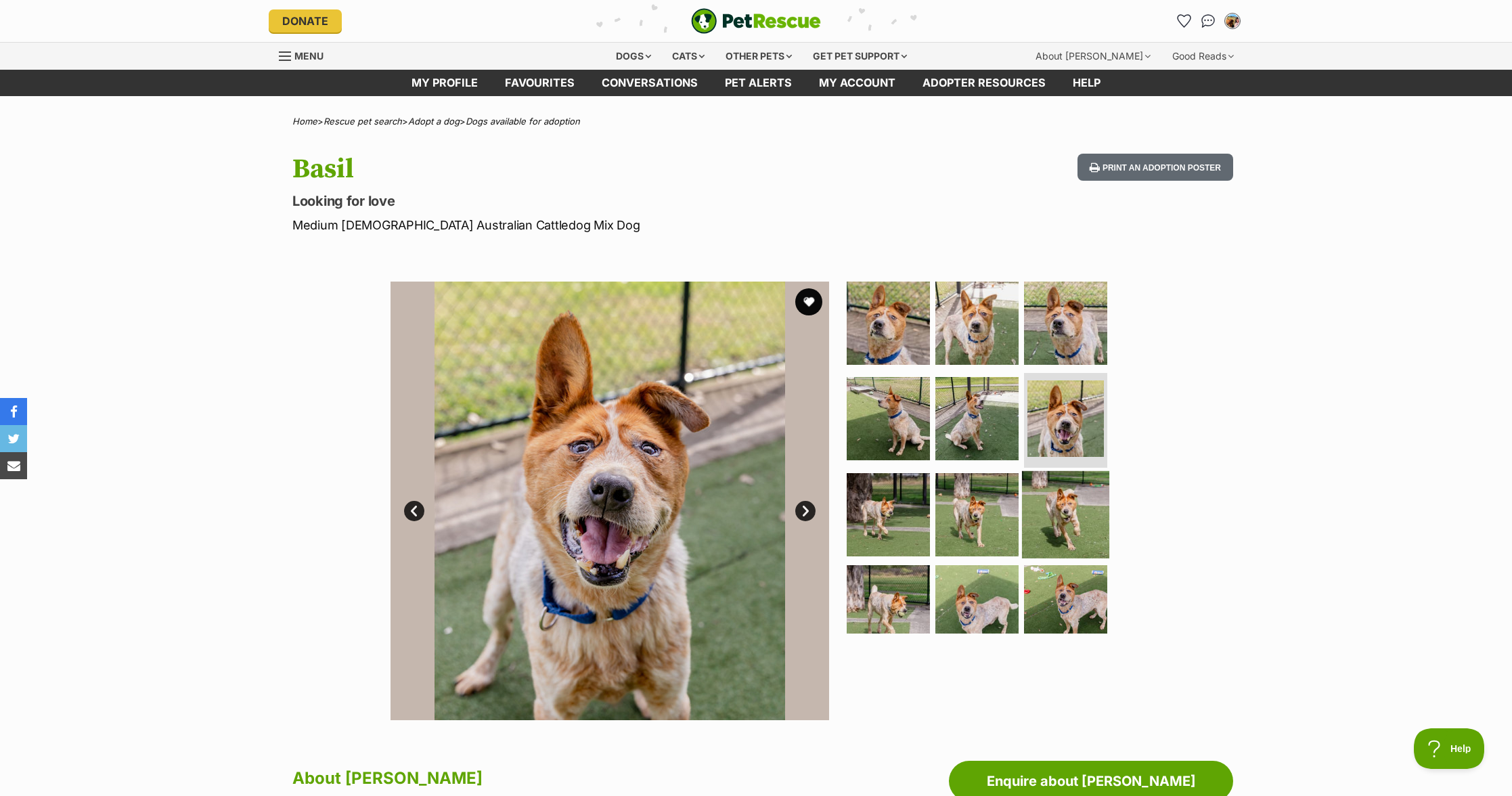
click at [1067, 486] on img at bounding box center [1066, 515] width 88 height 88
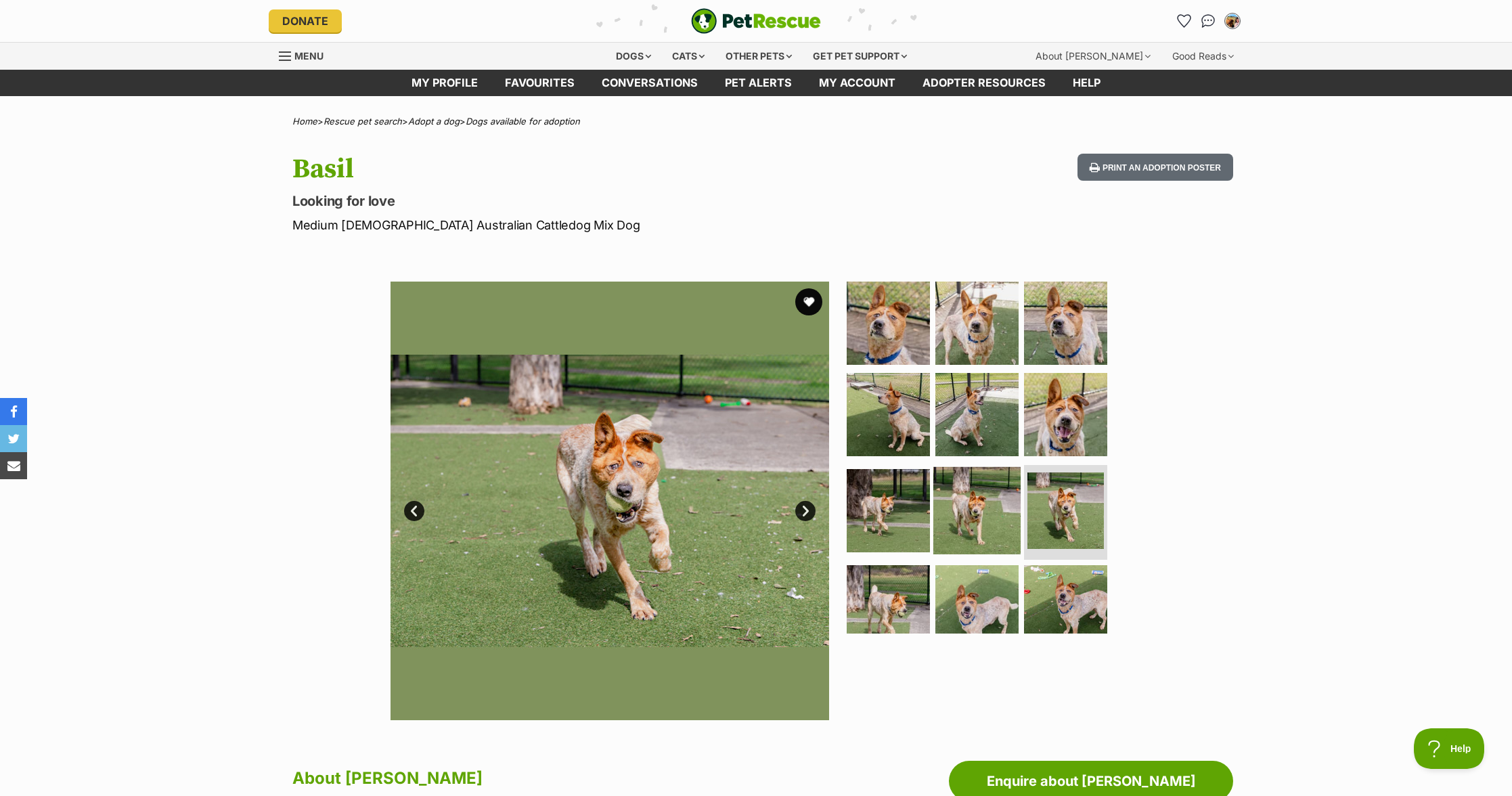
click at [980, 507] on img at bounding box center [977, 511] width 88 height 88
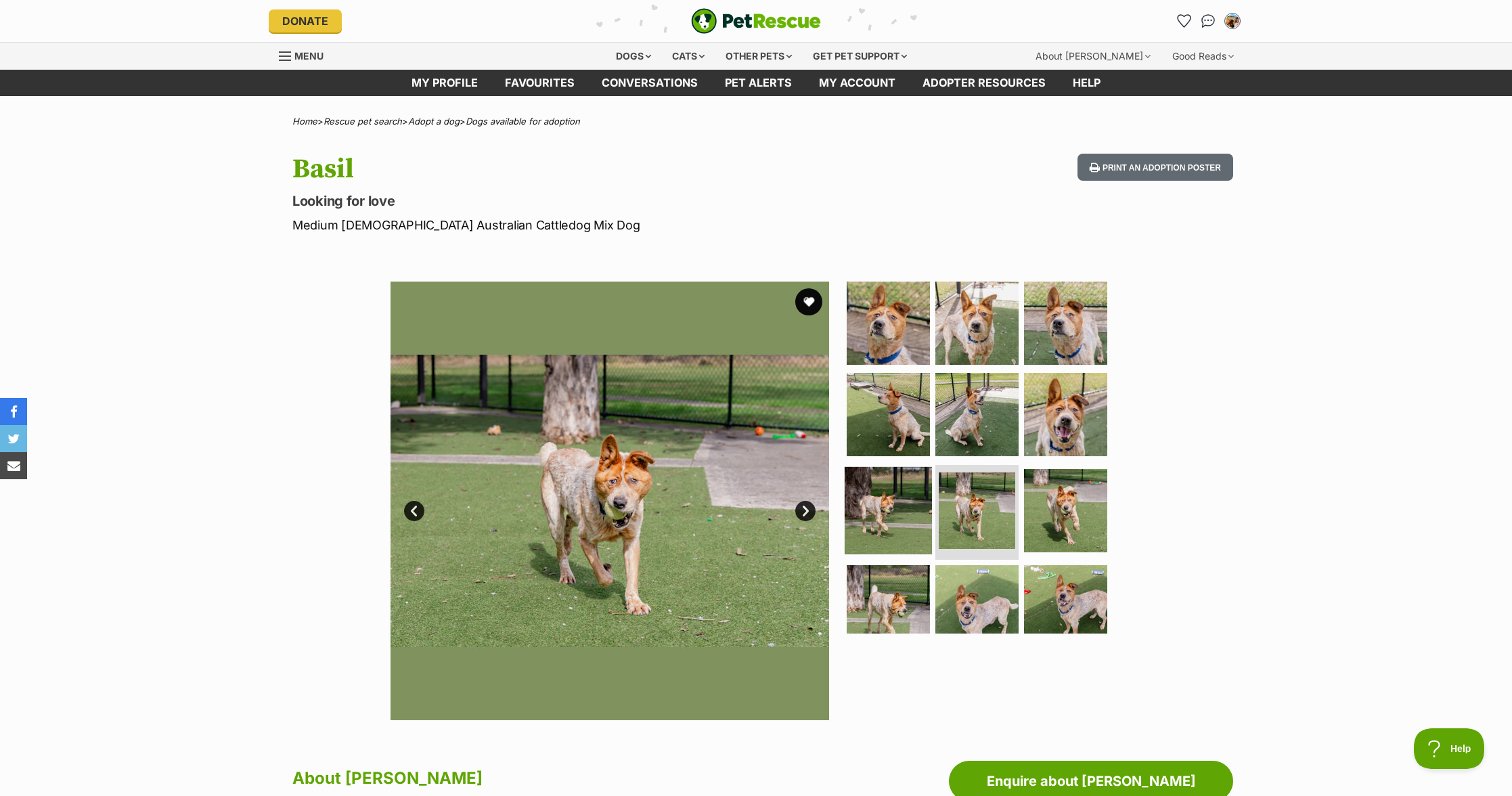
click at [904, 533] on img at bounding box center [888, 511] width 88 height 88
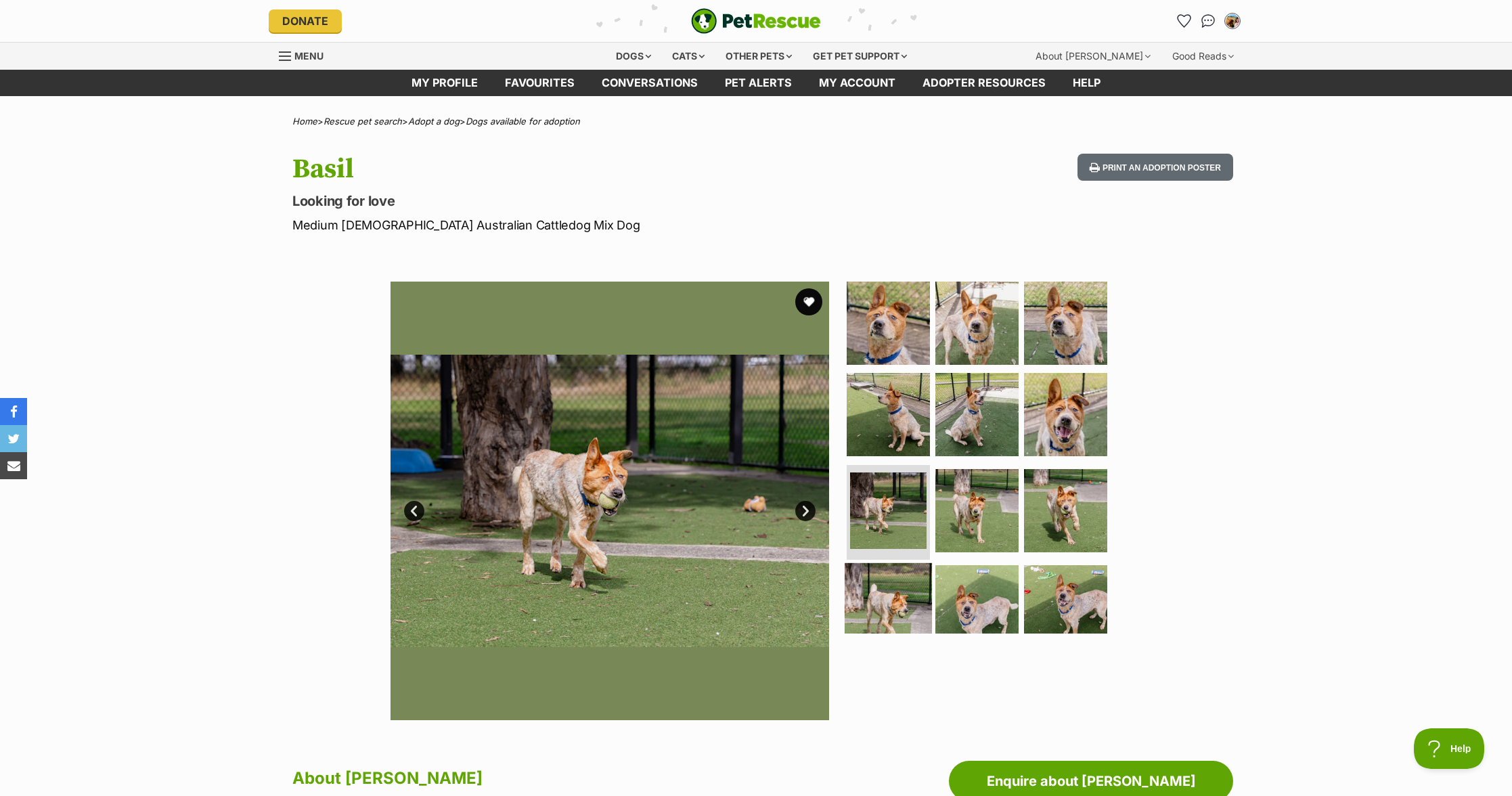
click at [909, 606] on img at bounding box center [888, 607] width 88 height 88
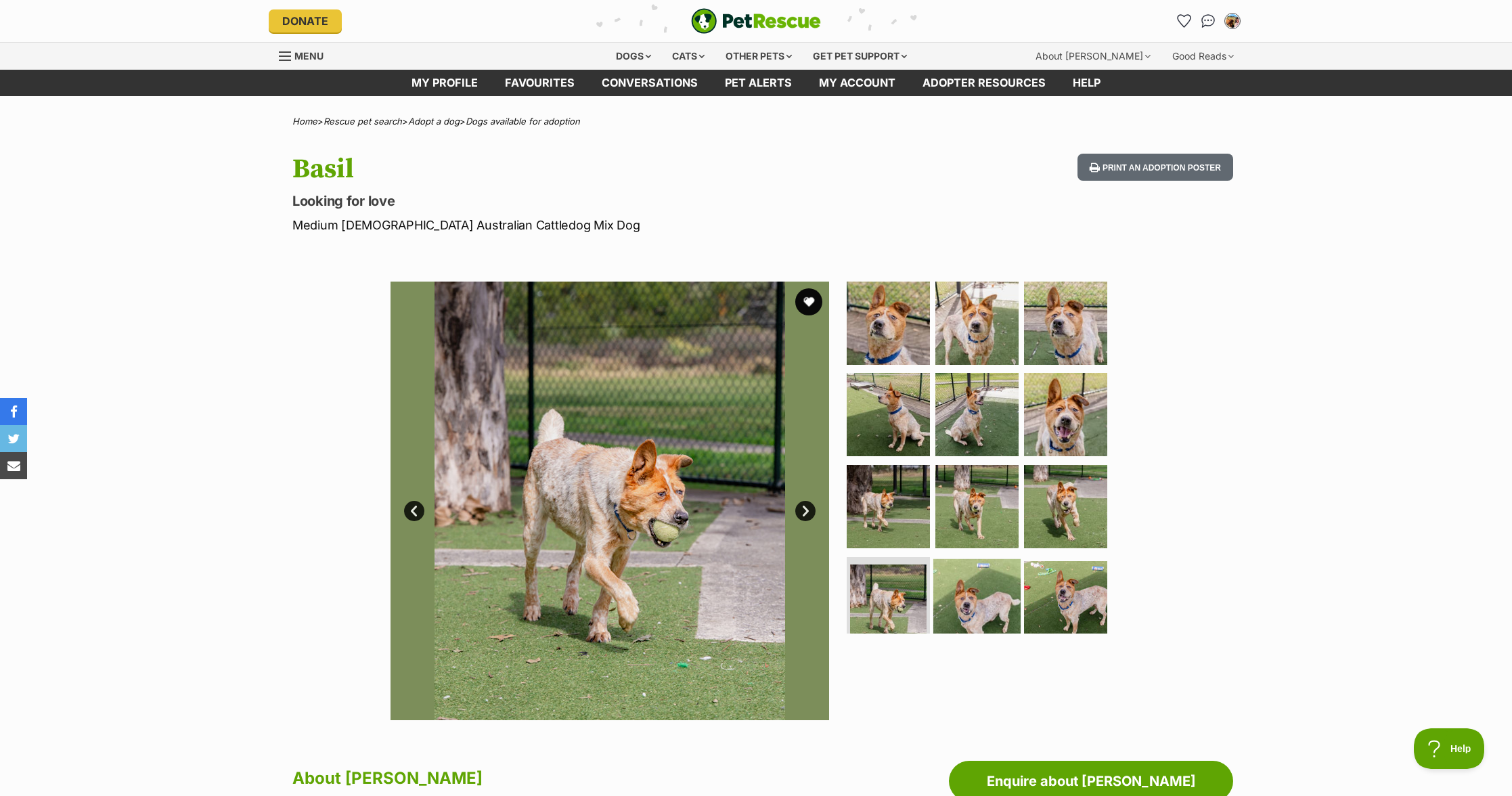
click at [1002, 601] on img at bounding box center [977, 603] width 88 height 88
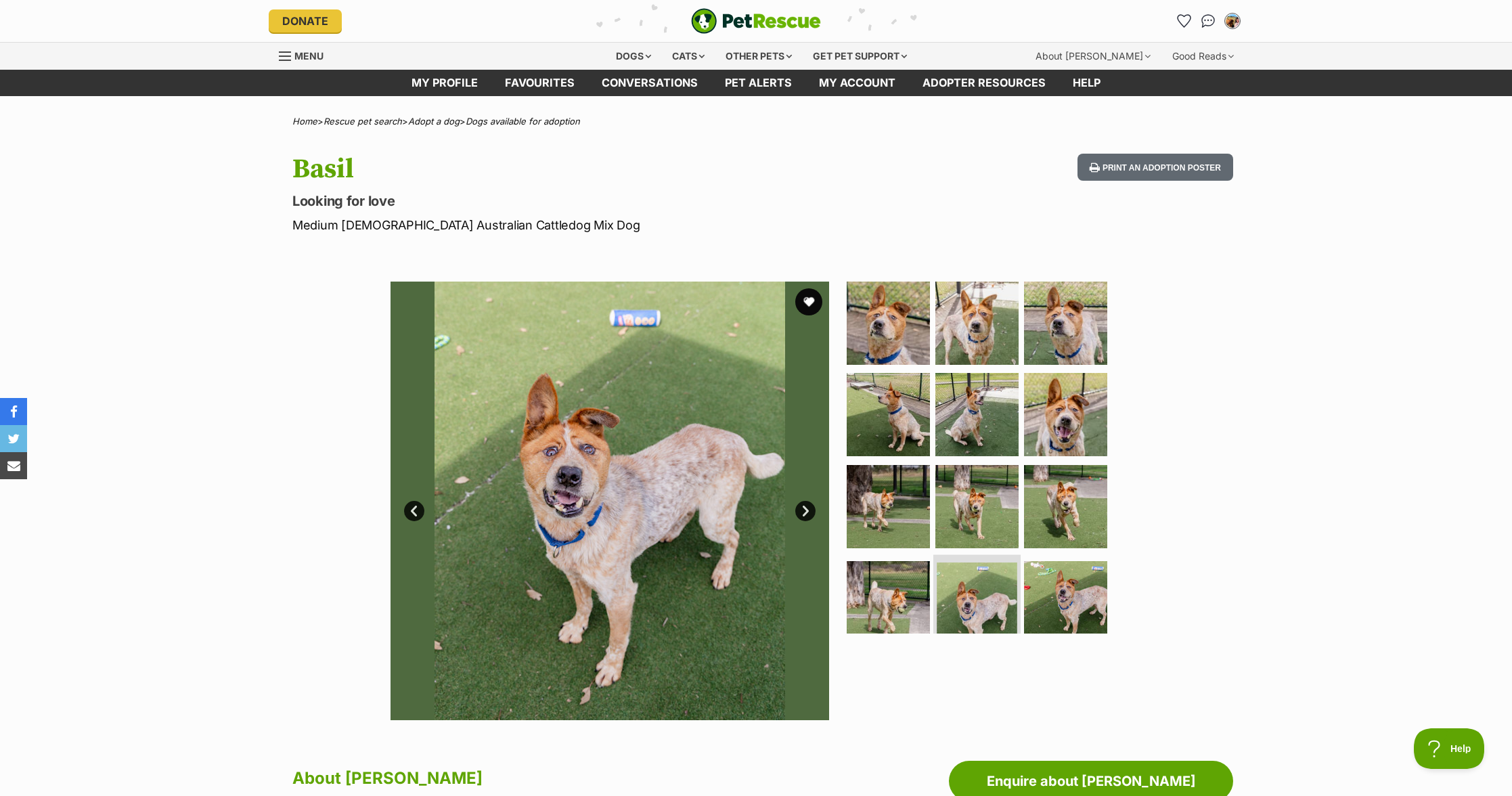
click at [1015, 592] on li at bounding box center [977, 604] width 88 height 99
click at [1040, 590] on img at bounding box center [1066, 603] width 88 height 88
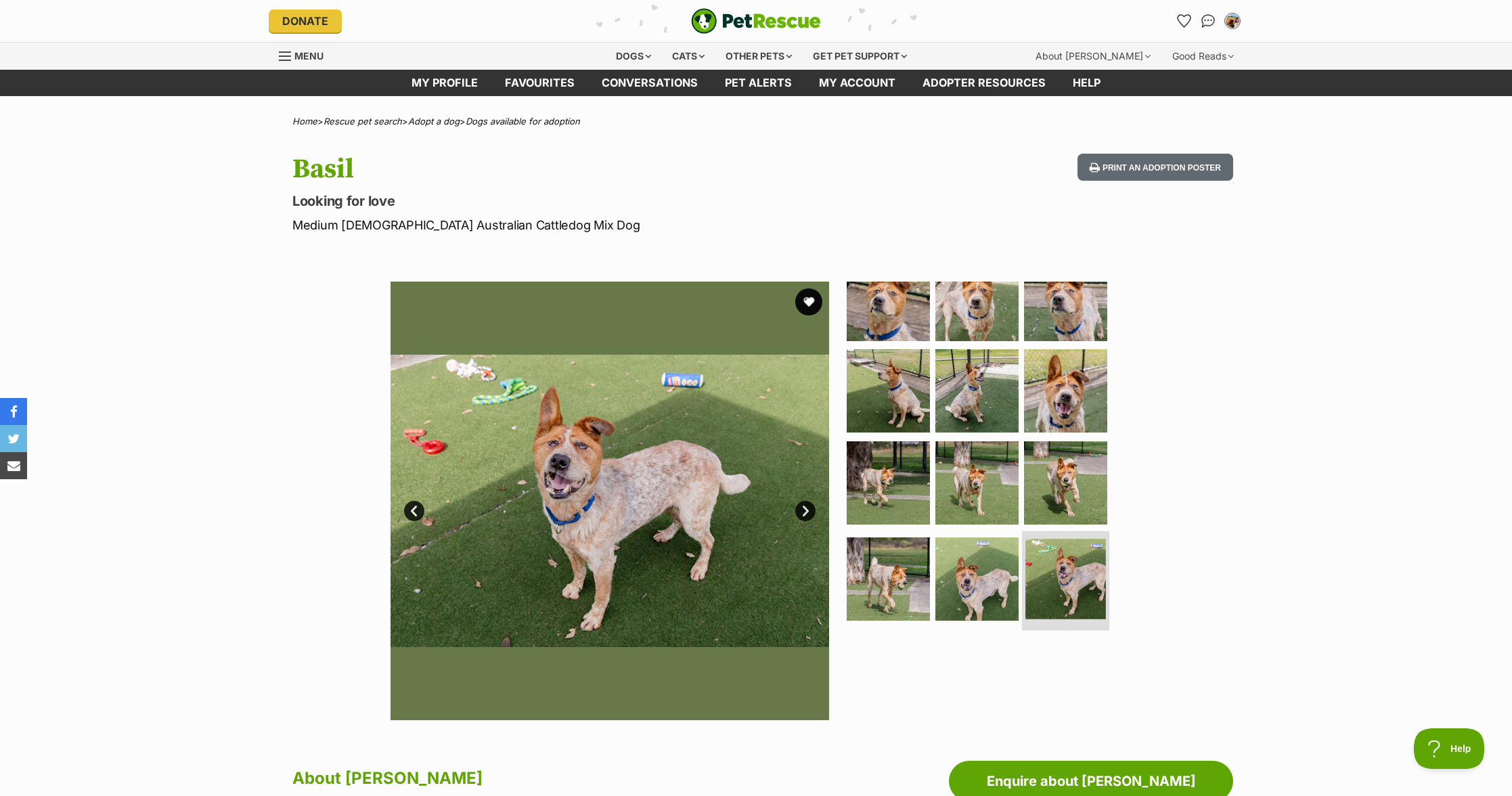
scroll to position [28, 0]
click at [1040, 590] on img at bounding box center [1066, 579] width 80 height 80
click at [991, 579] on img at bounding box center [977, 579] width 88 height 88
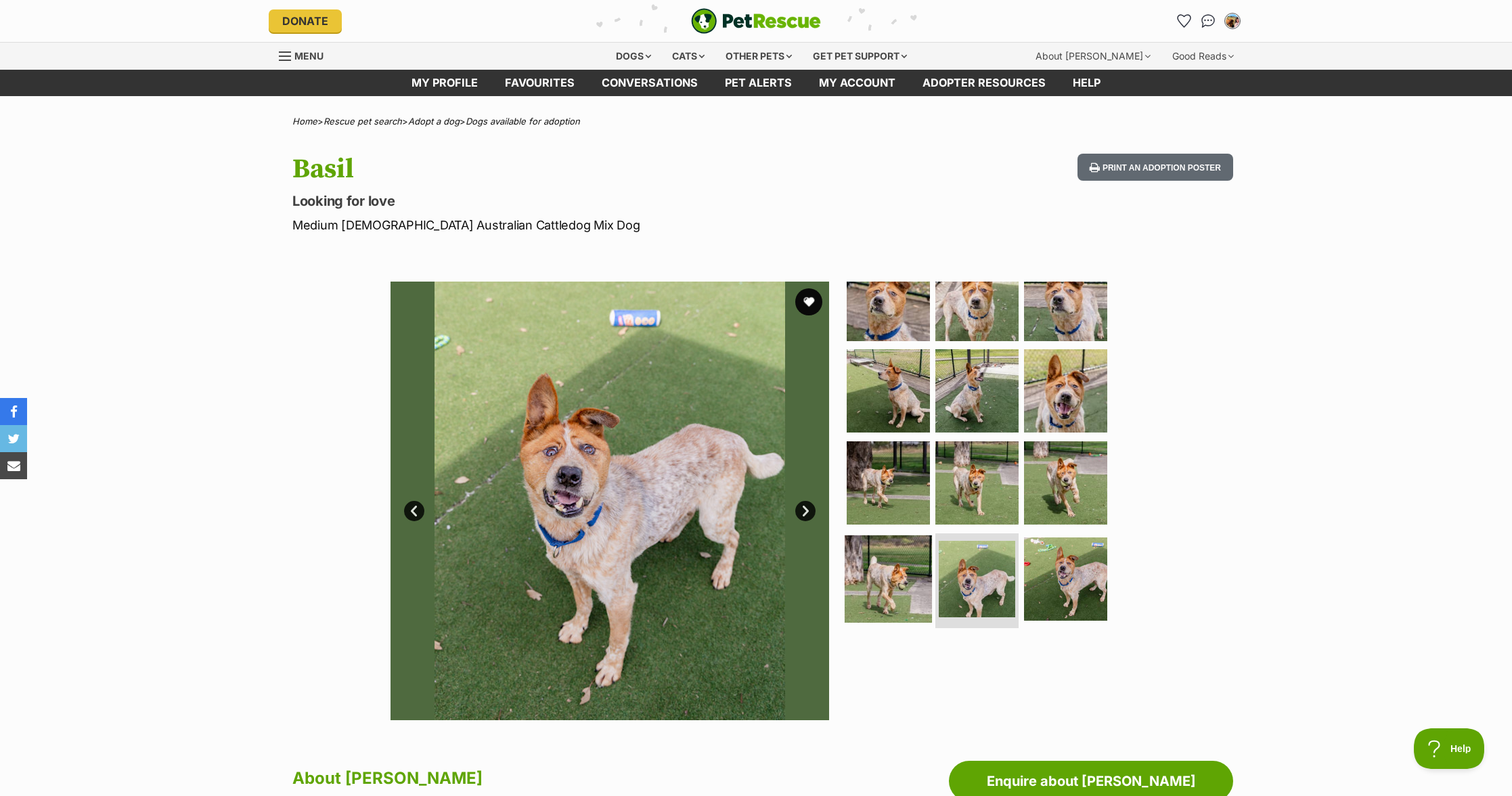
click at [886, 560] on img at bounding box center [888, 579] width 88 height 88
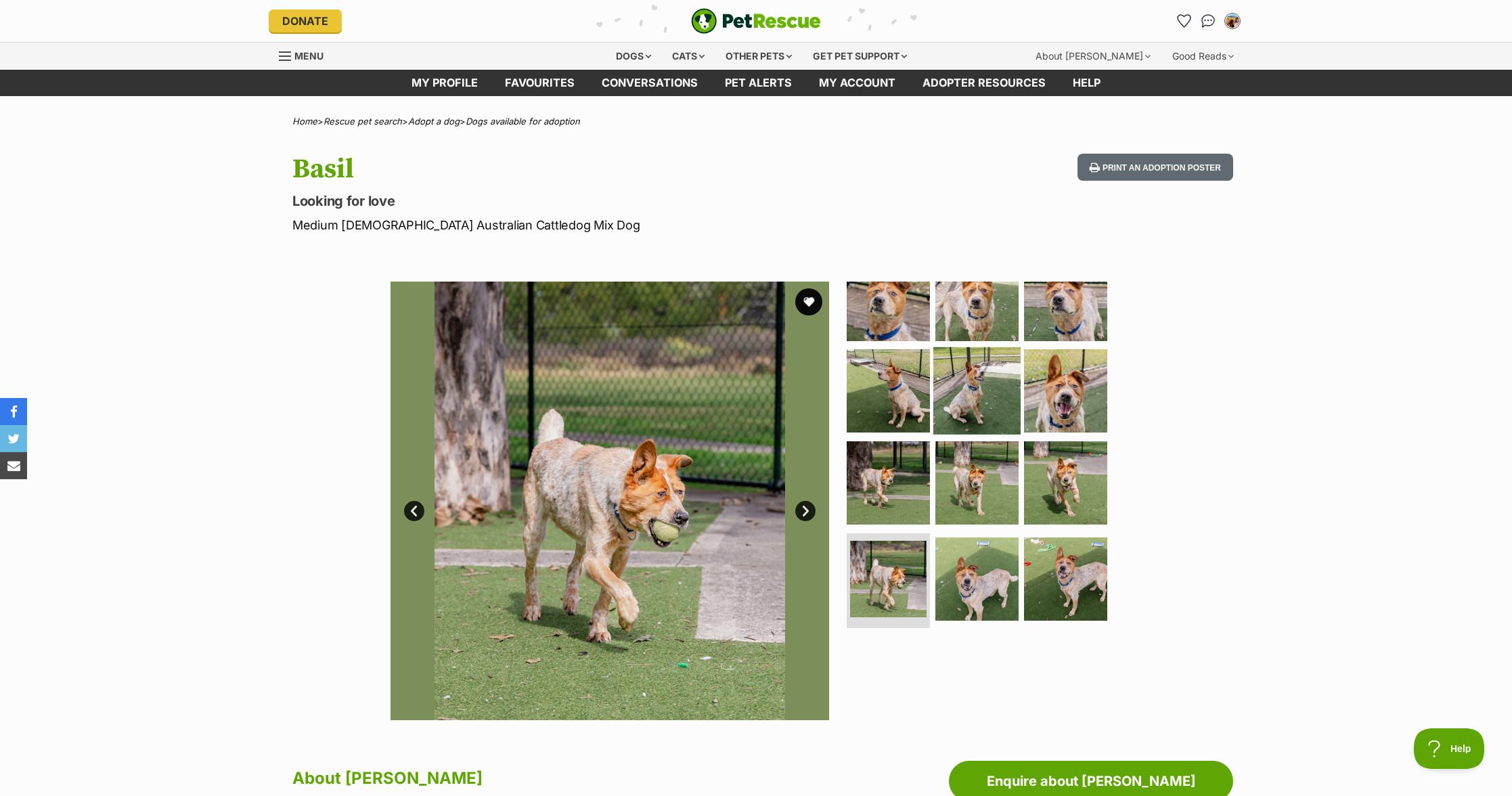
click at [955, 428] on img at bounding box center [977, 391] width 88 height 88
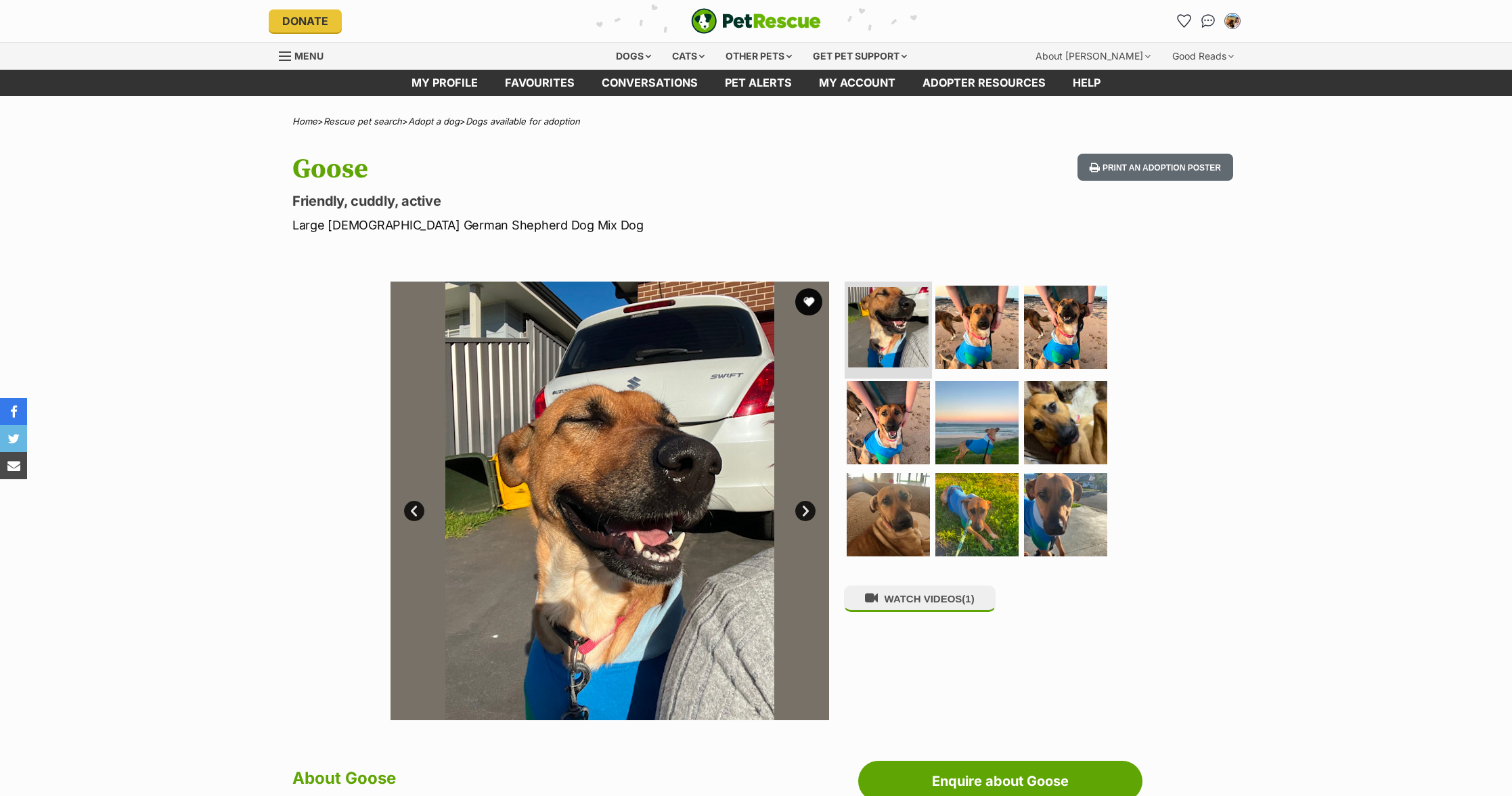
click at [915, 349] on img at bounding box center [888, 327] width 80 height 80
click at [1017, 340] on img at bounding box center [977, 327] width 88 height 88
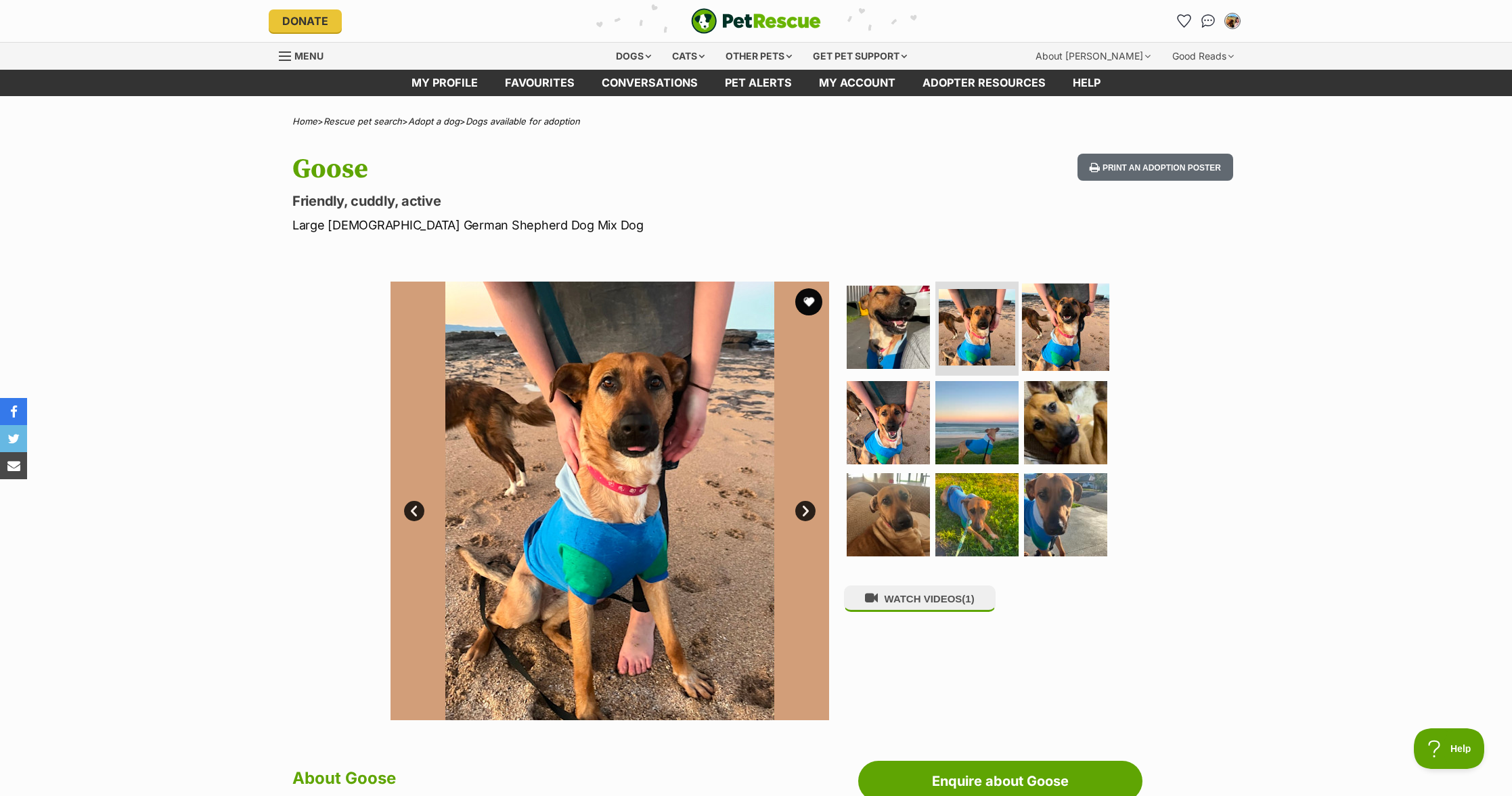
click at [1085, 352] on img at bounding box center [1066, 327] width 88 height 88
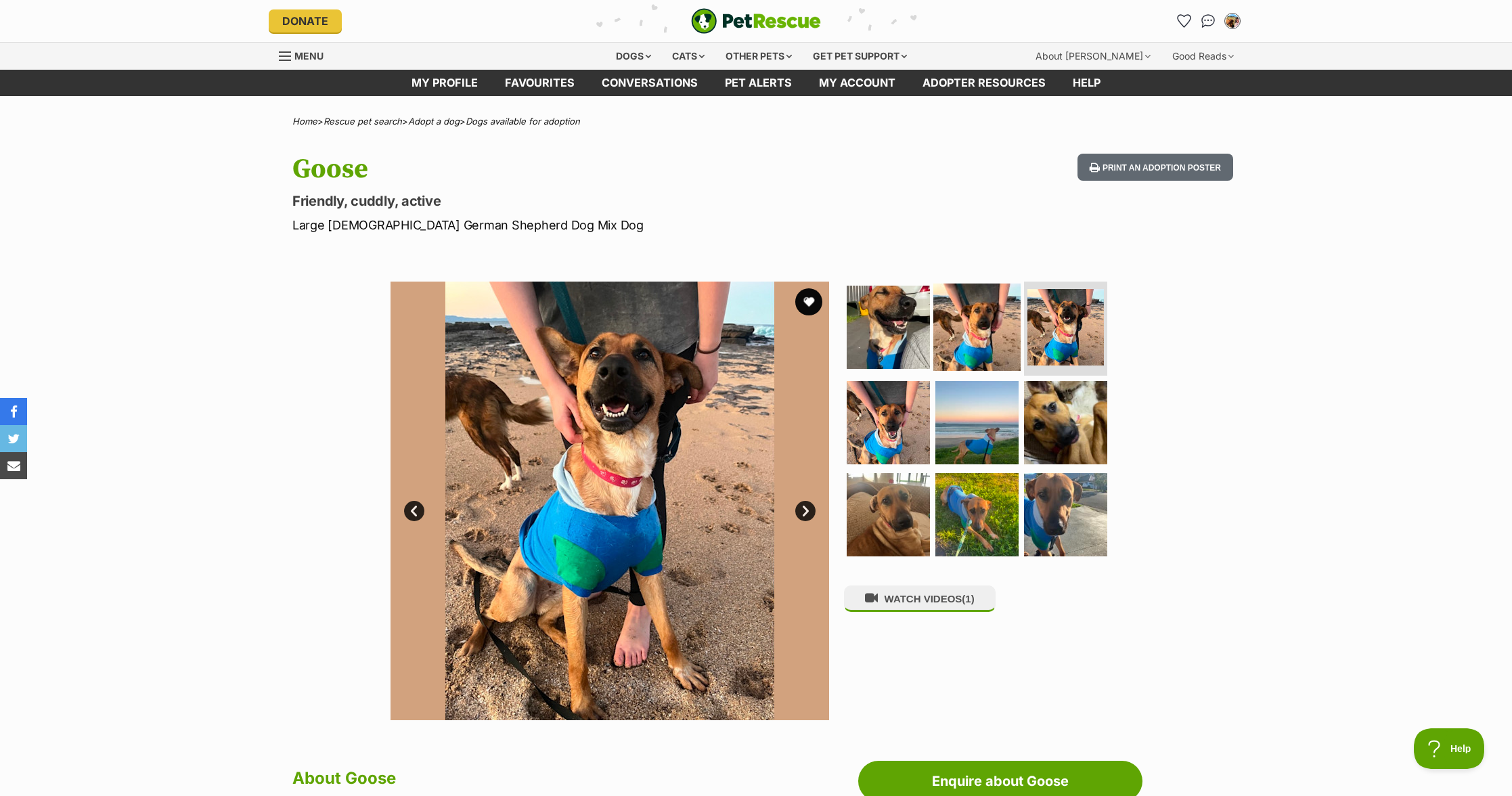
click at [950, 308] on img at bounding box center [977, 327] width 88 height 88
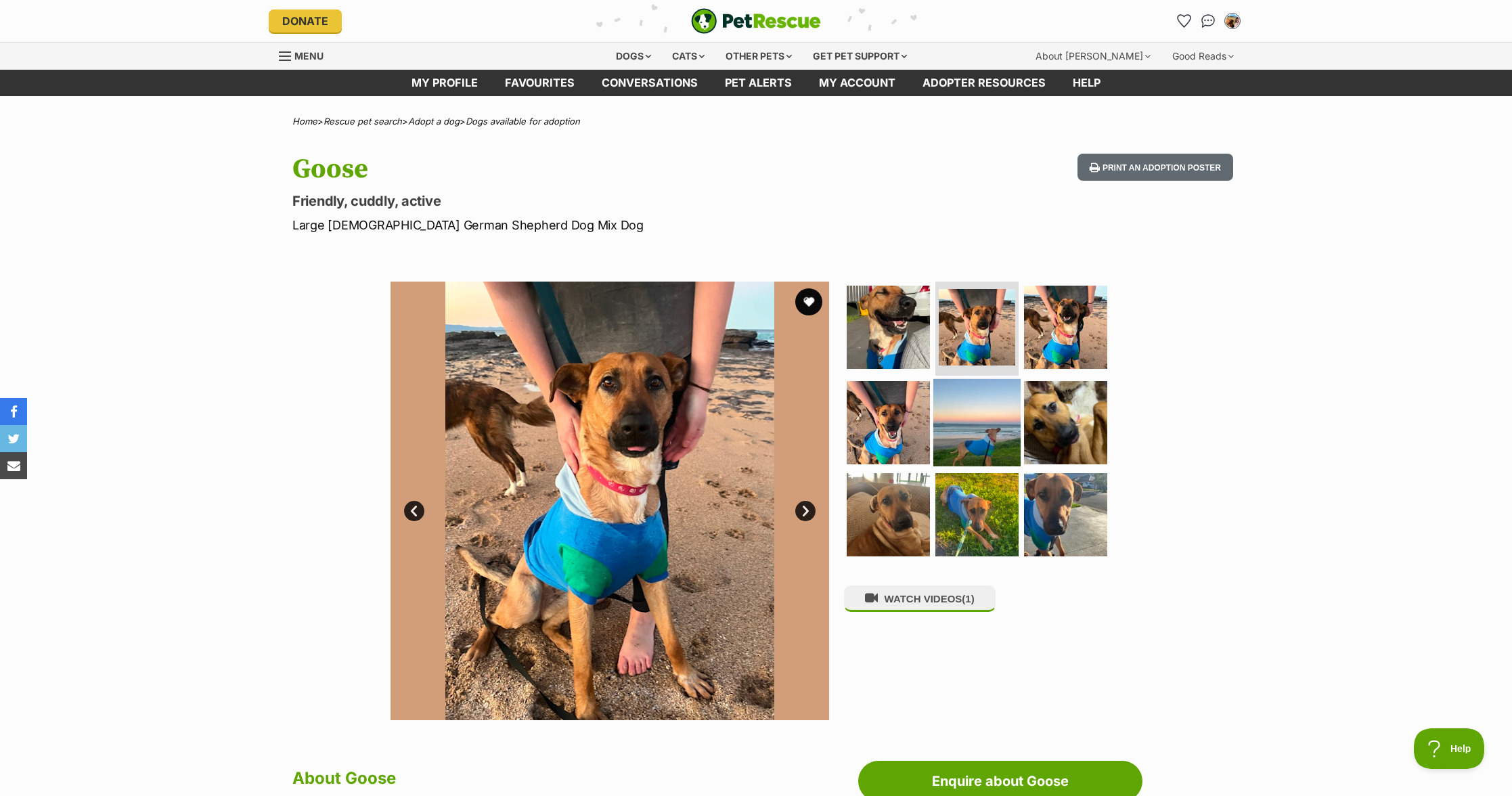
click at [952, 415] on img at bounding box center [977, 423] width 88 height 88
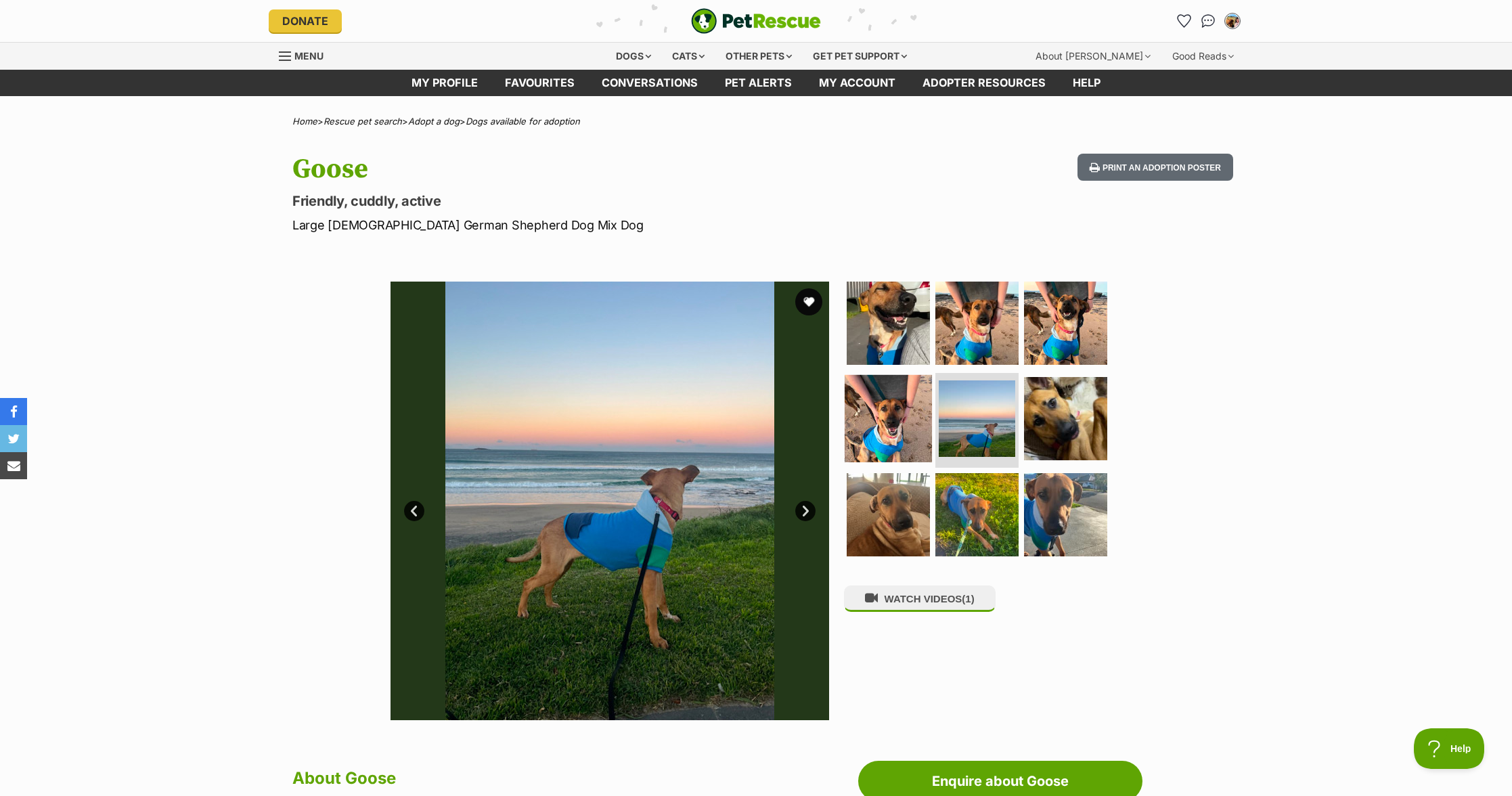
click at [917, 421] on img at bounding box center [888, 419] width 88 height 88
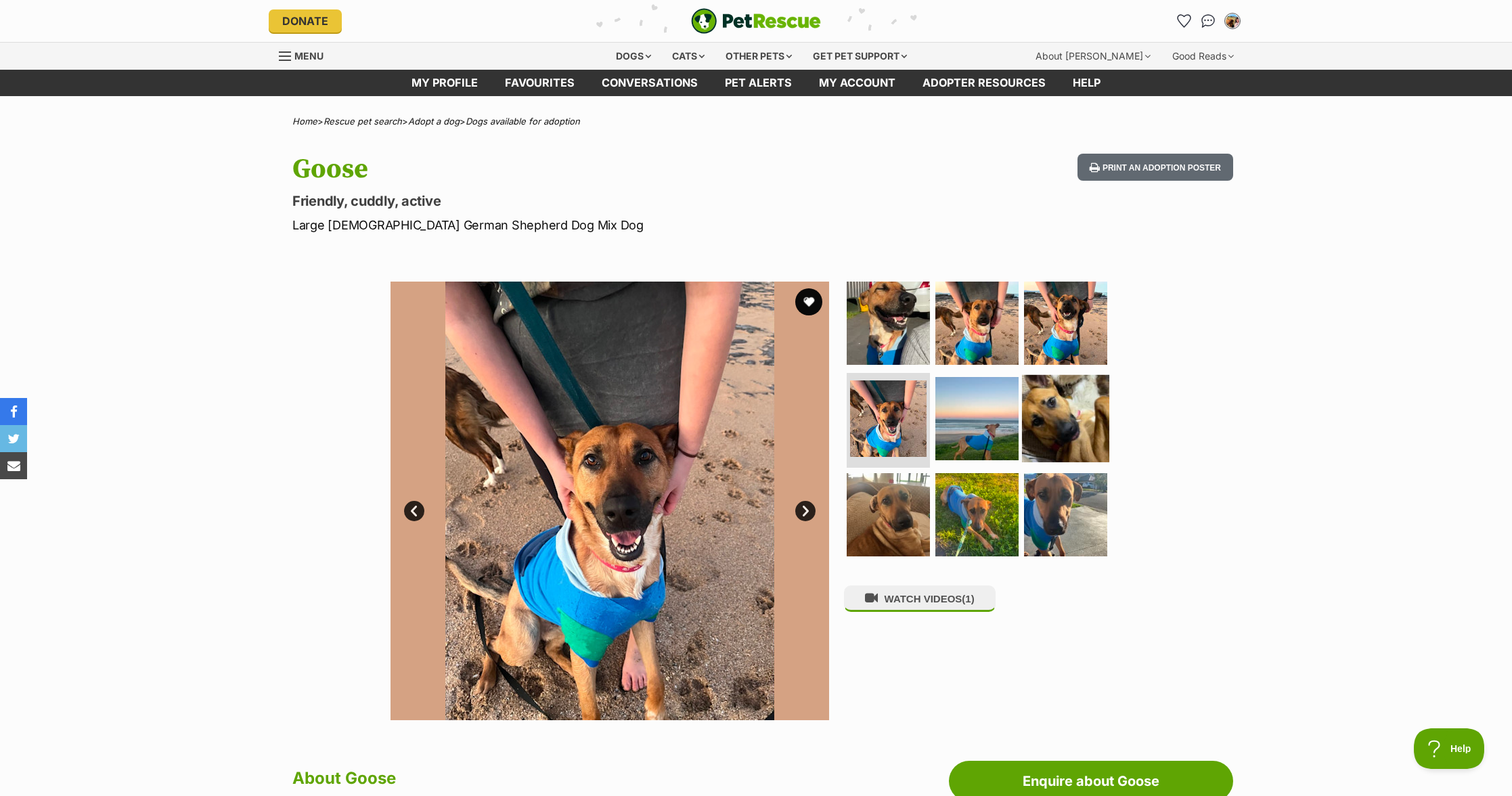
click at [1074, 428] on img at bounding box center [1066, 419] width 88 height 88
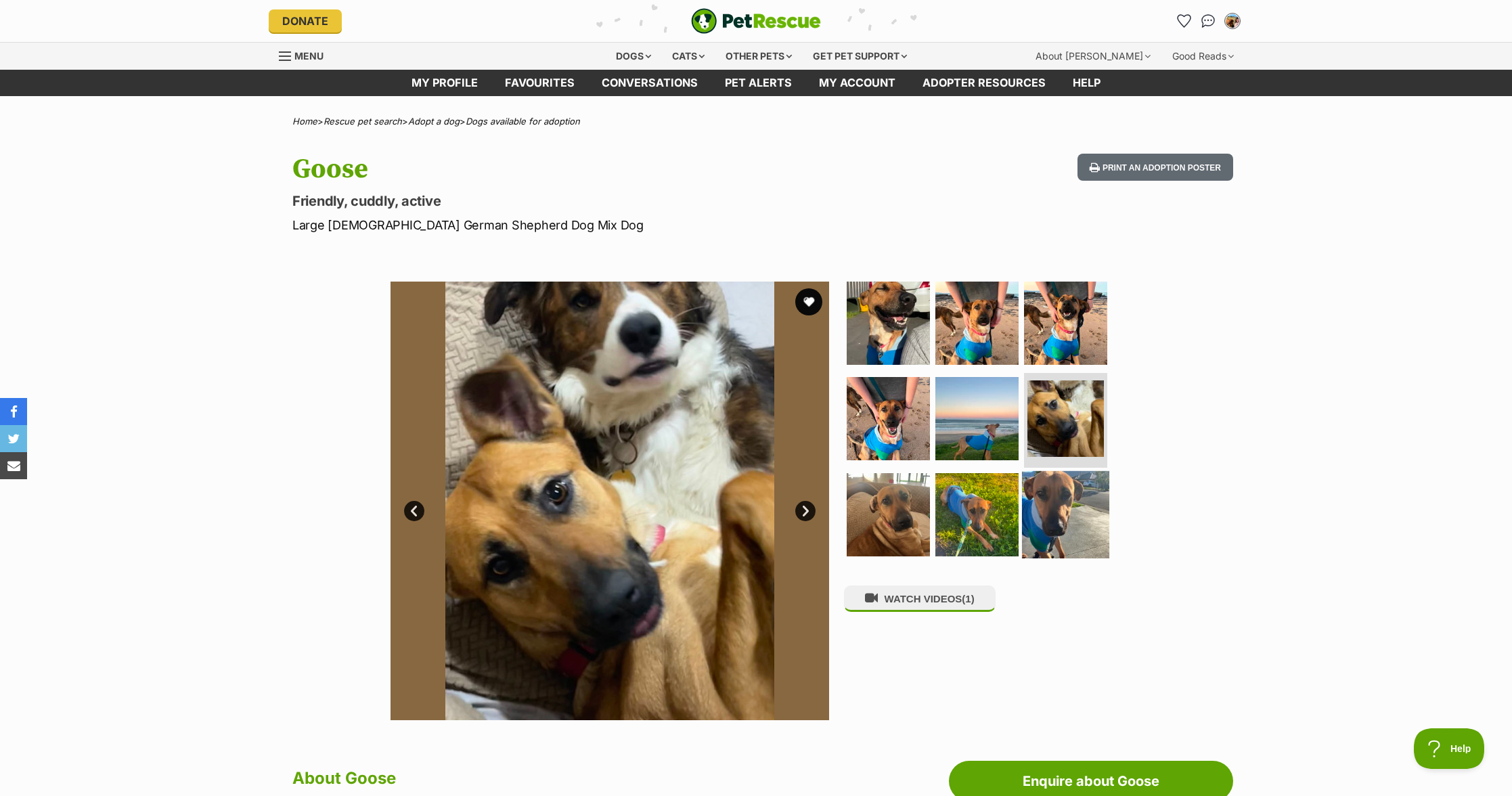
click at [1070, 526] on img at bounding box center [1066, 515] width 88 height 88
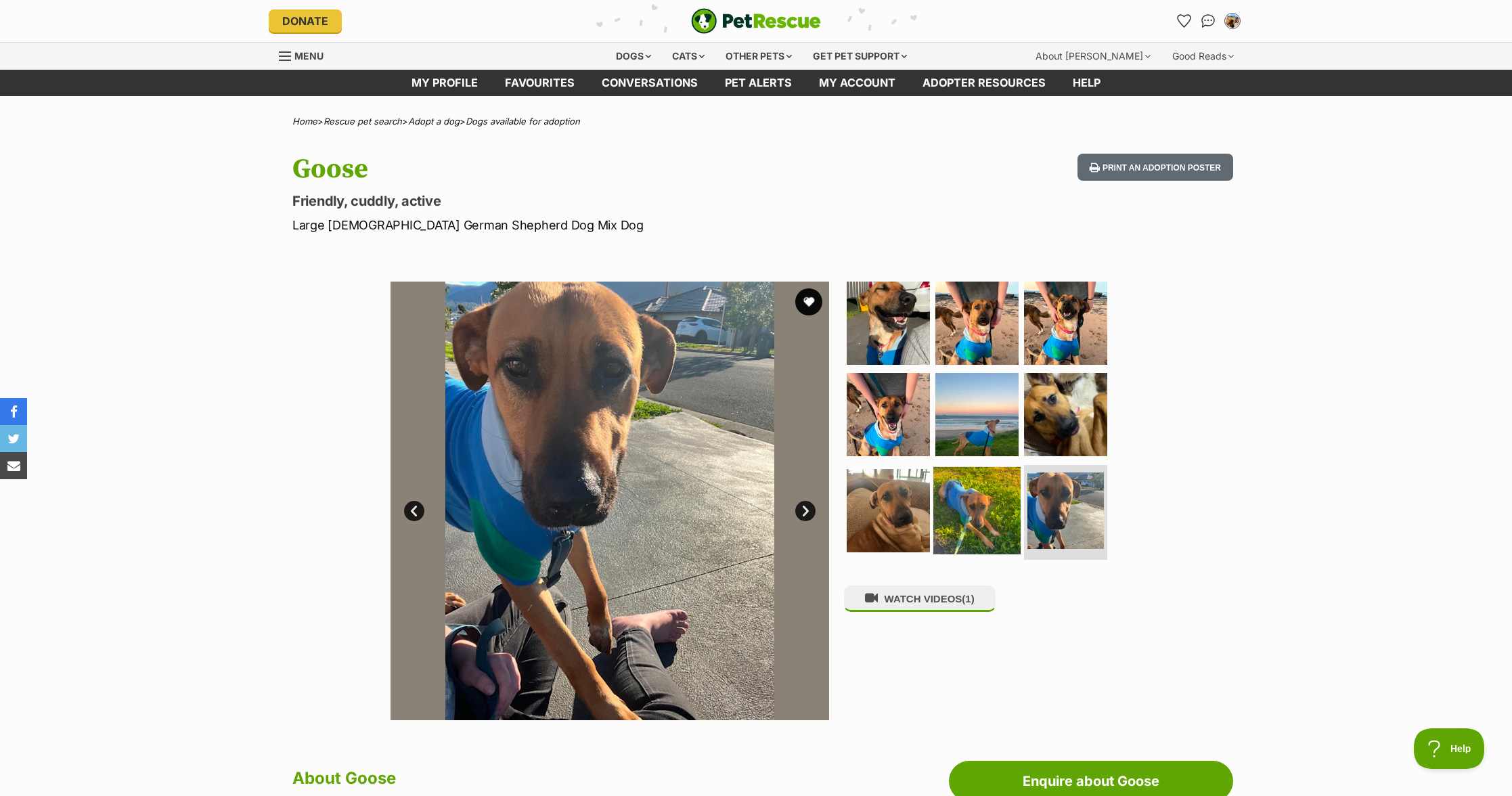
click at [954, 522] on img at bounding box center [977, 511] width 88 height 88
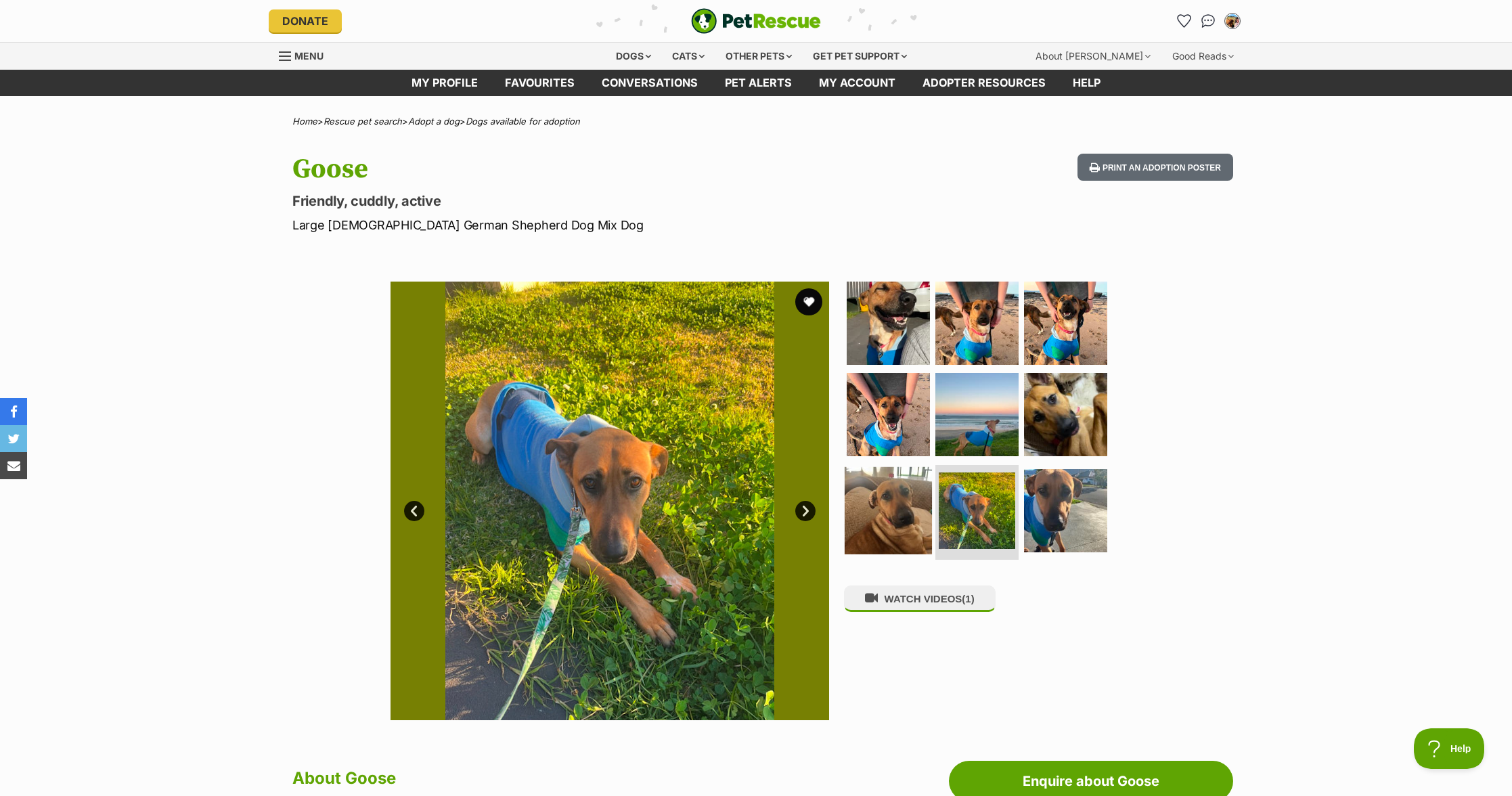
click at [899, 522] on img at bounding box center [888, 511] width 88 height 88
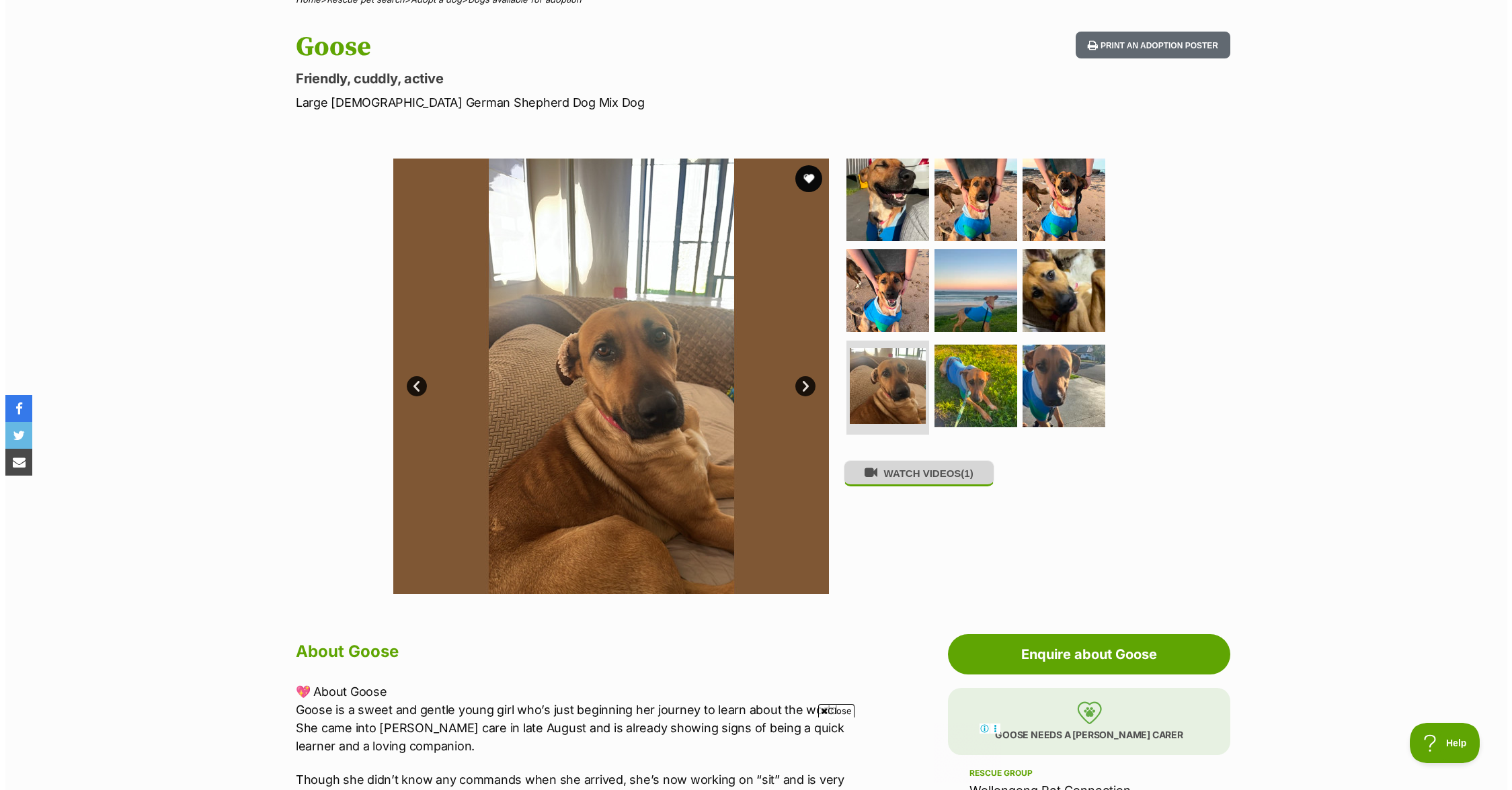
scroll to position [122, 0]
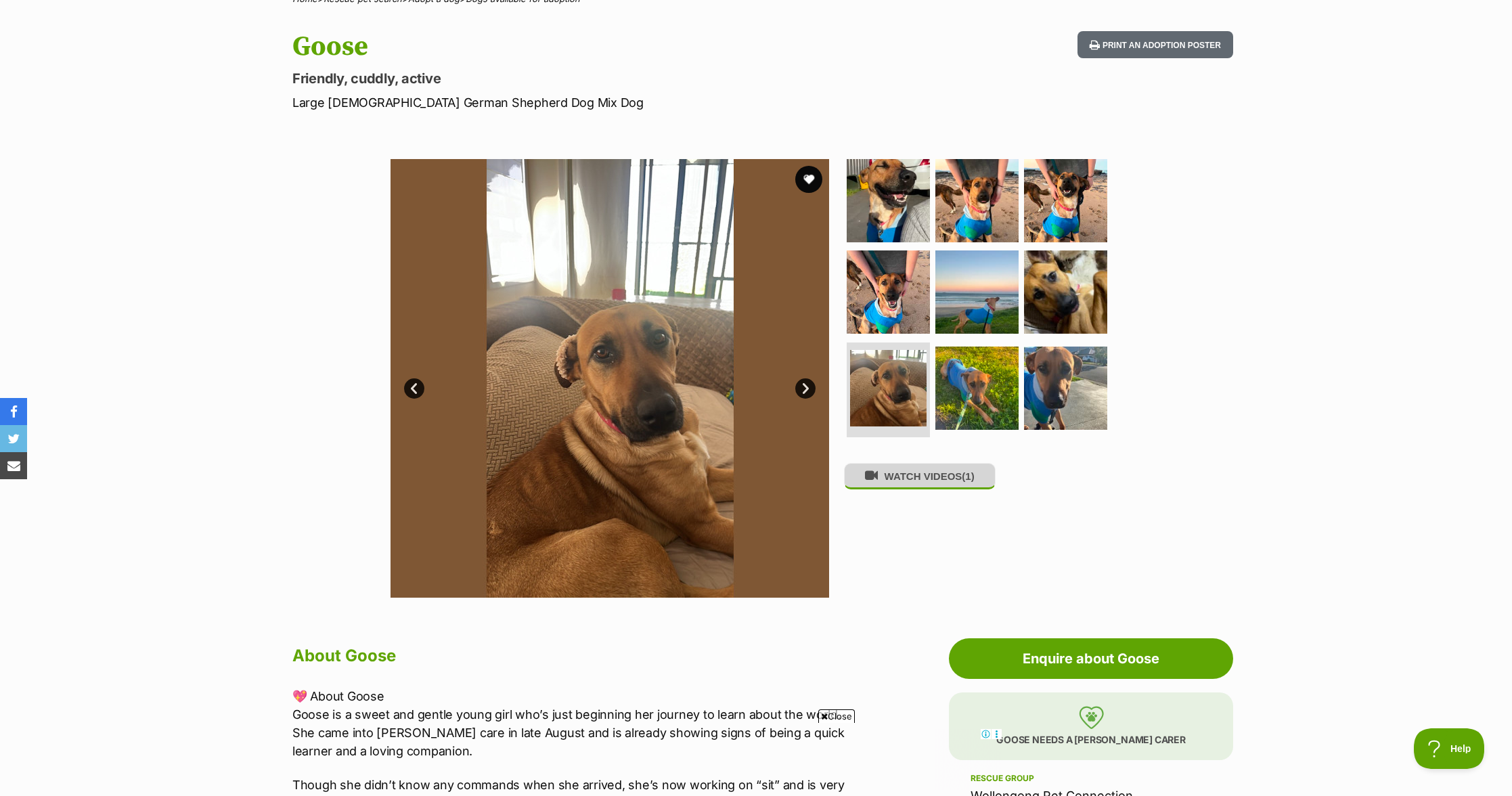
click at [974, 482] on span "(1)" at bounding box center [968, 476] width 12 height 12
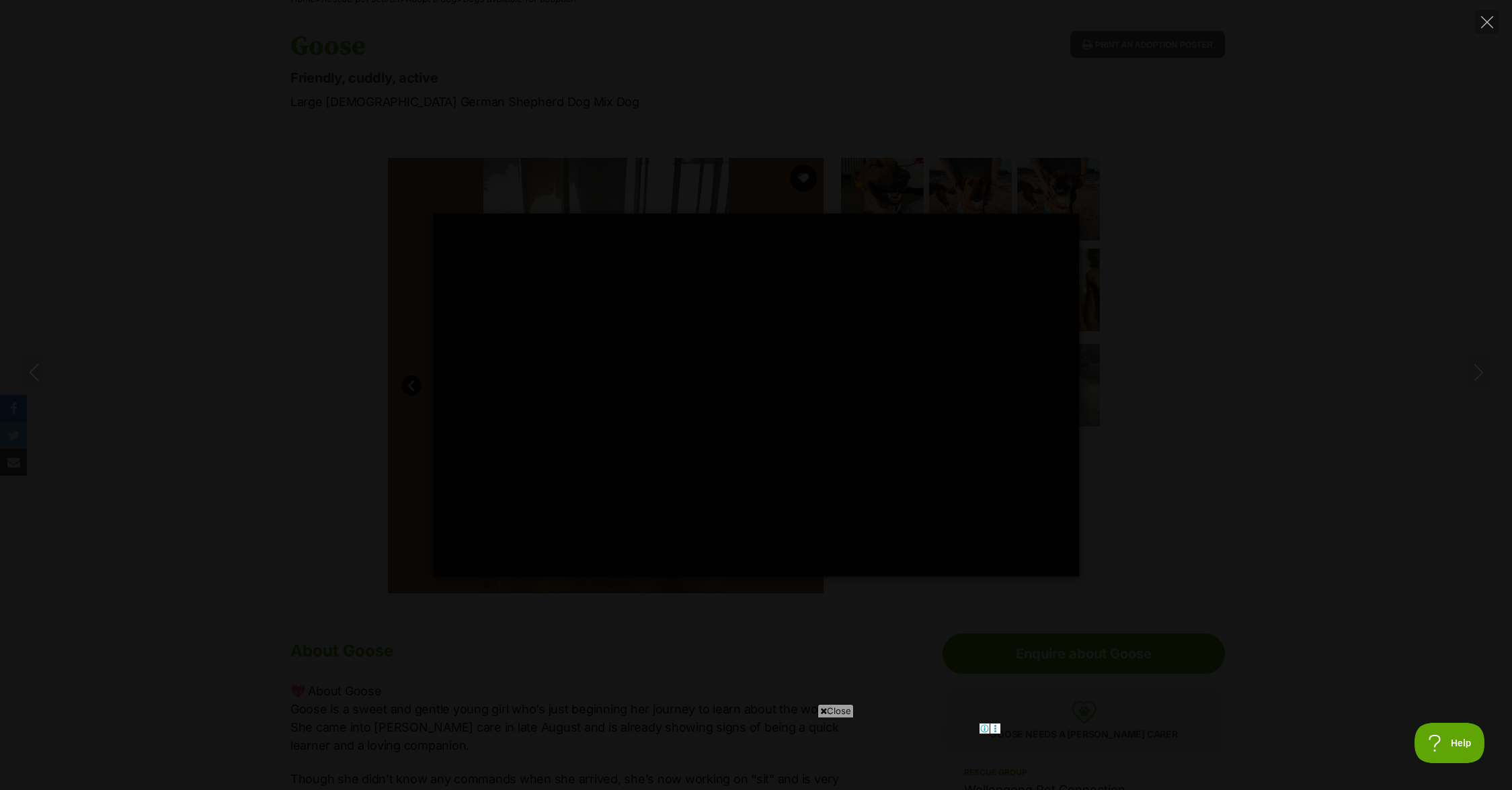
type input "100"
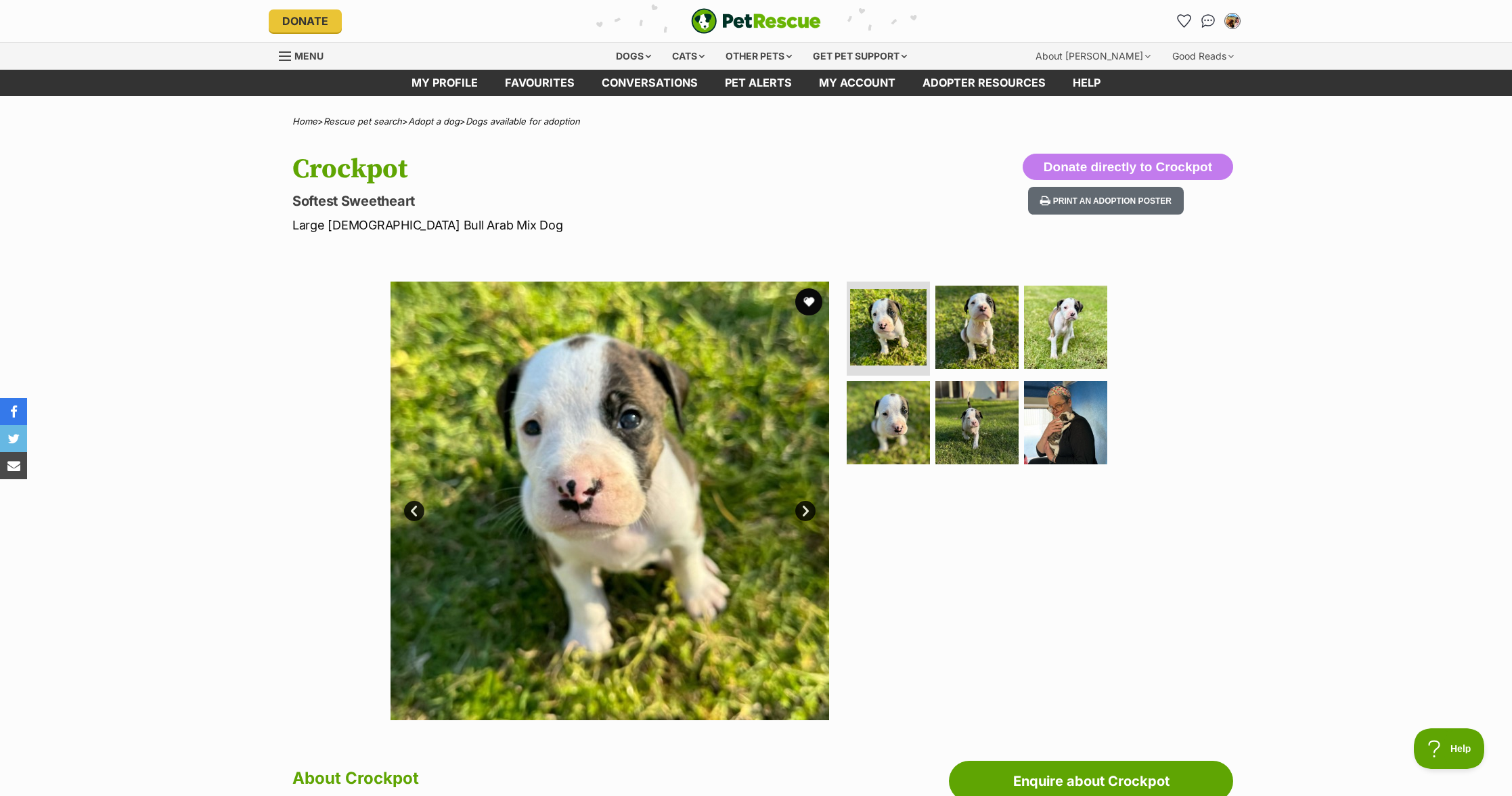
click at [803, 508] on link "Next" at bounding box center [805, 511] width 20 height 20
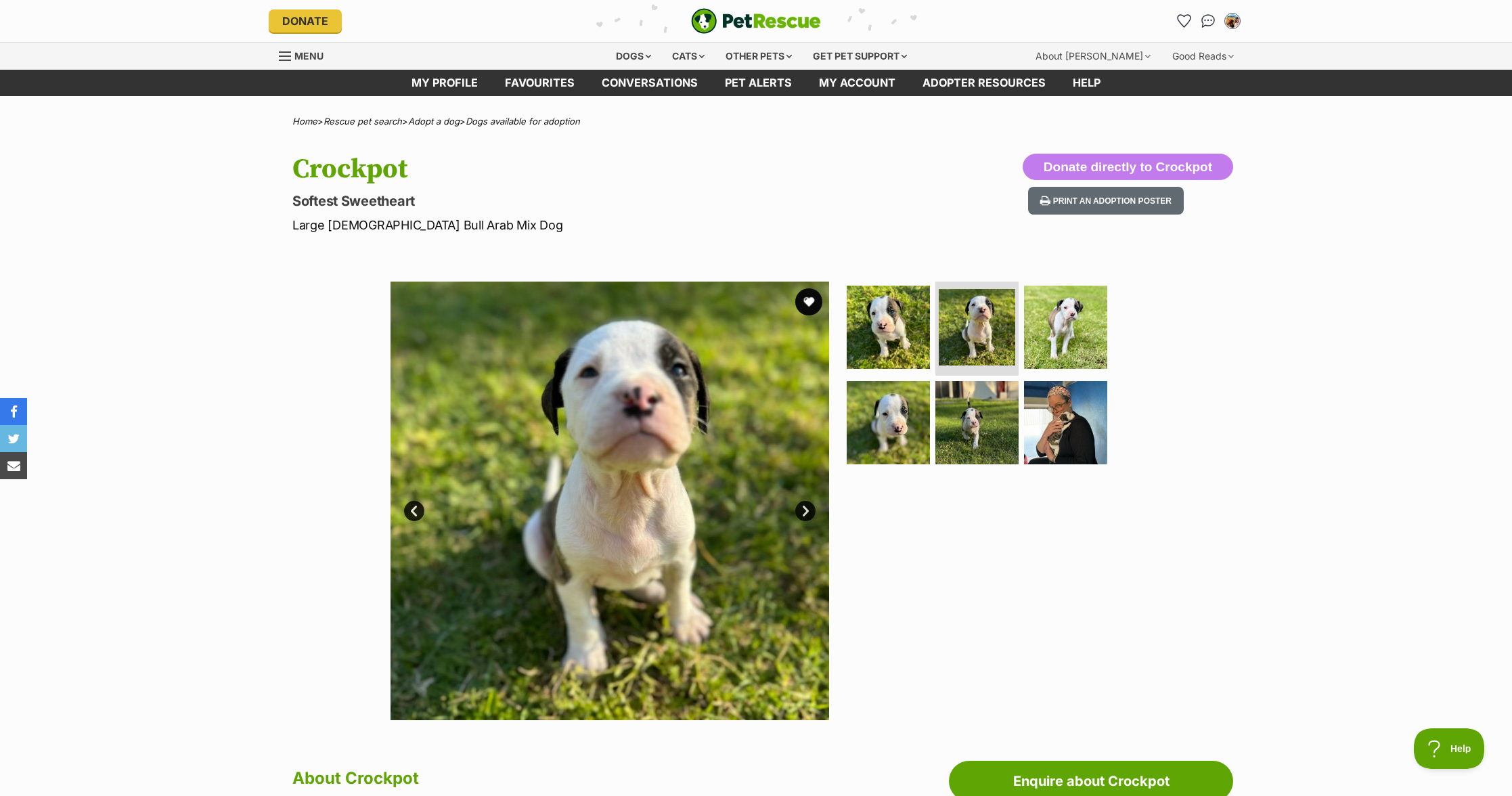
click at [803, 508] on link "Next" at bounding box center [805, 511] width 20 height 20
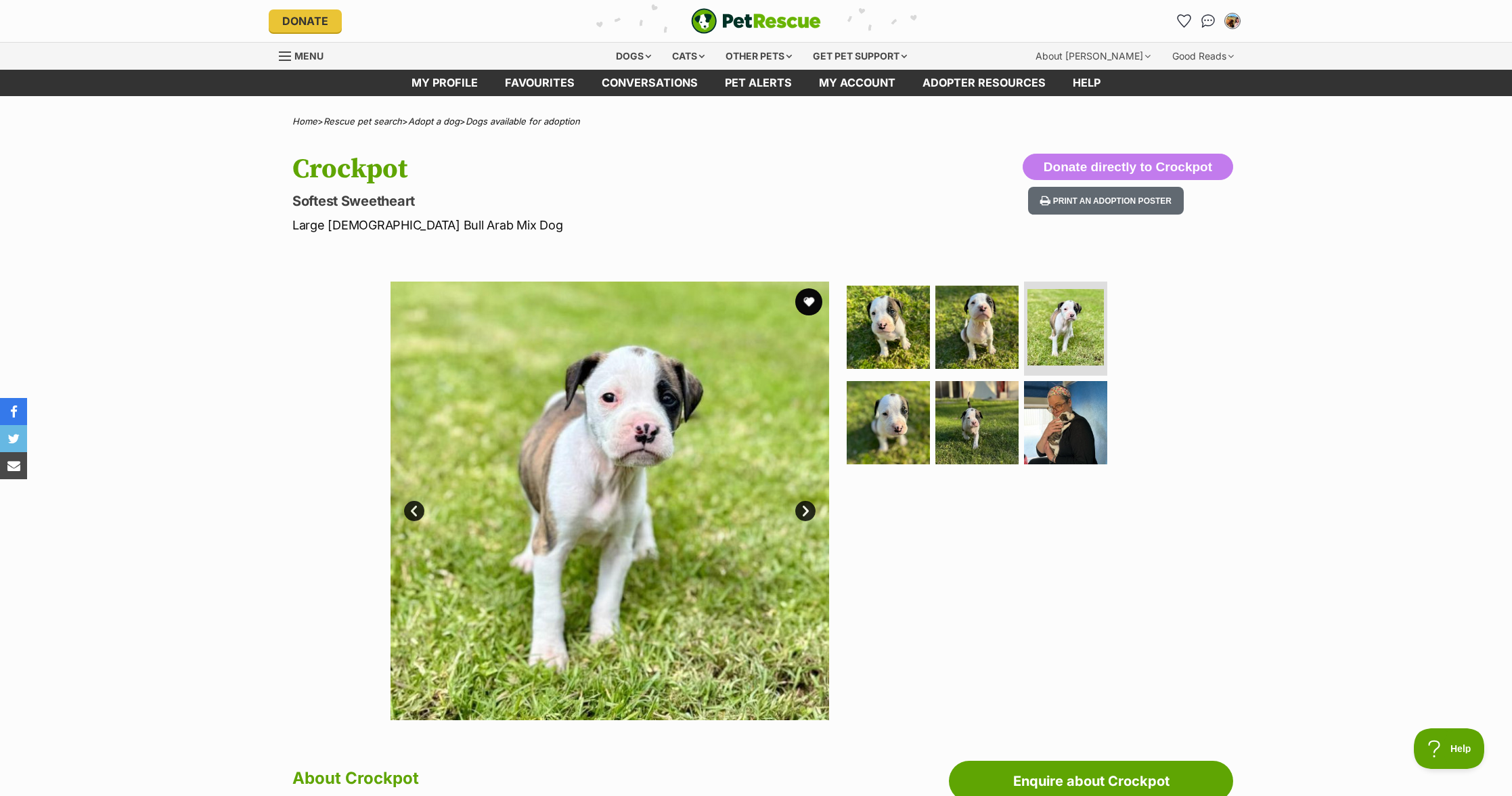
click at [803, 508] on link "Next" at bounding box center [805, 511] width 20 height 20
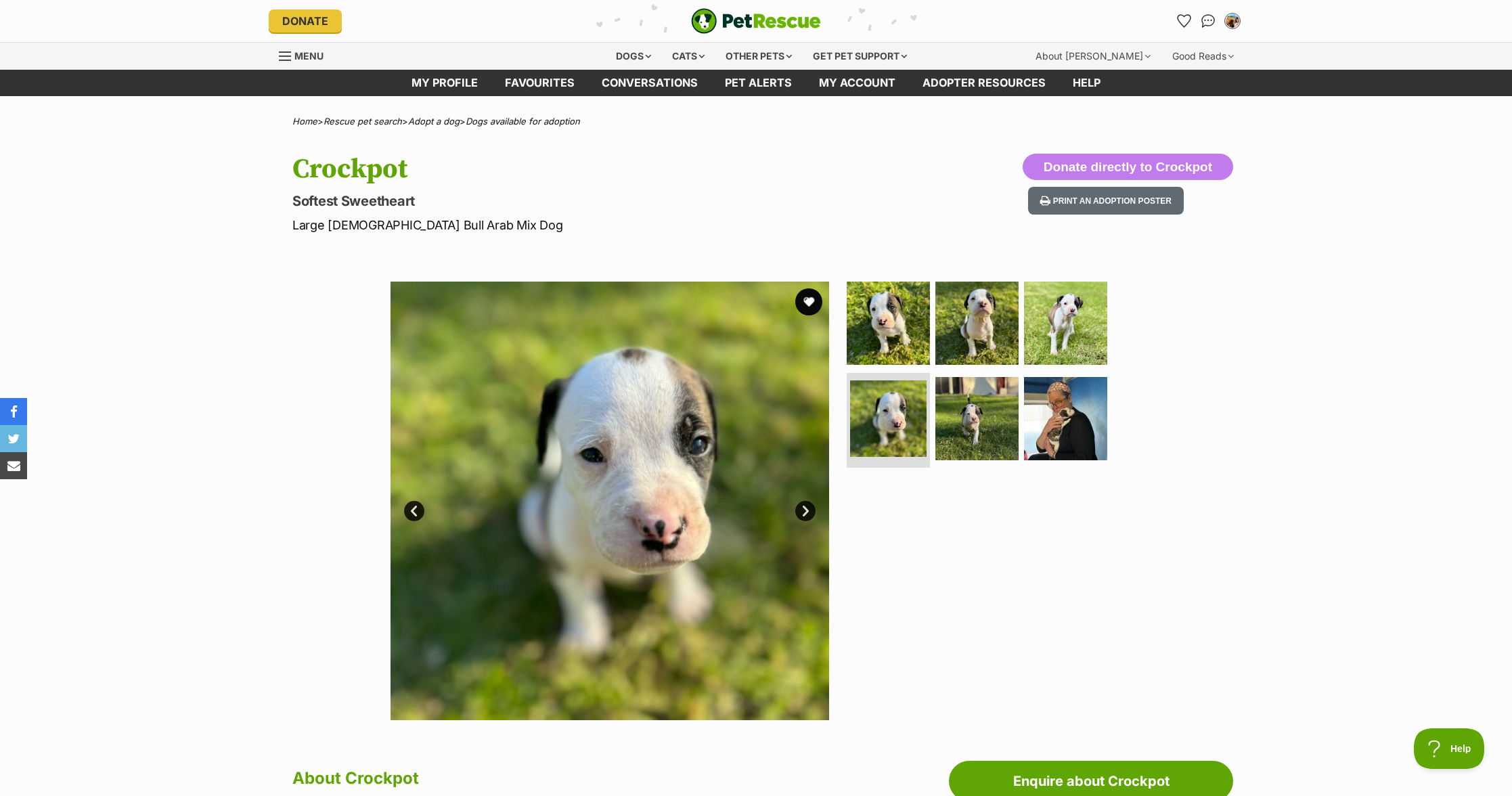
click at [803, 508] on link "Next" at bounding box center [805, 511] width 20 height 20
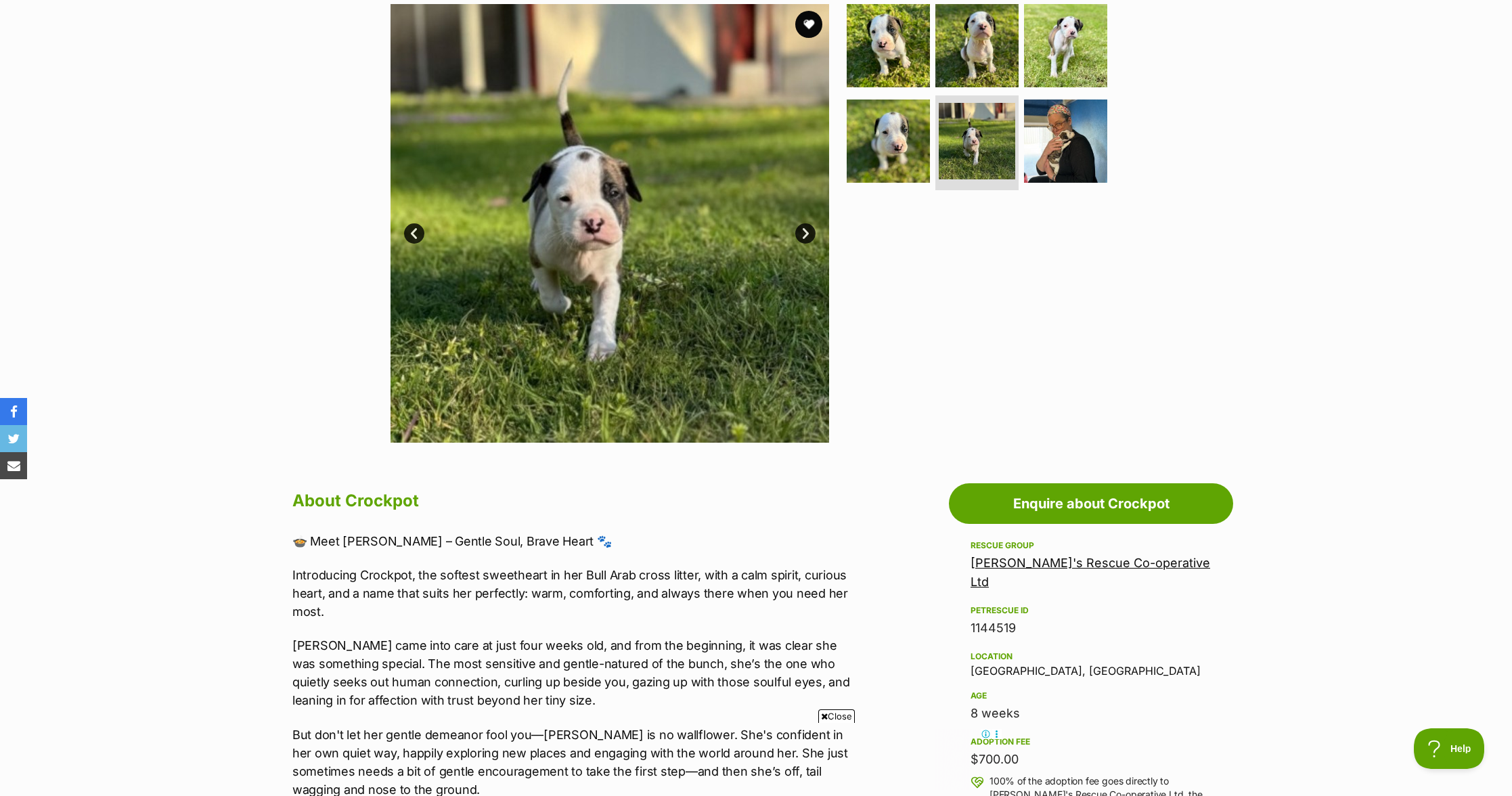
scroll to position [145, 0]
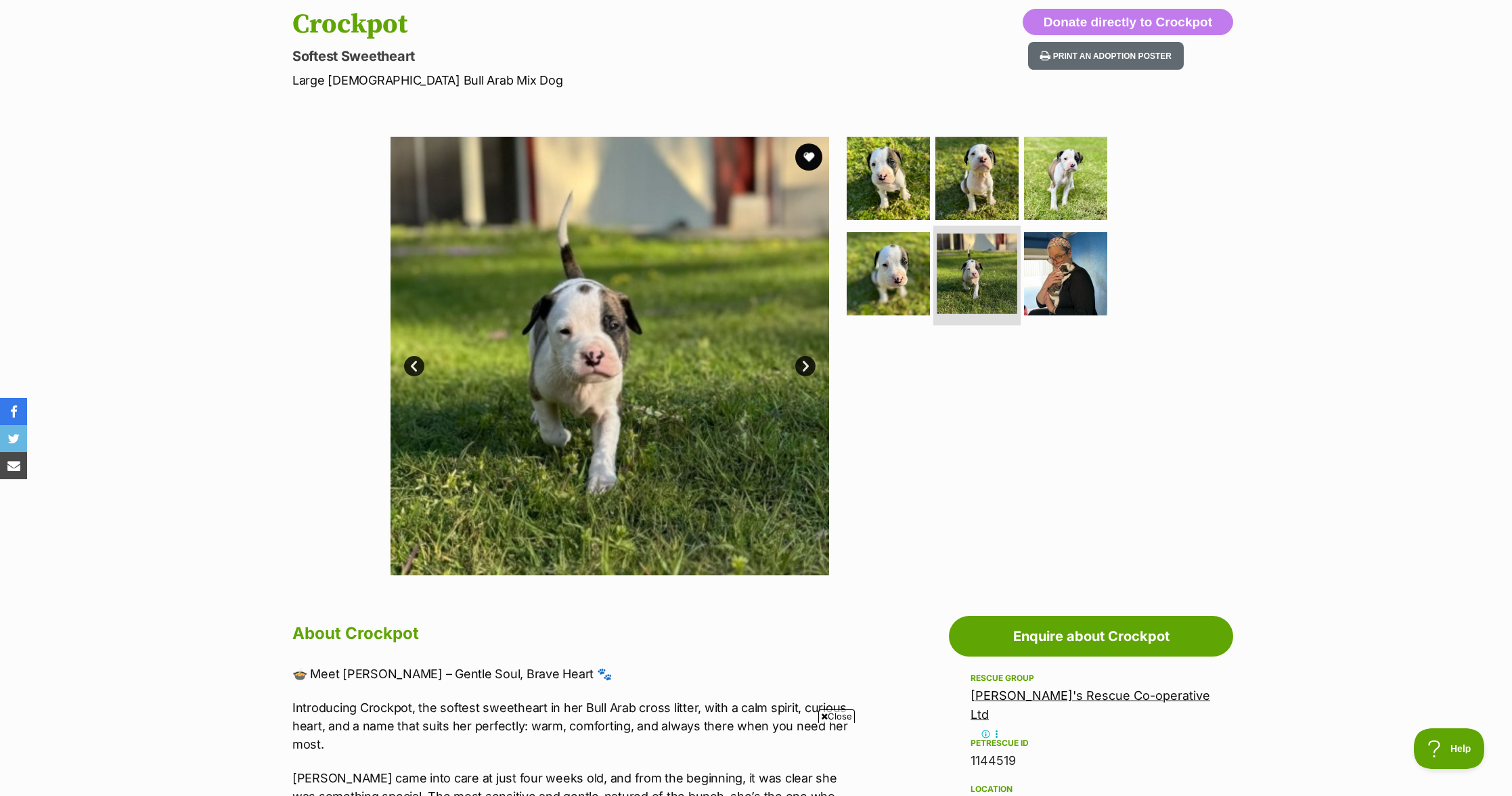
click at [966, 263] on img at bounding box center [977, 274] width 80 height 80
click at [1093, 271] on img at bounding box center [1066, 274] width 88 height 88
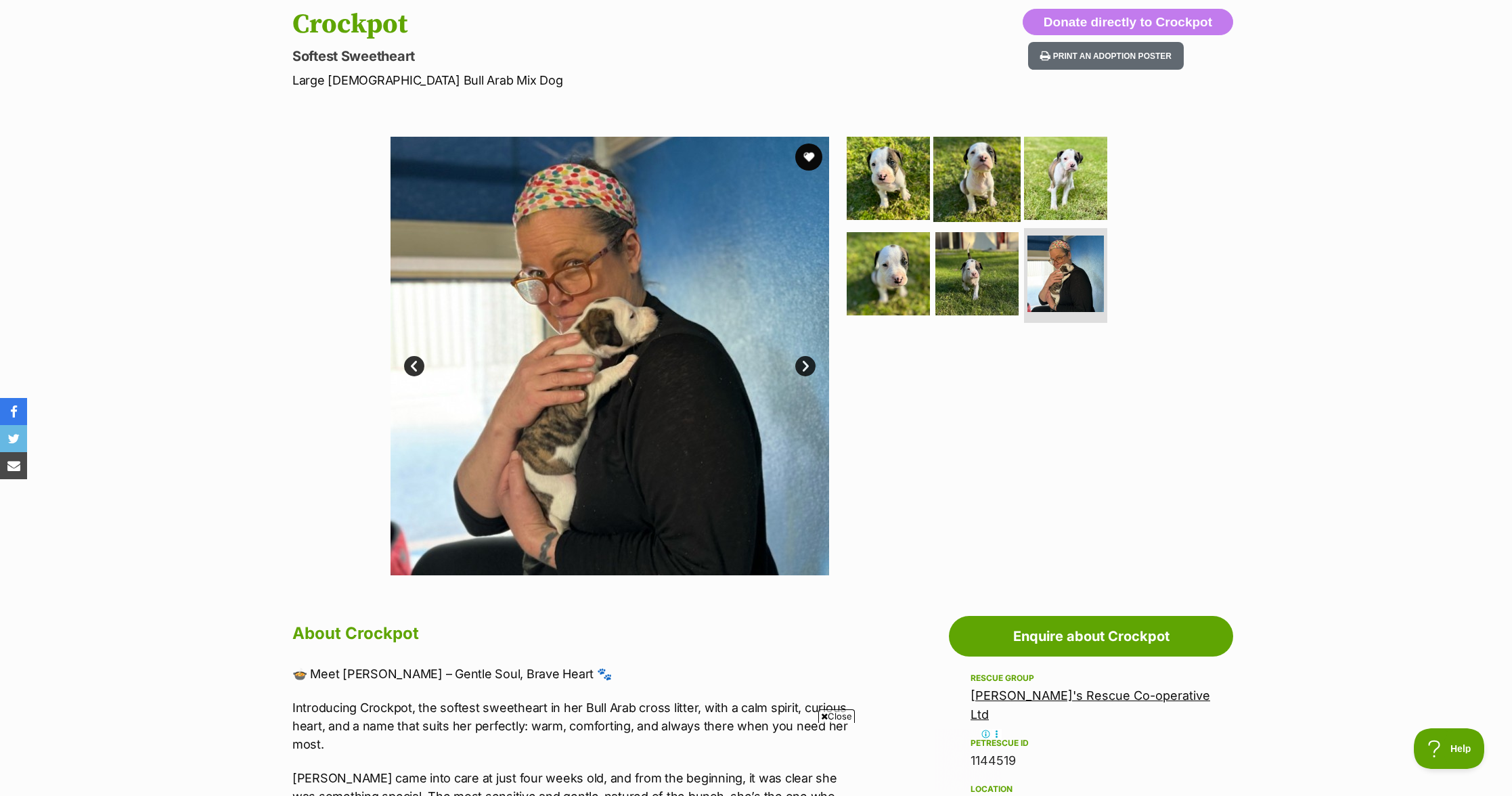
click at [949, 147] on img at bounding box center [977, 178] width 88 height 88
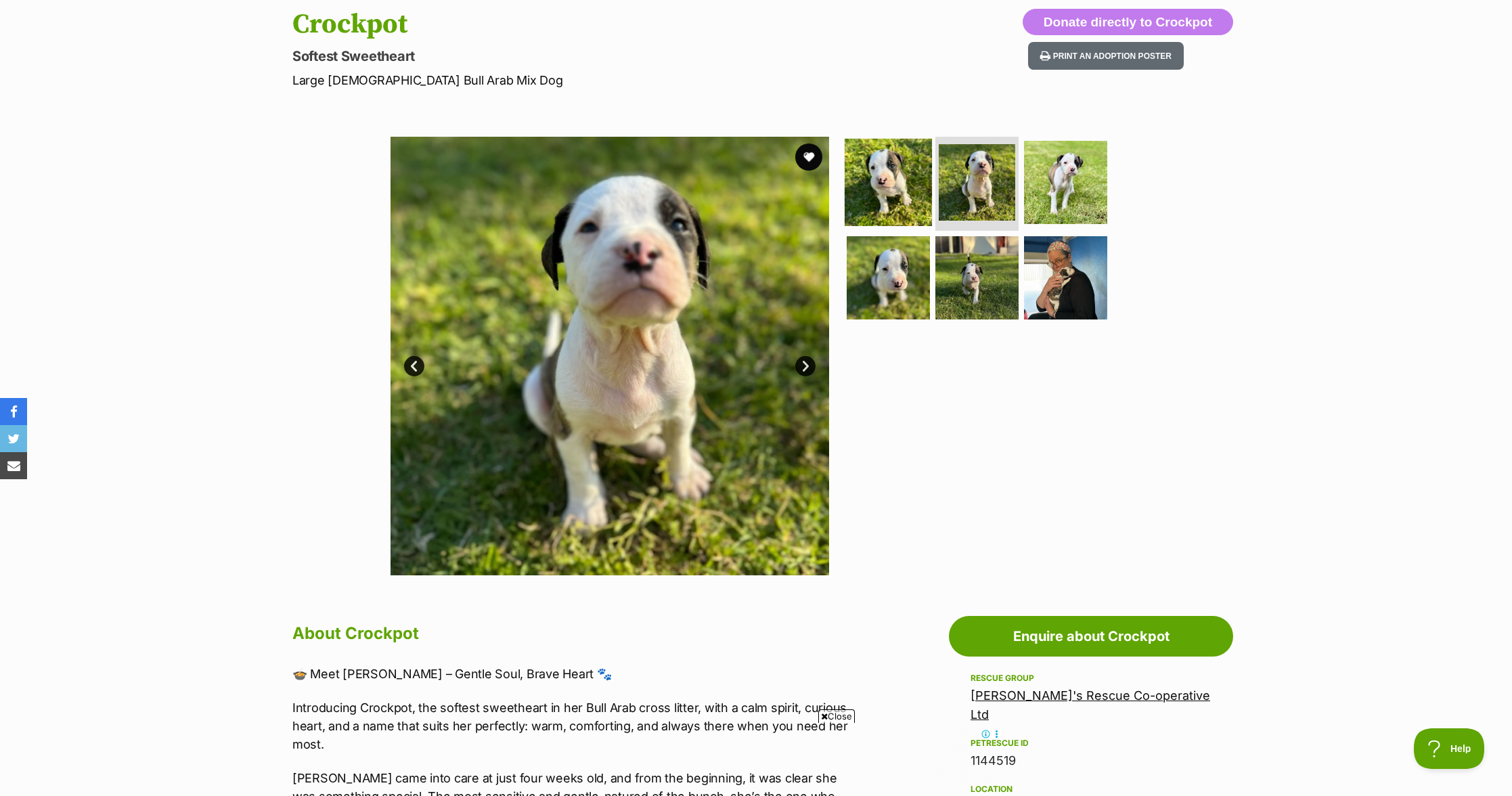
click at [863, 193] on img at bounding box center [888, 182] width 88 height 88
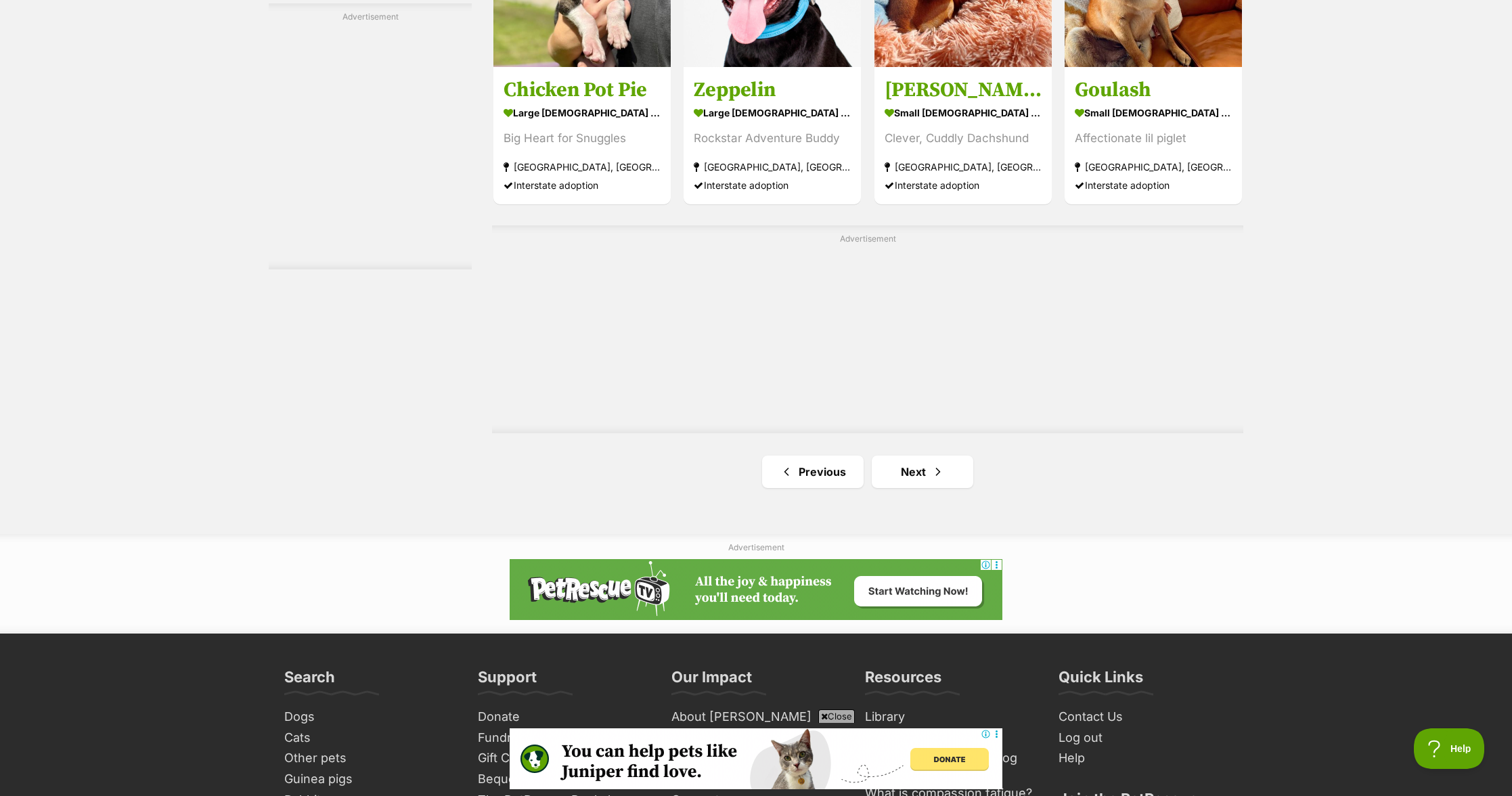
scroll to position [2256, 0]
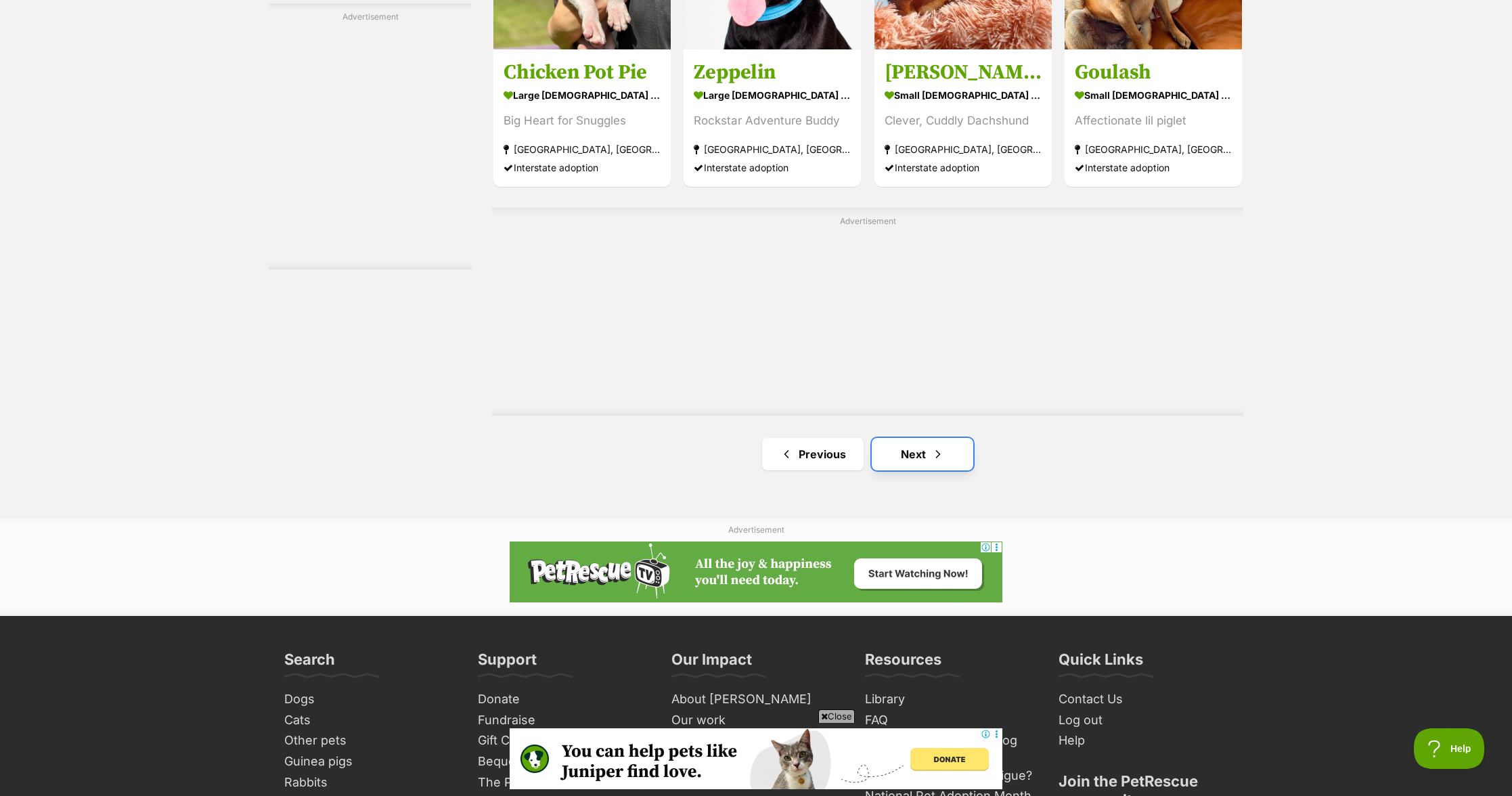
click at [934, 450] on span "Next page" at bounding box center [938, 455] width 14 height 16
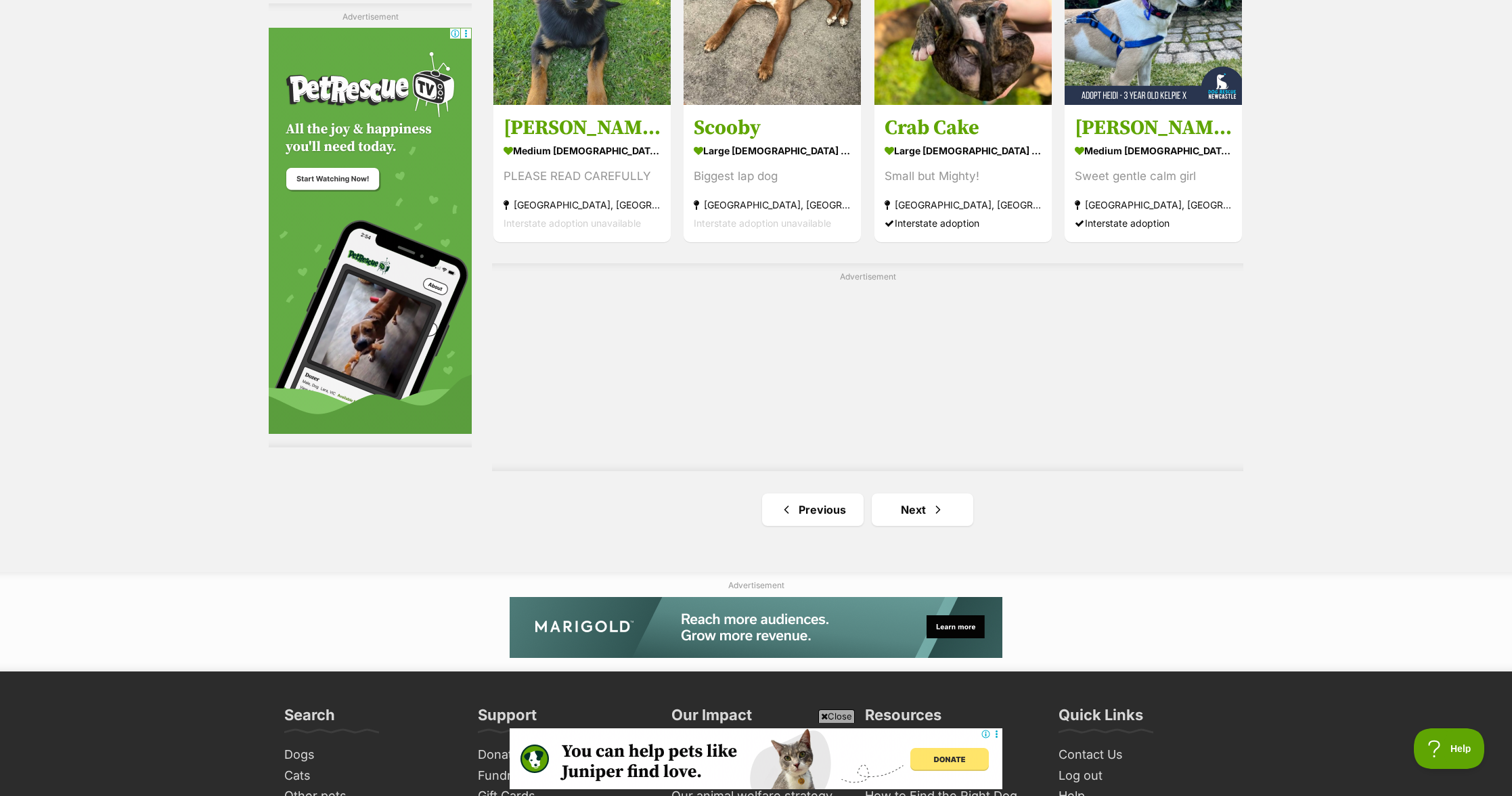
scroll to position [2201, 0]
click at [914, 505] on link "Next" at bounding box center [922, 509] width 101 height 33
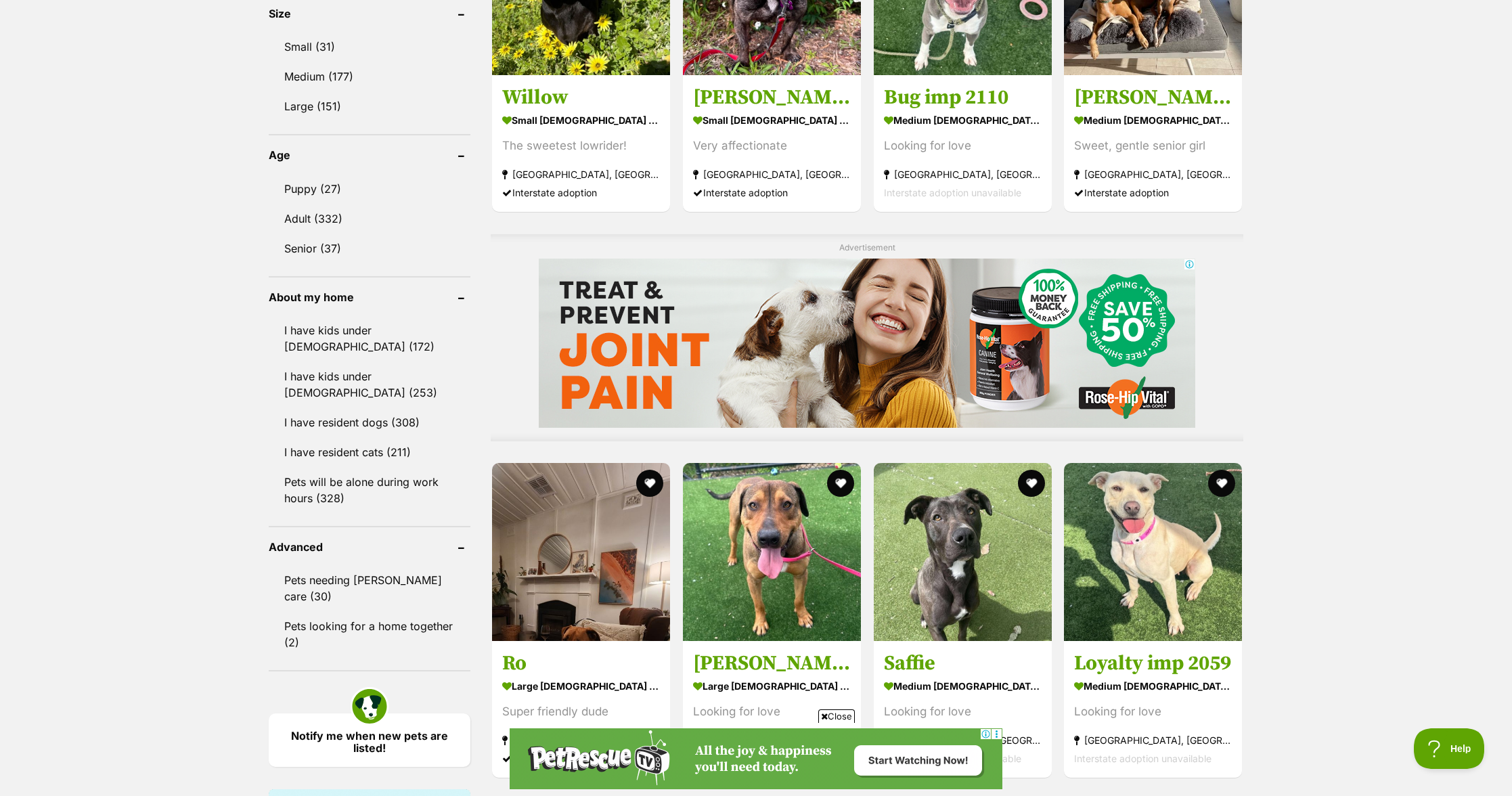
click at [1408, 338] on div "Displaying 101 to 120 of 359 pets Clear all 3 filters Show 20 40 60 pets per pa…" at bounding box center [756, 641] width 1512 height 2529
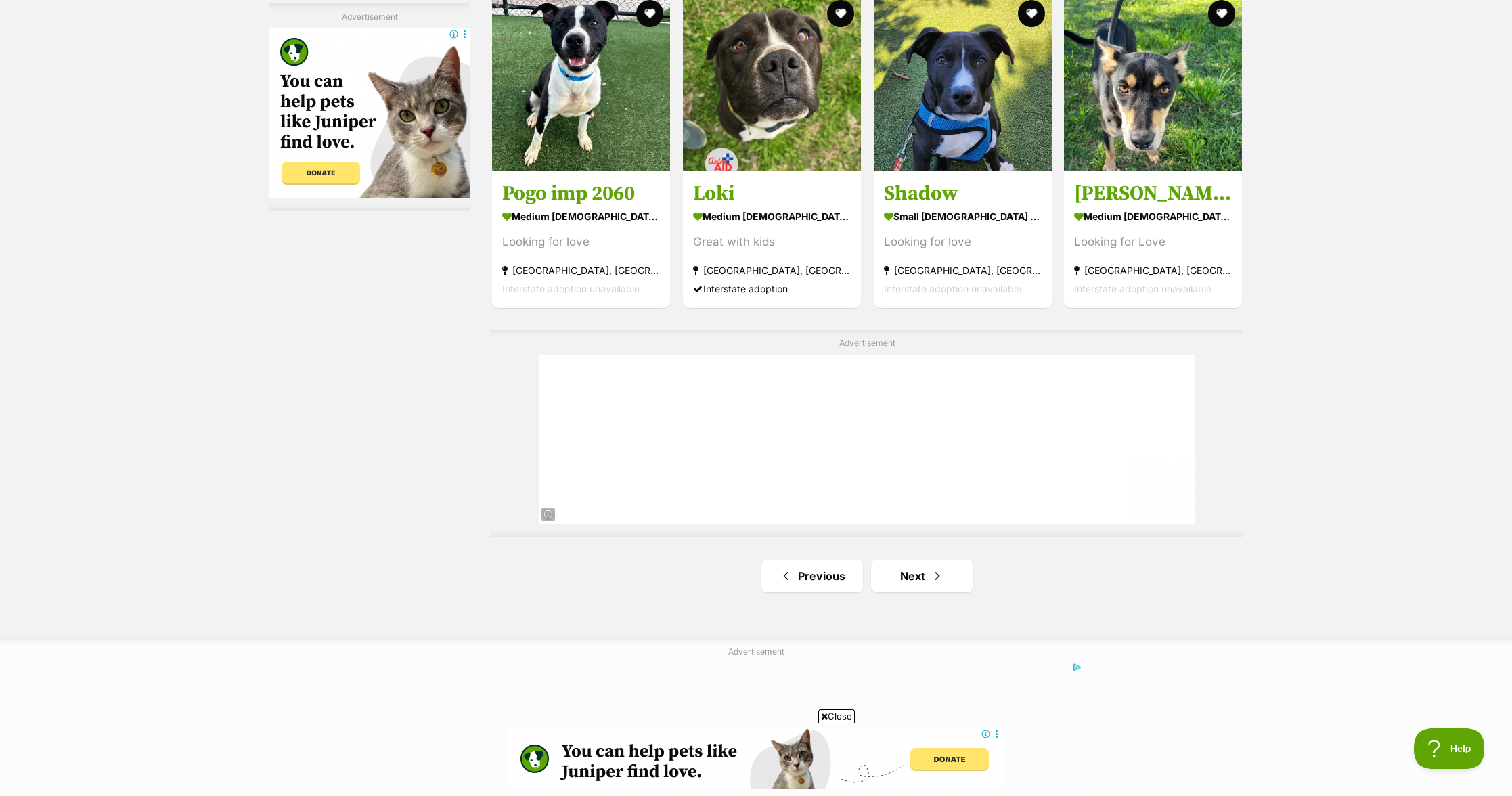
scroll to position [2225, 0]
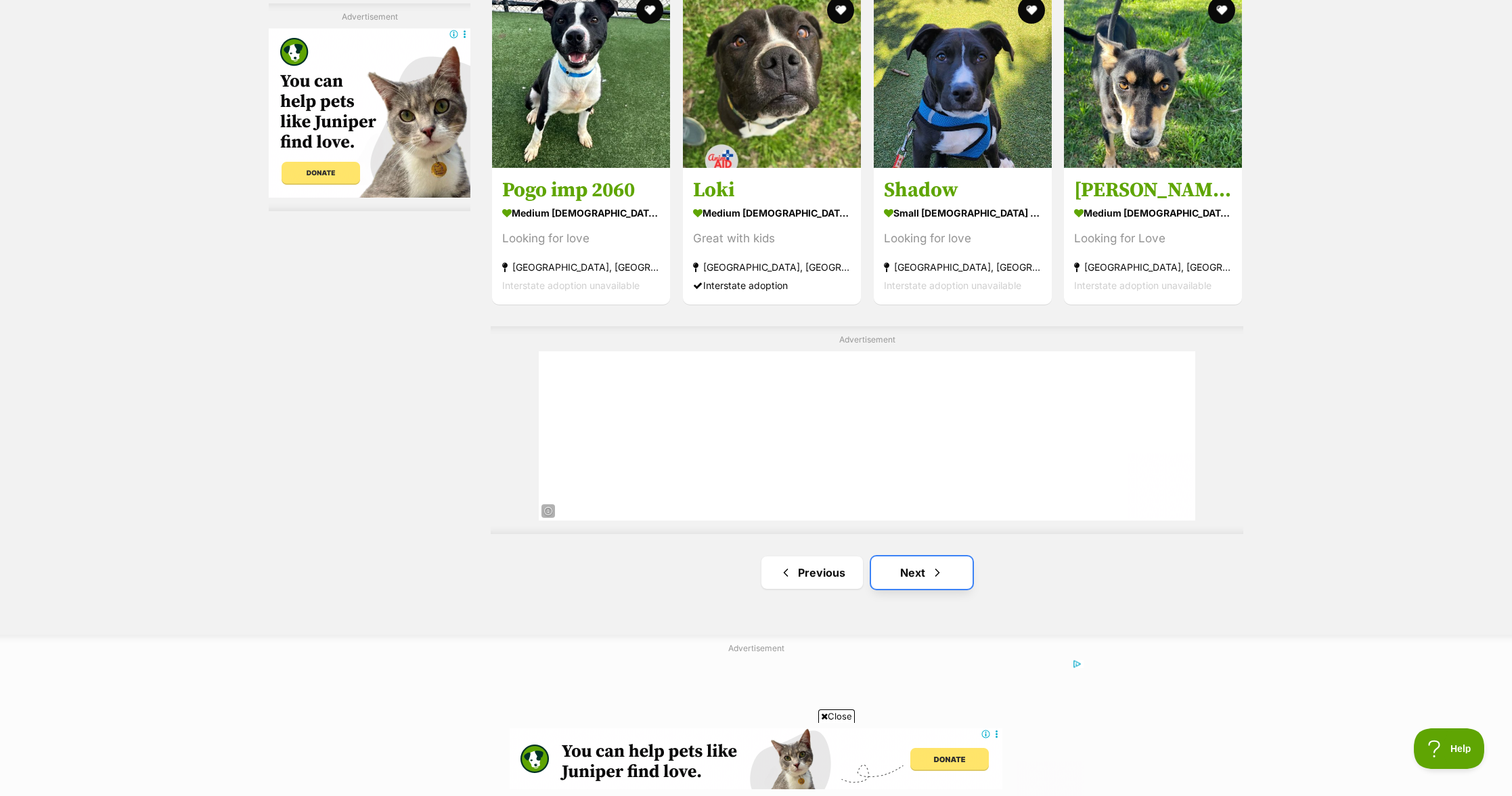
click at [937, 581] on link "Next" at bounding box center [921, 573] width 101 height 33
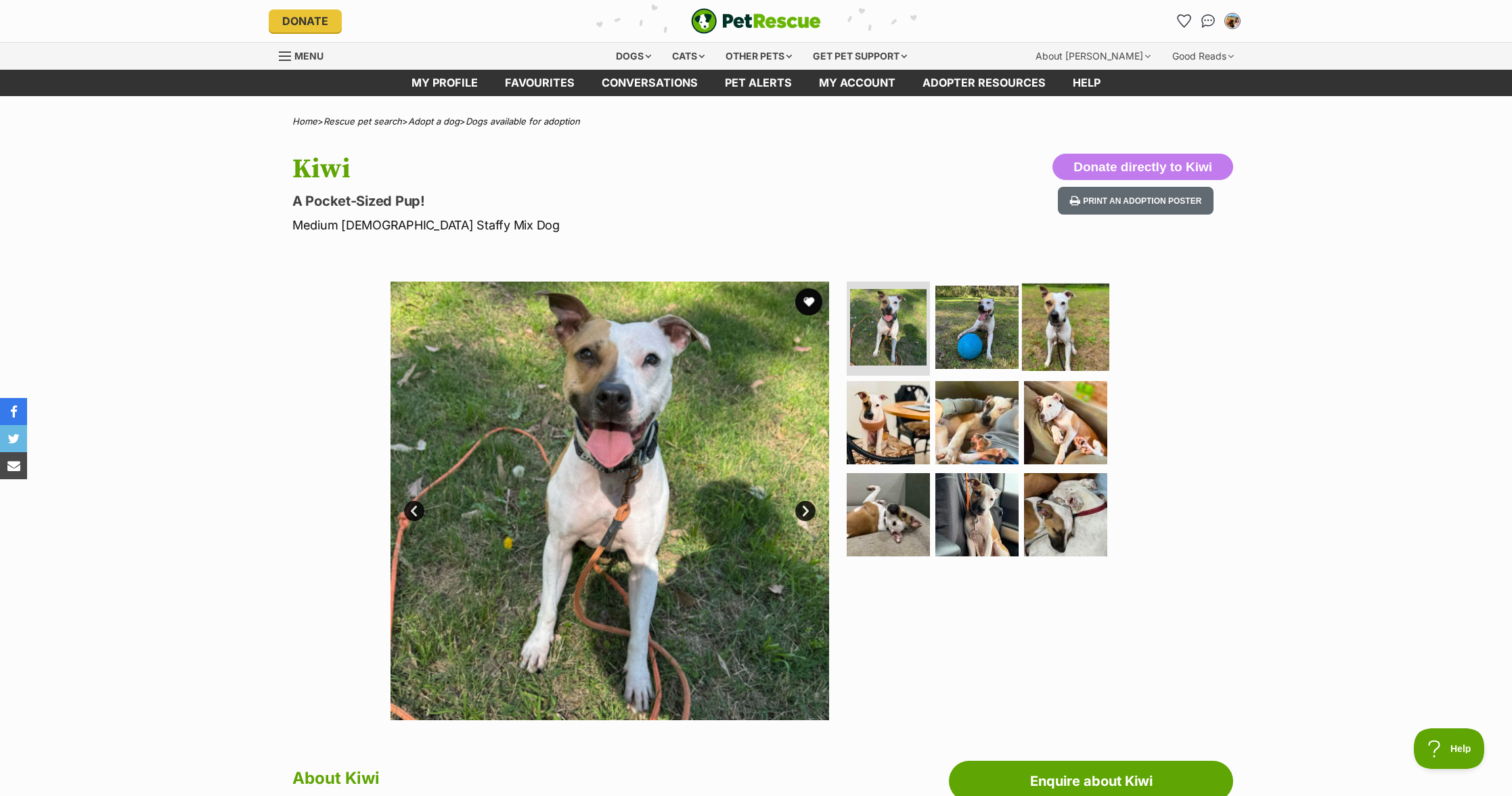
click at [1063, 343] on img at bounding box center [1066, 327] width 88 height 88
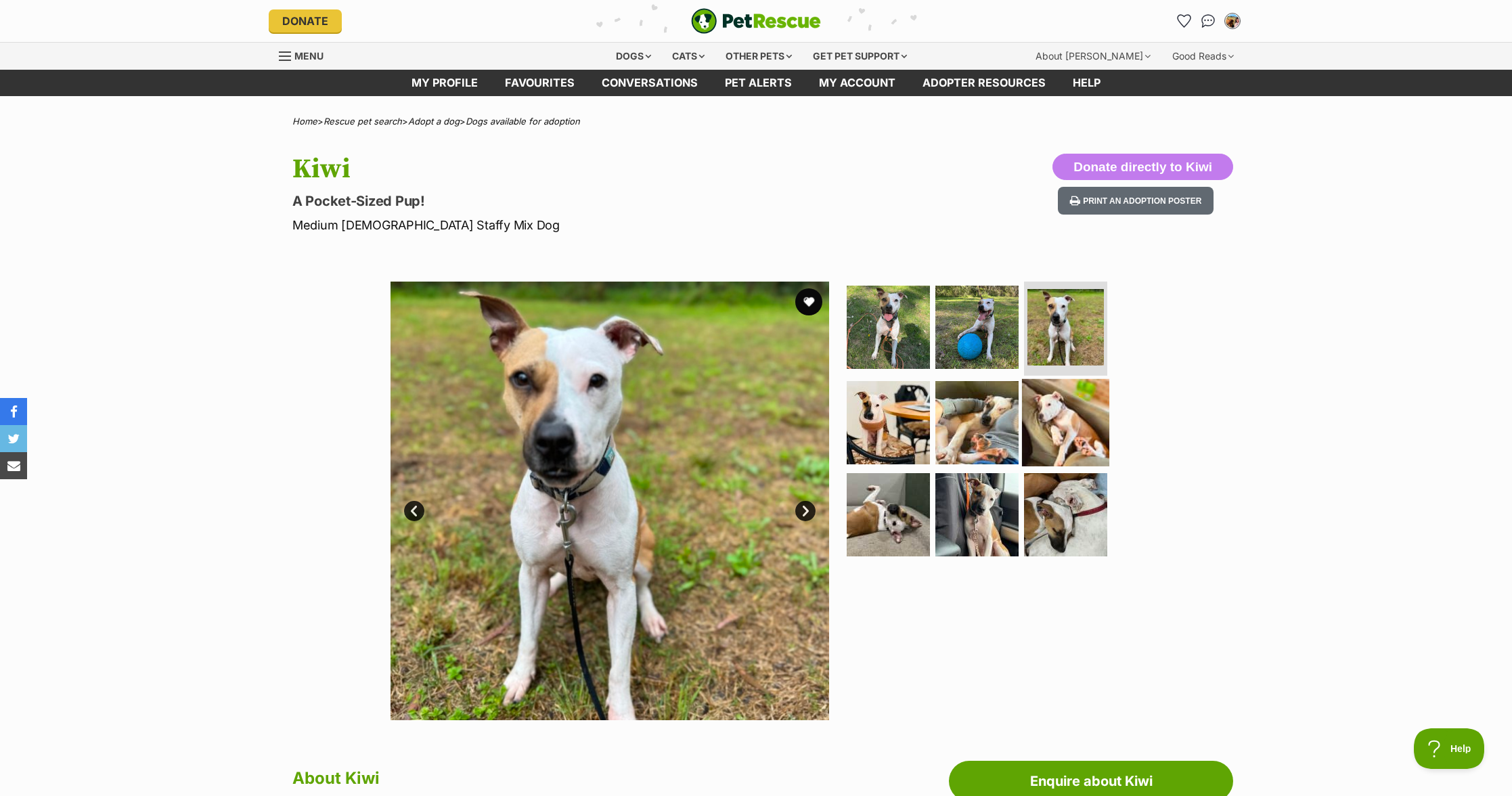
click at [1060, 451] on img at bounding box center [1066, 423] width 88 height 88
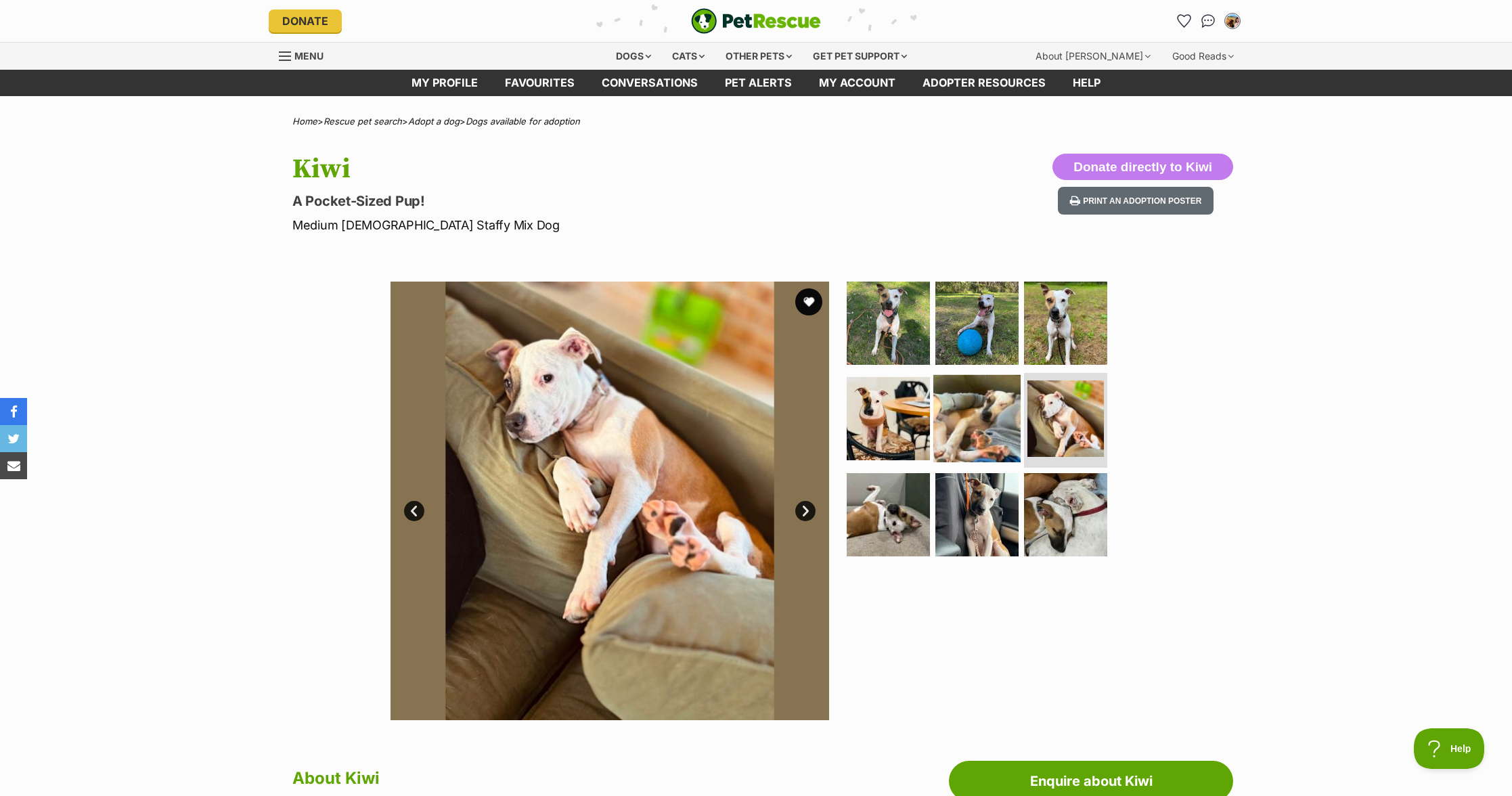
click at [999, 431] on img at bounding box center [977, 419] width 88 height 88
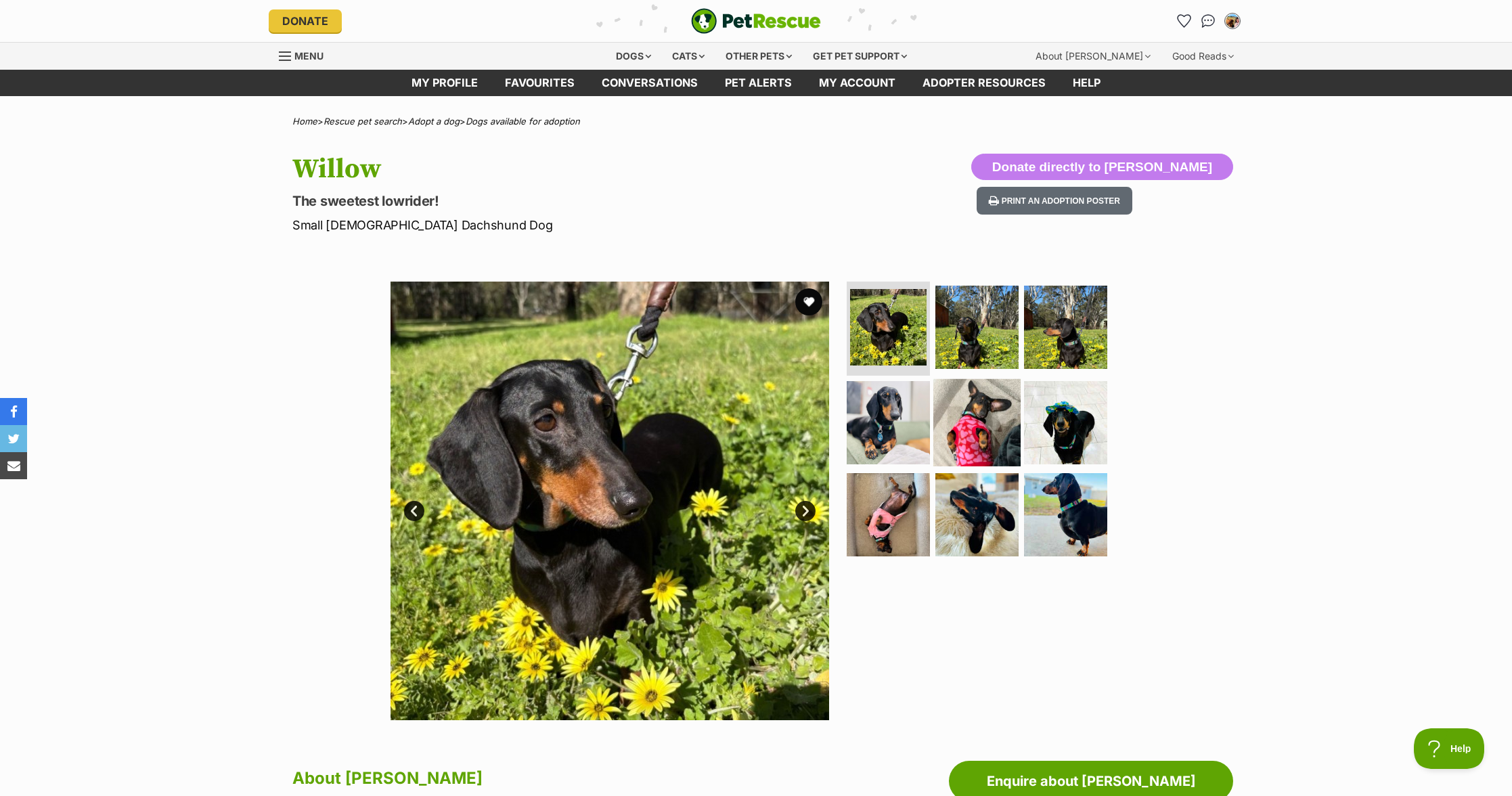
click at [990, 433] on img at bounding box center [977, 423] width 88 height 88
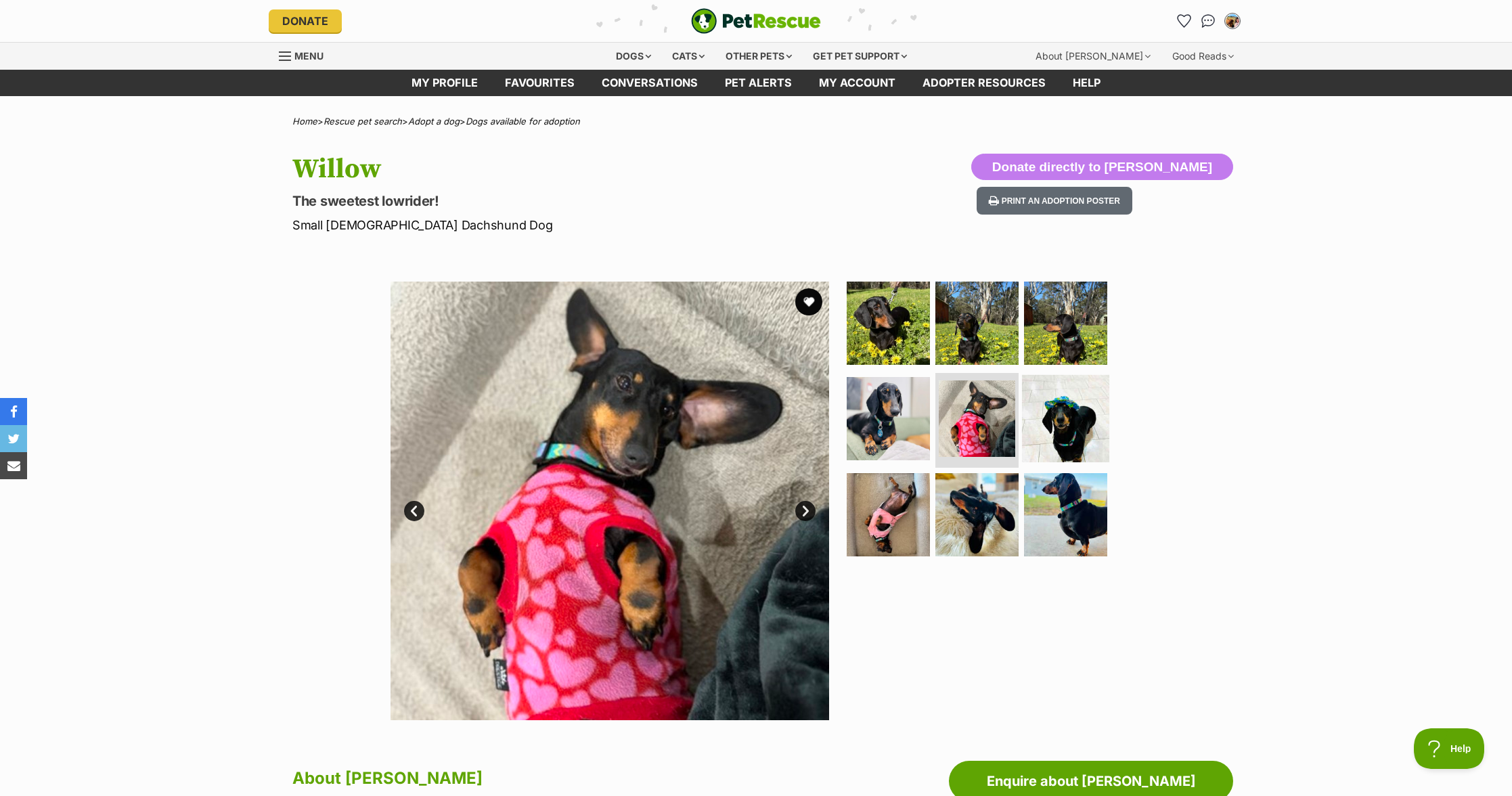
click at [1085, 406] on img at bounding box center [1066, 419] width 88 height 88
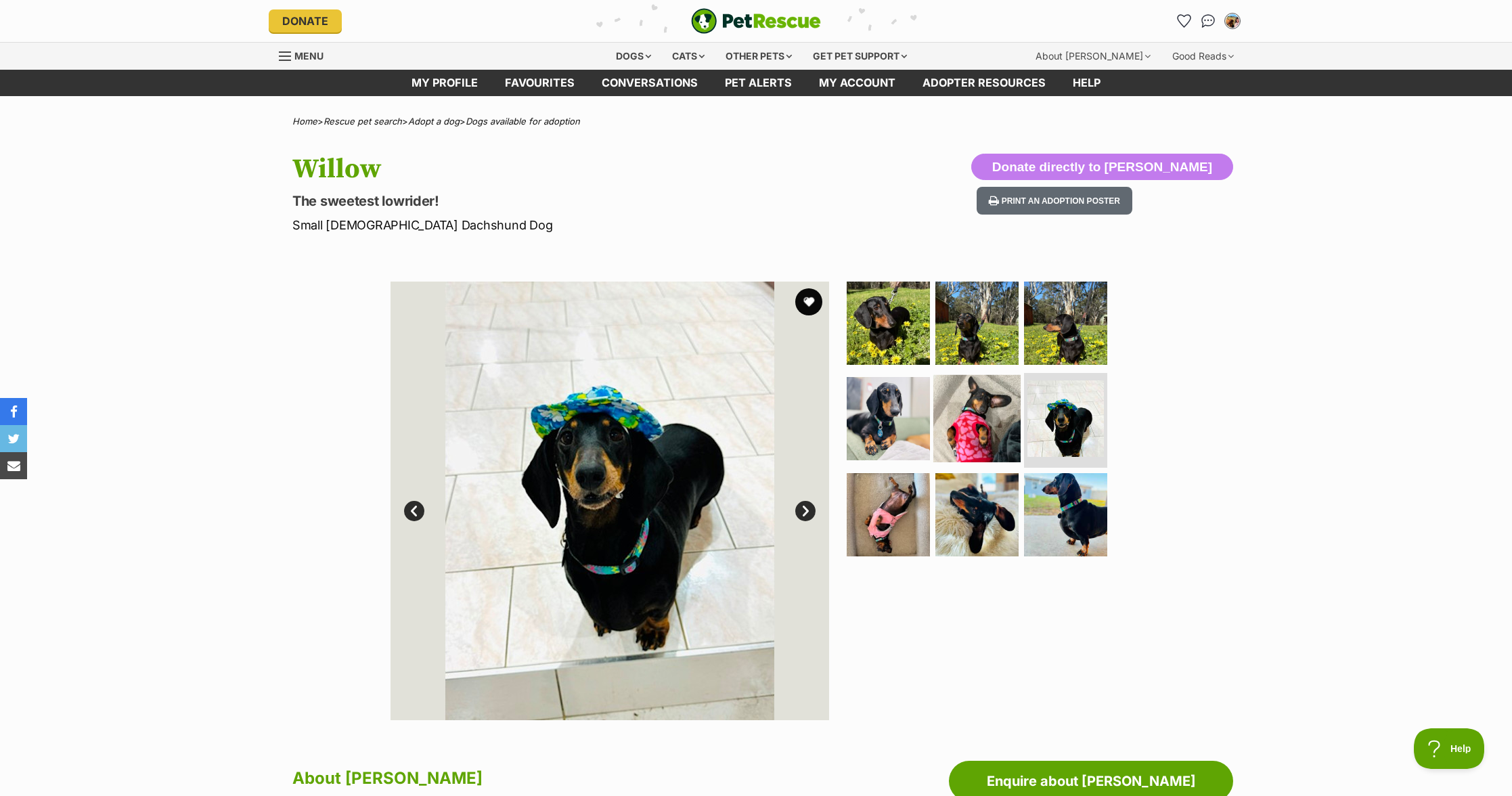
click at [934, 413] on img at bounding box center [977, 419] width 88 height 88
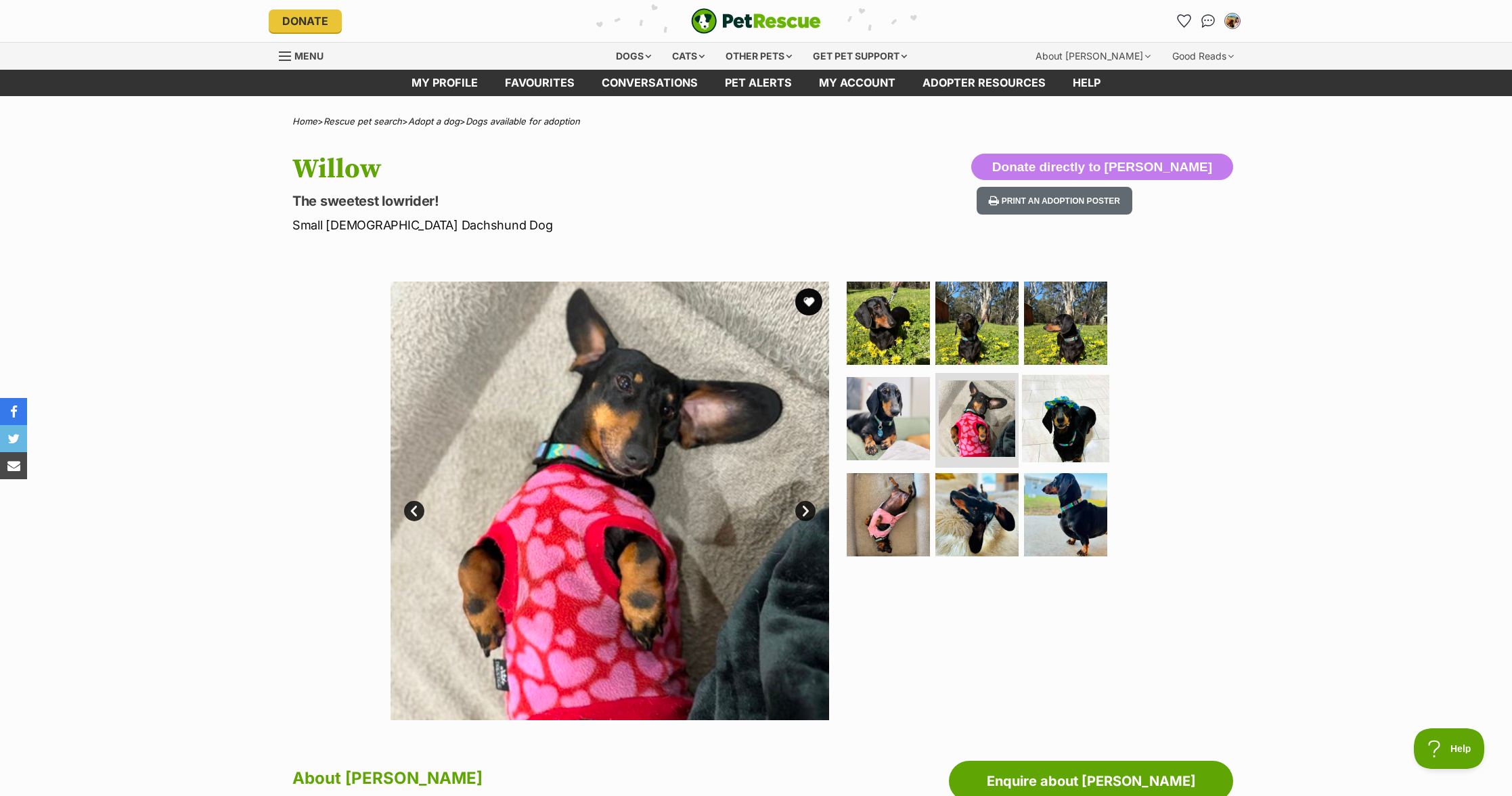
click at [1030, 422] on img at bounding box center [1066, 419] width 88 height 88
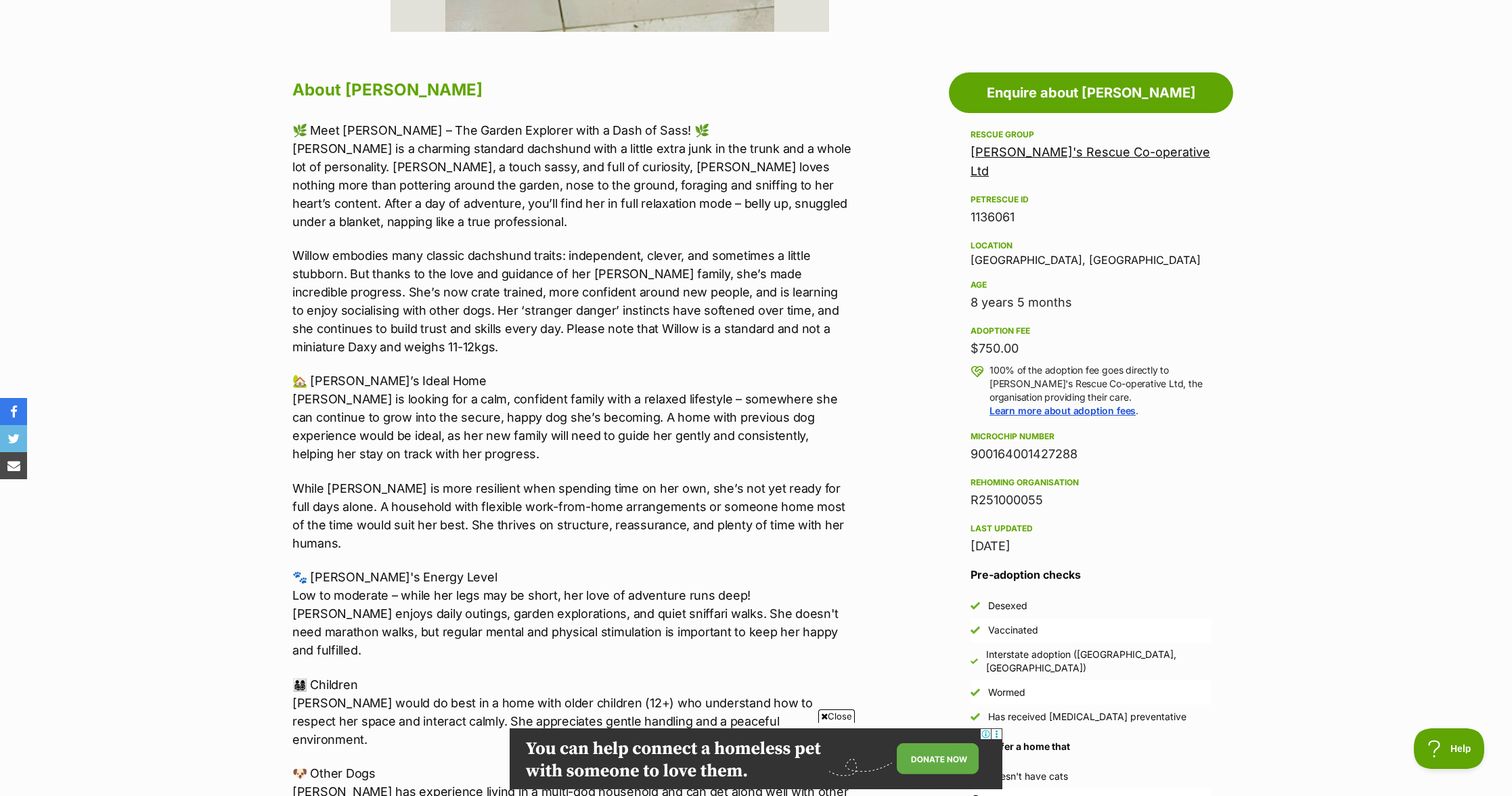
scroll to position [692, 0]
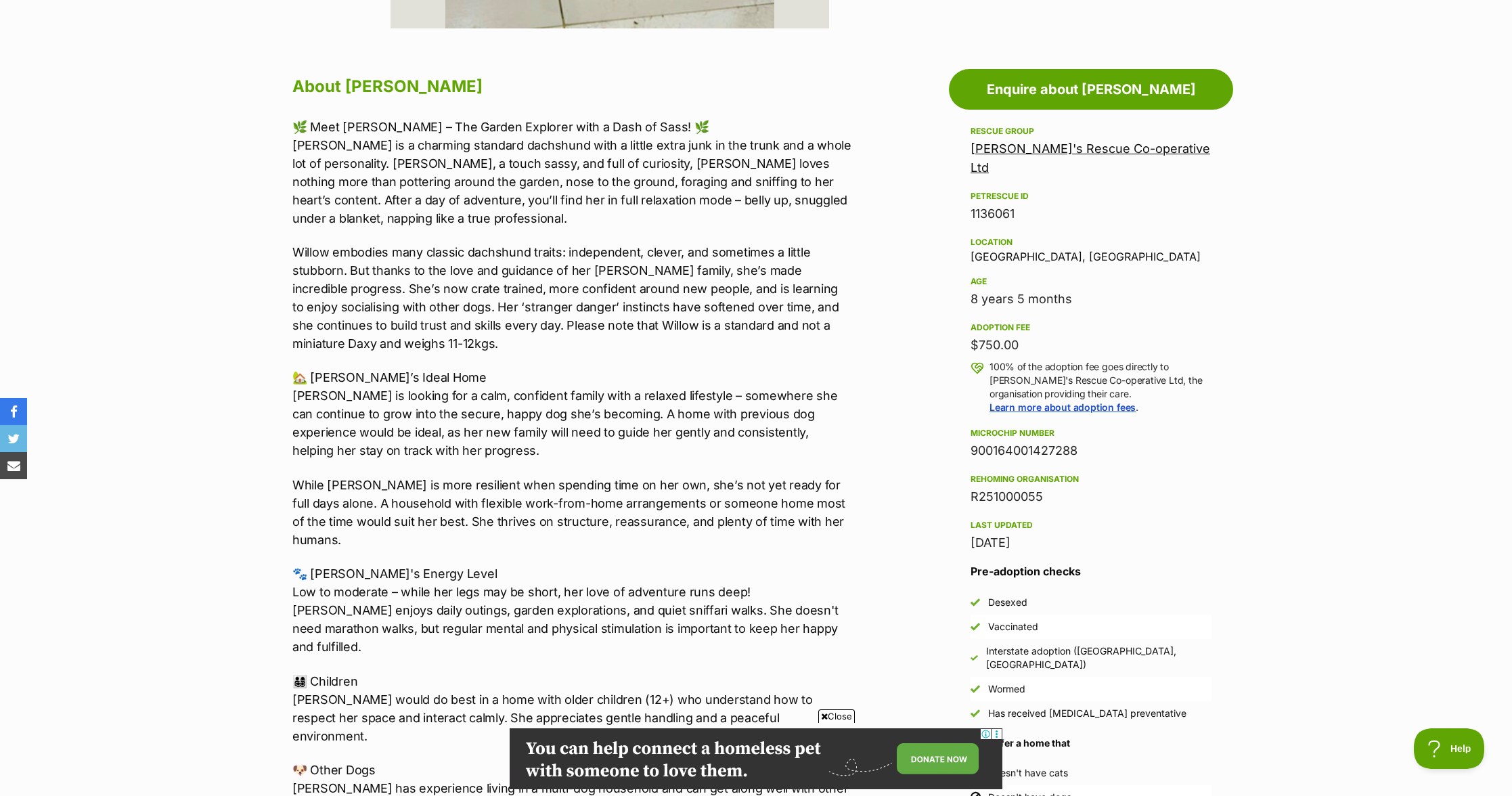
drag, startPoint x: 1039, startPoint y: 282, endPoint x: 950, endPoint y: 293, distance: 89.7
click at [950, 293] on aside "Rescue group [PERSON_NAME]'s Rescue Co-operative Ltd PetRescue ID 1136061 Locat…" at bounding box center [1091, 479] width 284 height 711
click at [959, 289] on aside "Rescue group [PERSON_NAME]'s Rescue Co-operative Ltd PetRescue ID 1136061 Locat…" at bounding box center [1091, 479] width 284 height 711
click at [961, 287] on aside "Rescue group [PERSON_NAME]'s Rescue Co-operative Ltd PetRescue ID 1136061 Locat…" at bounding box center [1091, 479] width 284 height 711
drag, startPoint x: 961, startPoint y: 287, endPoint x: 1117, endPoint y: 292, distance: 156.1
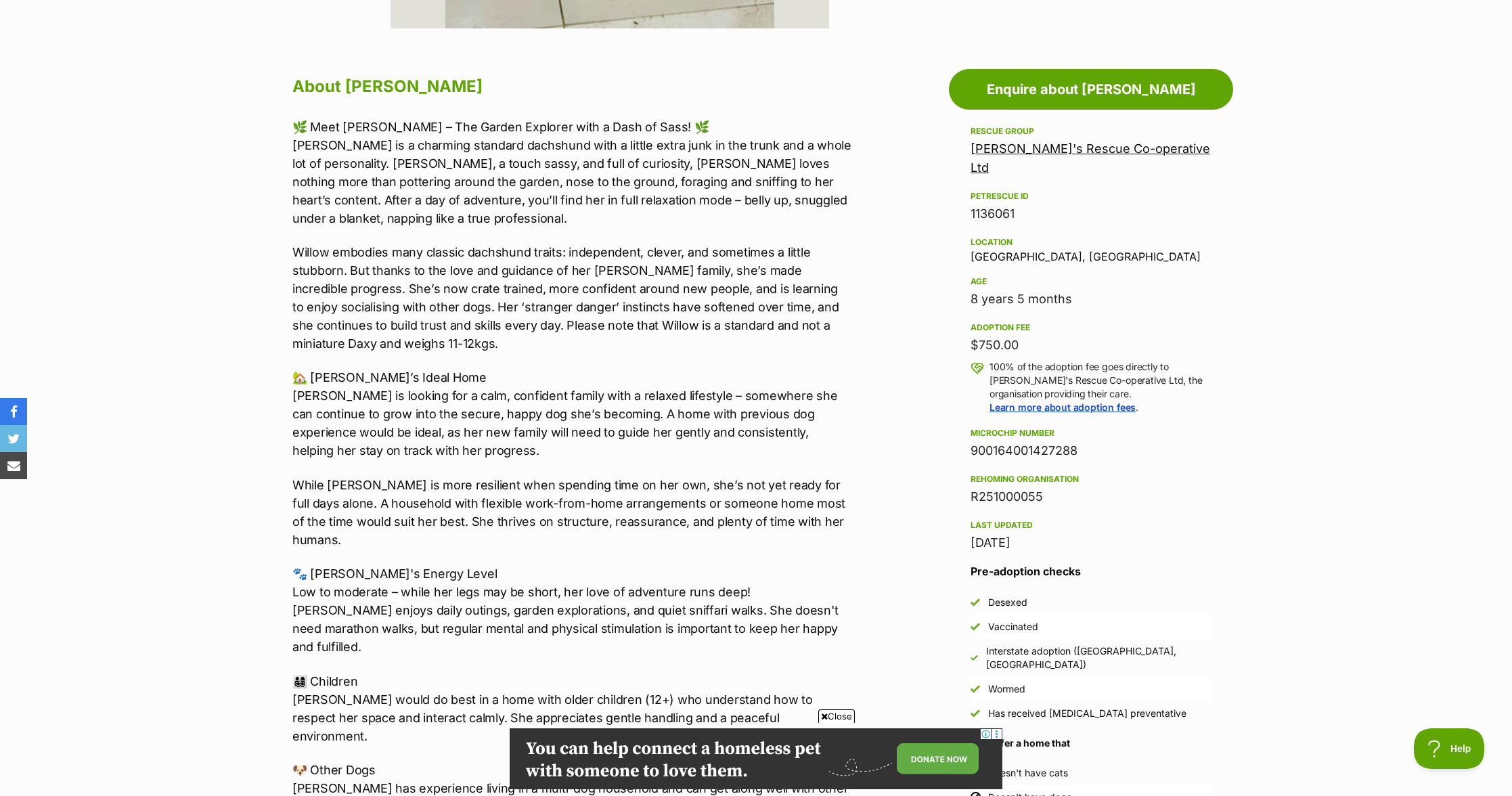
click at [1117, 292] on aside "Rescue group [PERSON_NAME]'s Rescue Co-operative Ltd PetRescue ID 1136061 Locat…" at bounding box center [1091, 479] width 284 height 711
click at [638, 544] on div "🌿 Meet [PERSON_NAME] – The Garden Explorer with a Dash of Sass! 🌿 [PERSON_NAME]…" at bounding box center [572, 565] width 559 height 894
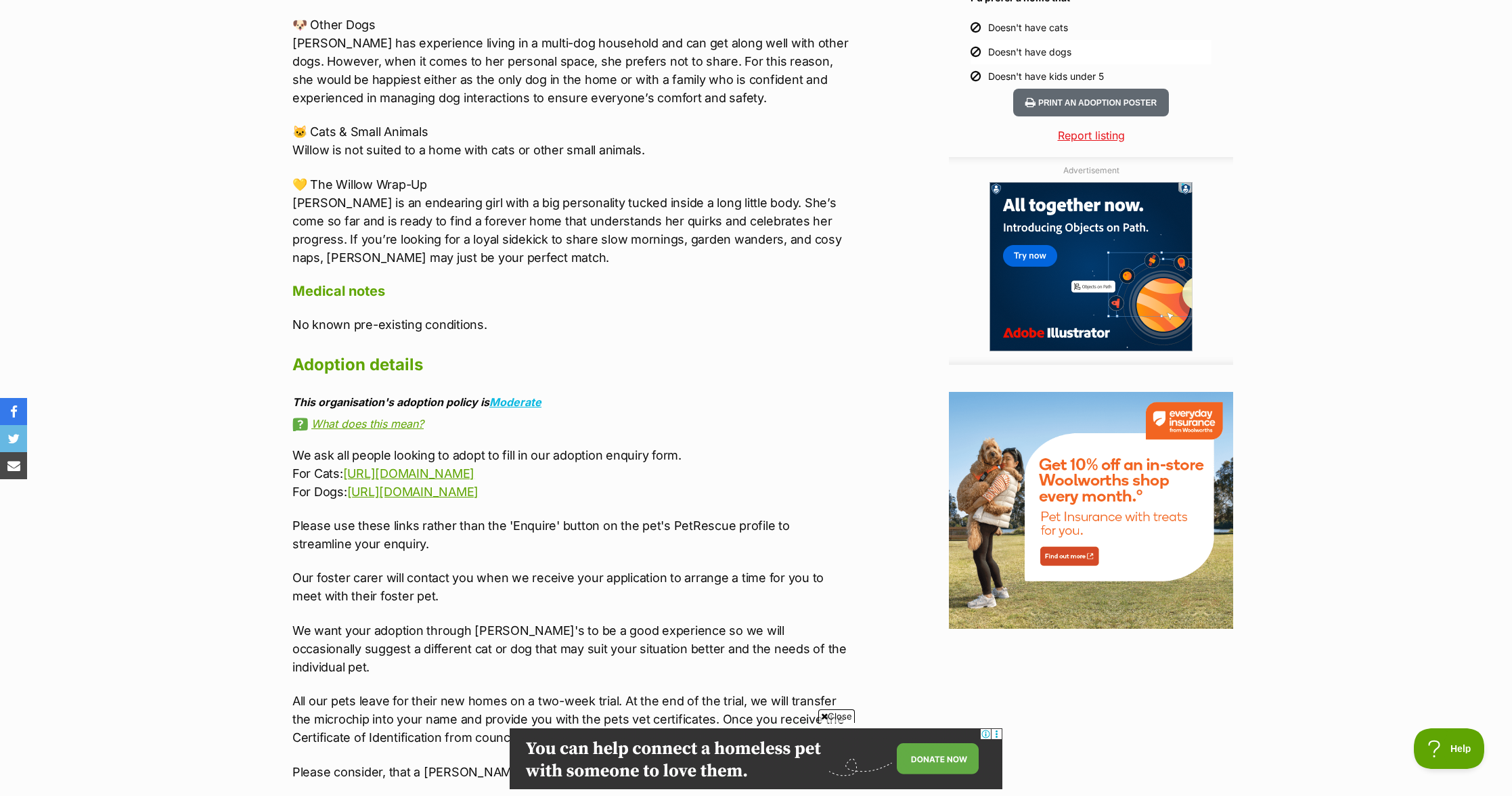
scroll to position [182, 0]
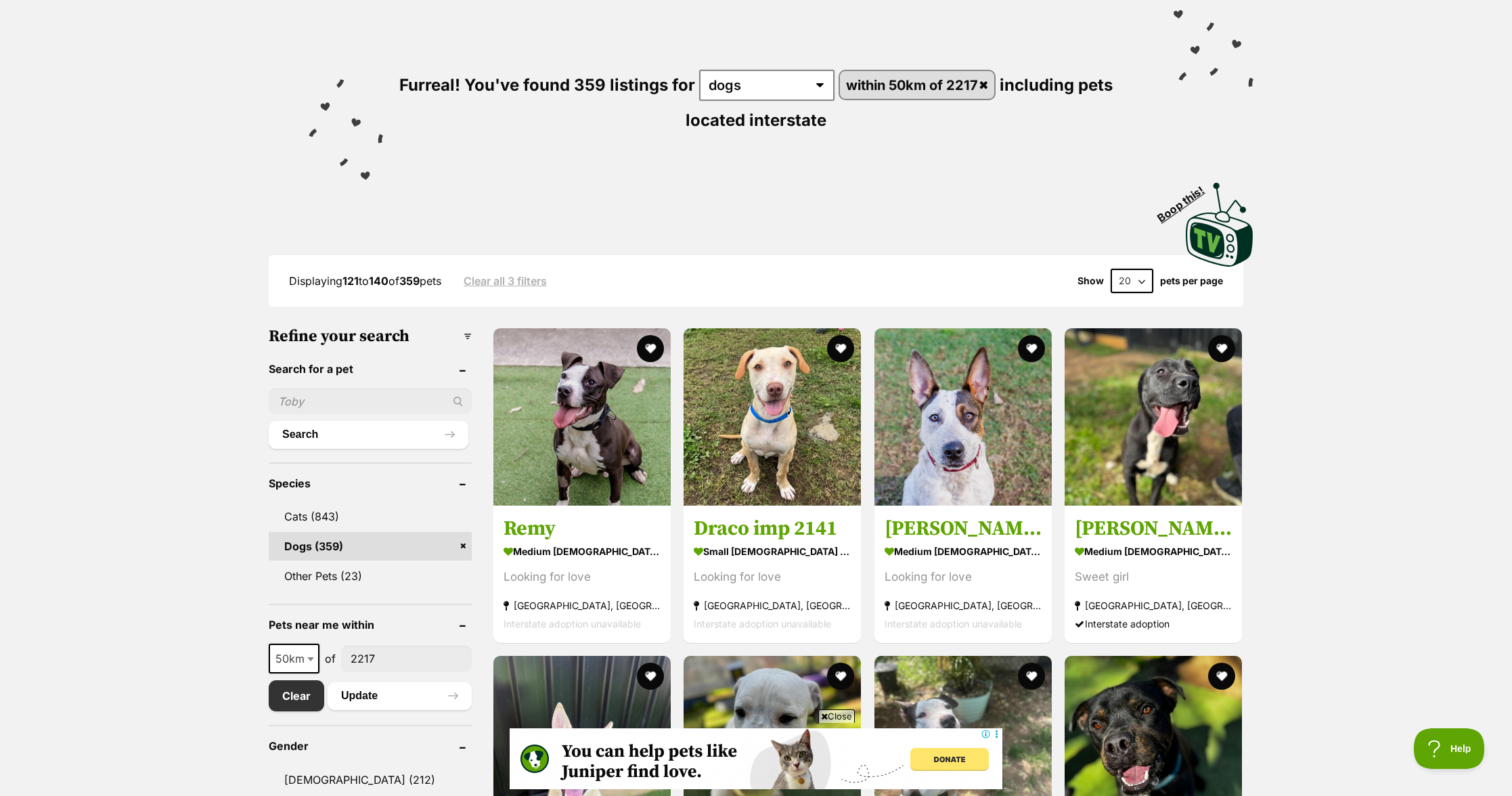
scroll to position [110, 0]
click at [314, 657] on span at bounding box center [312, 658] width 14 height 30
click at [292, 662] on span "50km" at bounding box center [294, 658] width 48 height 19
click at [399, 656] on input"] "2217" at bounding box center [406, 657] width 131 height 26
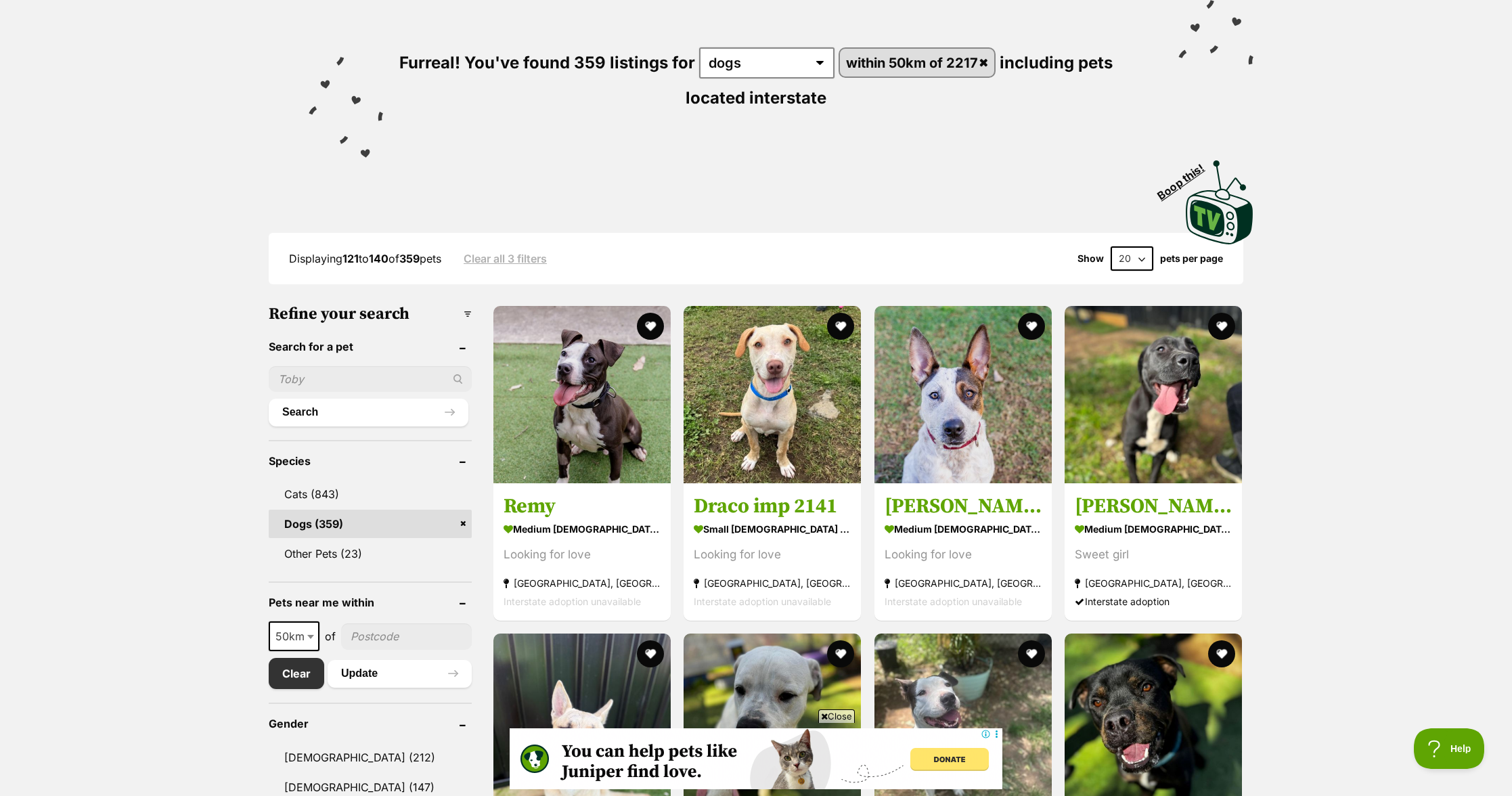
scroll to position [36, 0]
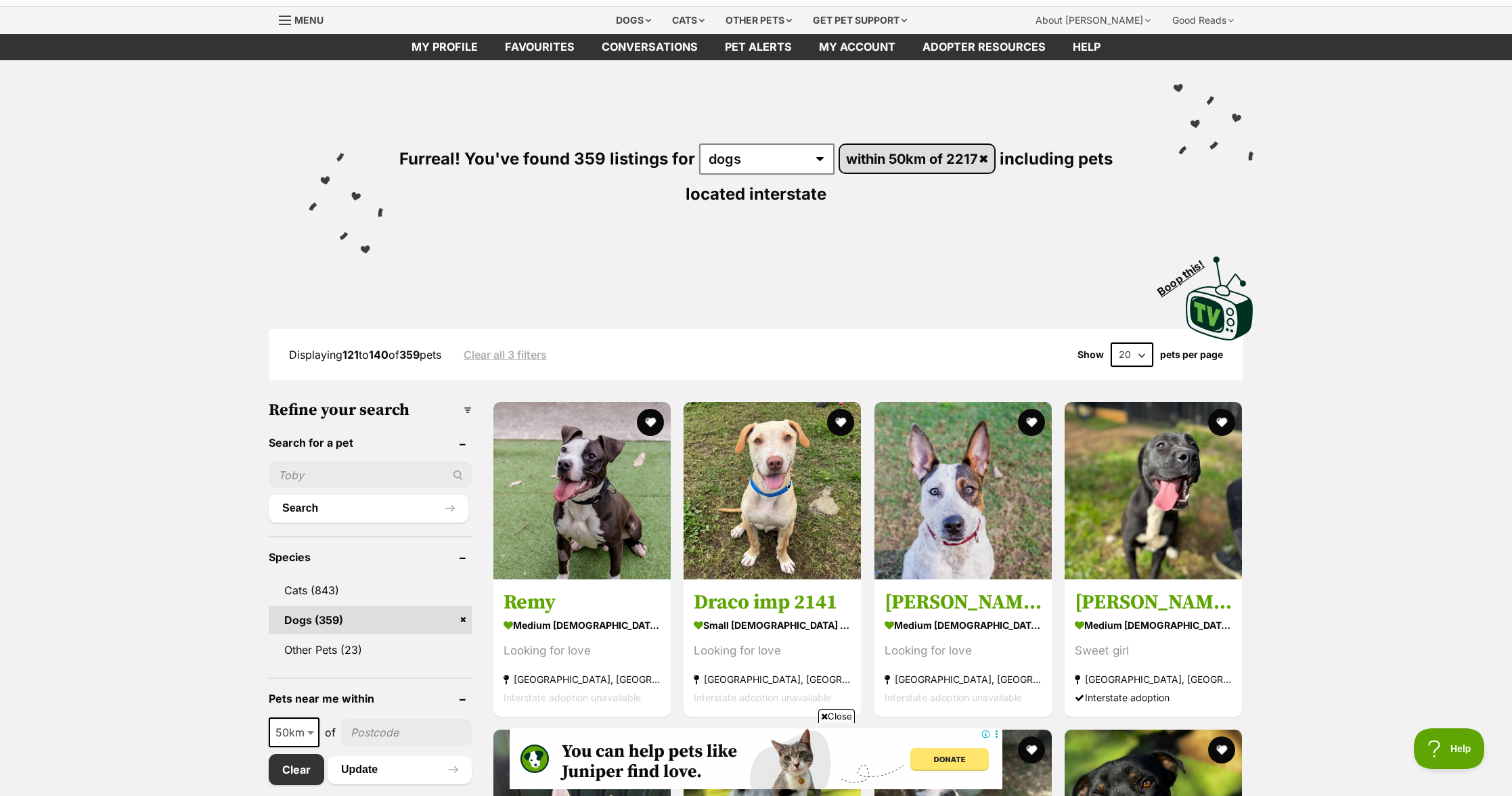
click at [988, 157] on link "within 50km of 2217" at bounding box center [918, 159] width 155 height 28
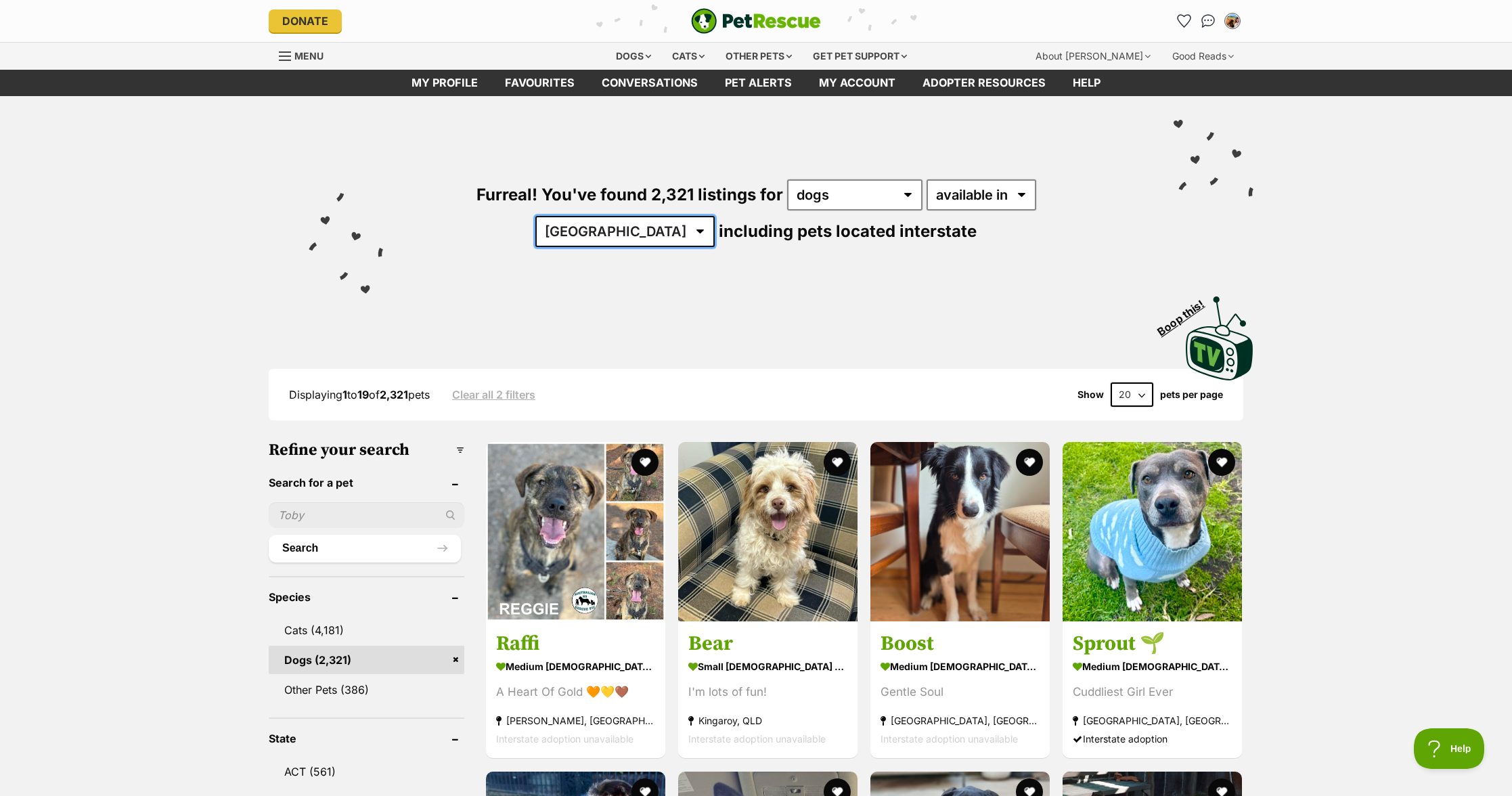
click at [715, 216] on select "[GEOGRAPHIC_DATA] [GEOGRAPHIC_DATA] [GEOGRAPHIC_DATA] [GEOGRAPHIC_DATA] [GEOGRA…" at bounding box center [625, 231] width 179 height 31
select select "[GEOGRAPHIC_DATA]"
click at [715, 216] on select "[GEOGRAPHIC_DATA] [GEOGRAPHIC_DATA] [GEOGRAPHIC_DATA] [GEOGRAPHIC_DATA] [GEOGRA…" at bounding box center [625, 231] width 179 height 31
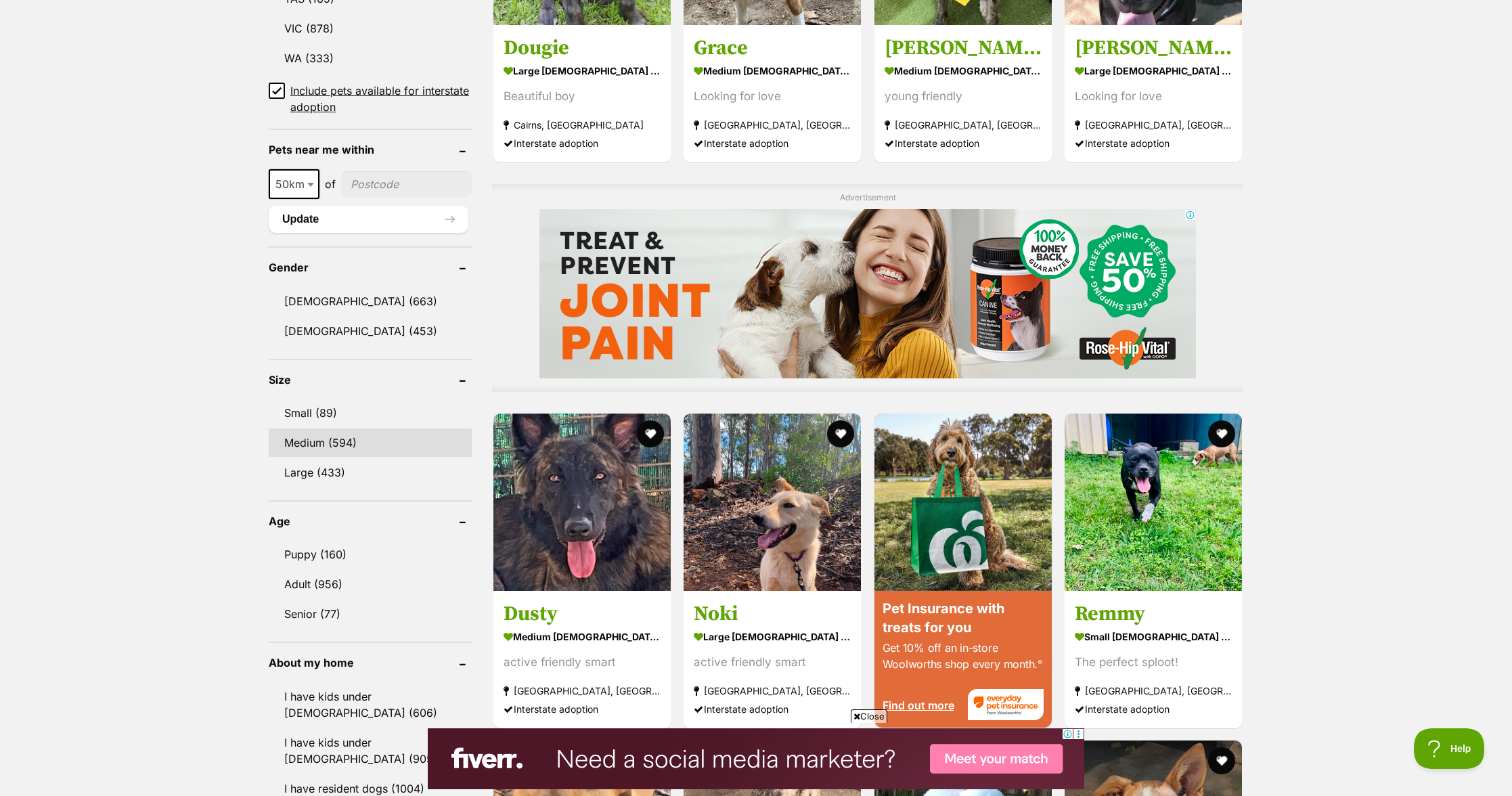
scroll to position [942, 0]
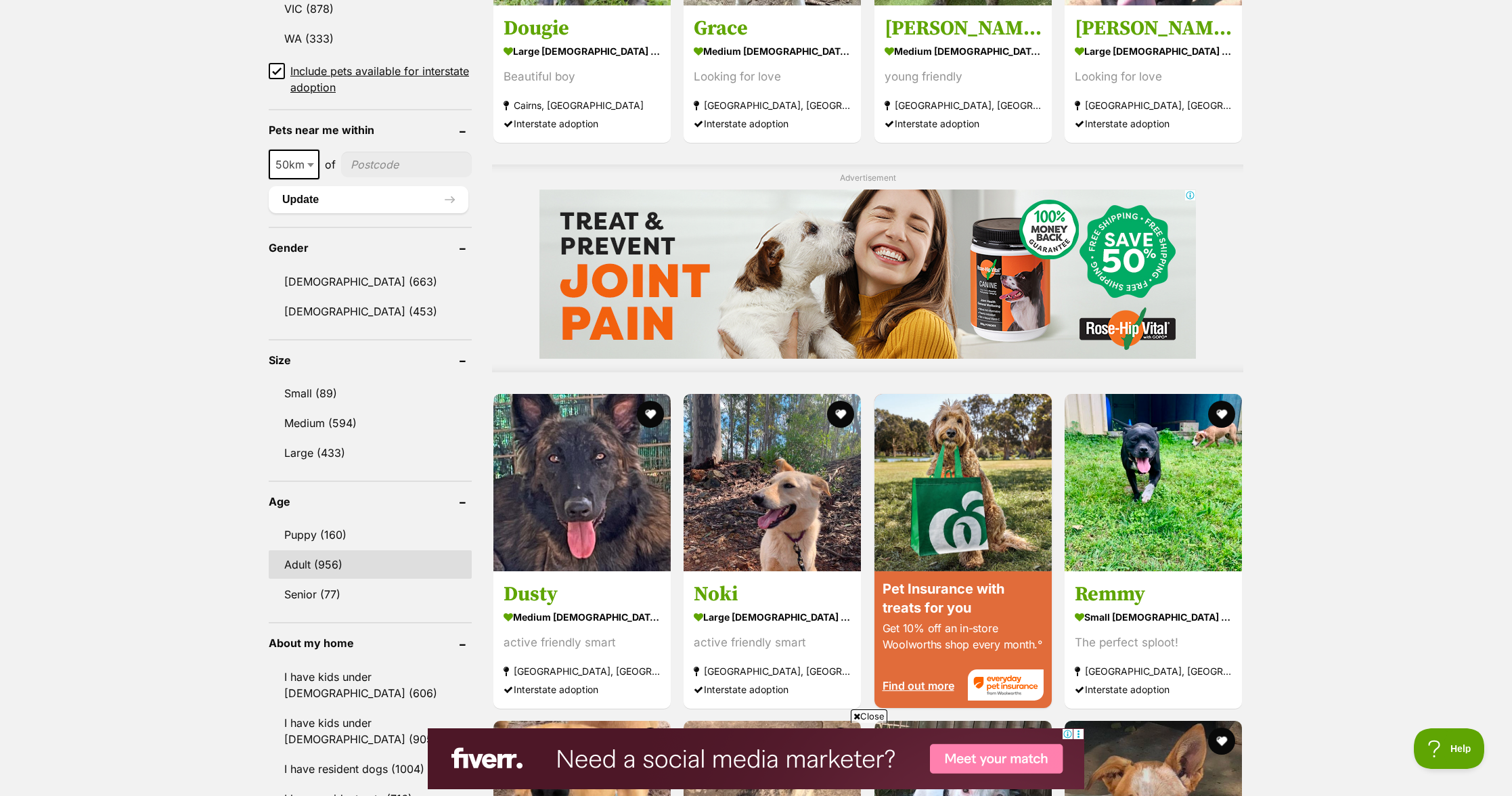
click at [271, 560] on link "Adult (956)" at bounding box center [370, 564] width 203 height 28
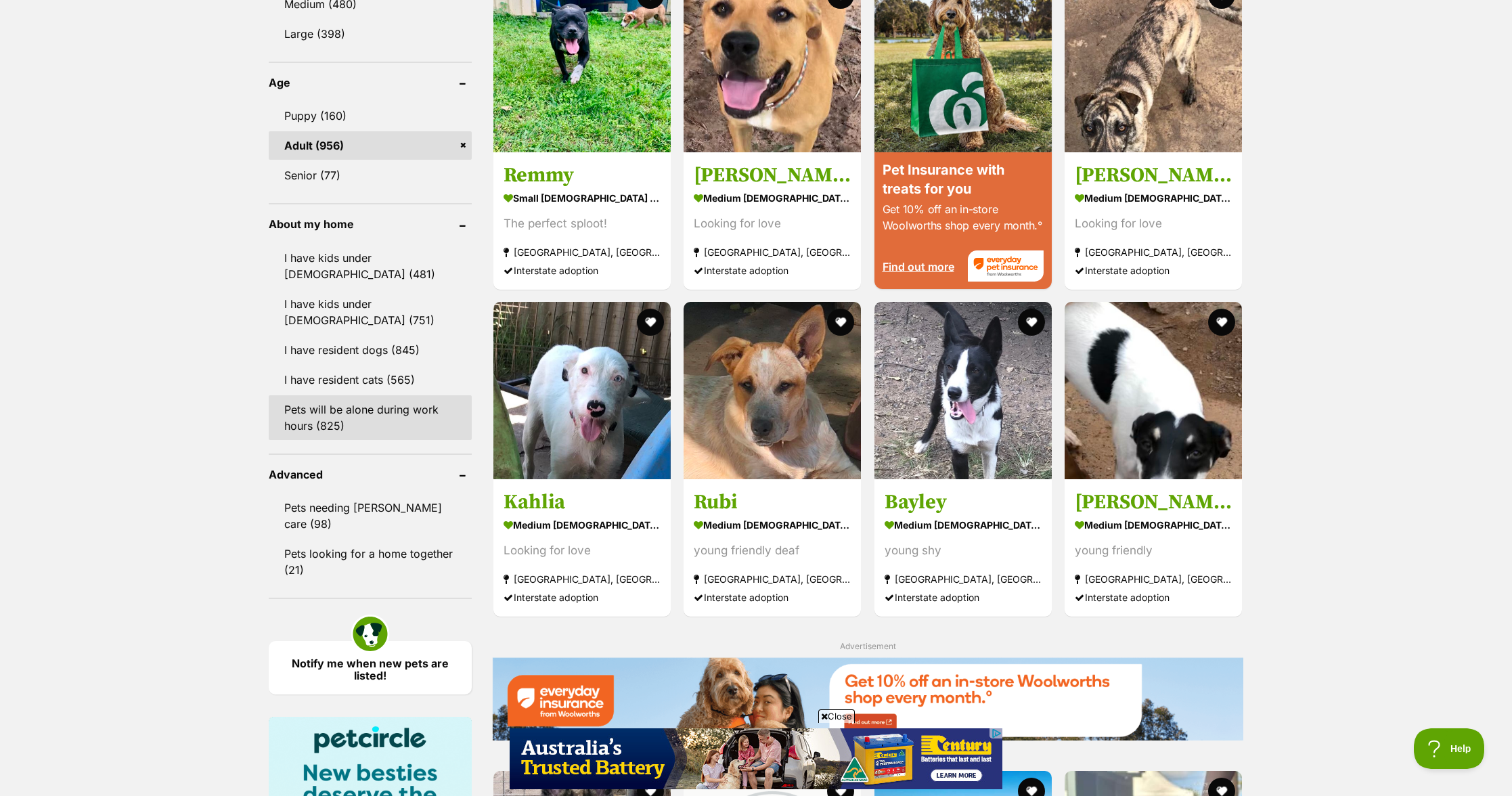
click at [339, 437] on link "Pets will be alone during work hours (825)" at bounding box center [370, 417] width 203 height 45
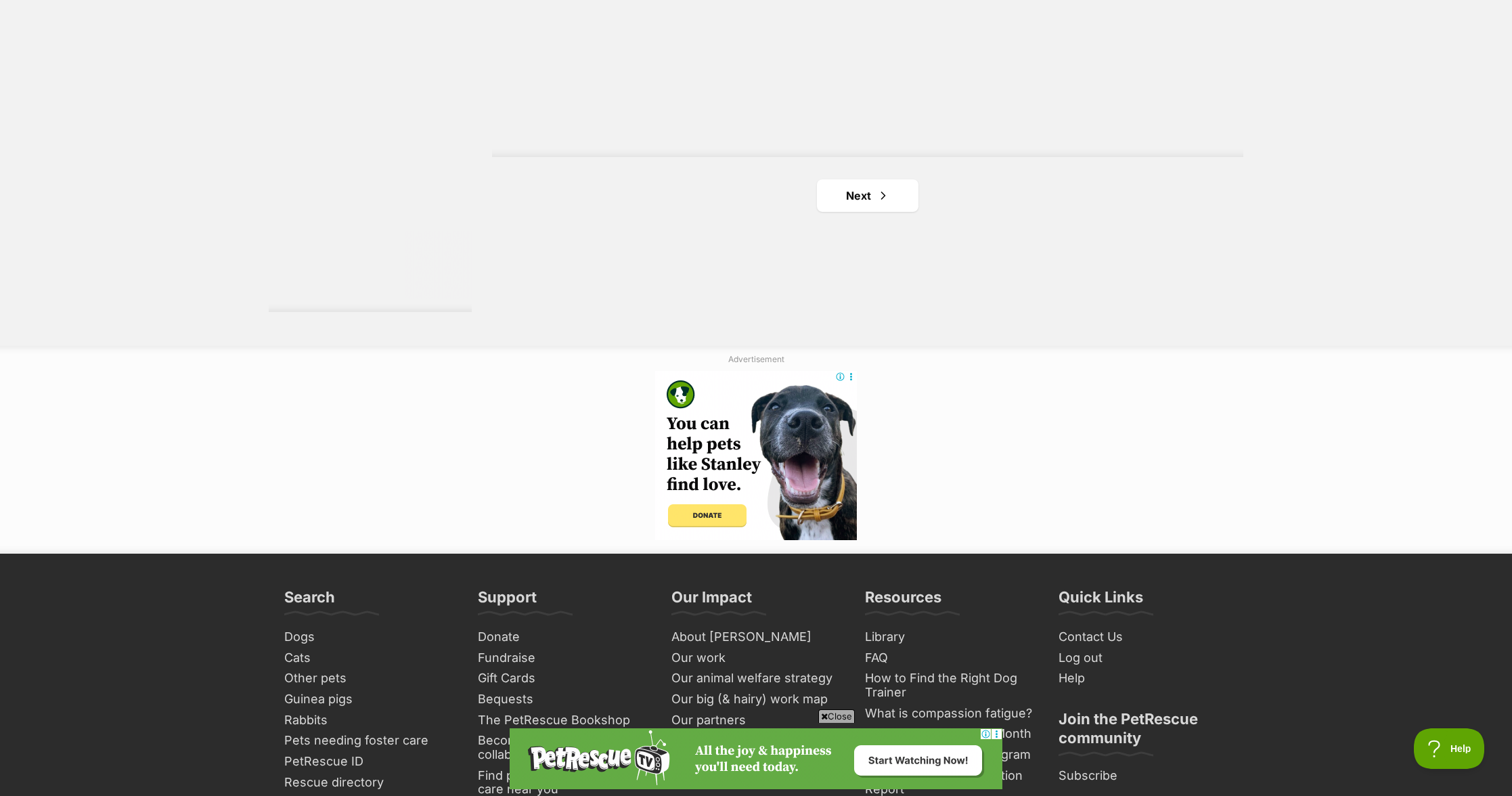
scroll to position [2391, 0]
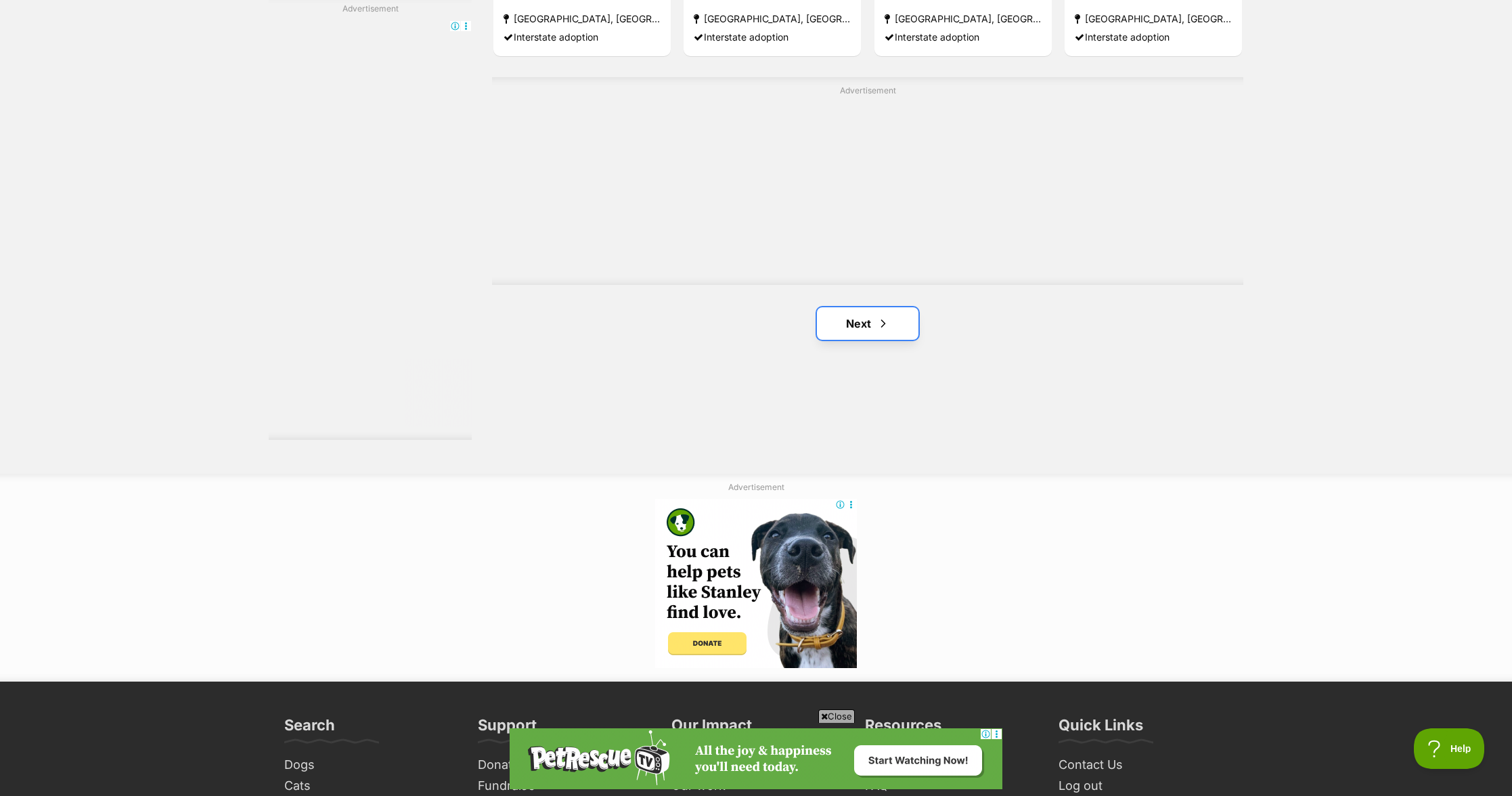
click at [880, 336] on link "Next" at bounding box center [867, 323] width 101 height 33
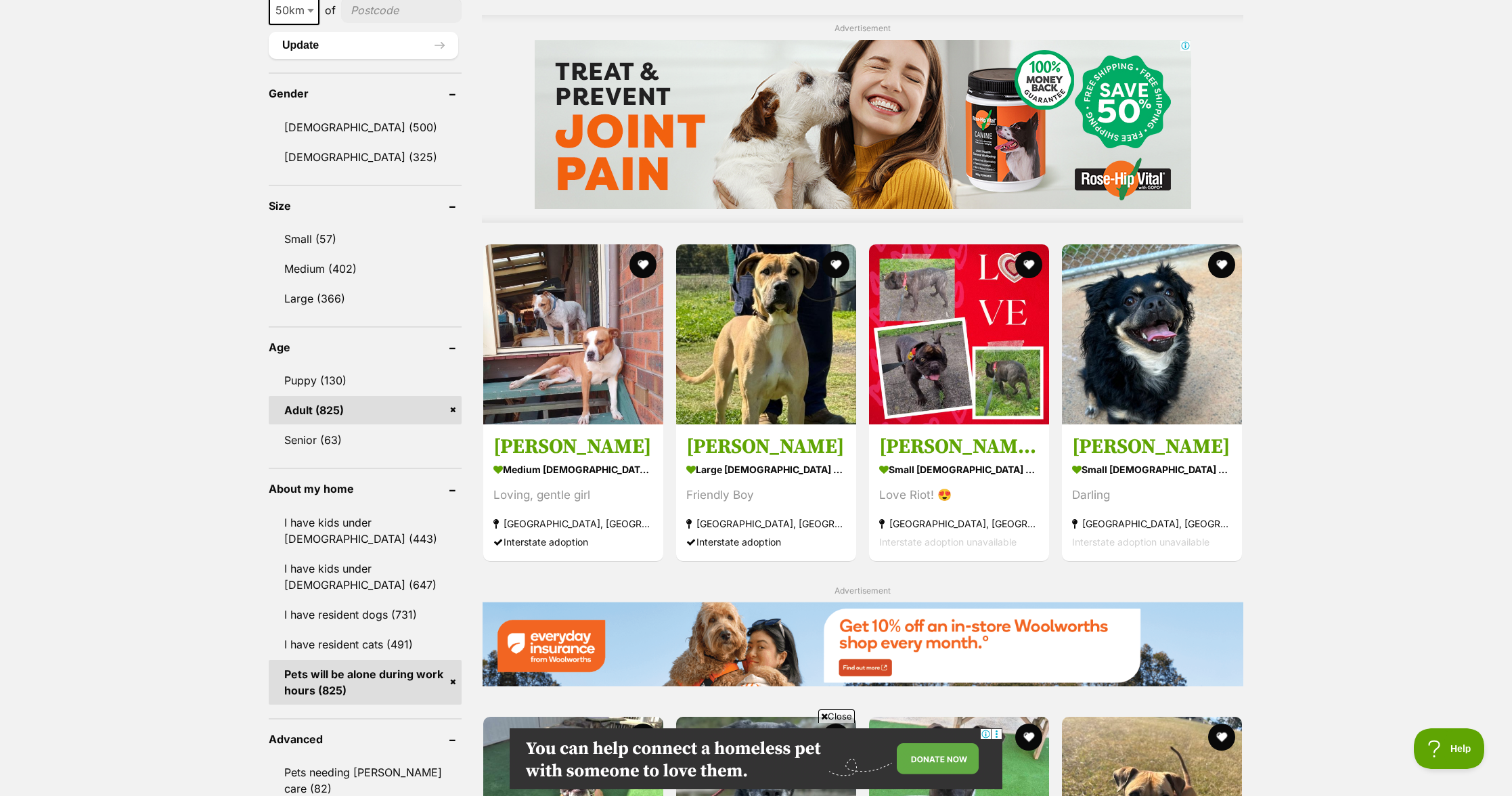
scroll to position [1097, 0]
click at [1384, 438] on div "Displaying 21 to 40 of 825 pets Clear all 5 filters Show 20 40 60 pets per page…" at bounding box center [756, 496] width 1512 height 2516
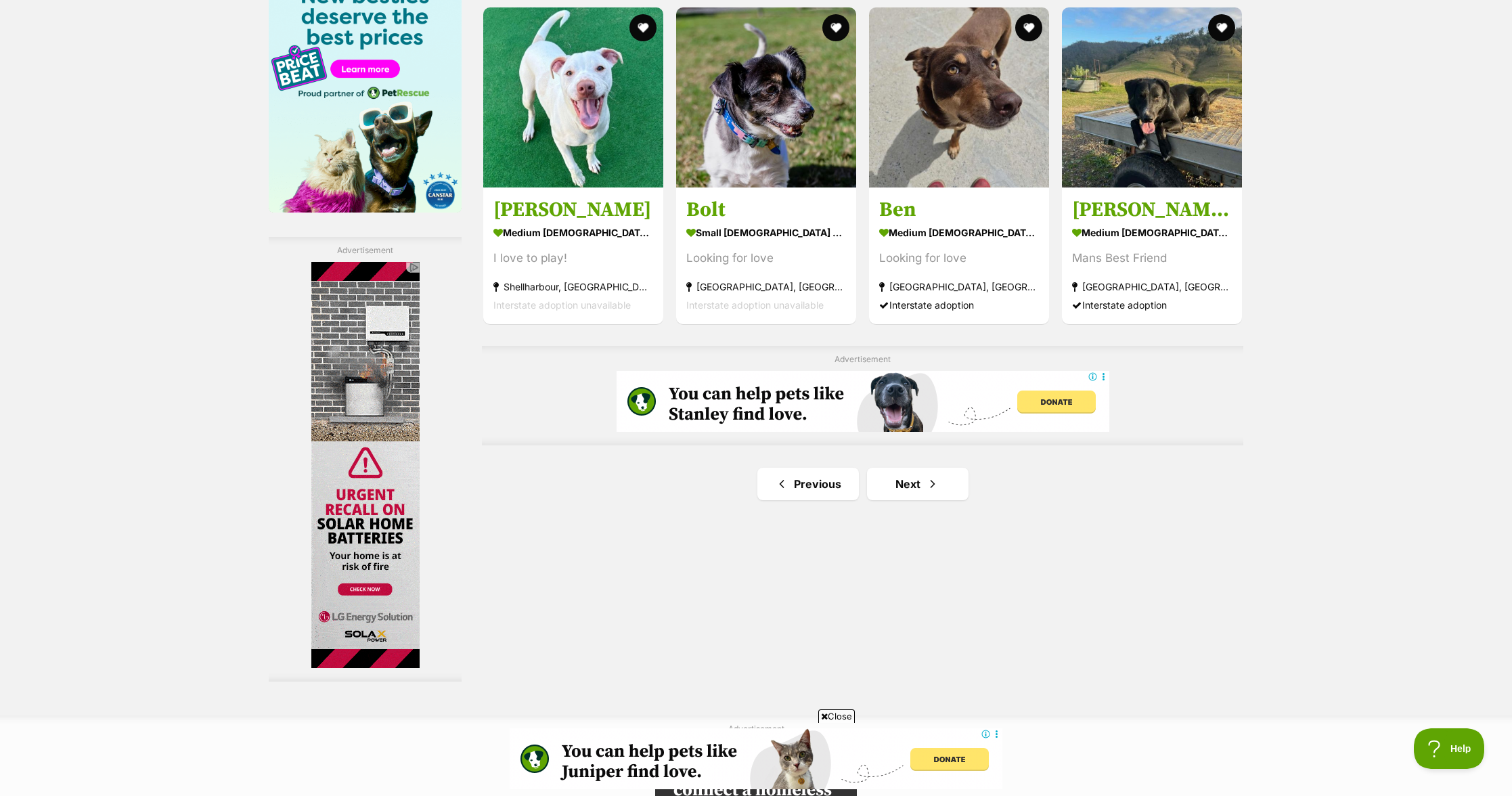
scroll to position [2163, 0]
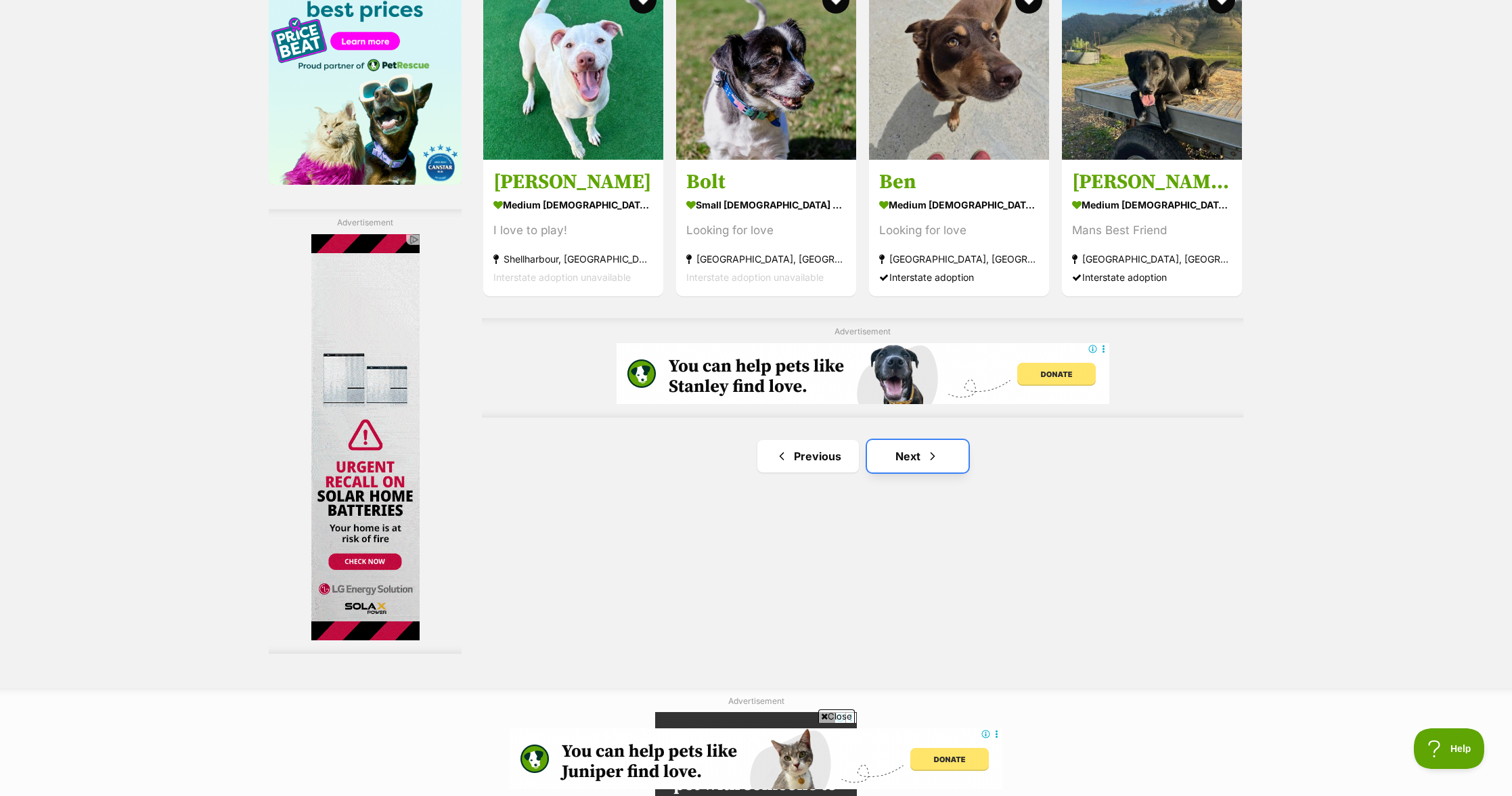
click at [931, 469] on link "Next" at bounding box center [918, 456] width 101 height 33
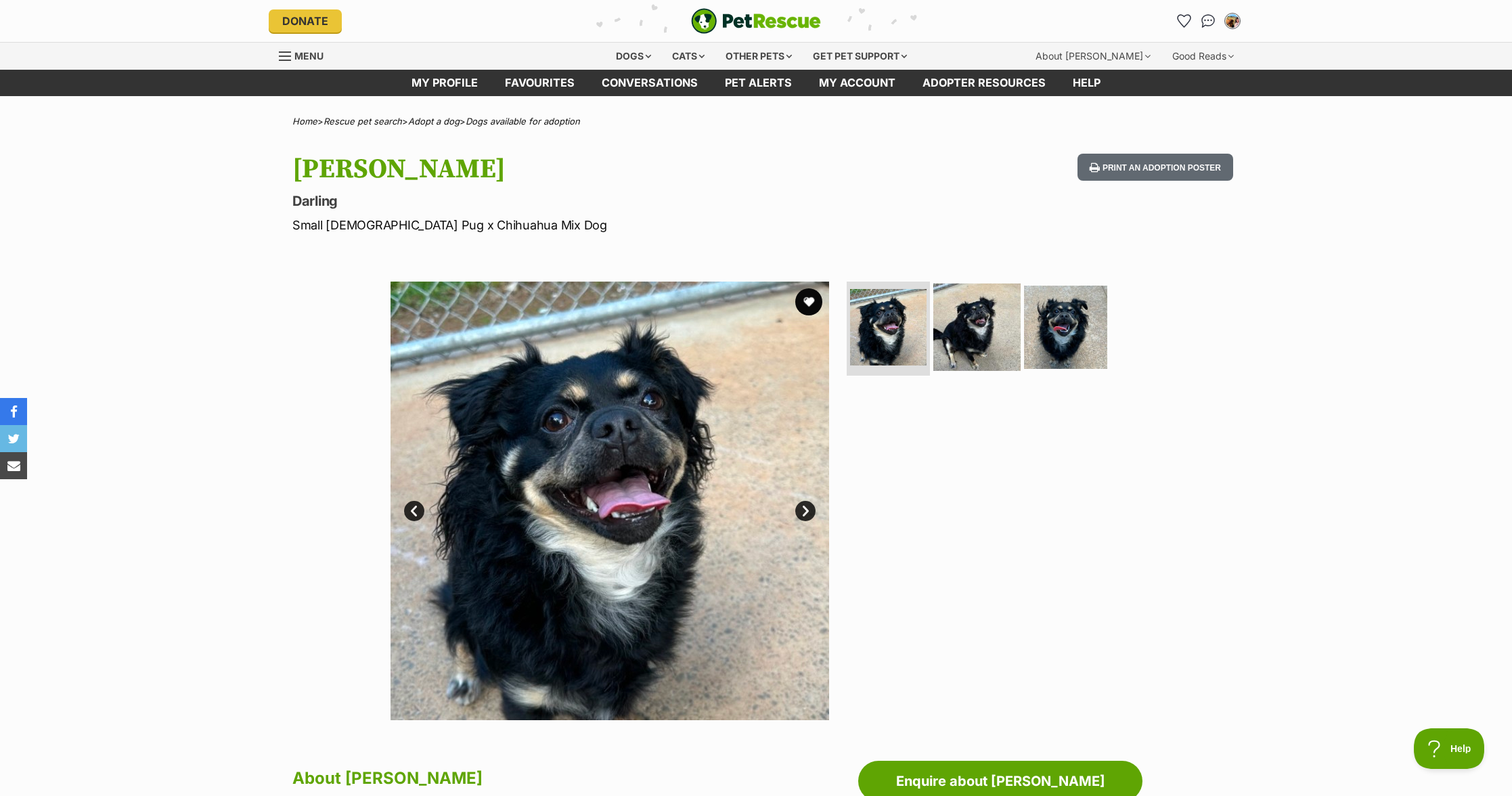
click at [979, 352] on img at bounding box center [977, 327] width 88 height 88
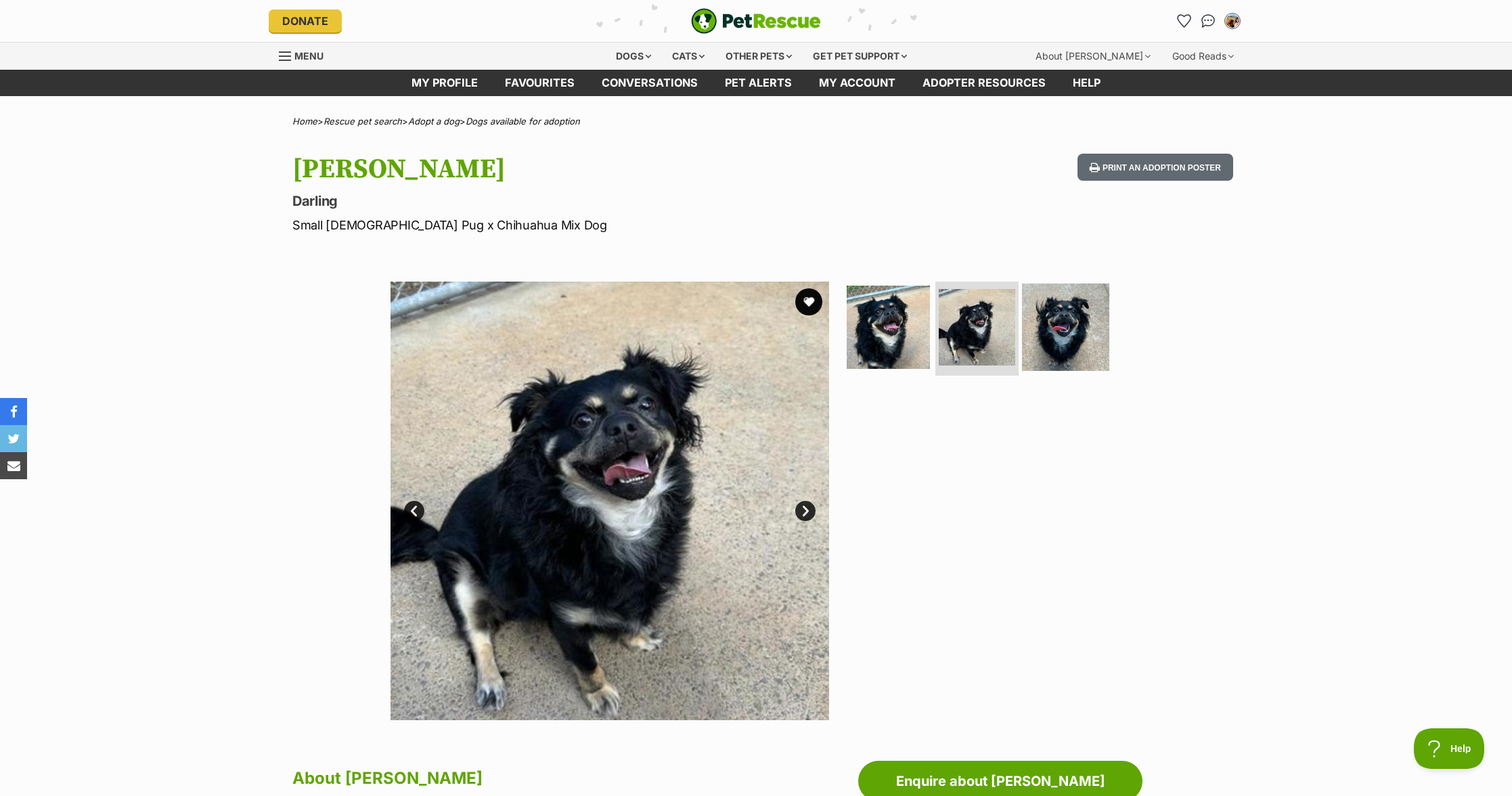
click at [1089, 339] on img at bounding box center [1066, 327] width 88 height 88
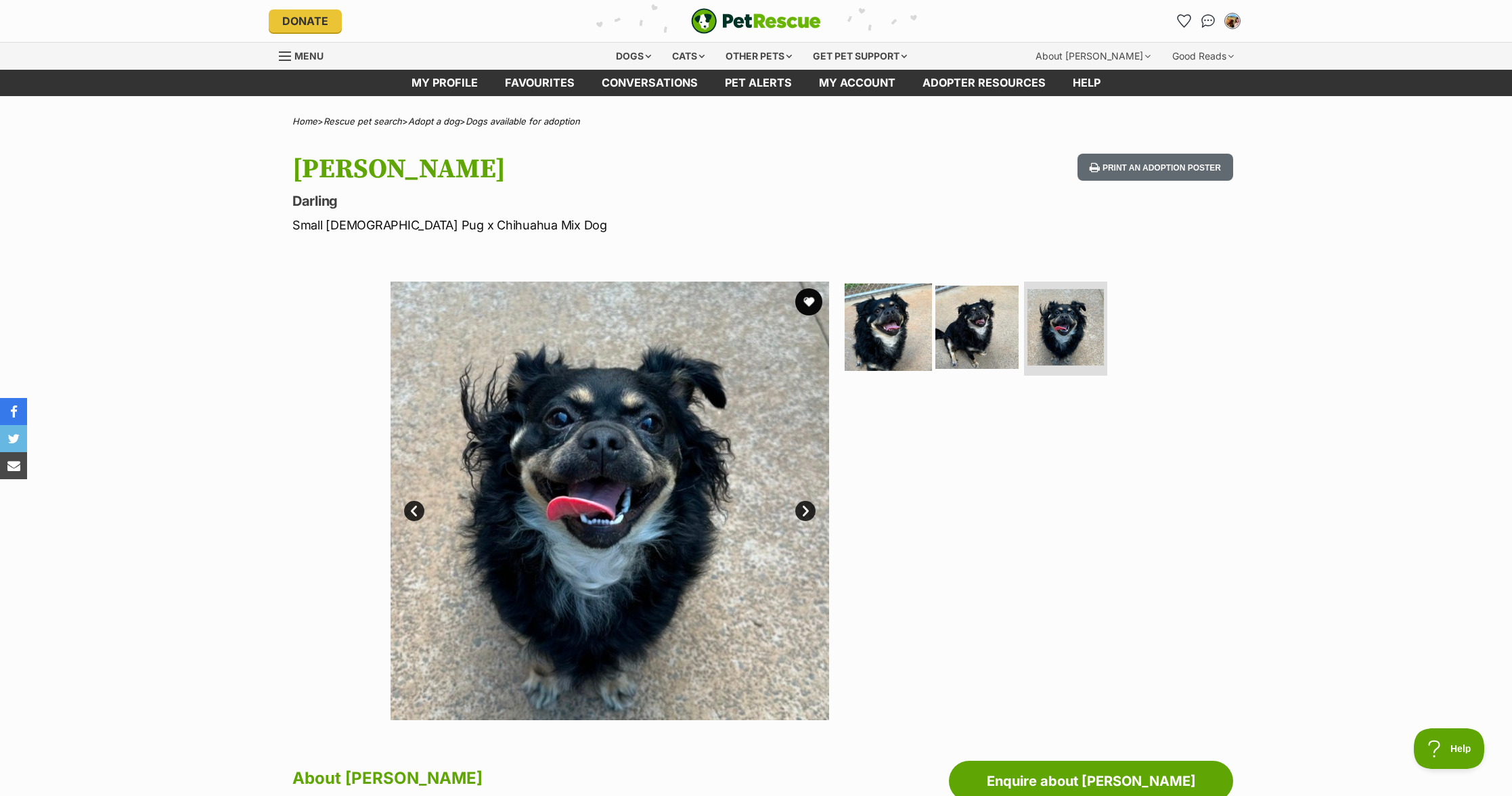
click at [904, 334] on img at bounding box center [888, 327] width 88 height 88
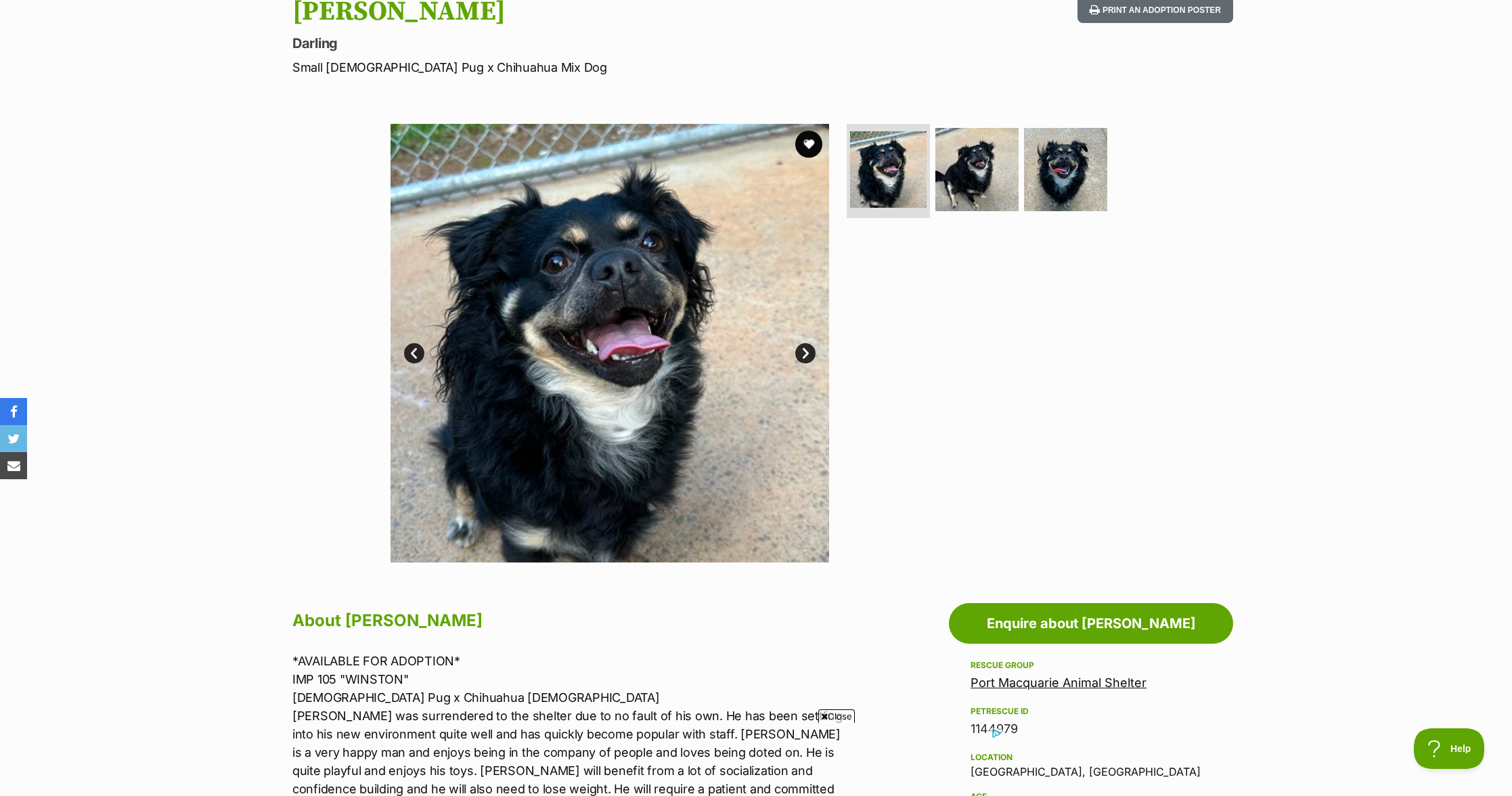
scroll to position [290, 0]
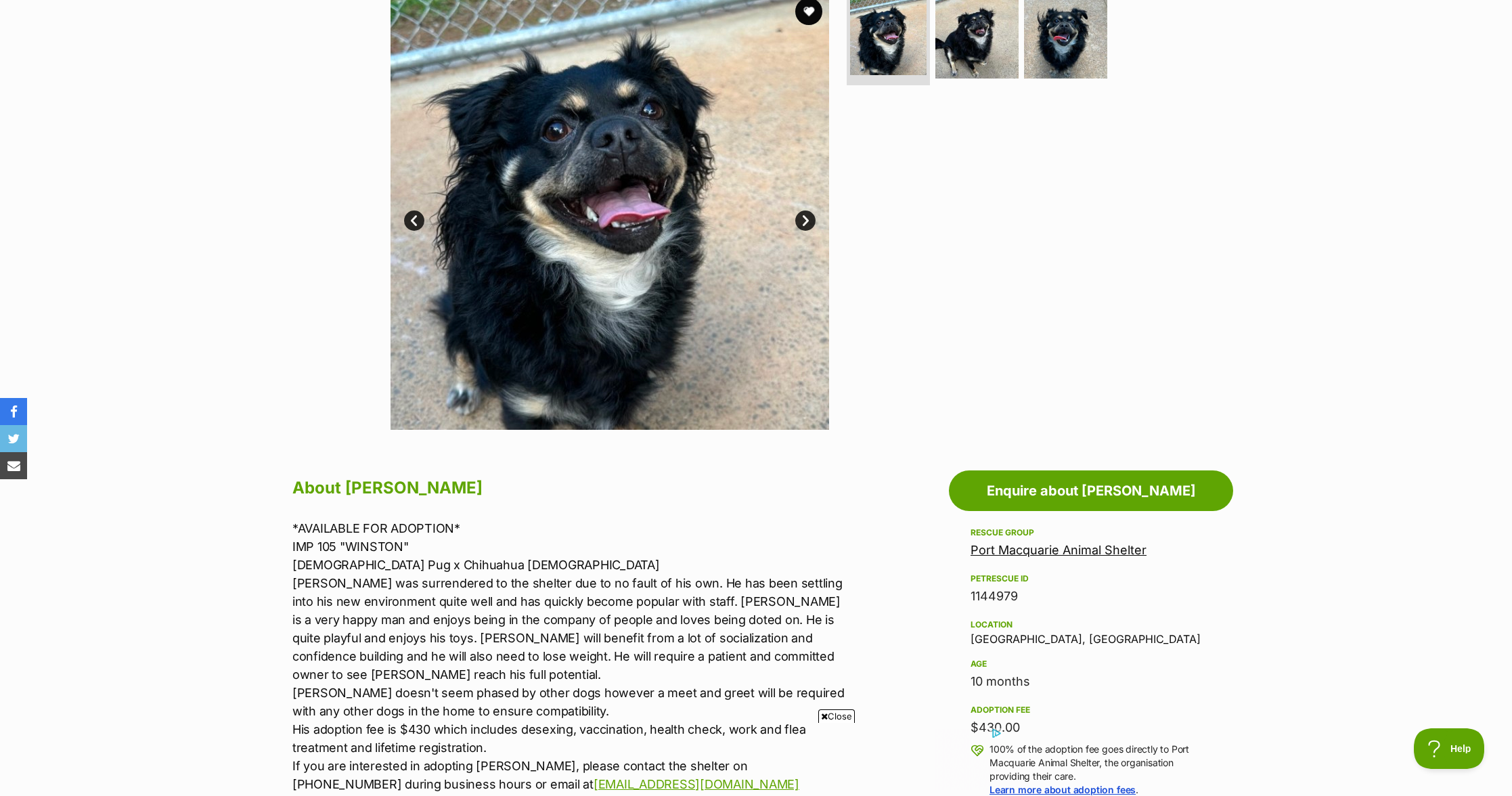
click at [810, 221] on link "Next" at bounding box center [805, 221] width 20 height 20
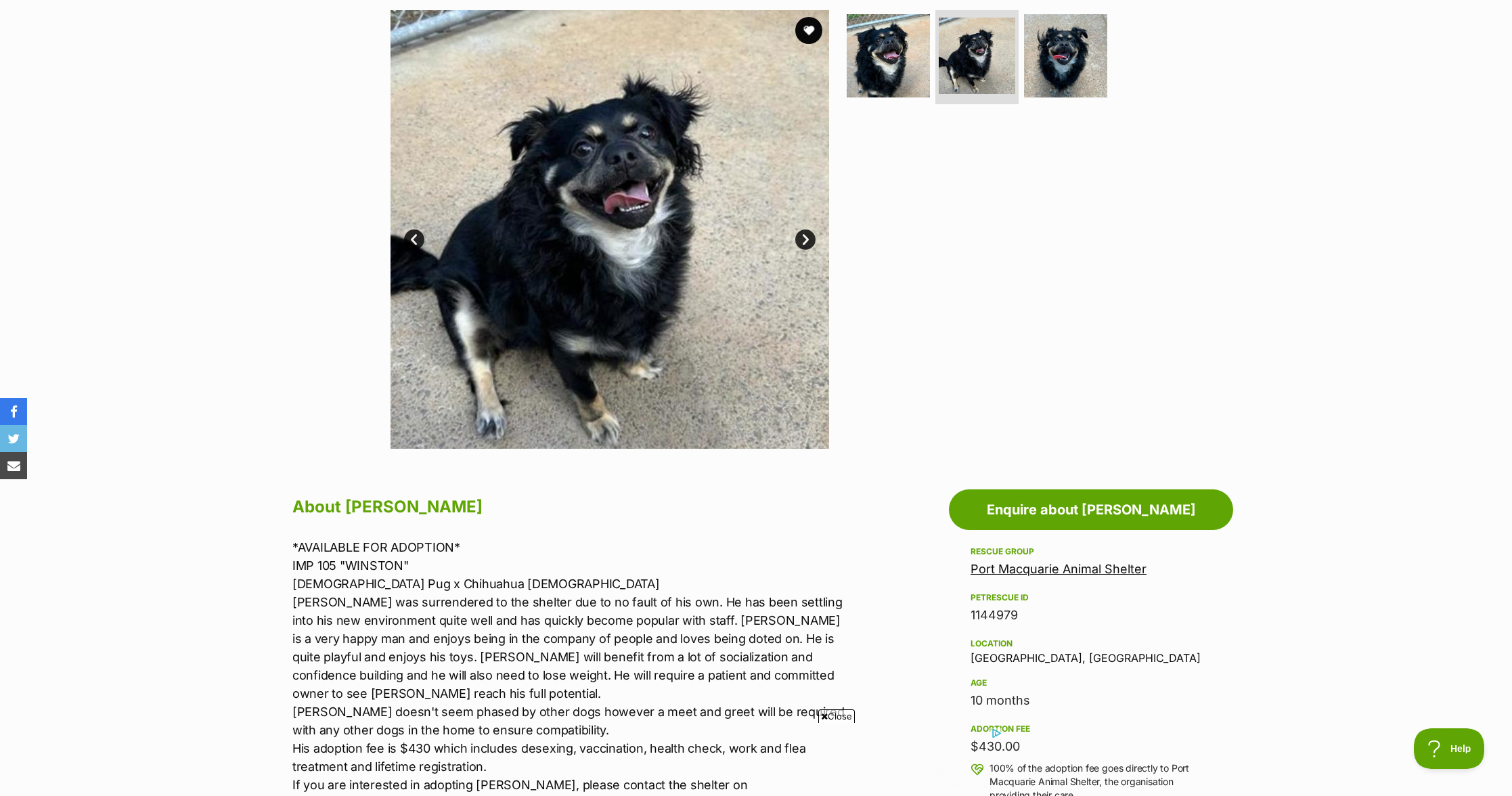
scroll to position [0, 0]
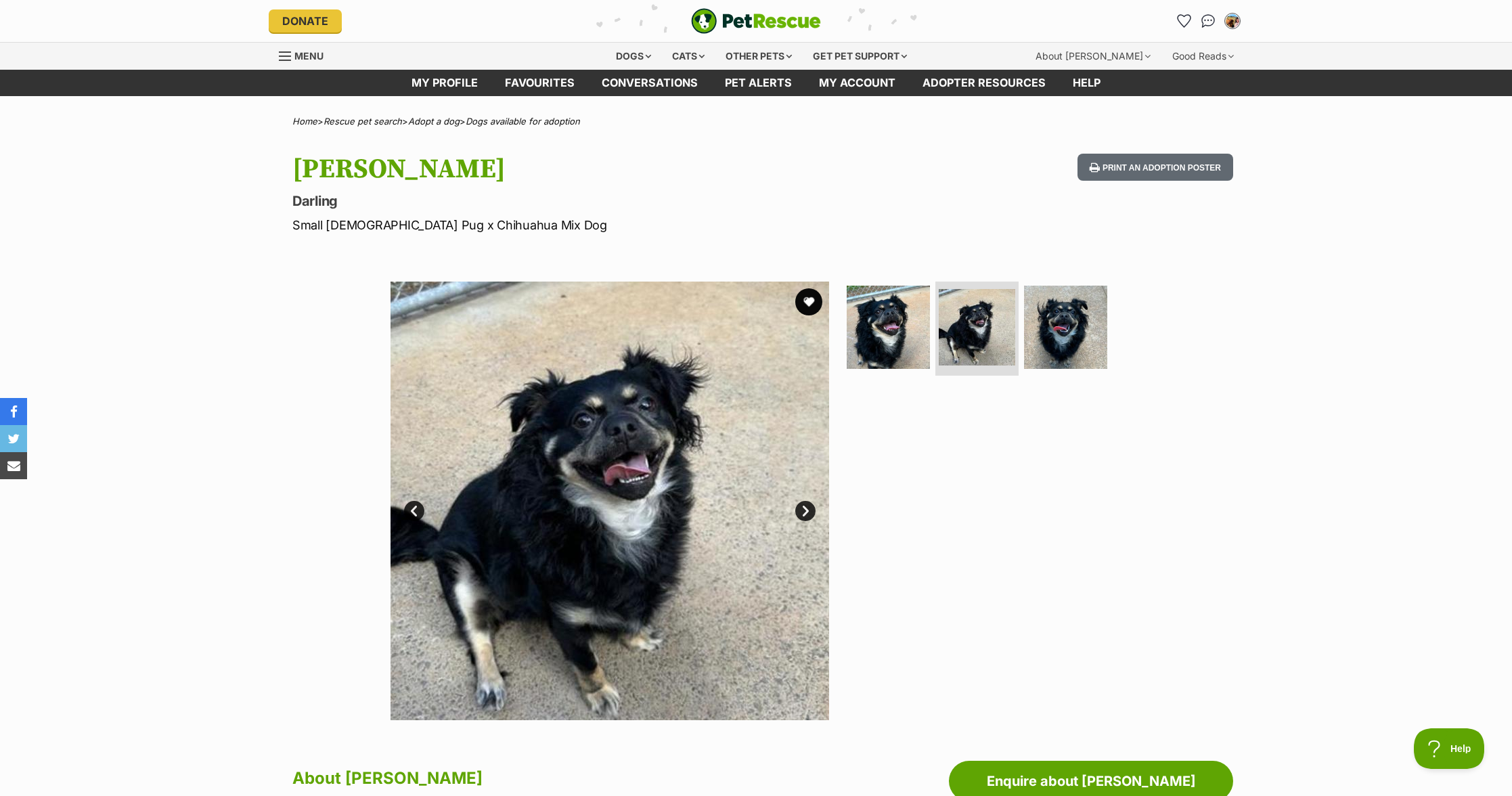
click at [810, 513] on link "Next" at bounding box center [805, 511] width 20 height 20
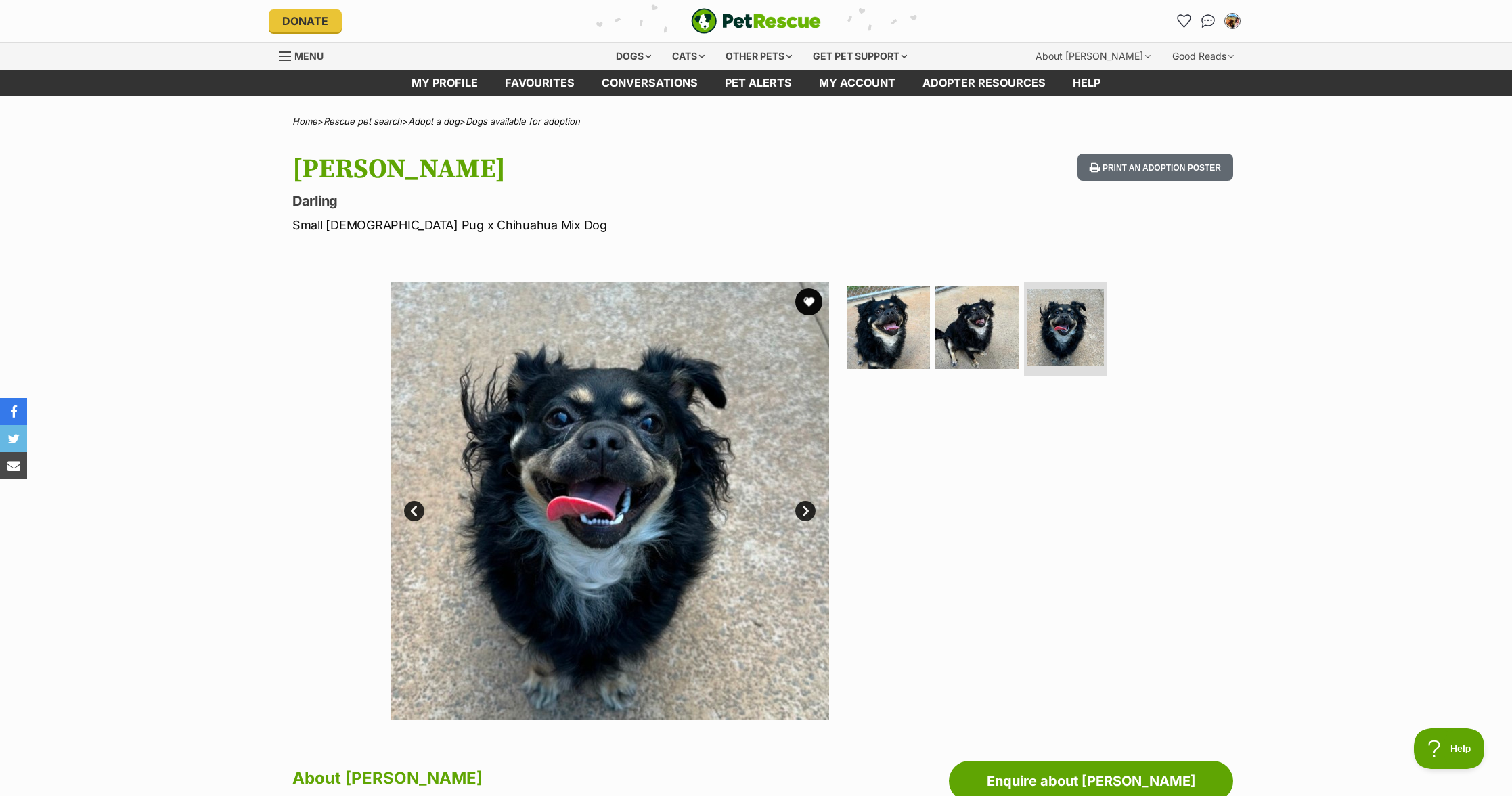
click at [810, 513] on link "Next" at bounding box center [805, 511] width 20 height 20
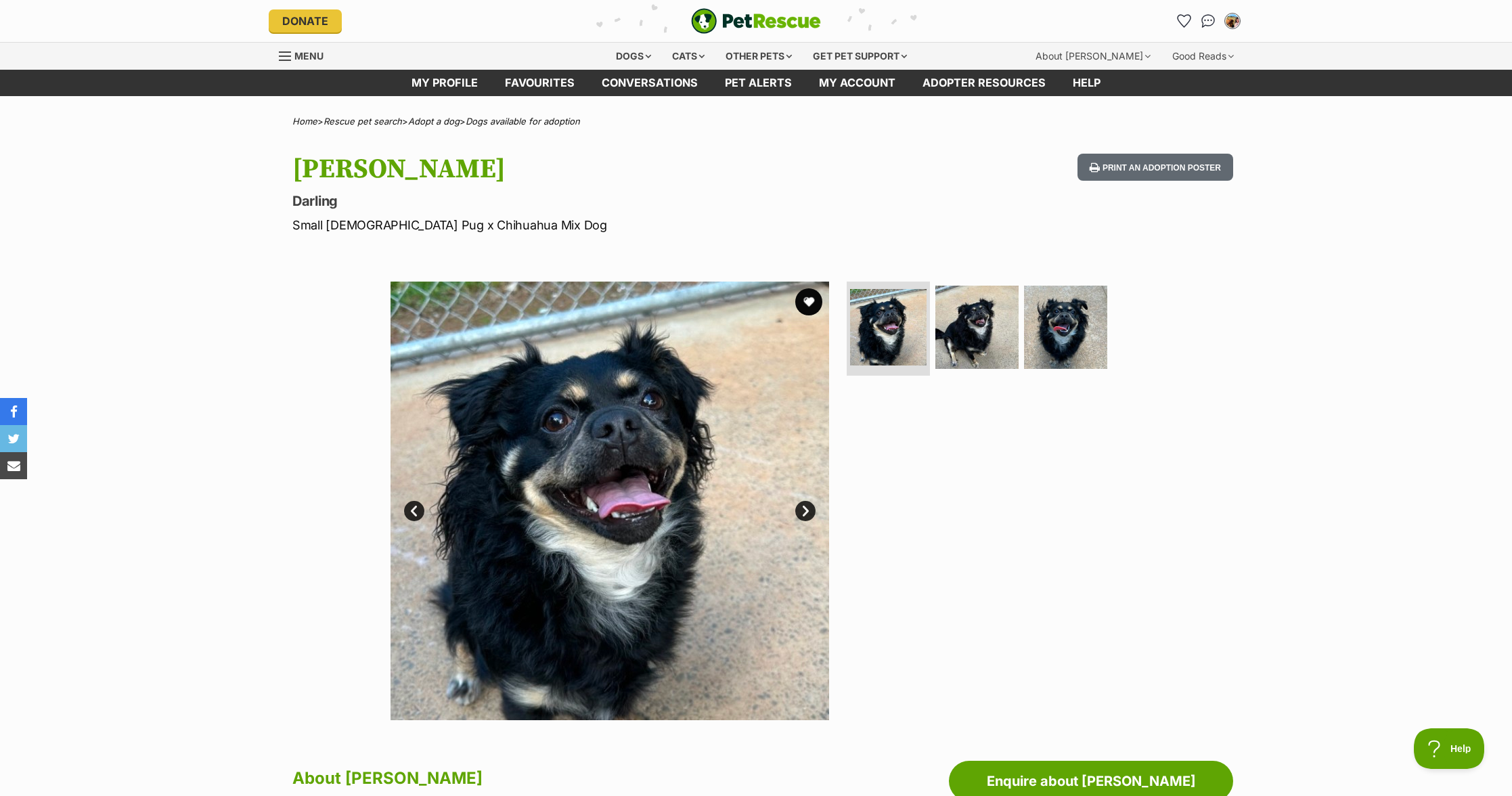
click at [813, 511] on link "Next" at bounding box center [805, 511] width 20 height 20
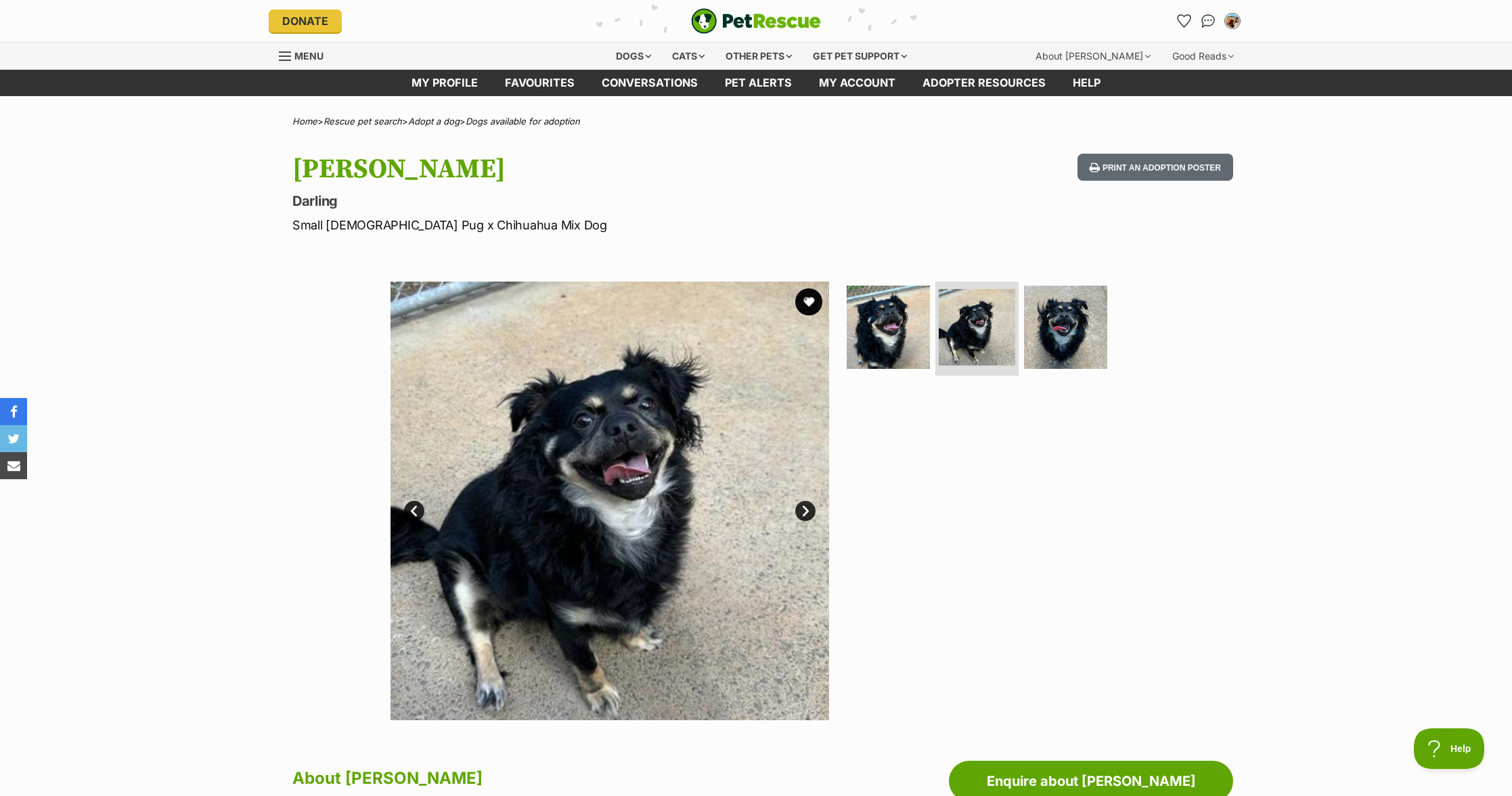
click at [420, 508] on link "Prev" at bounding box center [414, 511] width 20 height 20
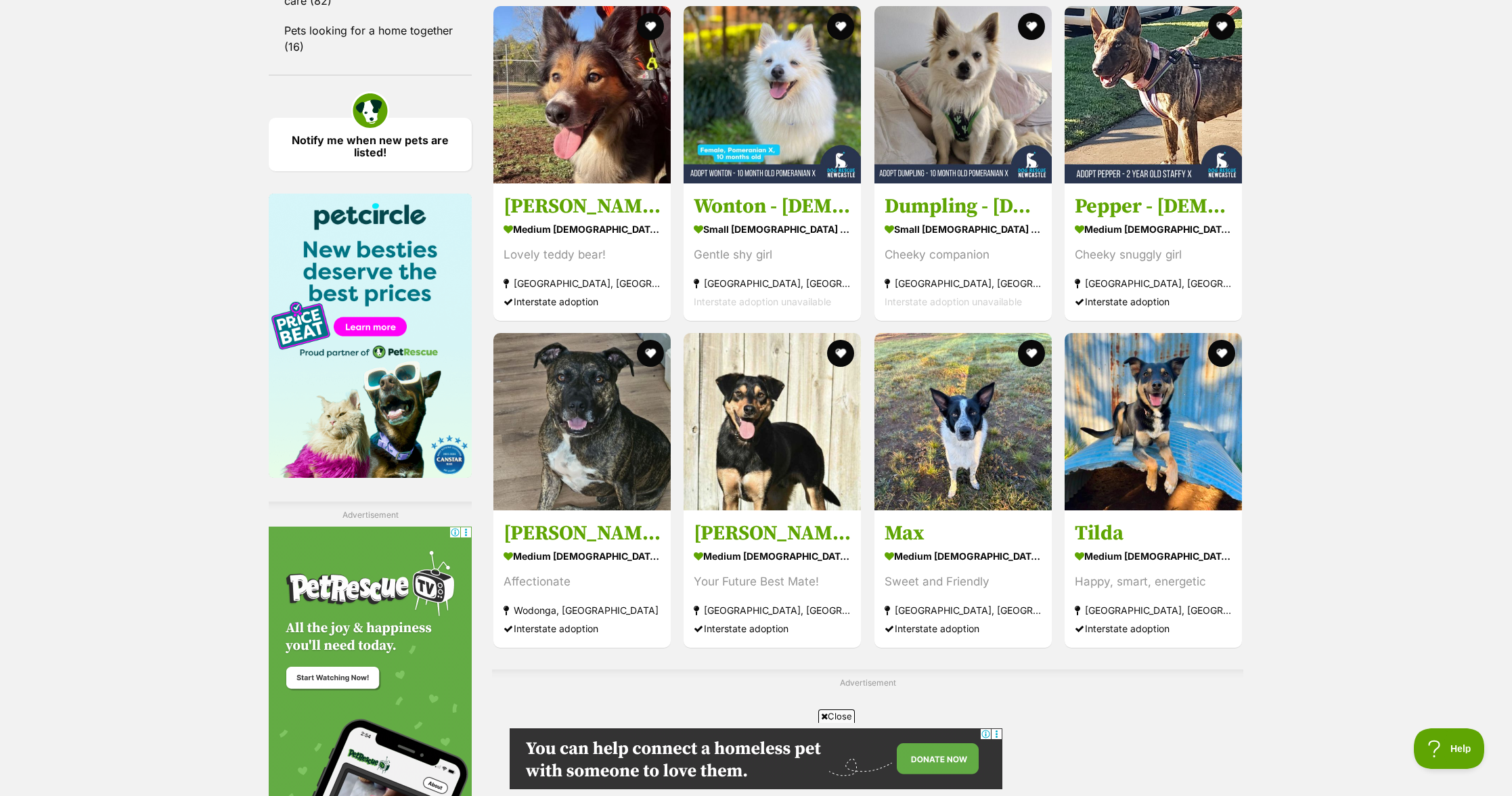
scroll to position [2360, 0]
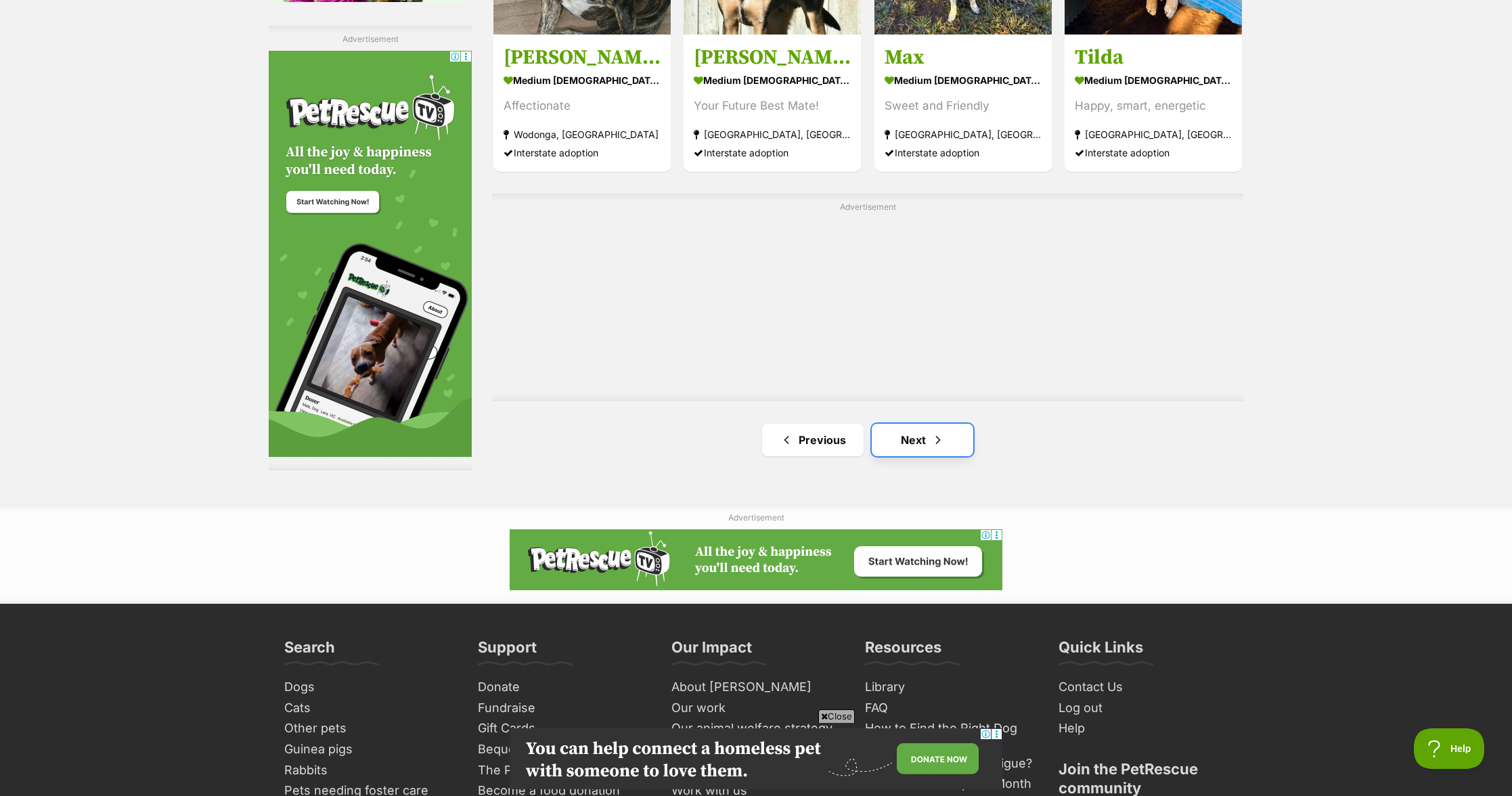
click at [931, 449] on link "Next" at bounding box center [922, 440] width 101 height 33
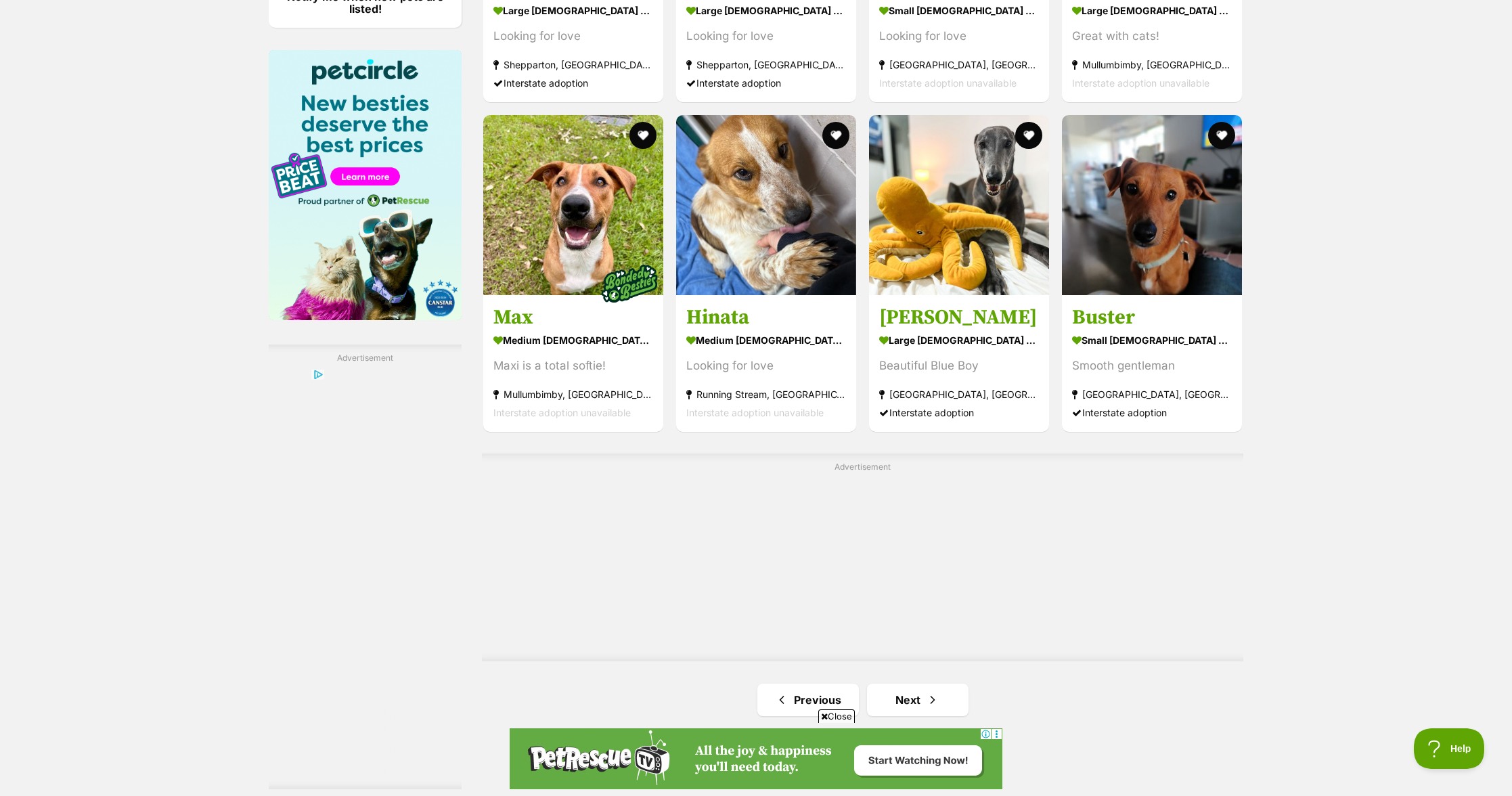
scroll to position [2228, 0]
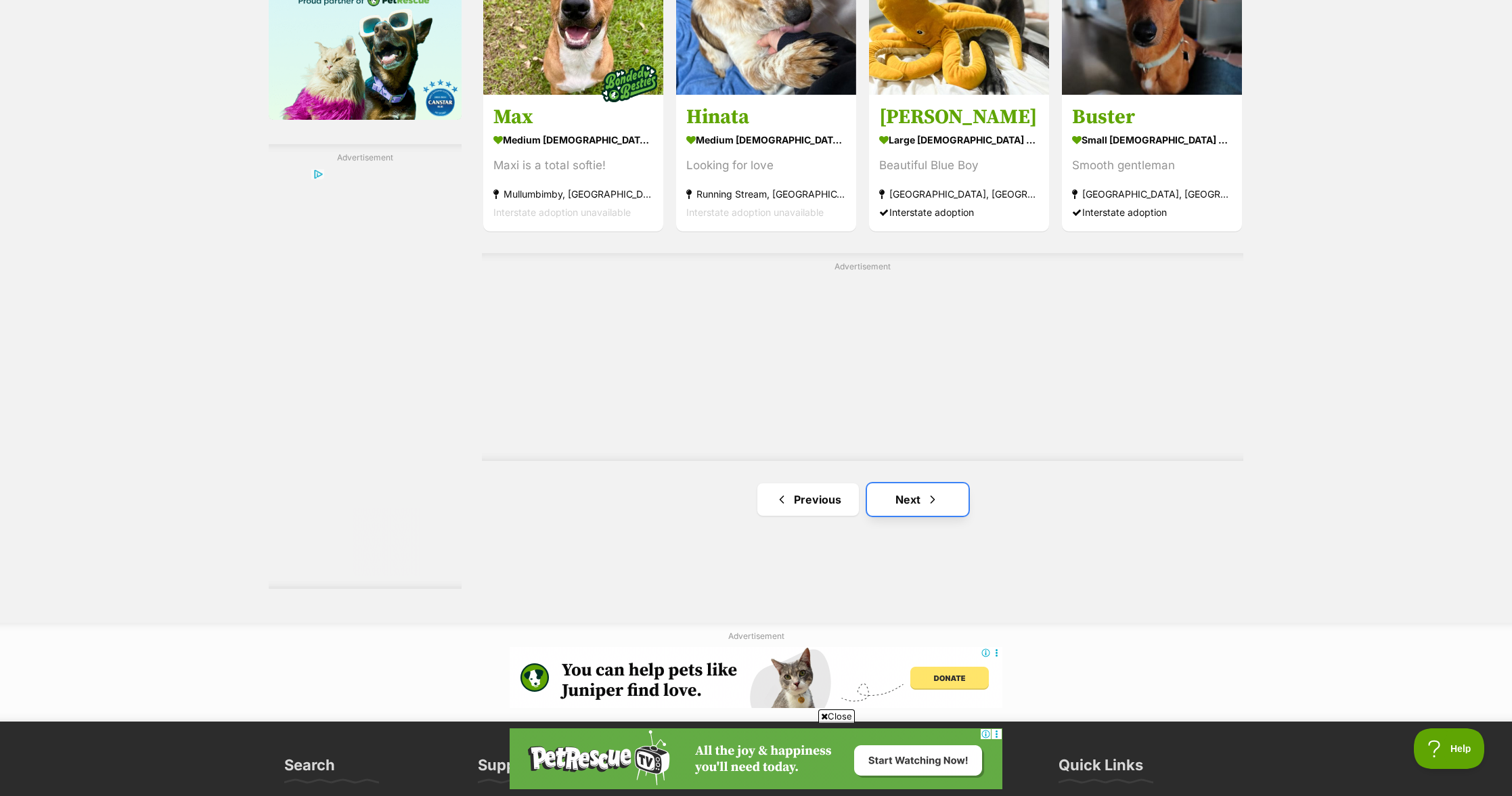
click at [921, 503] on link "Next" at bounding box center [918, 500] width 101 height 33
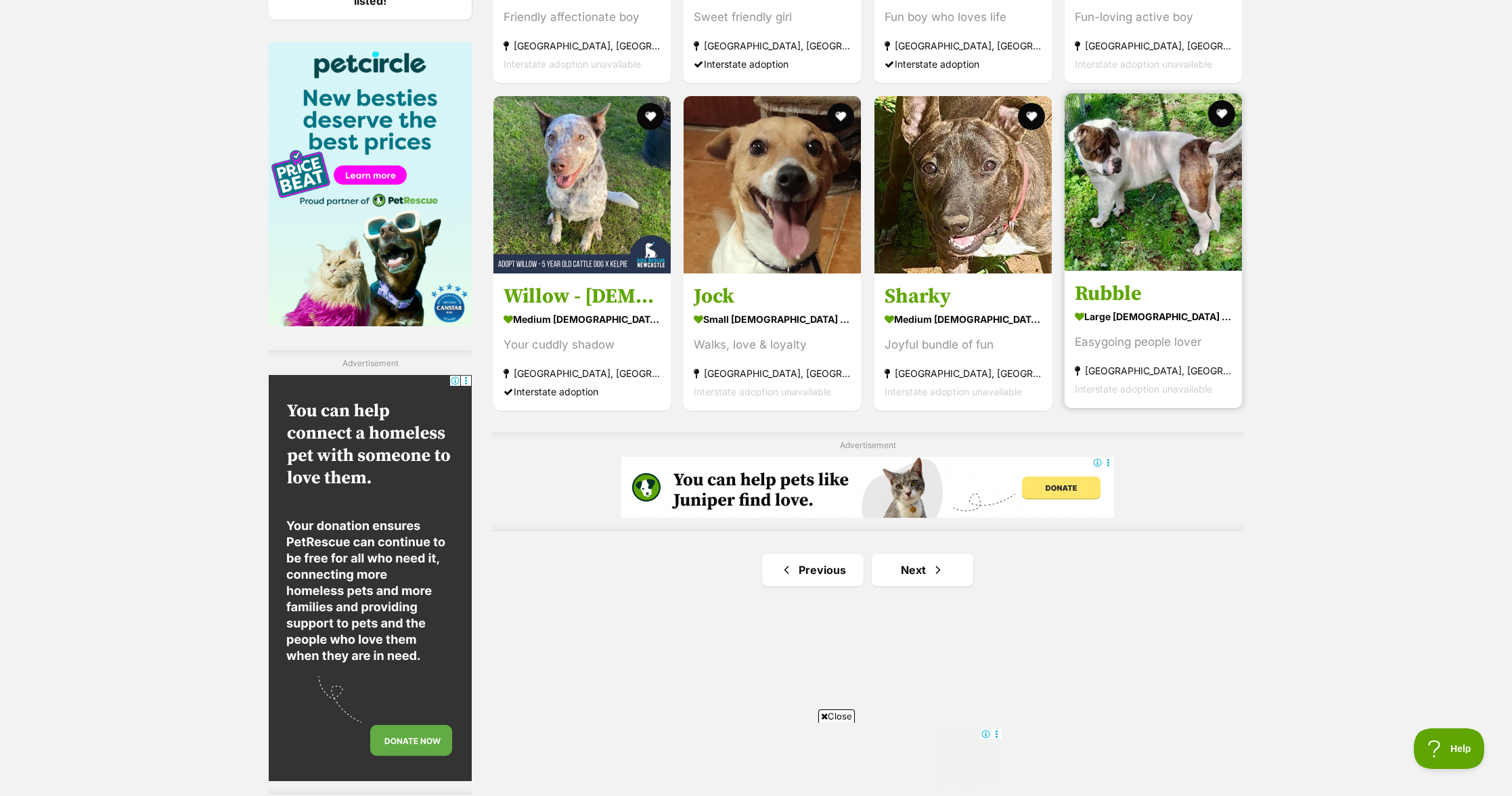
scroll to position [2156, 0]
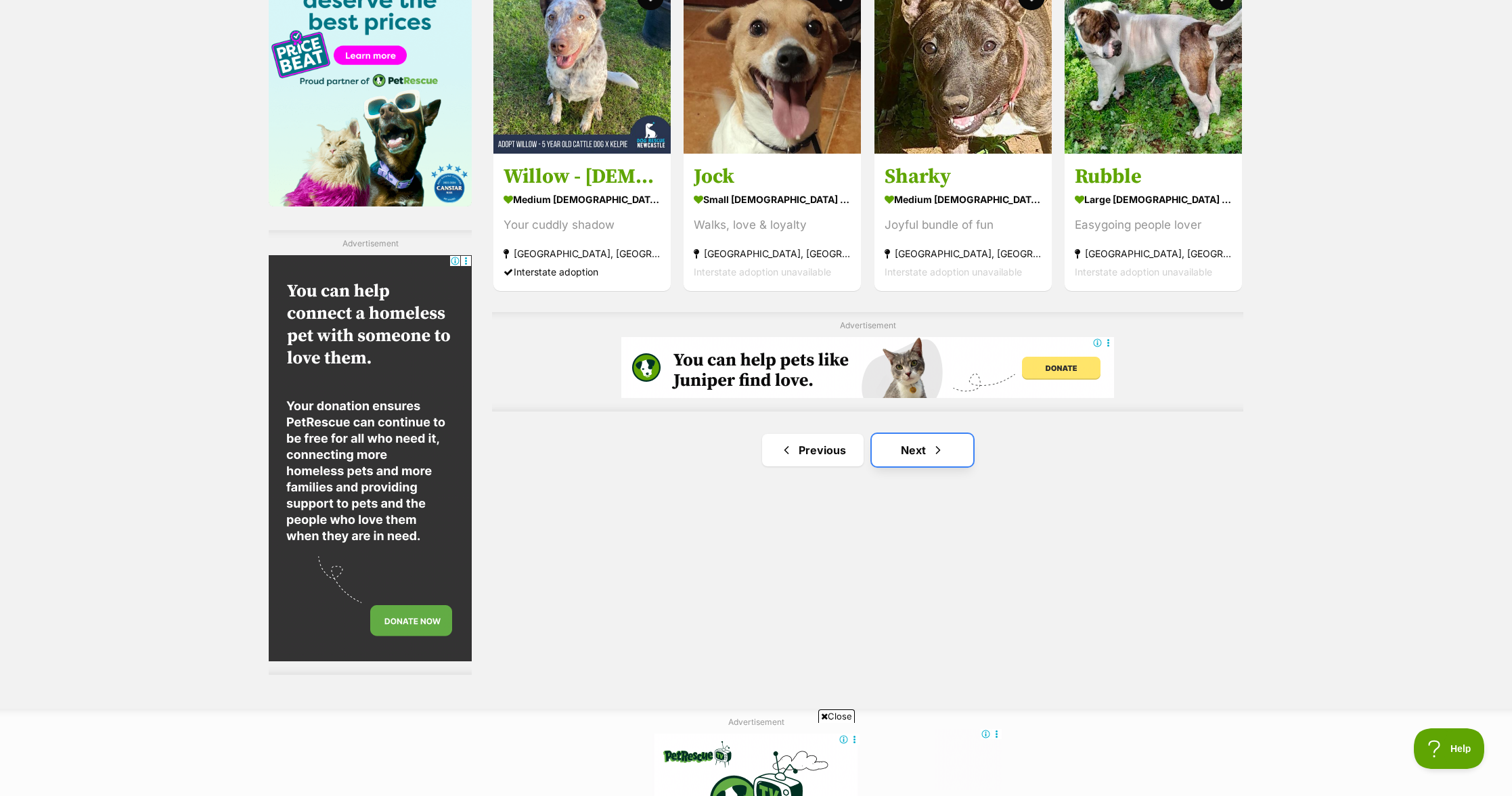
click at [947, 450] on link "Next" at bounding box center [922, 450] width 101 height 33
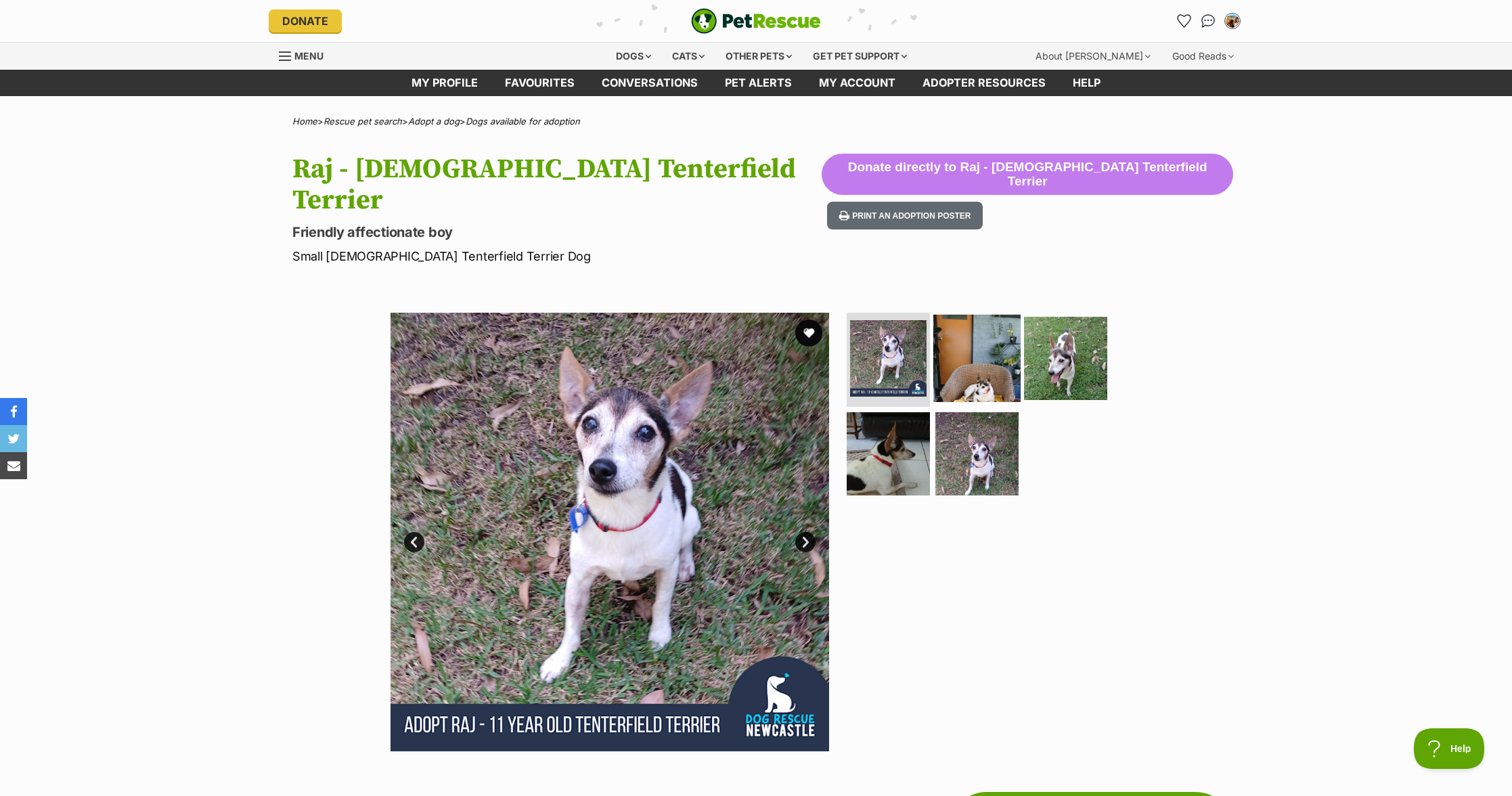
click at [999, 336] on img at bounding box center [977, 358] width 88 height 88
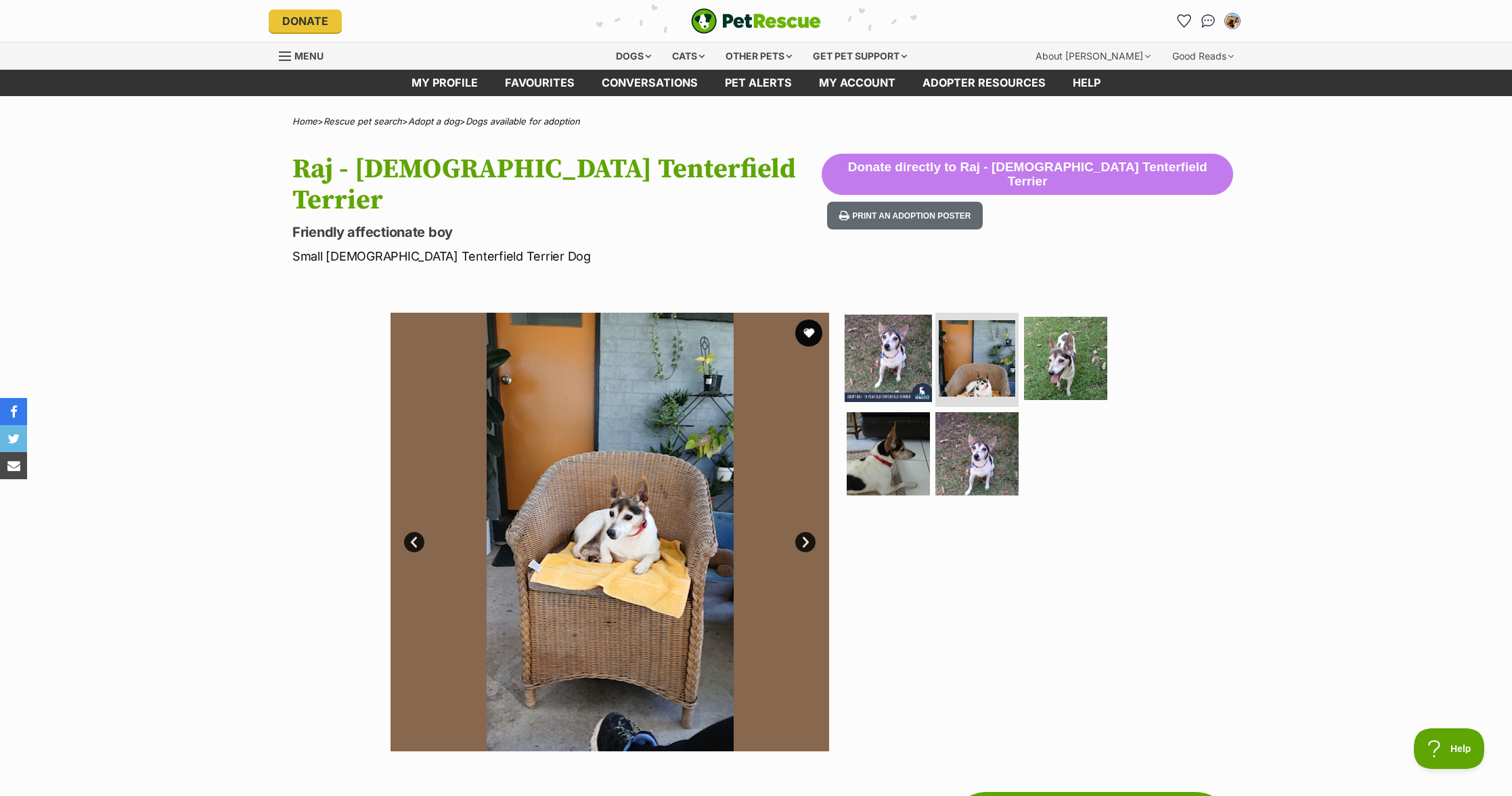
click at [890, 322] on img at bounding box center [888, 358] width 88 height 88
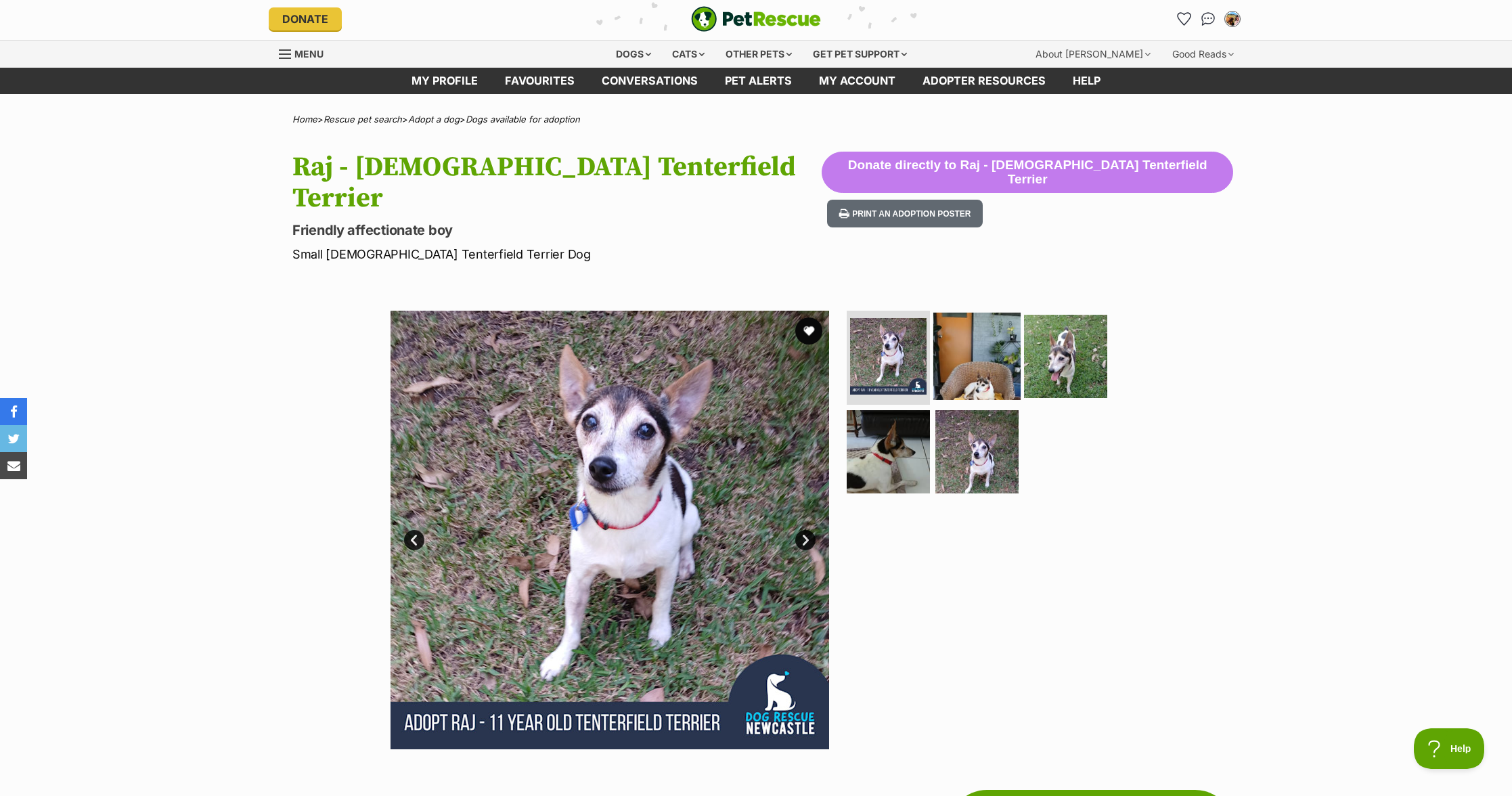
scroll to position [3, 0]
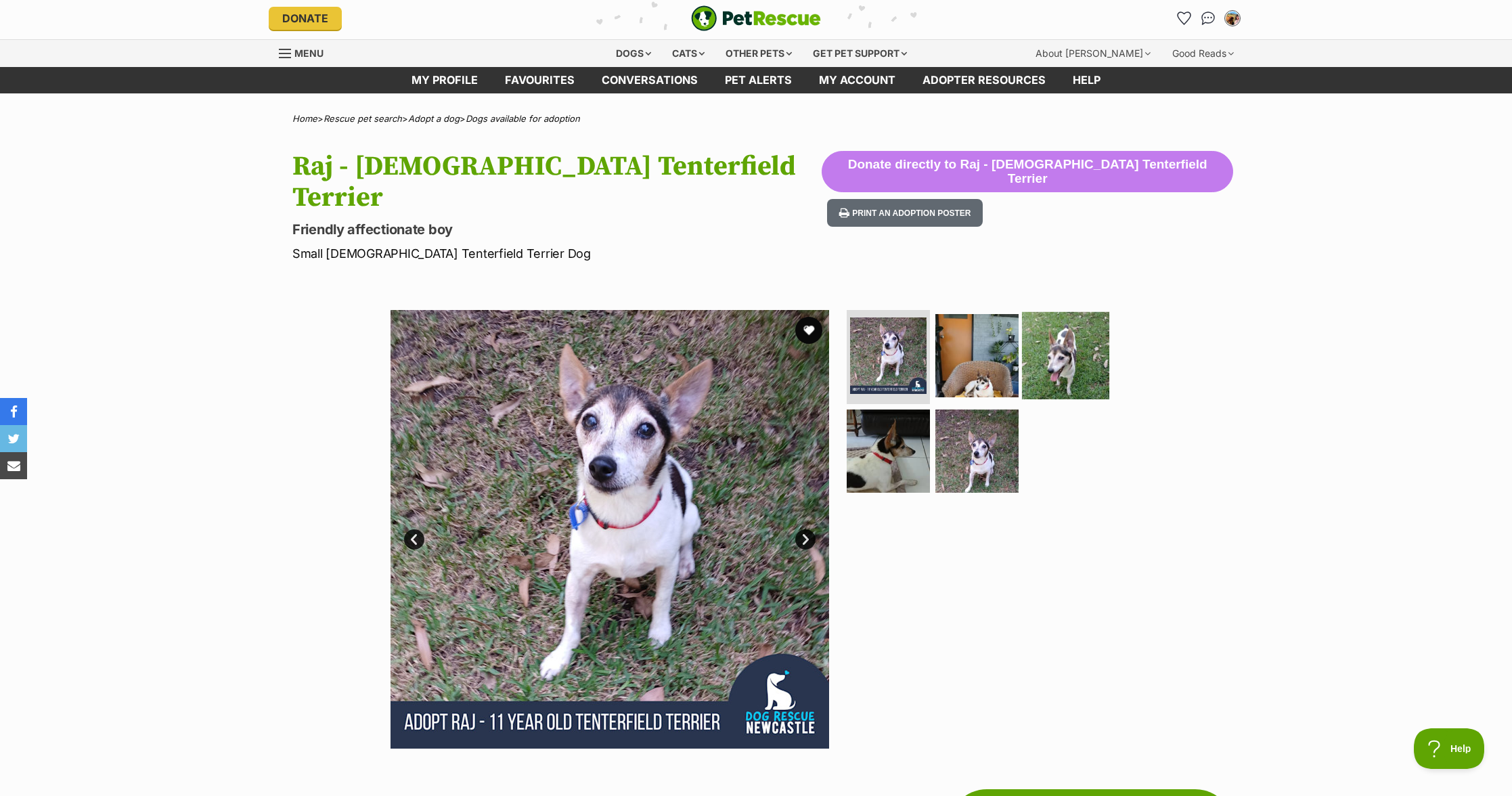
click at [1050, 312] on img at bounding box center [1066, 355] width 88 height 88
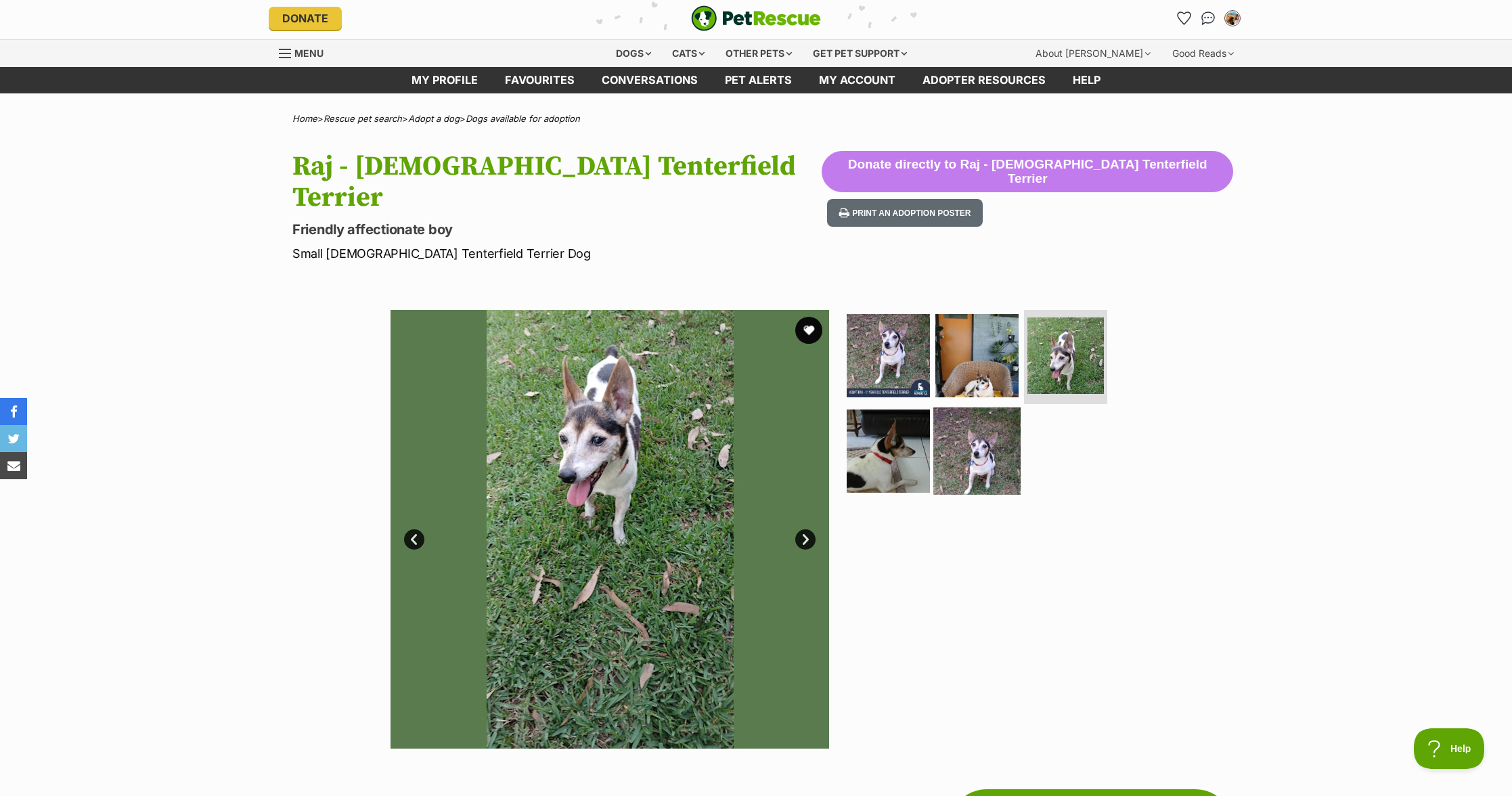
click at [953, 428] on img at bounding box center [977, 452] width 88 height 88
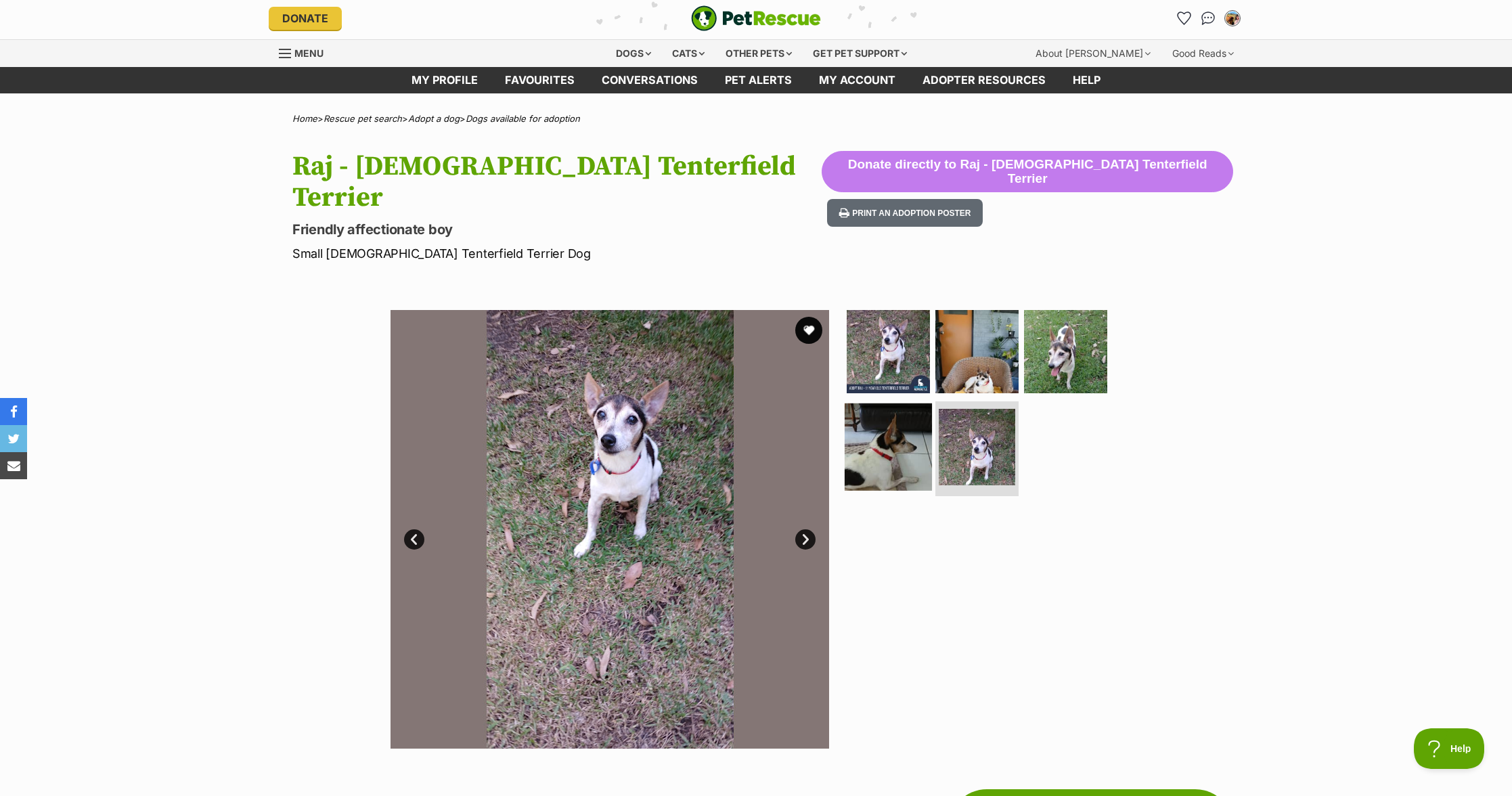
click at [874, 421] on img at bounding box center [888, 447] width 88 height 88
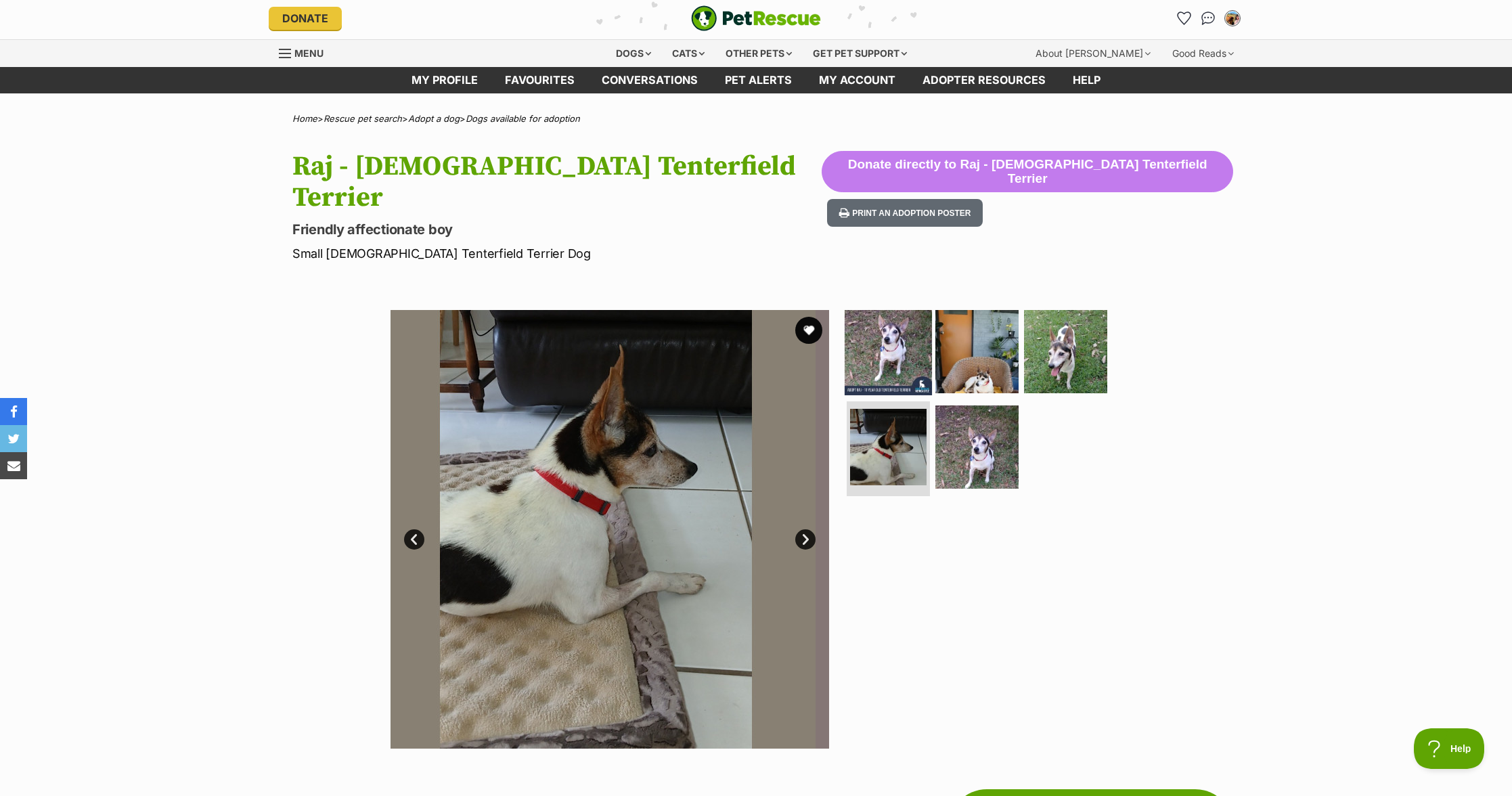
click at [899, 327] on img at bounding box center [888, 351] width 88 height 88
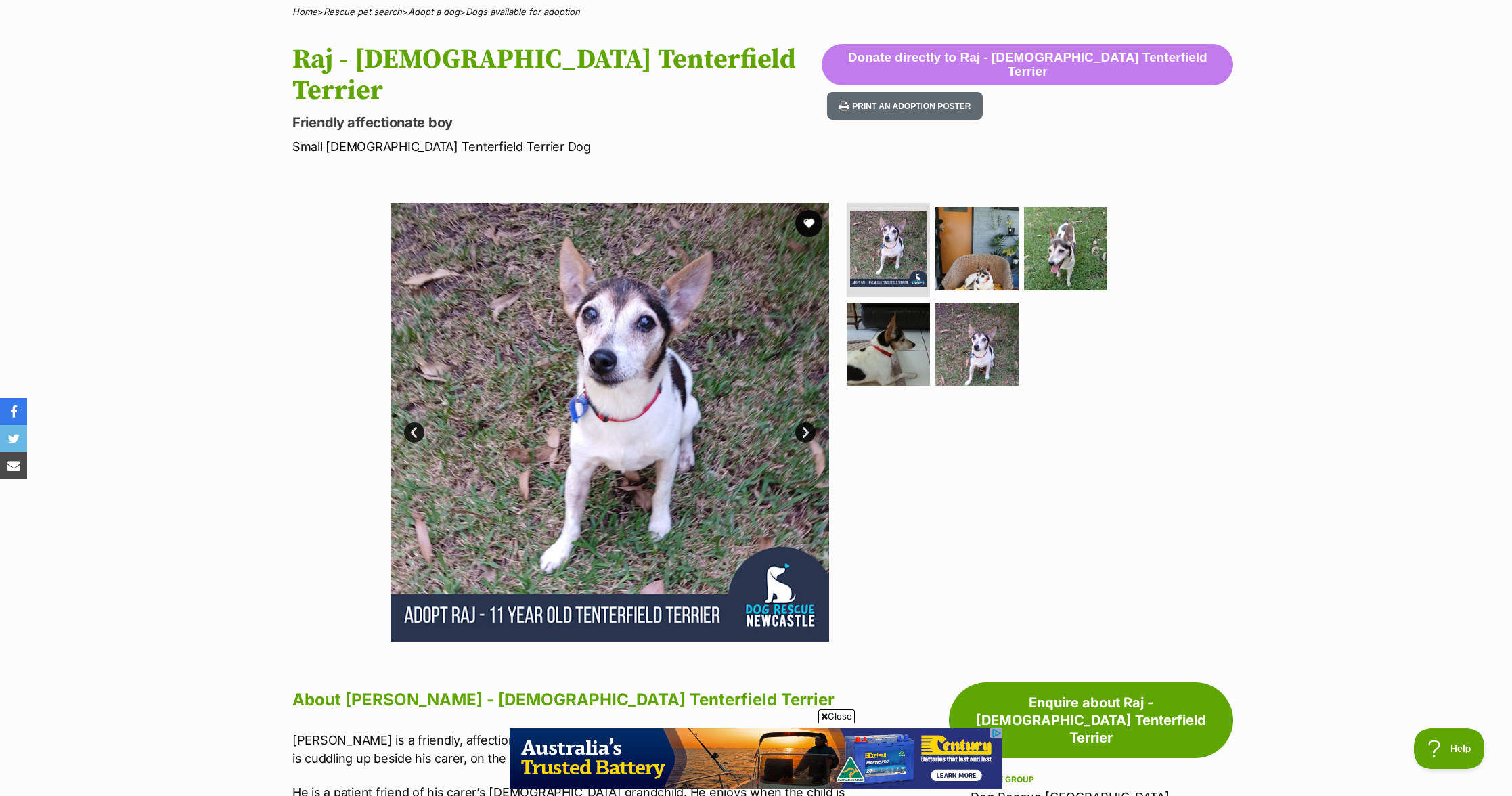
scroll to position [0, 0]
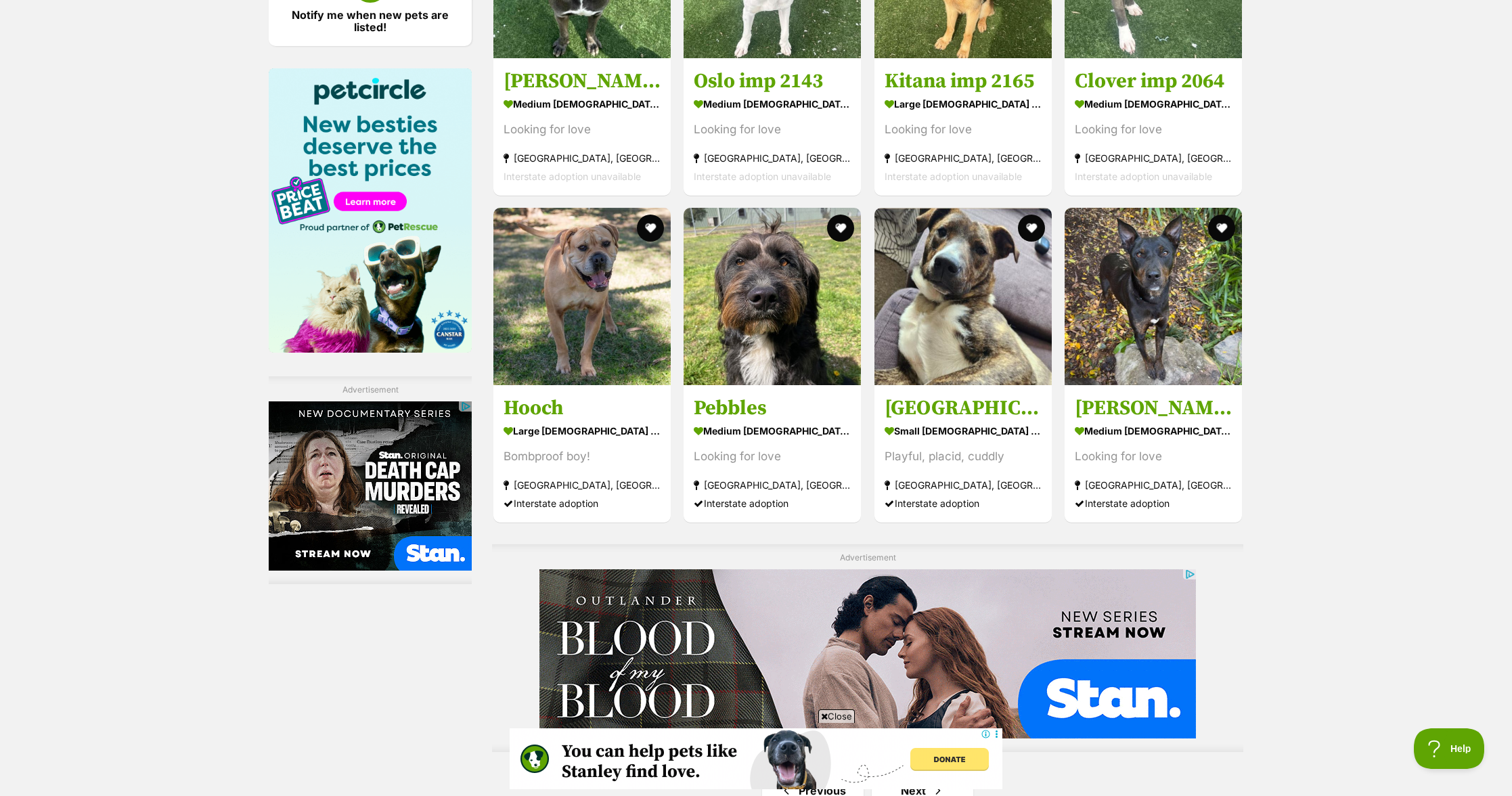
scroll to position [1499, 0]
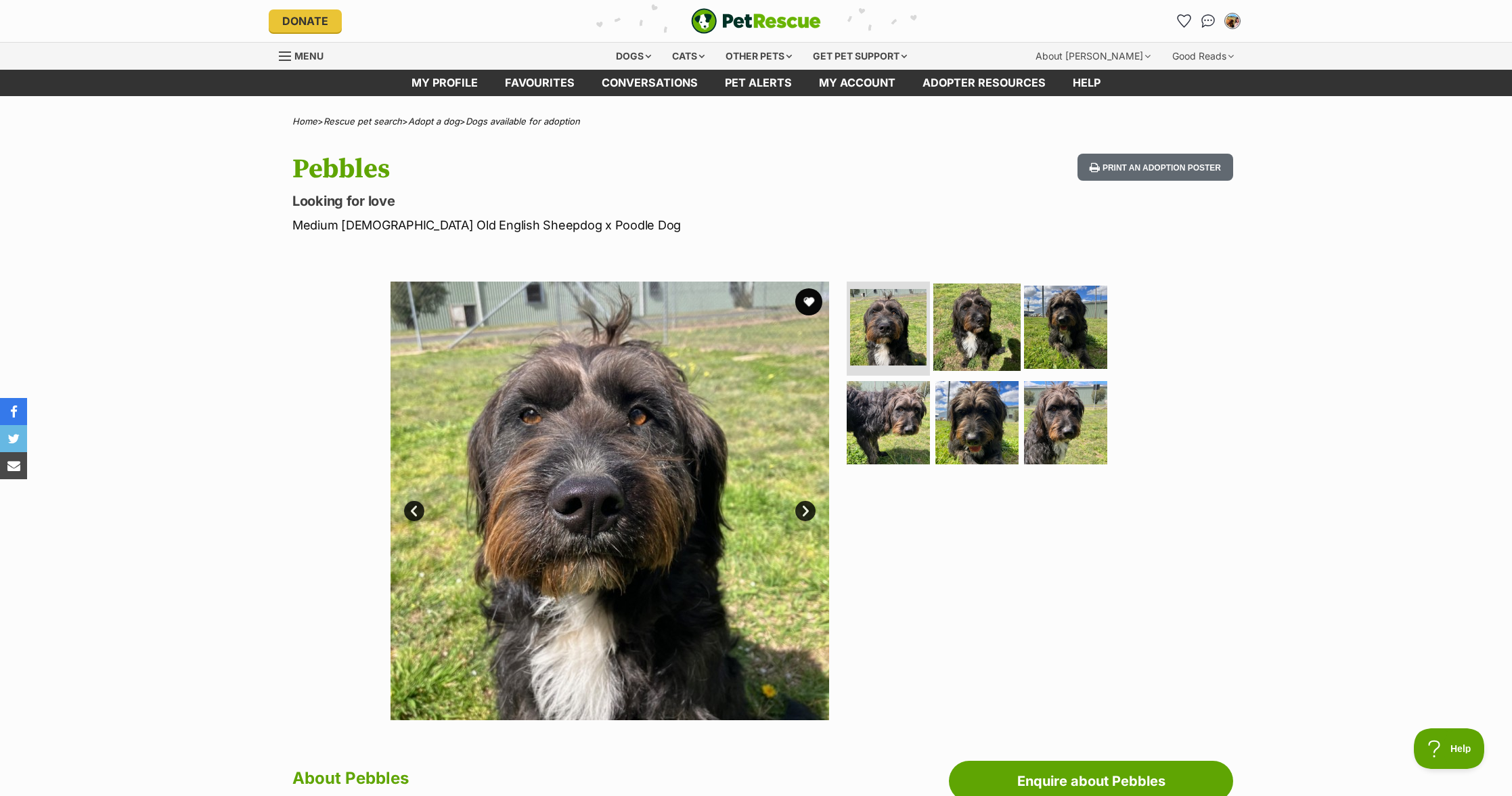
click at [961, 332] on img at bounding box center [977, 327] width 88 height 88
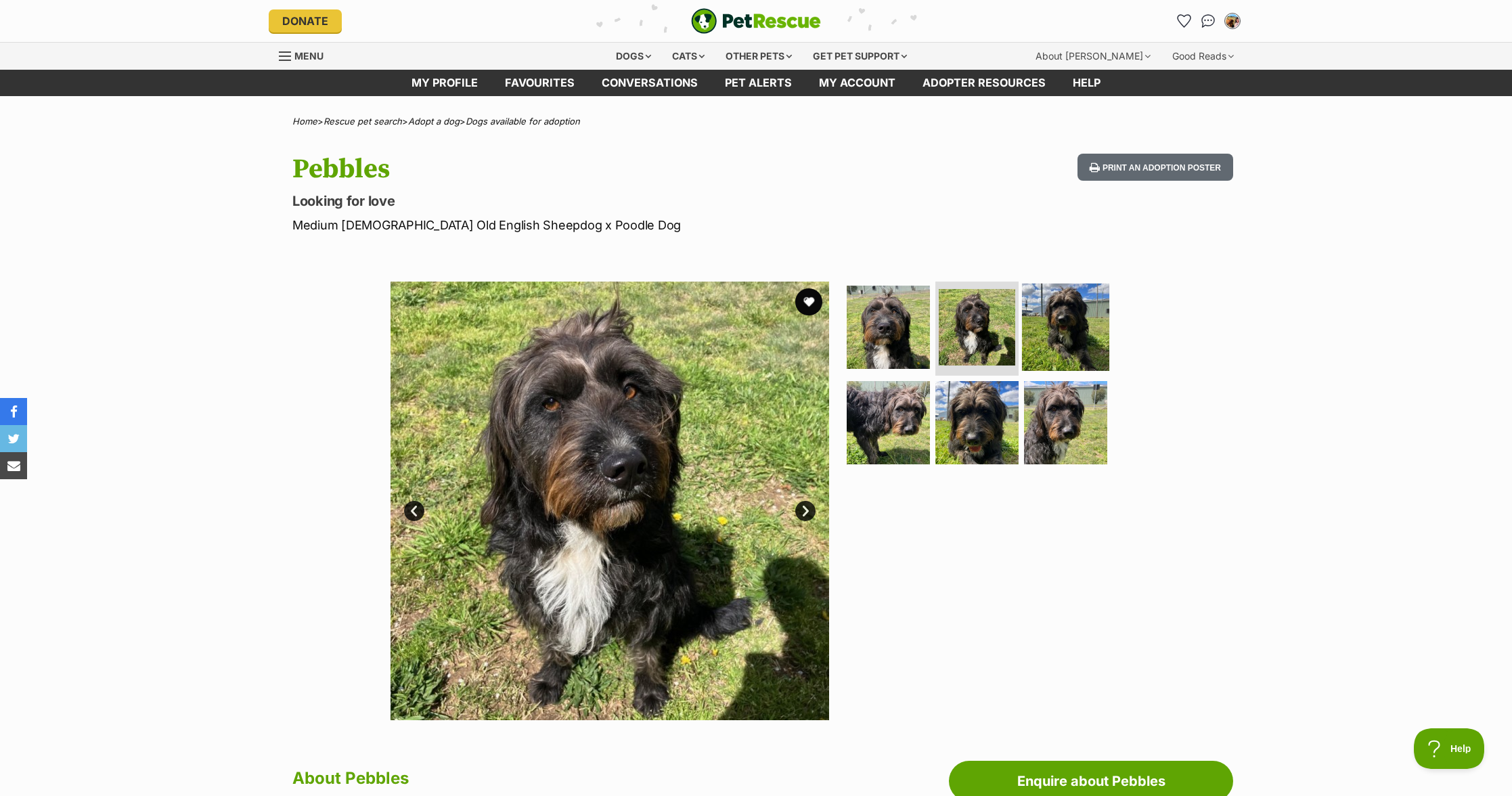
click at [1085, 330] on img at bounding box center [1066, 327] width 88 height 88
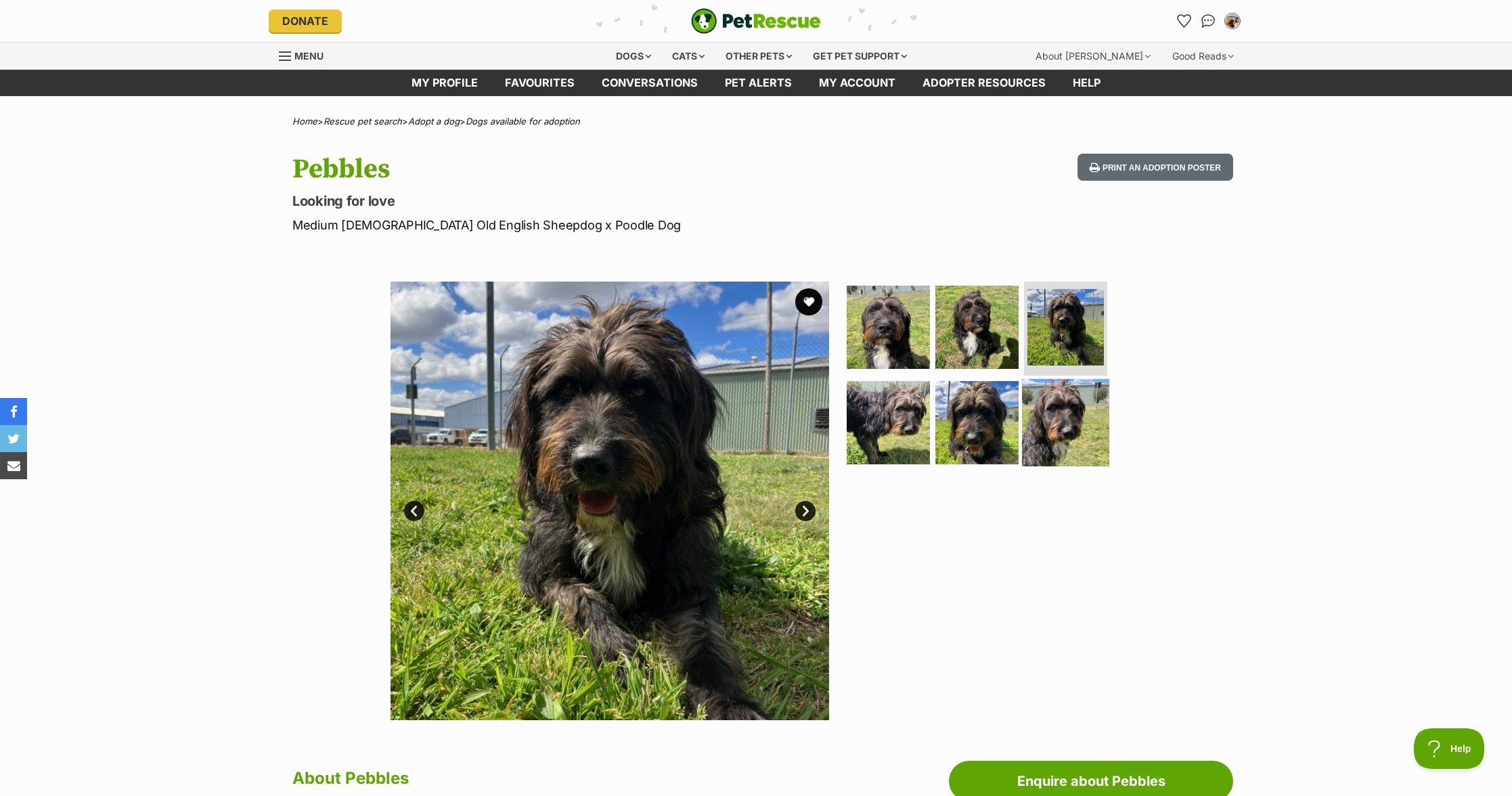
click at [1060, 422] on img at bounding box center [1066, 423] width 88 height 88
